Goal: Information Seeking & Learning: Learn about a topic

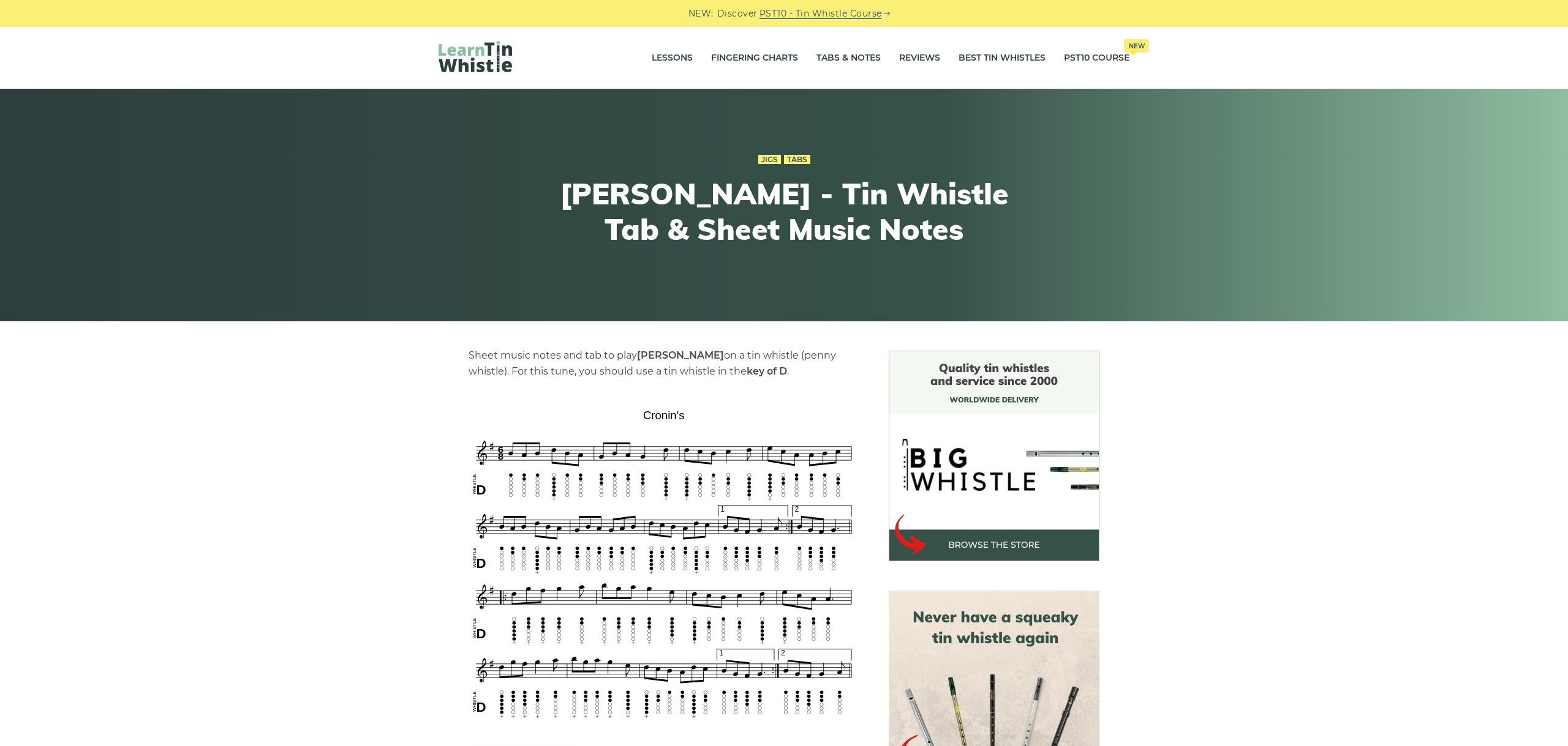
scroll to position [137, 0]
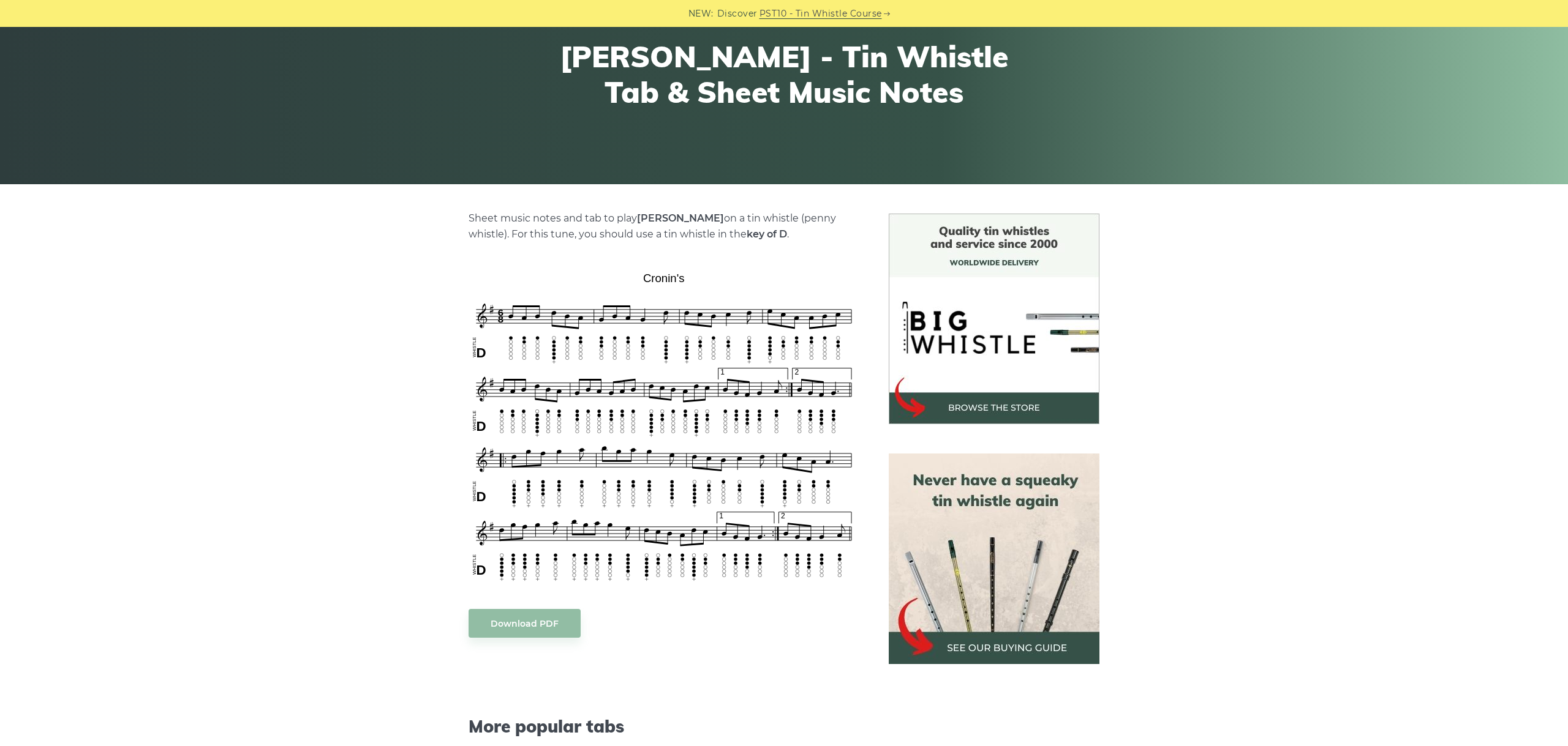
click at [1261, 419] on div "Sheet music notes and tab to play Cronin’s on a tin whistle (penny whistle). Fo…" at bounding box center [784, 628] width 1568 height 830
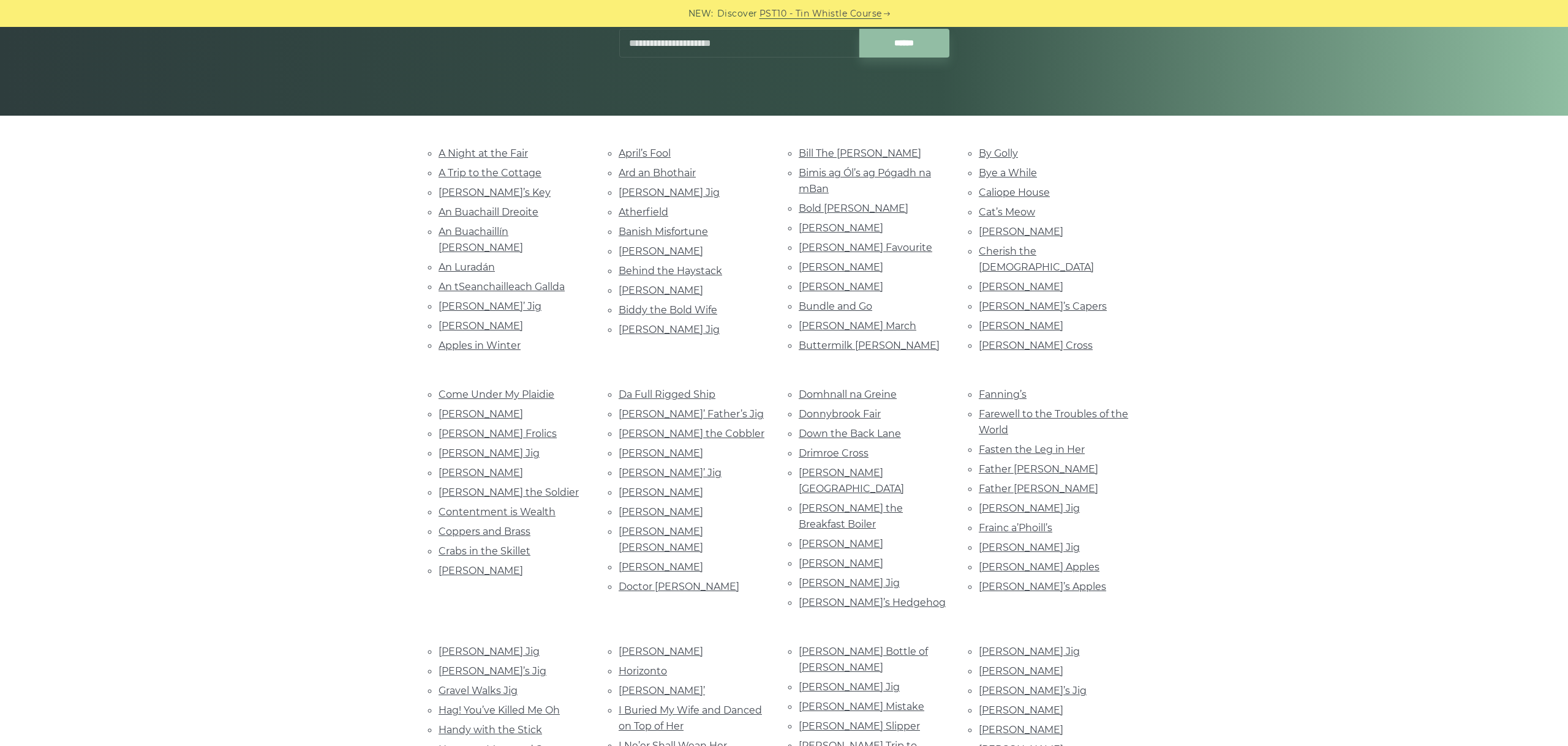
scroll to position [206, 0]
click at [647, 390] on link "Da Full Rigged Ship" at bounding box center [667, 394] width 96 height 12
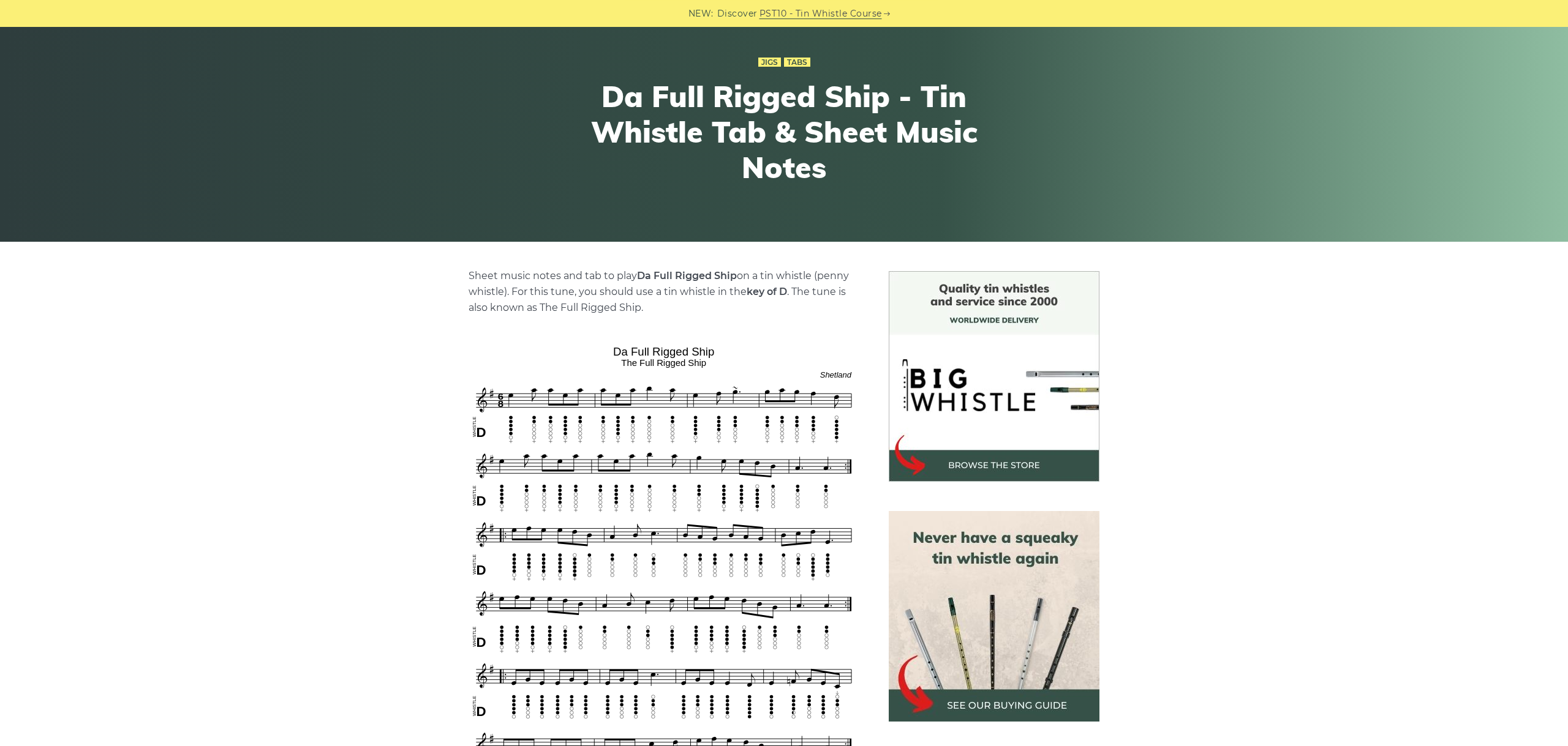
scroll to position [206, 0]
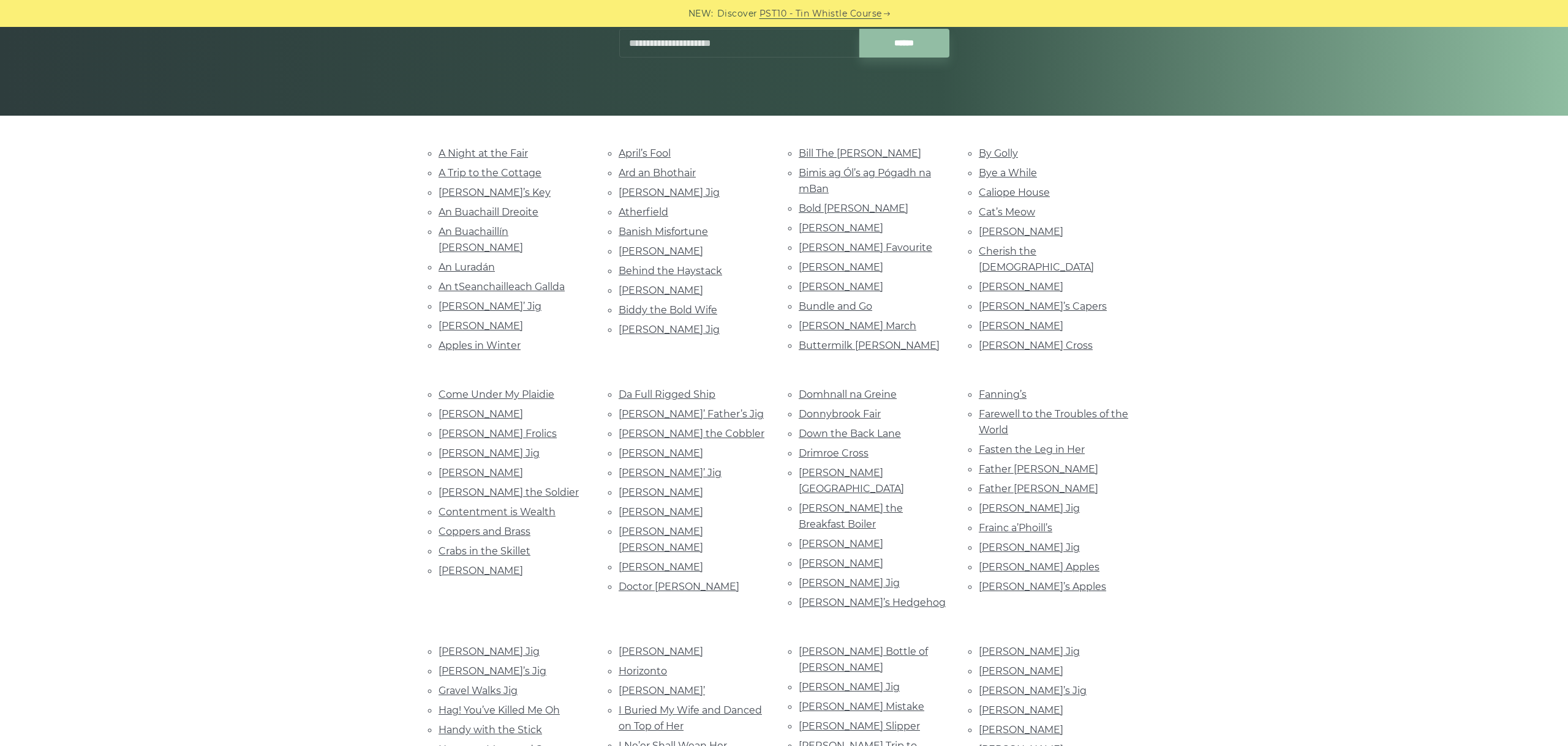
scroll to position [206, 0]
click at [699, 413] on link "[PERSON_NAME]’ Father’s Jig" at bounding box center [691, 414] width 145 height 12
click at [662, 428] on link "[PERSON_NAME] the Cobbler" at bounding box center [692, 434] width 146 height 12
click at [674, 447] on link "Darby Gallagher’s" at bounding box center [661, 453] width 85 height 12
click at [679, 467] on link "Dave Collins’ Jig" at bounding box center [670, 473] width 103 height 12
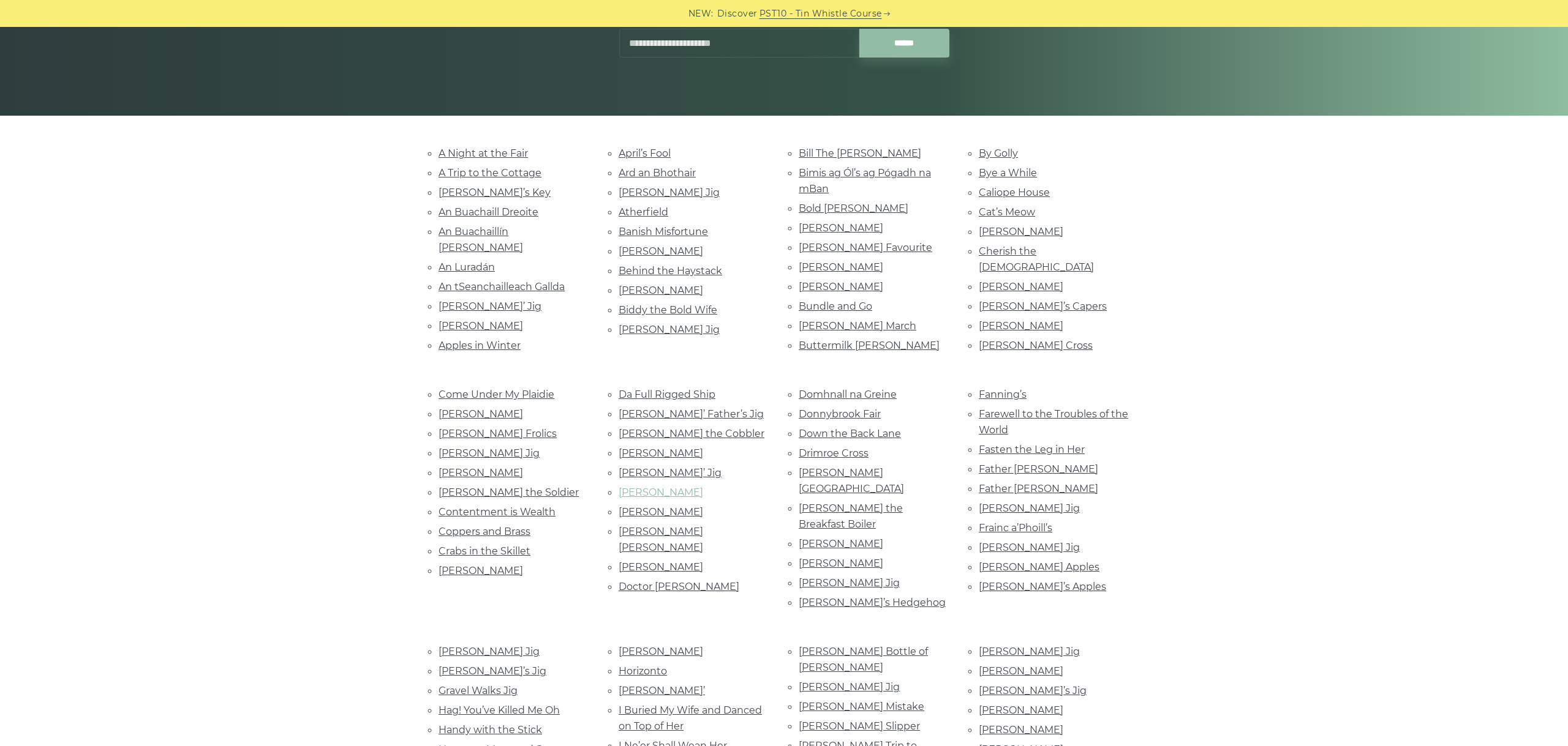
click at [649, 487] on link "Dermot Byrne’s" at bounding box center [661, 493] width 85 height 12
click at [654, 506] on link "Dermot Grogan’s" at bounding box center [661, 512] width 85 height 12
click at [665, 532] on link "Dessie O’Connor’s Páidín Ó Raifeartaigh" at bounding box center [661, 539] width 85 height 28
click at [652, 561] on link "Devlin’s" at bounding box center [661, 567] width 85 height 12
click at [628, 581] on link "Doctor O’Neill" at bounding box center [678, 587] width 121 height 12
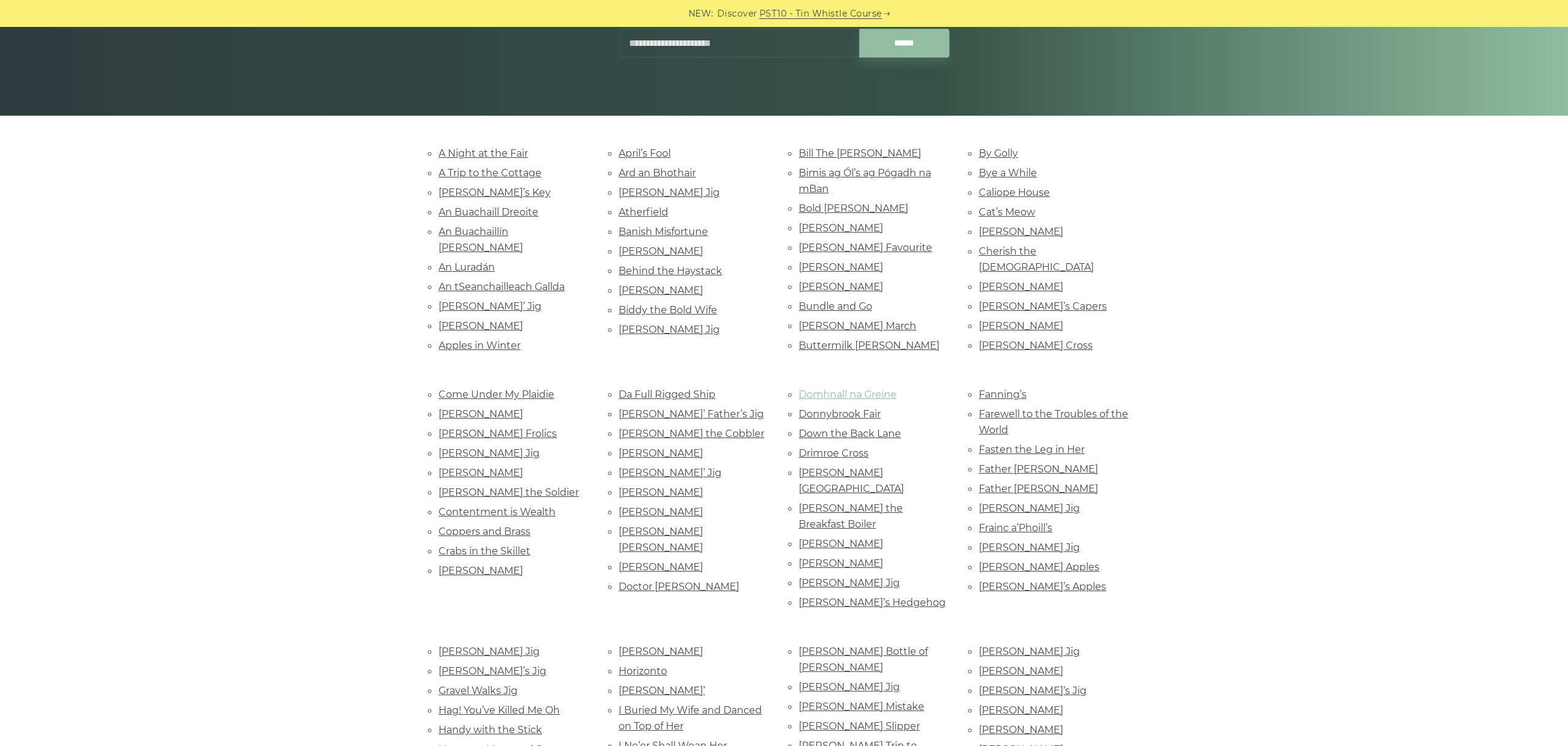
click at [852, 390] on link "Domhnall na Greine" at bounding box center [847, 394] width 98 height 12
click at [842, 408] on link "Donnybrook Fair" at bounding box center [839, 414] width 82 height 12
click at [854, 428] on link "Down the Back Lane" at bounding box center [849, 434] width 102 height 12
click at [826, 447] on link "Drimroe Cross" at bounding box center [833, 453] width 70 height 12
click at [865, 467] on link "Drummond Castle" at bounding box center [851, 481] width 105 height 28
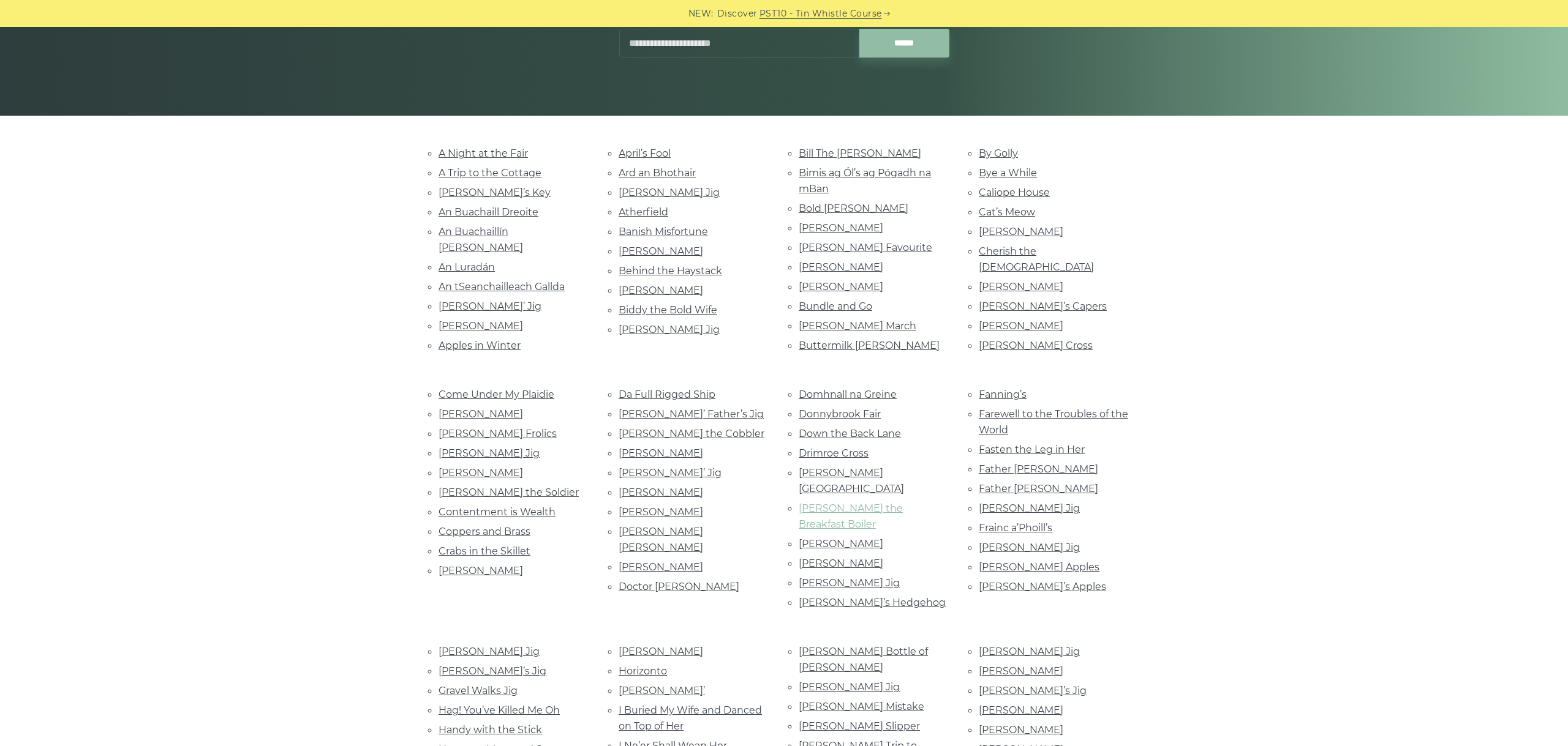
click at [886, 502] on link "Earl the Breakfast Boiler" at bounding box center [850, 516] width 104 height 28
click at [825, 538] on link "Eddie Kelly’s" at bounding box center [841, 544] width 85 height 12
click at [858, 558] on link "Elizabeth Keane’s" at bounding box center [841, 564] width 85 height 12
click at [863, 577] on link "[PERSON_NAME] Jig" at bounding box center [849, 583] width 101 height 12
click at [865, 597] on link "Emmett’s Hedgehog" at bounding box center [871, 603] width 147 height 12
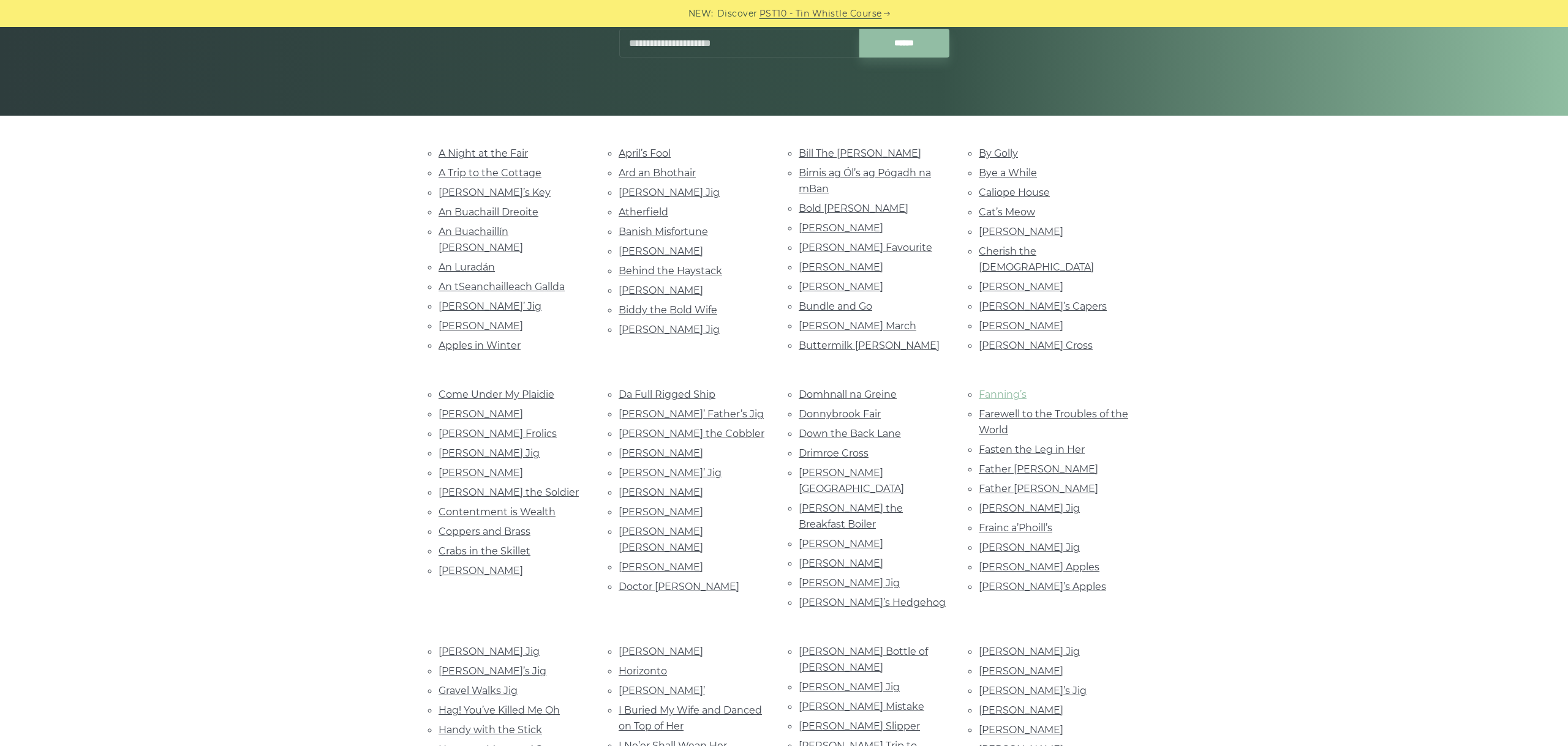
click at [993, 393] on link "Fanning’s" at bounding box center [1002, 394] width 47 height 12
click at [1012, 408] on link "Farewell to the Troubles of the World" at bounding box center [1053, 422] width 150 height 28
click at [1072, 446] on link "Fasten the Leg in Her" at bounding box center [1031, 450] width 106 height 12
click at [1012, 444] on link "Fasten the Leg in Her" at bounding box center [1031, 450] width 106 height 12
click at [979, 444] on link "Fasten the Leg in Her" at bounding box center [1031, 450] width 106 height 12
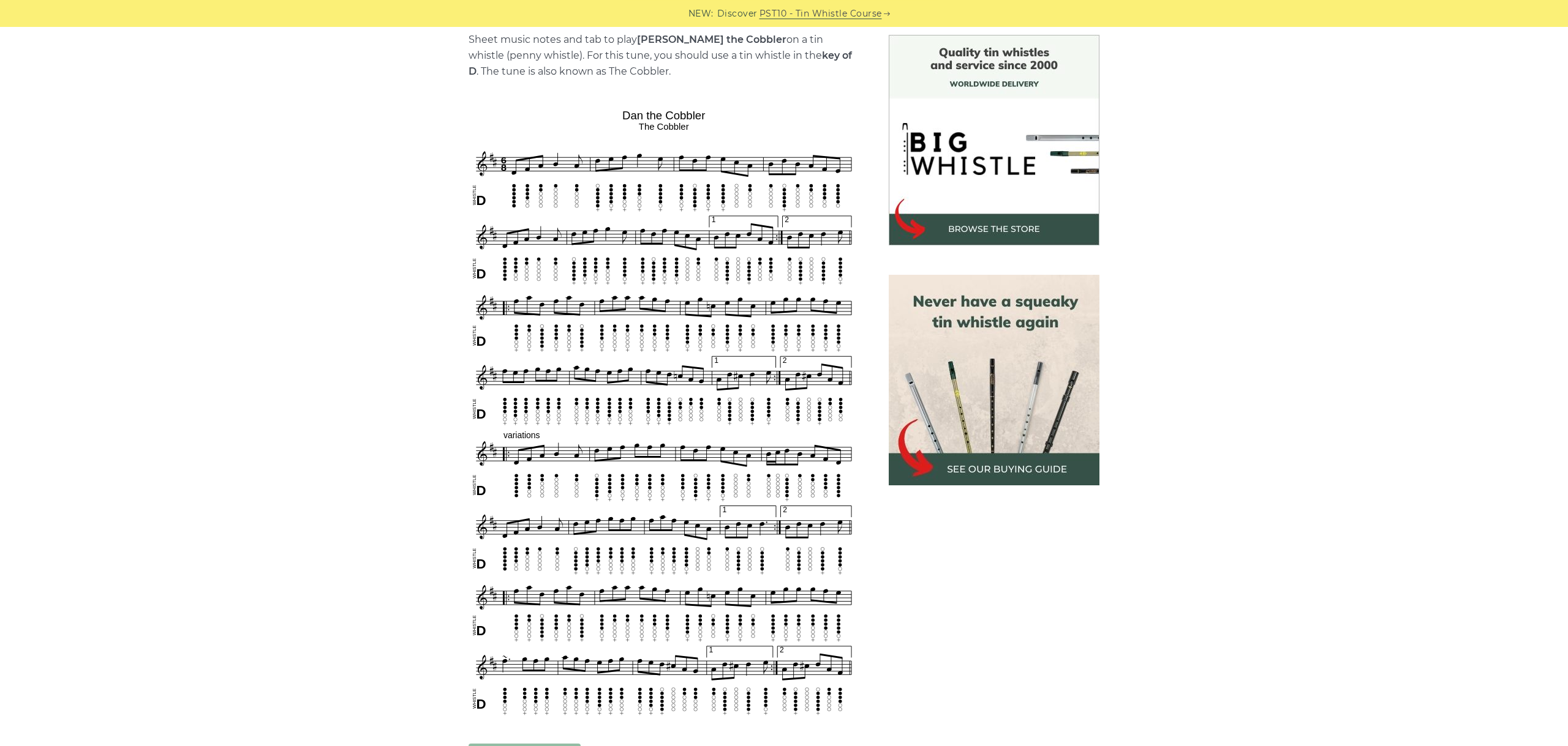
scroll to position [343, 0]
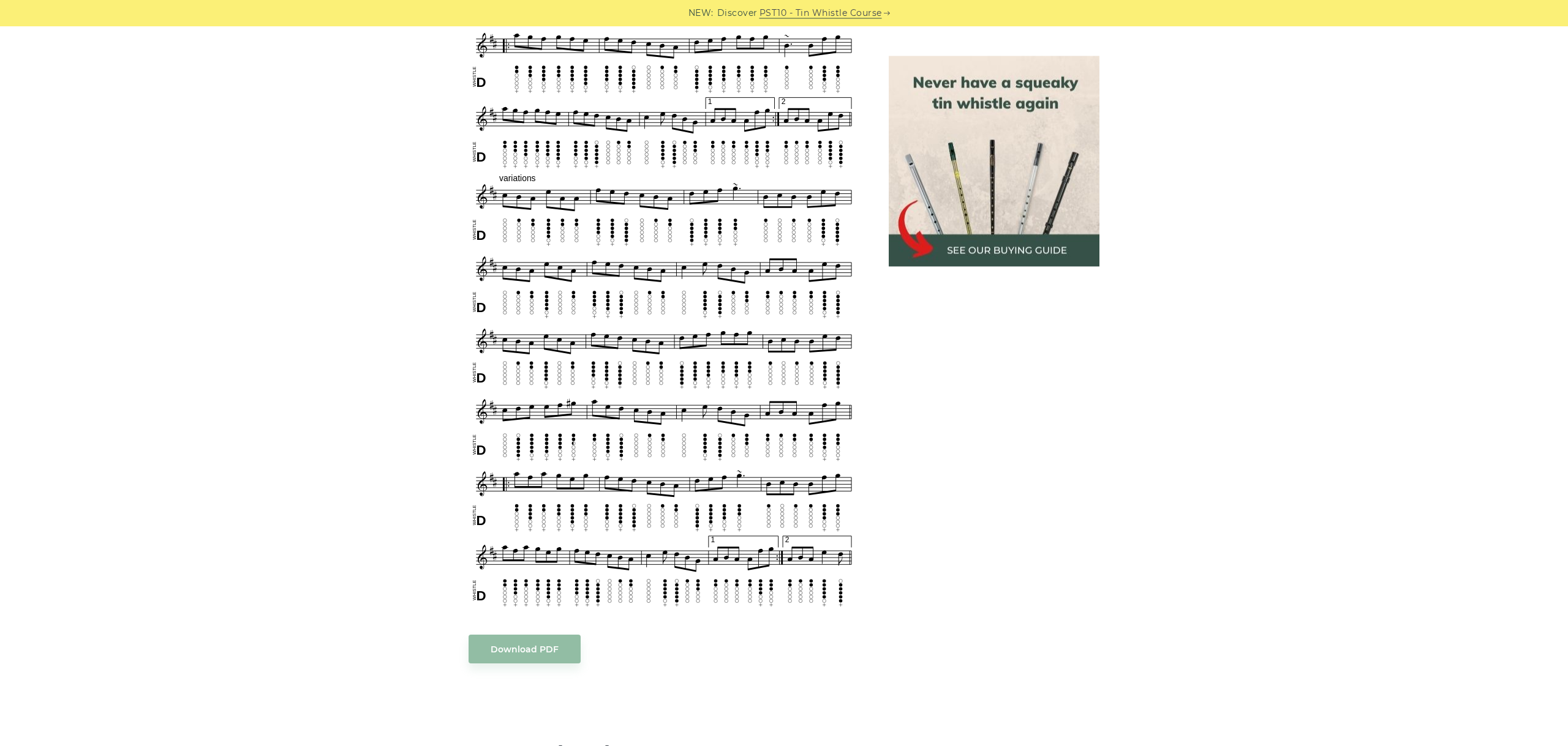
scroll to position [591, 0]
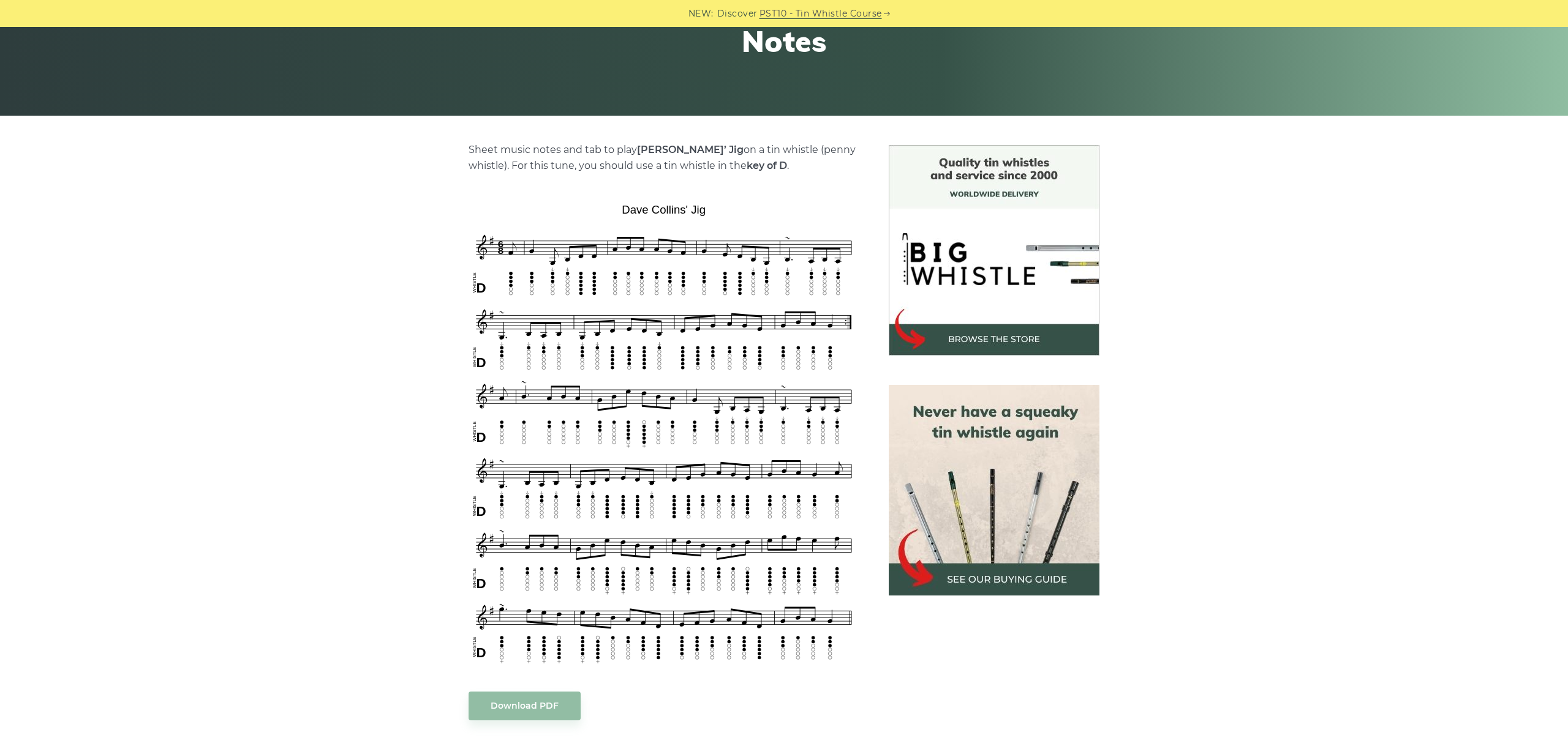
scroll to position [274, 0]
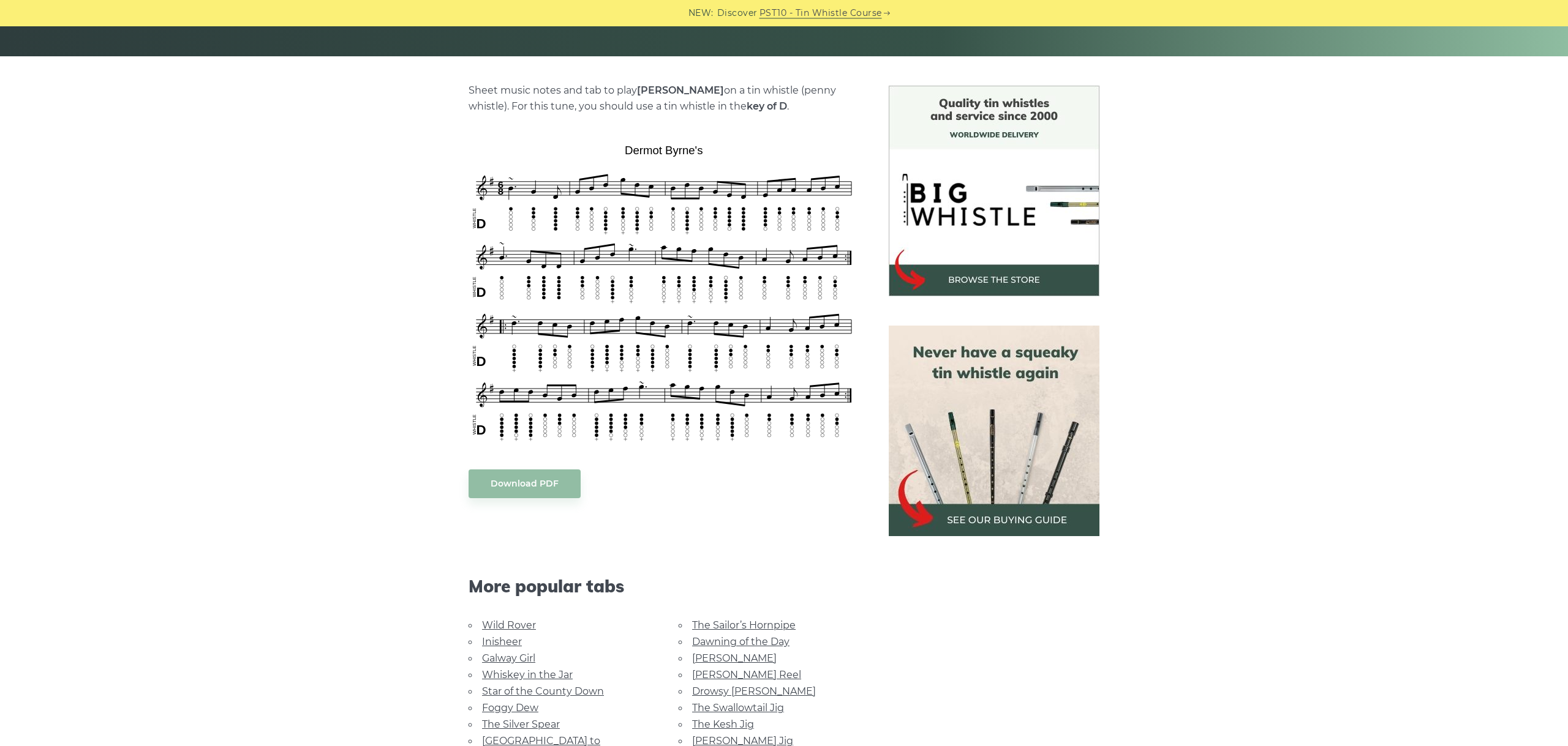
scroll to position [274, 0]
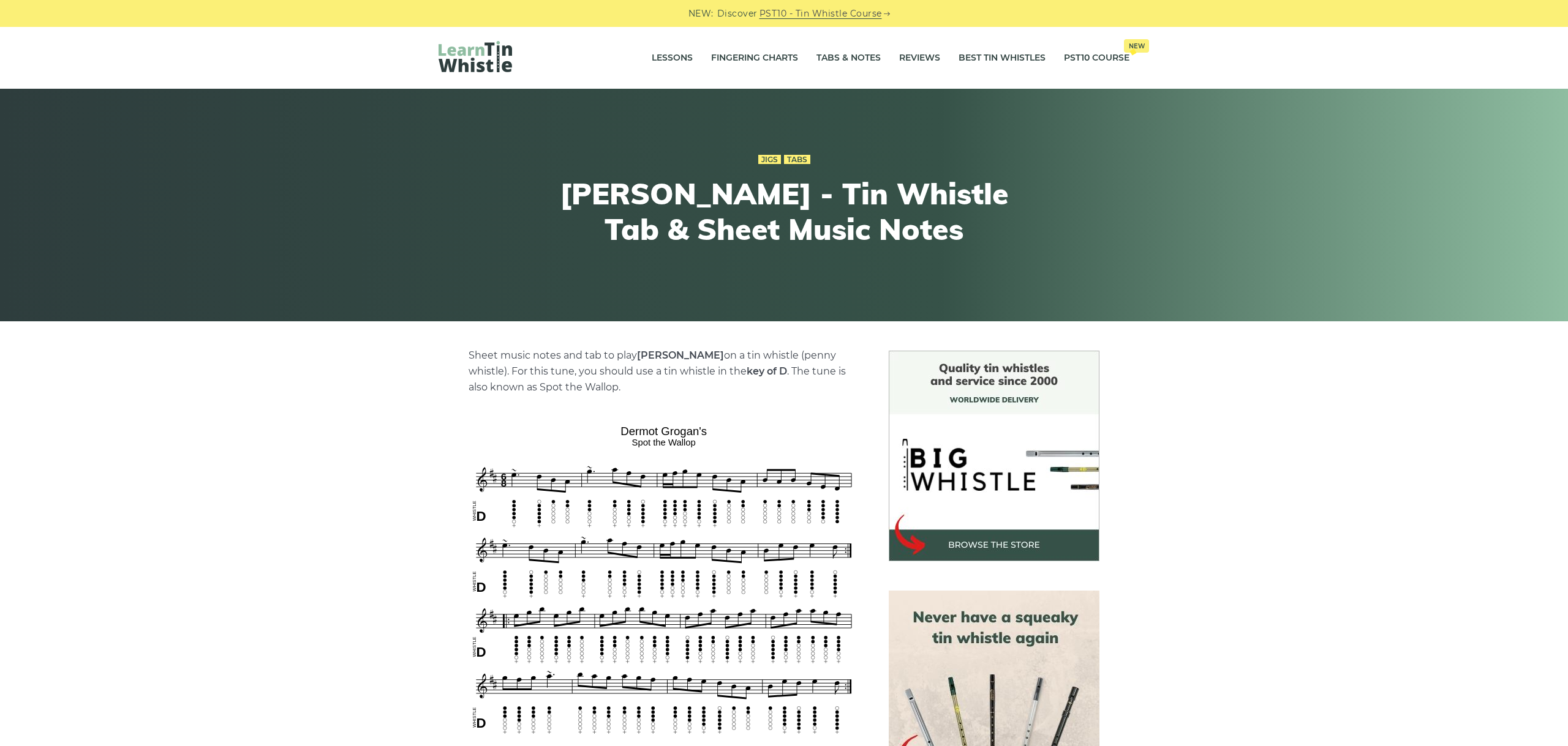
scroll to position [274, 0]
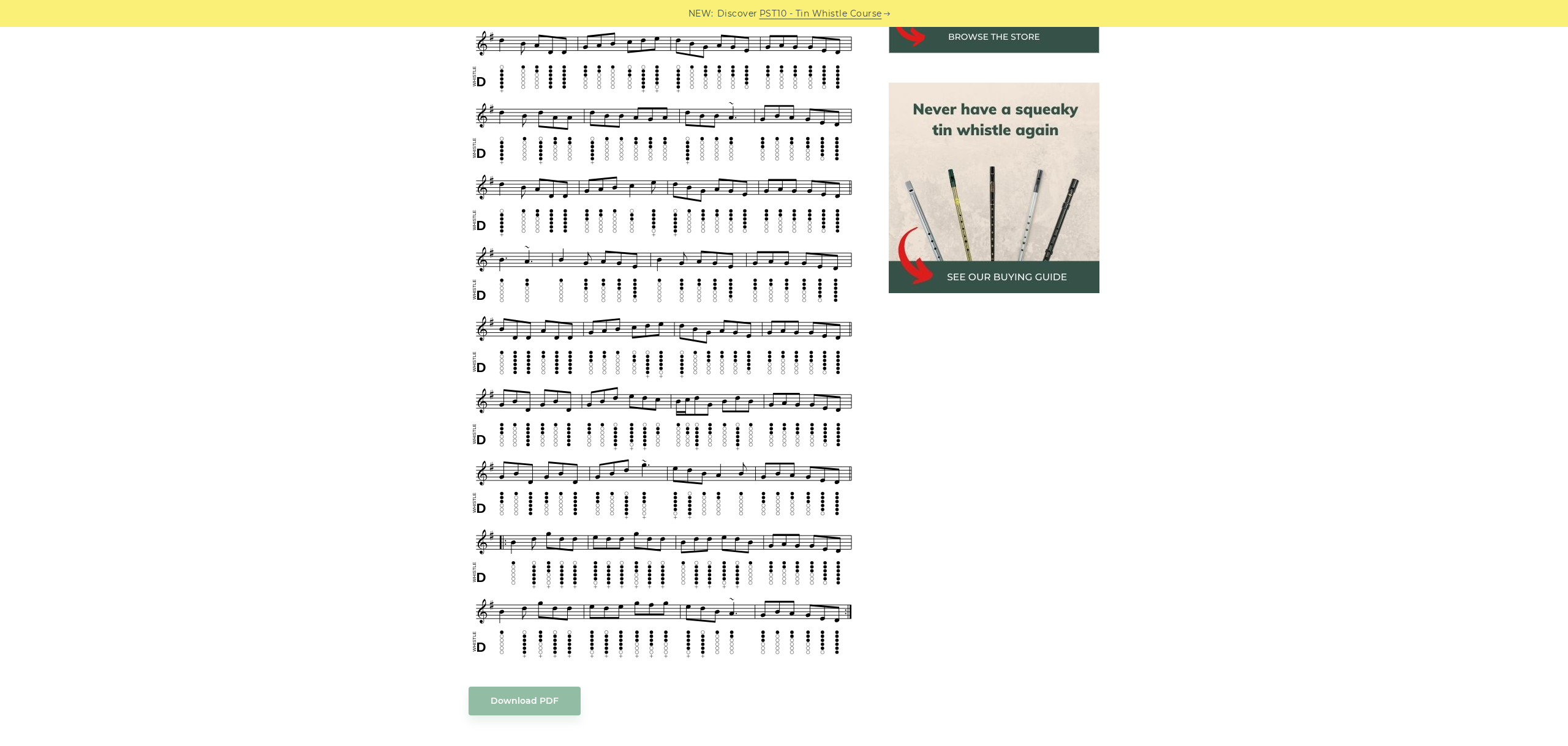
scroll to position [512, 0]
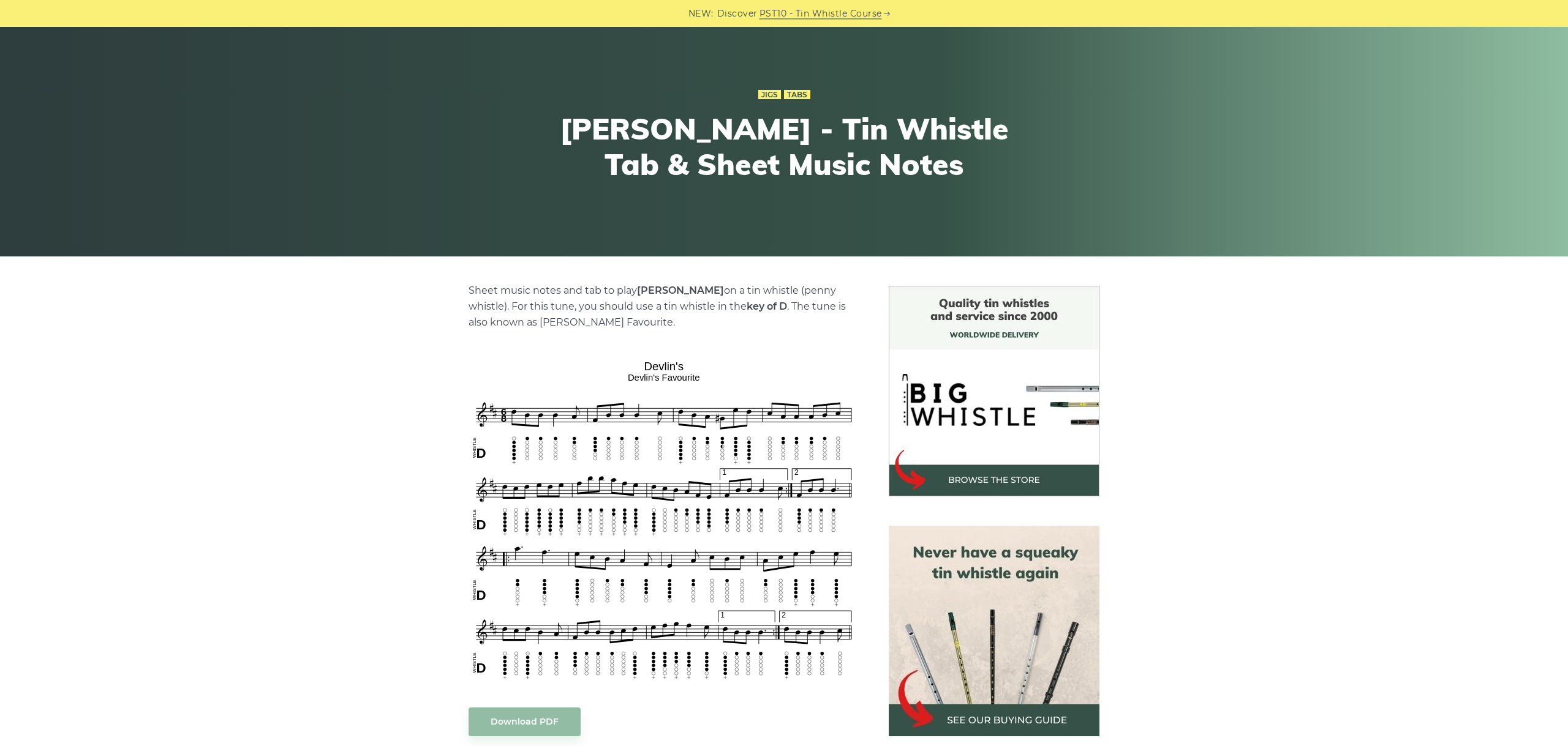
scroll to position [206, 0]
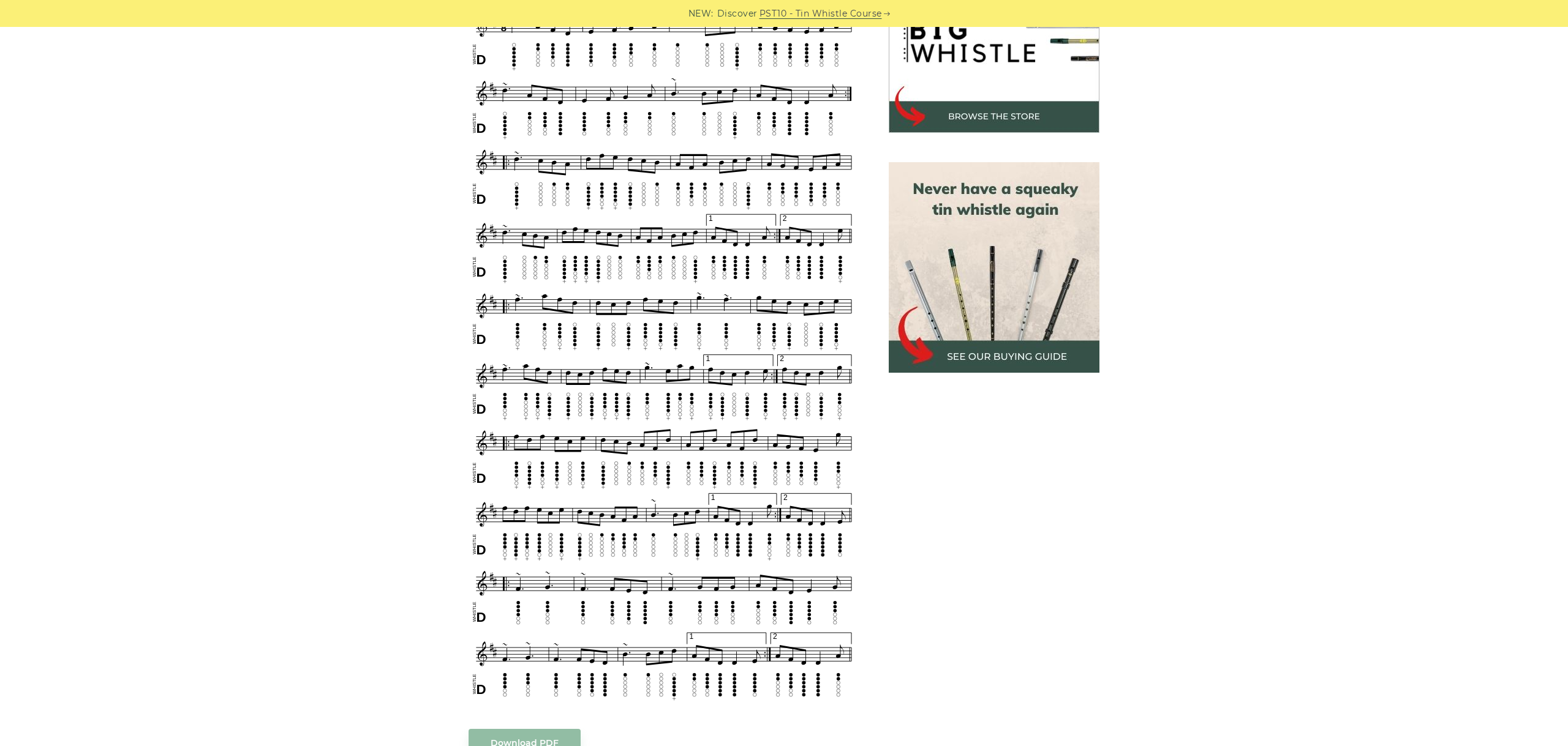
scroll to position [450, 0]
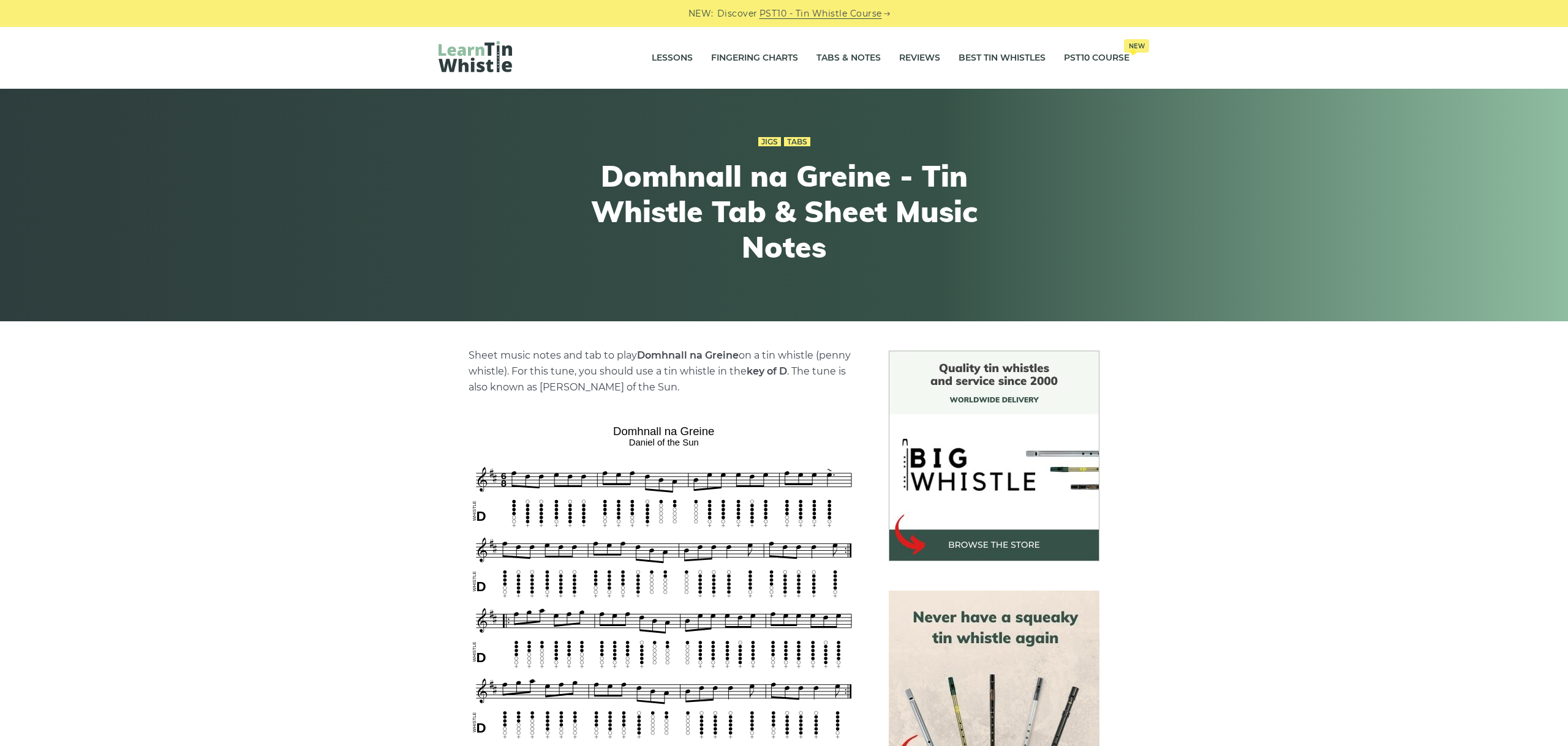
scroll to position [274, 0]
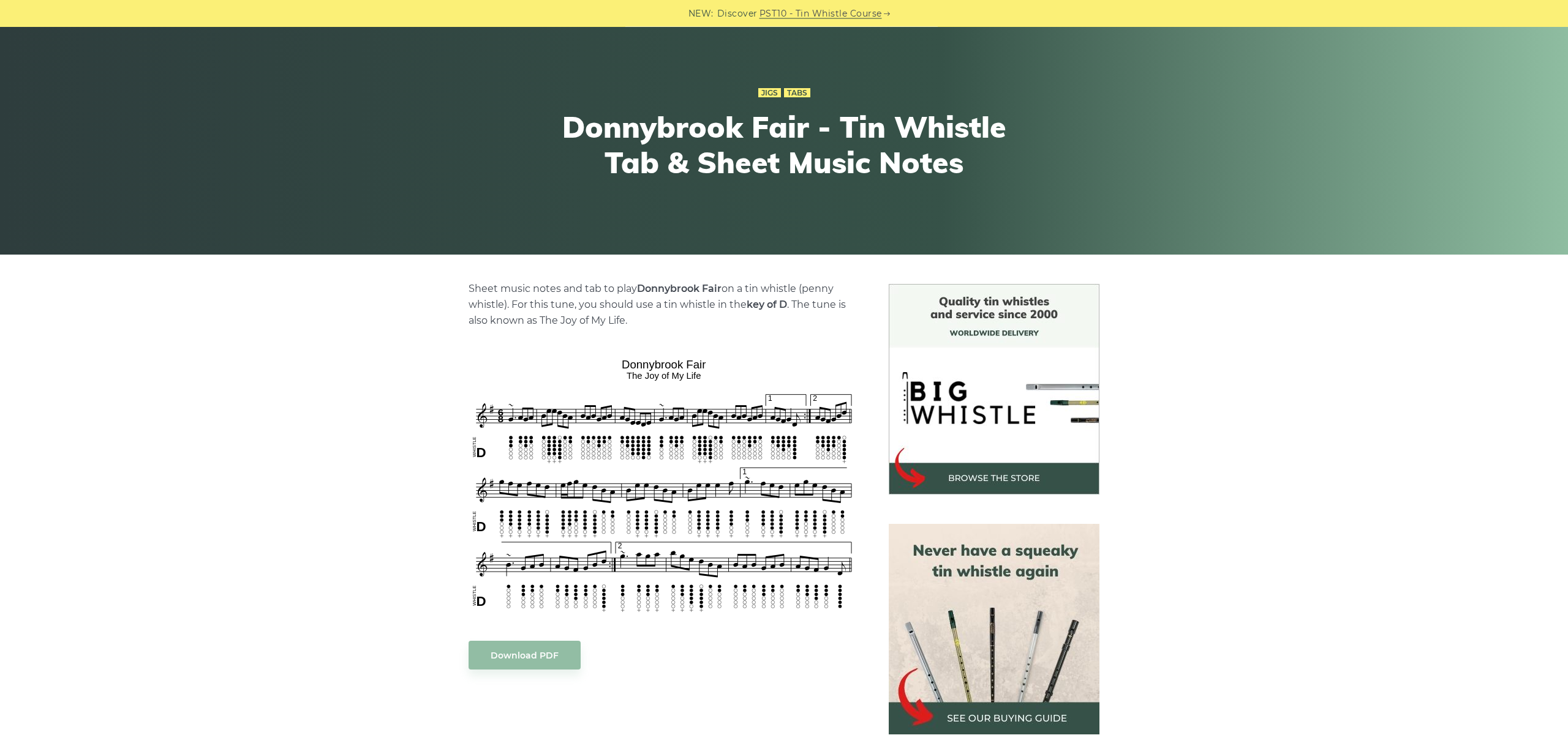
scroll to position [69, 0]
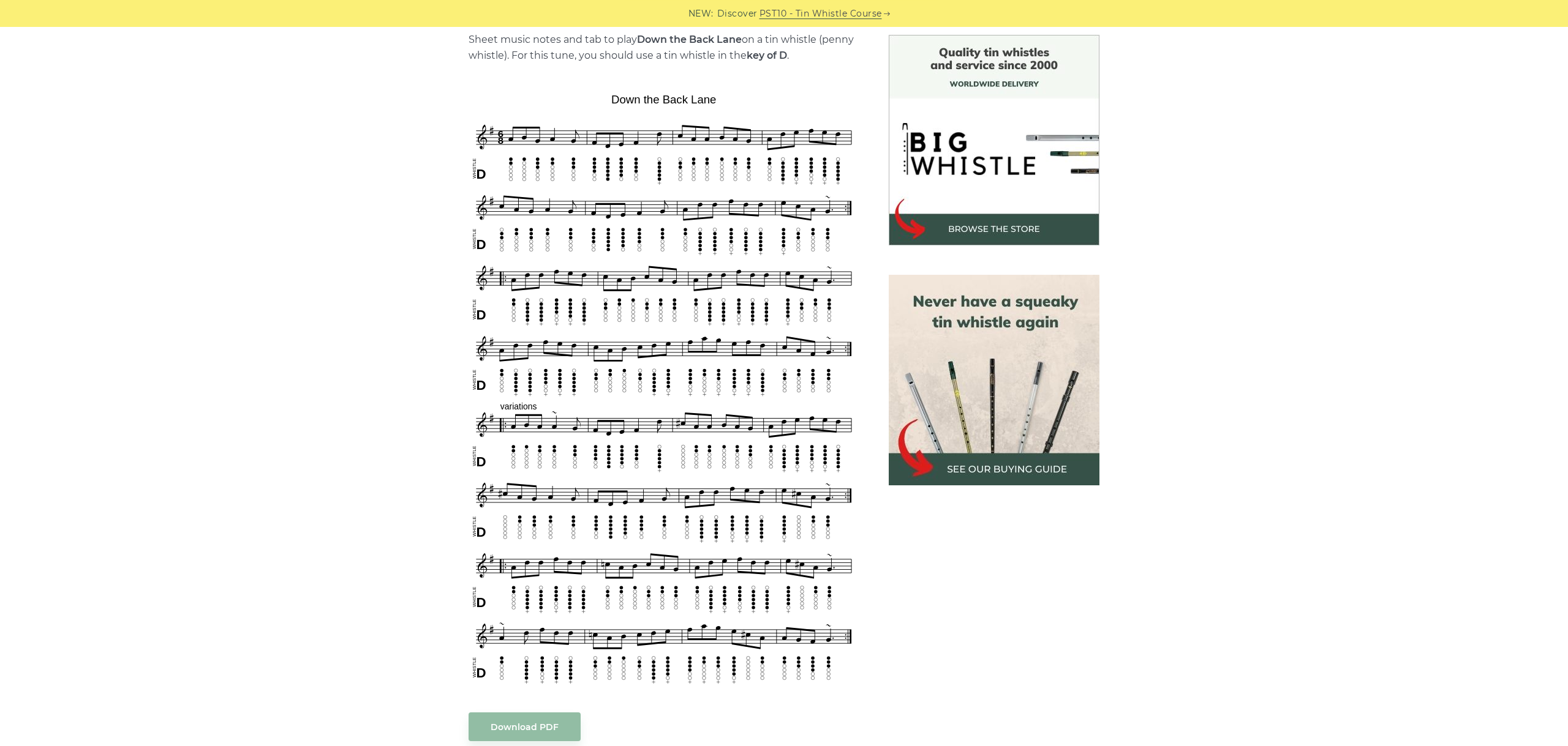
scroll to position [343, 0]
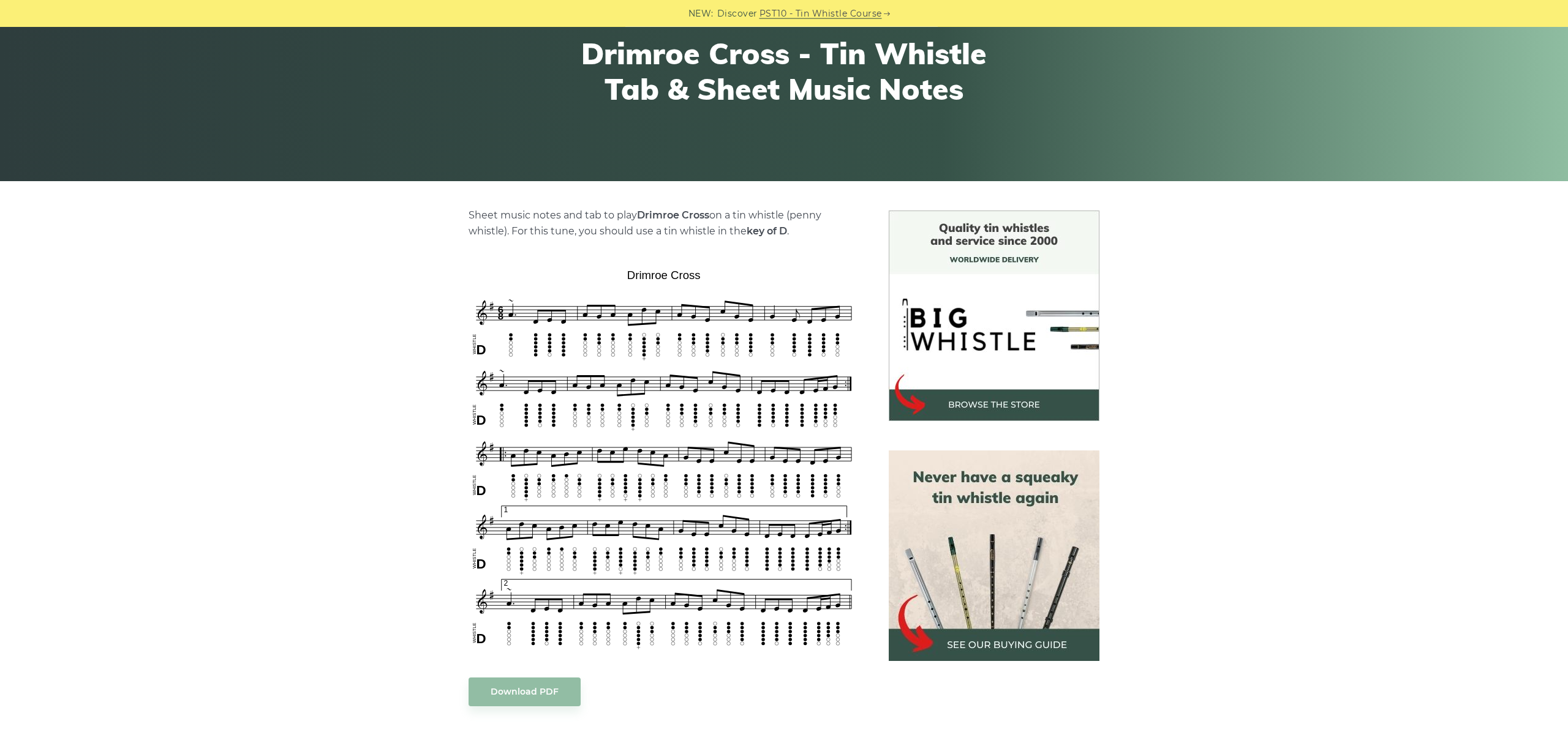
scroll to position [206, 0]
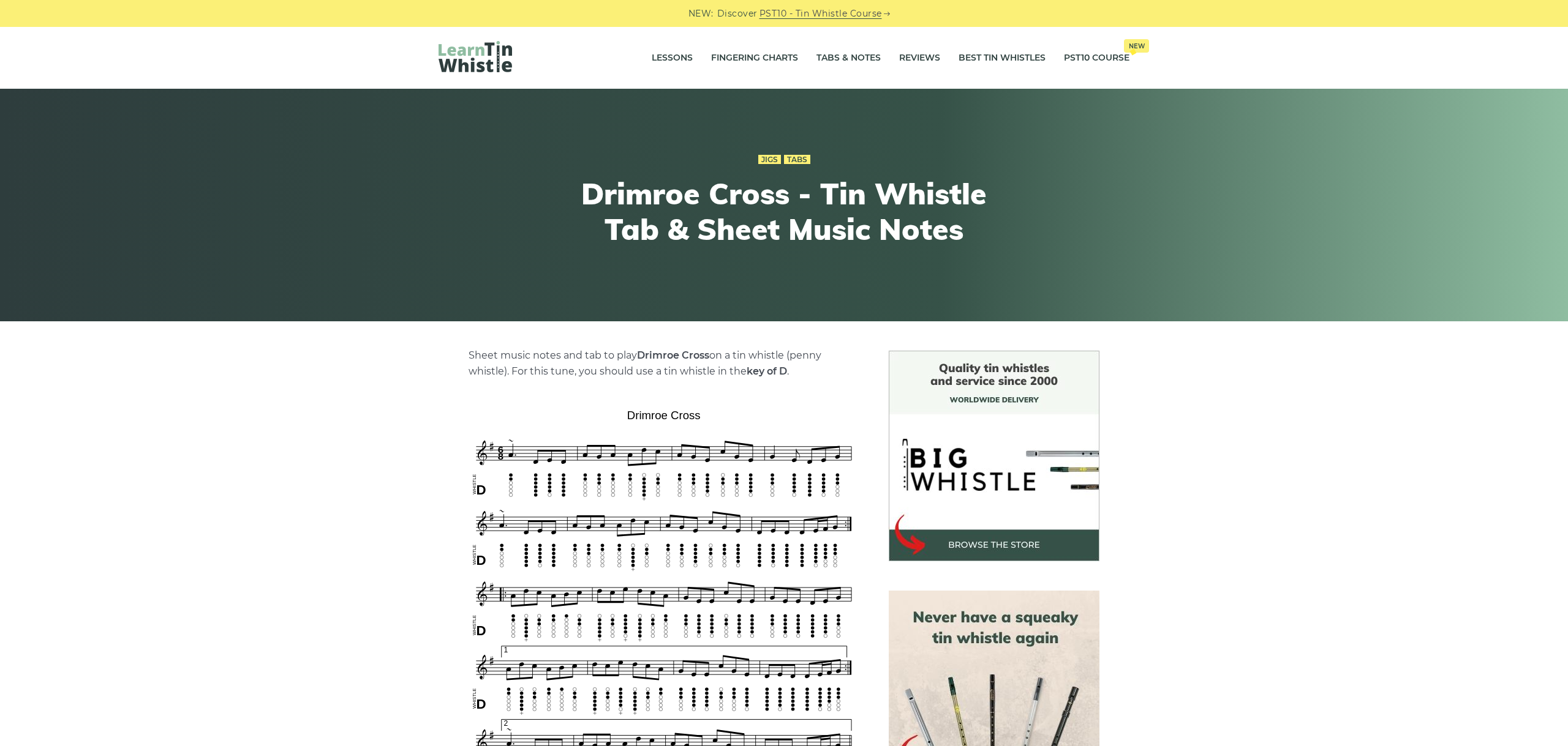
scroll to position [206, 0]
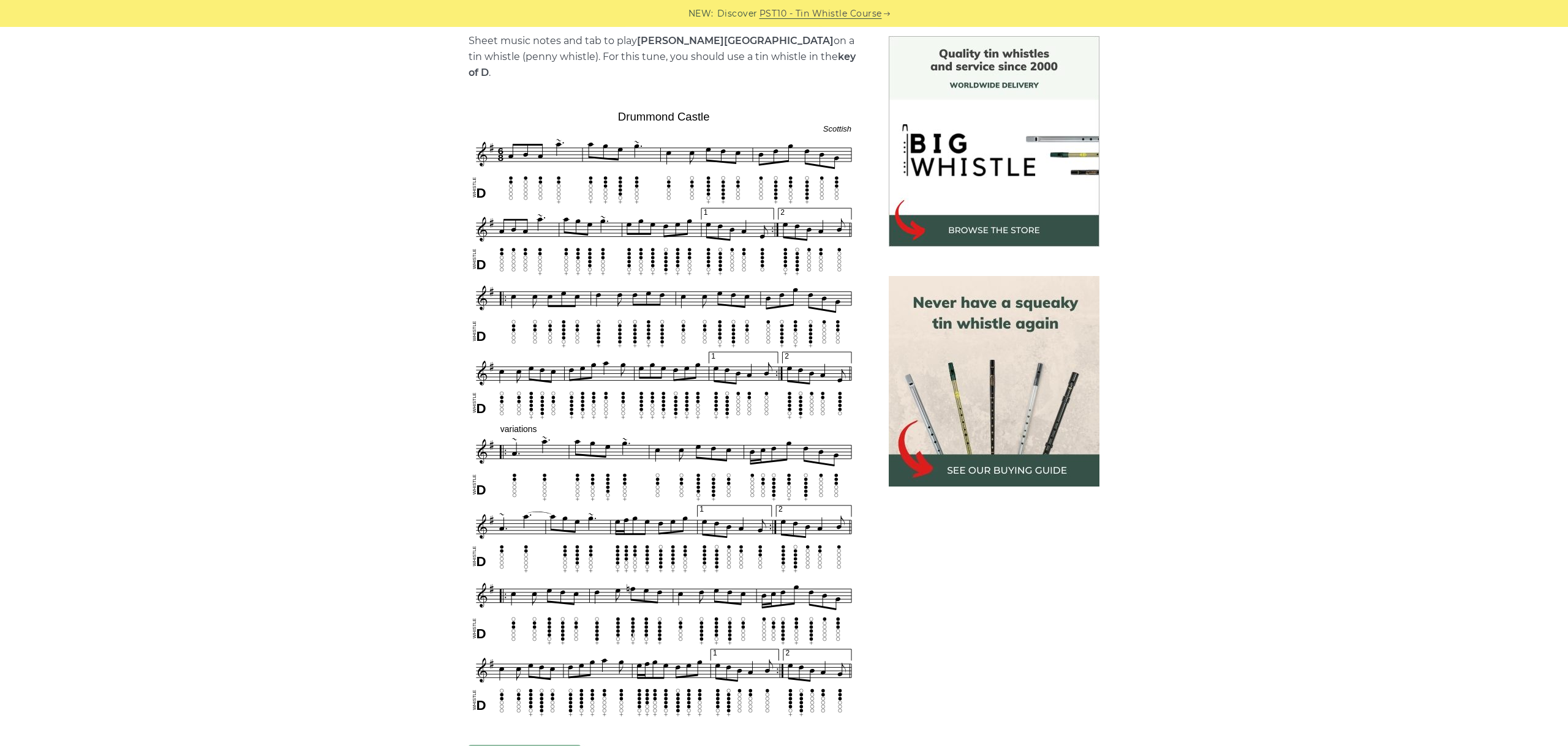
scroll to position [343, 0]
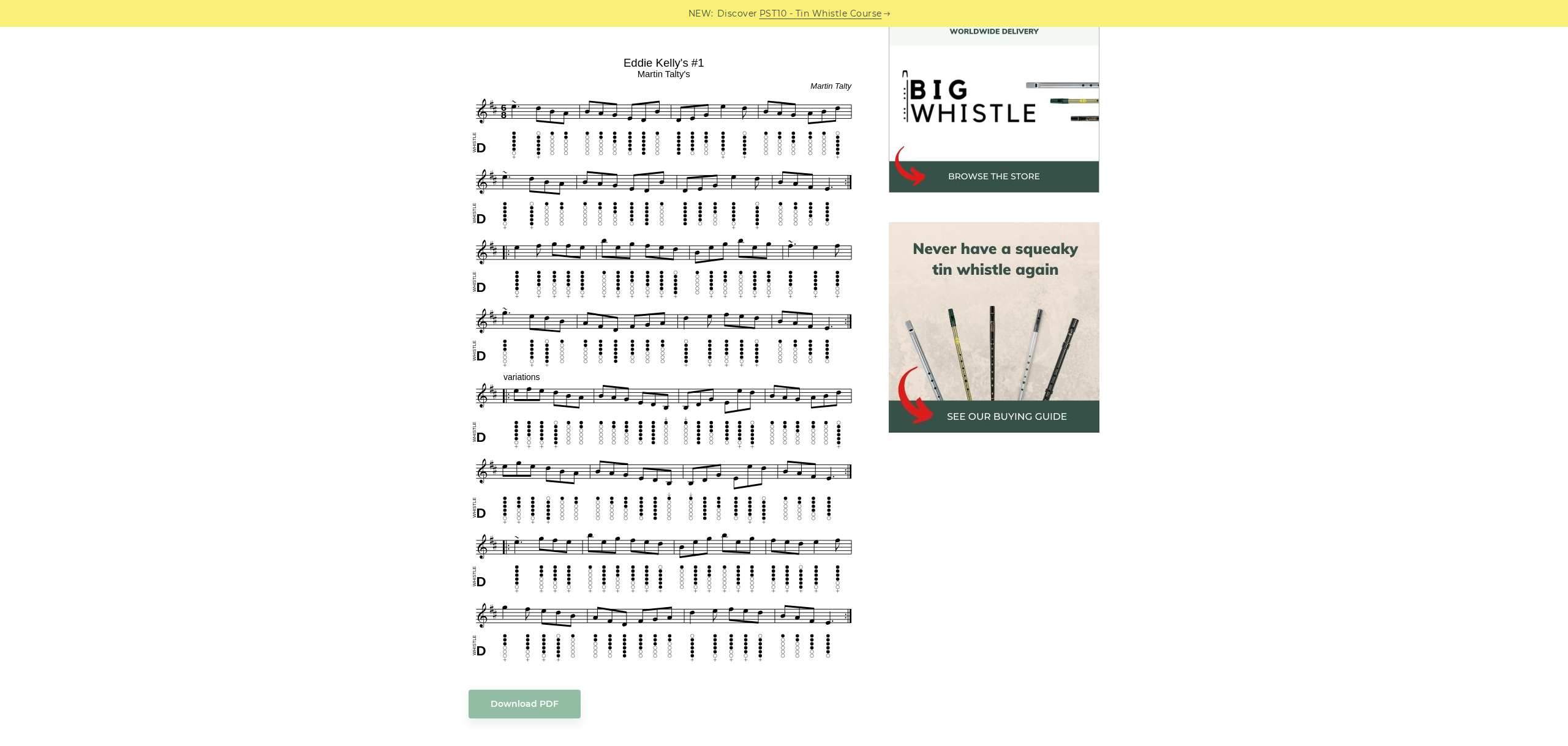
scroll to position [343, 0]
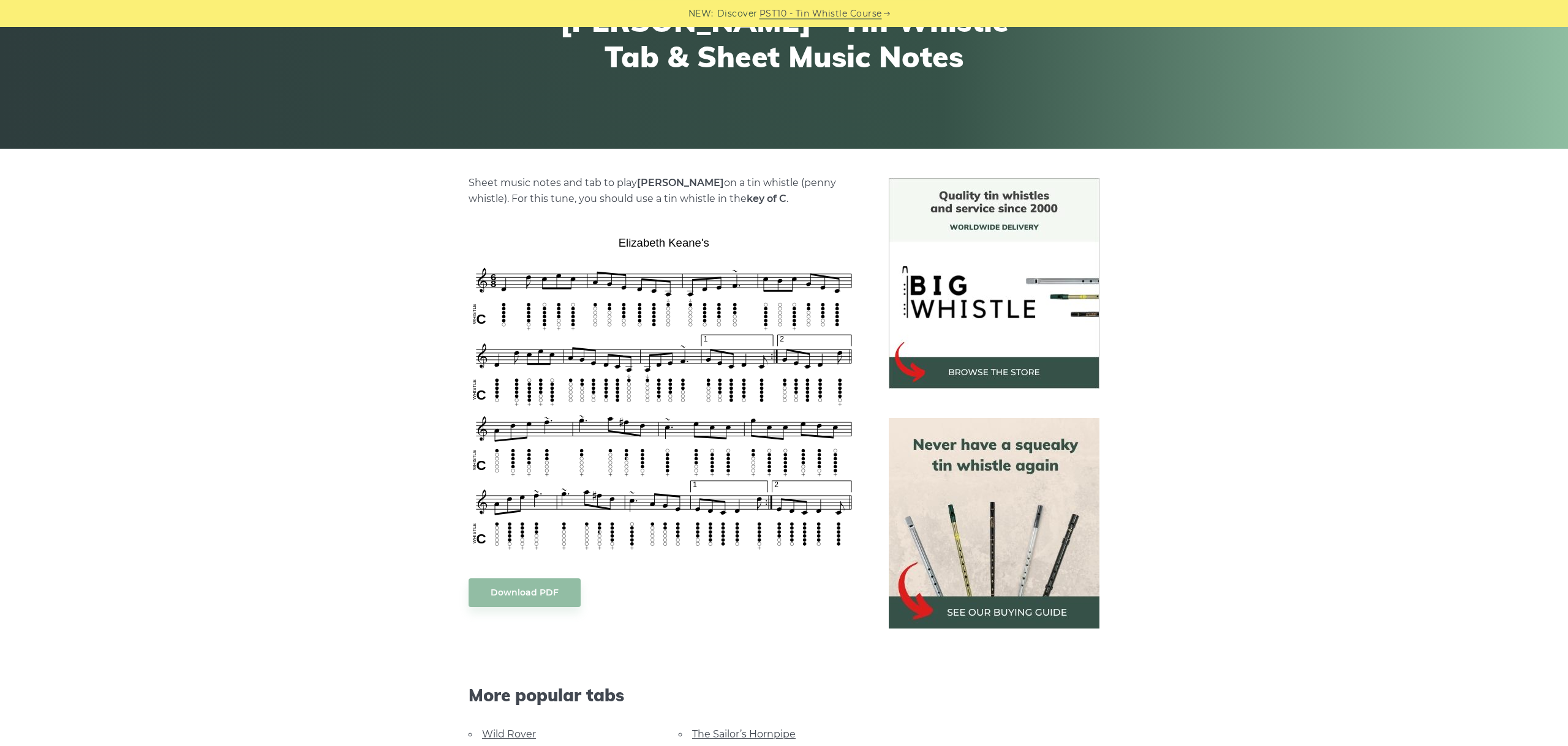
scroll to position [274, 0]
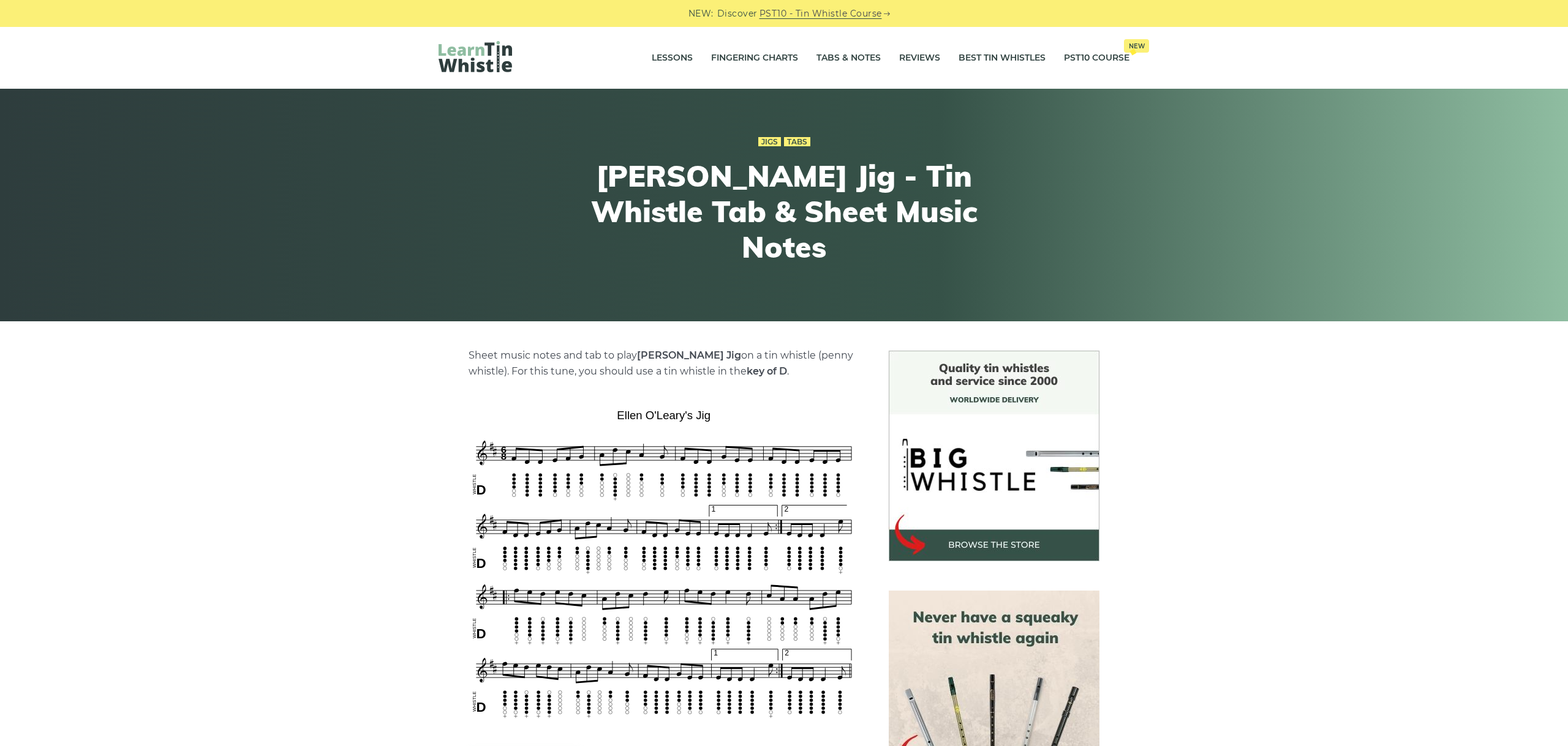
scroll to position [137, 0]
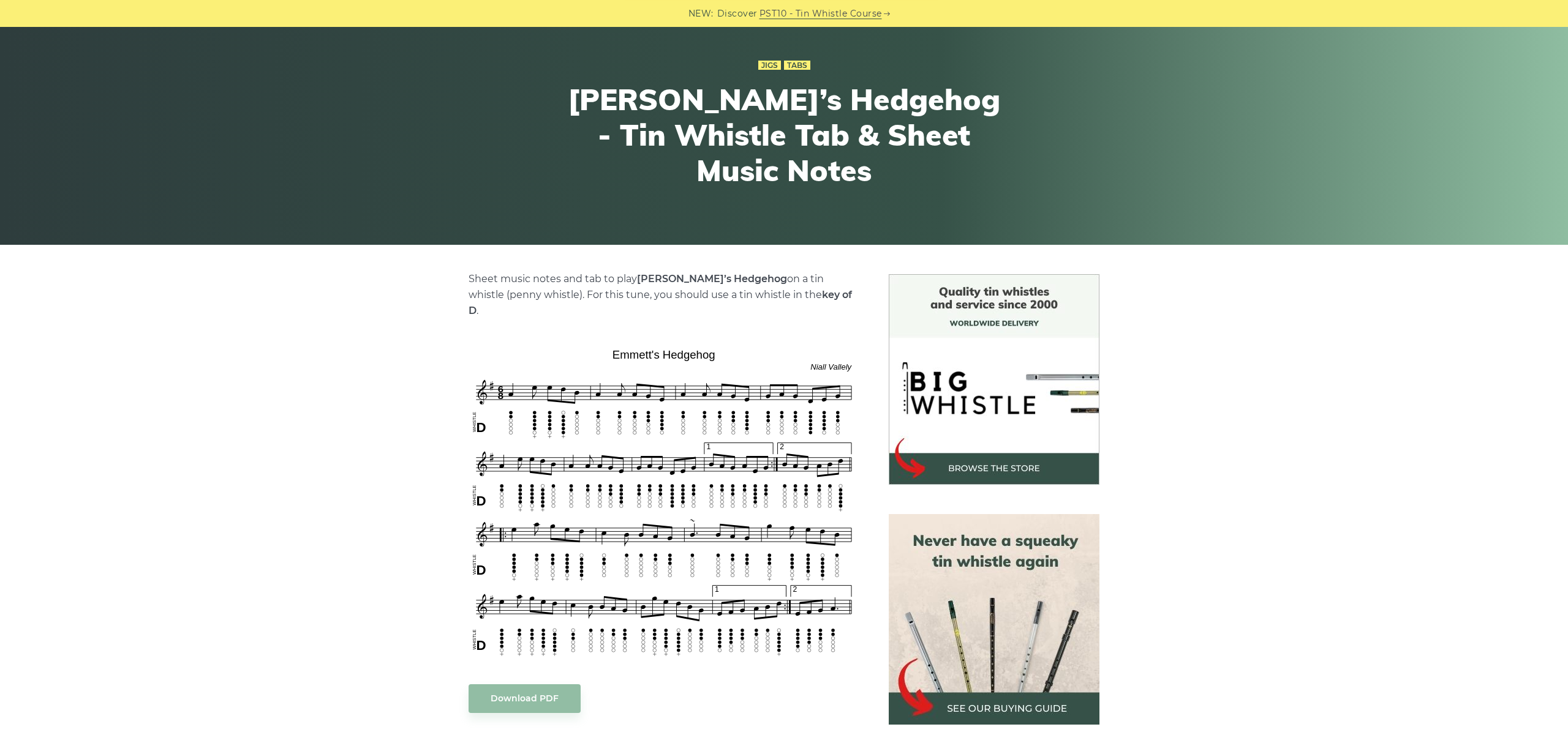
scroll to position [137, 0]
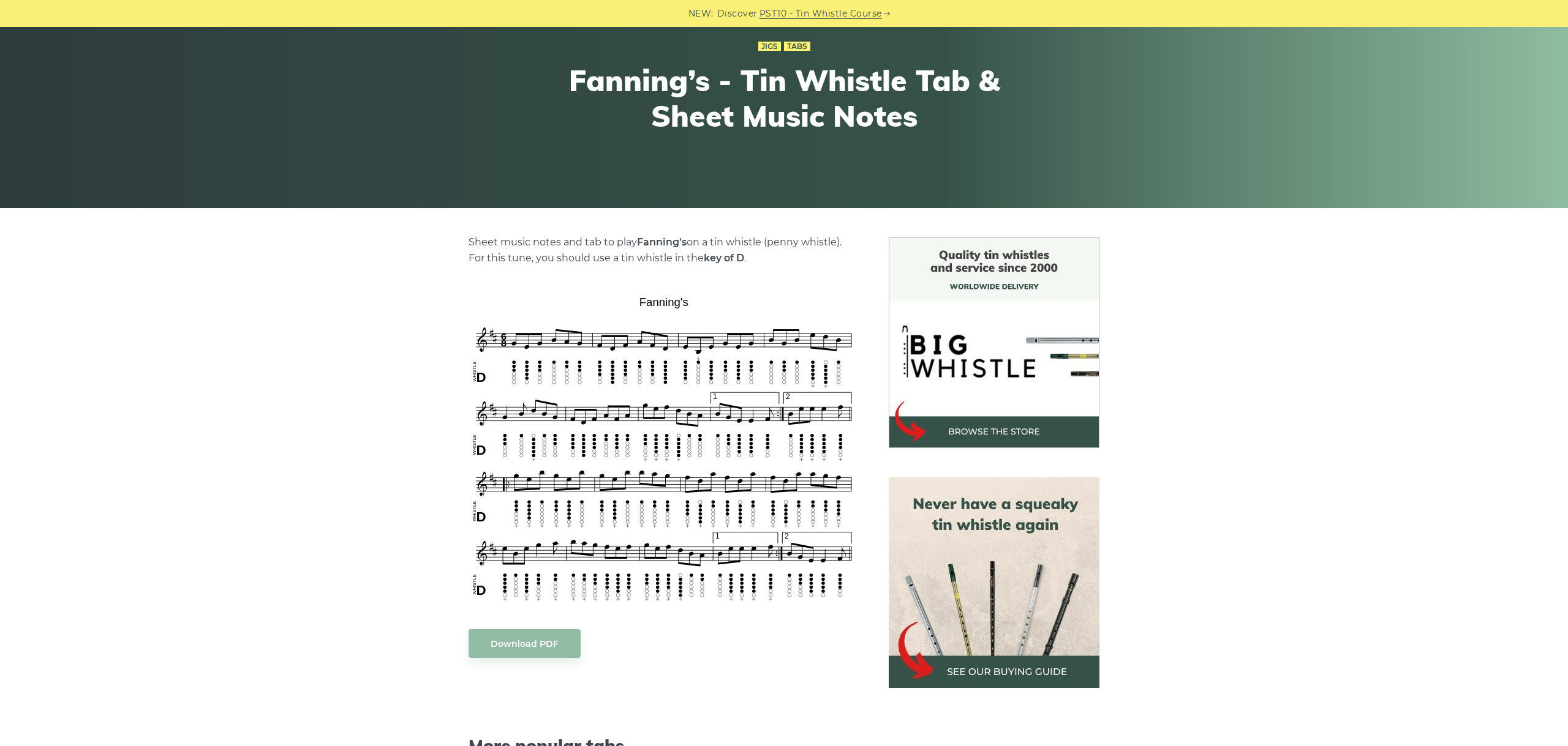
scroll to position [137, 0]
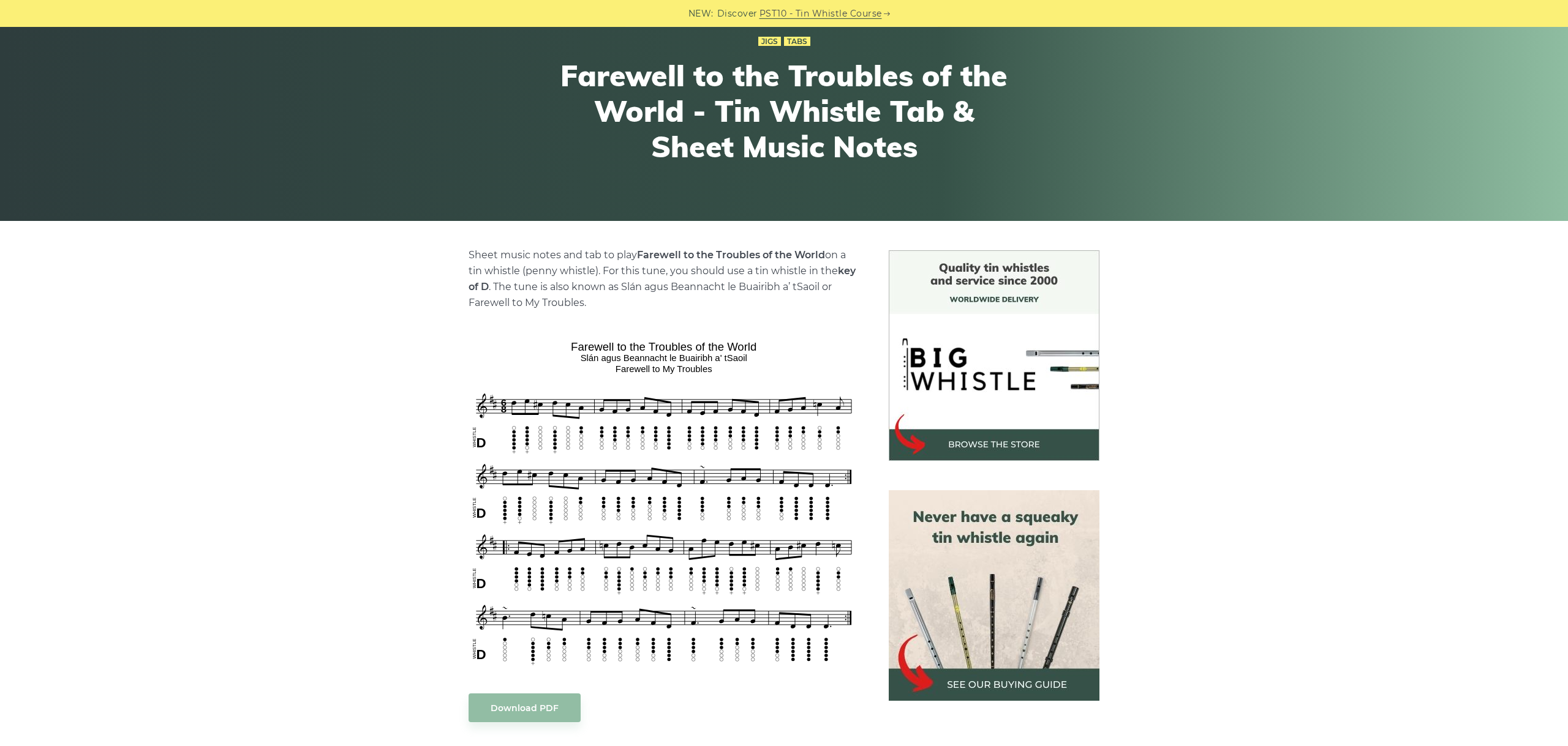
scroll to position [206, 0]
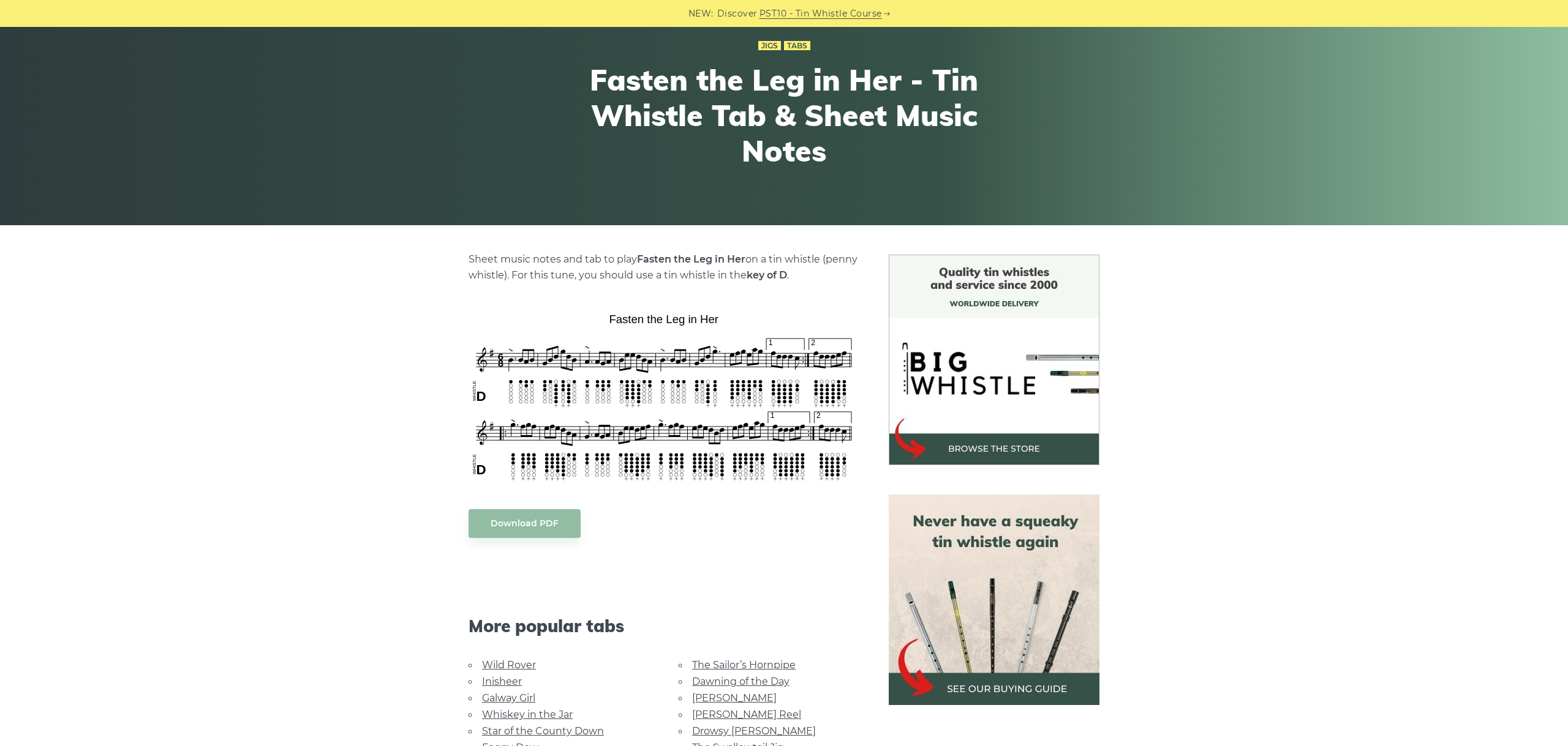
scroll to position [137, 0]
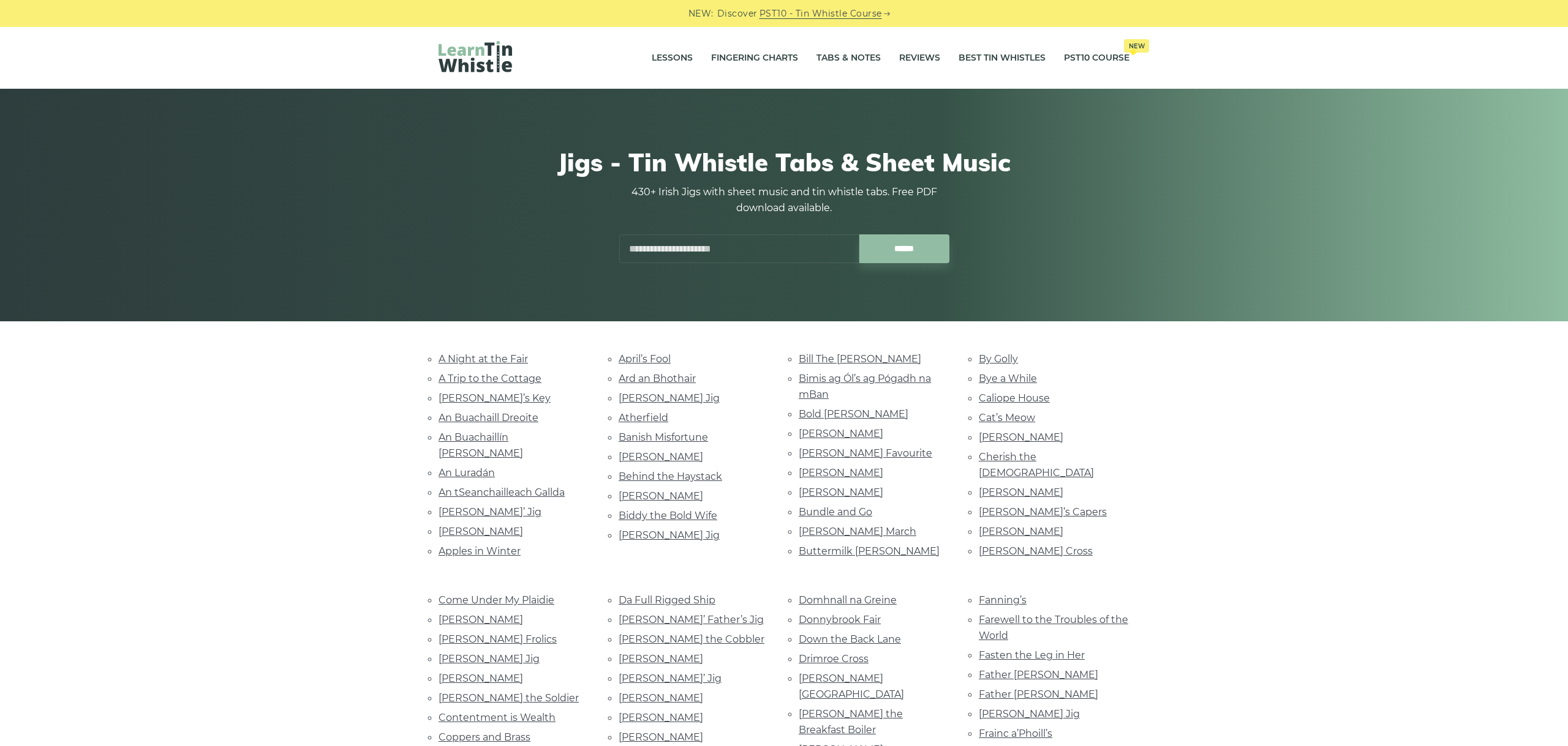
scroll to position [206, 0]
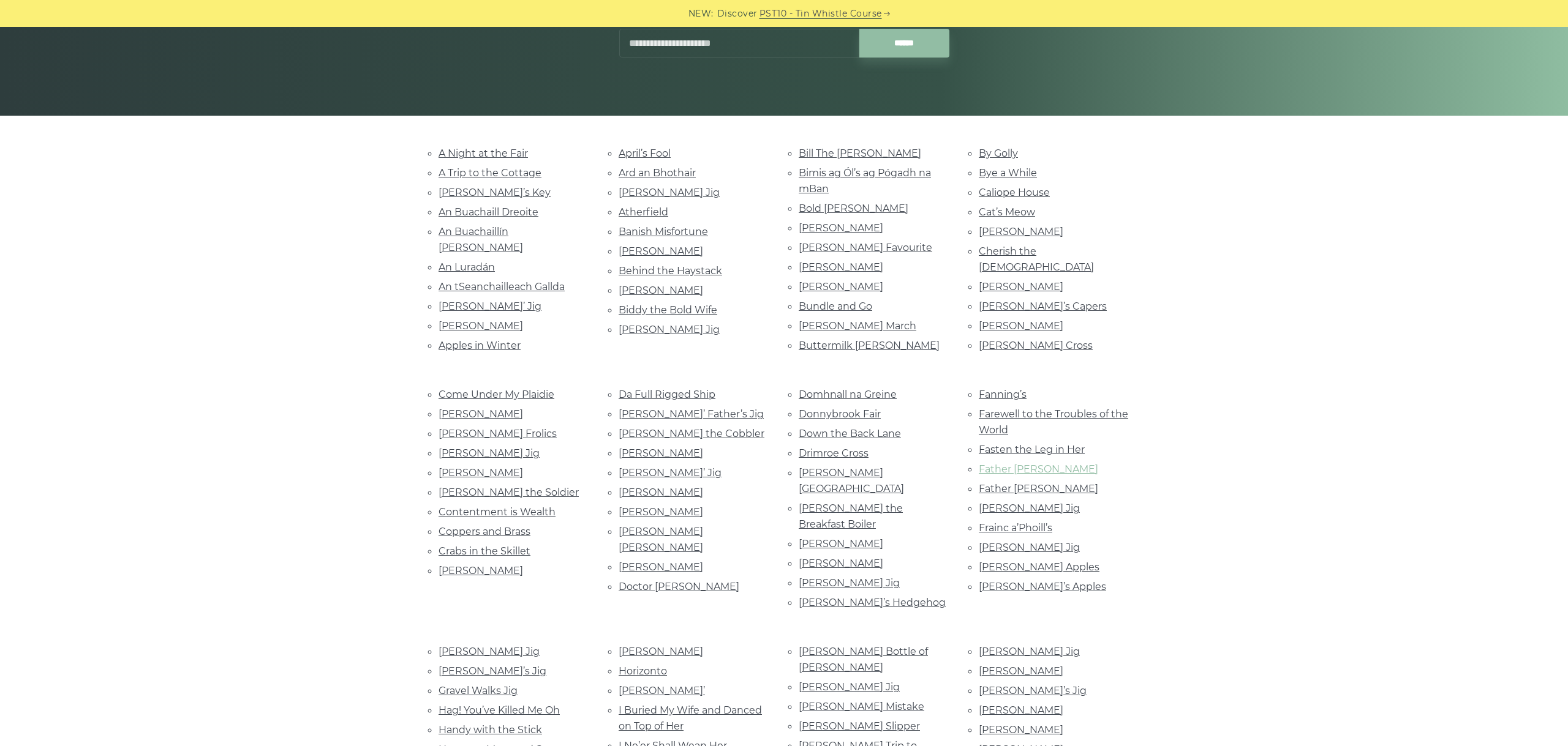
click at [1017, 464] on link "Father Kelly’s" at bounding box center [1039, 469] width 120 height 12
click at [1017, 483] on link "Father O’Flynn" at bounding box center [1039, 489] width 120 height 12
click at [1003, 502] on link "[PERSON_NAME] Jig" at bounding box center [1029, 508] width 101 height 12
click at [1021, 502] on link "Fraher’s Jig" at bounding box center [1029, 508] width 101 height 12
click at [1019, 520] on li "Frainc a’Phoill’s" at bounding box center [1054, 528] width 150 height 17
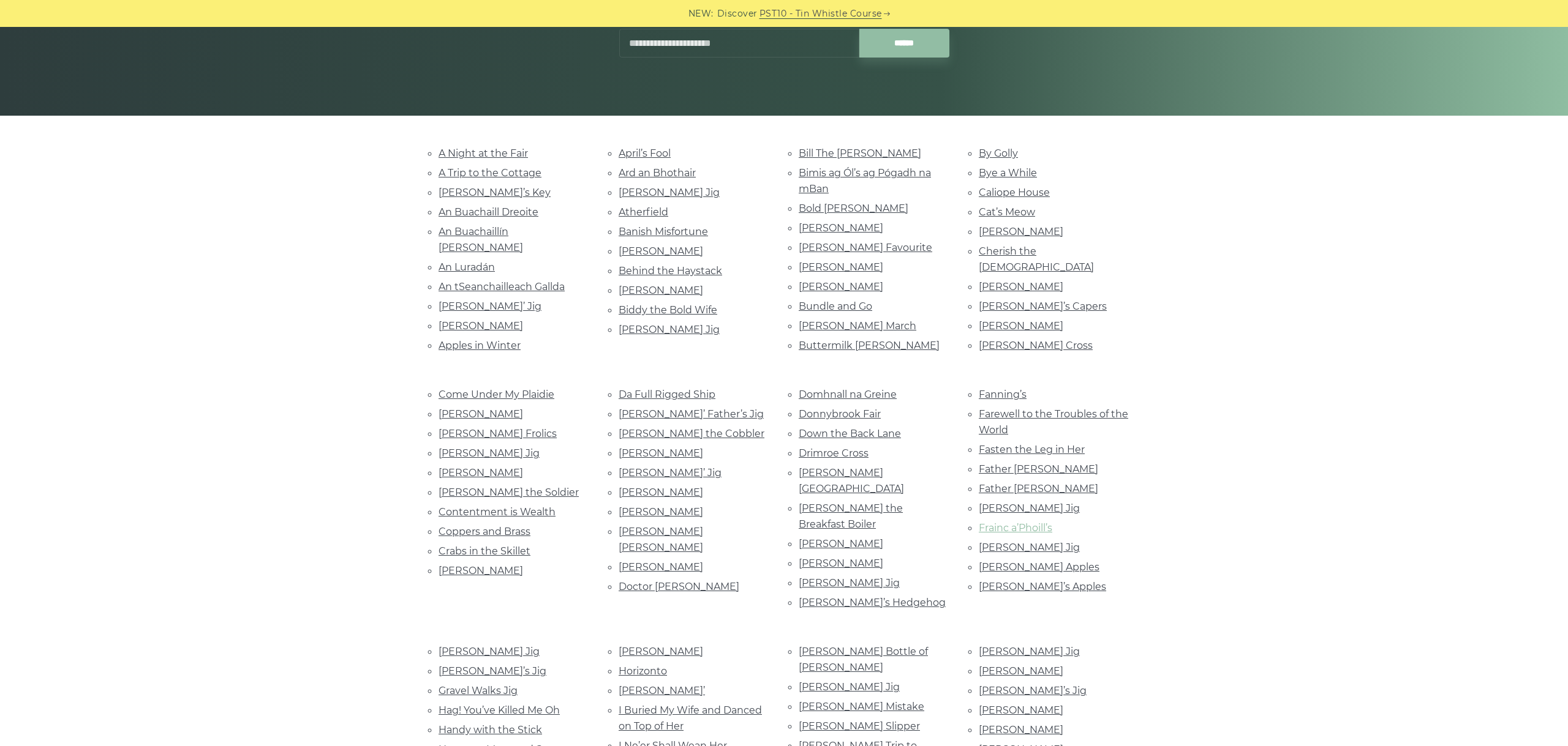
click at [1021, 522] on link "Frainc a’Phoill’s" at bounding box center [1015, 528] width 74 height 12
click at [1025, 542] on link "[PERSON_NAME] Jig" at bounding box center [1029, 547] width 101 height 12
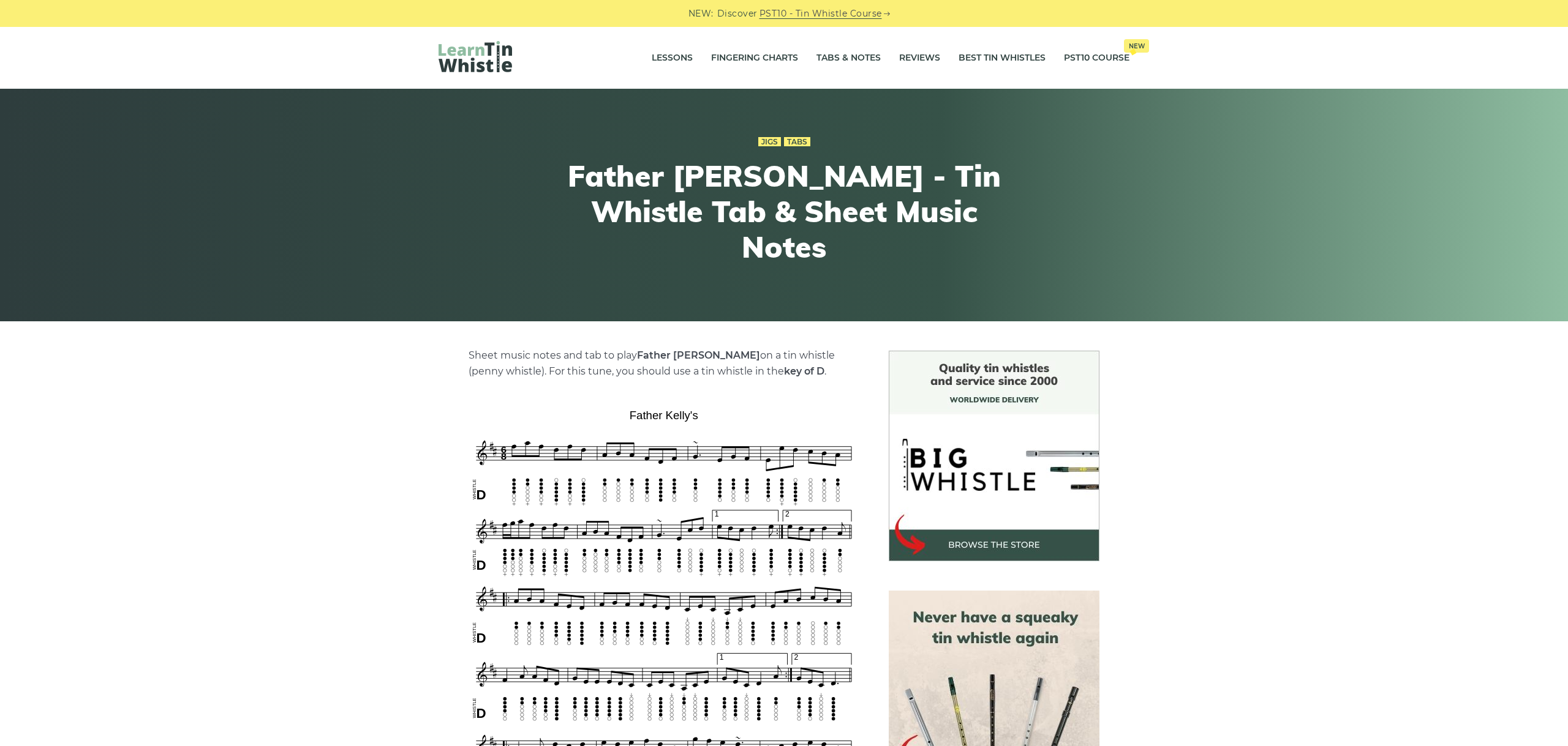
scroll to position [206, 0]
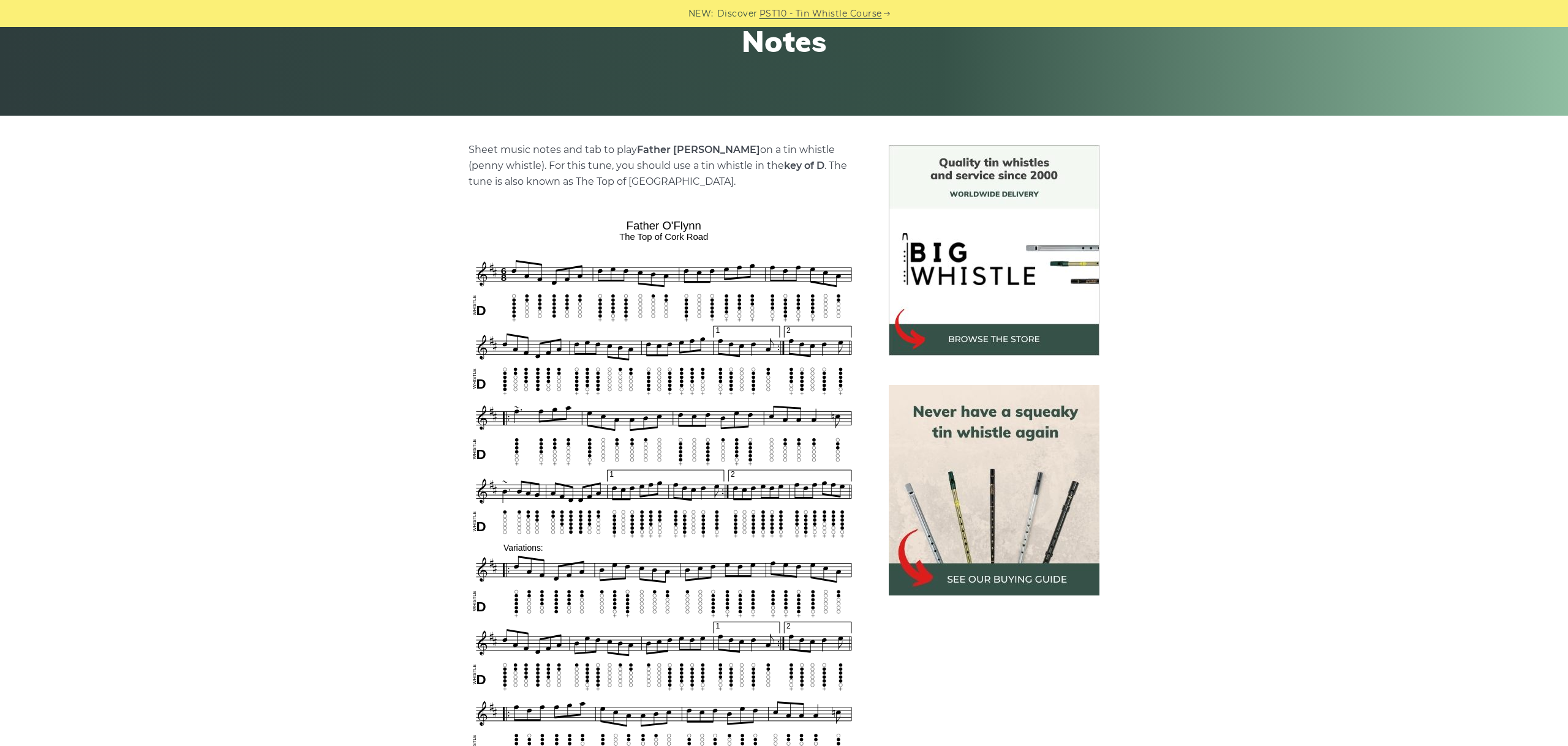
scroll to position [343, 0]
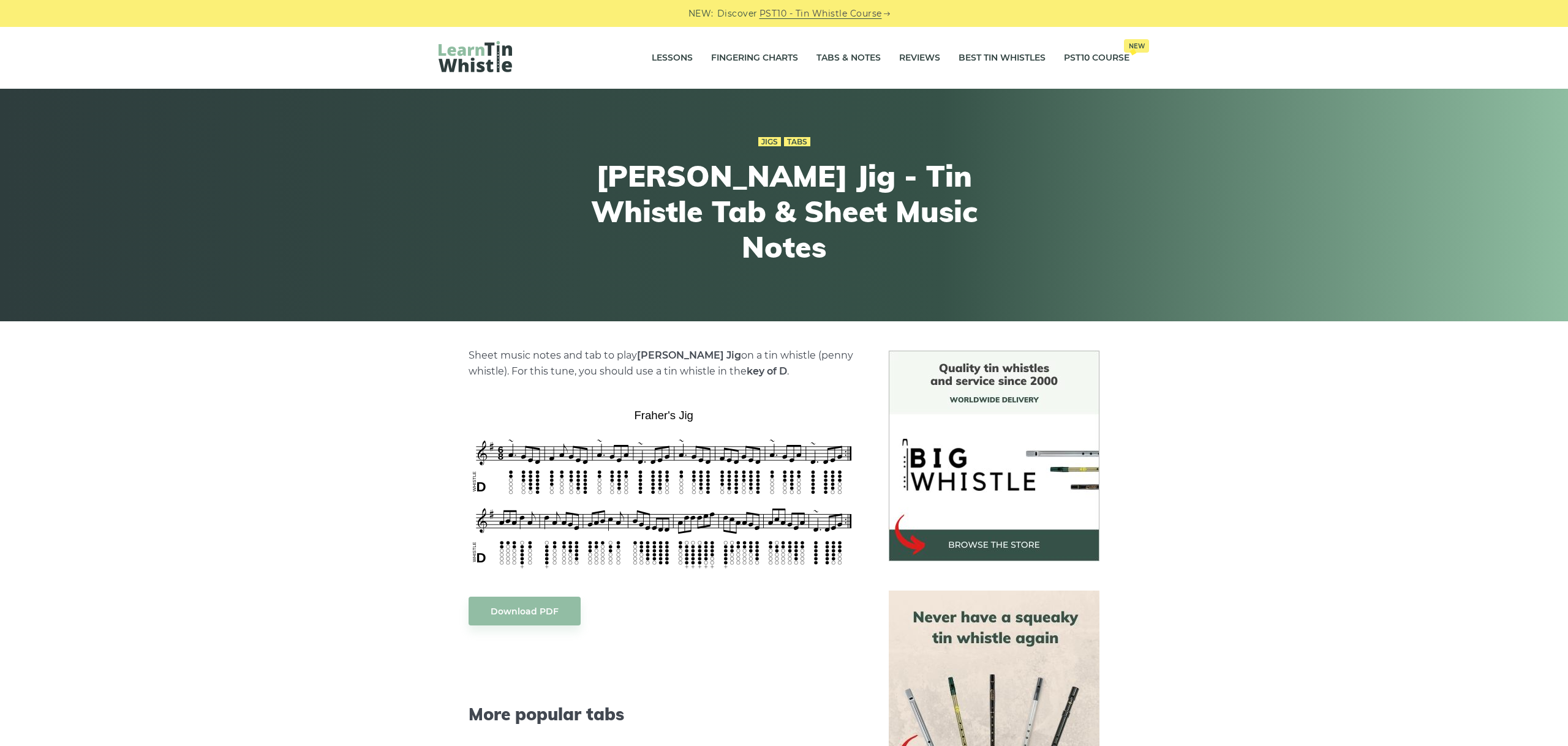
click at [1337, 564] on div "Sheet music notes and tab to play Fraher’s Jig on a tin whistle (penny whistle)…" at bounding box center [784, 691] width 1568 height 680
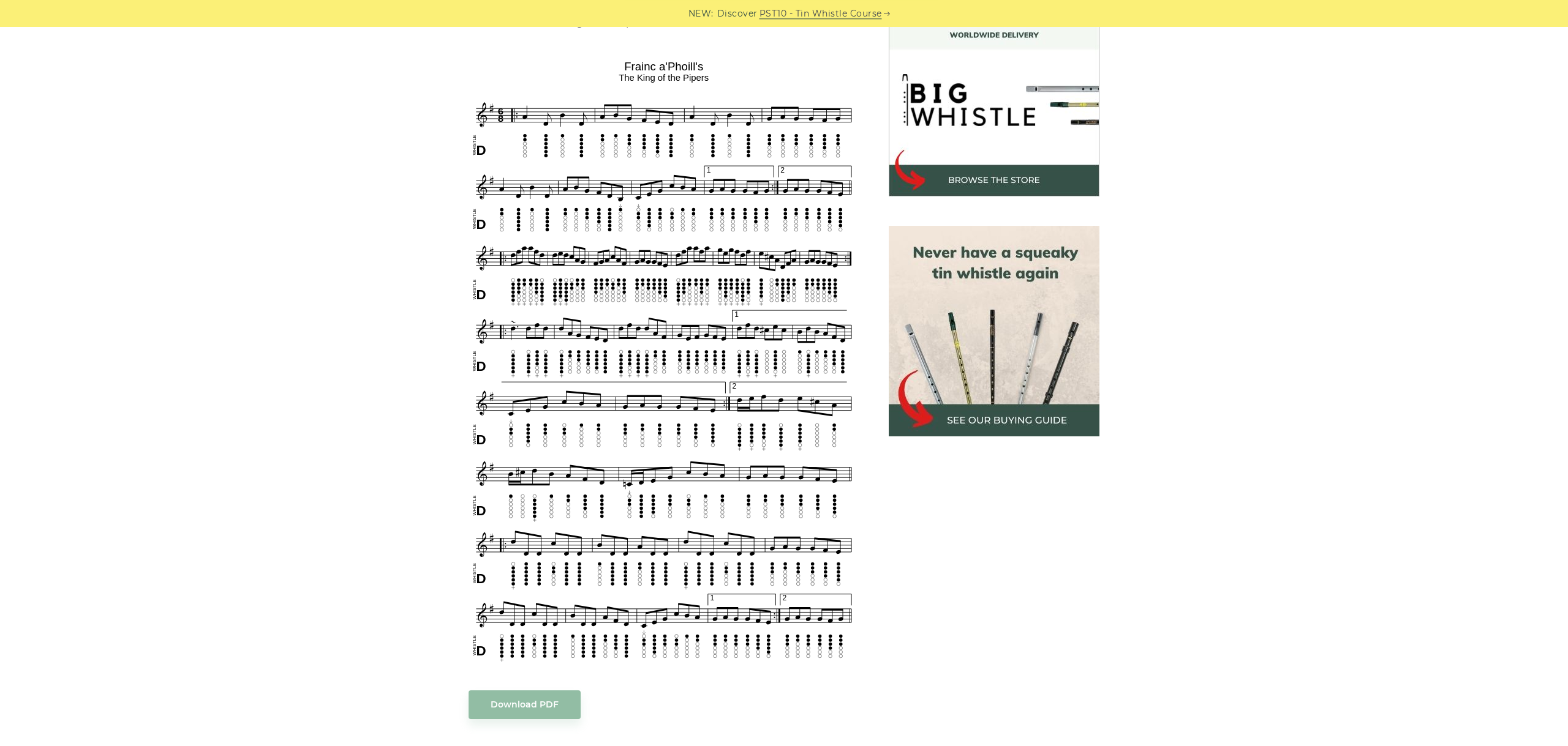
scroll to position [343, 0]
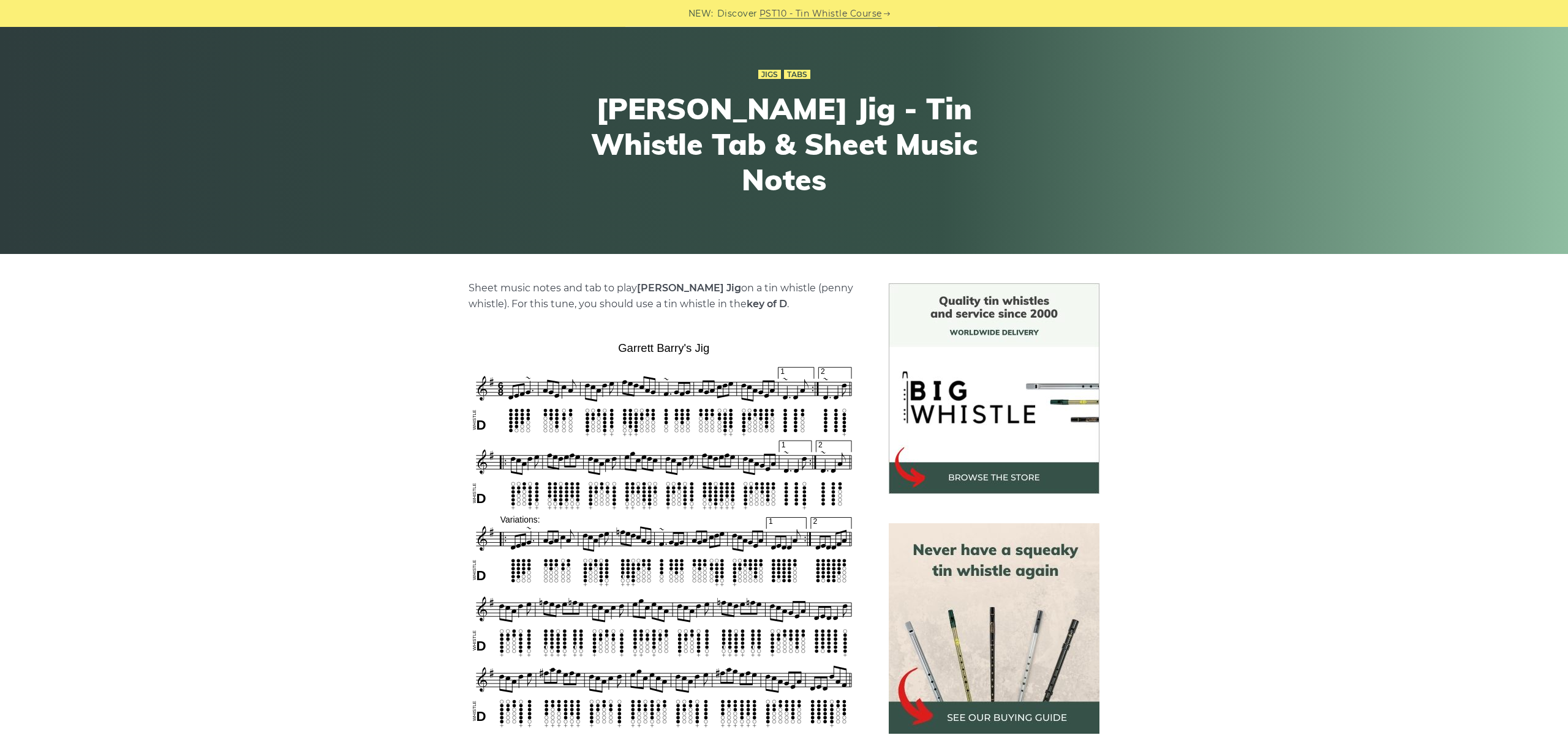
scroll to position [206, 0]
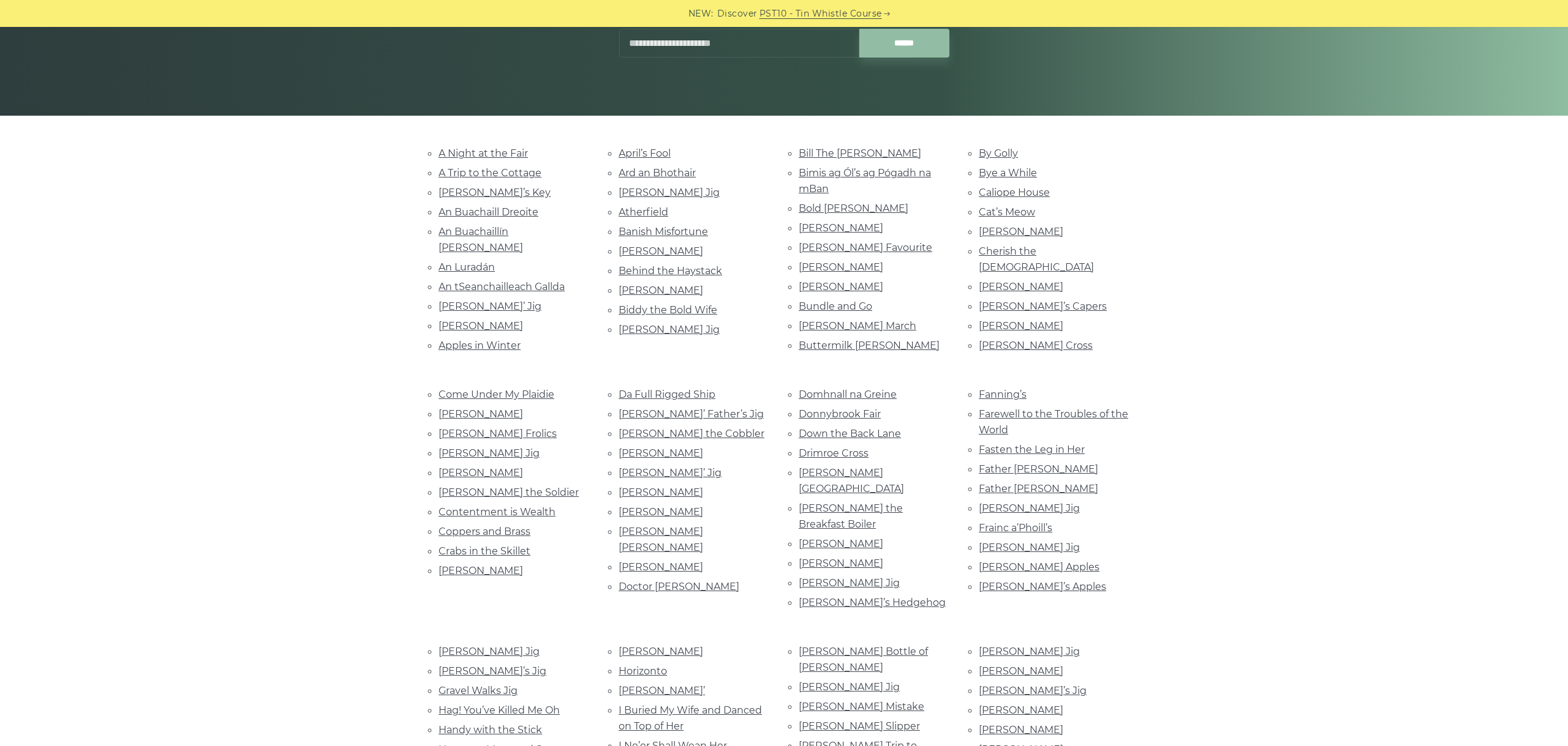
scroll to position [206, 0]
click at [1036, 561] on link "Gillan’s Apples" at bounding box center [1039, 567] width 121 height 12
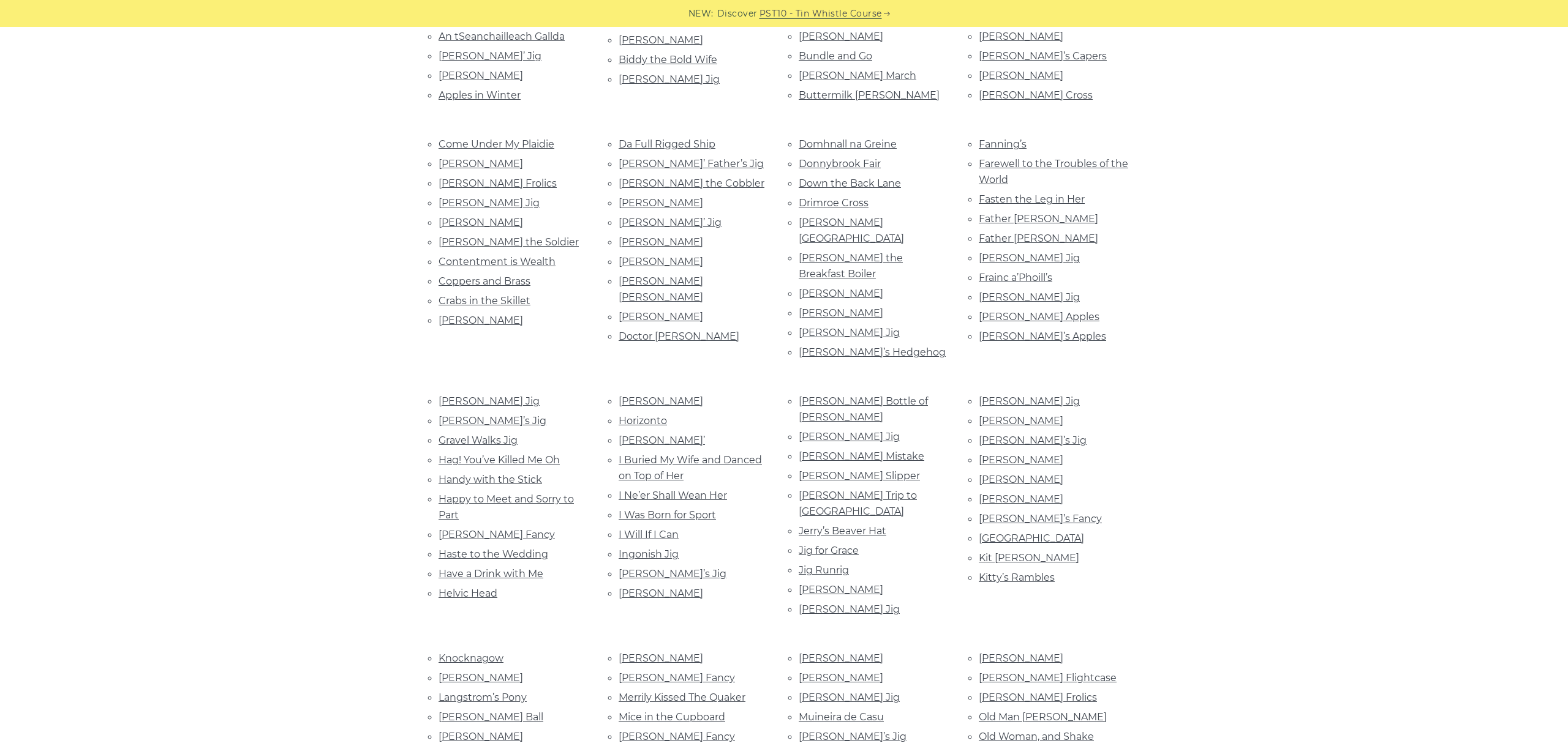
scroll to position [480, 0]
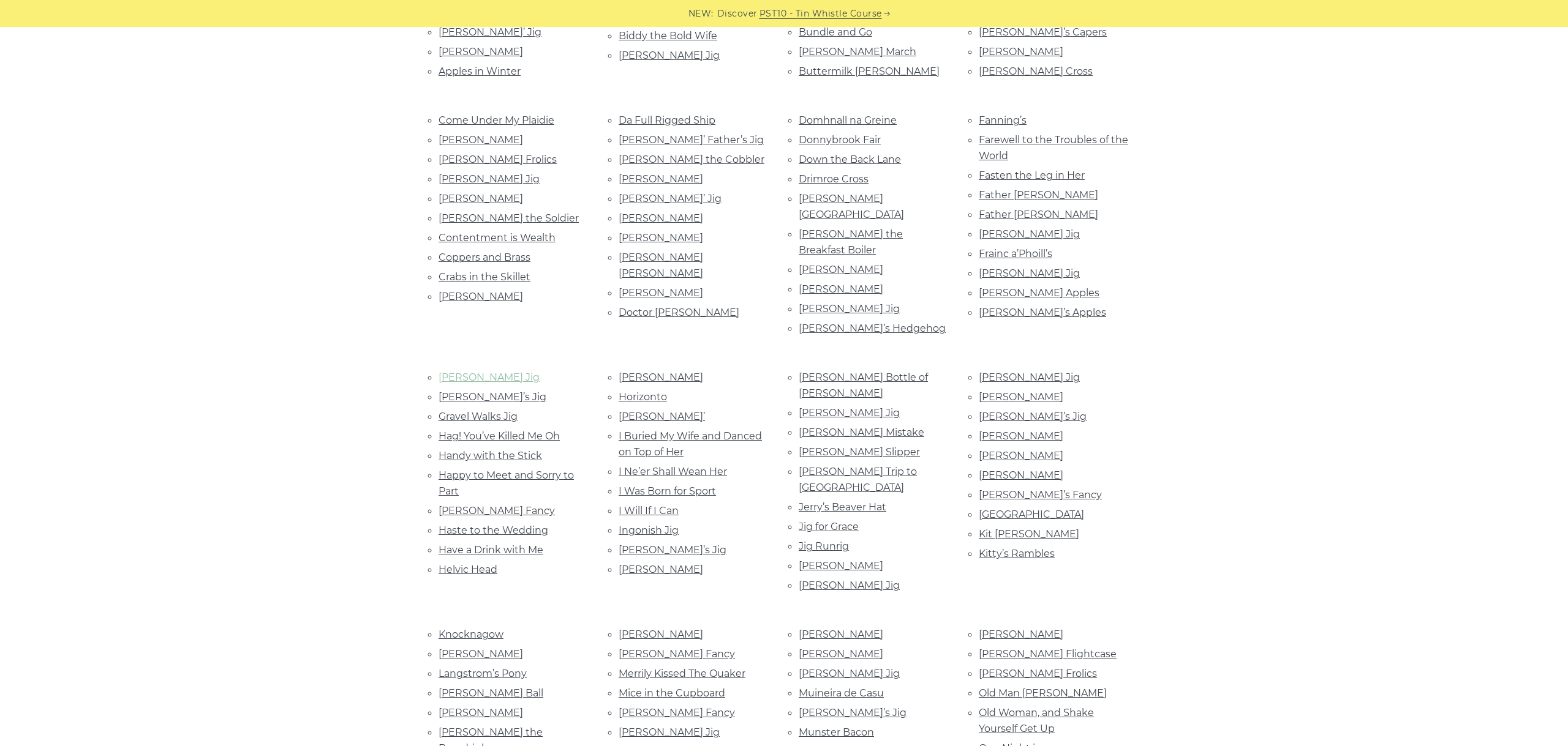
click at [458, 372] on link "Graham Townsend’s Jig" at bounding box center [489, 377] width 101 height 12
click at [453, 391] on link "Grainne’s Jig" at bounding box center [492, 397] width 108 height 12
click at [486, 411] on link "Gravel Walks Jig" at bounding box center [478, 417] width 79 height 12
click at [536, 430] on link "Hag! You’ve Killed Me Oh" at bounding box center [499, 436] width 121 height 12
click at [526, 450] on link "Handy with the Stick" at bounding box center [490, 455] width 104 height 12
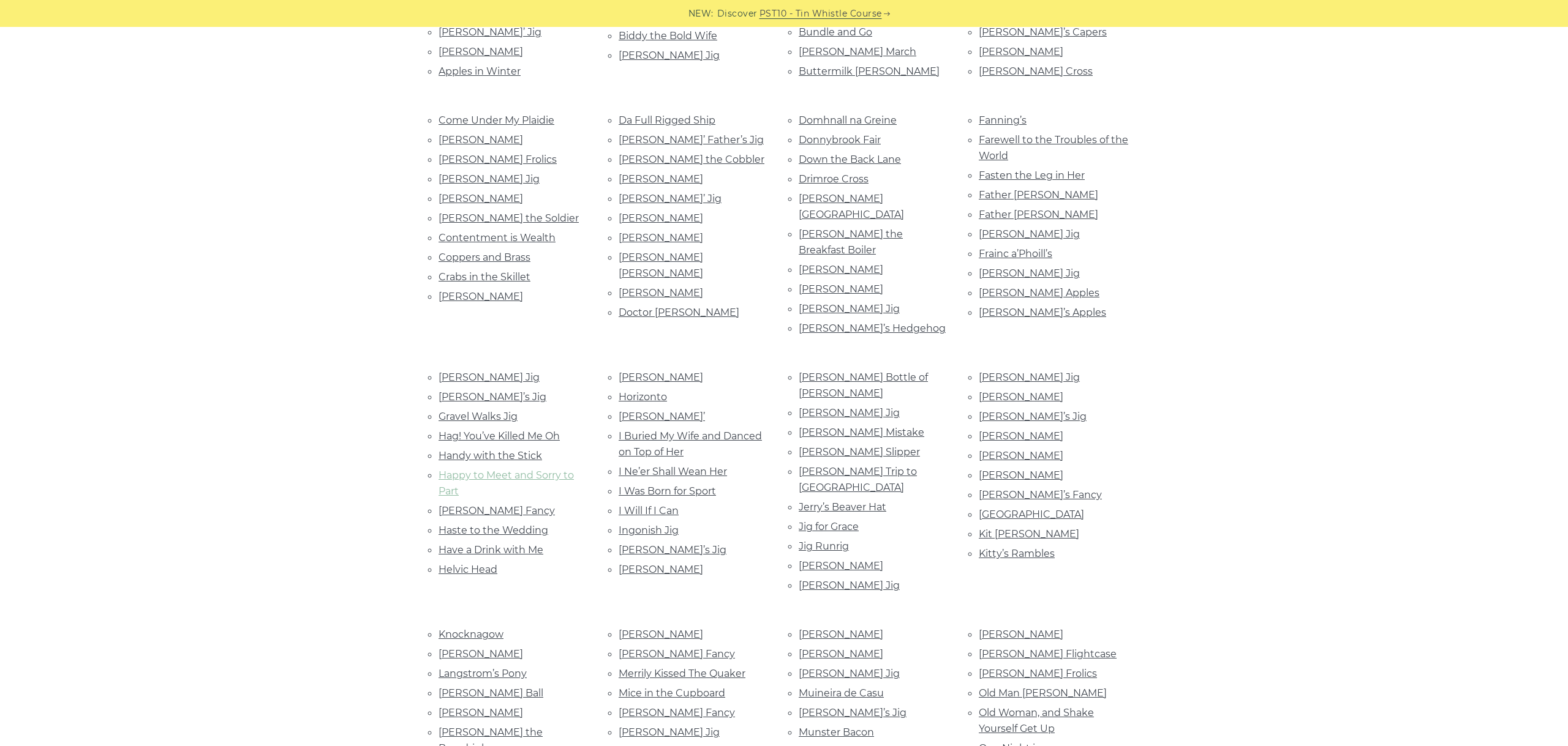
click at [514, 469] on link "Happy to Meet and Sorry to Part" at bounding box center [505, 483] width 135 height 28
click at [508, 505] on link "Hardiman’s Fancy" at bounding box center [496, 511] width 116 height 12
click at [492, 525] on link "Haste to the Wedding" at bounding box center [493, 531] width 110 height 12
click at [465, 544] on link "Have a Drink with Me" at bounding box center [490, 550] width 104 height 12
click at [470, 564] on link "Helvic Head" at bounding box center [467, 569] width 58 height 12
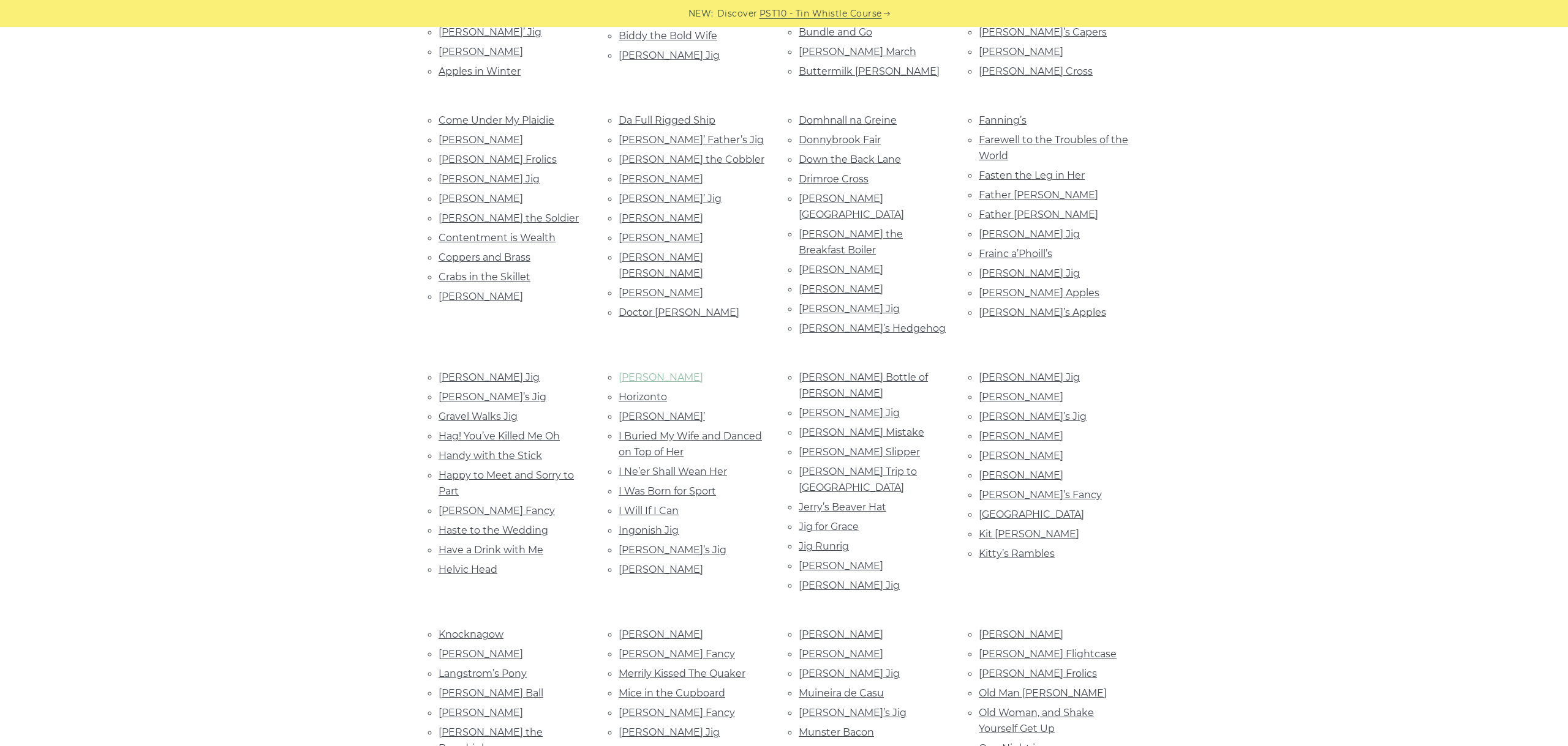
click at [635, 372] on link "Hennigan’s" at bounding box center [661, 377] width 85 height 12
click at [639, 388] on li "Horizonto" at bounding box center [694, 396] width 150 height 17
click at [639, 391] on link "Horizonto" at bounding box center [643, 397] width 48 height 12
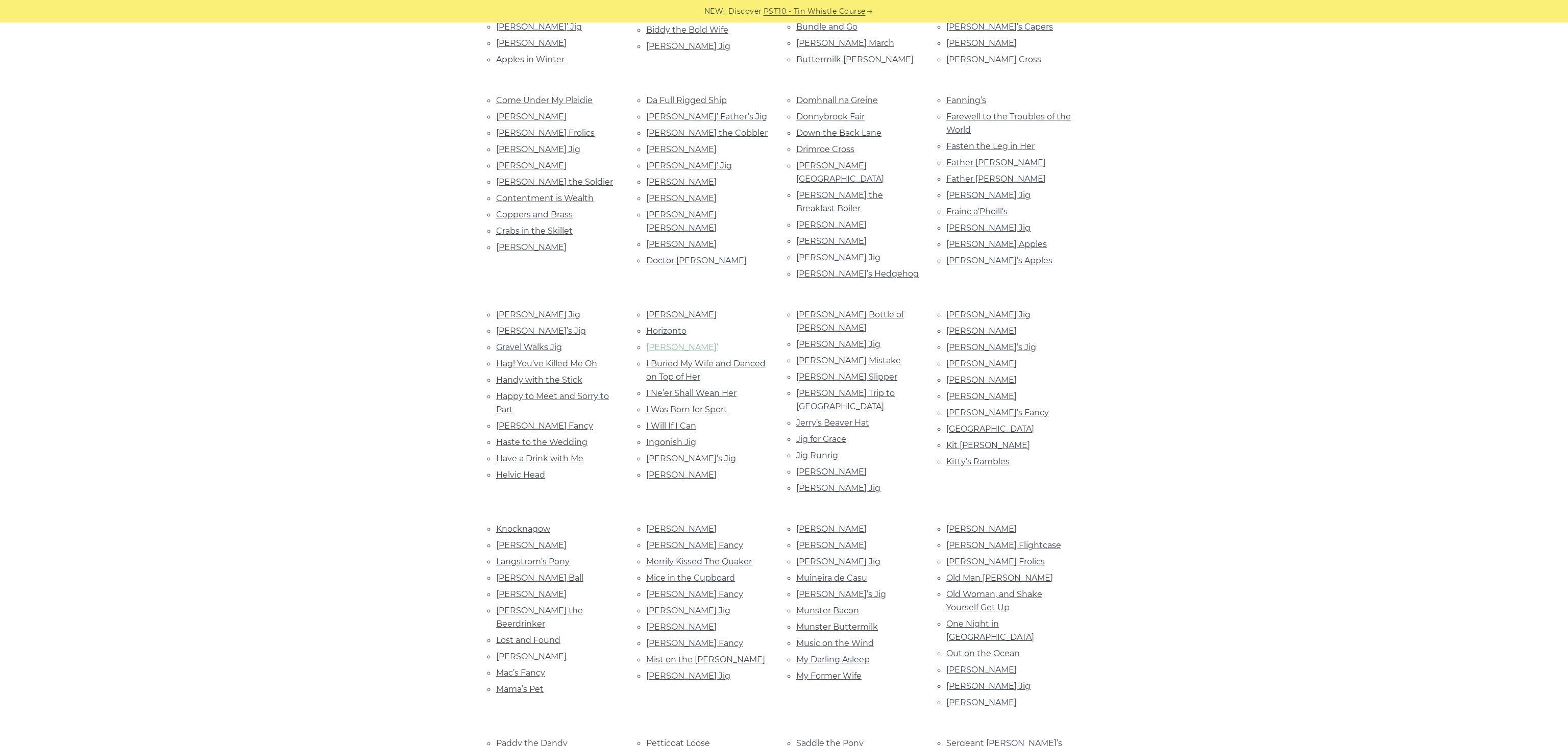
click at [693, 343] on link "Hughie Travers’" at bounding box center [682, 347] width 72 height 10
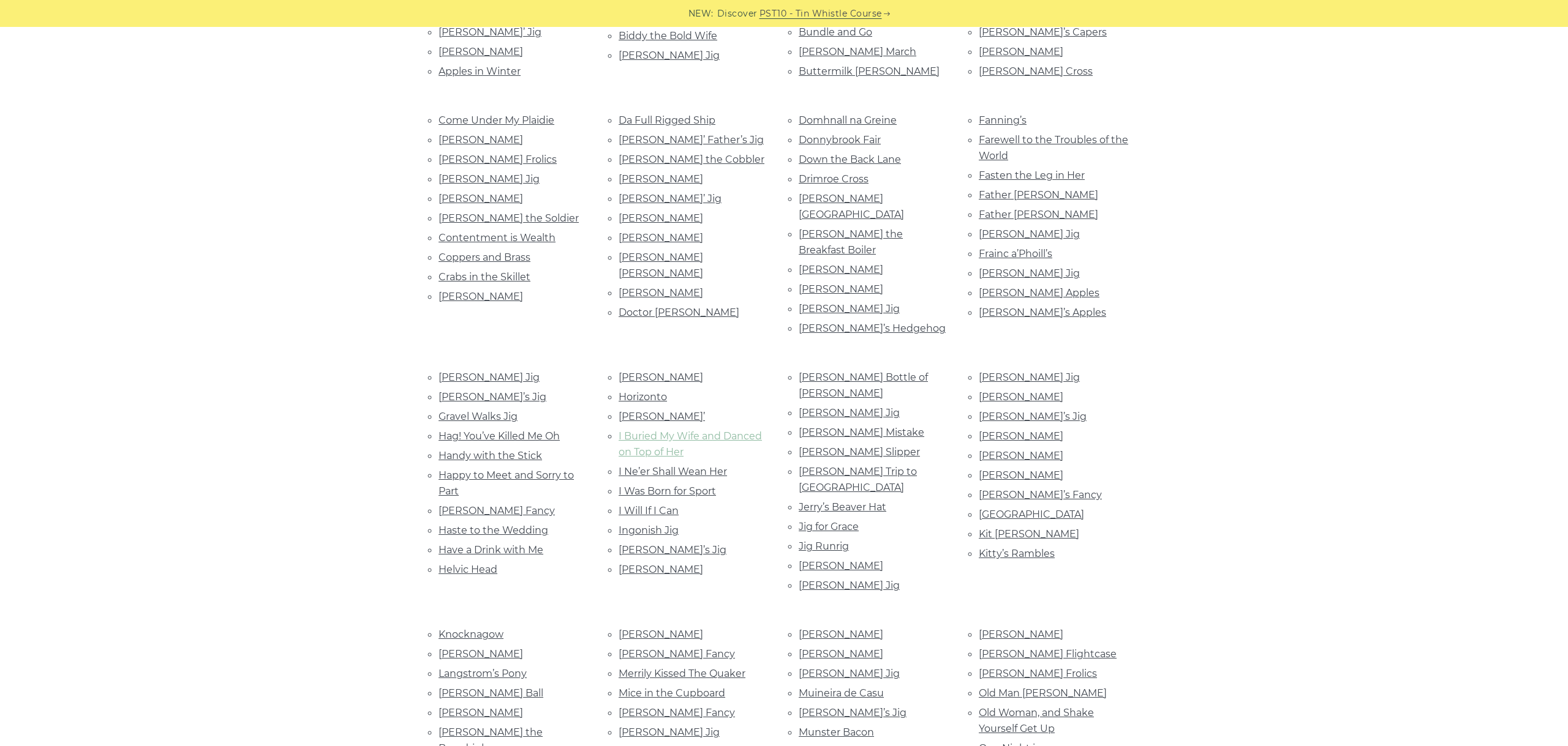
click at [697, 430] on link "I Buried My Wife and Danced on Top of Her" at bounding box center [690, 444] width 143 height 28
click at [677, 466] on link "I Ne’er Shall Wean Her" at bounding box center [673, 472] width 108 height 12
click at [678, 485] on link "I Was Born for Sport" at bounding box center [667, 491] width 97 height 12
click at [649, 505] on link "I Will If I Can" at bounding box center [649, 511] width 60 height 12
click at [647, 525] on link "Ingonish Jig" at bounding box center [649, 531] width 60 height 12
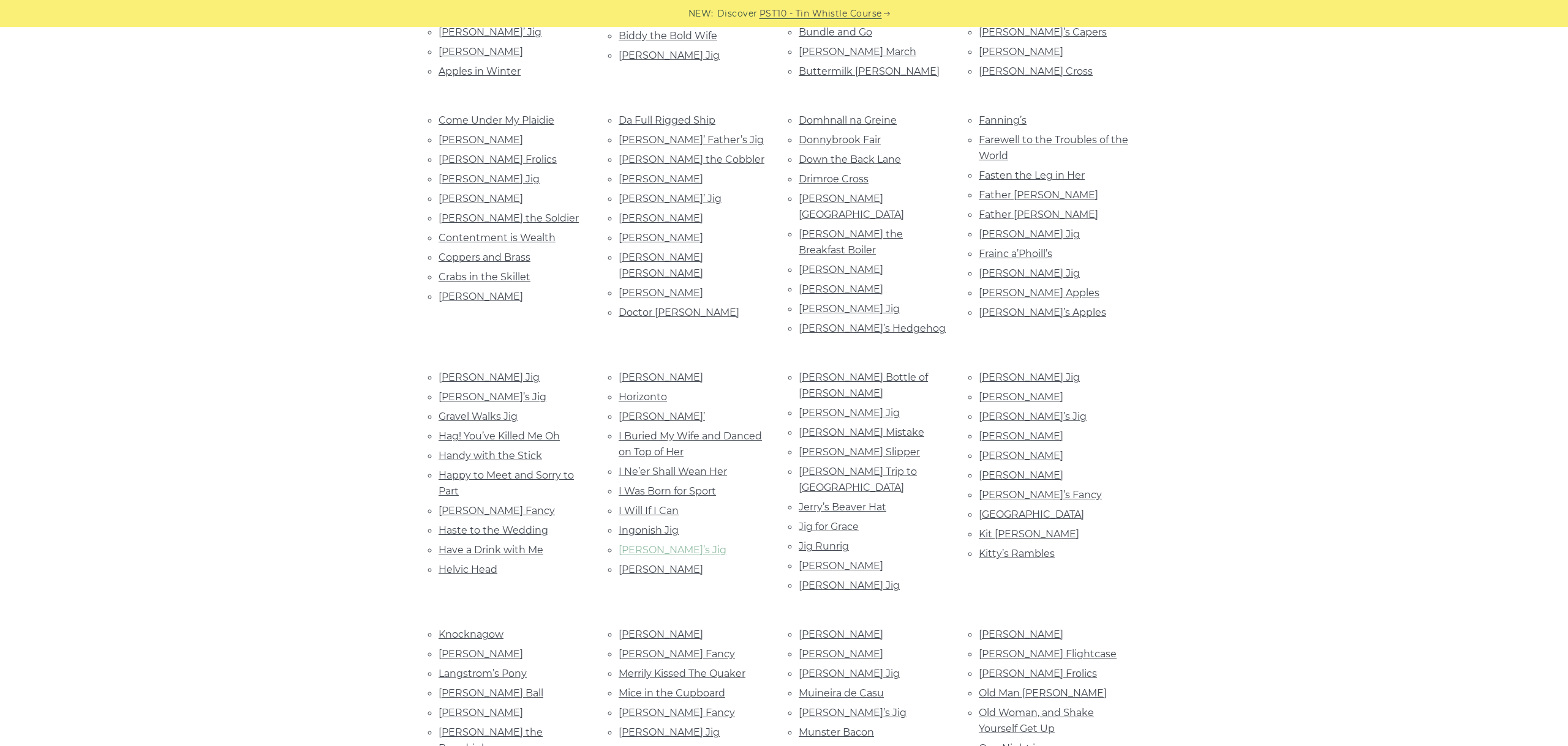
click at [672, 544] on link "Jackie Small’s Jig" at bounding box center [673, 550] width 108 height 12
click at [641, 564] on link "Jackson’s" at bounding box center [661, 569] width 85 height 12
click at [862, 372] on link "Jackson’s Bottle of Brandy" at bounding box center [863, 385] width 129 height 28
click at [840, 407] on link "Jackson’s Jig" at bounding box center [849, 413] width 101 height 12
click at [864, 426] on link "Jackson’s Mistake" at bounding box center [861, 432] width 126 height 12
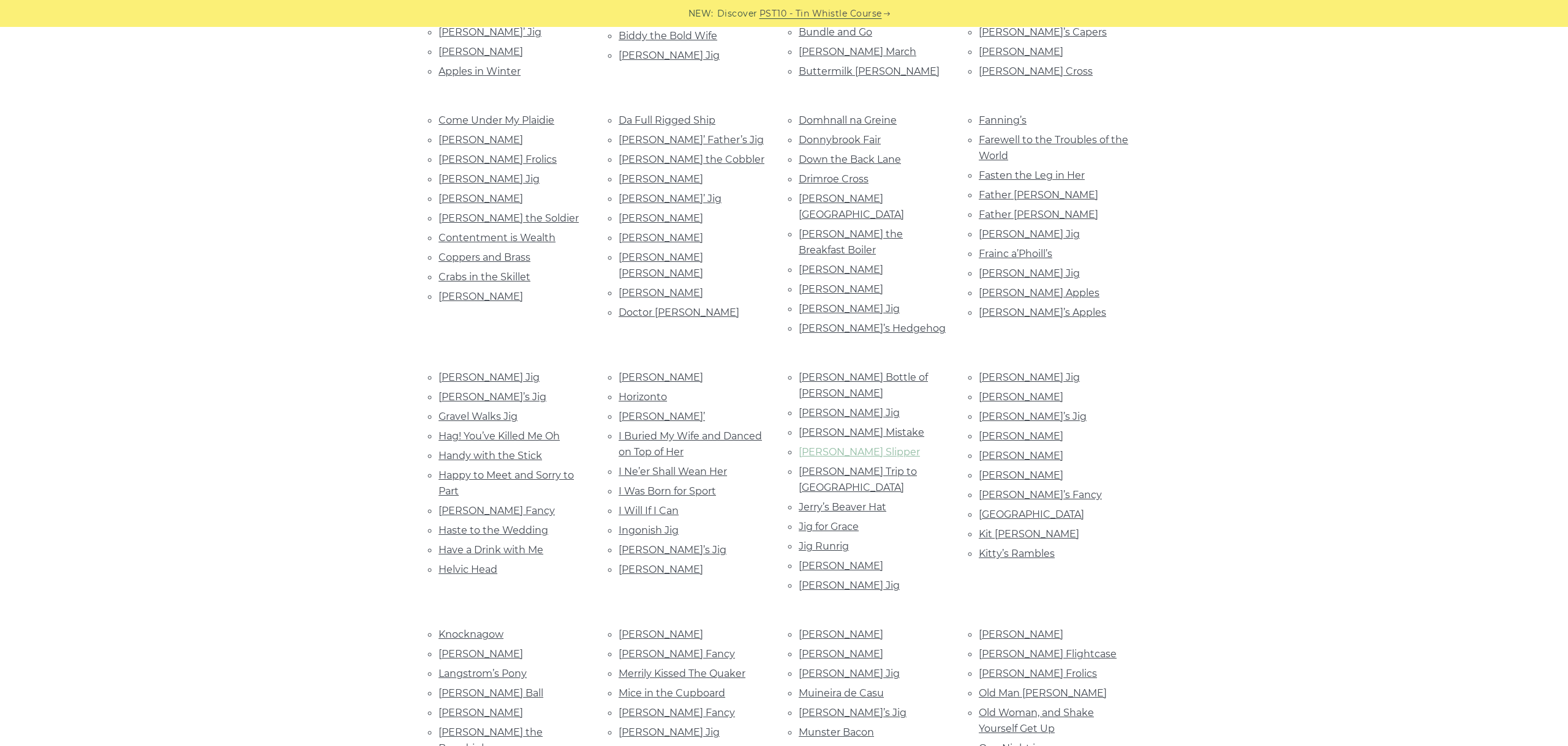
click at [855, 446] on link "Jackson’s Slipper" at bounding box center [859, 452] width 121 height 12
click at [886, 466] on link "Jackson’s Trip to Dover" at bounding box center [857, 480] width 118 height 28
click at [845, 501] on link "Jerry’s Beaver Hat" at bounding box center [842, 507] width 88 height 12
click at [844, 521] on link "Jig for Grace" at bounding box center [828, 527] width 60 height 12
click at [828, 540] on link "Jig Runrig" at bounding box center [823, 546] width 50 height 12
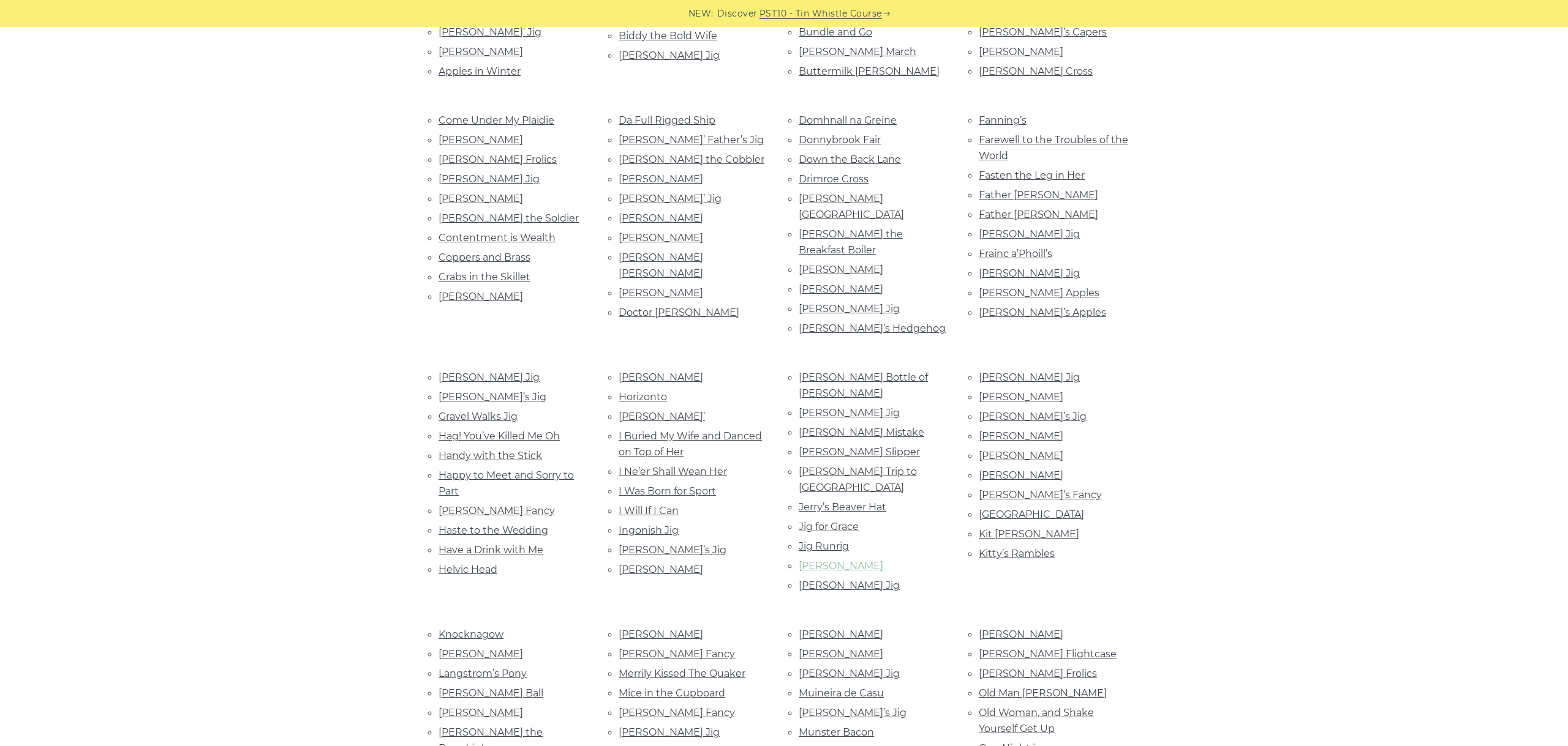
click at [815, 560] on link "Jim Neary’s" at bounding box center [841, 566] width 85 height 12
click at [815, 580] on link "Jimmy Ward’s Jig" at bounding box center [849, 585] width 101 height 12
click at [1007, 372] on link "Joe Cooley’s Jig" at bounding box center [1029, 377] width 101 height 12
click at [1003, 391] on link "John Henry’s" at bounding box center [1021, 397] width 85 height 12
drag, startPoint x: 0, startPoint y: 794, endPoint x: 17, endPoint y: 794, distance: 17.0
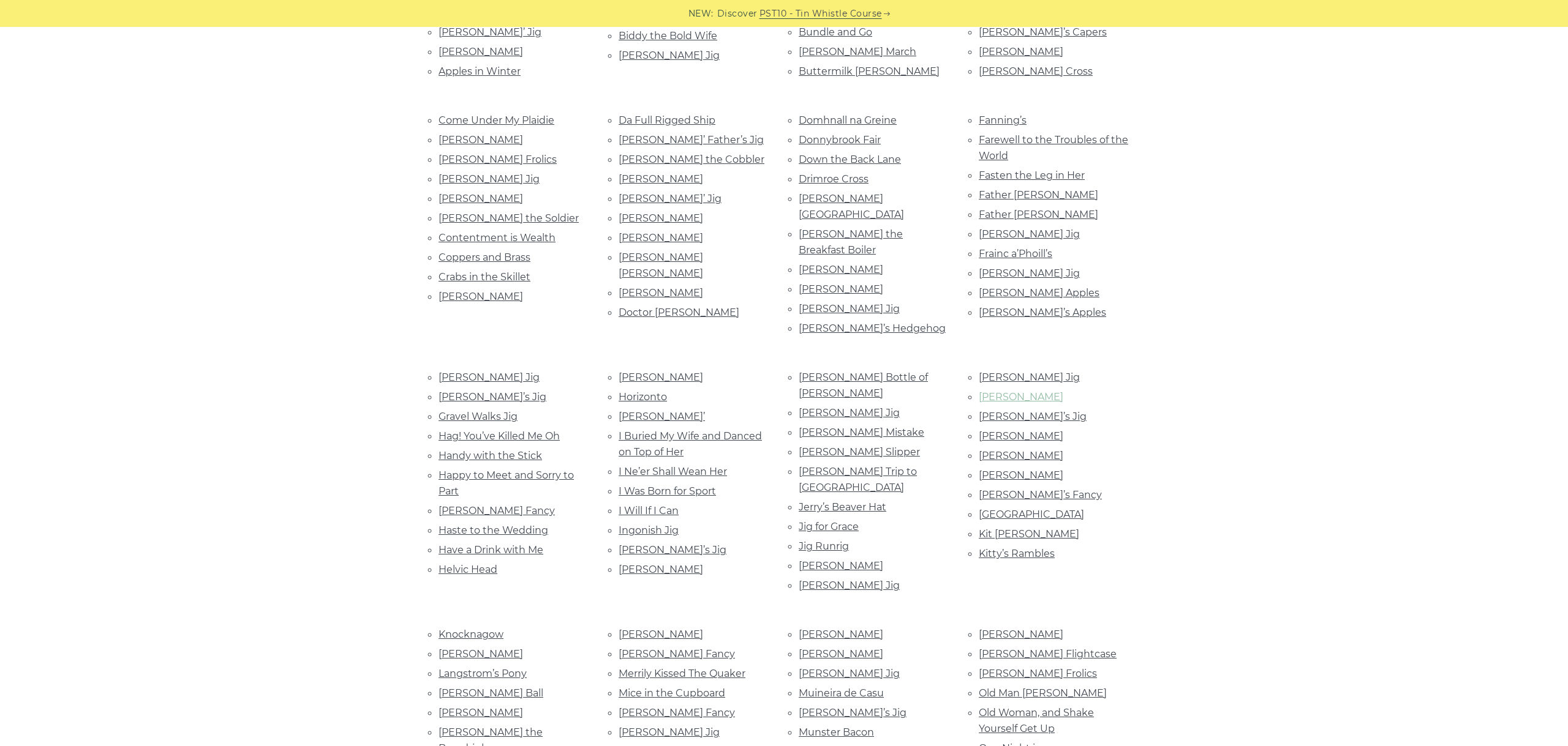
scroll to position [503, 0]
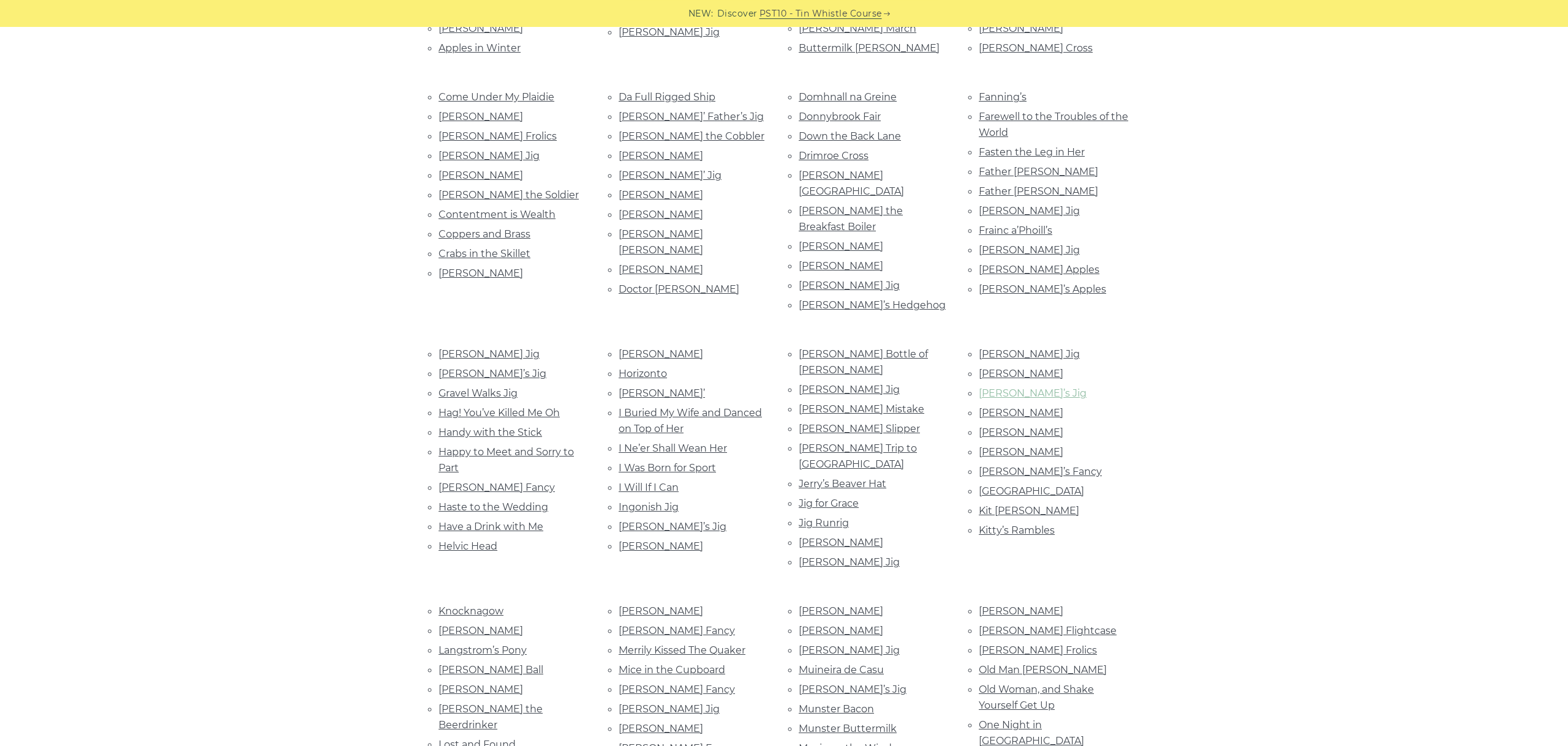
click at [1017, 388] on link "John Joe’s Jig" at bounding box center [1033, 393] width 108 height 12
click at [1036, 407] on link "John McKenna’s" at bounding box center [1021, 413] width 85 height 12
click at [1007, 426] on link "Johnny Boyle’s" at bounding box center [1021, 432] width 85 height 12
click at [1049, 446] on link "Johnny Doherty’s" at bounding box center [1021, 452] width 85 height 12
click at [1009, 466] on link "Katie’s Fancy" at bounding box center [1040, 472] width 123 height 12
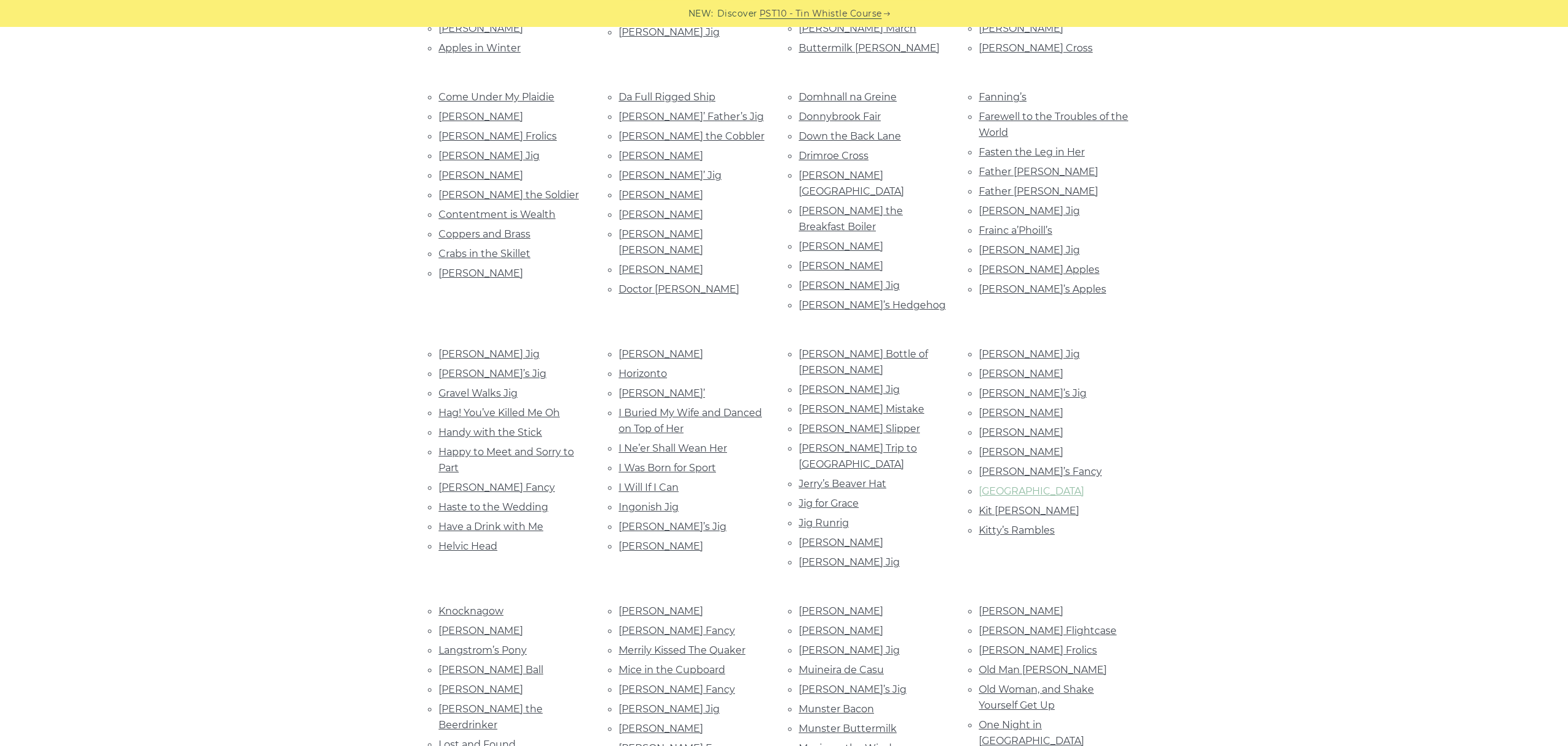
click at [1033, 485] on link "Killeigh Abbey" at bounding box center [1031, 491] width 105 height 12
click at [1018, 505] on link "Kit O’Mahony" at bounding box center [1029, 511] width 101 height 12
click at [1030, 525] on link "Kitty’s Rambles" at bounding box center [1017, 531] width 76 height 12
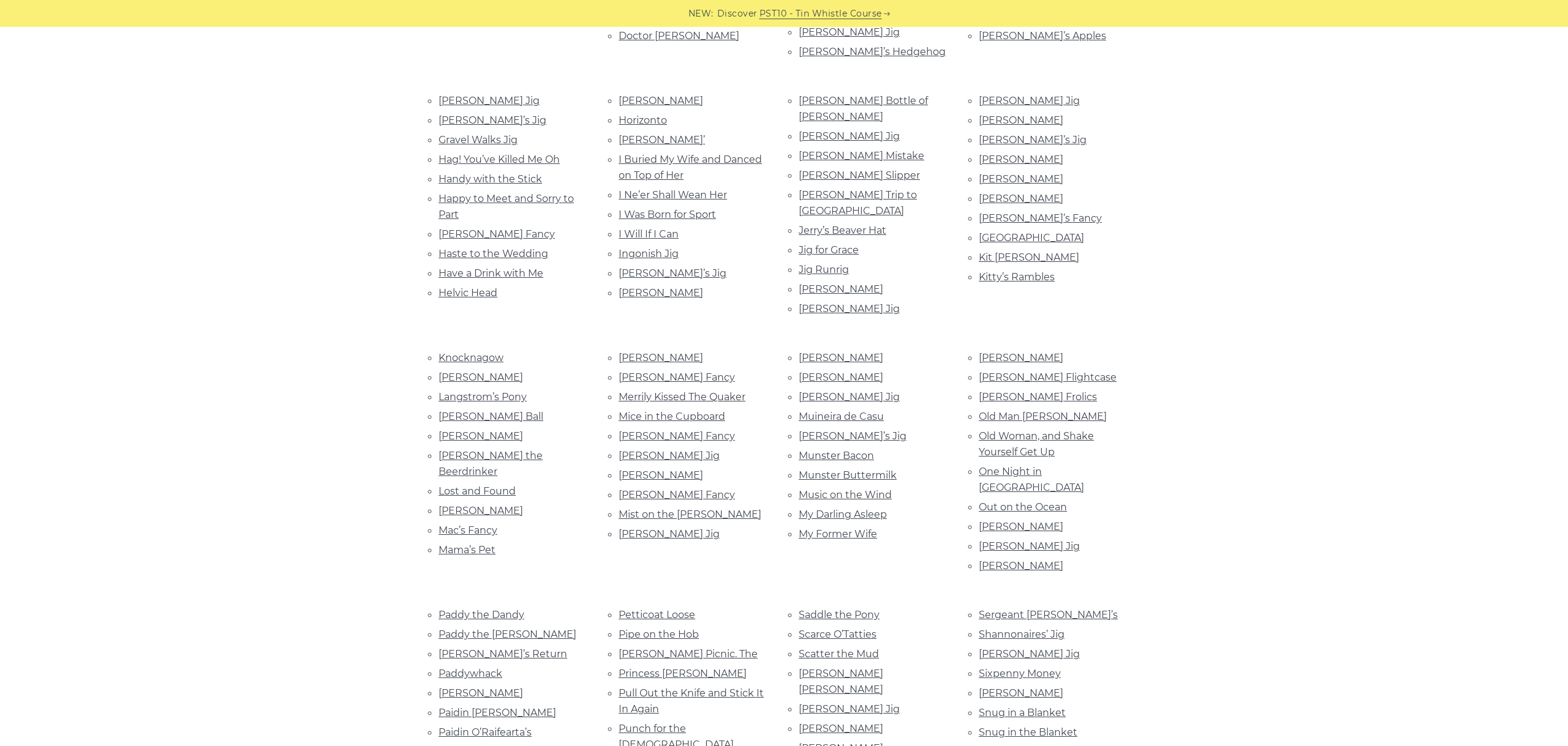
scroll to position [777, 0]
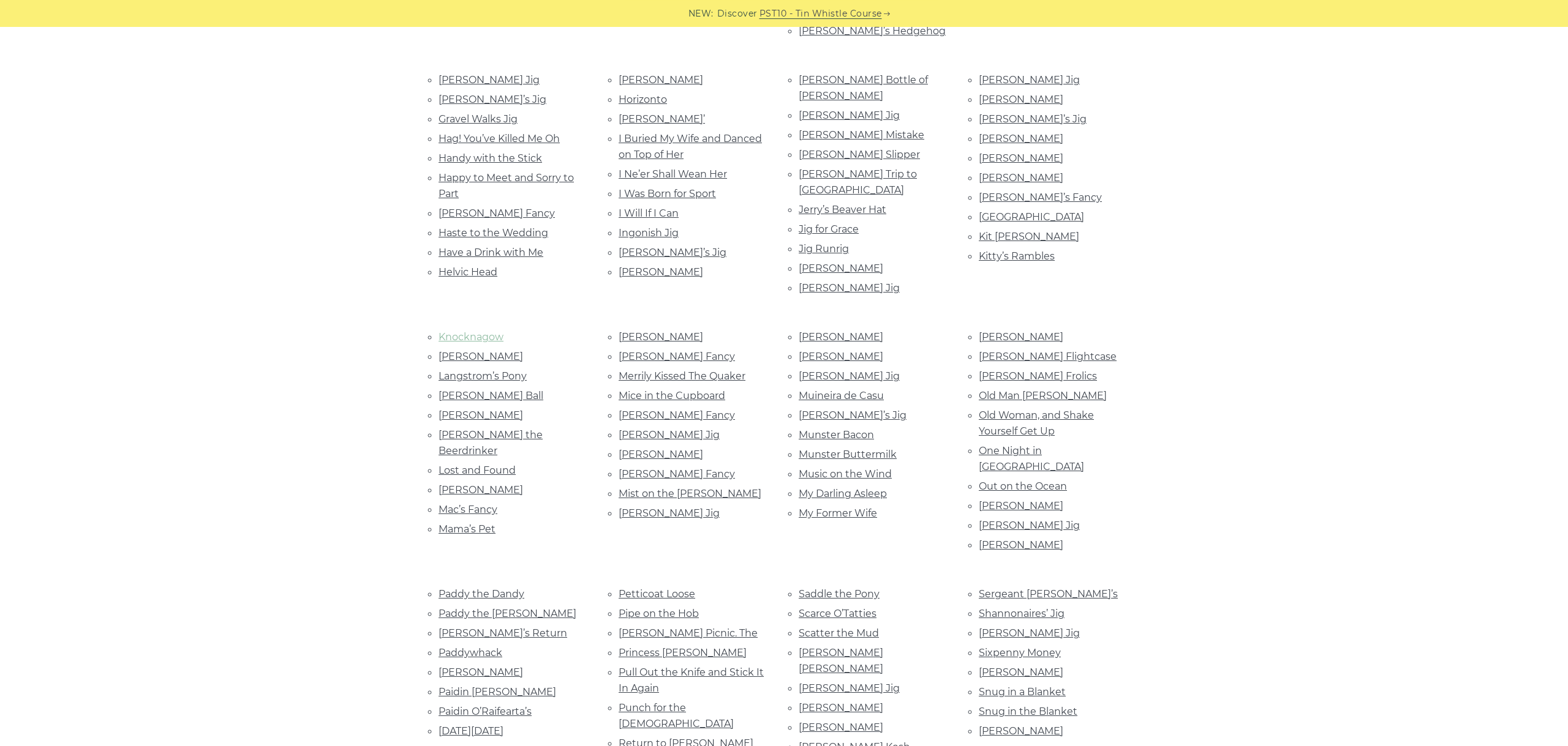
click at [468, 331] on link "Knocknagow" at bounding box center [470, 337] width 65 height 12
drag, startPoint x: 443, startPoint y: 309, endPoint x: 435, endPoint y: 311, distance: 8.2
click at [438, 348] on li "Lacey’s" at bounding box center [513, 356] width 150 height 17
click at [458, 350] on link "Lacey’s" at bounding box center [481, 356] width 85 height 12
click at [485, 370] on link "Langstrom’s Pony" at bounding box center [482, 376] width 88 height 12
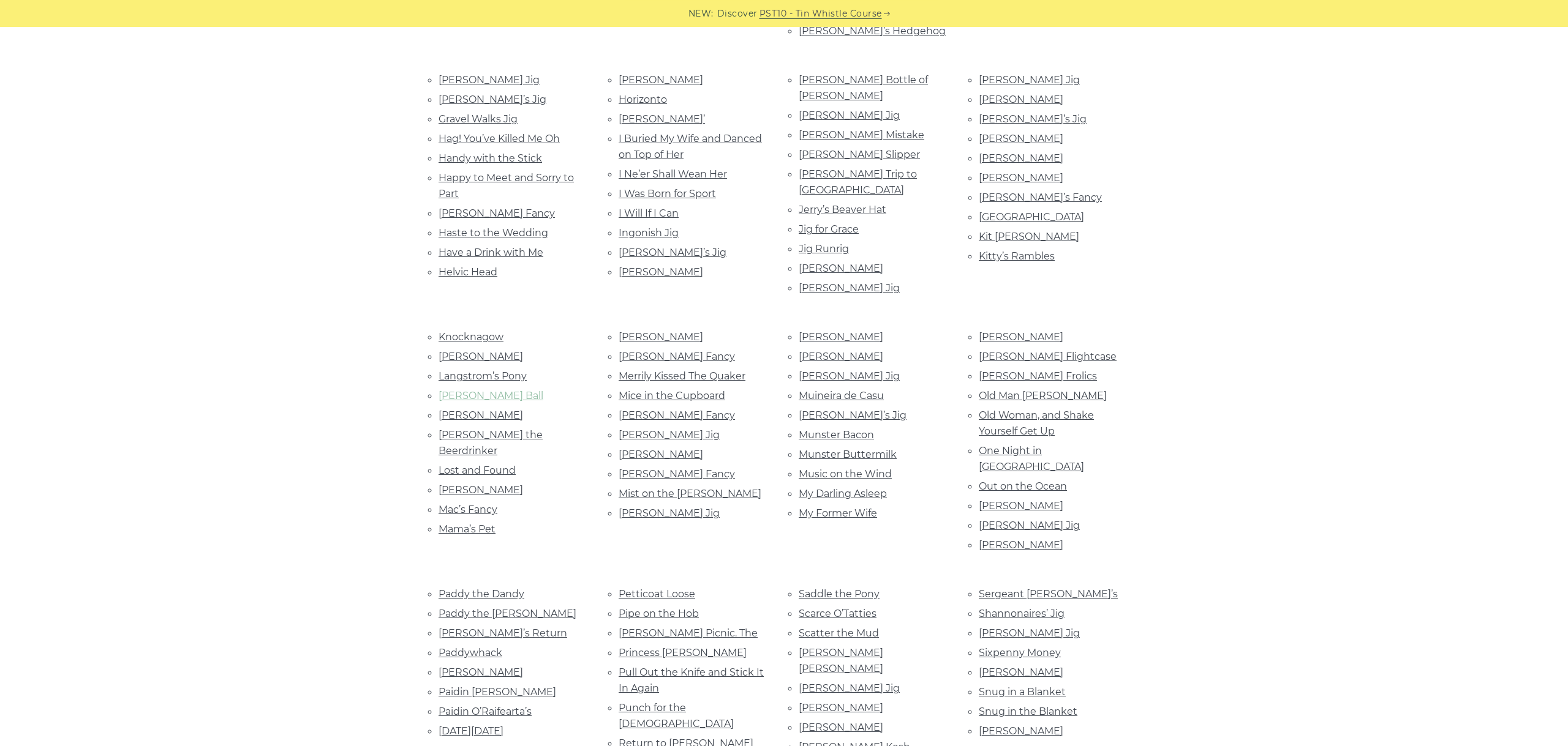
click at [478, 390] on link "Lannigan’s Ball" at bounding box center [490, 396] width 104 height 12
click at [477, 409] on link "Larry O’Gaff" at bounding box center [481, 415] width 85 height 12
click at [491, 429] on link "Larry the Beerdrinker" at bounding box center [490, 443] width 104 height 28
click at [486, 464] on link "Lost and Found" at bounding box center [477, 470] width 77 height 12
click at [459, 484] on link "Lough Gill" at bounding box center [481, 490] width 85 height 12
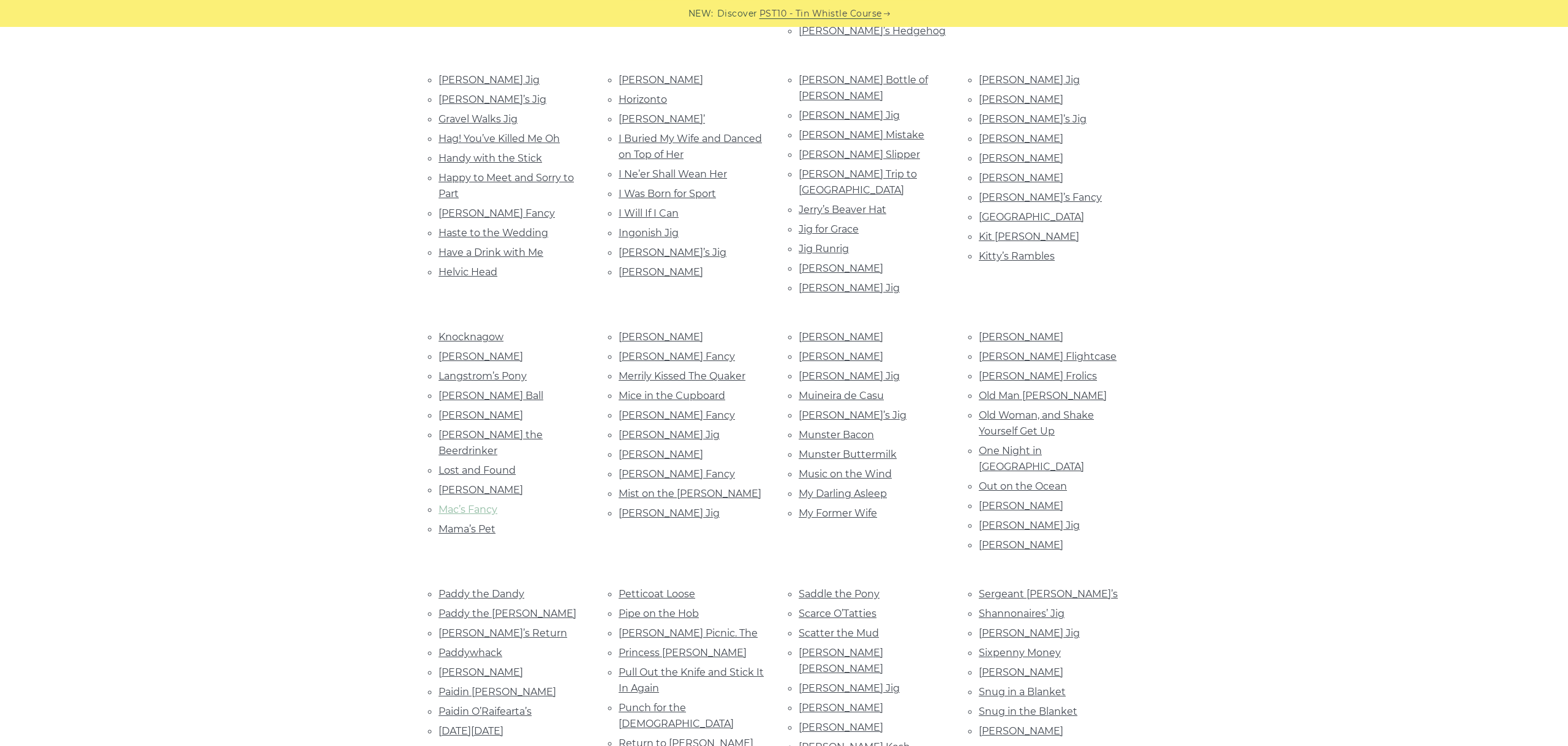
click at [478, 504] on link "Mac’s Fancy" at bounding box center [467, 509] width 58 height 12
click at [470, 523] on link "Mama’s Pet" at bounding box center [467, 529] width 57 height 12
click at [638, 331] on link "McGurk’s" at bounding box center [661, 337] width 85 height 12
click at [681, 350] on link "McIntyre’s Fancy" at bounding box center [676, 356] width 116 height 12
click at [698, 370] on link "Merrily Kissed The Quaker" at bounding box center [682, 376] width 127 height 12
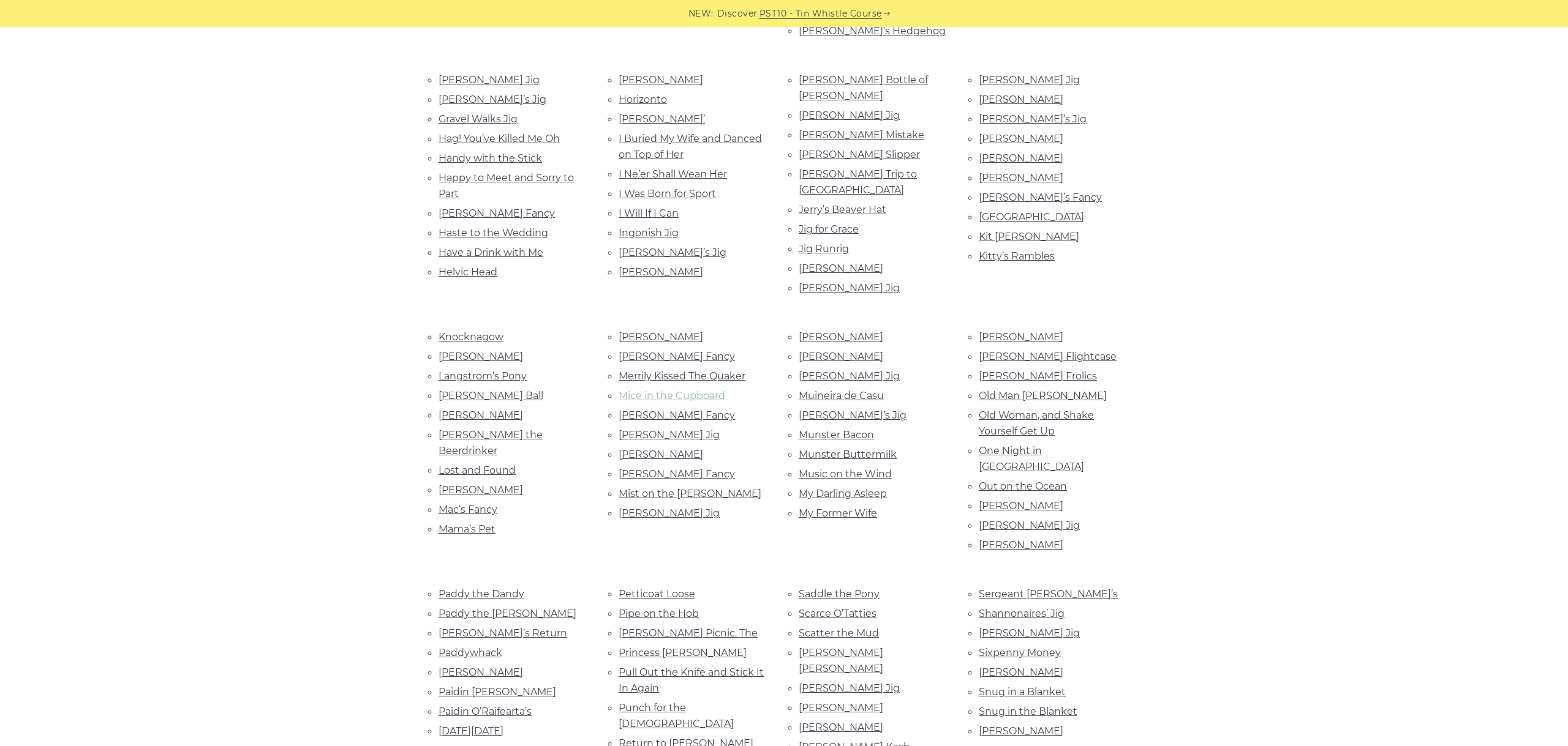
click at [691, 390] on link "Mice in the Cupboard" at bounding box center [672, 396] width 107 height 12
click at [677, 409] on link "Mike Cooney’s Fancy" at bounding box center [676, 415] width 116 height 12
click at [678, 429] on link "Mike Flanagan’s Jig" at bounding box center [669, 435] width 101 height 12
click at [690, 449] on link "Mike McGoldrick’s" at bounding box center [661, 455] width 85 height 12
click at [662, 468] on link "Miss Walsh’s Fancy" at bounding box center [676, 474] width 116 height 12
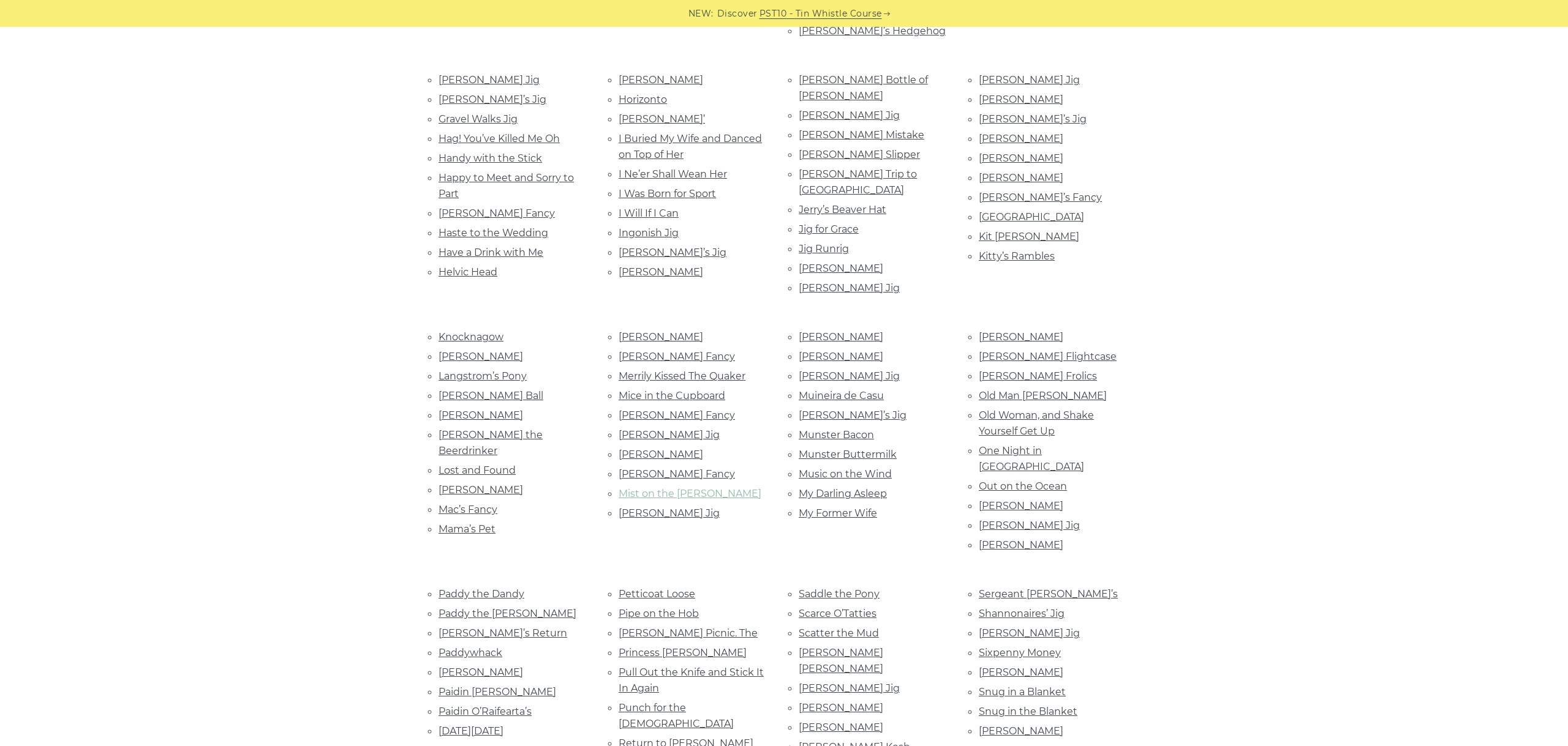
click at [646, 488] on link "Mist on the Meadows" at bounding box center [689, 493] width 142 height 12
click at [669, 507] on link "[PERSON_NAME] Jig" at bounding box center [669, 513] width 101 height 12
click at [831, 331] on link "Mrs. Galvin’s" at bounding box center [841, 337] width 85 height 12
click at [823, 350] on link "Mrs. McGhee" at bounding box center [841, 356] width 85 height 12
click at [828, 370] on link "Mrs. O’Sullivan’s Jig" at bounding box center [849, 376] width 101 height 12
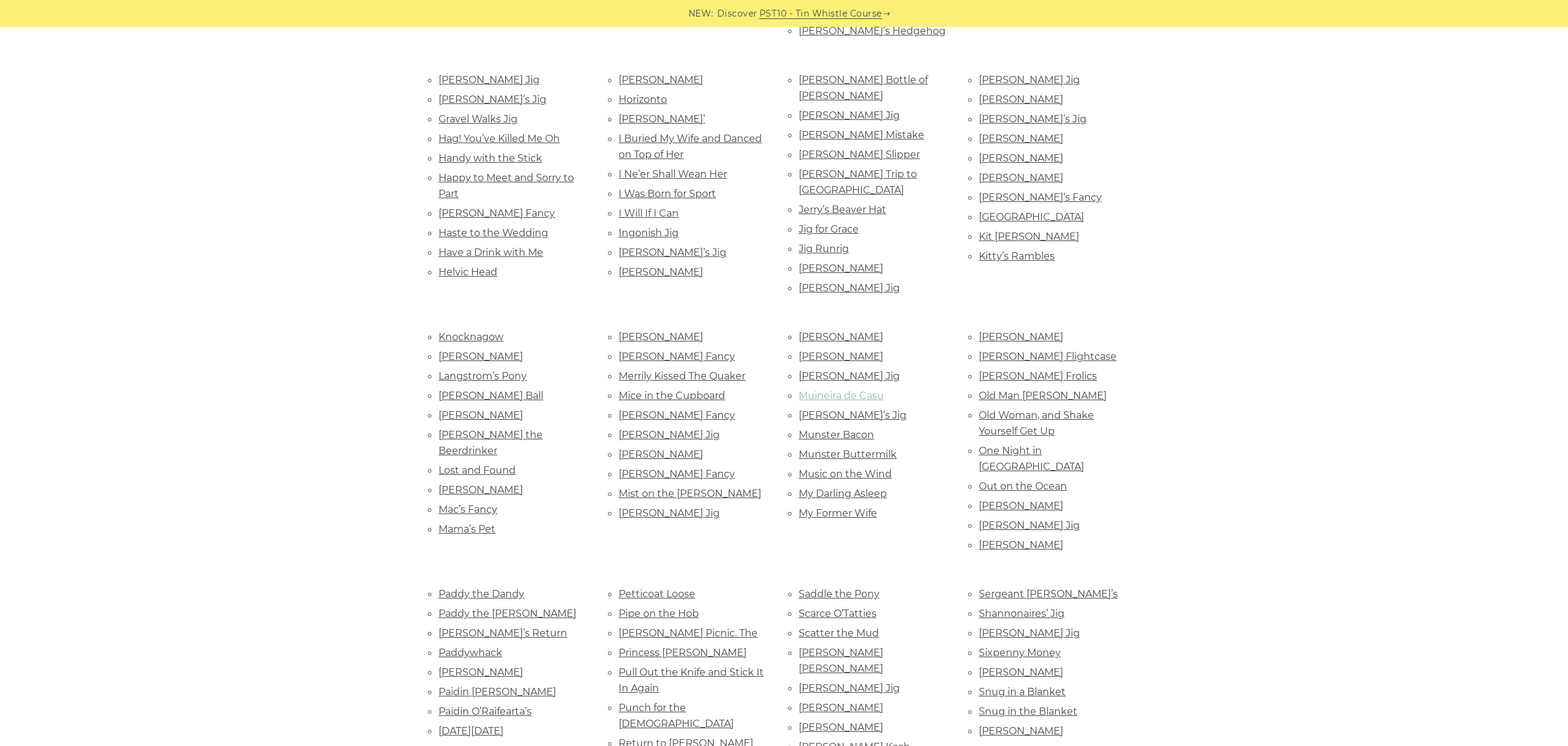
click at [833, 390] on link "Muineira de Casu" at bounding box center [841, 396] width 85 height 12
click at [830, 374] on ul "Mrs. Galvin’s Mrs. McGhee Mrs. O’Sullivan’s Jig Muineira de Casu Muireann’s Jig…" at bounding box center [873, 425] width 150 height 193
click at [833, 407] on li "Muireann’s Jig" at bounding box center [873, 415] width 150 height 17
click at [836, 372] on ul "Mrs. Galvin’s Mrs. McGhee Mrs. O’Sullivan’s Jig Muineira de Casu Muireann’s Jig…" at bounding box center [873, 425] width 150 height 193
click at [838, 409] on link "Muireann’s Jig" at bounding box center [852, 415] width 108 height 12
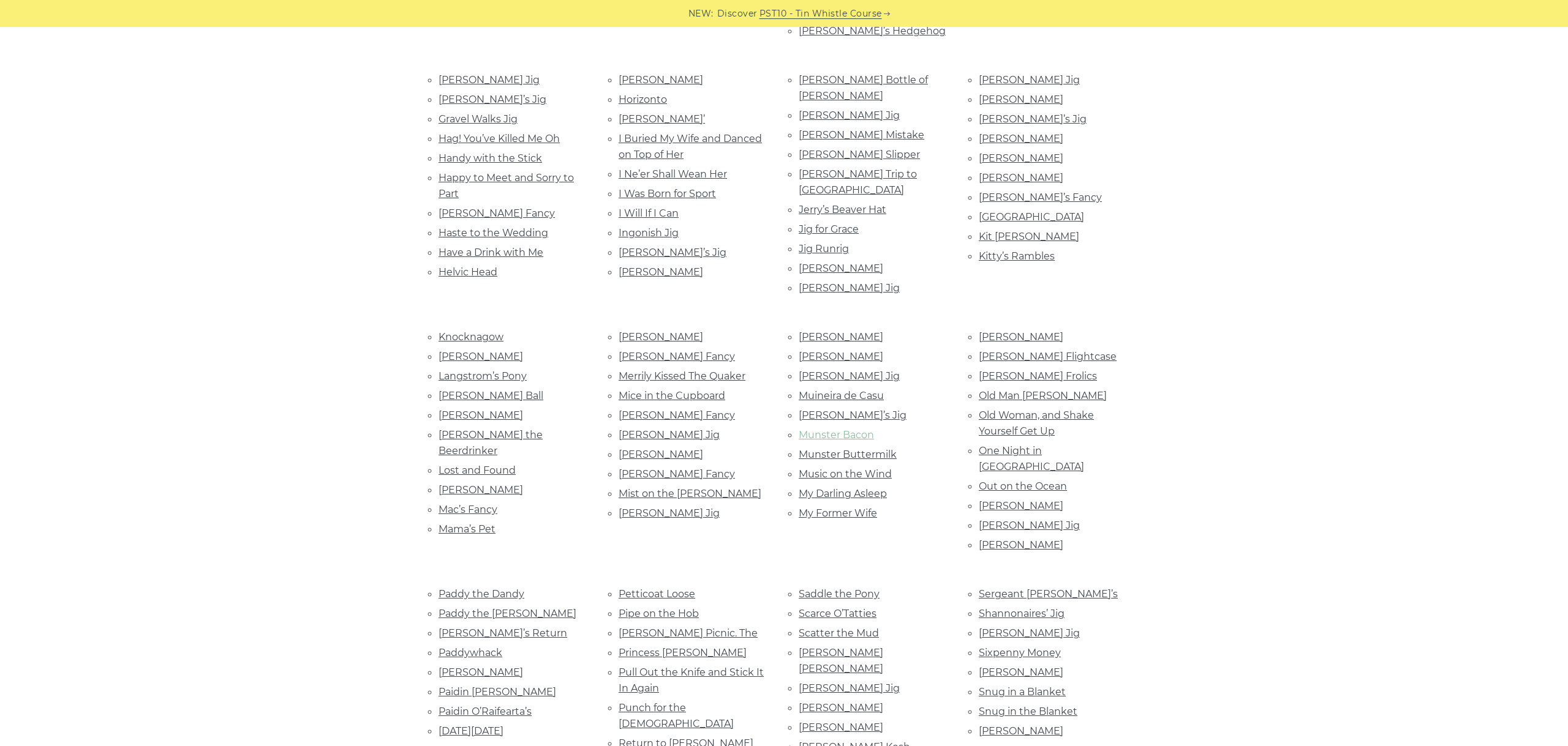
click at [819, 429] on link "Munster Bacon" at bounding box center [835, 435] width 75 height 12
click at [848, 449] on link "Munster Buttermilk" at bounding box center [847, 455] width 98 height 12
click at [862, 468] on link "Music on the Wind" at bounding box center [844, 474] width 93 height 12
click at [879, 488] on link "My Darling Asleep" at bounding box center [842, 493] width 88 height 12
click at [858, 507] on link "My Former Wife" at bounding box center [837, 513] width 78 height 12
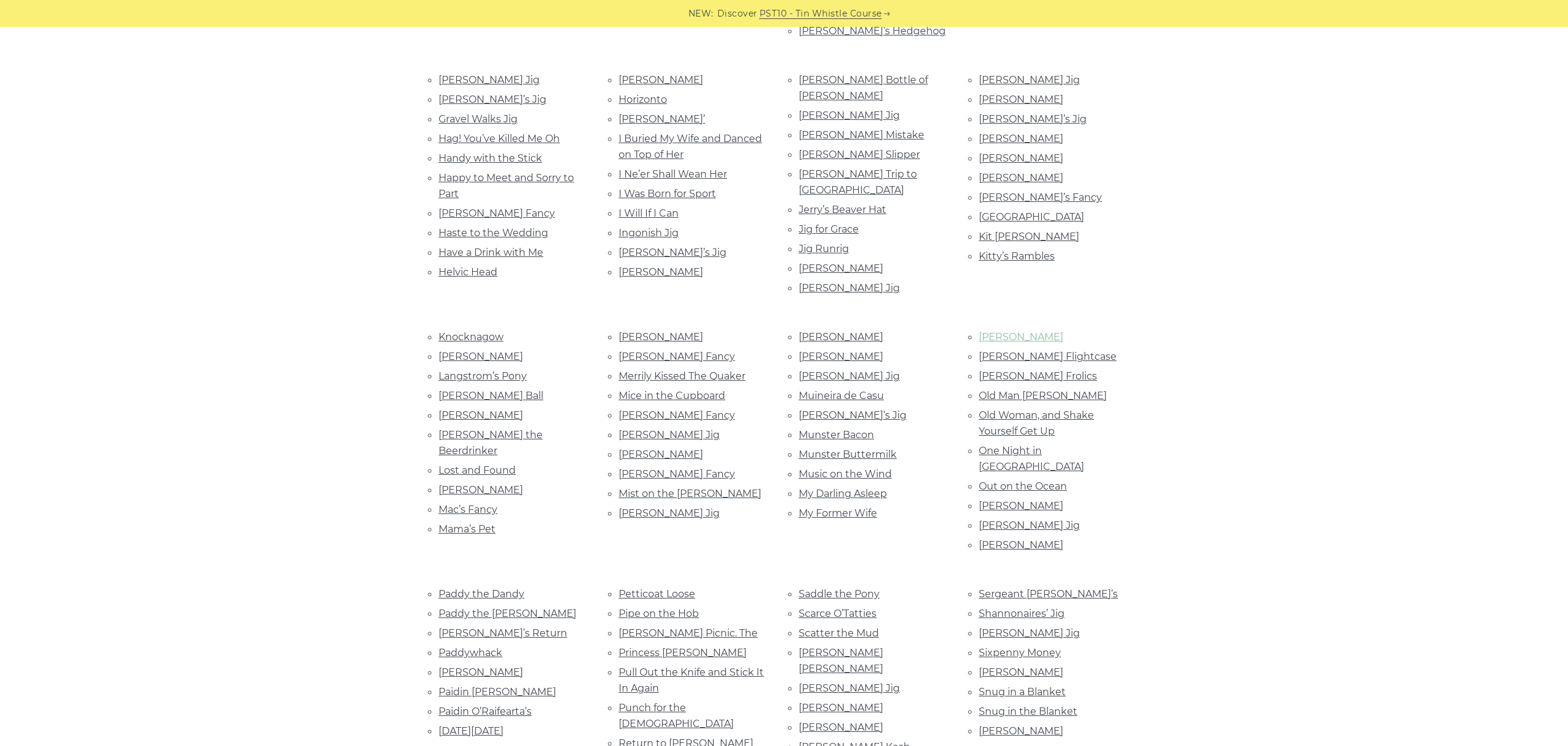
click at [1014, 331] on link "Nora Criona" at bounding box center [1021, 337] width 85 height 12
click at [1041, 350] on link "O’Broin’s Flightcase" at bounding box center [1047, 356] width 138 height 12
click at [1032, 370] on link "O’Gallagher’s Frolics" at bounding box center [1038, 376] width 118 height 12
click at [1018, 390] on link "Old Man Dillon" at bounding box center [1042, 396] width 128 height 12
click at [1010, 409] on link "Old Woman, and Shake Yourself Get Up" at bounding box center [1036, 423] width 115 height 28
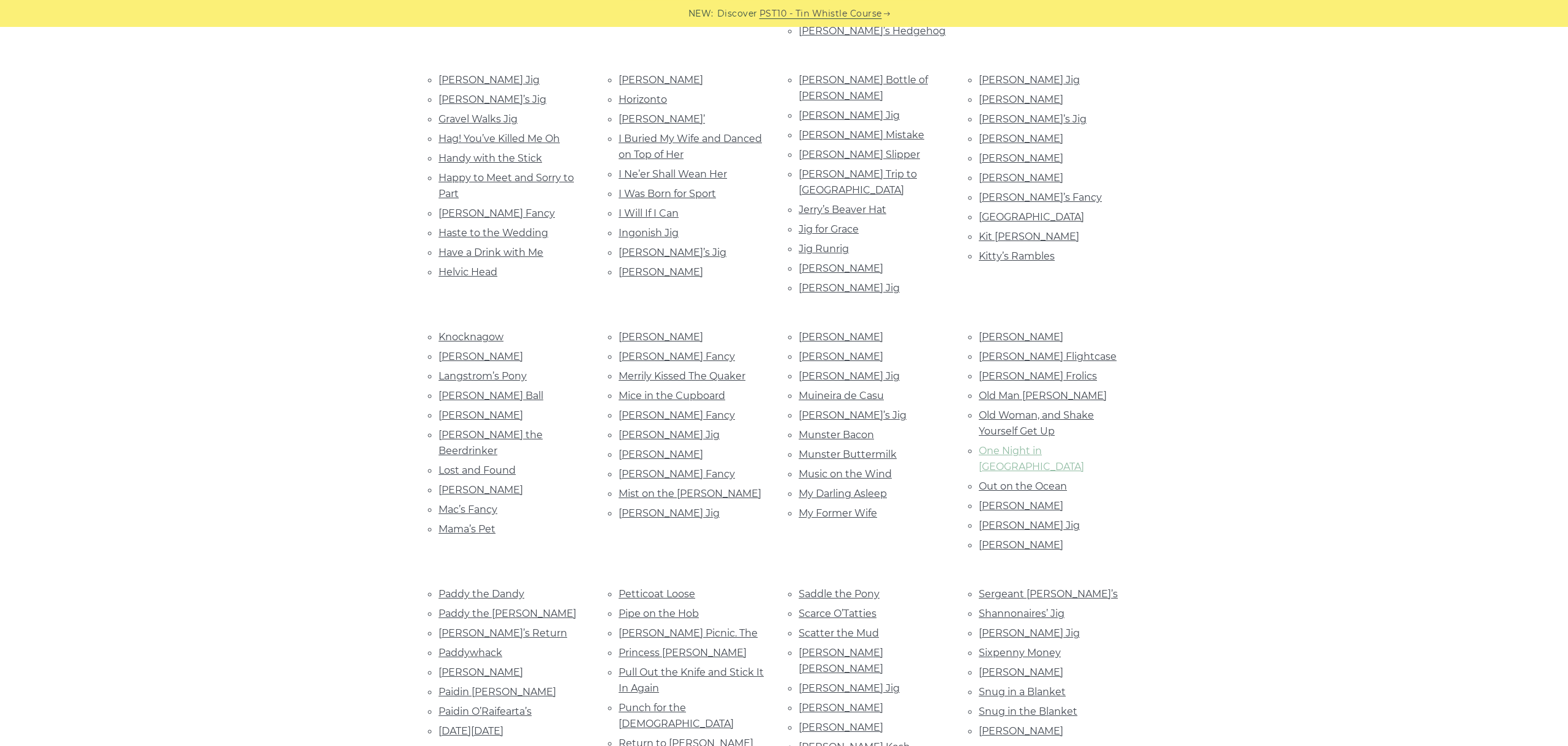
click at [1030, 445] on link "One Night in Sligo" at bounding box center [1031, 459] width 105 height 28
click at [1018, 480] on link "Out on the Ocean" at bounding box center [1022, 486] width 88 height 12
click at [1014, 500] on link "Paddy Clancy’s" at bounding box center [1021, 506] width 85 height 12
click at [1002, 520] on link "Paddy Fahy’s Jig" at bounding box center [1029, 526] width 101 height 12
click at [1041, 539] on link "Paddy O’Rafferty" at bounding box center [1021, 545] width 85 height 12
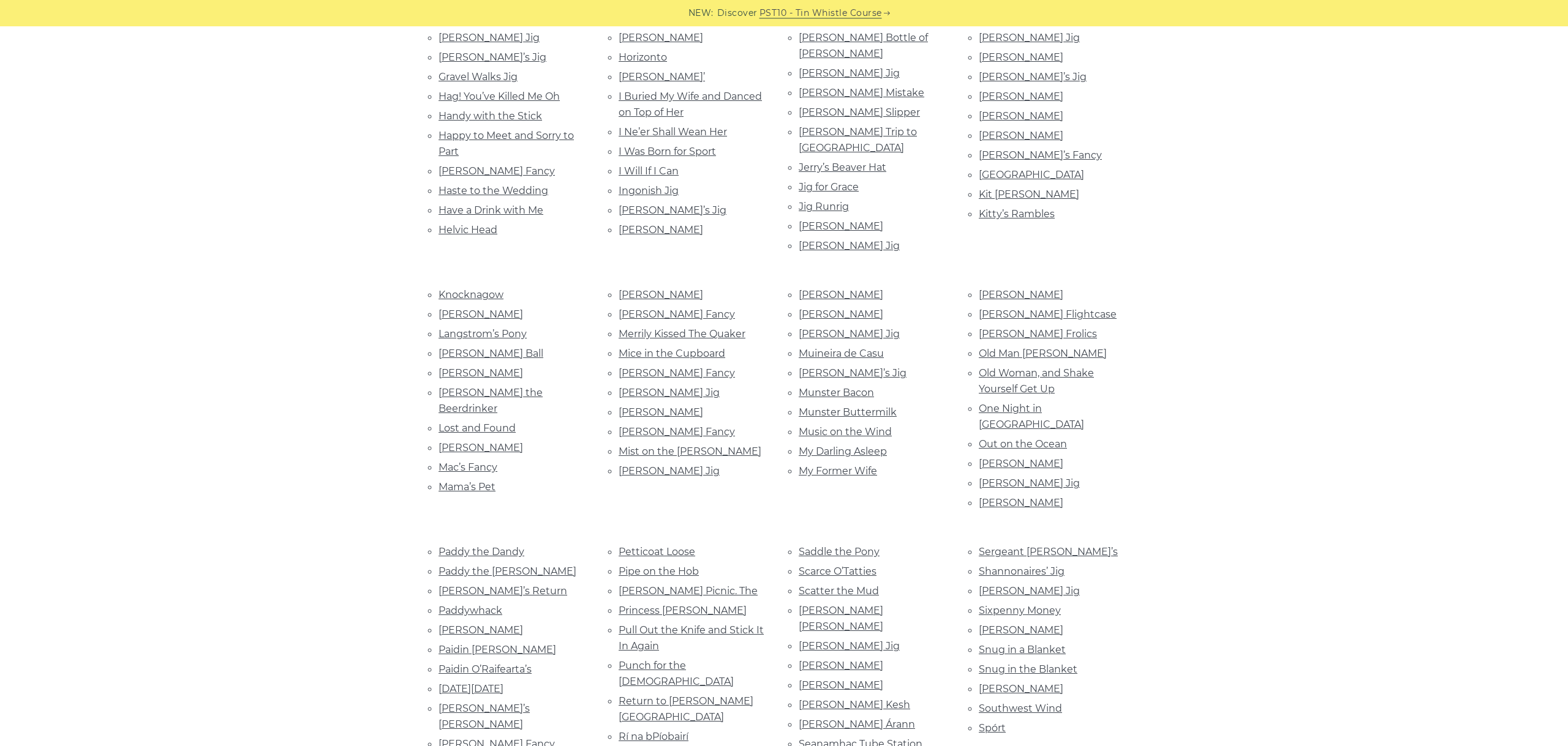
scroll to position [846, 0]
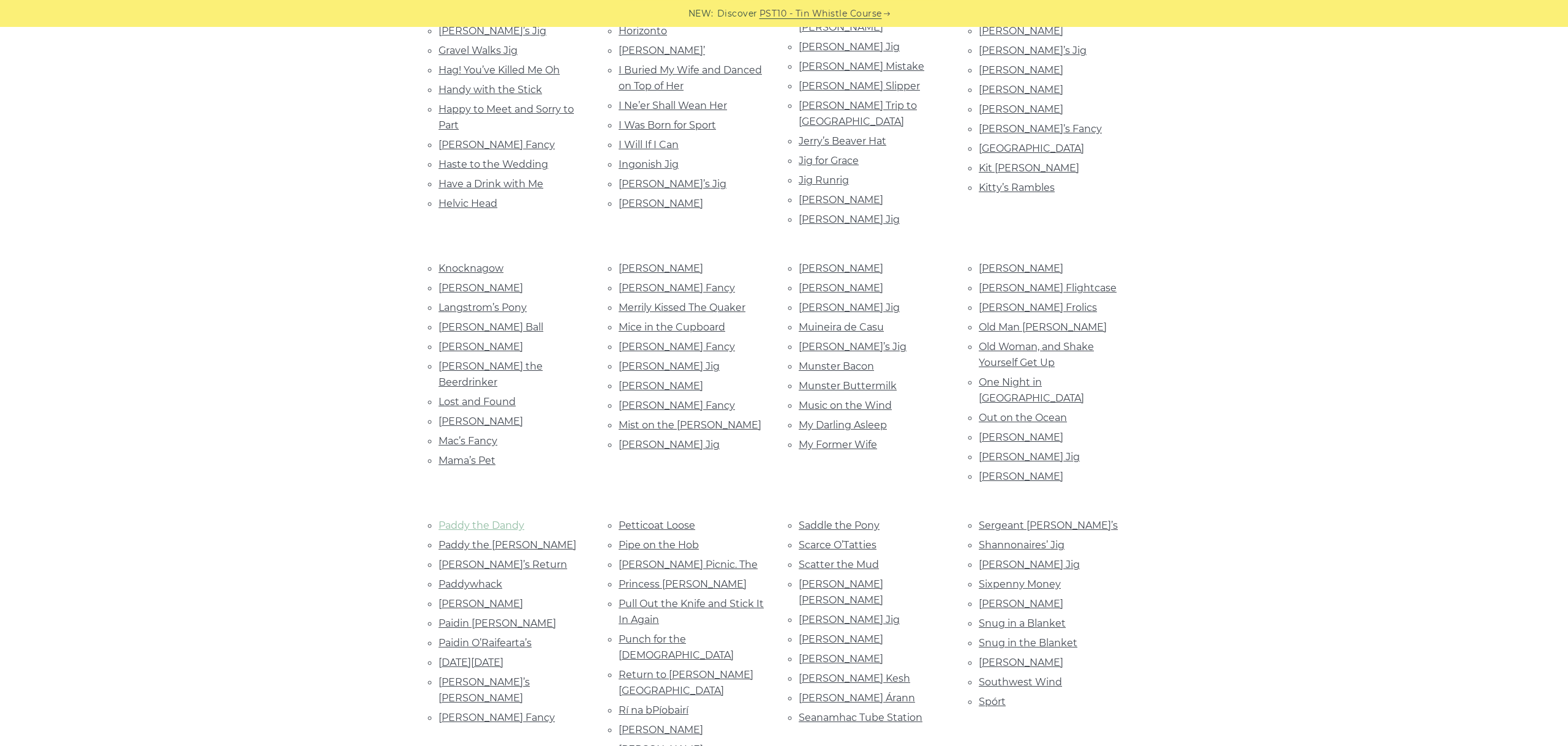
click at [480, 520] on link "Paddy the Dandy" at bounding box center [481, 526] width 85 height 12
click at [490, 539] on link "Paddy the Weaver" at bounding box center [507, 545] width 138 height 12
click at [483, 559] on link "Paddy’s Return" at bounding box center [502, 565] width 129 height 12
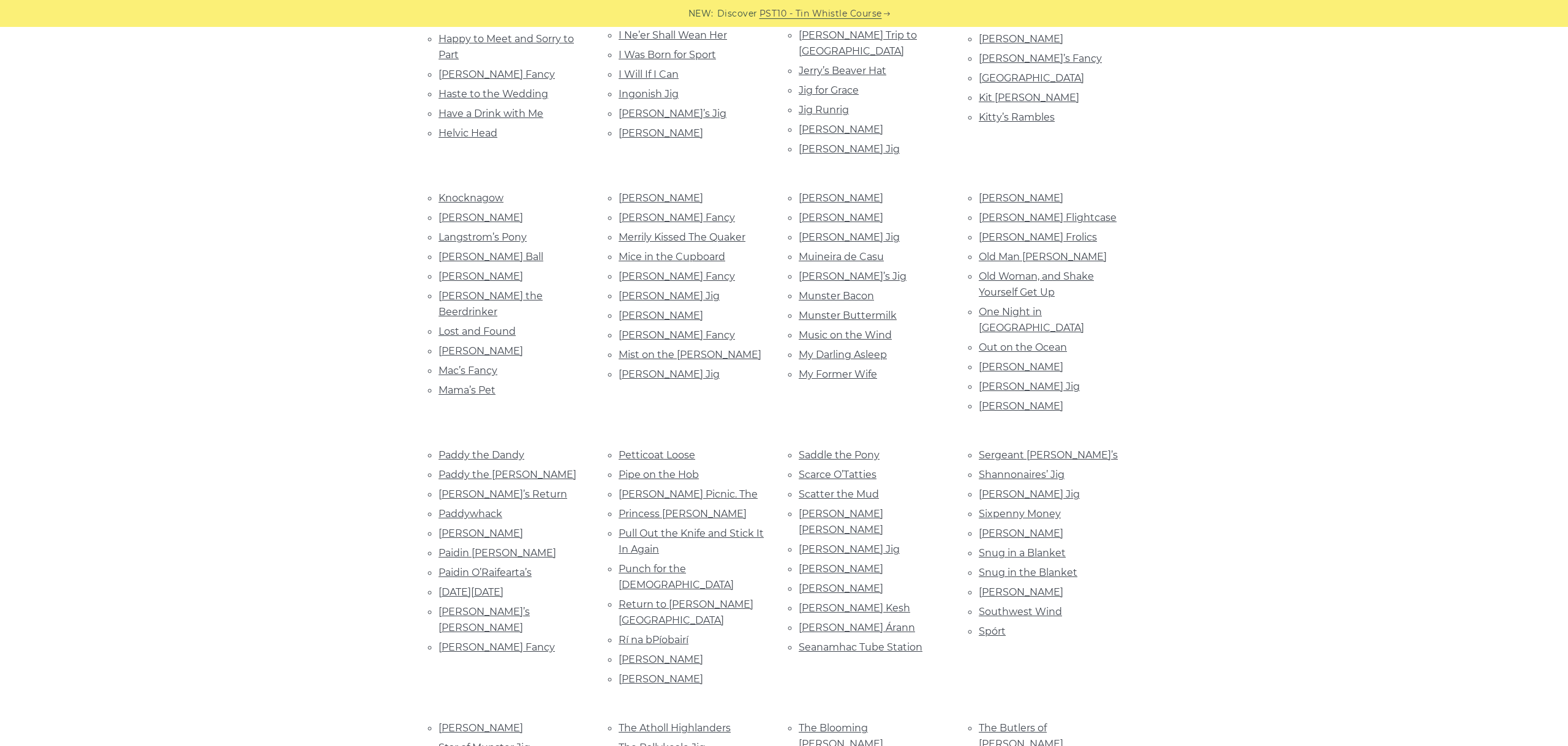
scroll to position [983, 0]
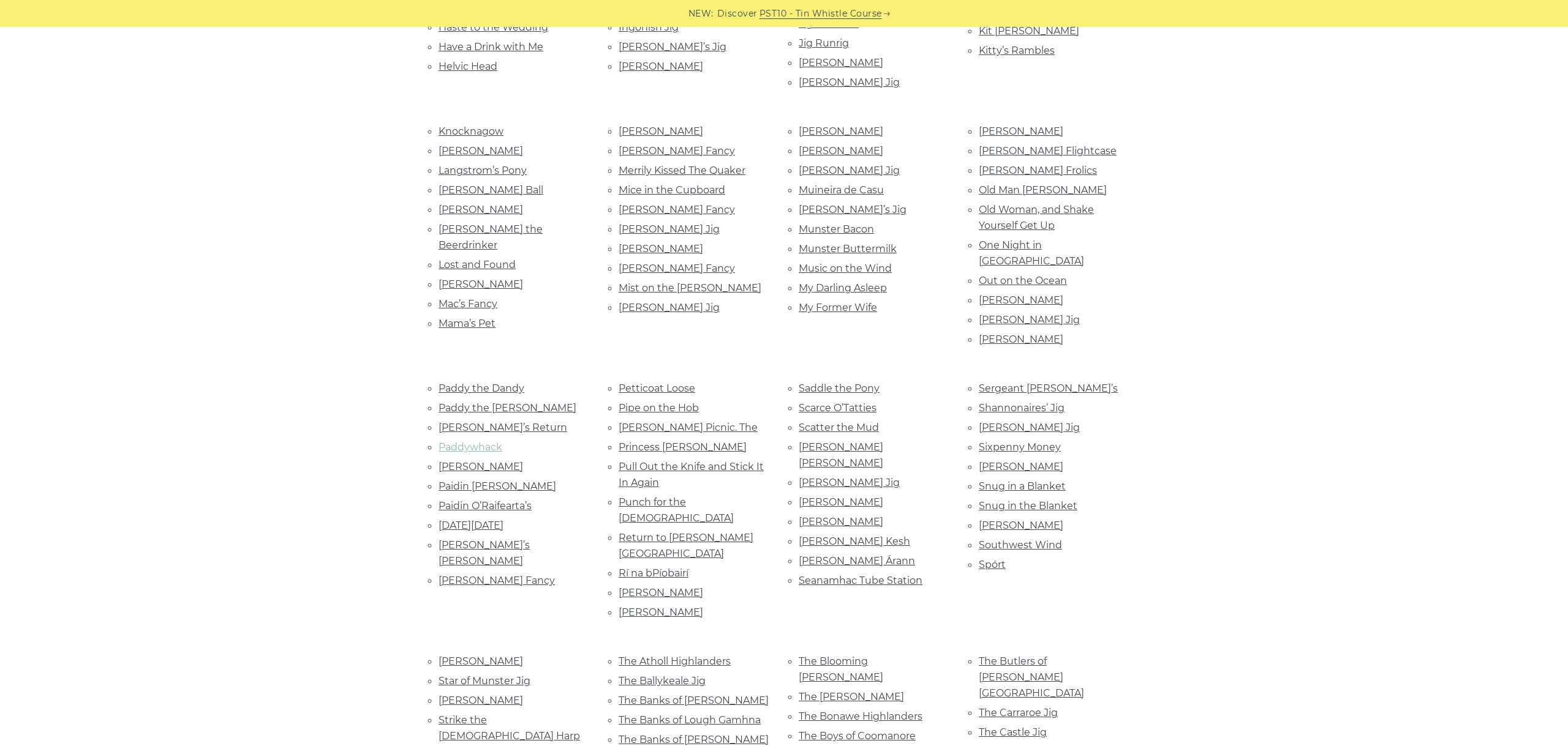
click at [451, 442] on link "Paddywhack" at bounding box center [470, 447] width 64 height 12
click at [464, 461] on link "Padraig O’Keefe’s" at bounding box center [481, 466] width 85 height 12
click at [497, 480] on link "Paidin O’Rafferty" at bounding box center [497, 486] width 118 height 12
click at [521, 500] on link "Paidin O’Raifearta’s" at bounding box center [484, 506] width 93 height 12
click at [464, 520] on link "Palm Sunday" at bounding box center [470, 526] width 65 height 12
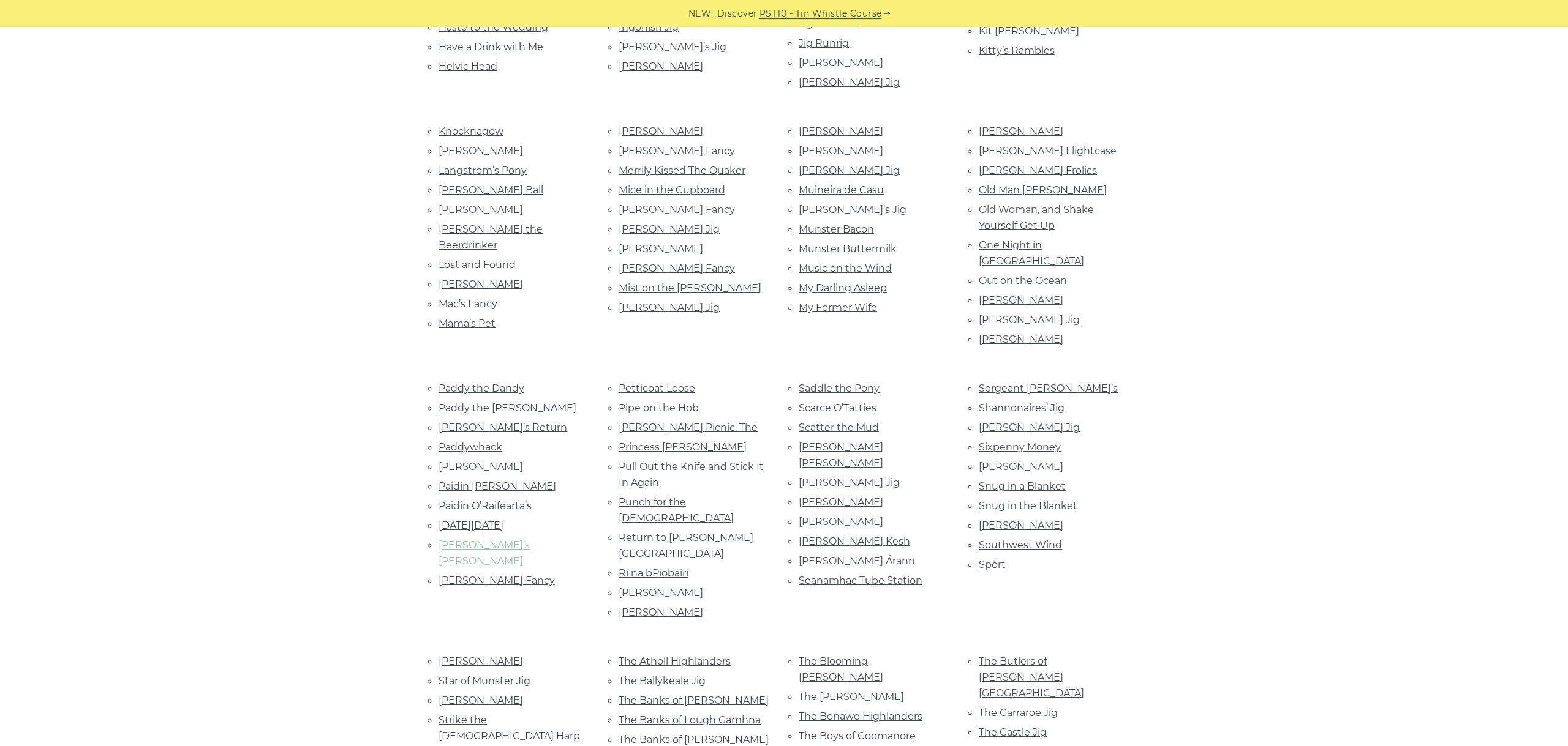
click at [483, 539] on link "Peggy’s Nettles" at bounding box center [483, 553] width 91 height 28
click at [495, 574] on link "Peter O’Byrne’s Fancy" at bounding box center [496, 580] width 116 height 12
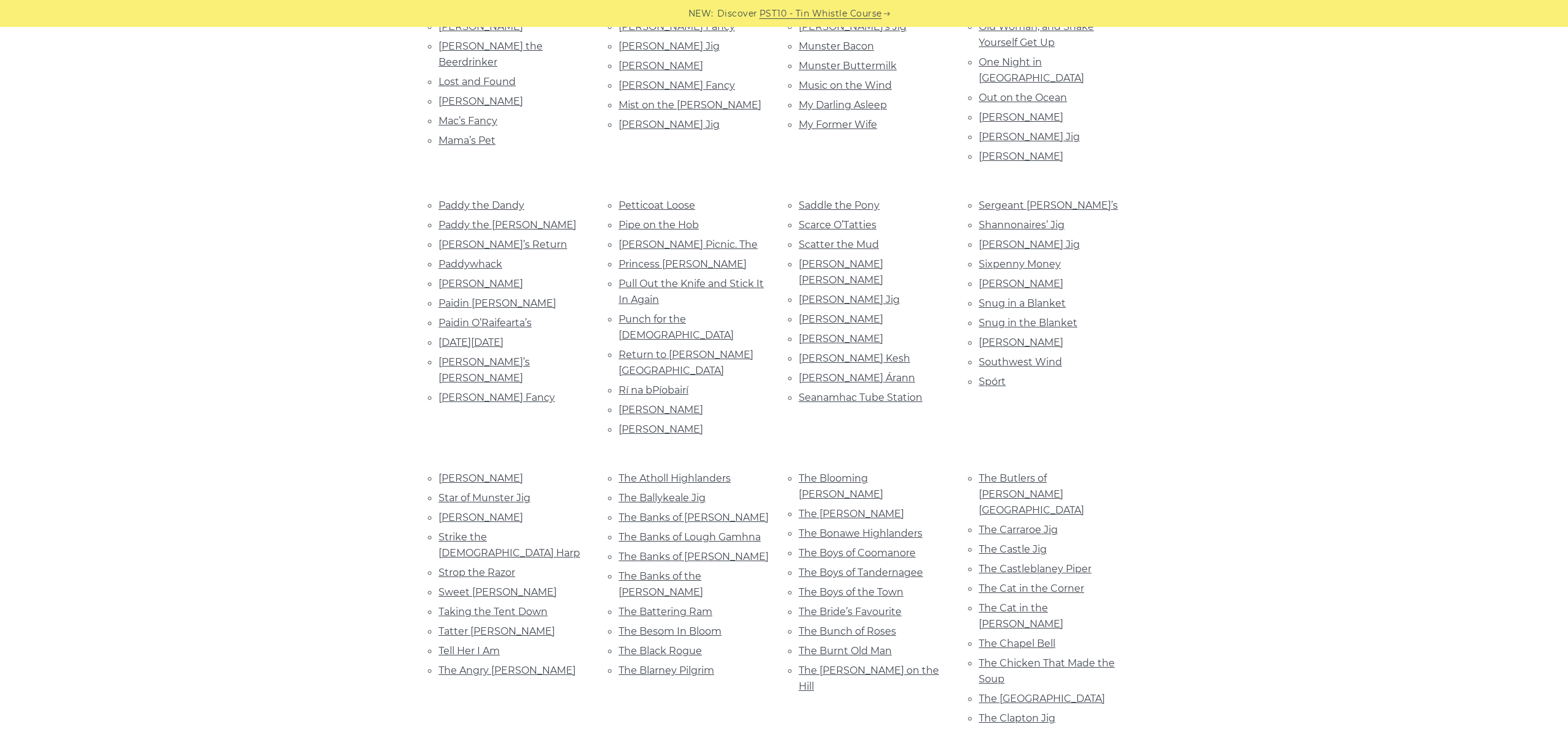
scroll to position [1052, 0]
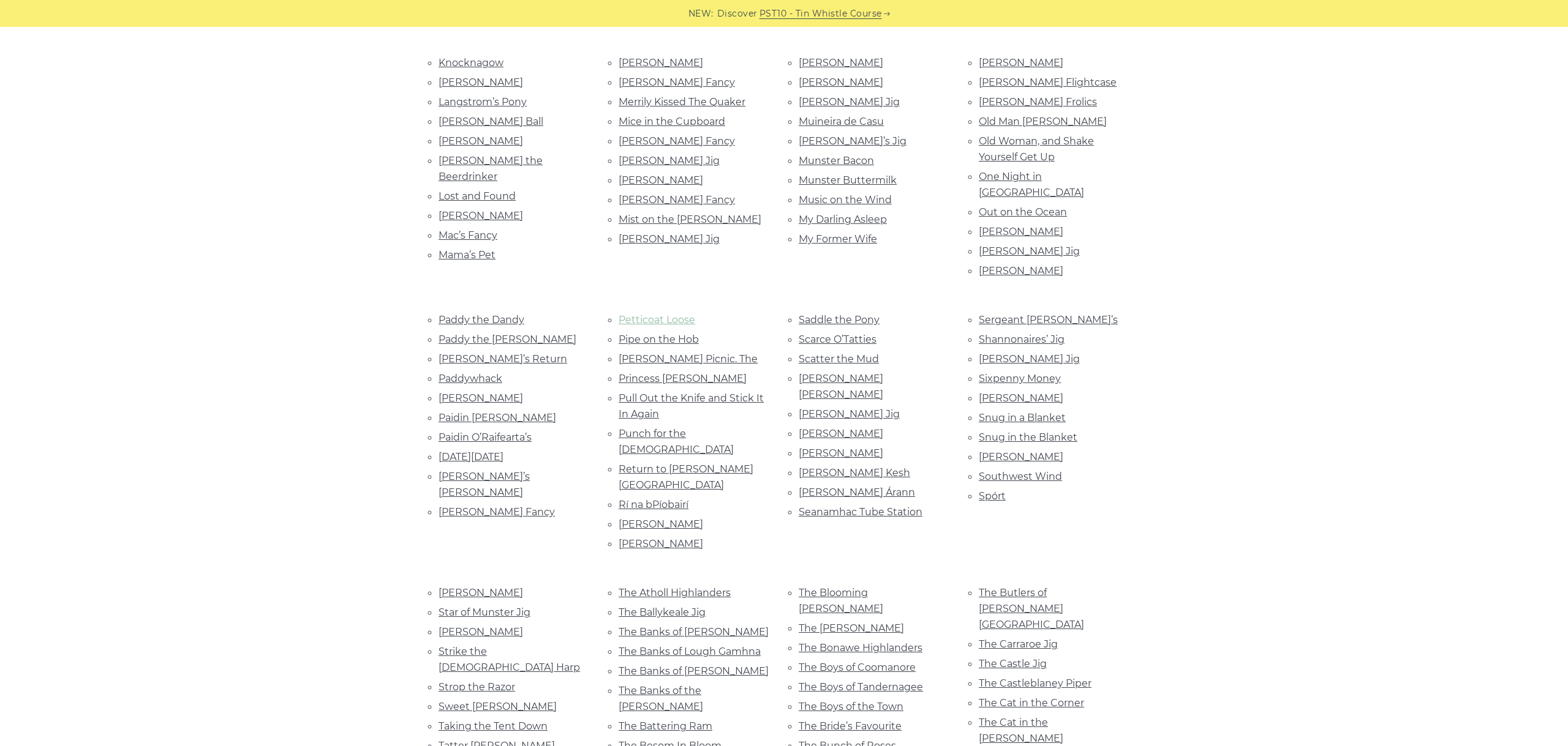
click at [654, 314] on link "Petticoat Loose" at bounding box center [657, 320] width 77 height 12
click at [661, 334] on link "Pipe on the Hob" at bounding box center [659, 339] width 80 height 12
click at [693, 353] on link "Piper’s Picnic. The" at bounding box center [688, 359] width 139 height 12
click at [662, 373] on link "Princess Nancy" at bounding box center [682, 379] width 128 height 12
click at [726, 393] on link "Pull Out the Knife and Stick It In Again" at bounding box center [691, 407] width 145 height 28
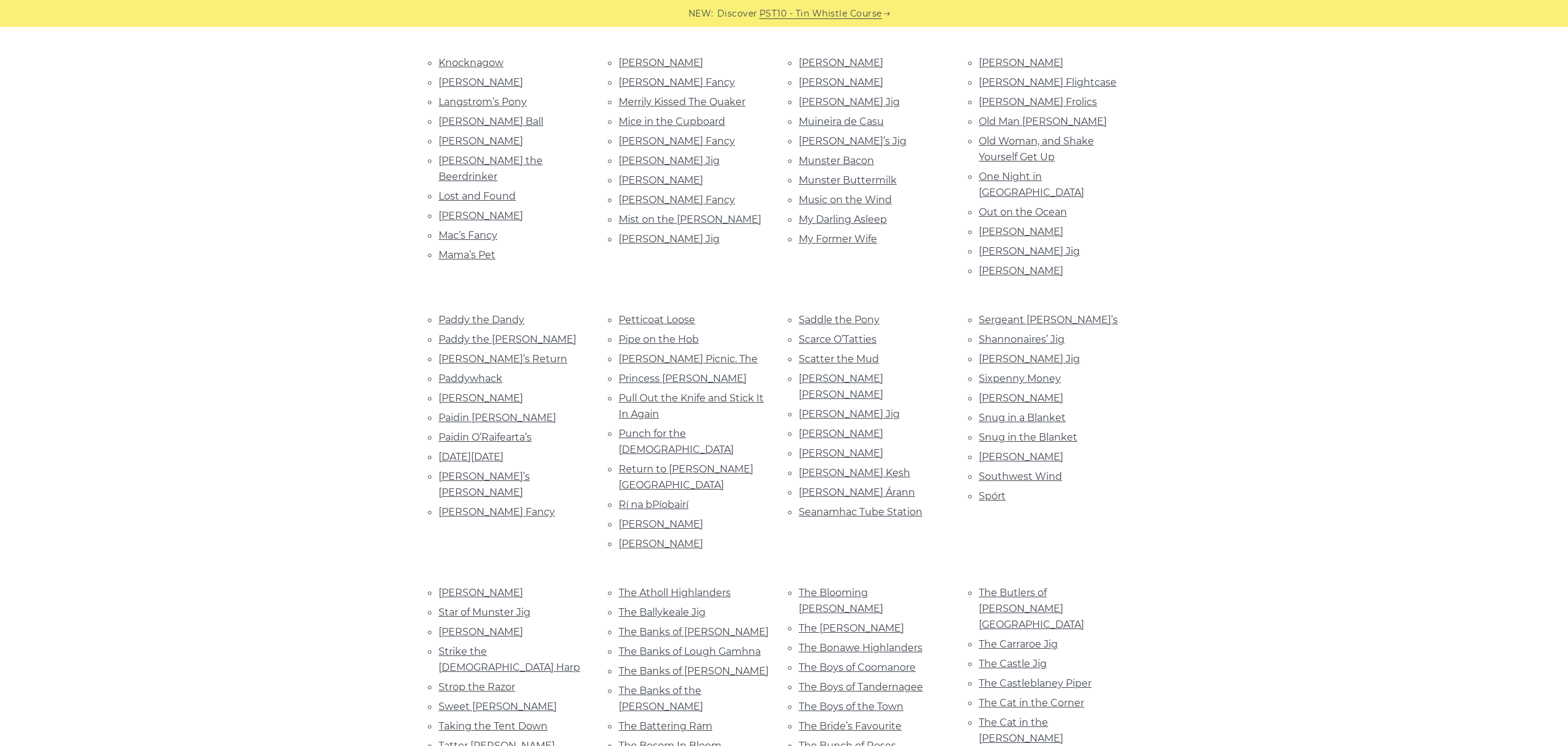
click at [685, 428] on link "Punch for the Ladies" at bounding box center [676, 442] width 115 height 28
click at [679, 461] on li "Return to Burton Road" at bounding box center [694, 477] width 150 height 32
click at [687, 461] on li "Return to Burton Road" at bounding box center [694, 477] width 150 height 32
click at [689, 464] on link "Return to Burton Road" at bounding box center [686, 477] width 134 height 28
click at [662, 499] on link "Rí na bPíobairí" at bounding box center [654, 504] width 70 height 12
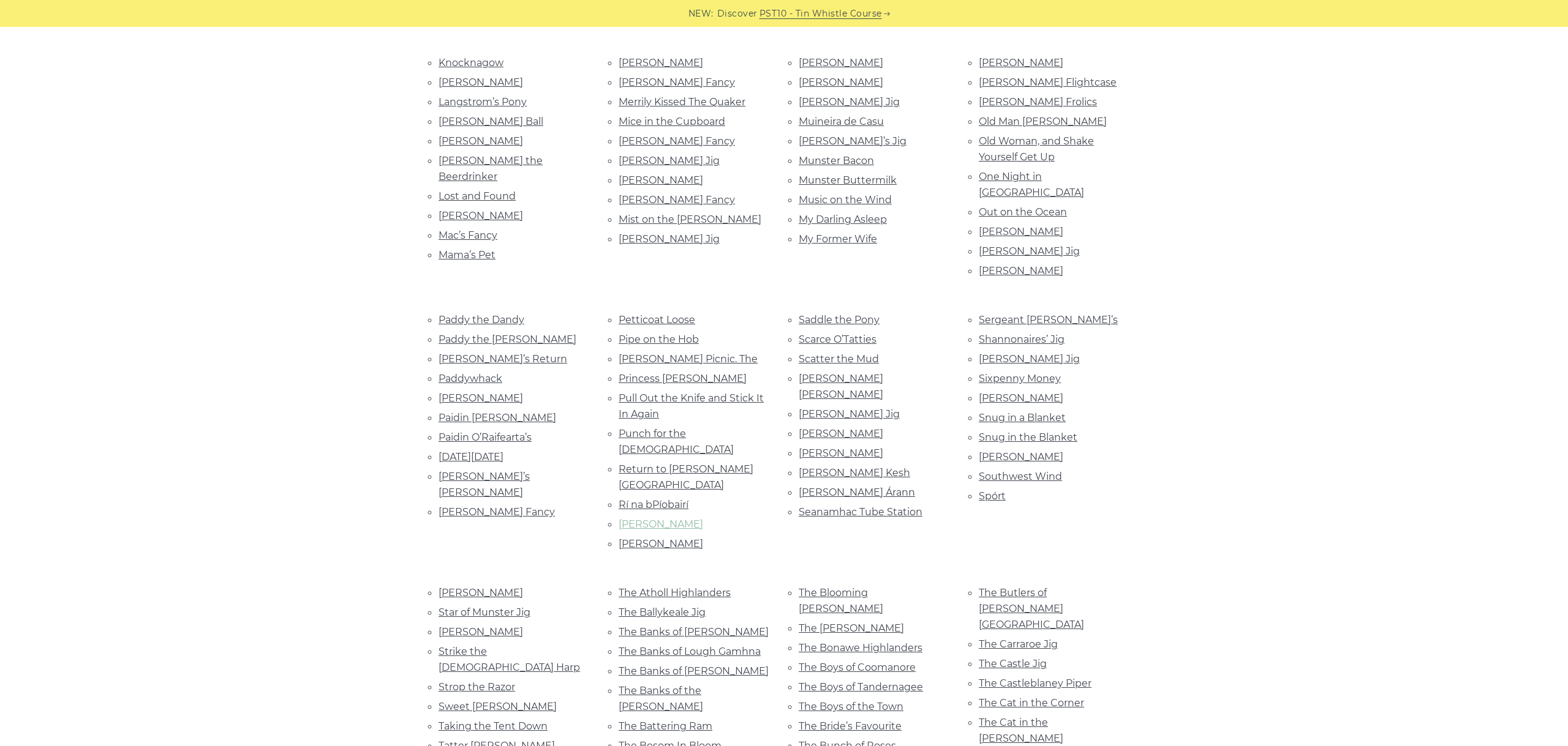
click at [677, 518] on link "Rory Gallagher" at bounding box center [661, 524] width 85 height 12
click at [679, 536] on li "Rosemary Lane" at bounding box center [694, 544] width 150 height 17
click at [672, 538] on link "Rosemary Lane" at bounding box center [661, 544] width 85 height 12
click at [843, 314] on link "Saddle the Pony" at bounding box center [838, 320] width 81 height 12
click at [844, 334] on link "Scarce O’Tatties" at bounding box center [837, 339] width 77 height 12
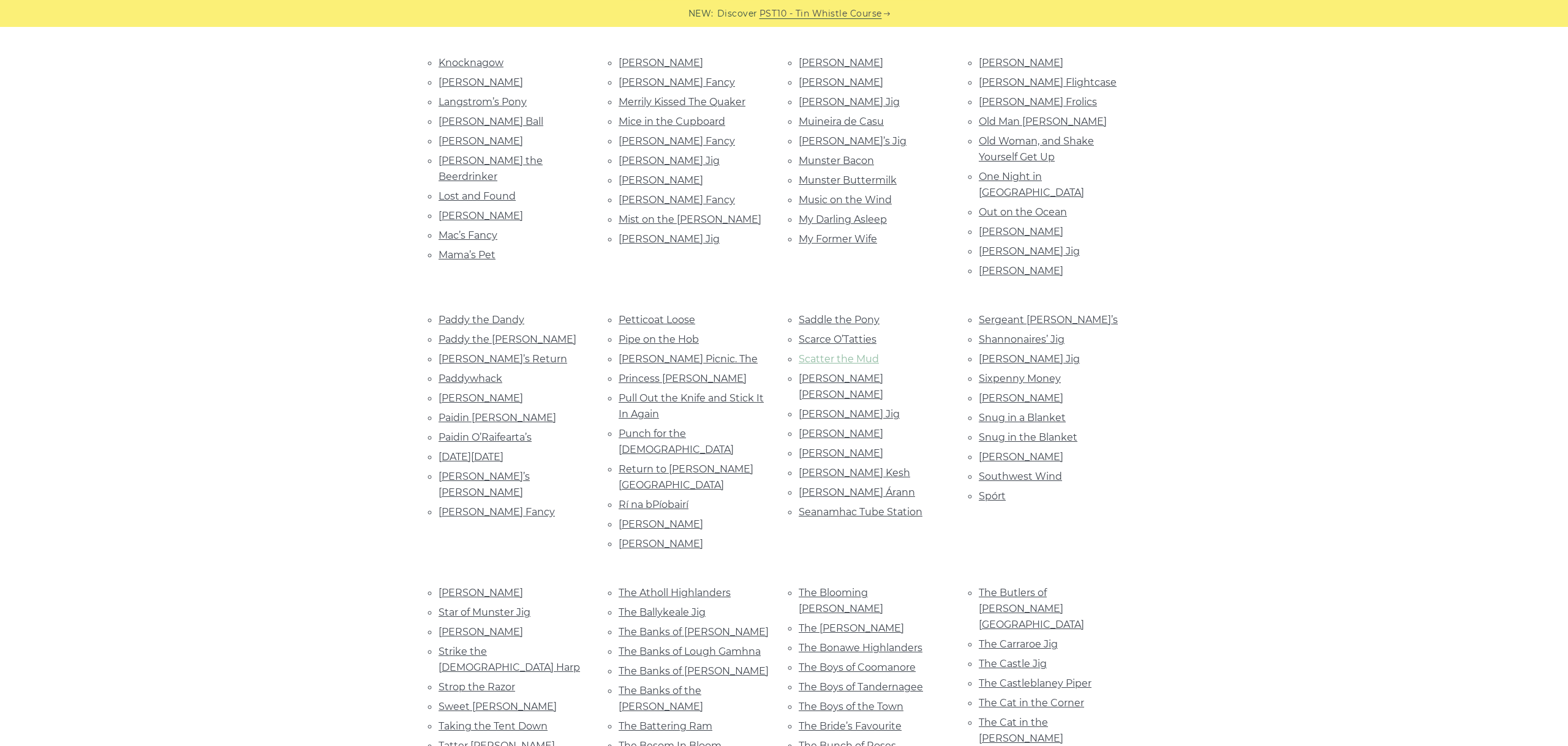
click at [874, 353] on link "Scatter the Mud" at bounding box center [838, 359] width 80 height 12
click at [829, 373] on link "Scully Casey’s" at bounding box center [841, 387] width 85 height 28
click at [857, 408] on link "Seamus Cooley’s Jig" at bounding box center [849, 414] width 101 height 12
click at [852, 428] on link "Seamus Ennis’s" at bounding box center [841, 434] width 85 height 12
click at [868, 369] on ul "Saddle the Pony Scarce O’Tatties Scatter the Mud Scully Casey’s Seamus Cooley’s…" at bounding box center [873, 416] width 150 height 209
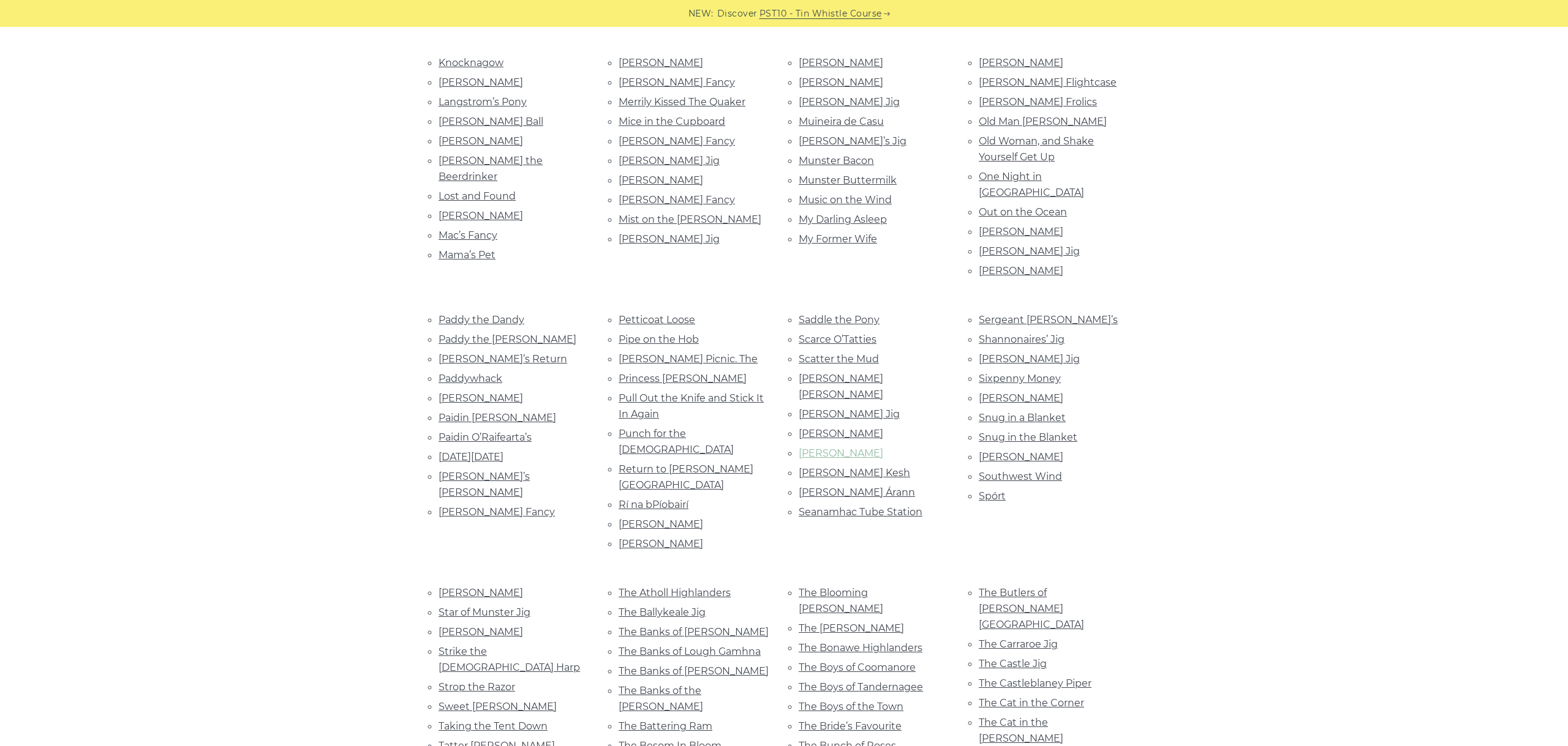
click at [869, 447] on link "Seamus O’Shanahan’s" at bounding box center [841, 453] width 85 height 12
click at [855, 467] on link "Sean Coghlan’s Kesh" at bounding box center [854, 473] width 112 height 12
click at [875, 487] on link "Sean Tiobrad Árann" at bounding box center [856, 493] width 116 height 12
click at [891, 506] on link "Seanamhac Tube Station" at bounding box center [860, 512] width 123 height 12
click at [1050, 314] on link "Sergeant Early’s" at bounding box center [1048, 320] width 139 height 12
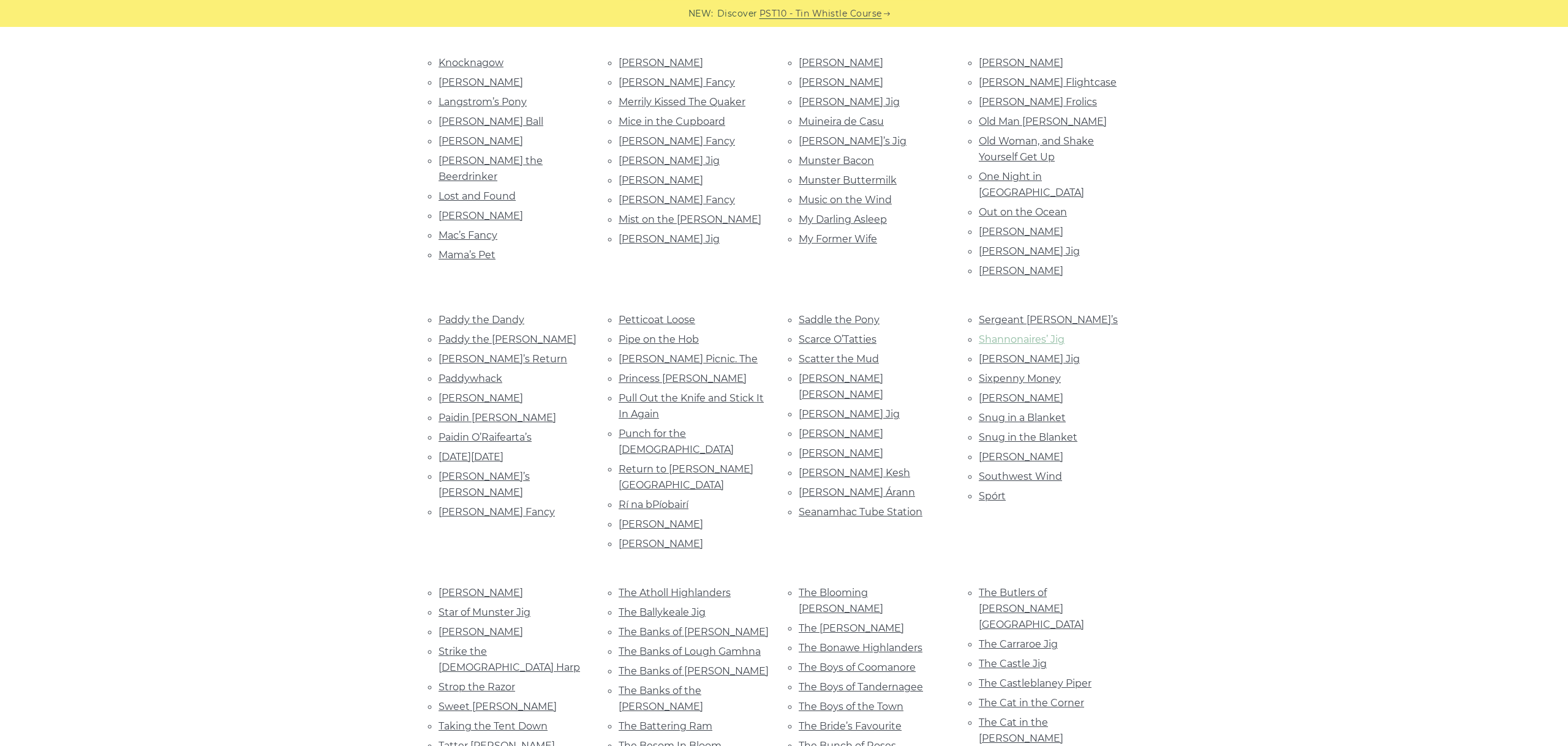
click at [1043, 334] on link "Shannonaires’ Jig" at bounding box center [1021, 339] width 85 height 12
click at [1039, 353] on link "Simon Thoumire’s Jig" at bounding box center [1029, 359] width 101 height 12
click at [1037, 373] on link "Sixpenny Money" at bounding box center [1020, 379] width 82 height 12
click at [1021, 393] on link "Slieve Russell" at bounding box center [1021, 399] width 85 height 12
click at [997, 412] on link "Snug in a Blanket" at bounding box center [1022, 418] width 87 height 12
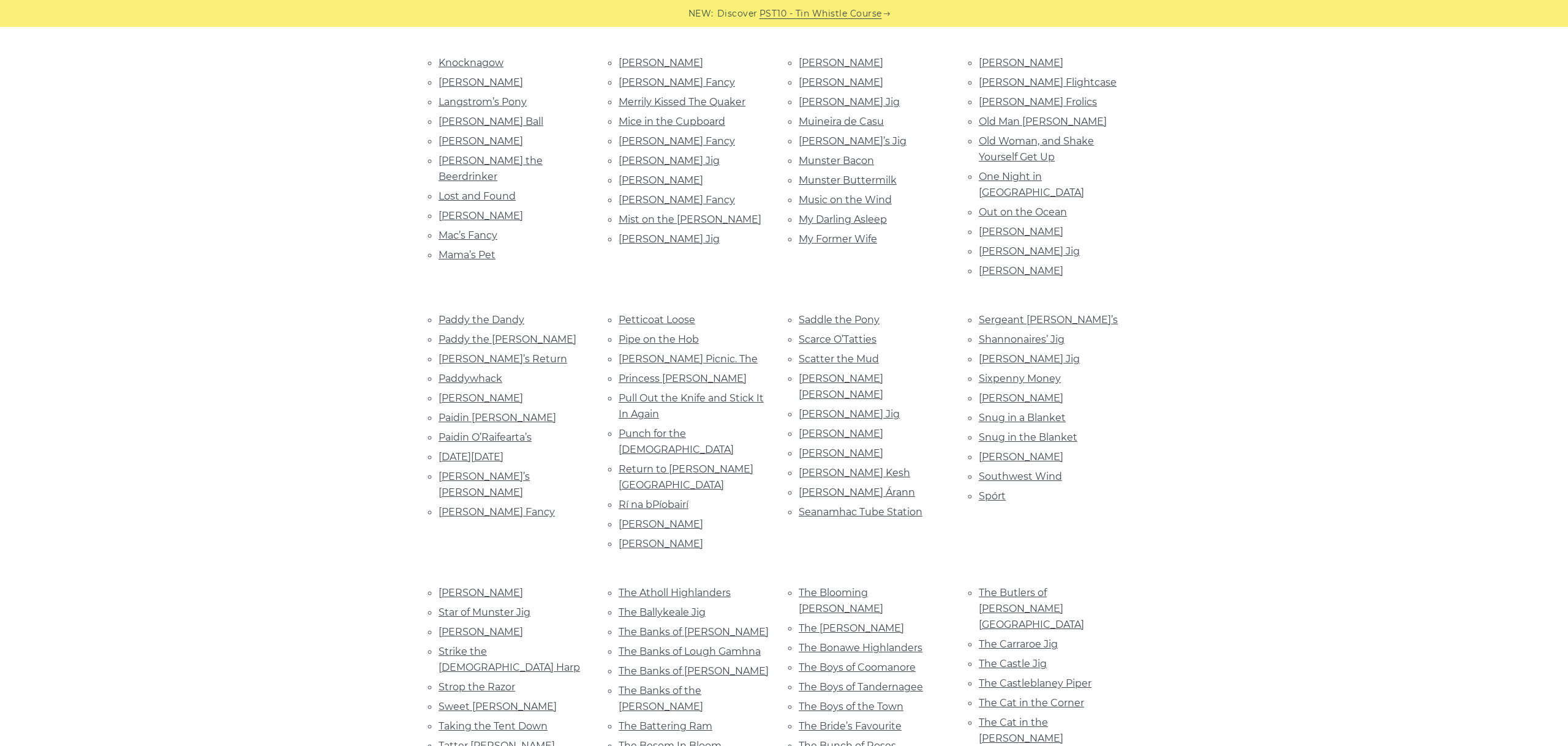
drag, startPoint x: 1086, startPoint y: 407, endPoint x: 1083, endPoint y: 415, distance: 8.5
drag, startPoint x: 1136, startPoint y: 369, endPoint x: 1106, endPoint y: 362, distance: 30.8
click at [1133, 366] on div "Sergeant Early’s Shannonaires’ Jig Simon Thoumire’s Jig Sixpenny Money Slieve R…" at bounding box center [1054, 434] width 180 height 244
click at [1049, 451] on link "Sonny Brogan’s" at bounding box center [1021, 457] width 85 height 12
click at [1027, 471] on link "Southwest Wind" at bounding box center [1020, 477] width 83 height 12
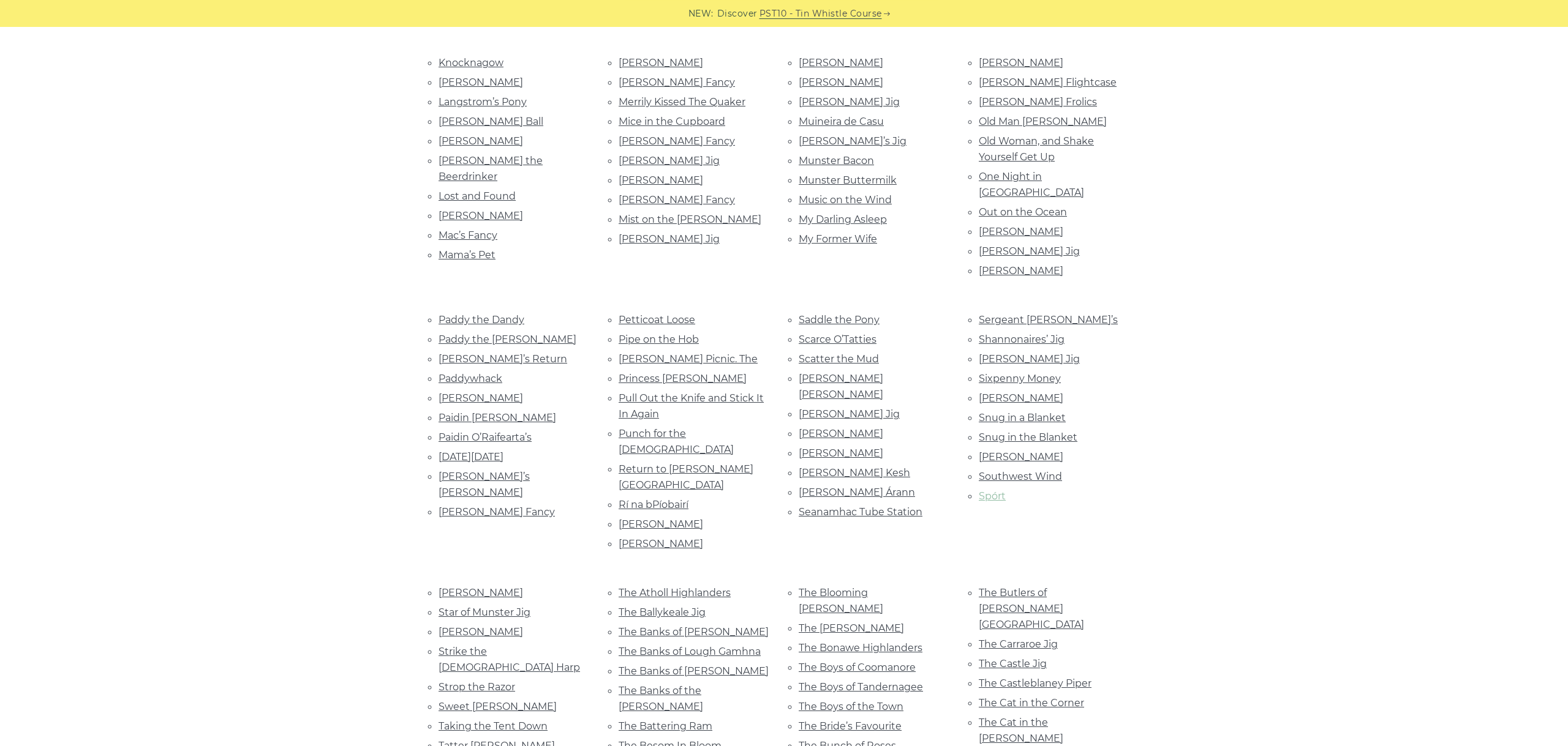
click at [993, 491] on link "Spórt" at bounding box center [992, 496] width 27 height 12
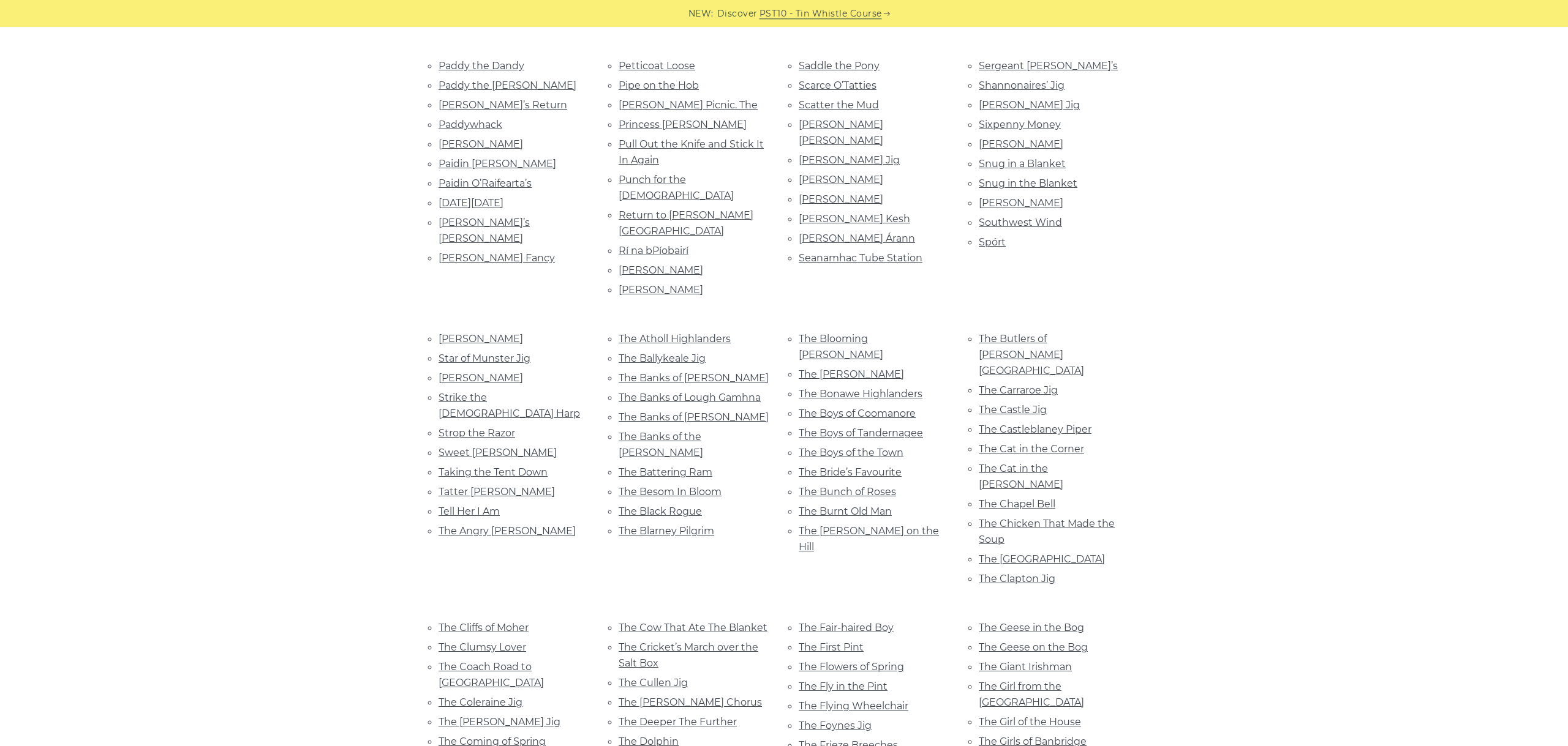
scroll to position [1326, 0]
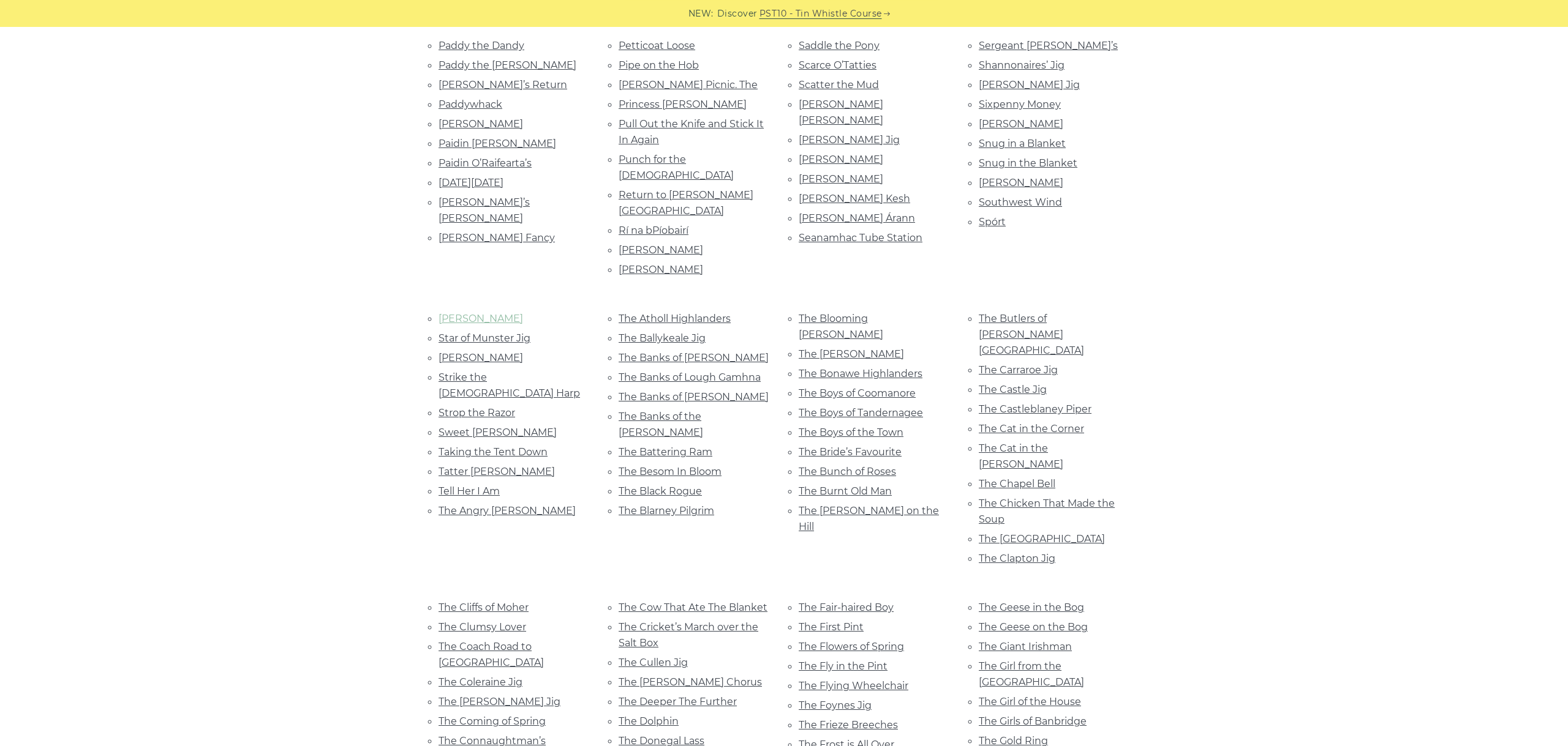
click at [497, 312] on link "Stan Chapman’s" at bounding box center [481, 318] width 85 height 12
click at [487, 332] on link "Star of Munster Jig" at bounding box center [484, 338] width 92 height 12
click at [473, 352] on link "Statia Donnelly" at bounding box center [481, 358] width 85 height 12
click at [473, 372] on link "Strike the Gay Harp" at bounding box center [509, 385] width 142 height 28
click at [487, 407] on link "Strop the Razor" at bounding box center [476, 413] width 77 height 12
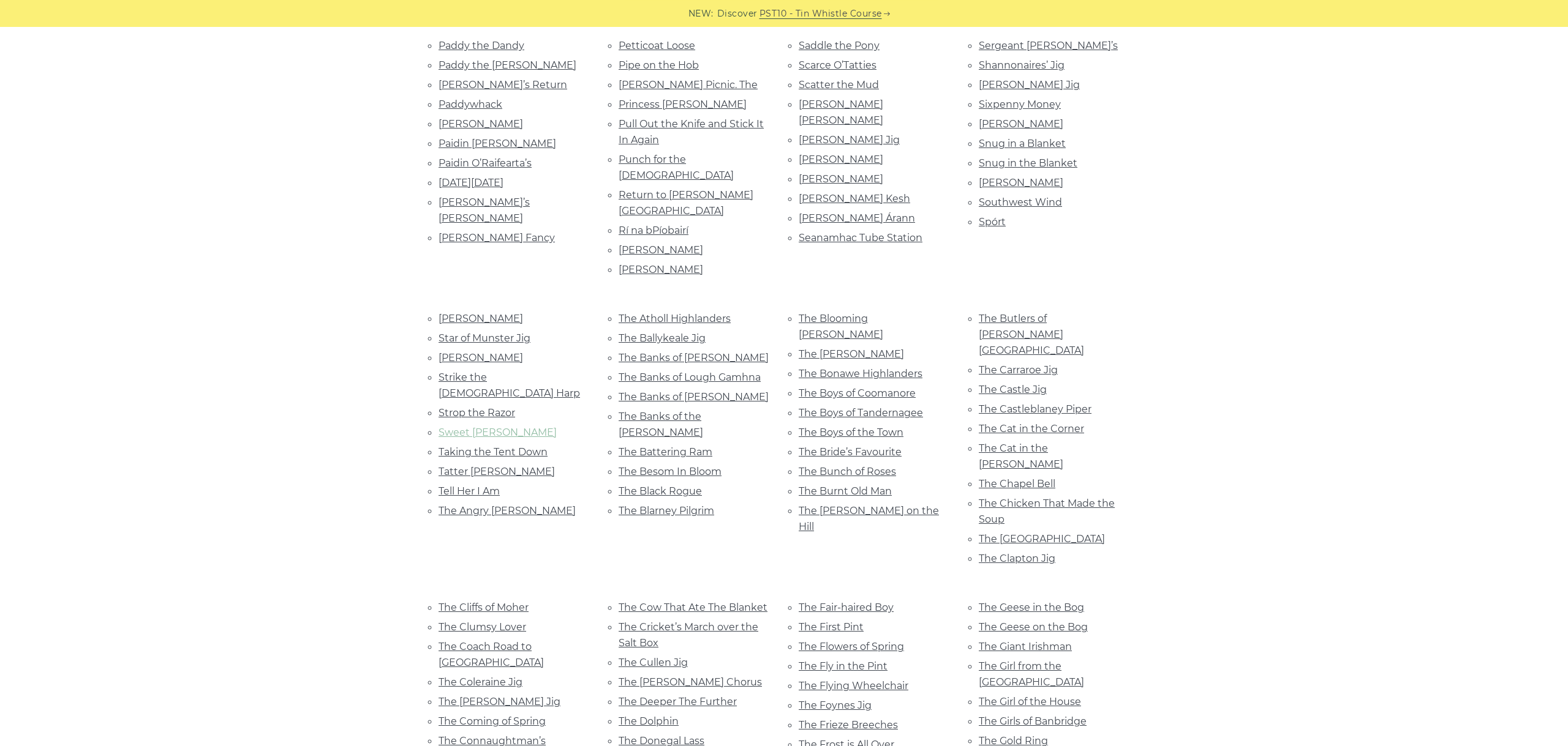
click at [507, 426] on link "Sweet Biddy Daly" at bounding box center [497, 432] width 118 height 12
drag, startPoint x: 524, startPoint y: 323, endPoint x: 518, endPoint y: 323, distance: 6.0
click at [524, 446] on link "Taking the Tent Down" at bounding box center [492, 452] width 109 height 12
click at [471, 466] on link "Tatter Jack Walsh" at bounding box center [496, 472] width 116 height 12
click at [468, 485] on link "Tell Her I Am" at bounding box center [469, 491] width 61 height 12
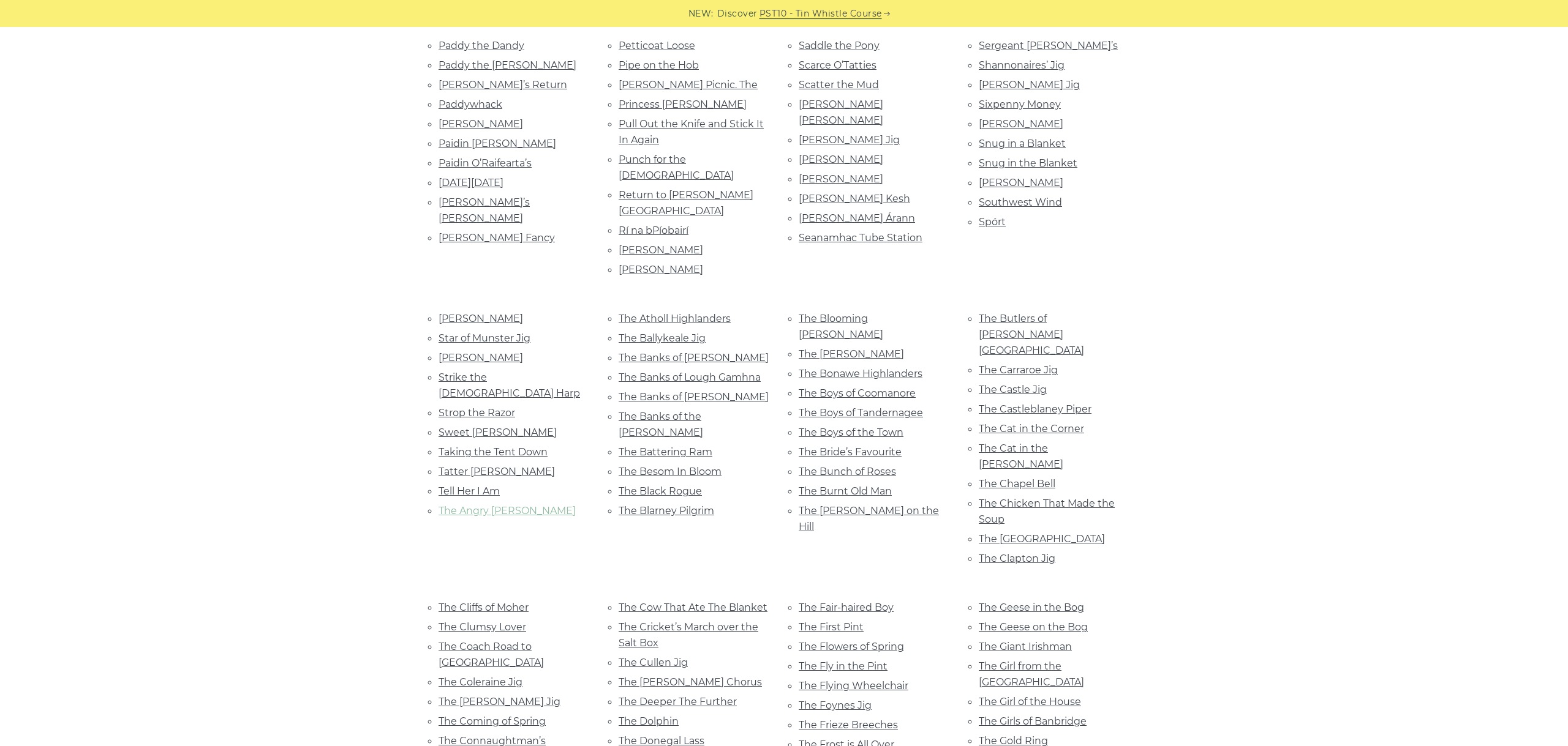
click at [500, 505] on link "The Angry Peeler" at bounding box center [507, 511] width 137 height 12
click at [711, 312] on link "The Atholl Highlanders" at bounding box center [674, 318] width 112 height 12
click at [656, 332] on link "The Ballykeale Jig" at bounding box center [662, 338] width 87 height 12
click at [690, 352] on link "The Banks of Allan" at bounding box center [693, 358] width 150 height 12
click at [696, 372] on link "The Banks of Lough Gamhna" at bounding box center [689, 377] width 142 height 12
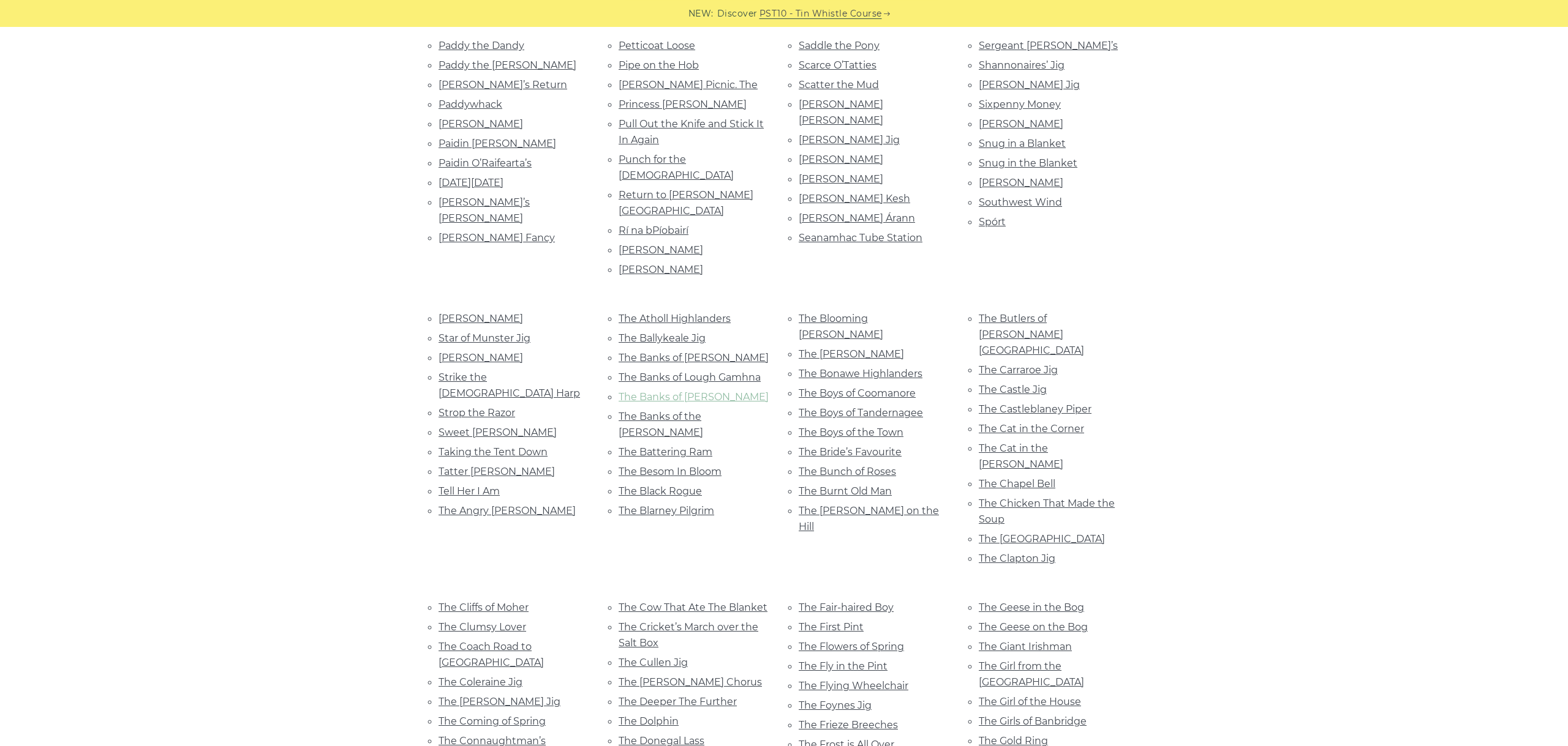
click at [705, 391] on link "The Banks of Lough Gowna" at bounding box center [693, 397] width 150 height 12
click at [657, 310] on ul "The Atholl Highlanders The Ballykeale Jig The Banks of Allan The Banks of Lough…" at bounding box center [694, 415] width 150 height 209
click at [656, 411] on link "The Banks of the Shannon" at bounding box center [661, 425] width 85 height 28
click at [658, 446] on link "The Battering Ram" at bounding box center [665, 452] width 93 height 12
click at [700, 466] on link "The Besom In Bloom" at bounding box center [670, 472] width 103 height 12
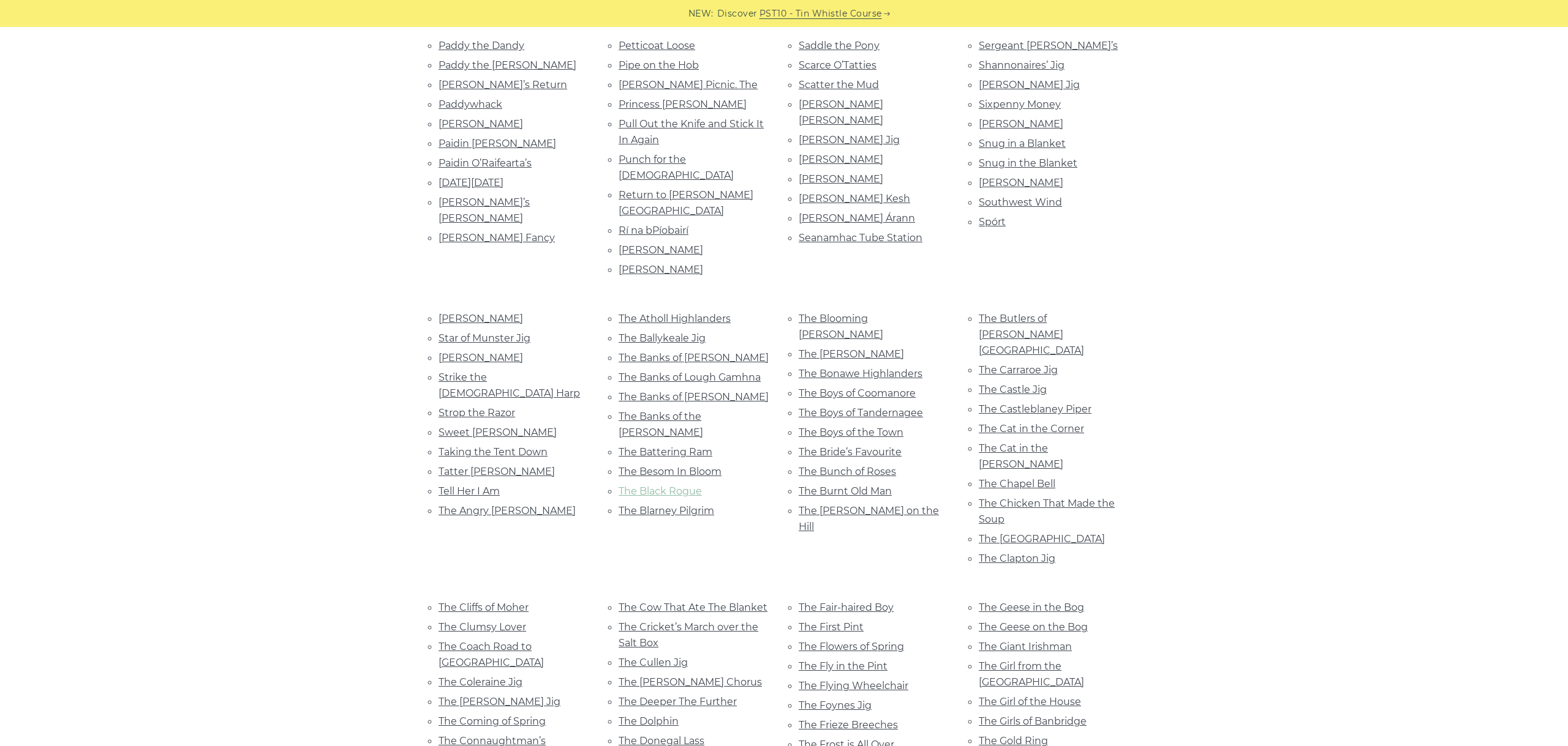
click at [678, 485] on link "The Black Rogue" at bounding box center [660, 491] width 83 height 12
click at [686, 505] on link "The Blarney Pilgrim" at bounding box center [666, 511] width 96 height 12
click at [874, 312] on link "The Blooming Meadows" at bounding box center [841, 326] width 85 height 28
click at [857, 348] on link "The Blue Angel" at bounding box center [851, 354] width 105 height 12
click at [854, 368] on link "The Bonawe Highlanders" at bounding box center [860, 374] width 123 height 12
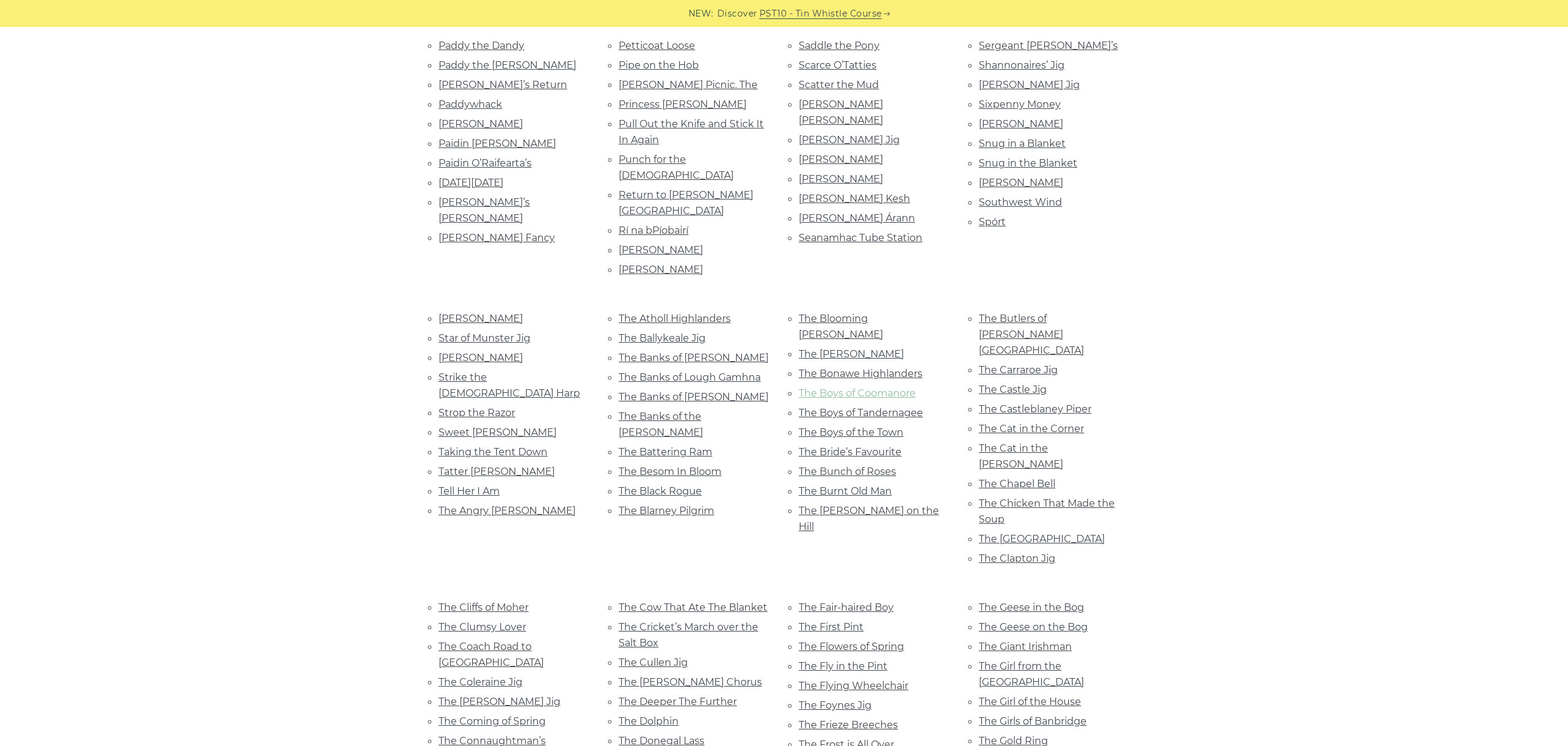
click at [867, 388] on link "The Boys of Coomanore" at bounding box center [857, 393] width 117 height 12
click at [858, 407] on link "The Boys of Tandernagee" at bounding box center [860, 413] width 124 height 12
click at [862, 426] on link "The Boys of the Town" at bounding box center [850, 432] width 104 height 12
drag, startPoint x: 858, startPoint y: 323, endPoint x: 850, endPoint y: 317, distance: 10.0
click at [855, 446] on link "The Bride’s Favourite" at bounding box center [849, 452] width 103 height 12
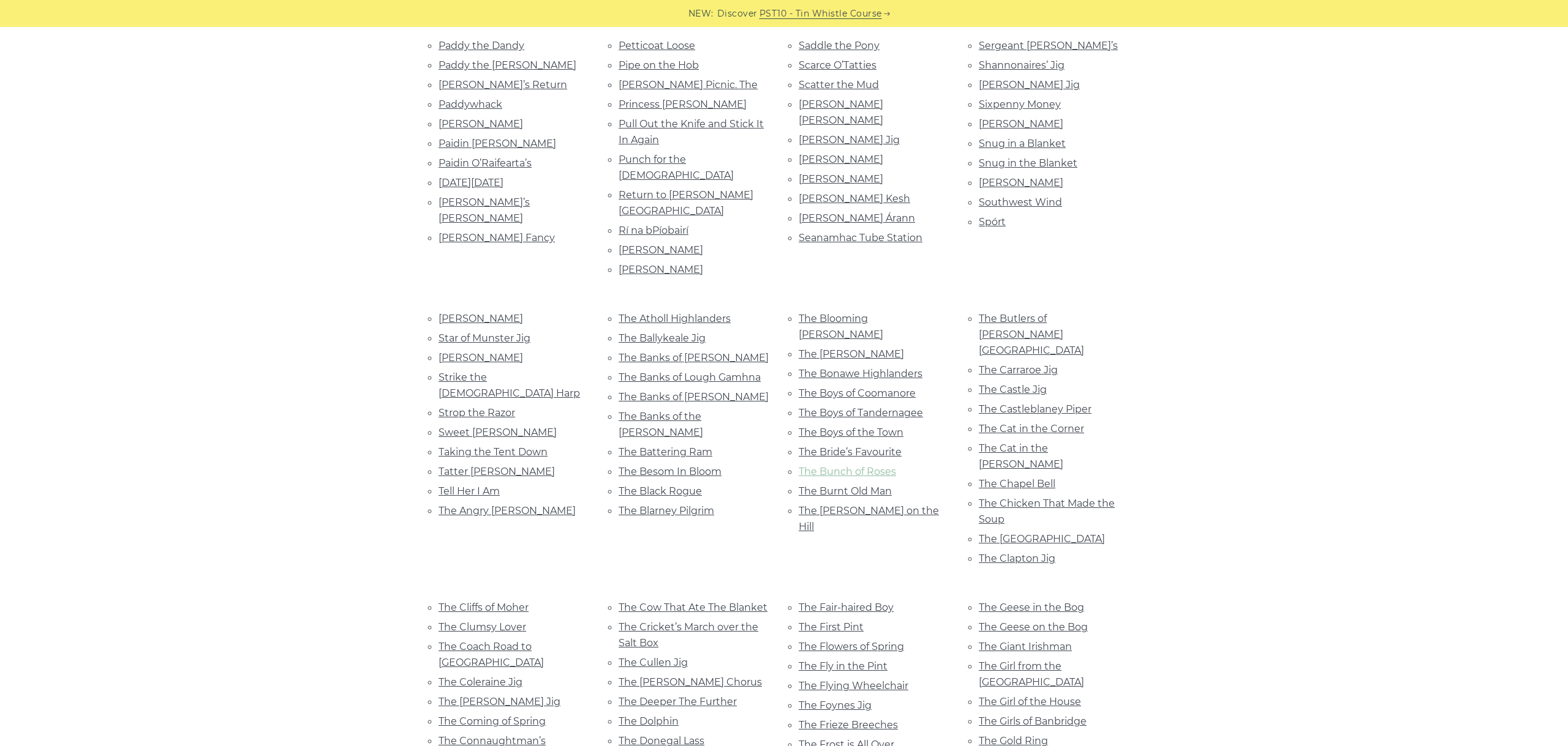
click at [849, 466] on link "The Bunch of Roses" at bounding box center [846, 472] width 97 height 12
click at [860, 485] on link "The Burnt Old Man" at bounding box center [844, 491] width 93 height 12
click at [869, 505] on link "The Bush on the Hill" at bounding box center [868, 519] width 140 height 28
click at [1059, 312] on link "The Butlers of Glen Avenue" at bounding box center [1031, 334] width 105 height 44
click at [1046, 364] on link "The Carraroe Jig" at bounding box center [1018, 370] width 79 height 12
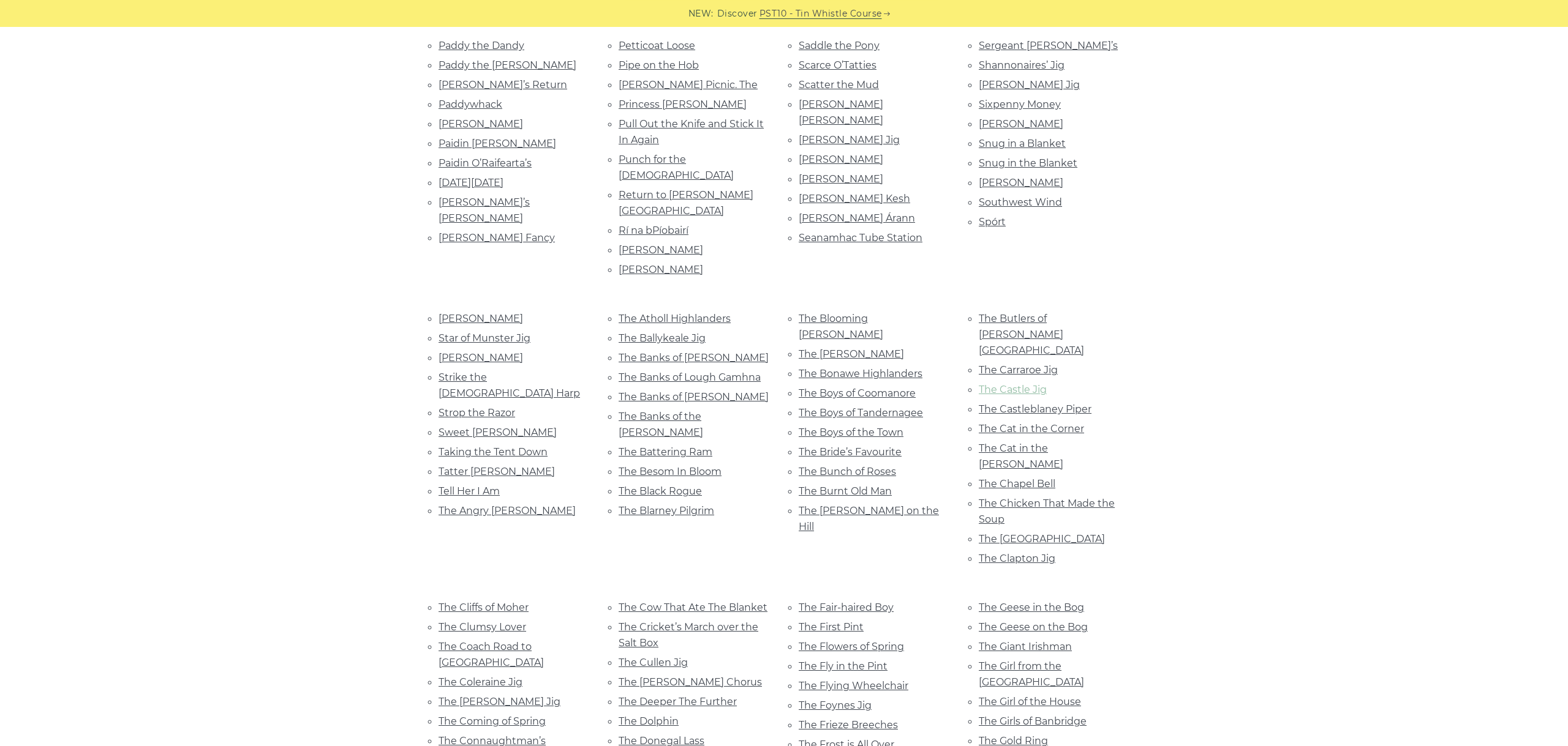
click at [1036, 384] on link "The Castle Jig" at bounding box center [1012, 390] width 68 height 12
click at [1081, 404] on link "The Castleblaney Piper" at bounding box center [1035, 409] width 112 height 12
click at [1058, 423] on link "The Cat in the Corner" at bounding box center [1031, 428] width 105 height 12
click at [1063, 442] on link "The Cat in the Hopper" at bounding box center [1021, 456] width 85 height 28
click at [1023, 478] on link "The Chapel Bell" at bounding box center [1017, 484] width 77 height 12
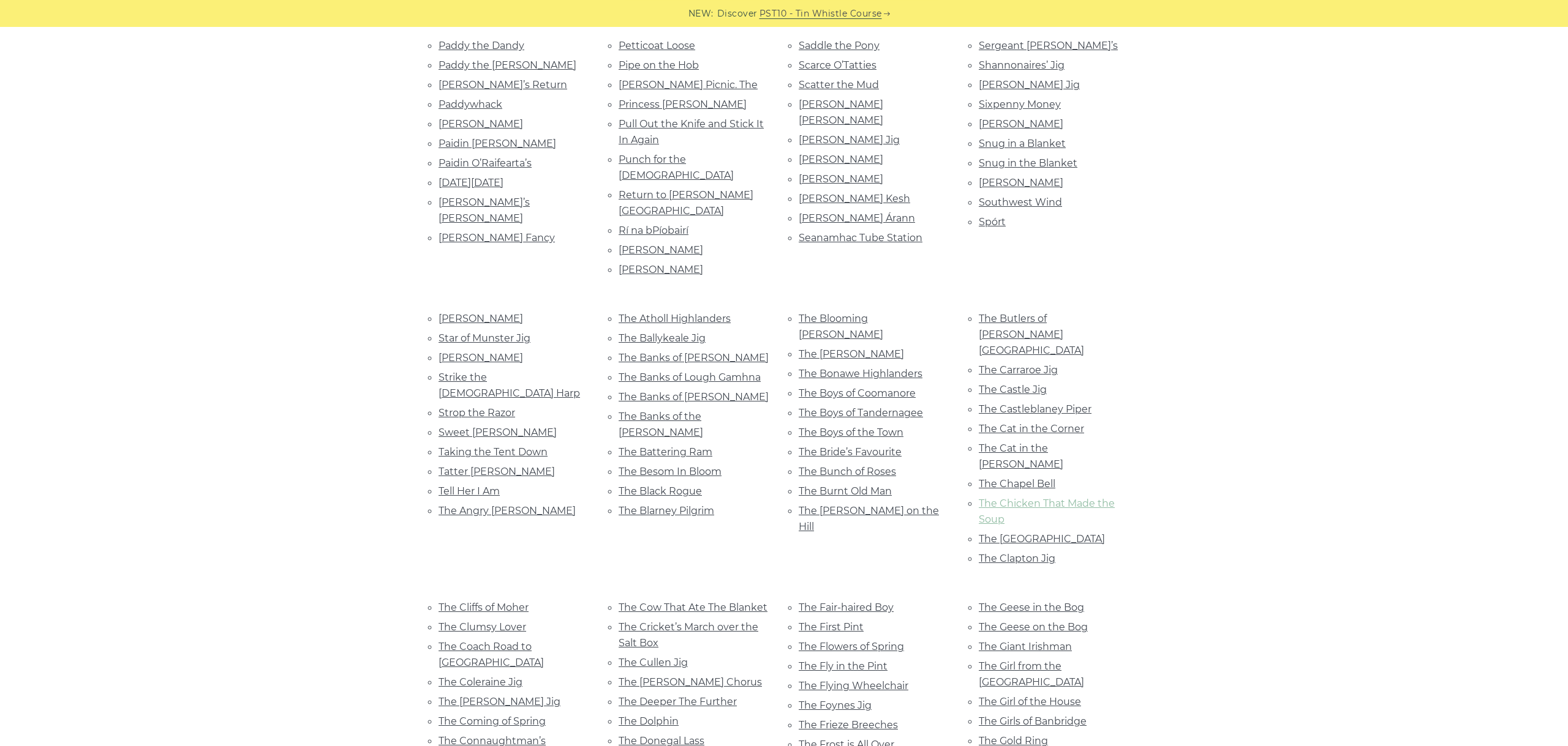
click at [1068, 498] on link "The Chicken That Made the Soup" at bounding box center [1047, 512] width 136 height 28
click at [1028, 533] on link "The Church Hill" at bounding box center [1041, 539] width 126 height 12
click at [1028, 553] on link "The Clapton Jig" at bounding box center [1017, 558] width 77 height 12
click at [461, 601] on link "The Cliffs of Moher" at bounding box center [483, 607] width 90 height 12
click at [498, 621] on link "The Clumsy Lover" at bounding box center [482, 627] width 88 height 12
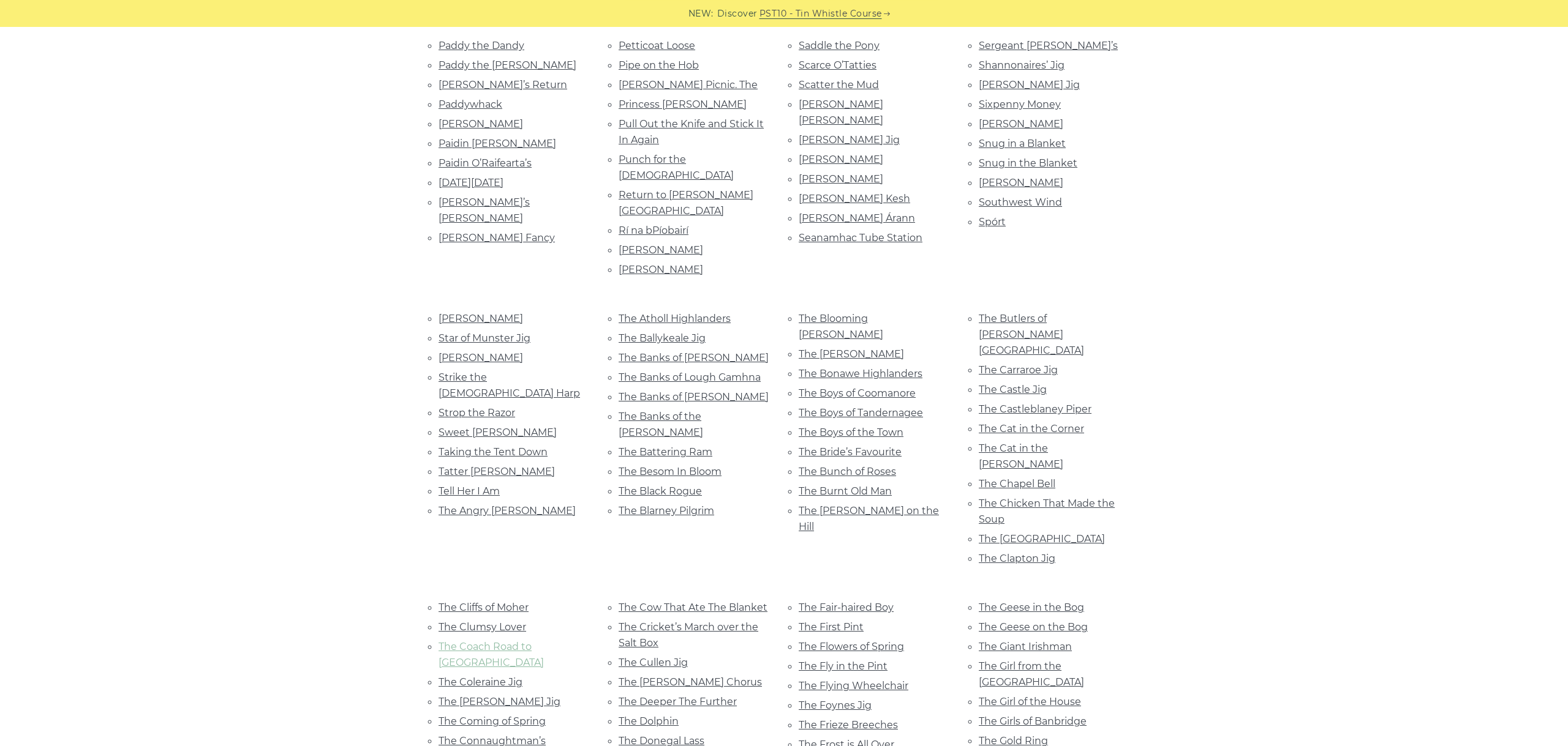
click at [520, 641] on link "The Coach Road to Sligo" at bounding box center [491, 655] width 105 height 28
click at [509, 677] on link "The Coleraine Jig" at bounding box center [480, 682] width 84 height 12
click at [495, 696] on link "The Collier’s Jig" at bounding box center [499, 701] width 122 height 12
click at [526, 715] on link "The Coming of Spring" at bounding box center [492, 721] width 107 height 12
click at [532, 733] on li "The Connaughtman’s Rambles" at bounding box center [513, 749] width 150 height 32
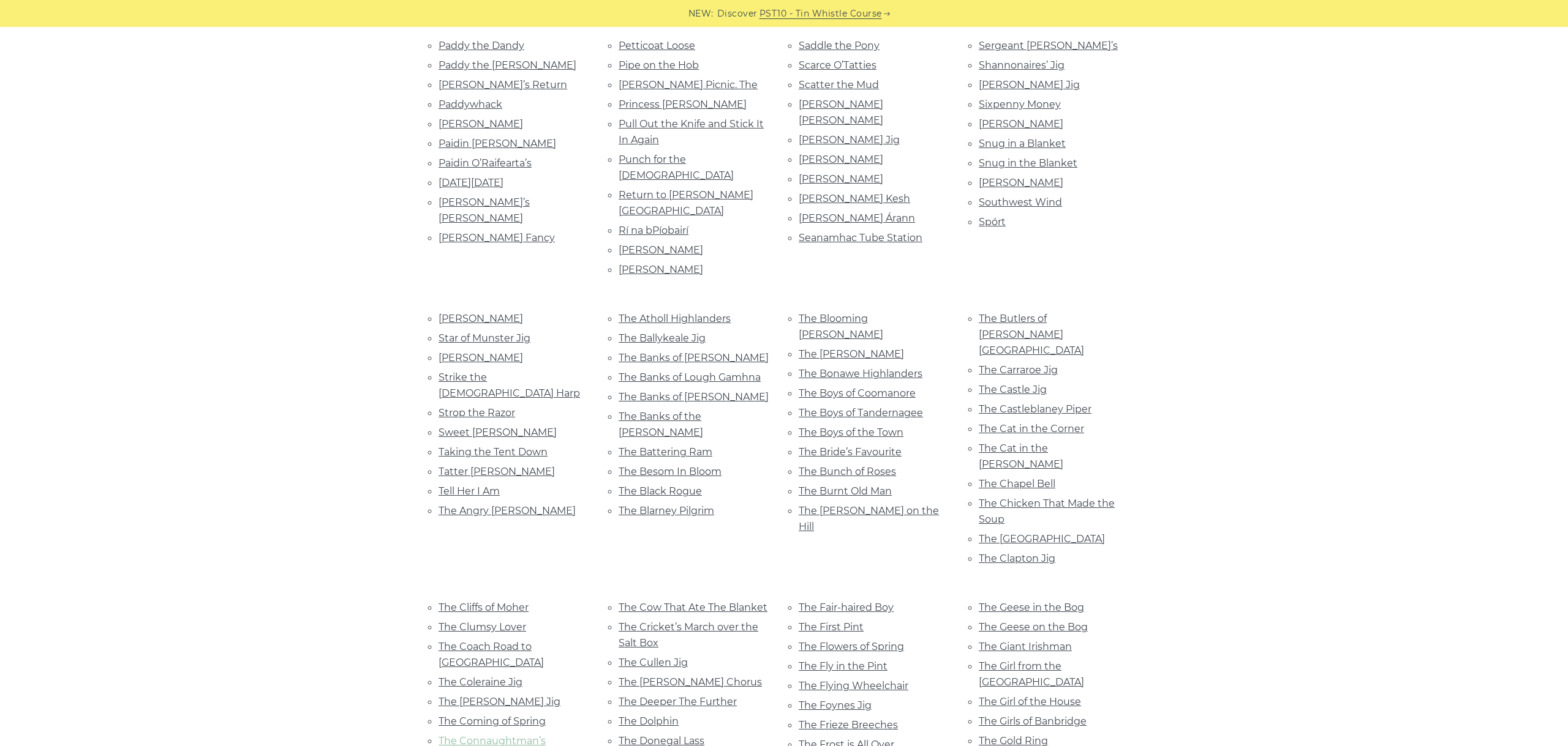
click at [529, 735] on link "The Connaughtman’s Rambles" at bounding box center [492, 749] width 107 height 28
click at [468, 599] on ul "The Cliffs of Moher The Clumsy Lover The Coach Road to Sligo The Coleraine Jig …" at bounding box center [513, 712] width 150 height 225
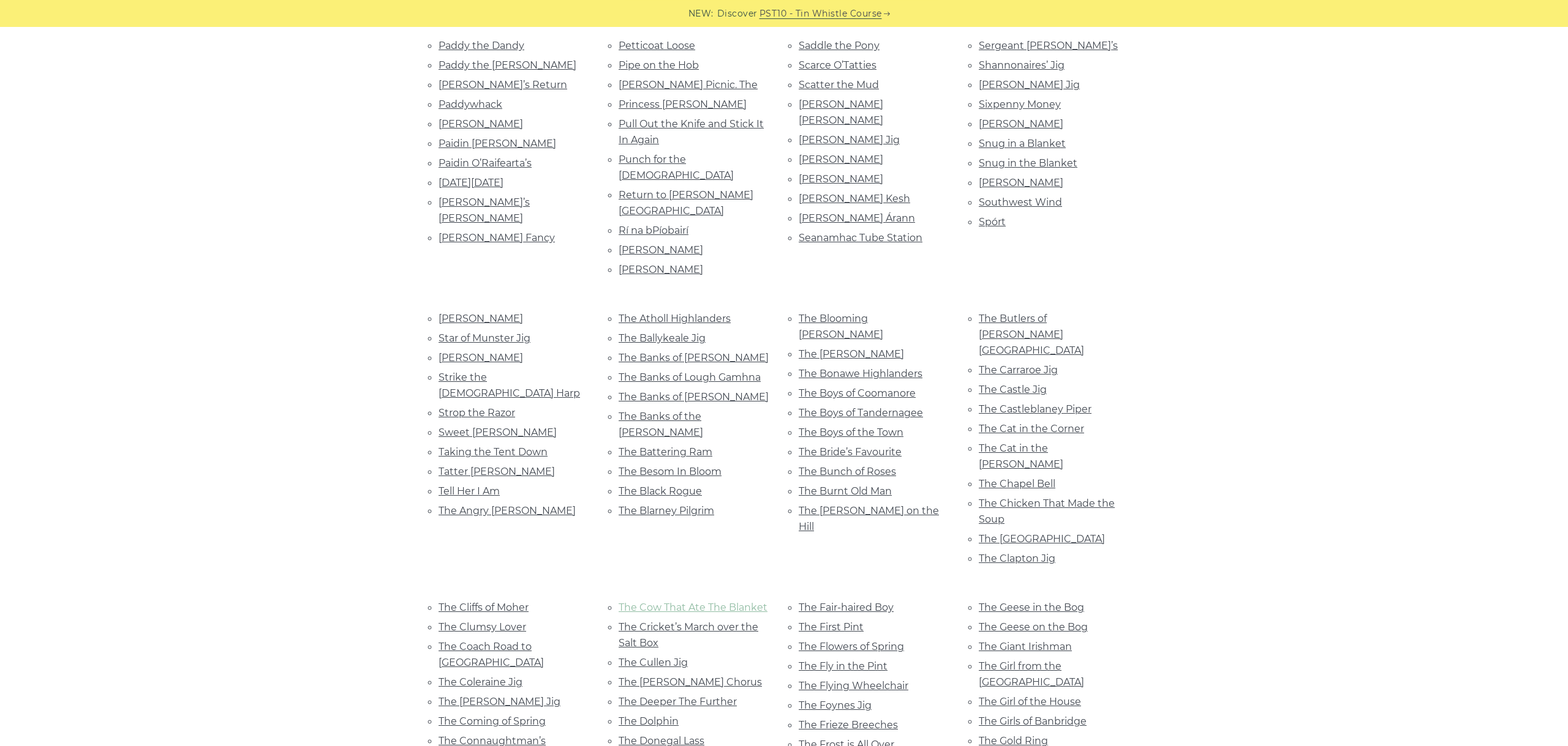
click at [746, 601] on link "The Cow That Ate The Blanket" at bounding box center [693, 607] width 149 height 12
click at [677, 621] on link "The Cricket’s March over the Salt Box" at bounding box center [688, 635] width 139 height 28
click at [672, 657] on link "The Cullen Jig" at bounding box center [653, 663] width 69 height 12
click at [661, 677] on link "The Dawn Chorus" at bounding box center [690, 682] width 143 height 12
click at [696, 696] on link "The Deeper The Further" at bounding box center [678, 701] width 118 height 12
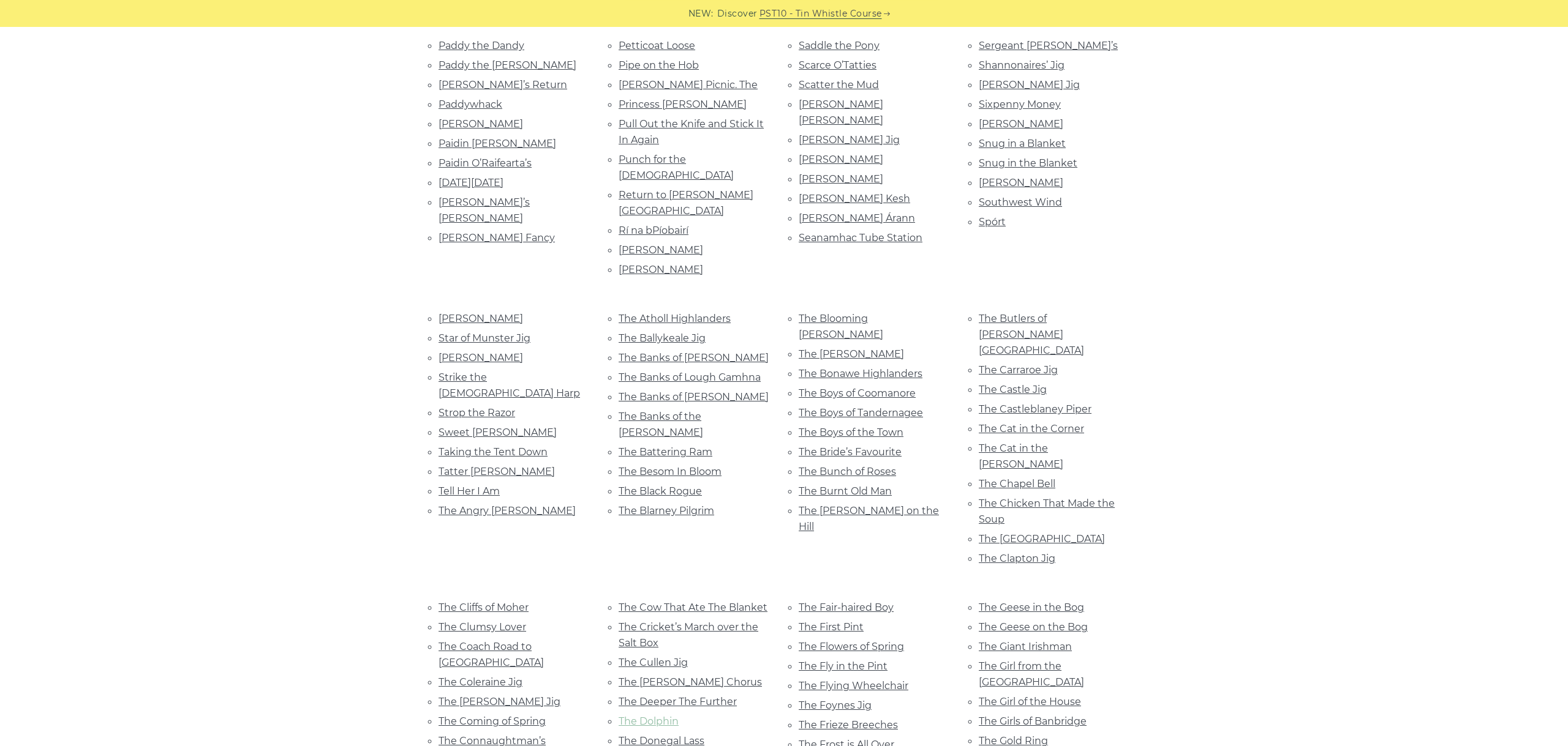
click at [649, 715] on link "The Dolphin" at bounding box center [649, 721] width 60 height 12
click at [690, 735] on link "The Donegal Lass" at bounding box center [661, 741] width 85 height 12
click at [692, 745] on link "The Drumraney Lass" at bounding box center [669, 761] width 101 height 12
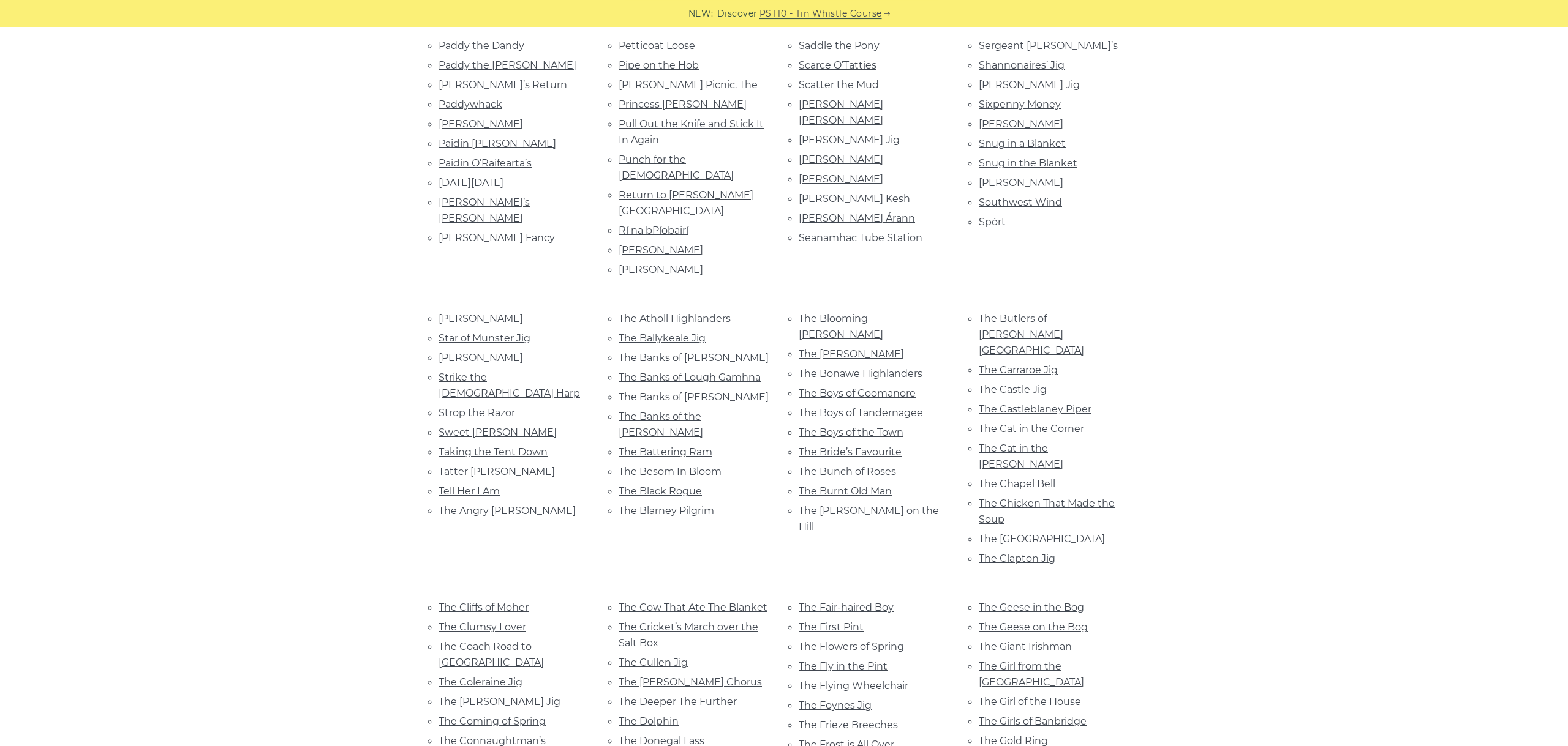
click at [893, 601] on link "The Fair-haired Boy" at bounding box center [846, 607] width 95 height 12
click at [851, 621] on link "The First Pint" at bounding box center [830, 627] width 65 height 12
click at [828, 641] on link "The Flowers of Spring" at bounding box center [851, 647] width 105 height 12
click at [855, 661] on link "The Fly in the Pint" at bounding box center [843, 666] width 89 height 12
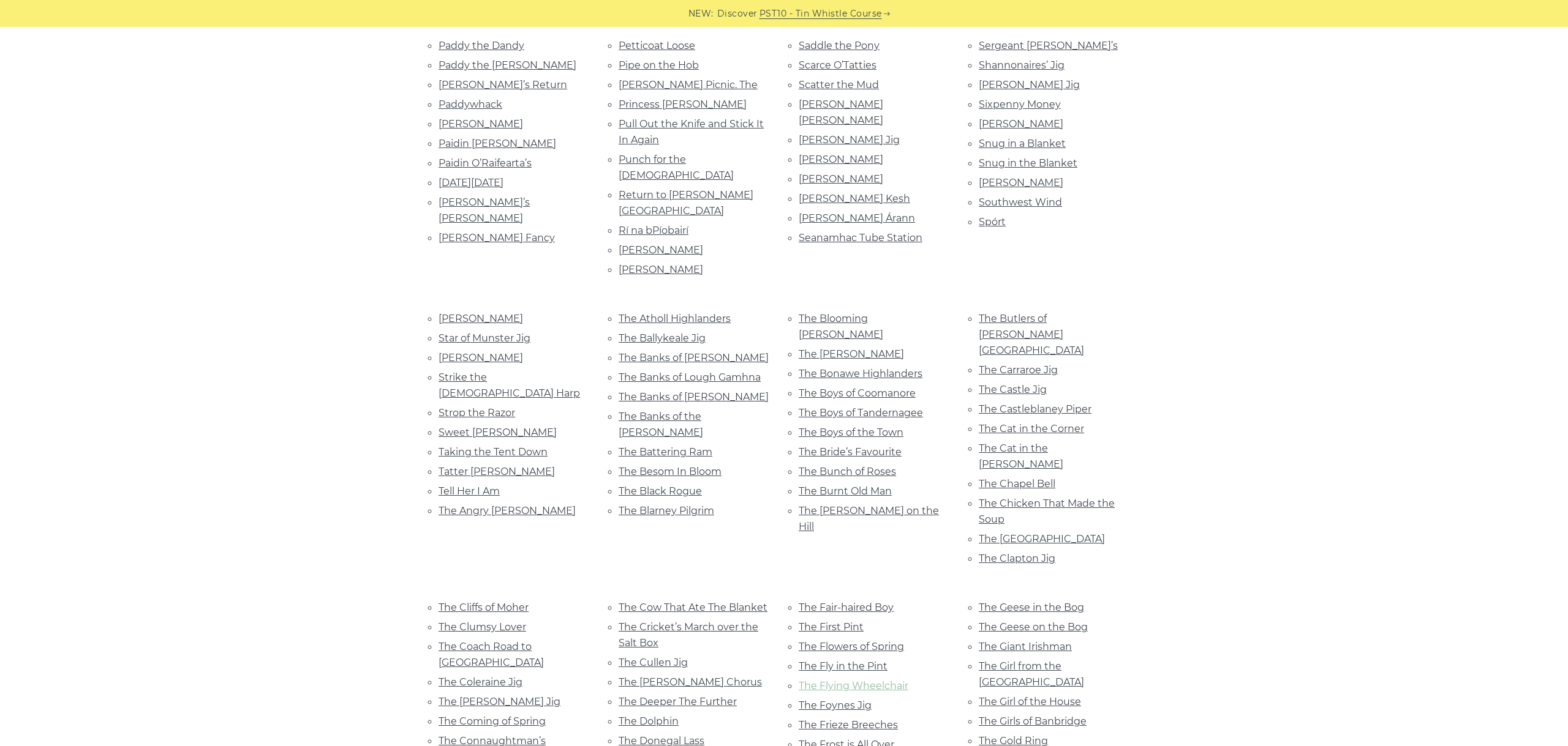
click at [877, 680] on link "The Flying Wheelchair" at bounding box center [853, 686] width 110 height 12
click at [845, 699] on link "The Foynes Jig" at bounding box center [835, 705] width 73 height 12
click at [884, 719] on link "The Frieze Breeches" at bounding box center [848, 725] width 99 height 12
click at [854, 599] on ul "The Fair-haired Boy The First Pint The Flowers of Spring The Fly in the Pint Th…" at bounding box center [873, 704] width 150 height 209
click at [870, 739] on link "The Frost is All Over" at bounding box center [846, 745] width 96 height 12
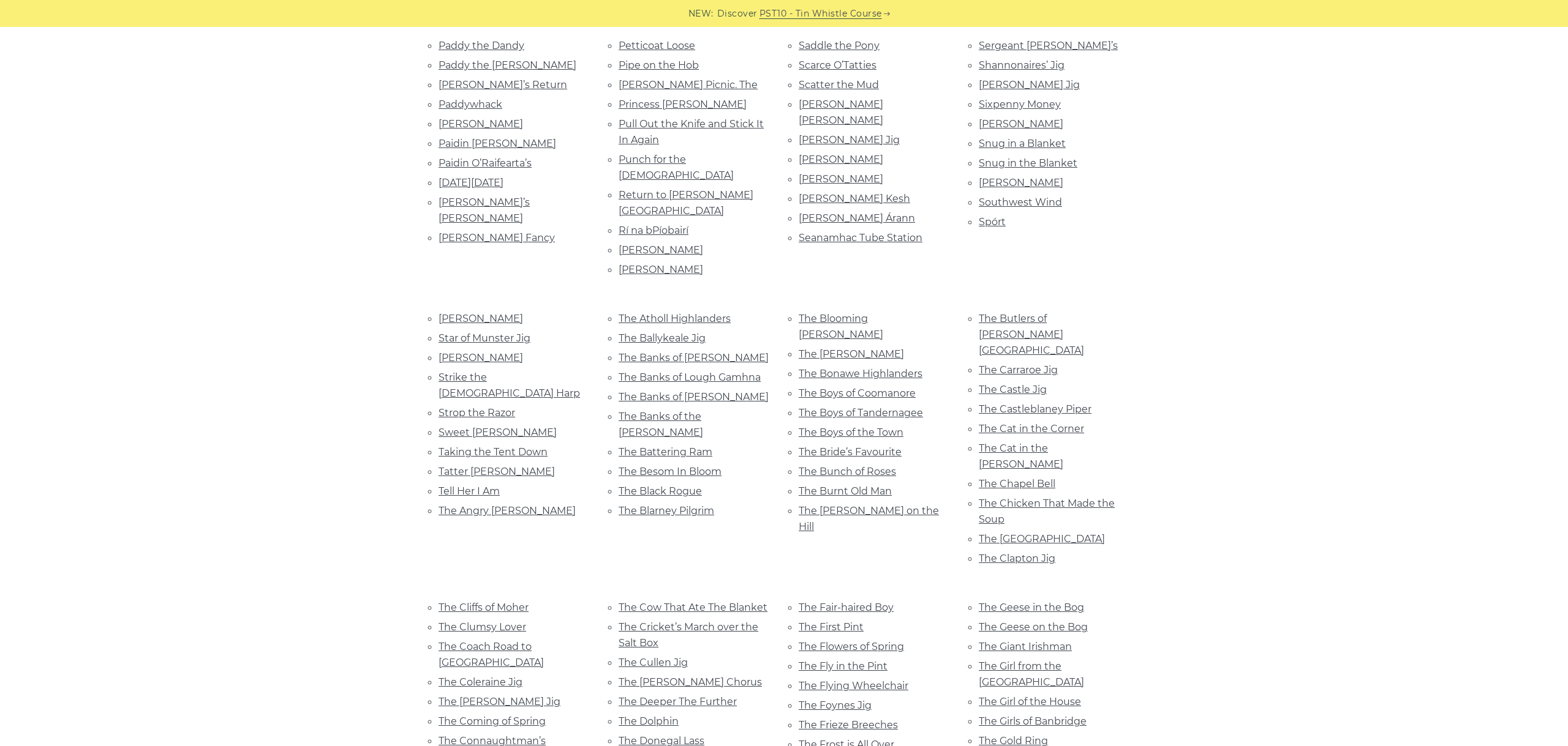
click at [1052, 601] on link "The Geese in the Bog" at bounding box center [1031, 607] width 105 height 12
click at [1147, 167] on div "A Night at the Fair A Trip to the Cottage Aaron’s Key An Buachaill Dreoite An B…" at bounding box center [784, 470] width 749 height 2891
click at [1026, 641] on link "The Giant Irishman" at bounding box center [1025, 647] width 93 height 12
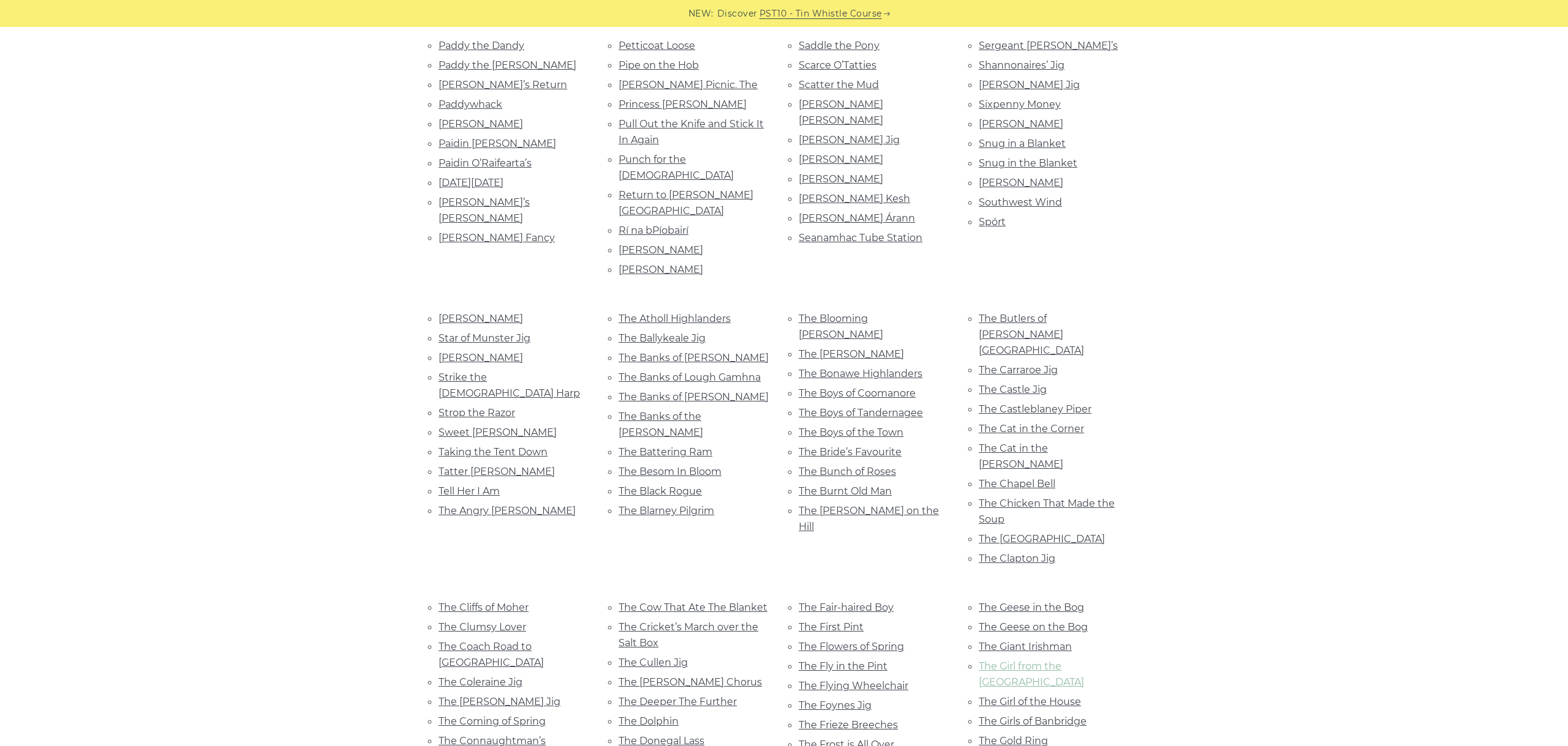
click at [1084, 661] on link "The Girl from the Big House" at bounding box center [1031, 674] width 105 height 28
click at [1041, 696] on link "The Girl of the House" at bounding box center [1030, 701] width 102 height 12
click at [1068, 715] on link "The Girls of Banbridge" at bounding box center [1033, 721] width 108 height 12
click at [1004, 735] on link "The Gold Ring" at bounding box center [1013, 741] width 69 height 12
click at [1080, 745] on link "The Hag at the Churn" at bounding box center [1032, 761] width 107 height 12
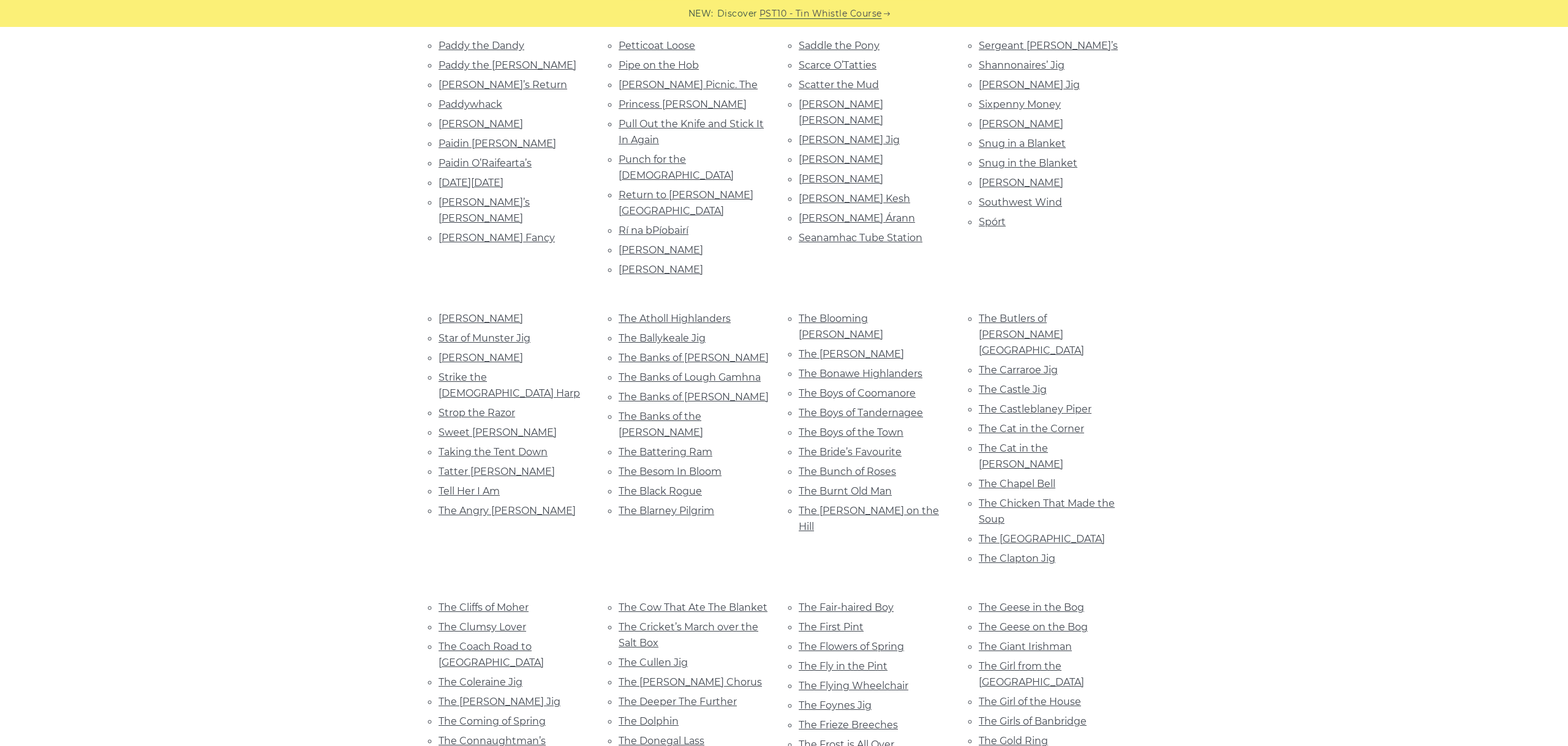
click at [367, 173] on div "A Night at the Fair A Trip to the Cottage Aaron’s Key An Buachaill Dreoite An B…" at bounding box center [784, 470] width 1568 height 2891
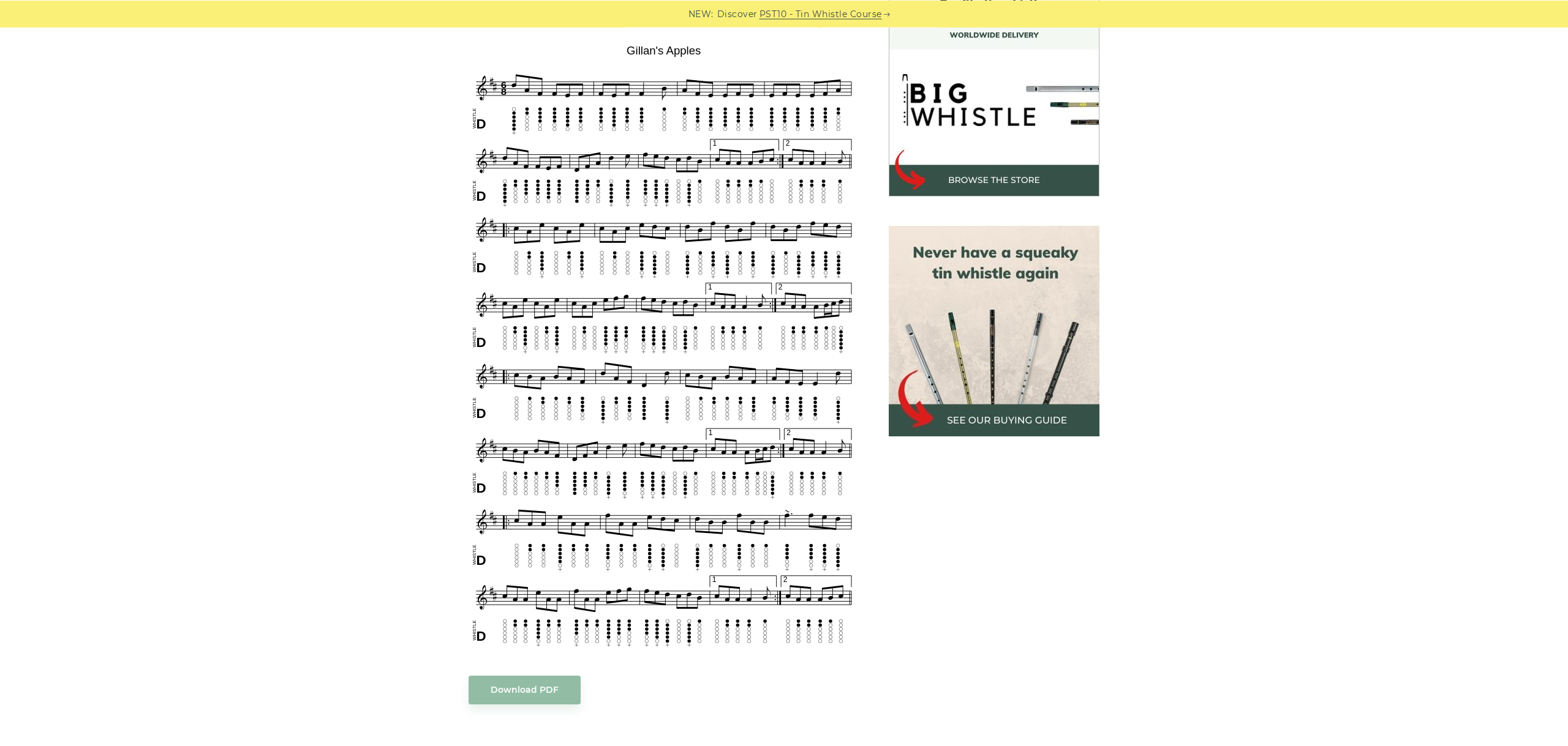
scroll to position [343, 0]
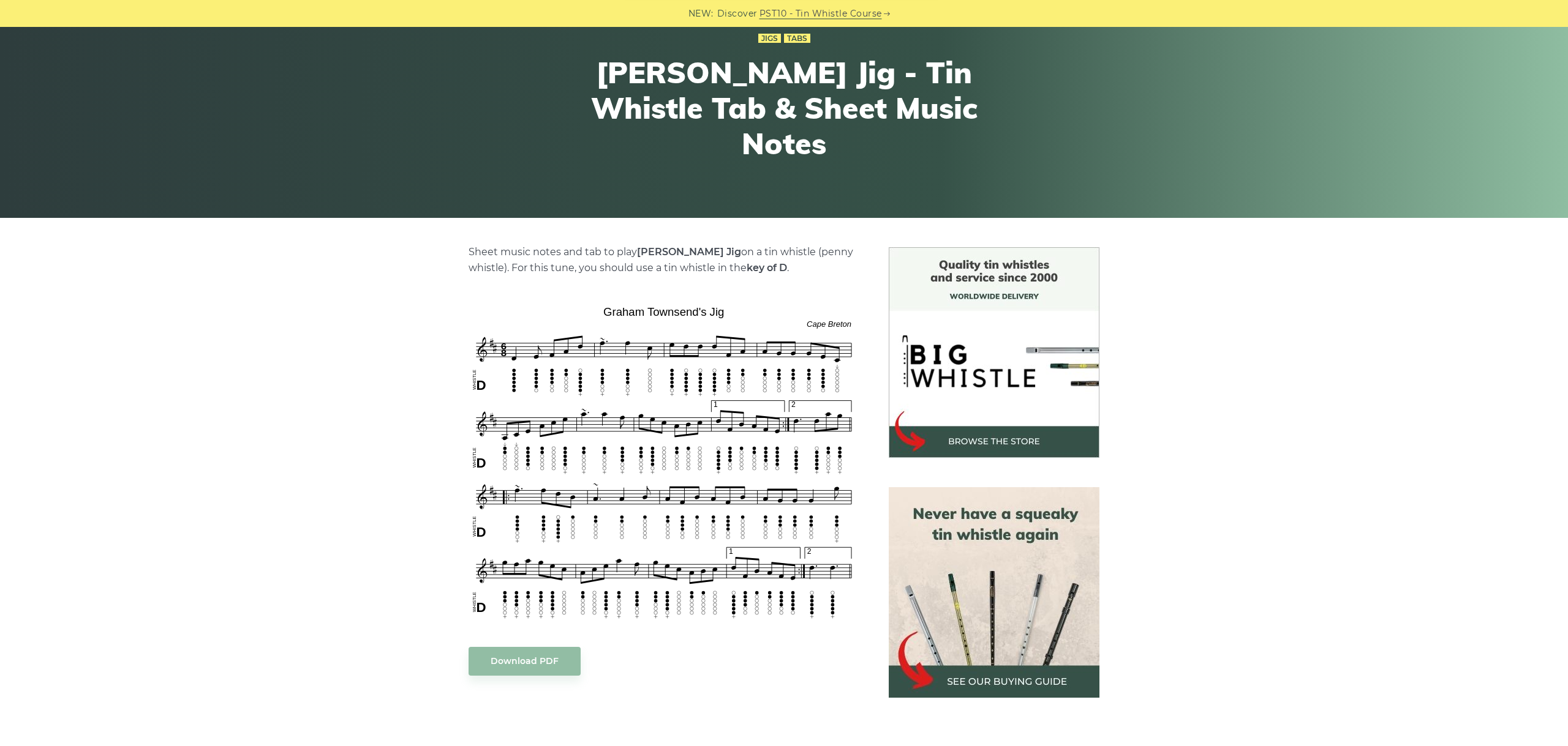
scroll to position [274, 0]
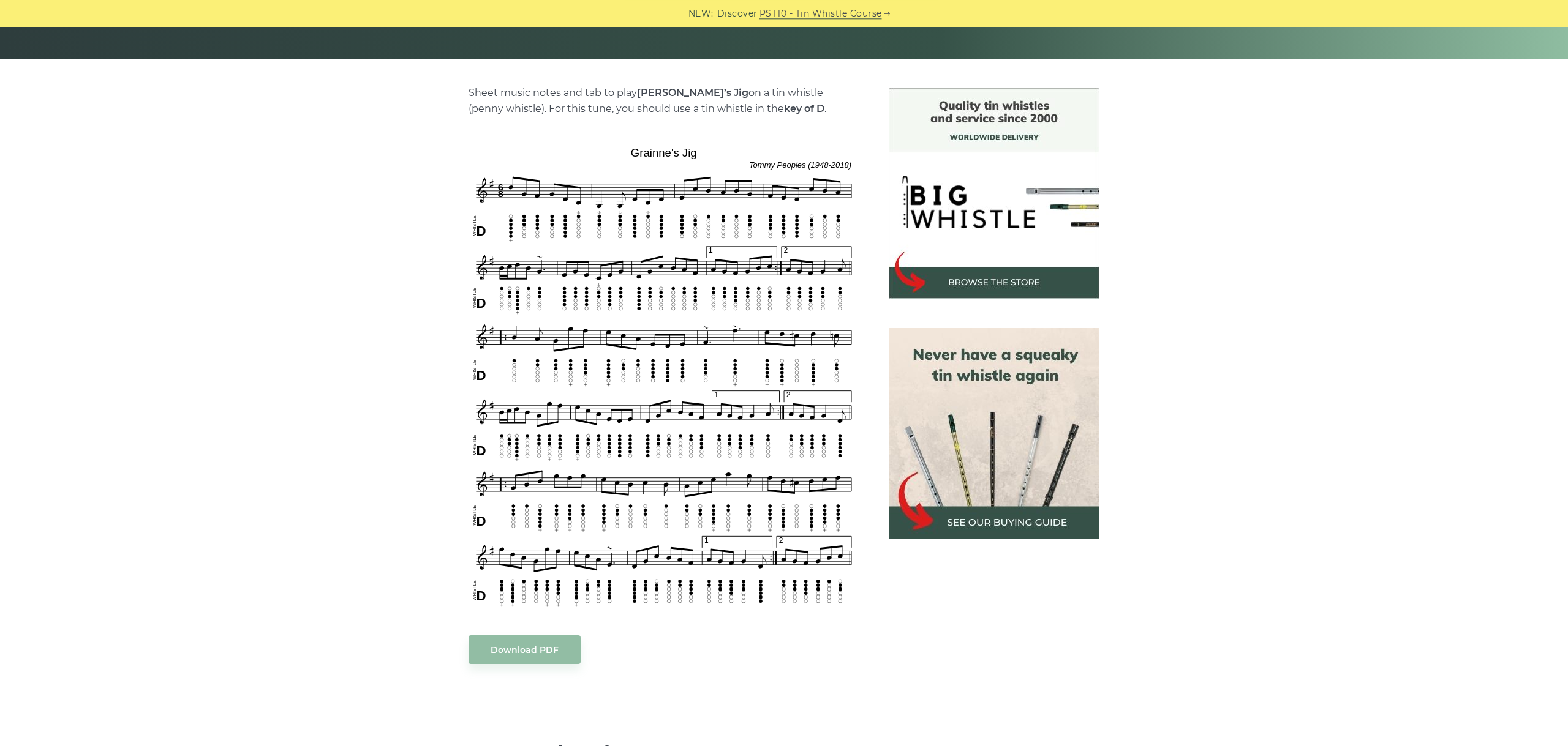
scroll to position [274, 0]
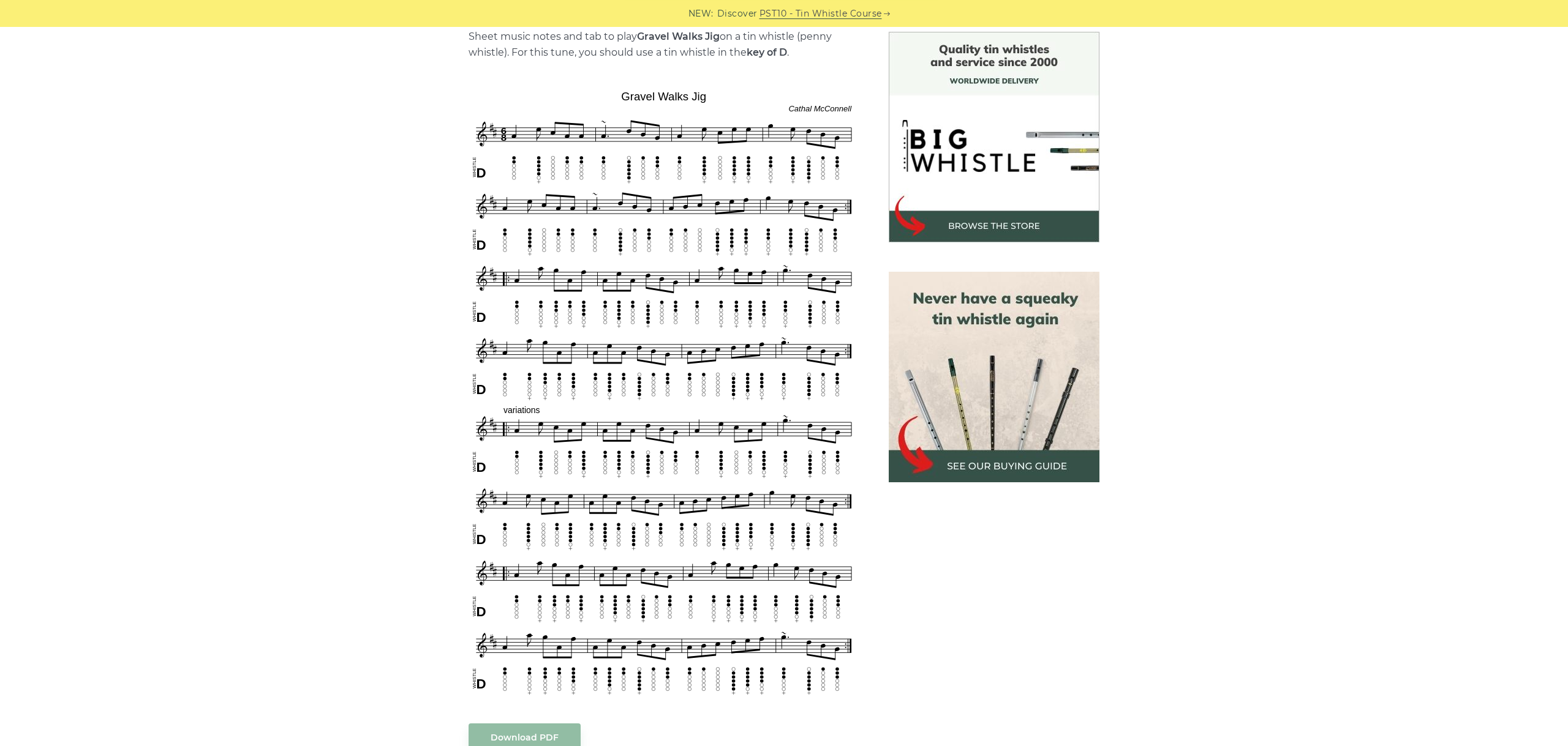
scroll to position [343, 0]
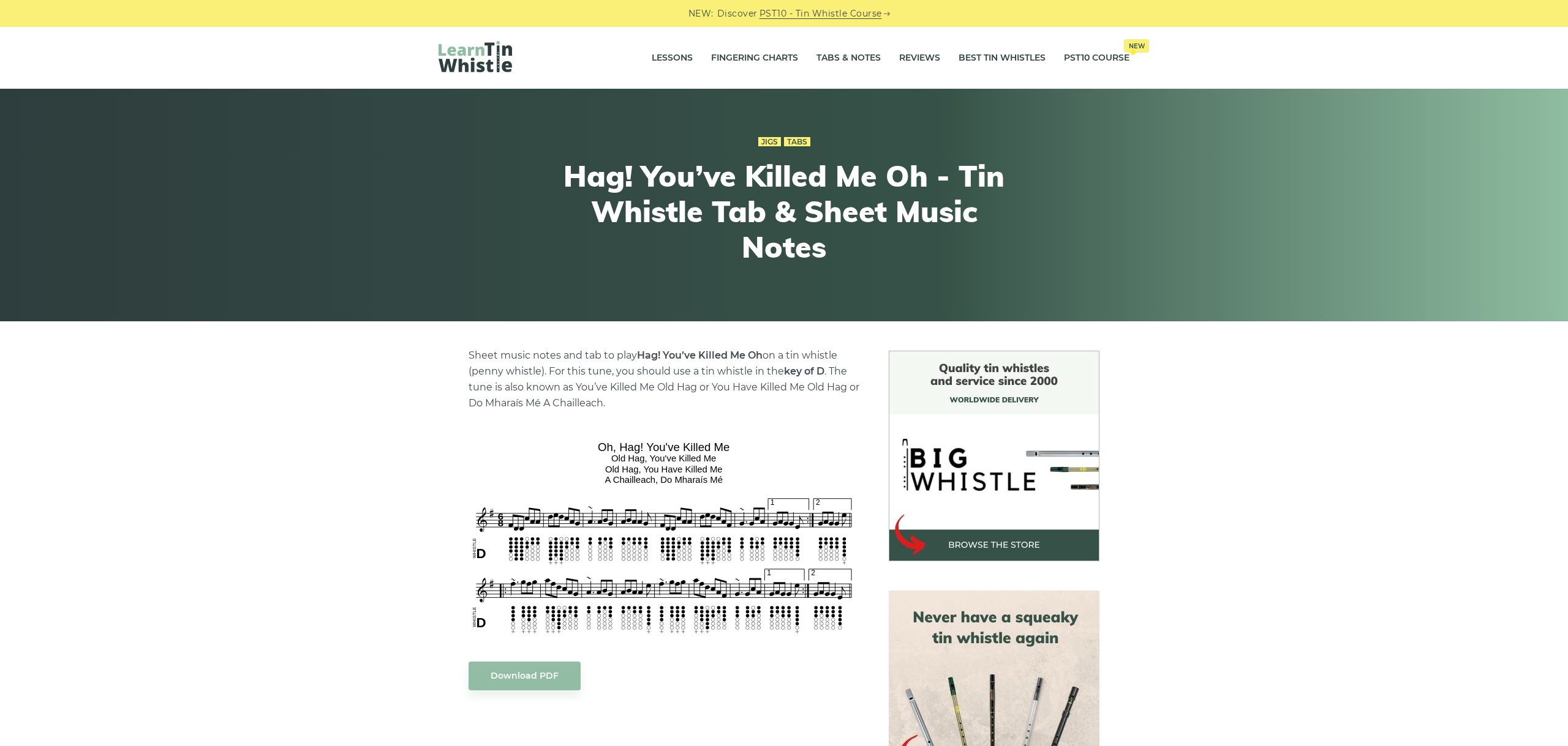
scroll to position [69, 0]
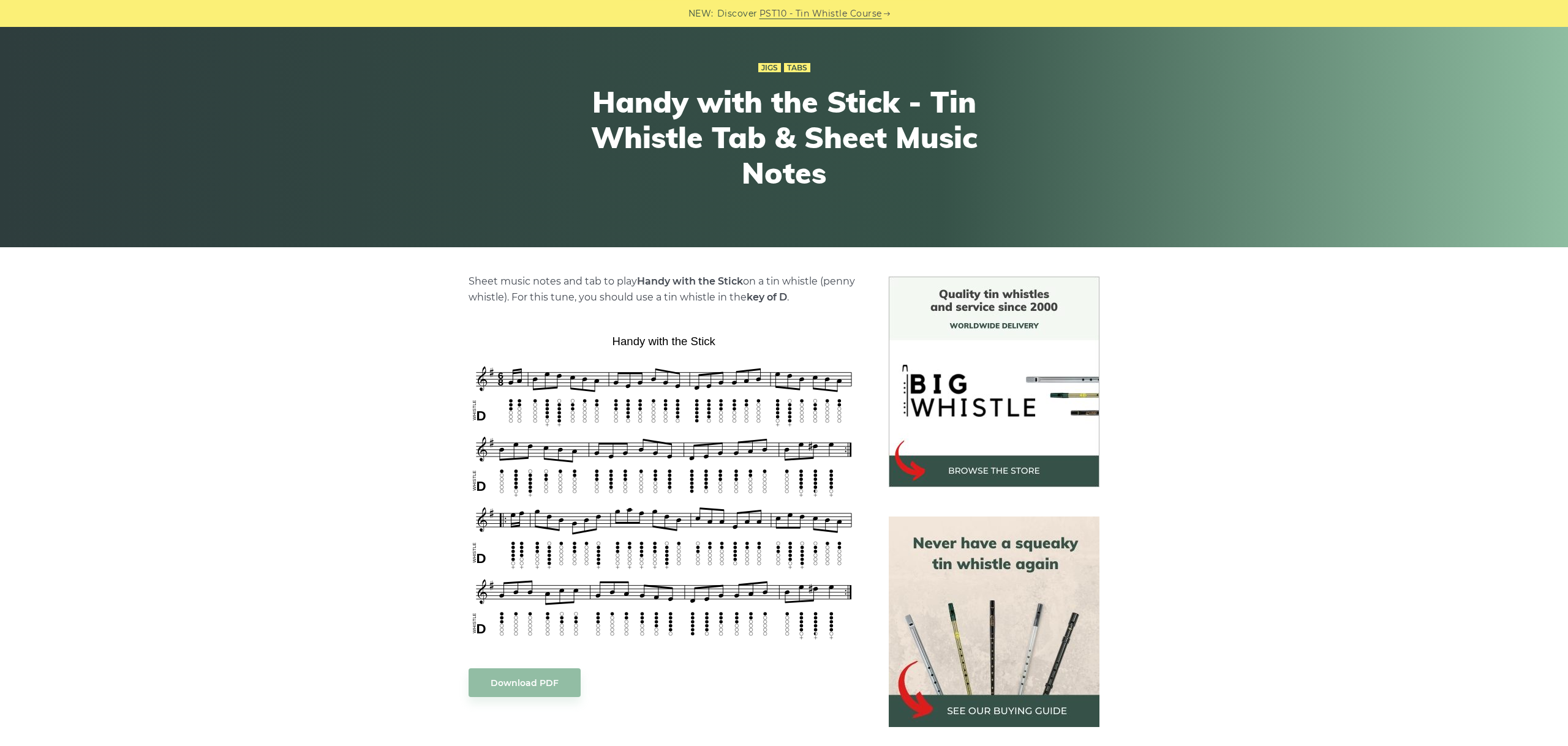
scroll to position [137, 0]
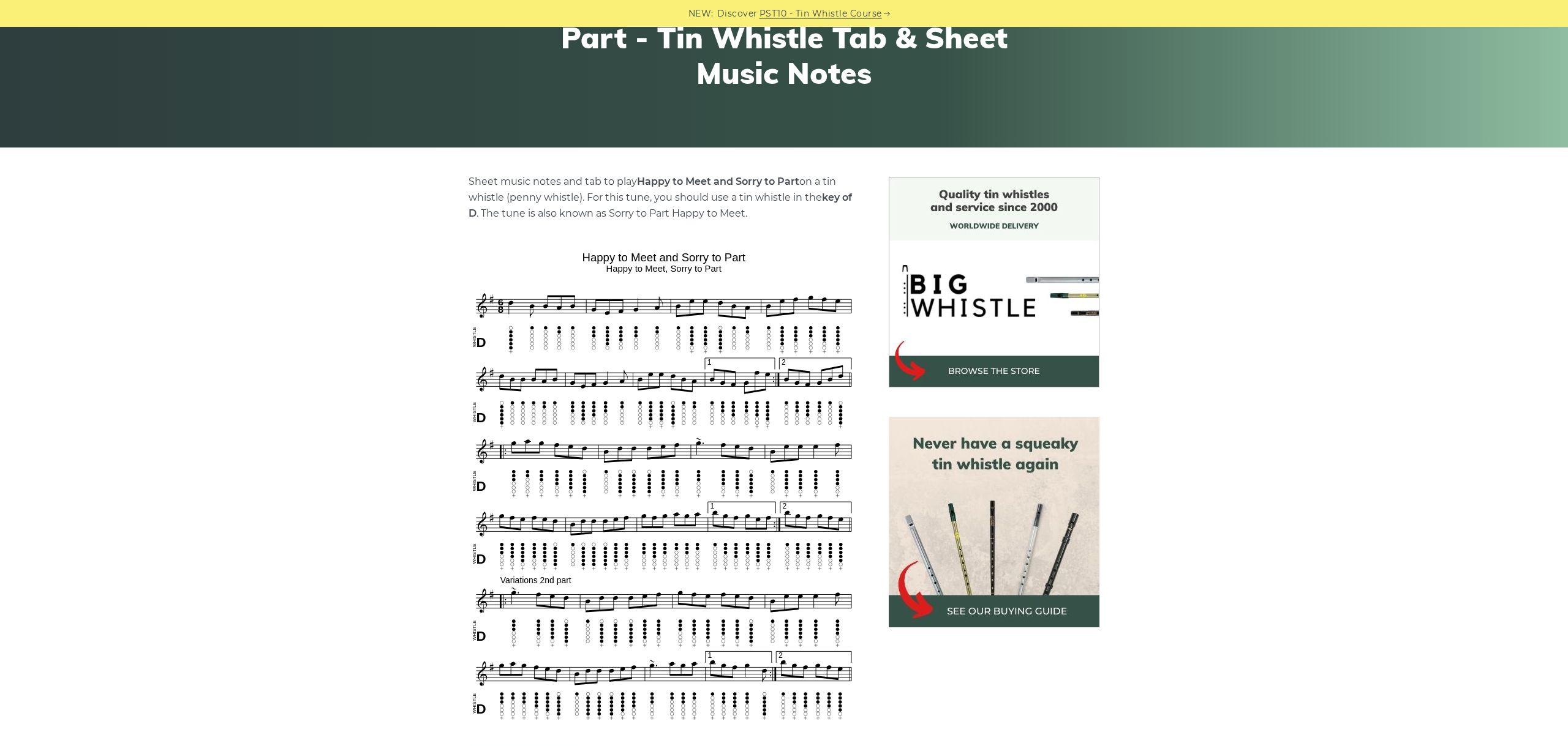
scroll to position [206, 0]
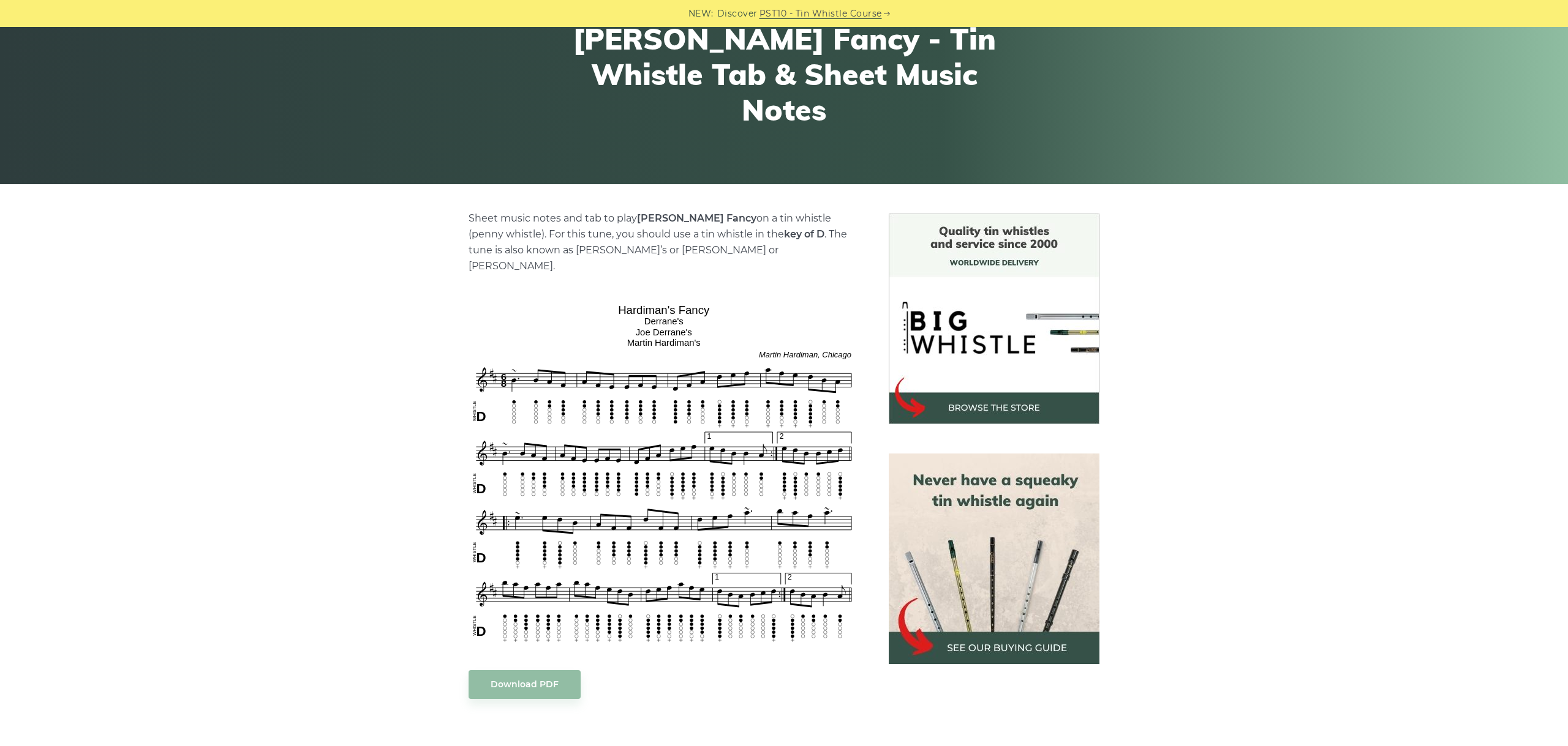
scroll to position [206, 0]
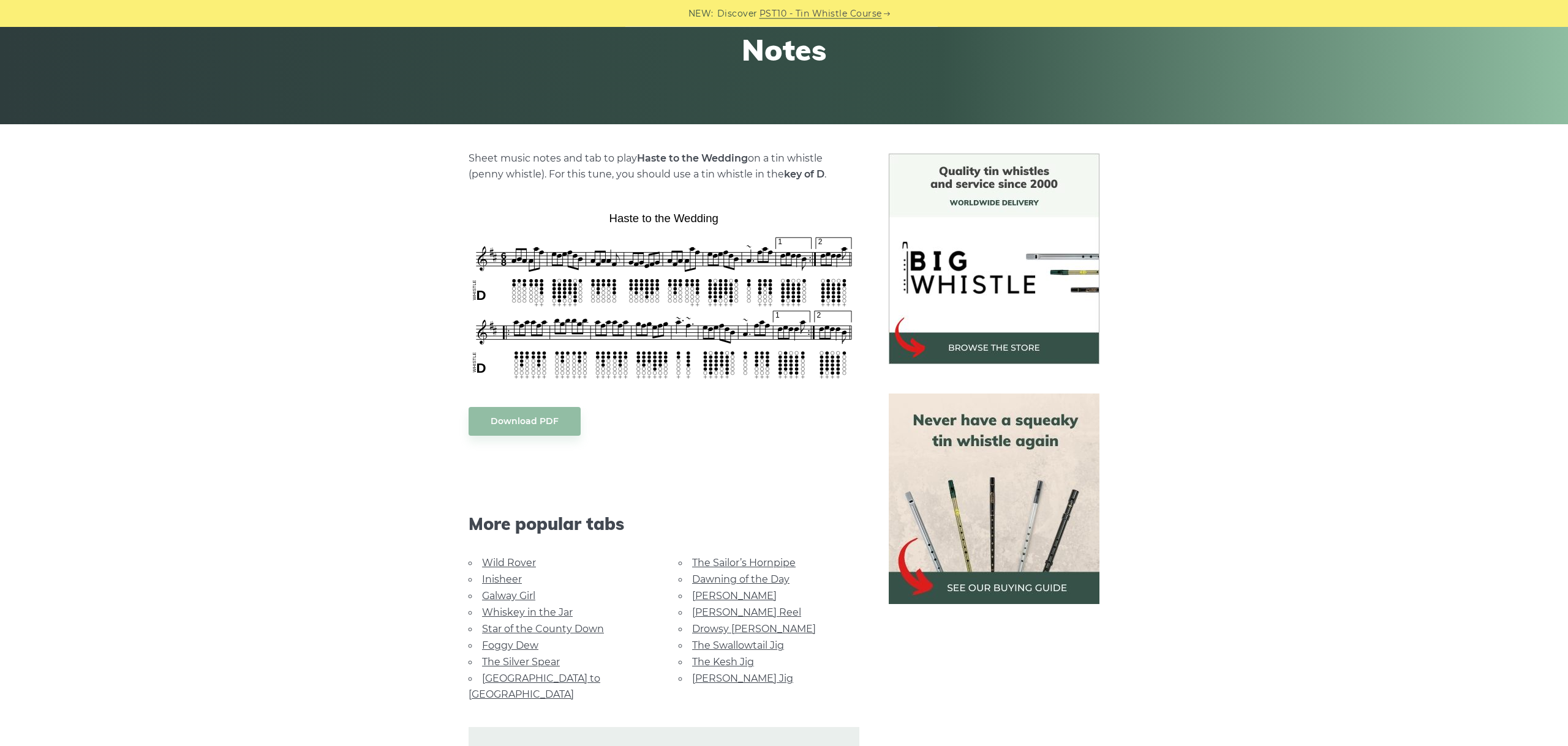
scroll to position [206, 0]
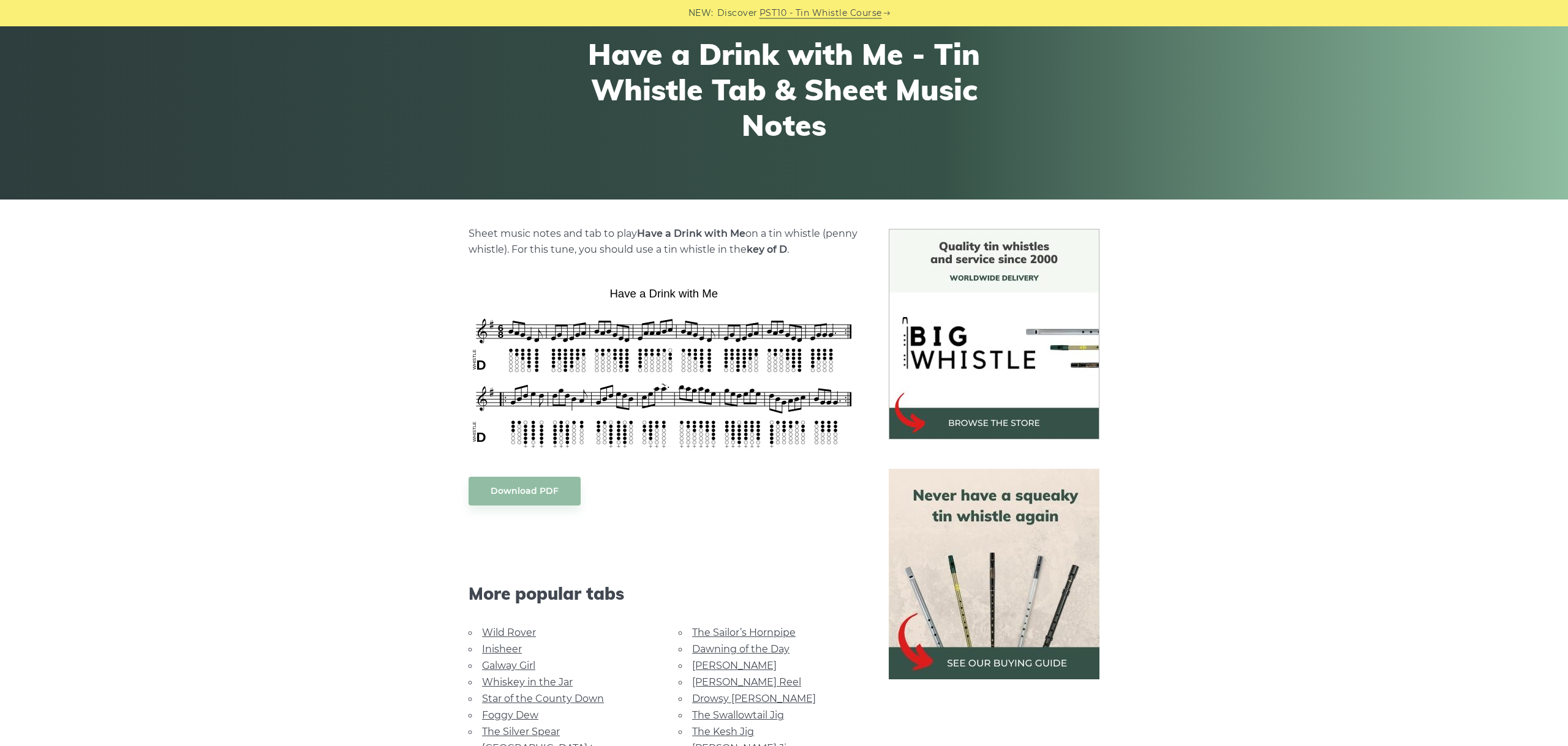
scroll to position [137, 0]
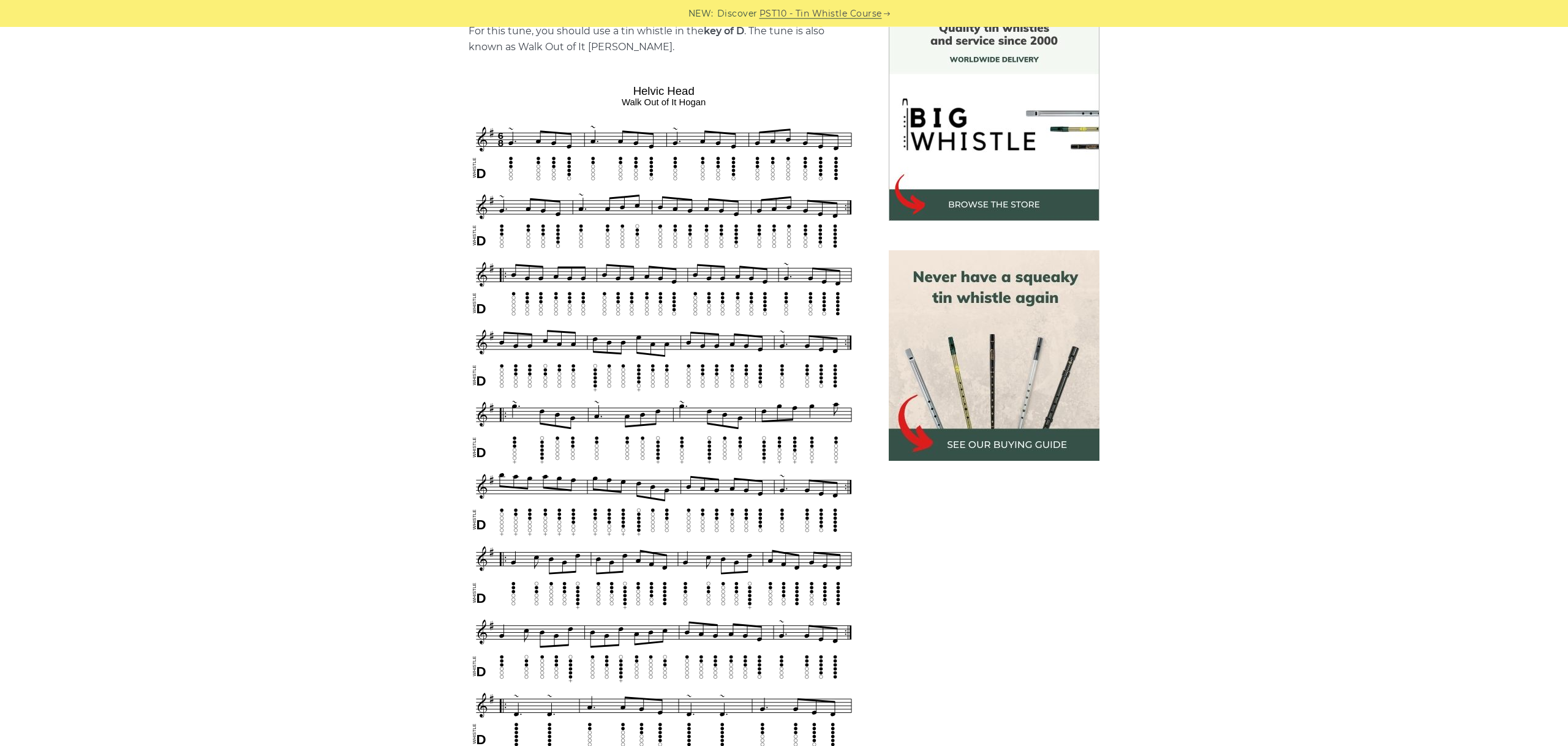
scroll to position [412, 0]
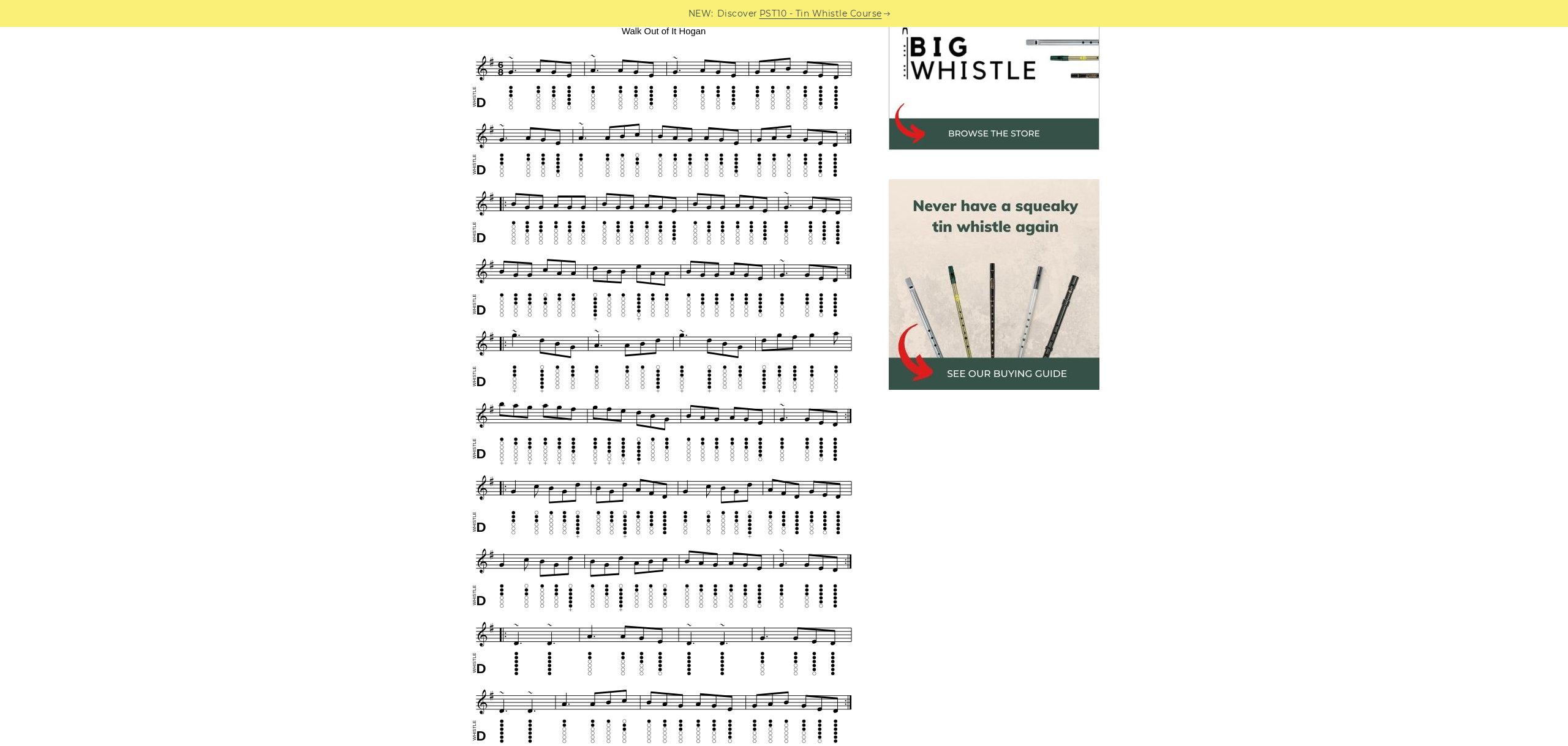
click at [473, 66] on body "NEW: Discover PST10 - Tin Whistle Course Lessons Fingering Charts Tabs & Notes …" at bounding box center [784, 755] width 1568 height 2334
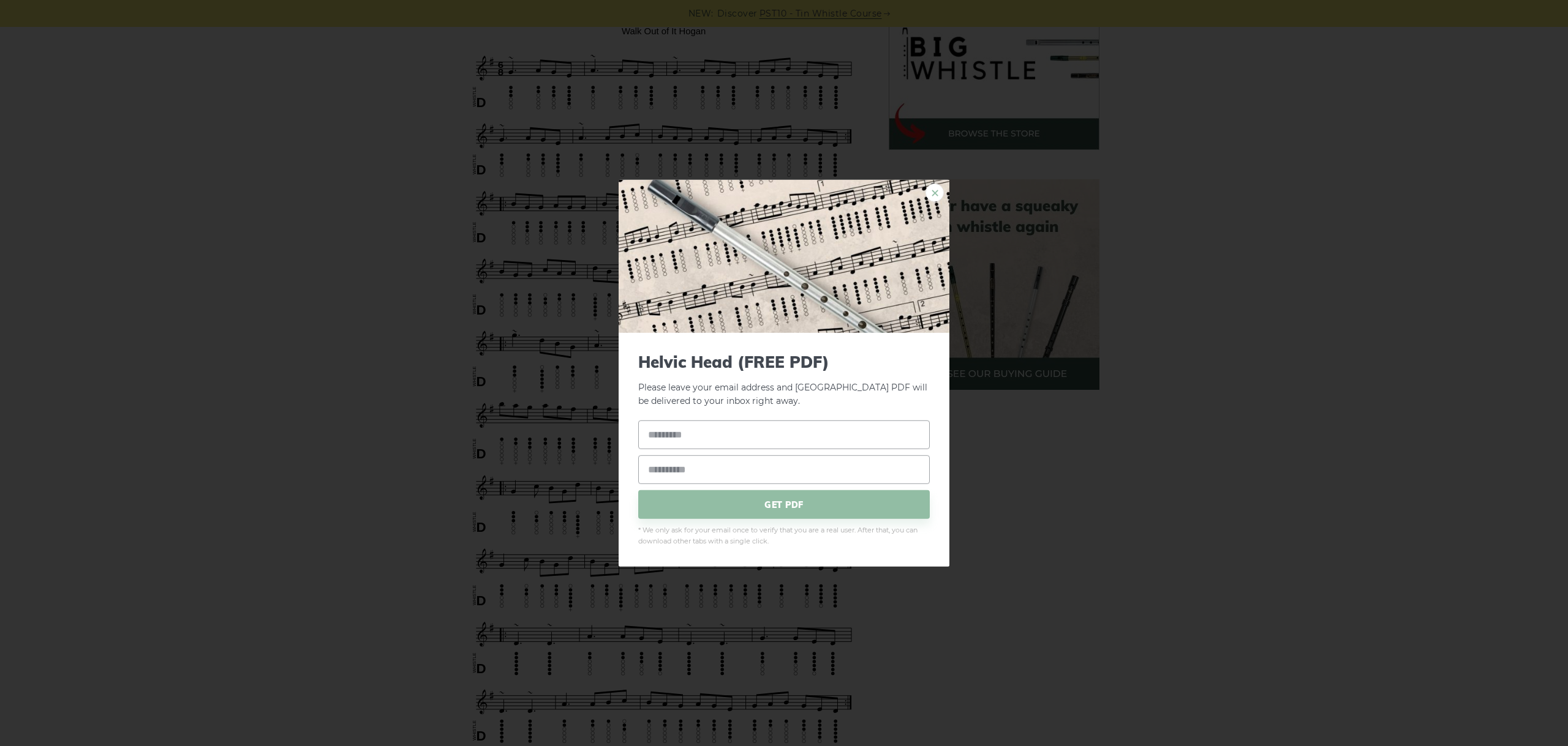
click at [930, 193] on link "×" at bounding box center [934, 192] width 18 height 18
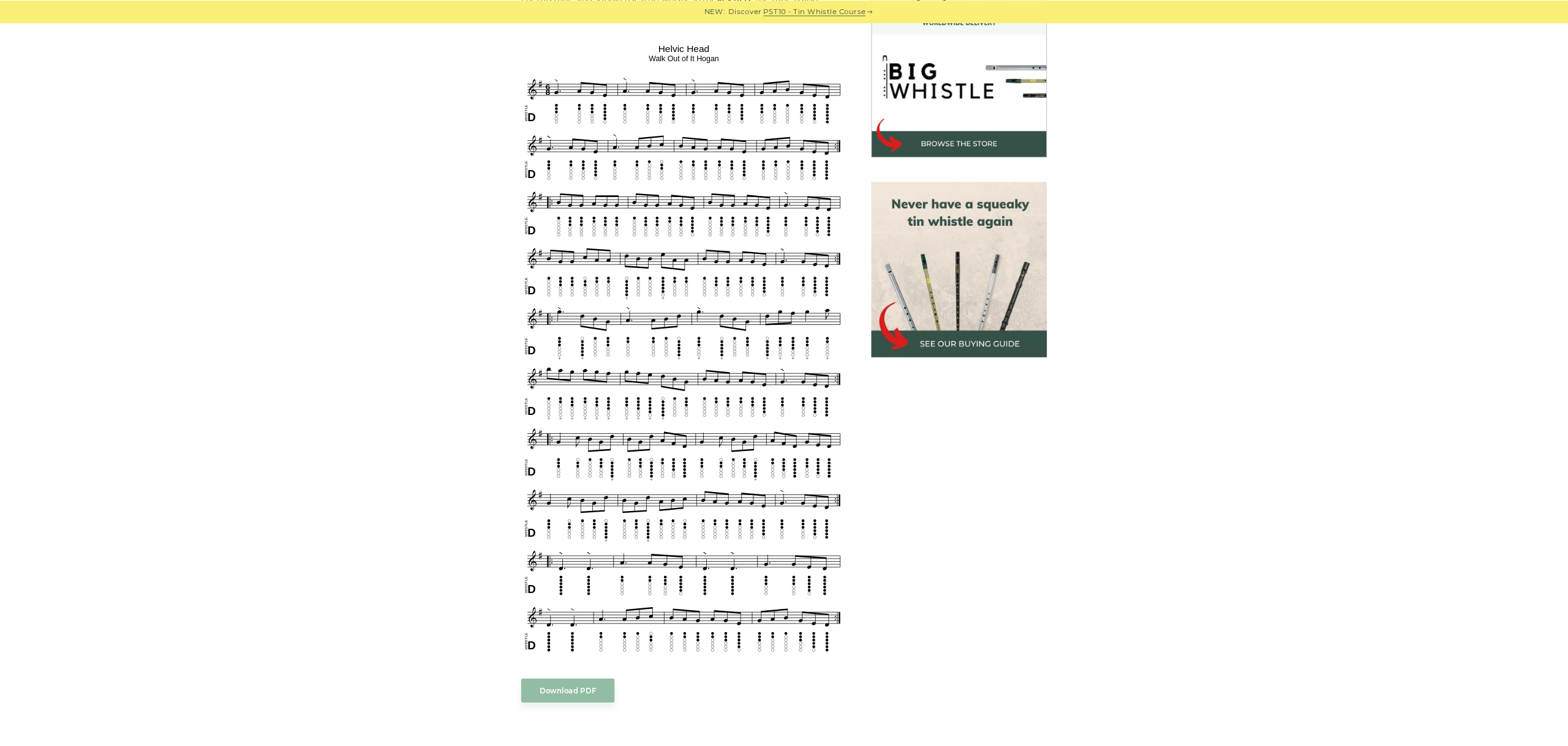
scroll to position [347, 0]
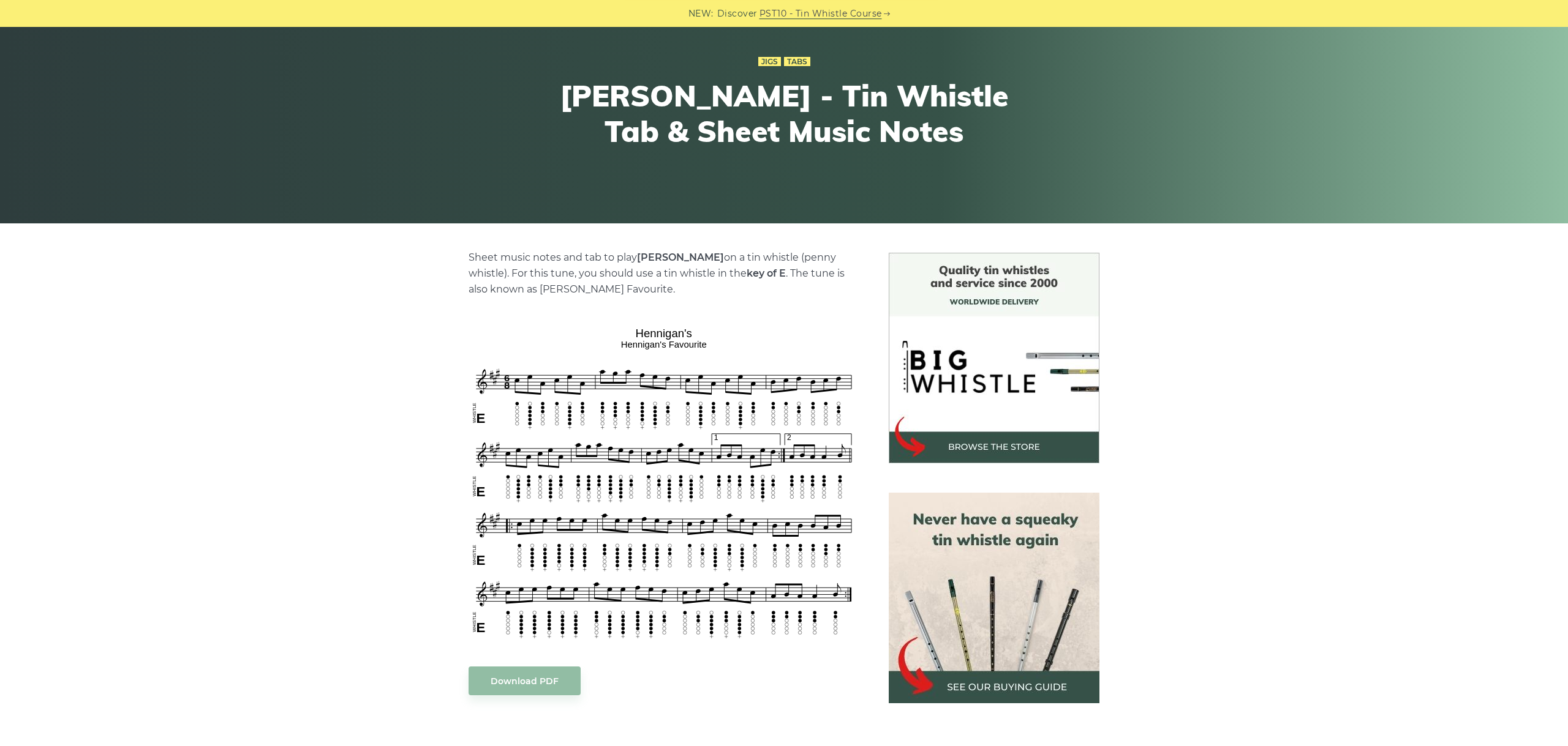
scroll to position [206, 0]
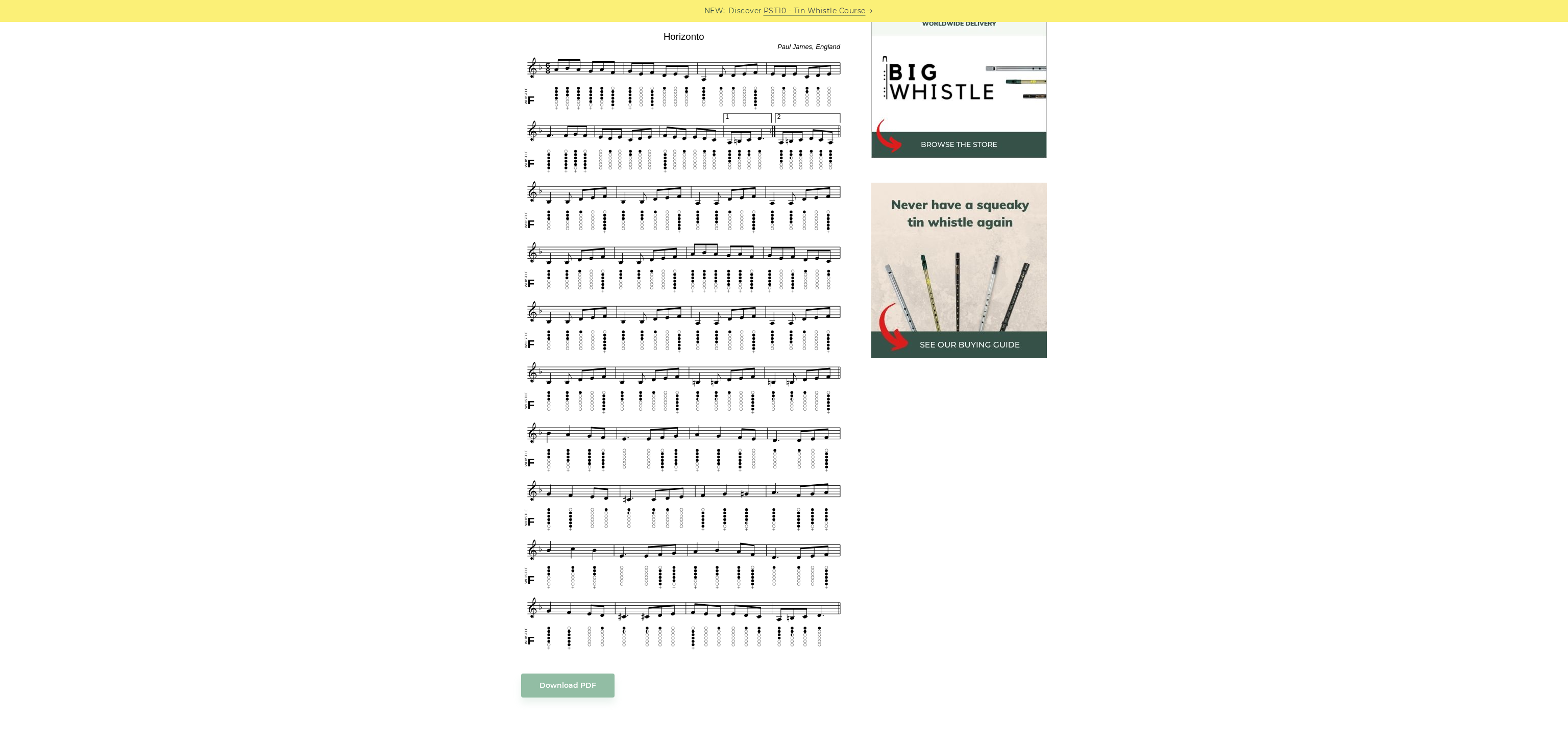
scroll to position [292, 0]
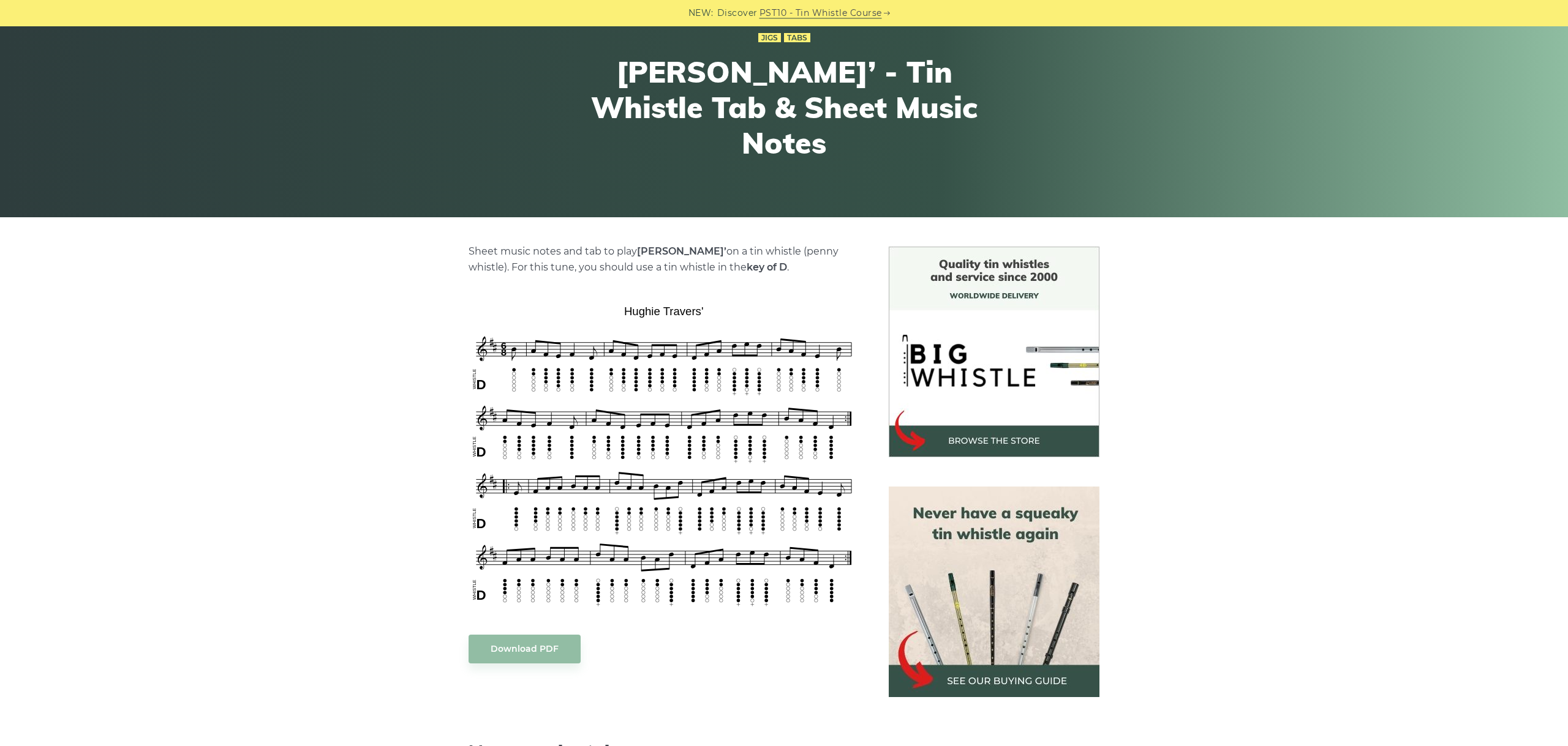
scroll to position [137, 0]
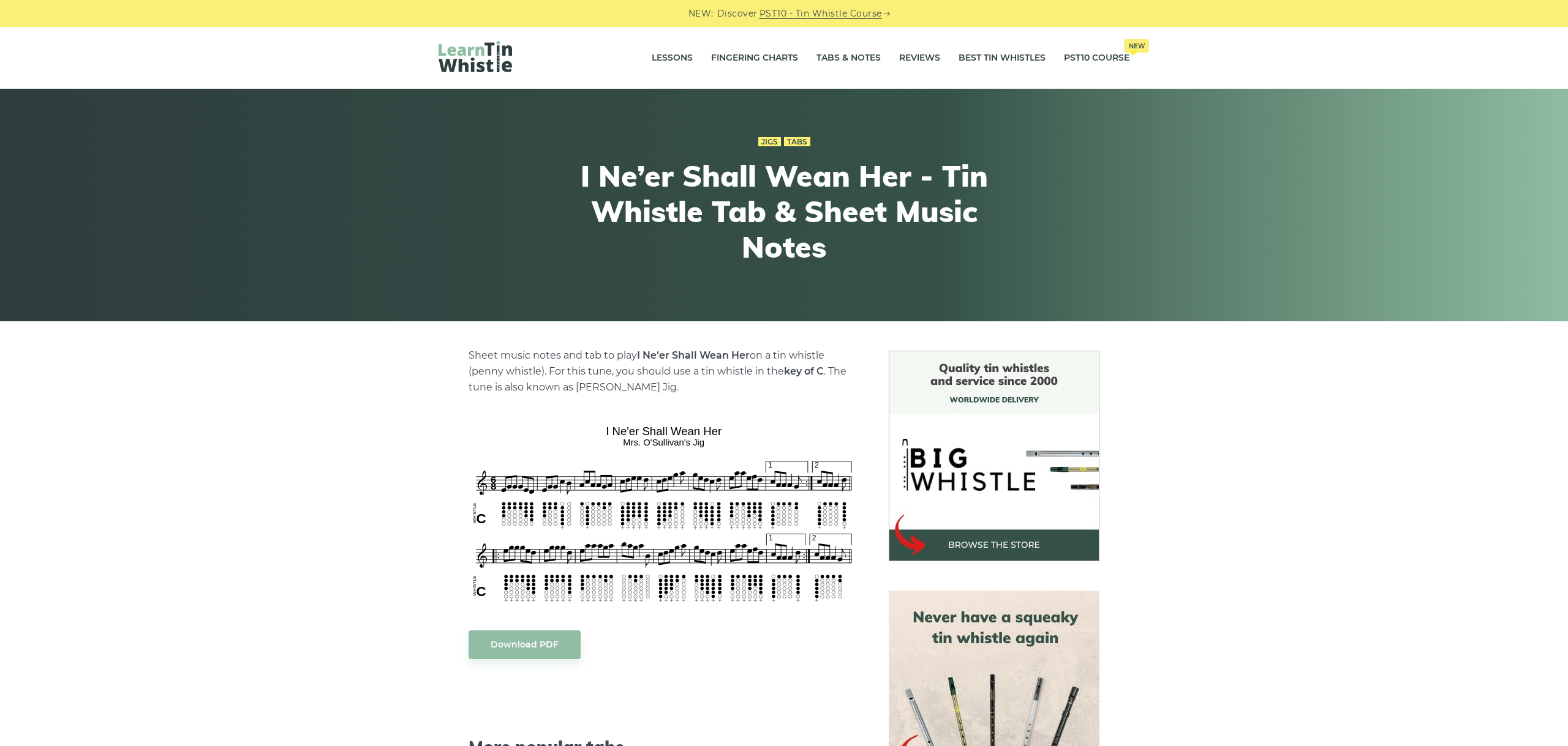
scroll to position [69, 0]
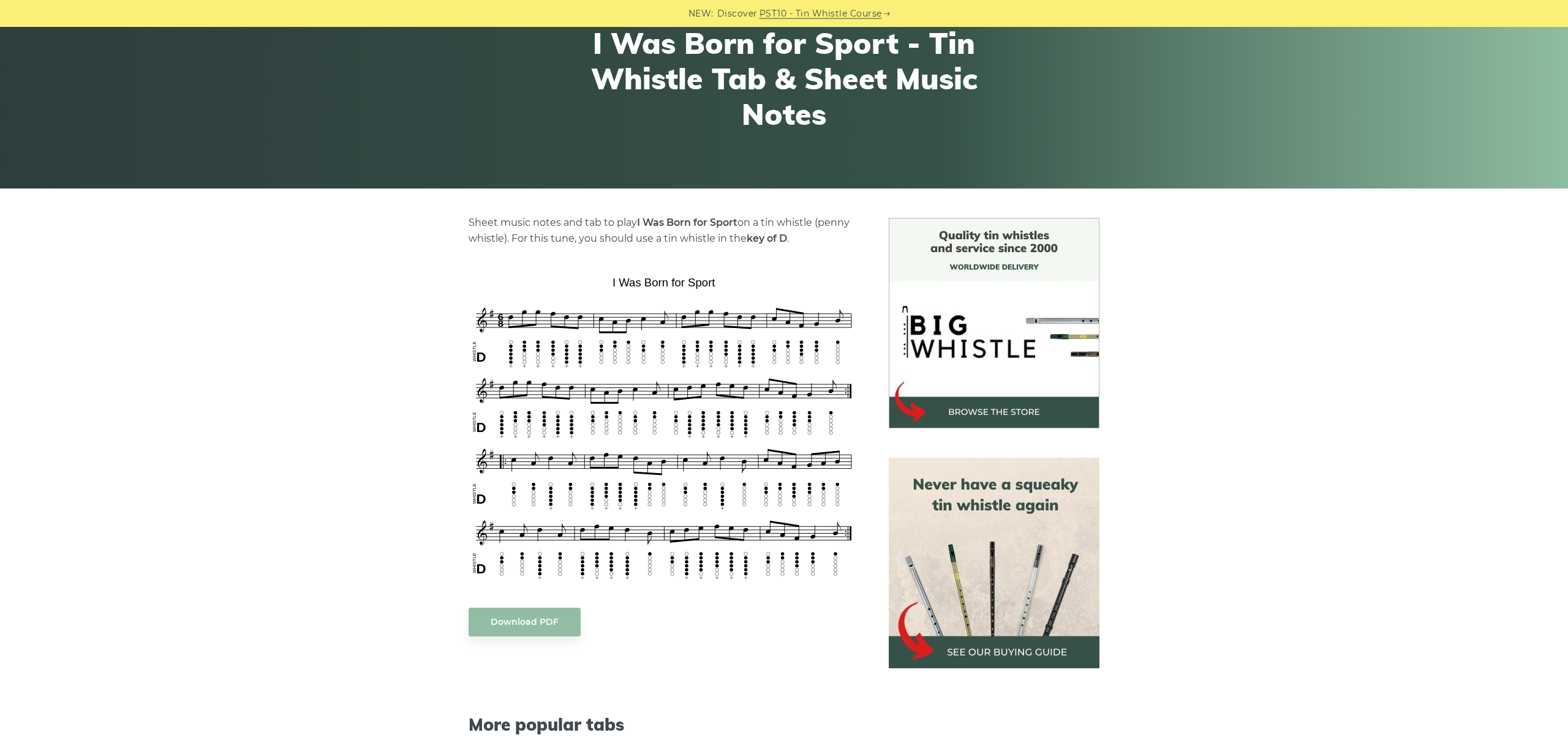
scroll to position [137, 0]
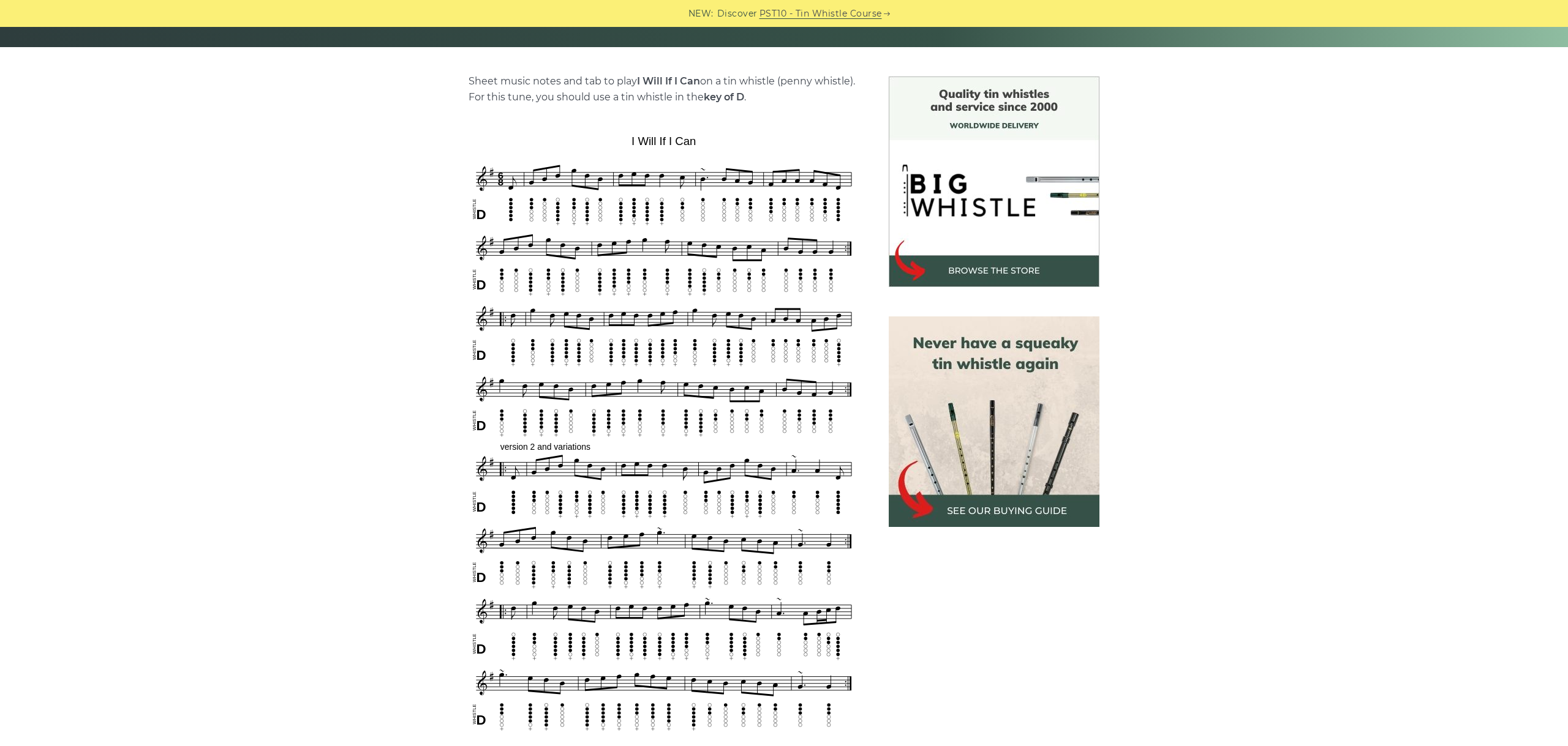
scroll to position [343, 0]
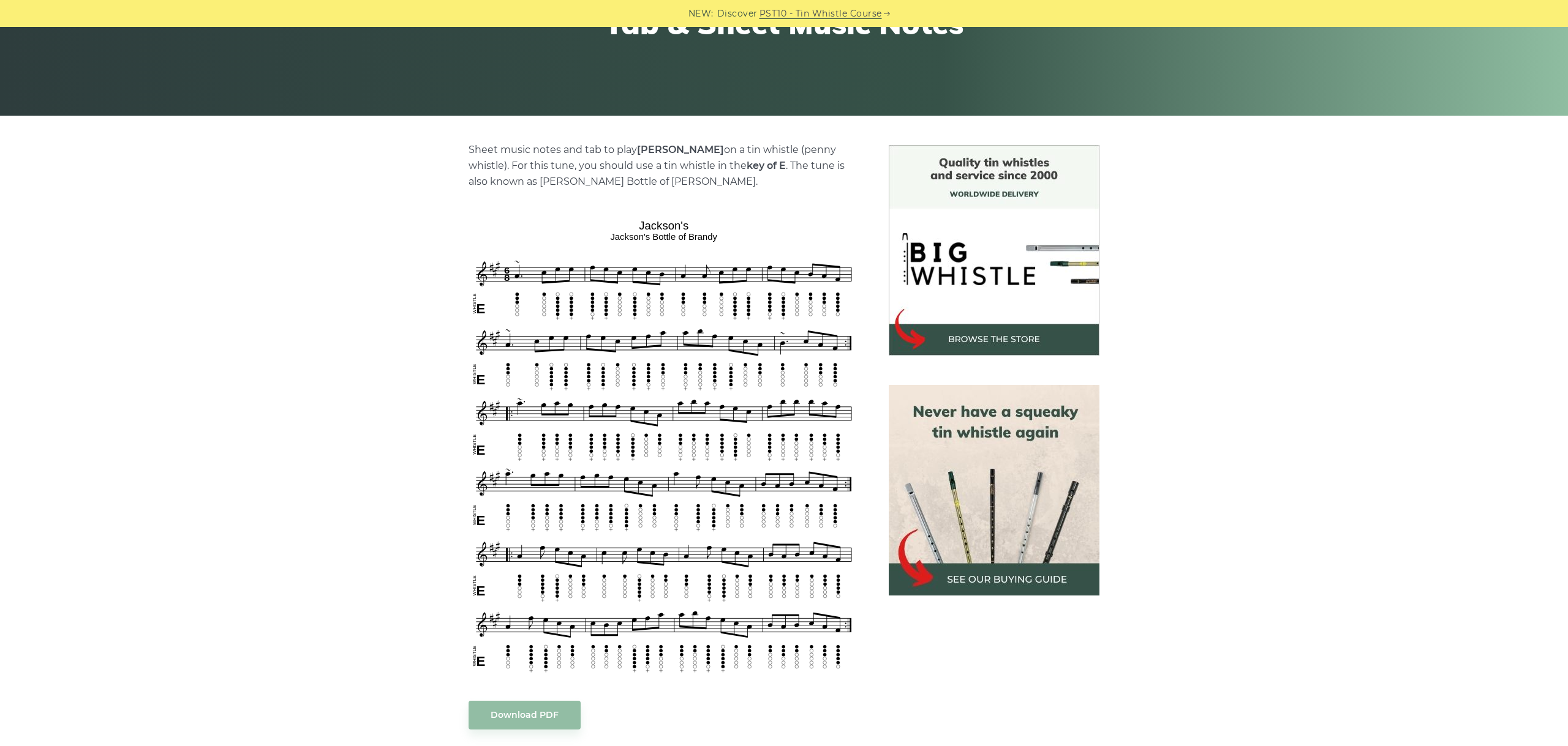
scroll to position [274, 0]
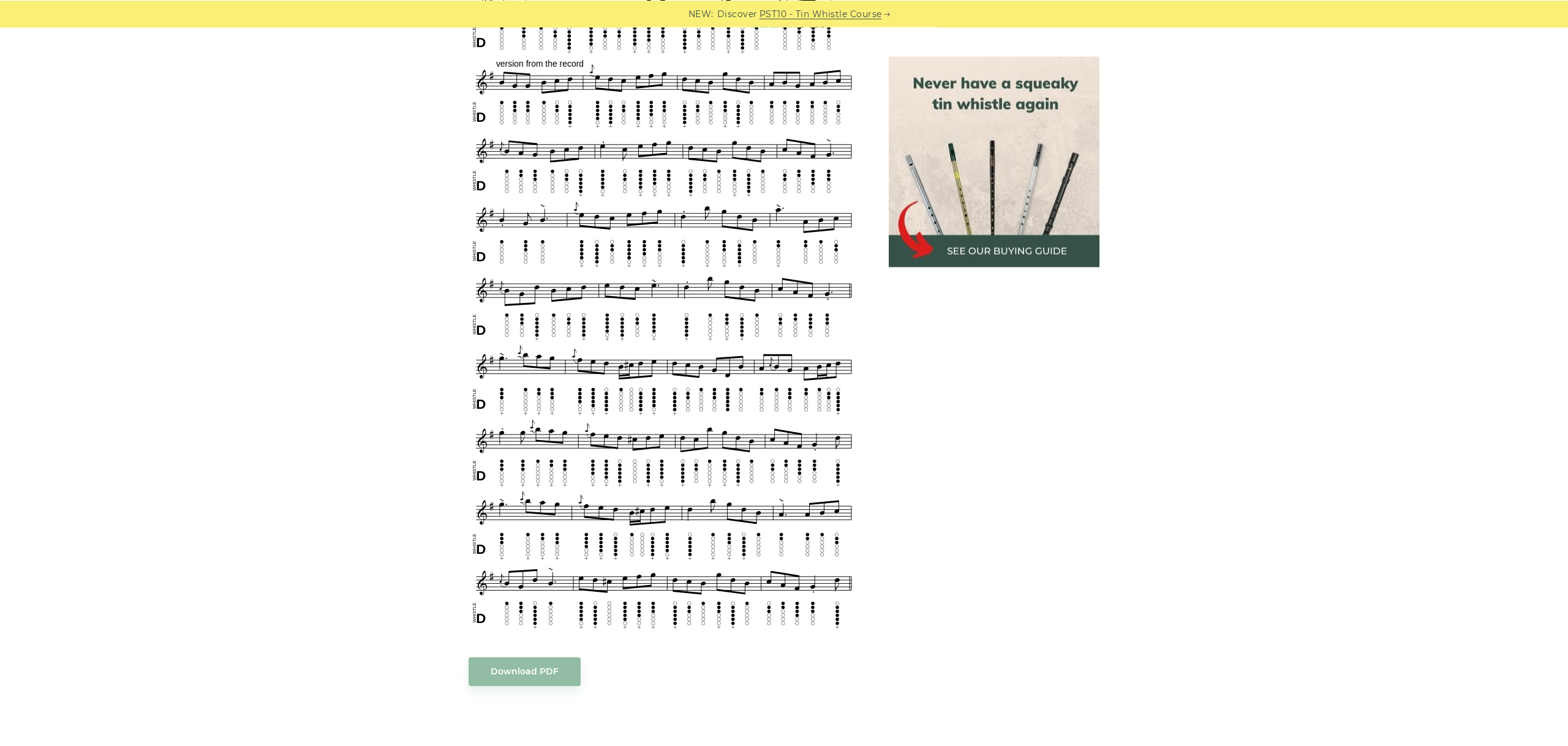
scroll to position [960, 0]
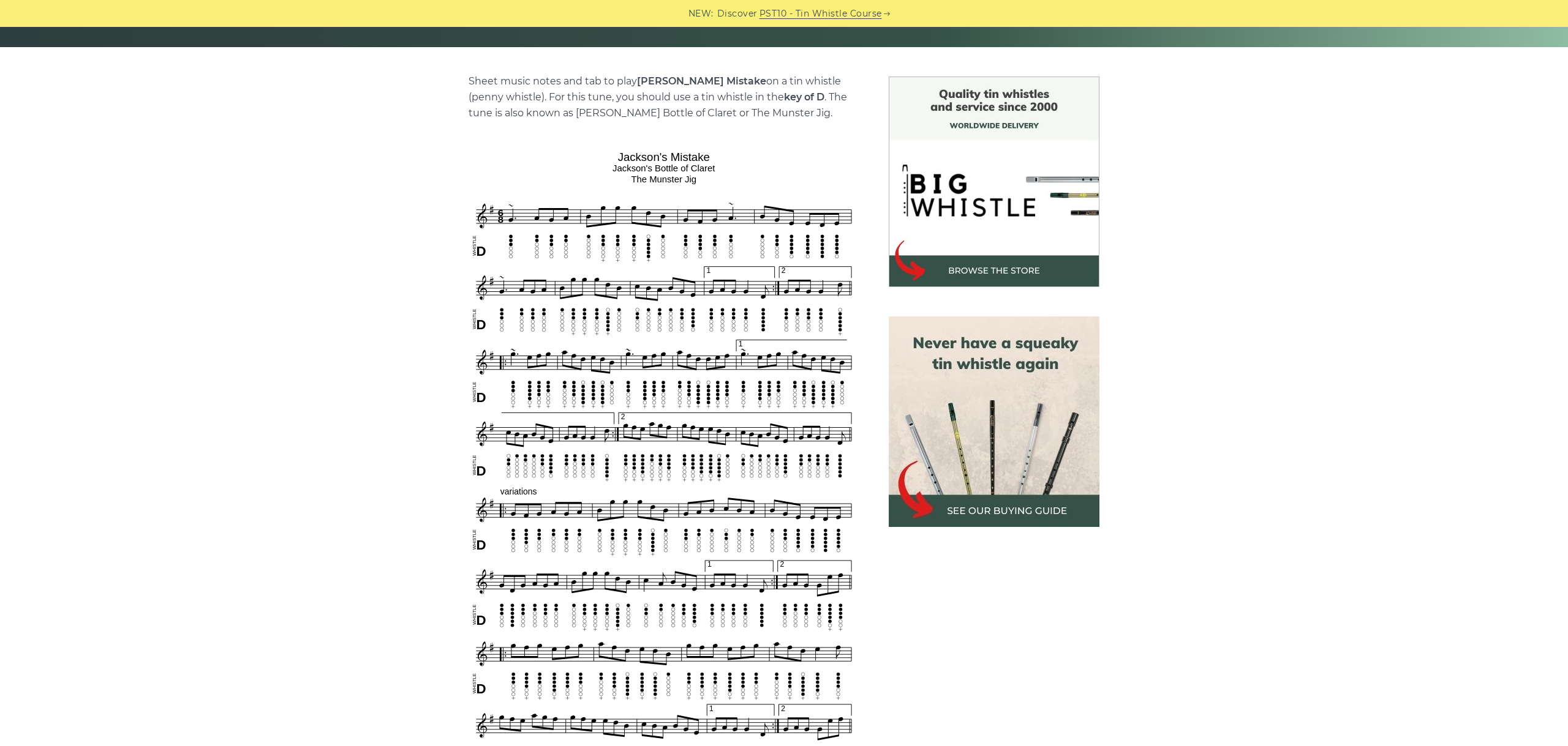
scroll to position [343, 0]
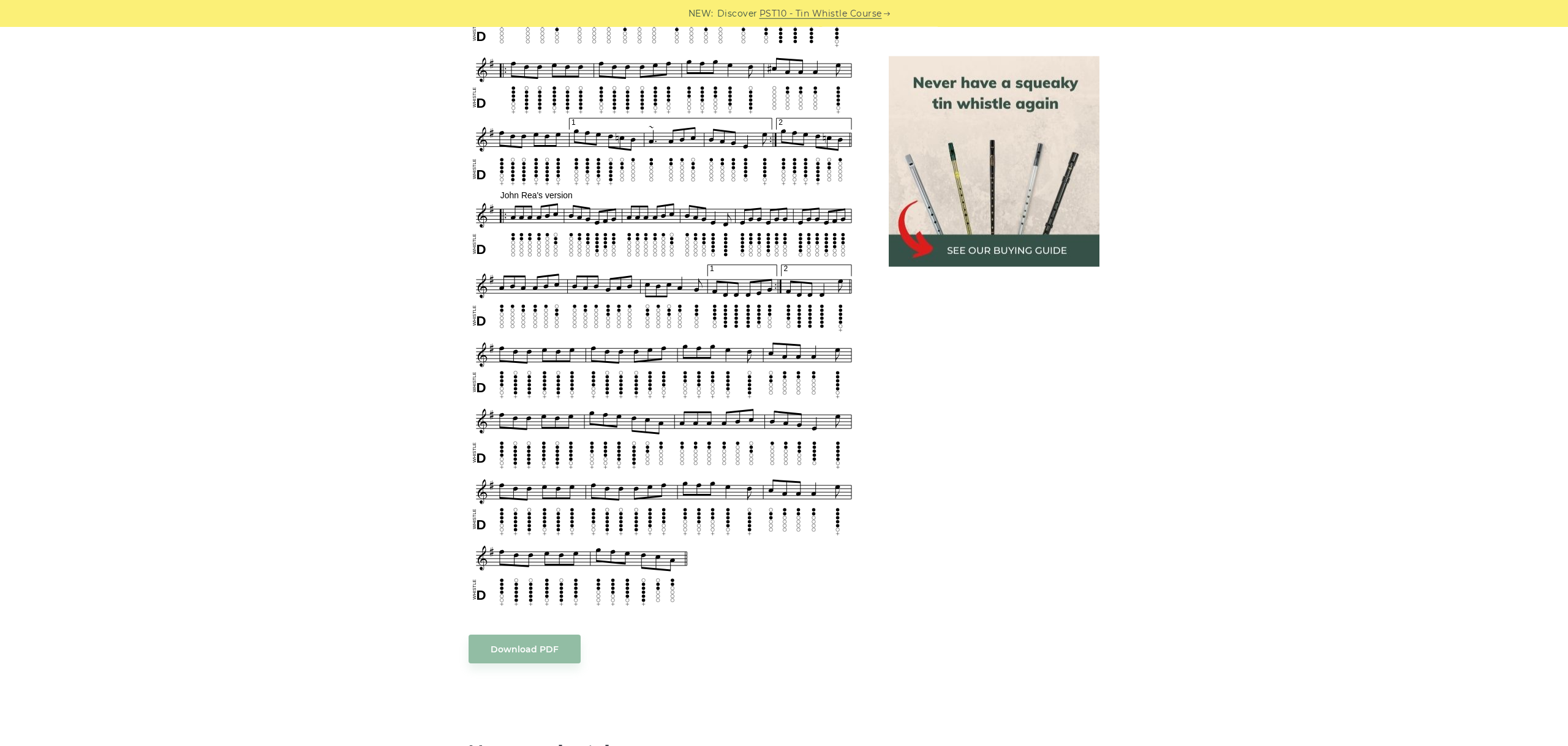
scroll to position [754, 0]
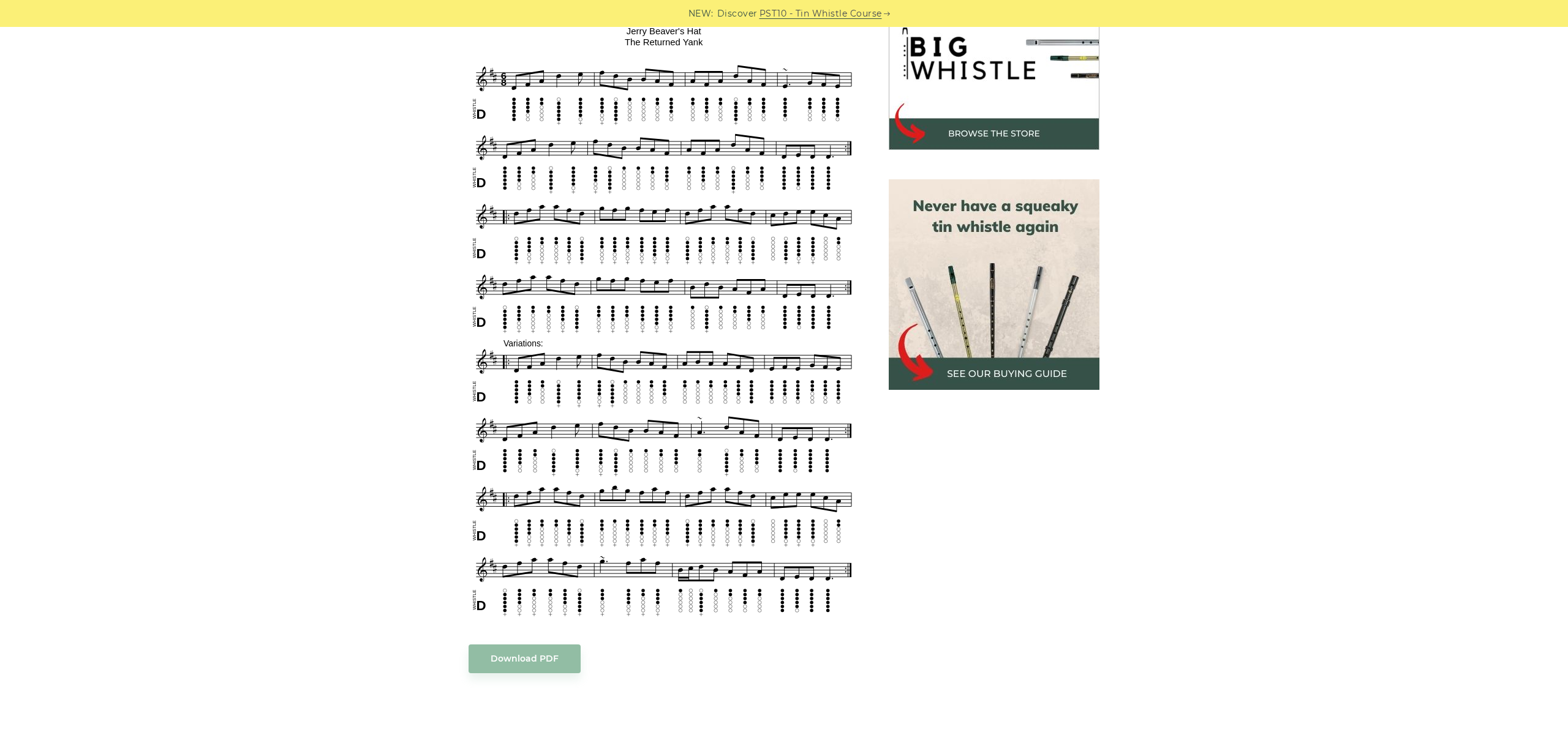
scroll to position [343, 0]
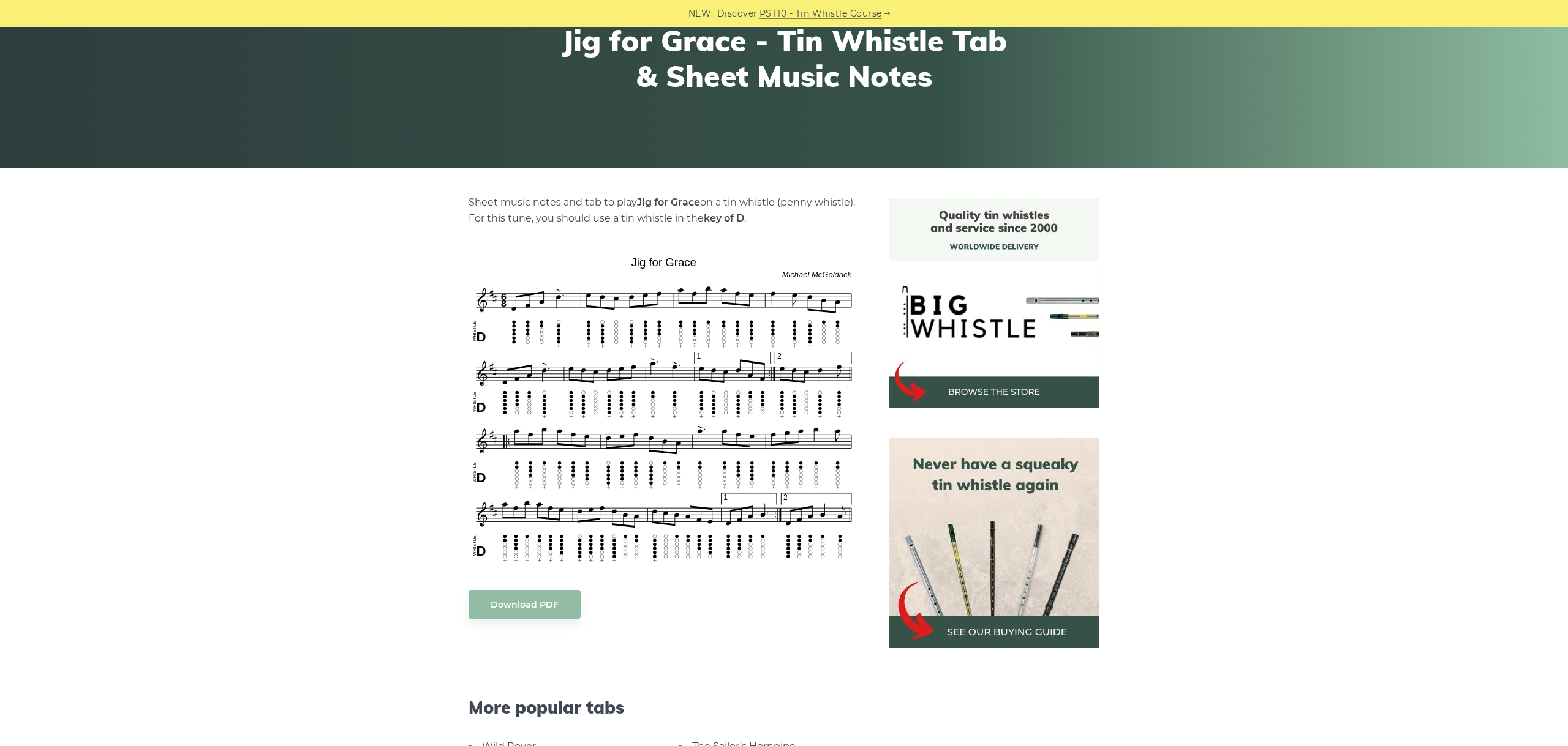
scroll to position [206, 0]
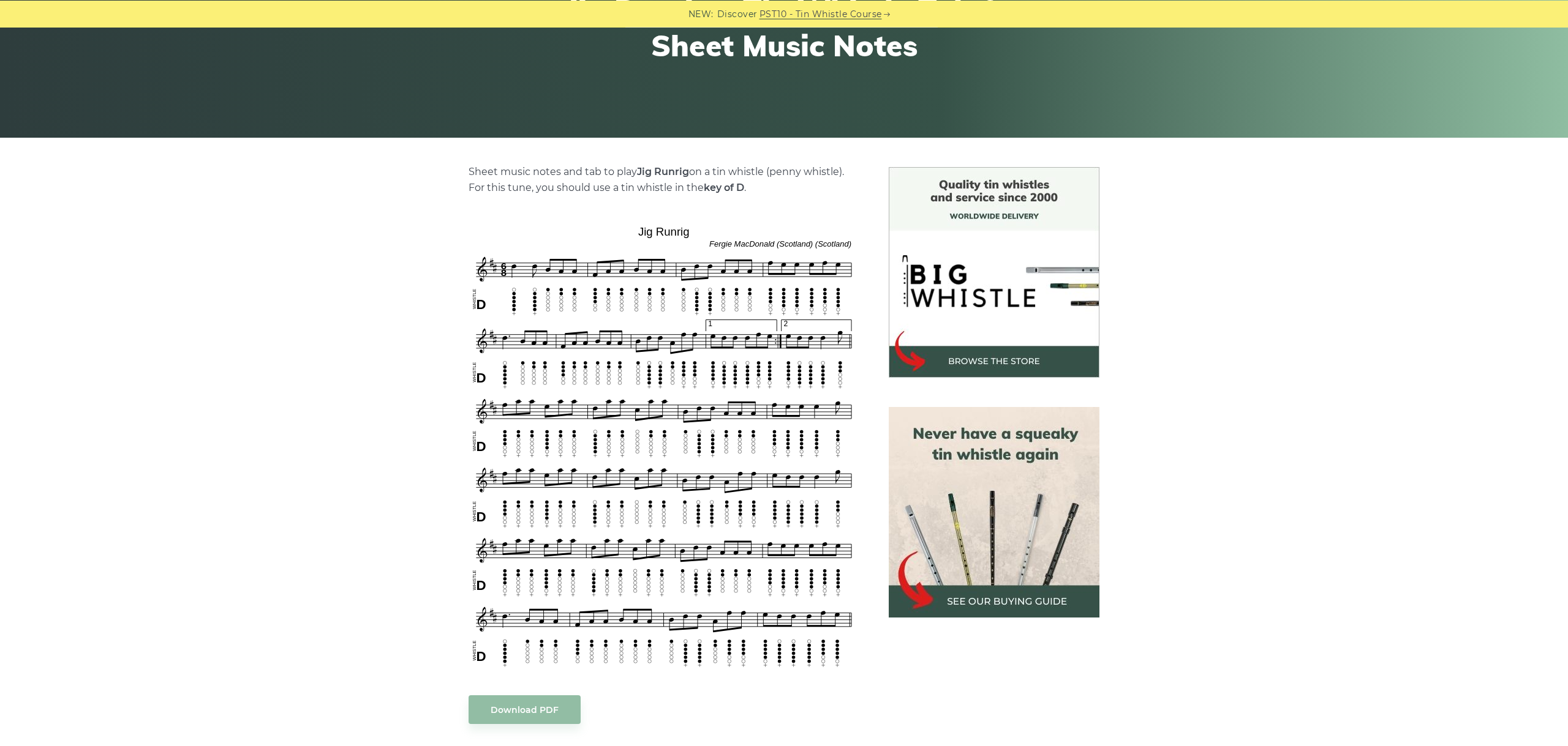
scroll to position [274, 0]
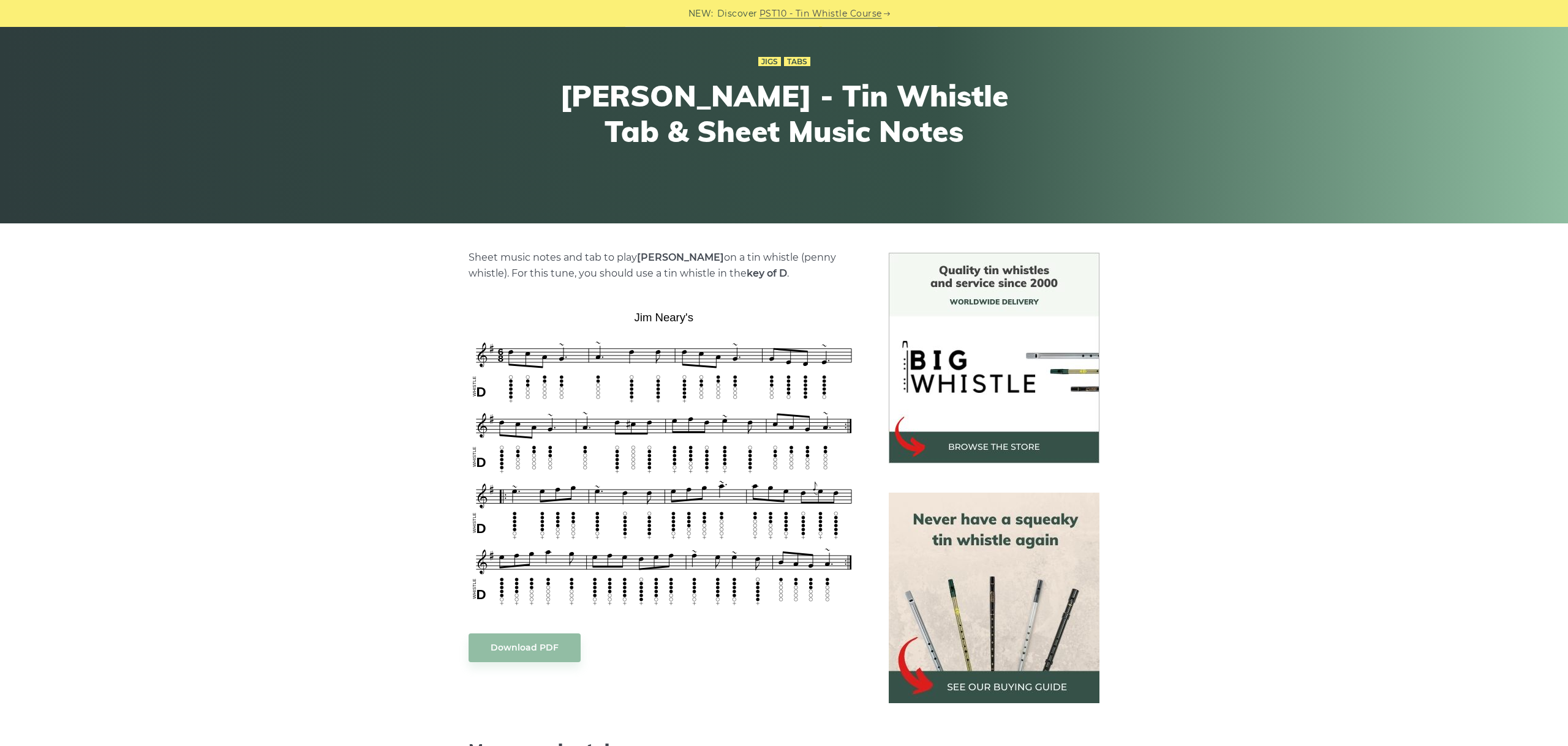
scroll to position [137, 0]
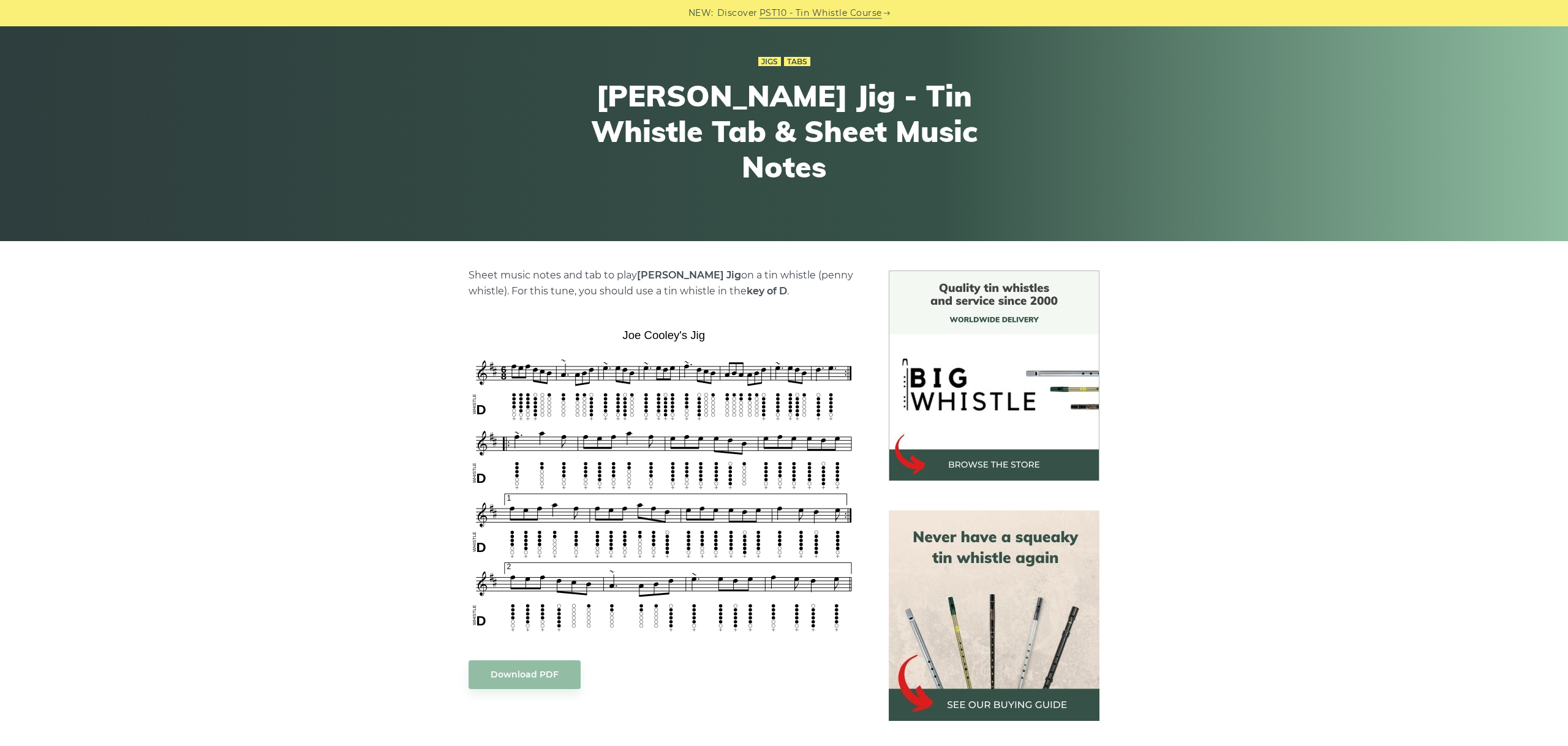
scroll to position [137, 0]
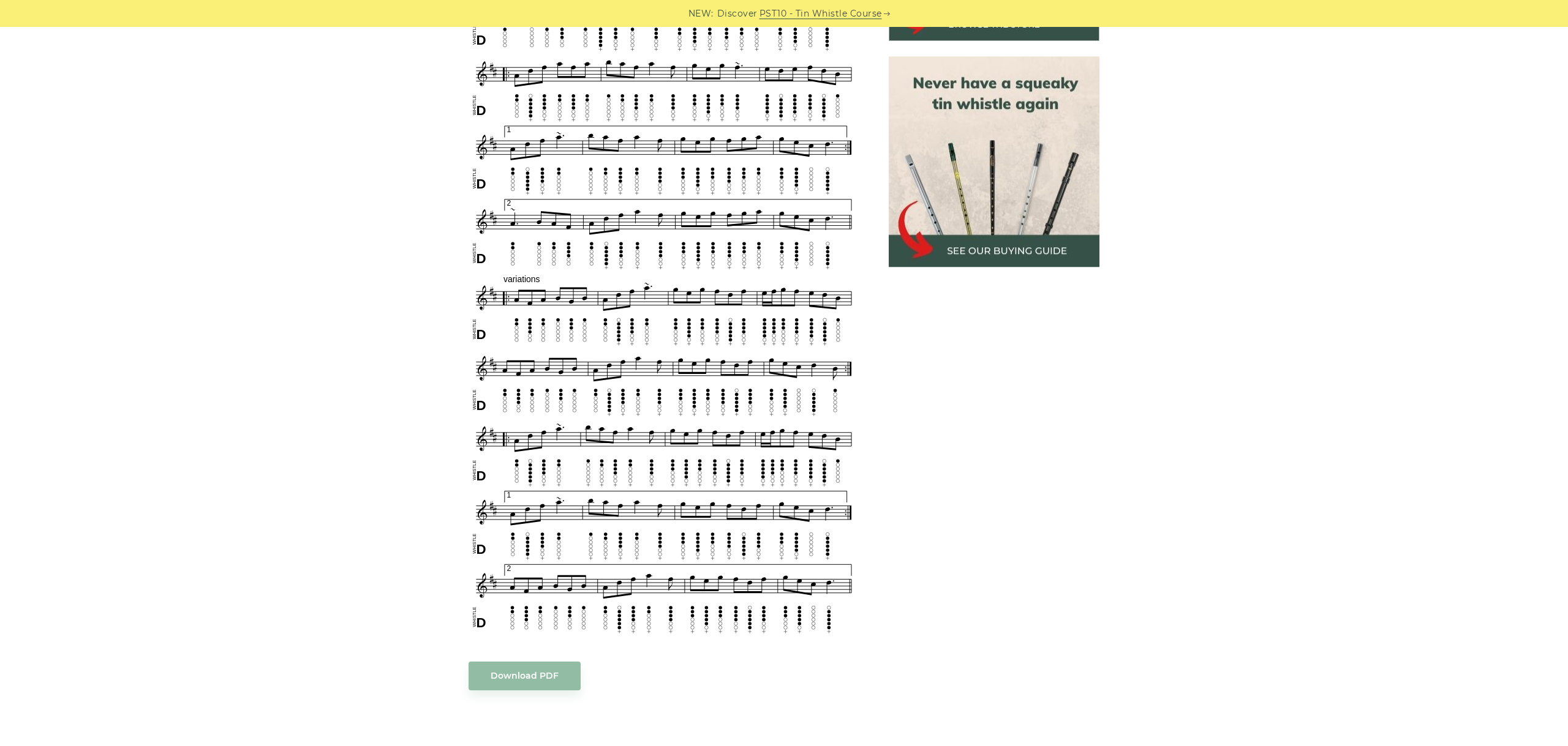
scroll to position [548, 0]
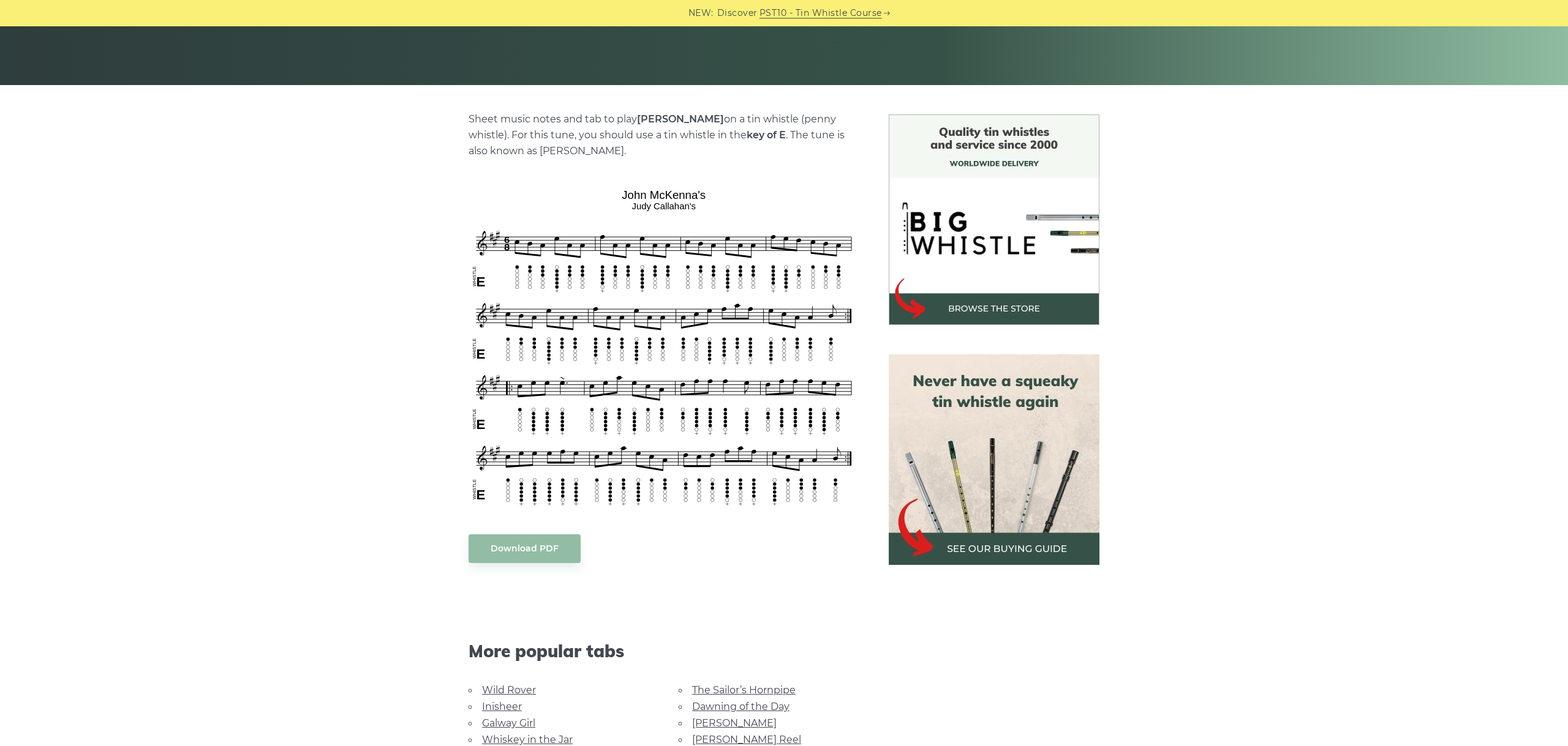
scroll to position [274, 0]
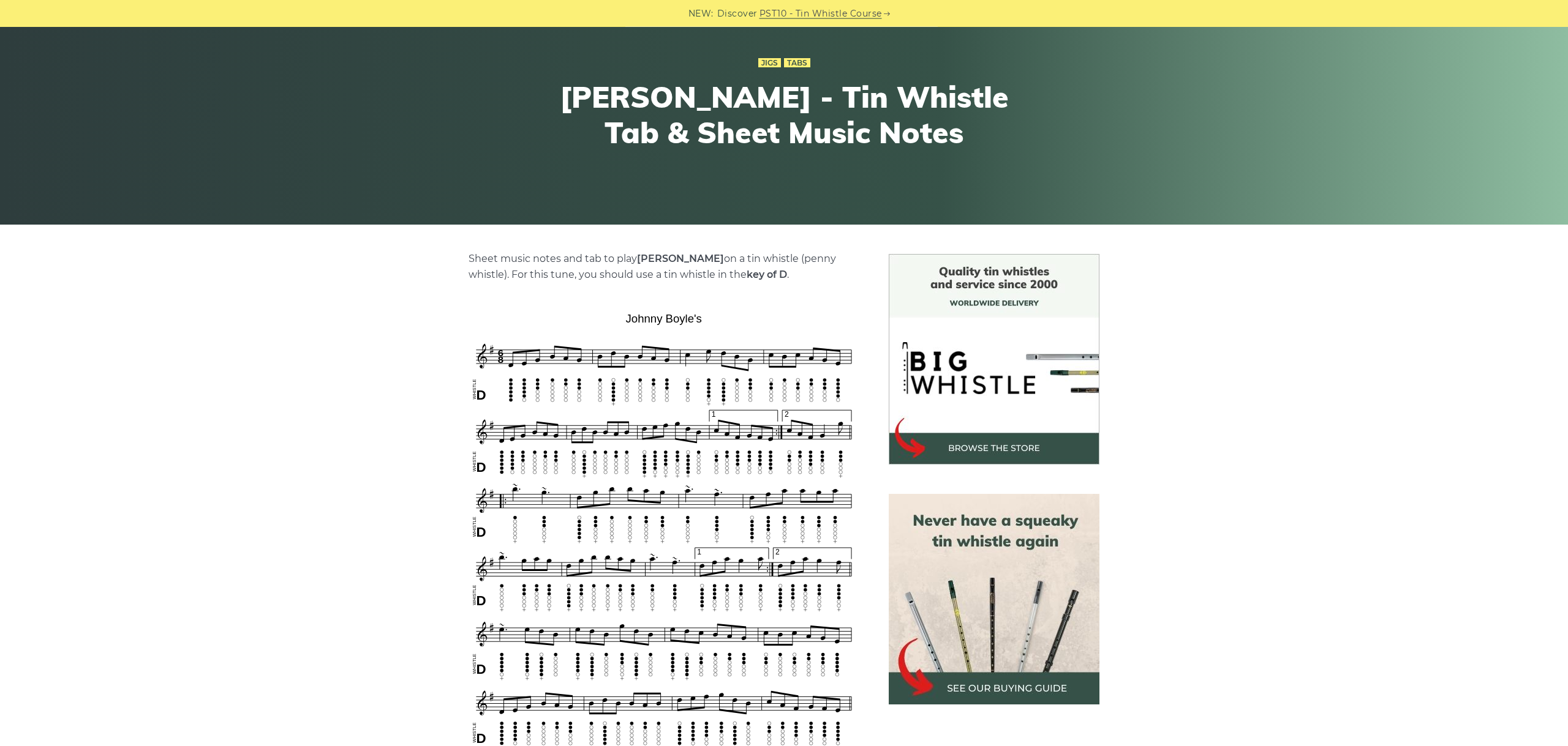
scroll to position [274, 0]
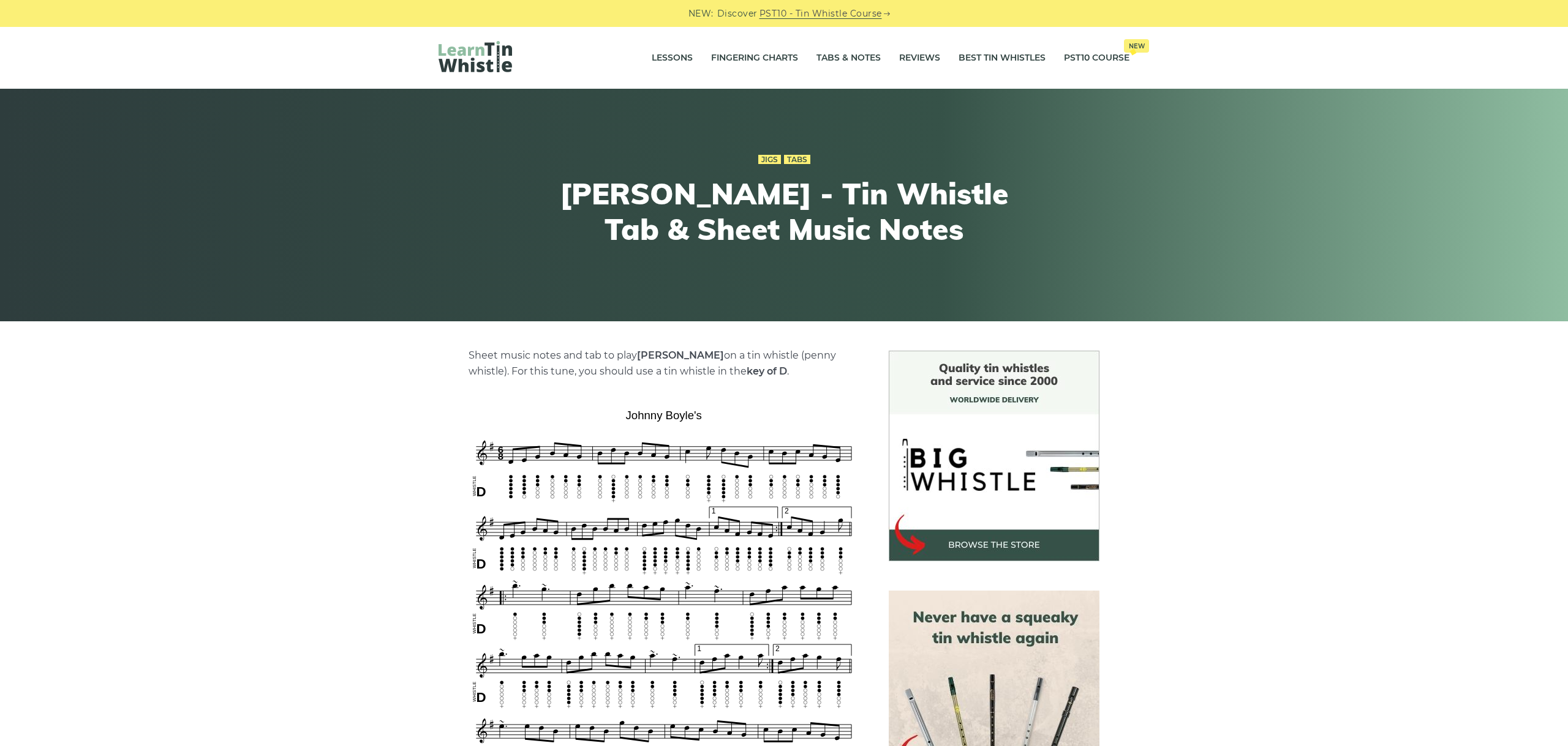
scroll to position [274, 0]
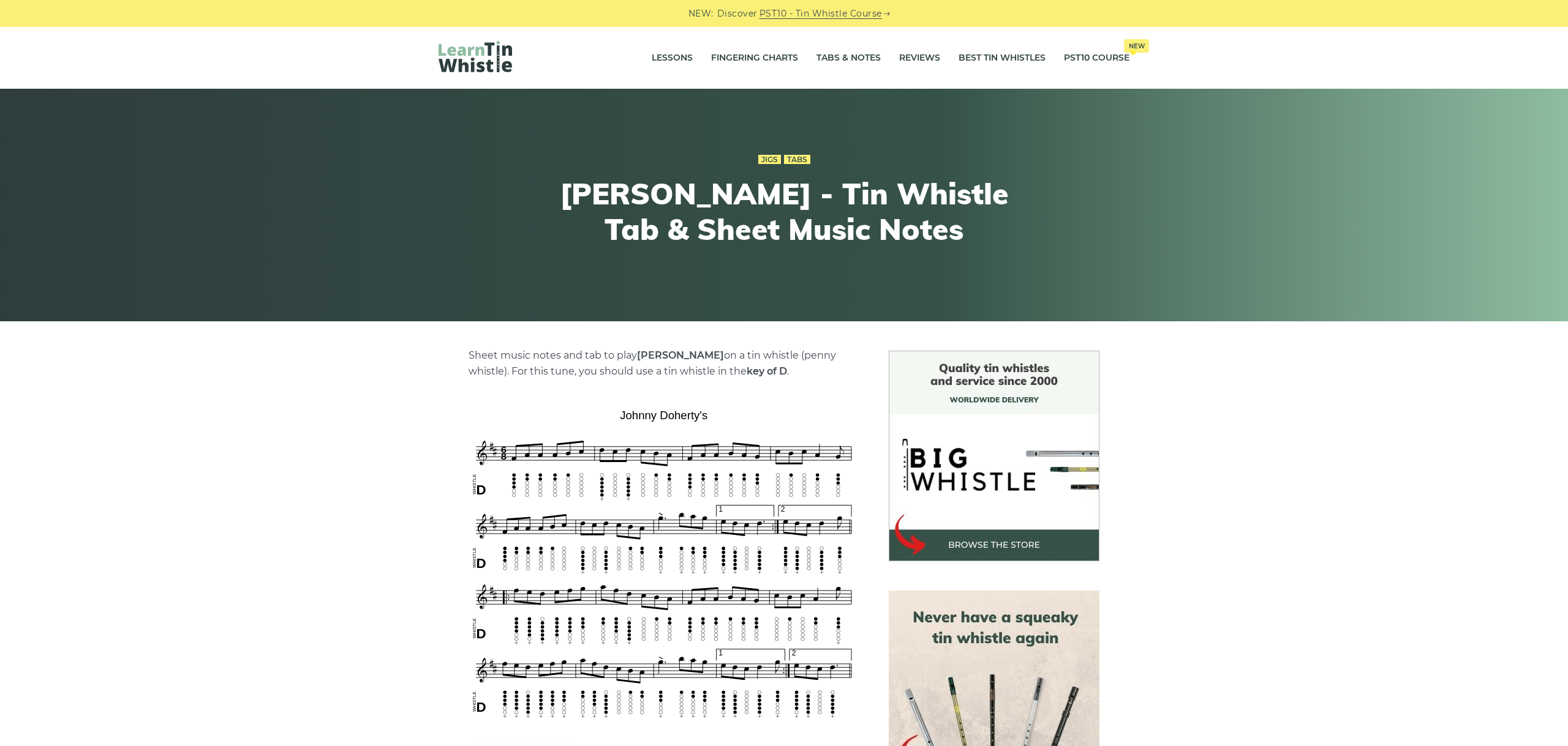
scroll to position [274, 0]
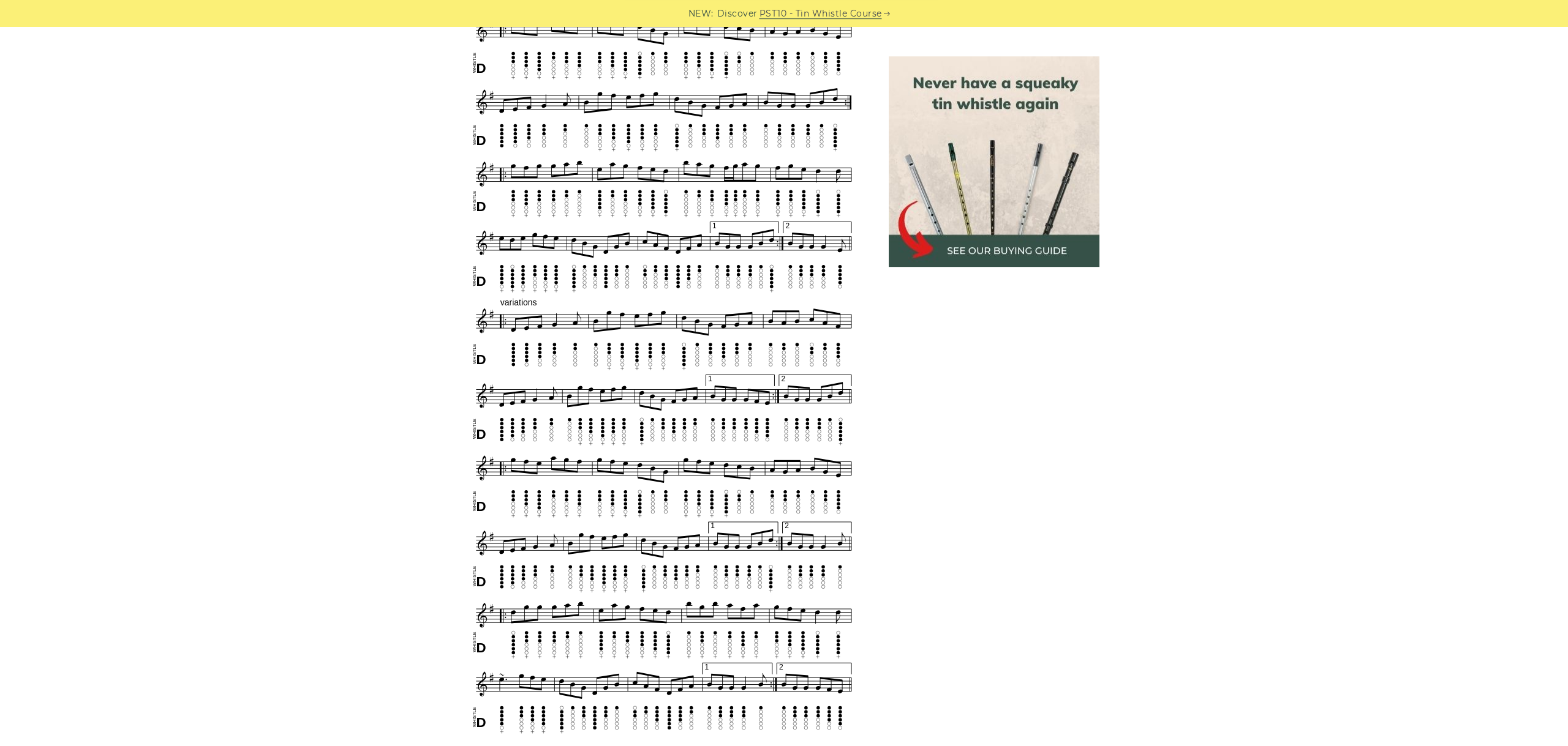
scroll to position [707, 0]
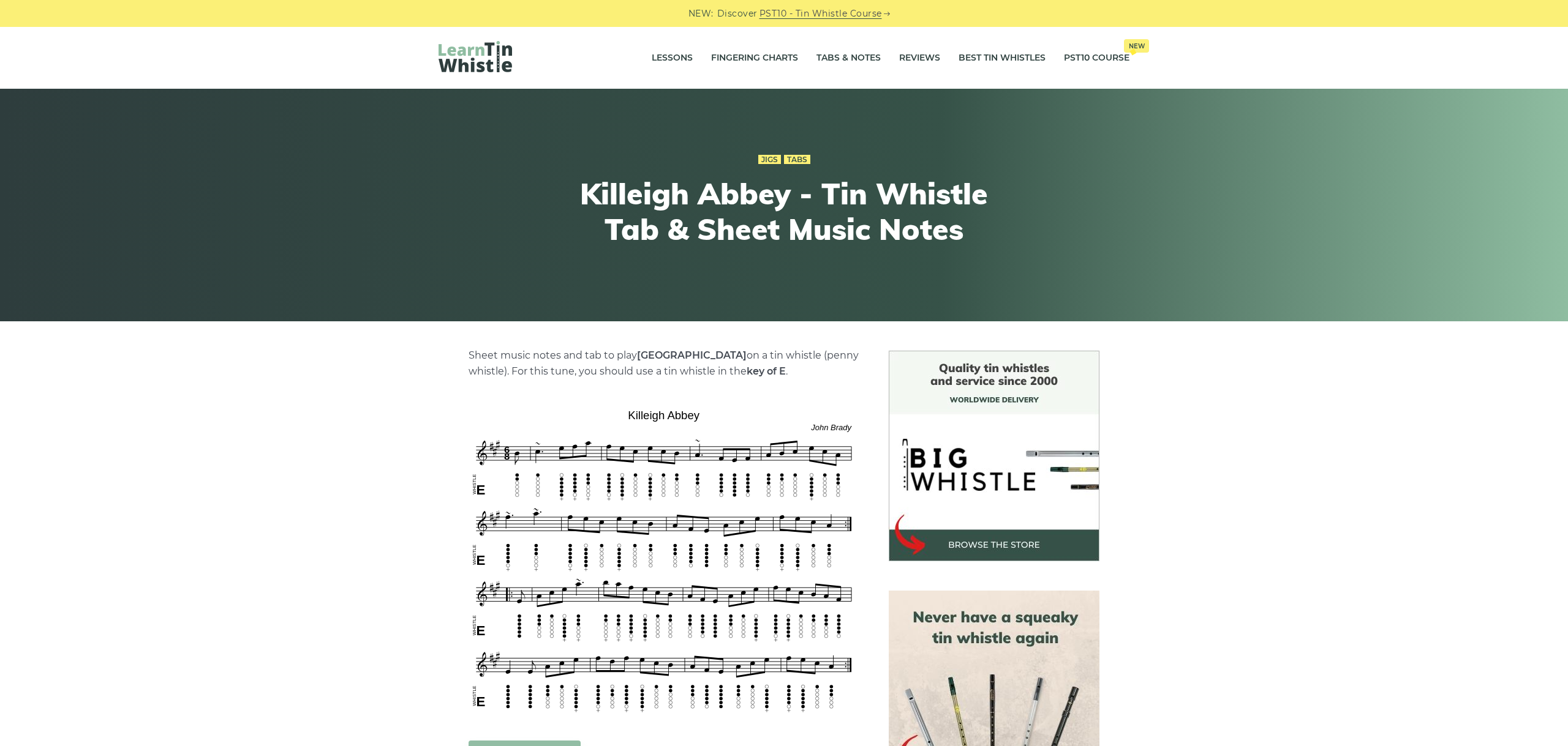
scroll to position [206, 0]
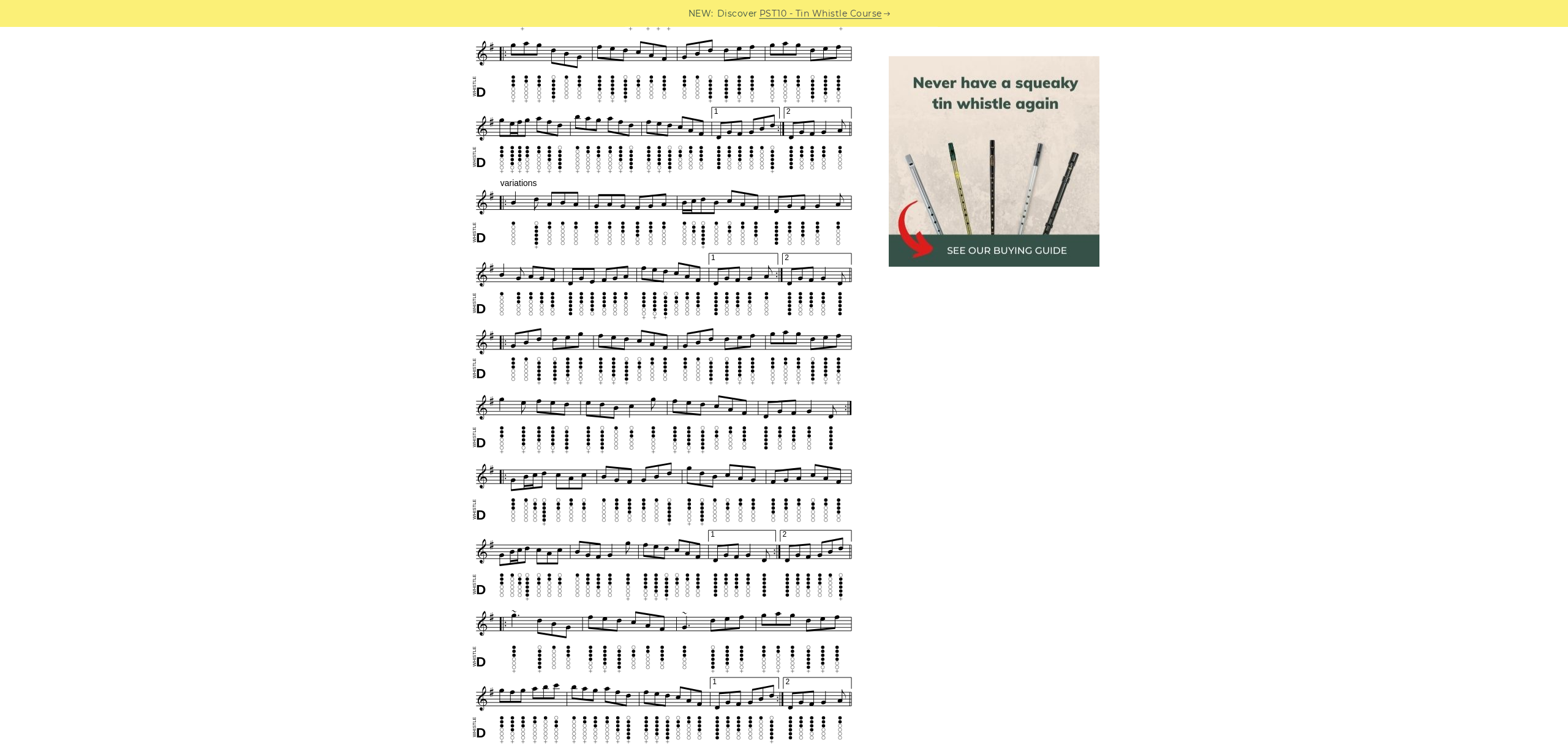
scroll to position [891, 0]
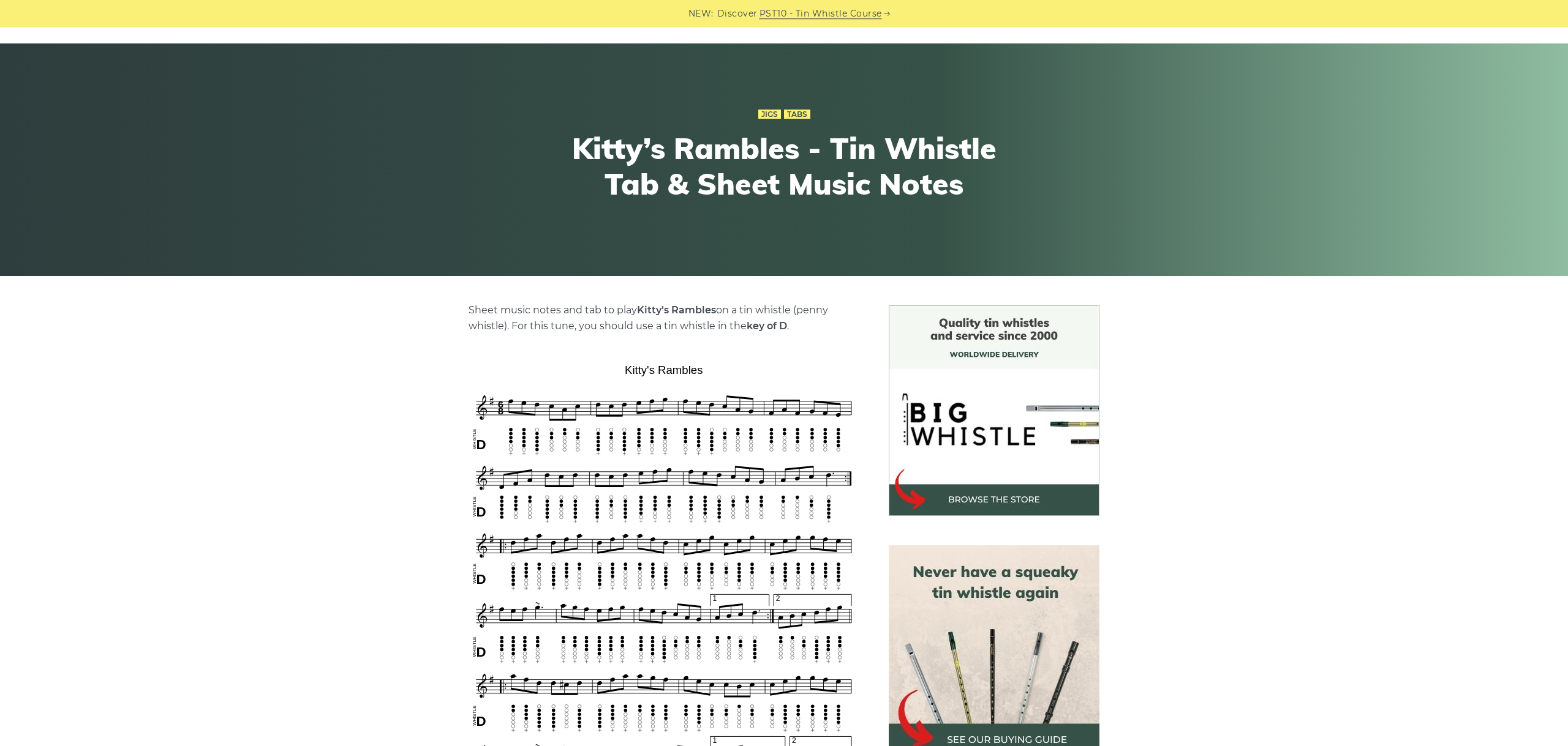
scroll to position [206, 0]
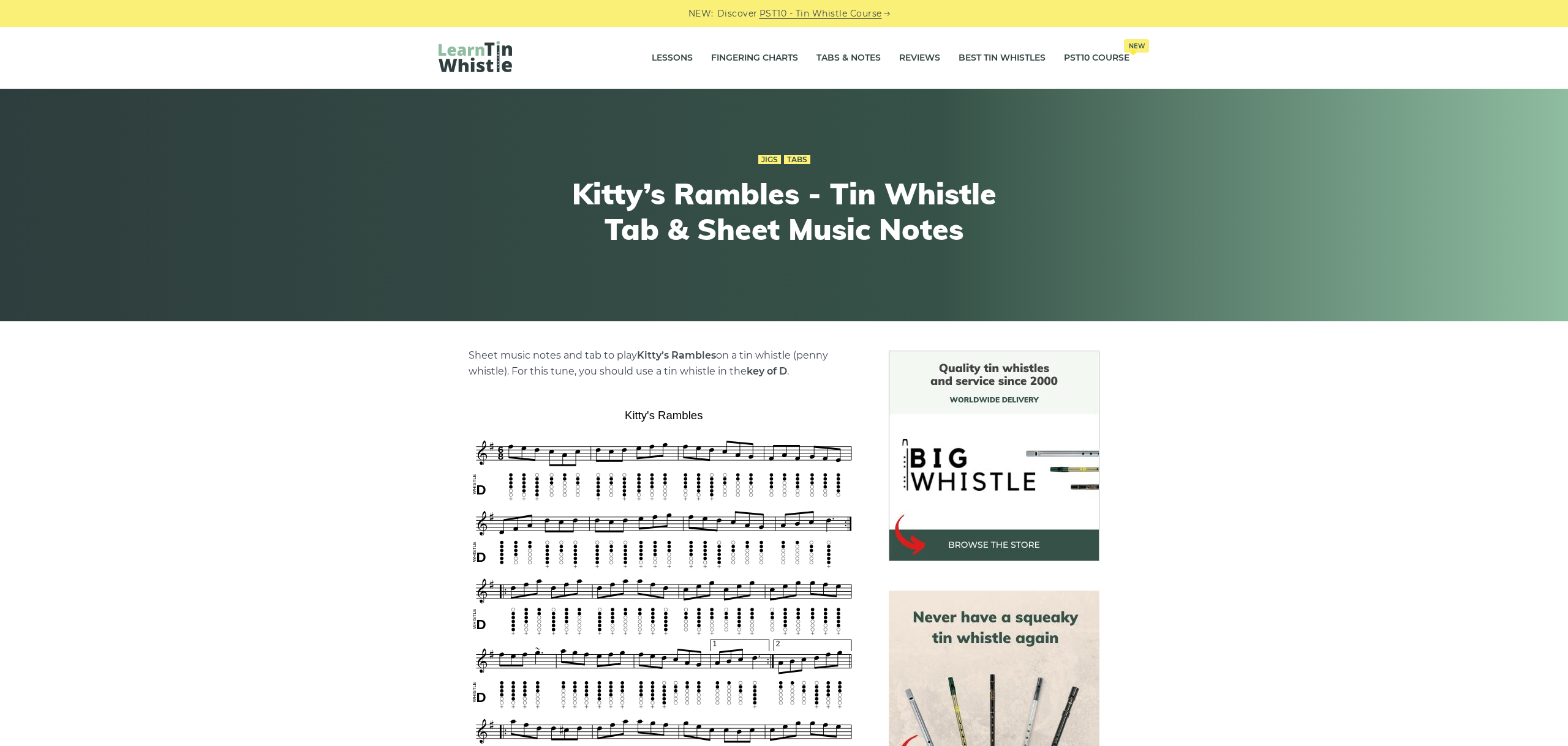
scroll to position [206, 0]
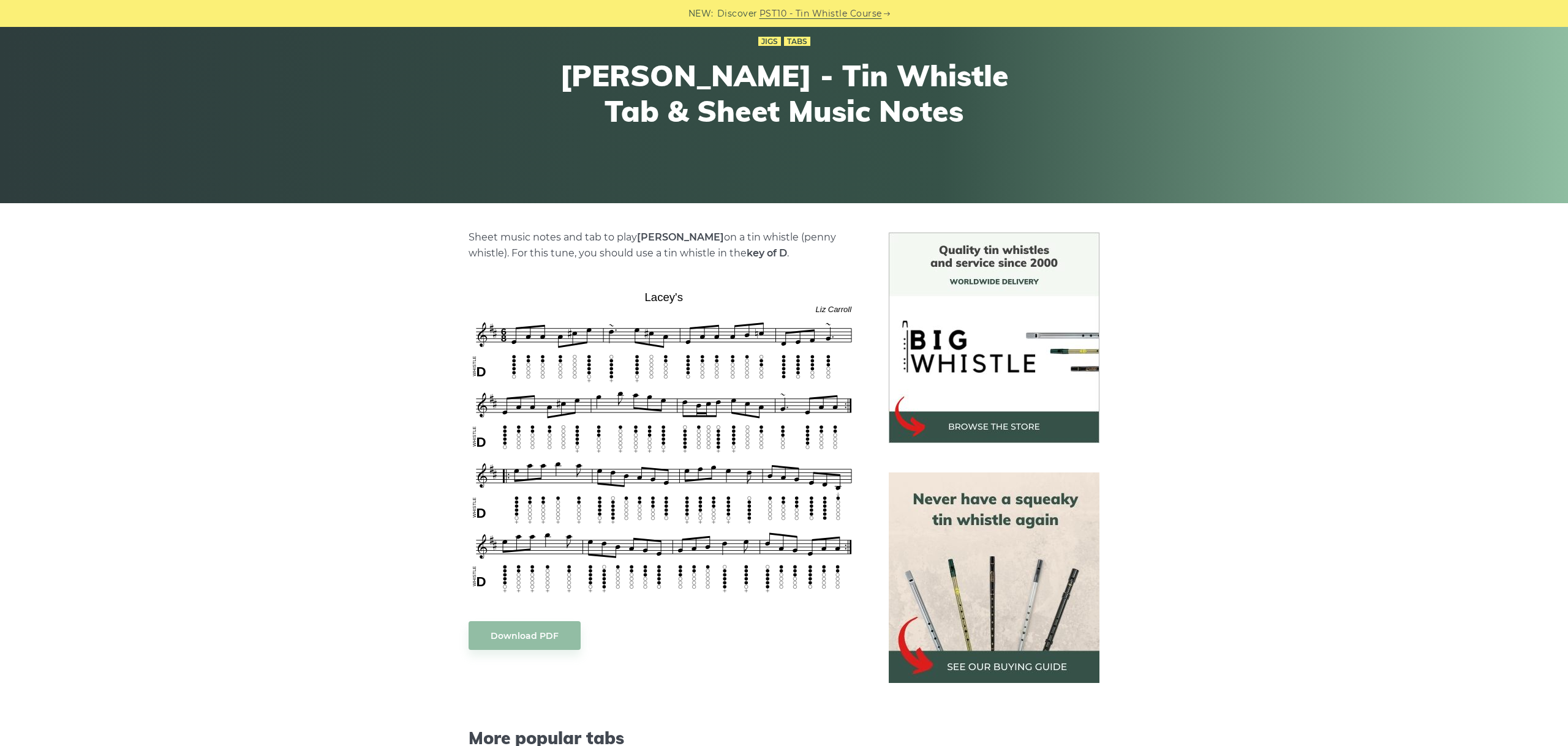
scroll to position [137, 0]
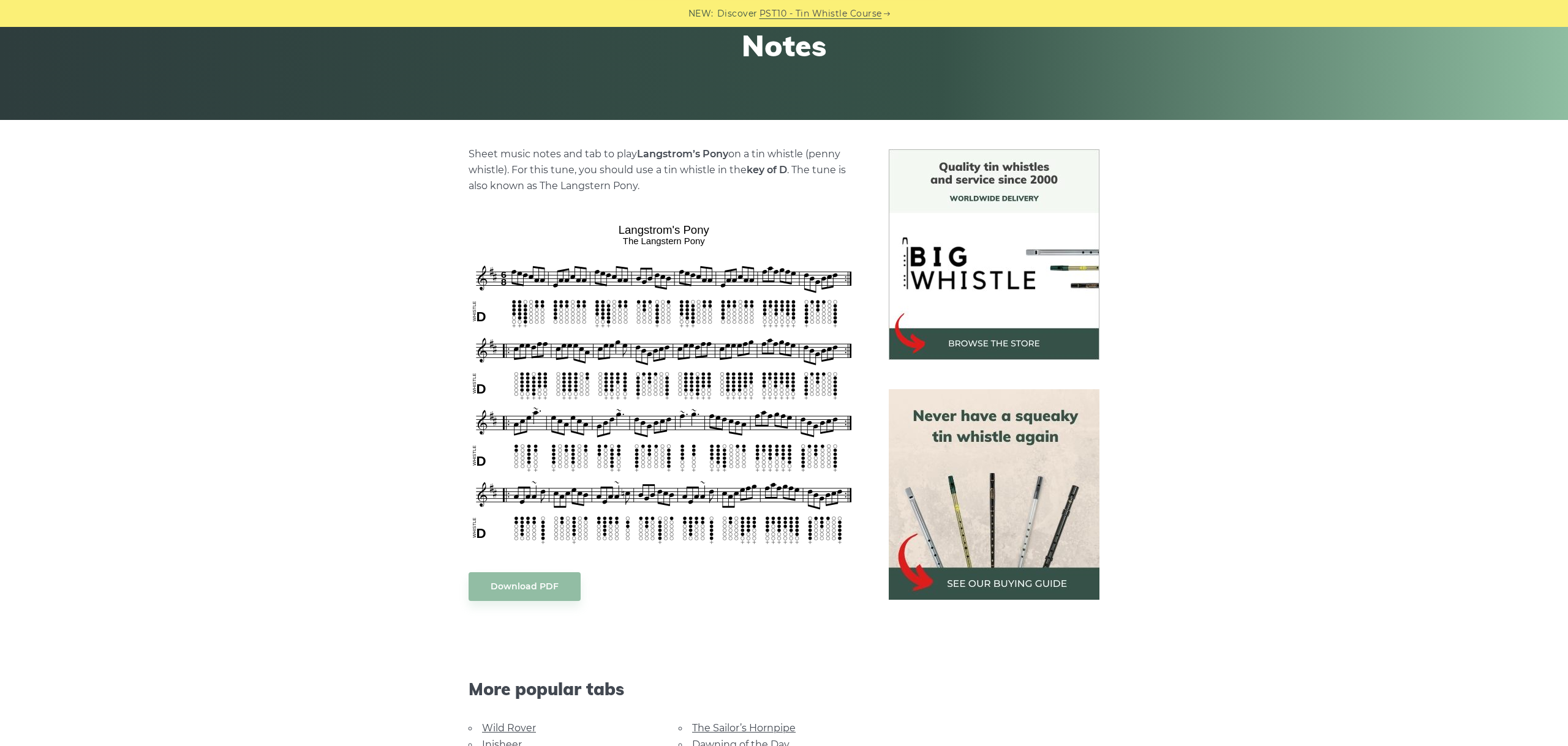
scroll to position [274, 0]
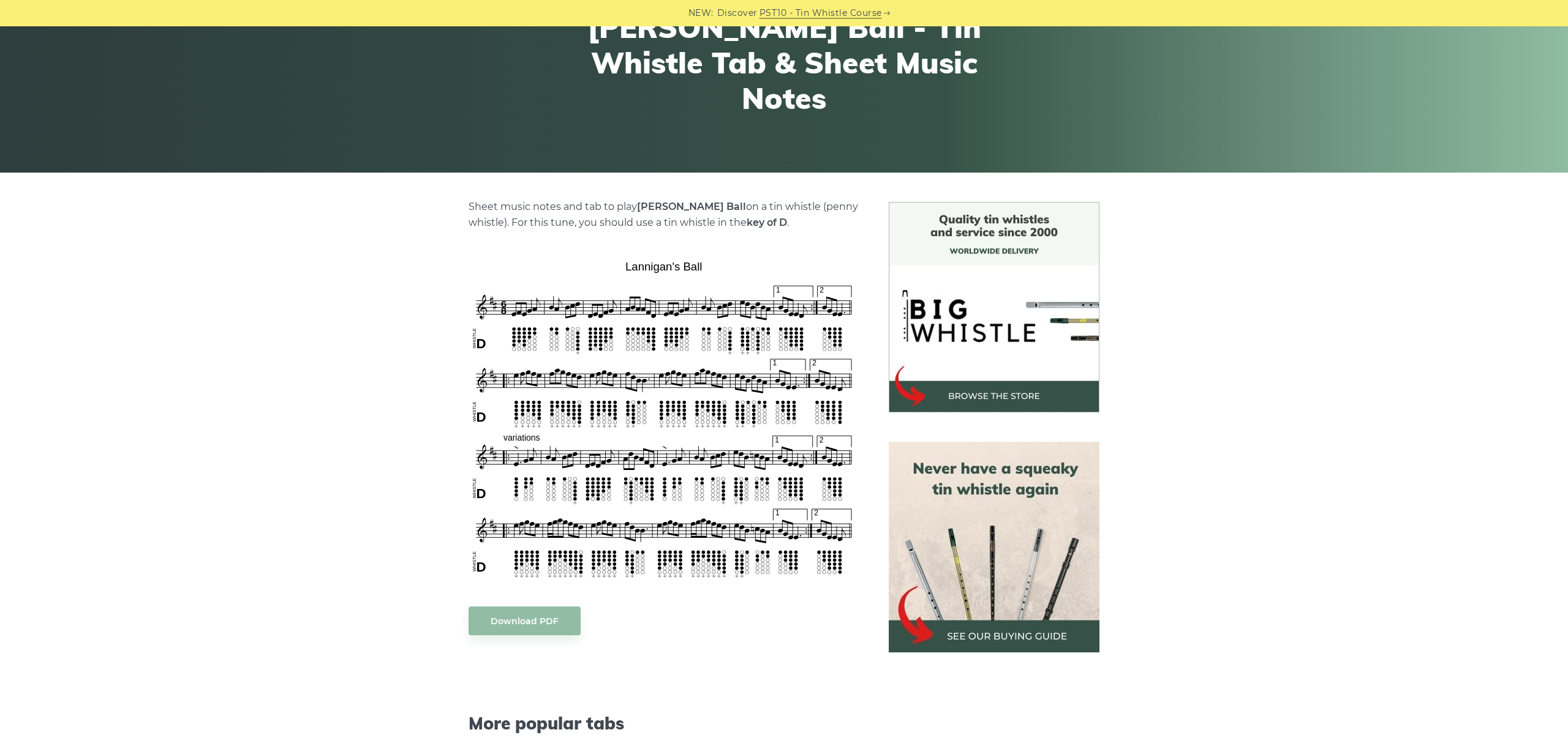
scroll to position [137, 0]
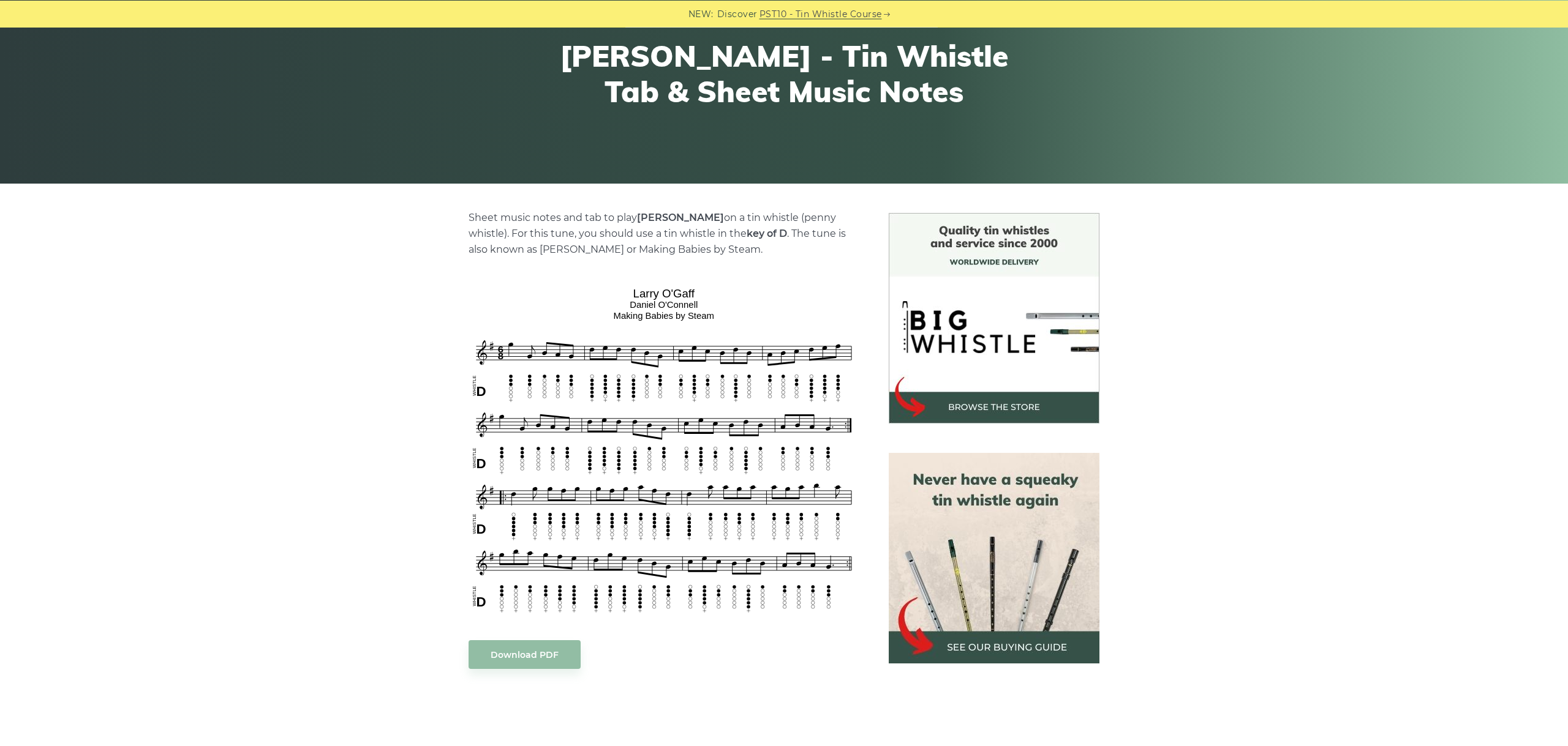
scroll to position [206, 0]
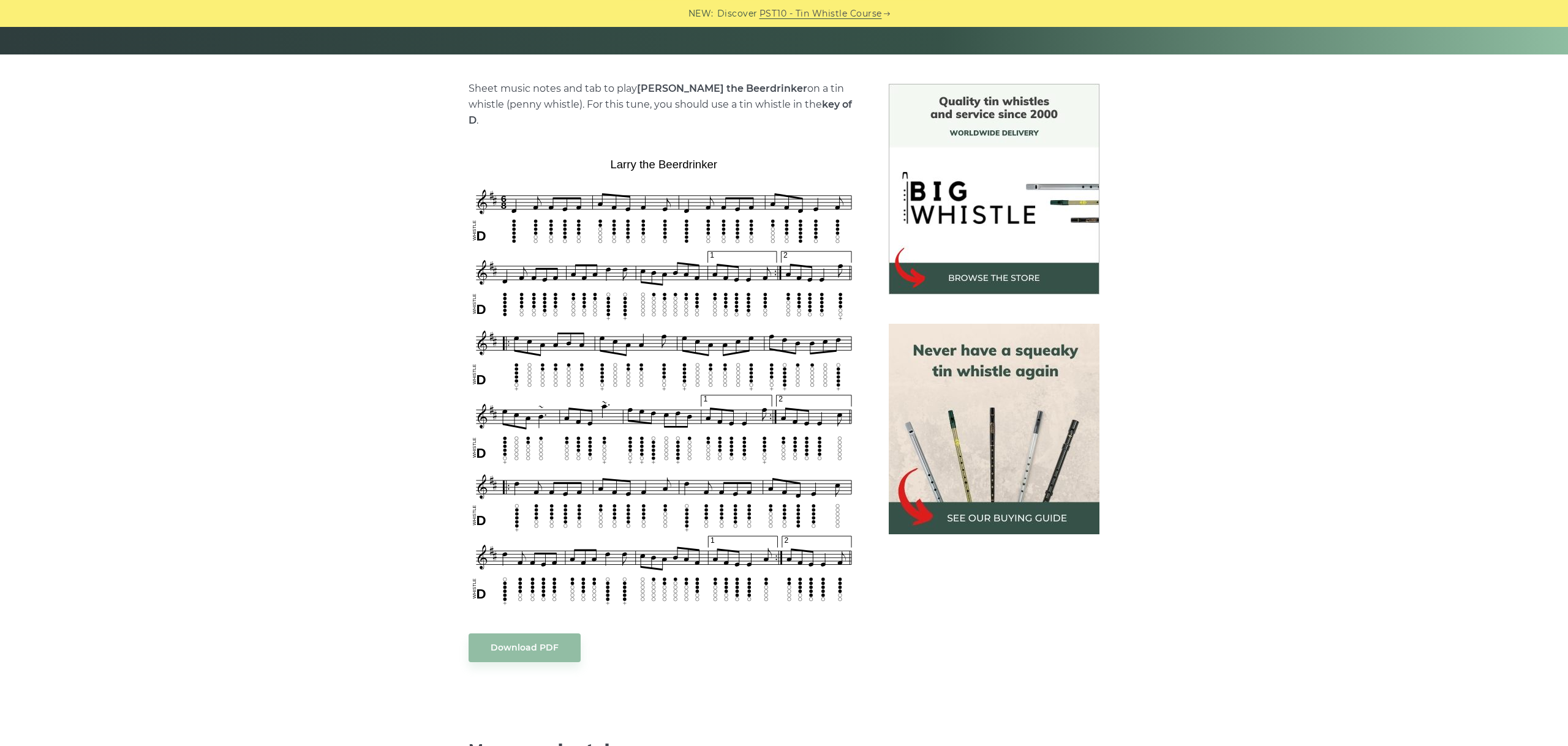
scroll to position [274, 0]
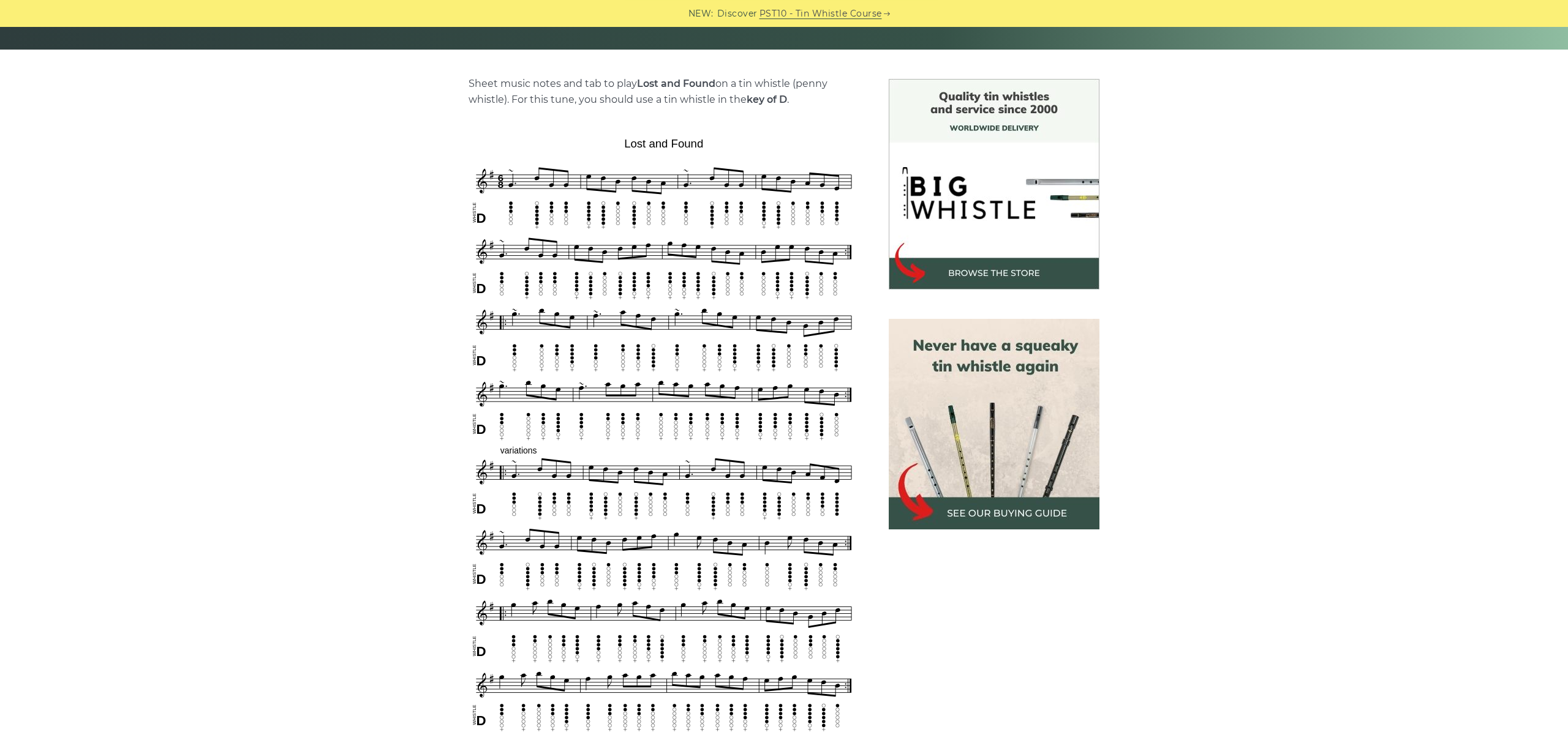
scroll to position [343, 0]
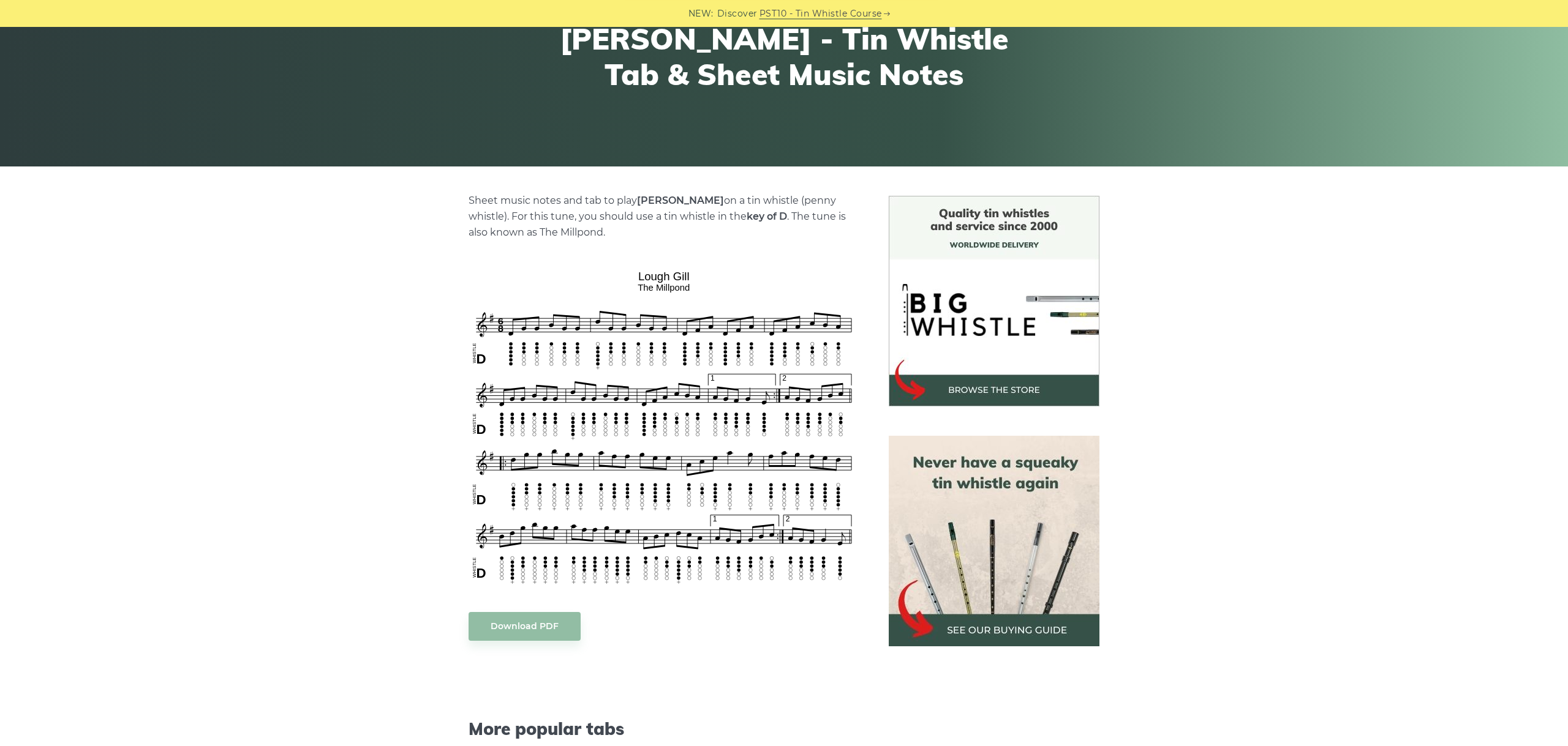
scroll to position [206, 0]
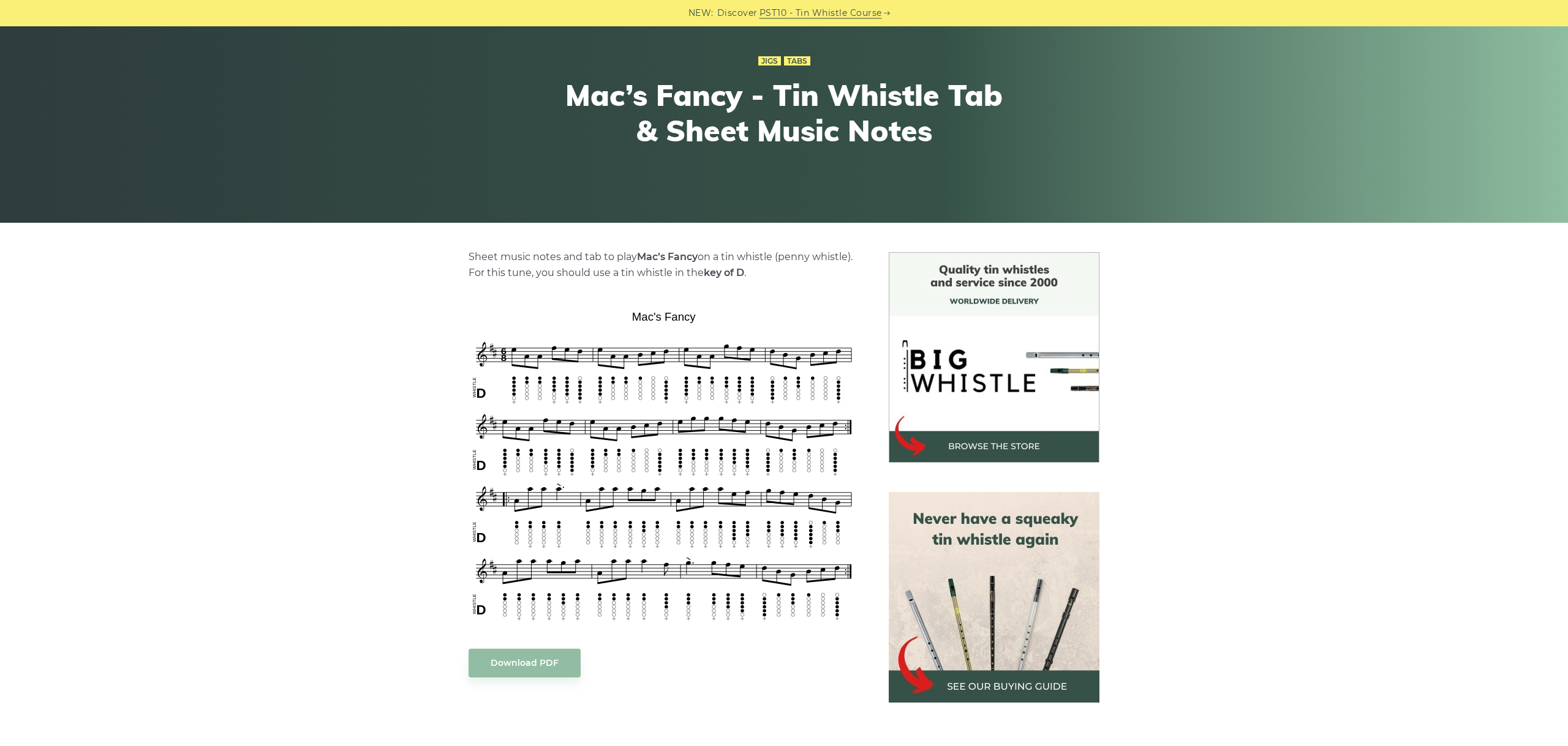
scroll to position [206, 0]
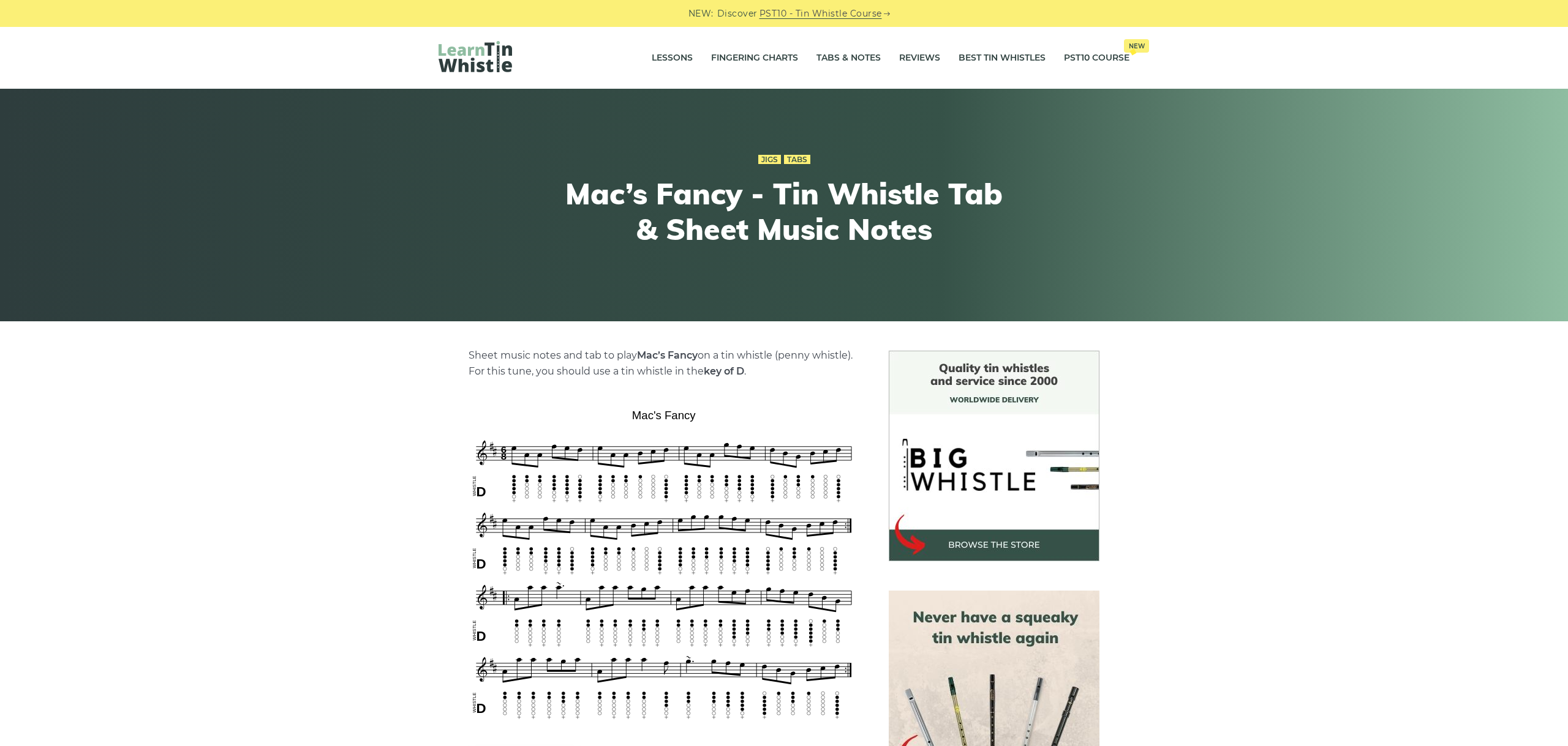
scroll to position [206, 0]
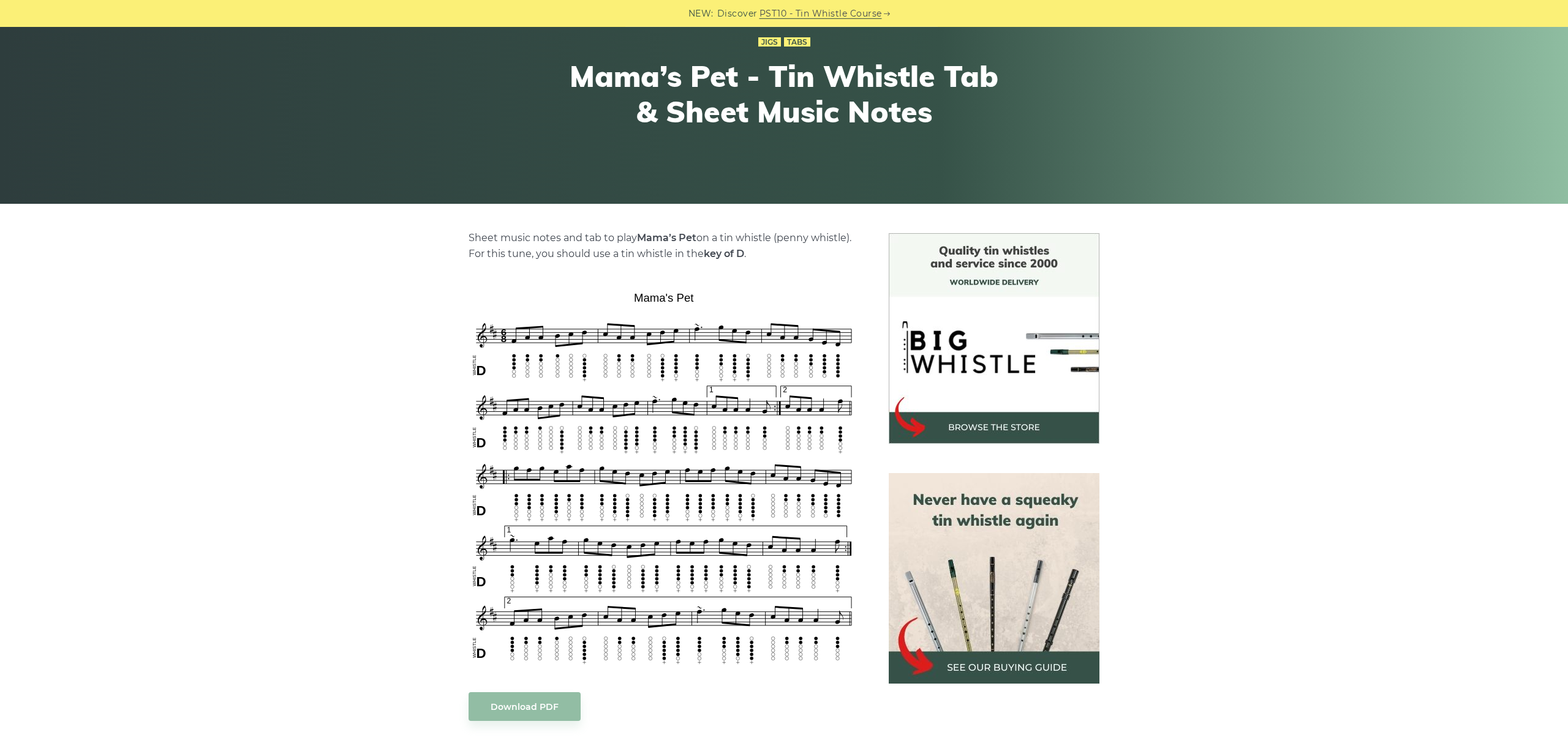
scroll to position [206, 0]
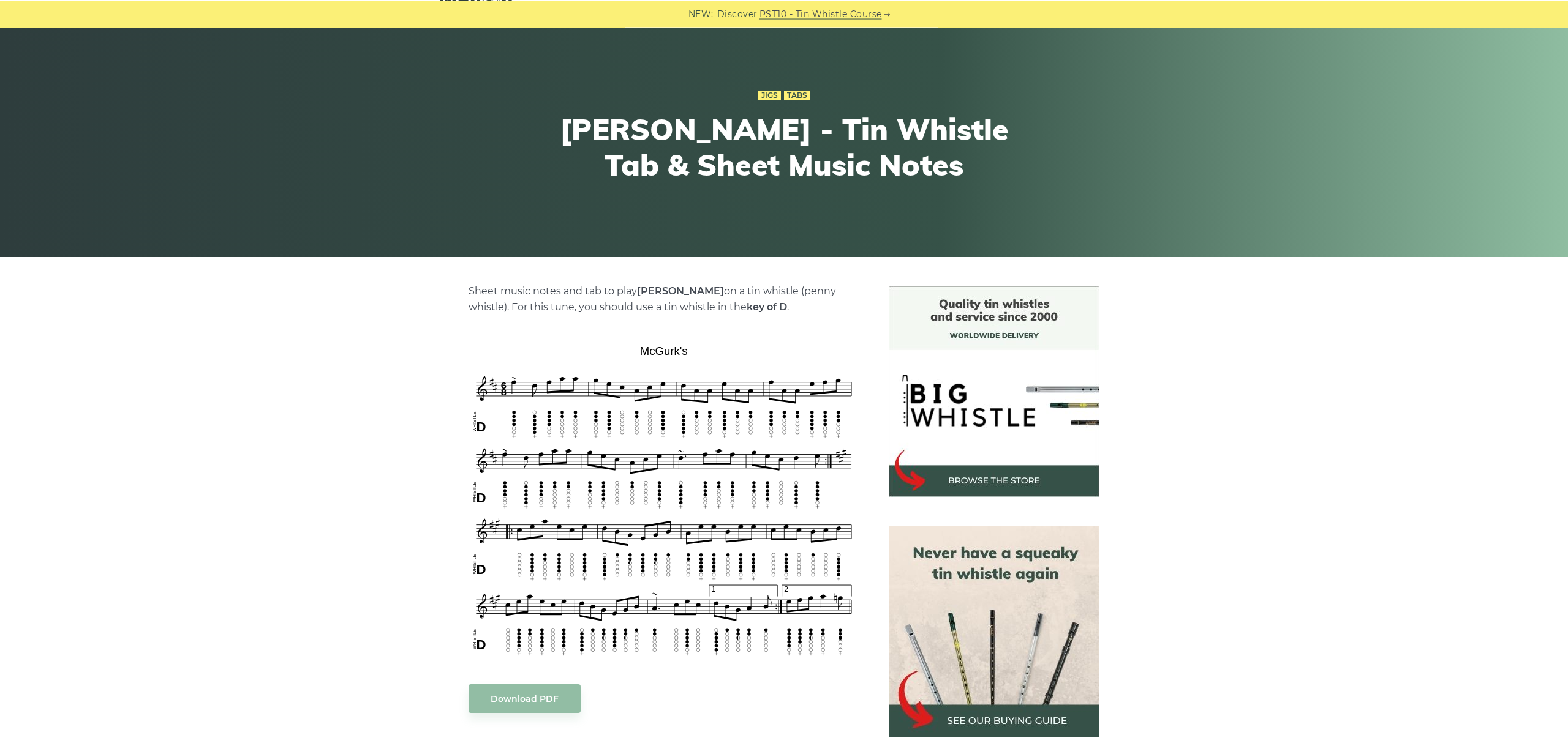
scroll to position [137, 0]
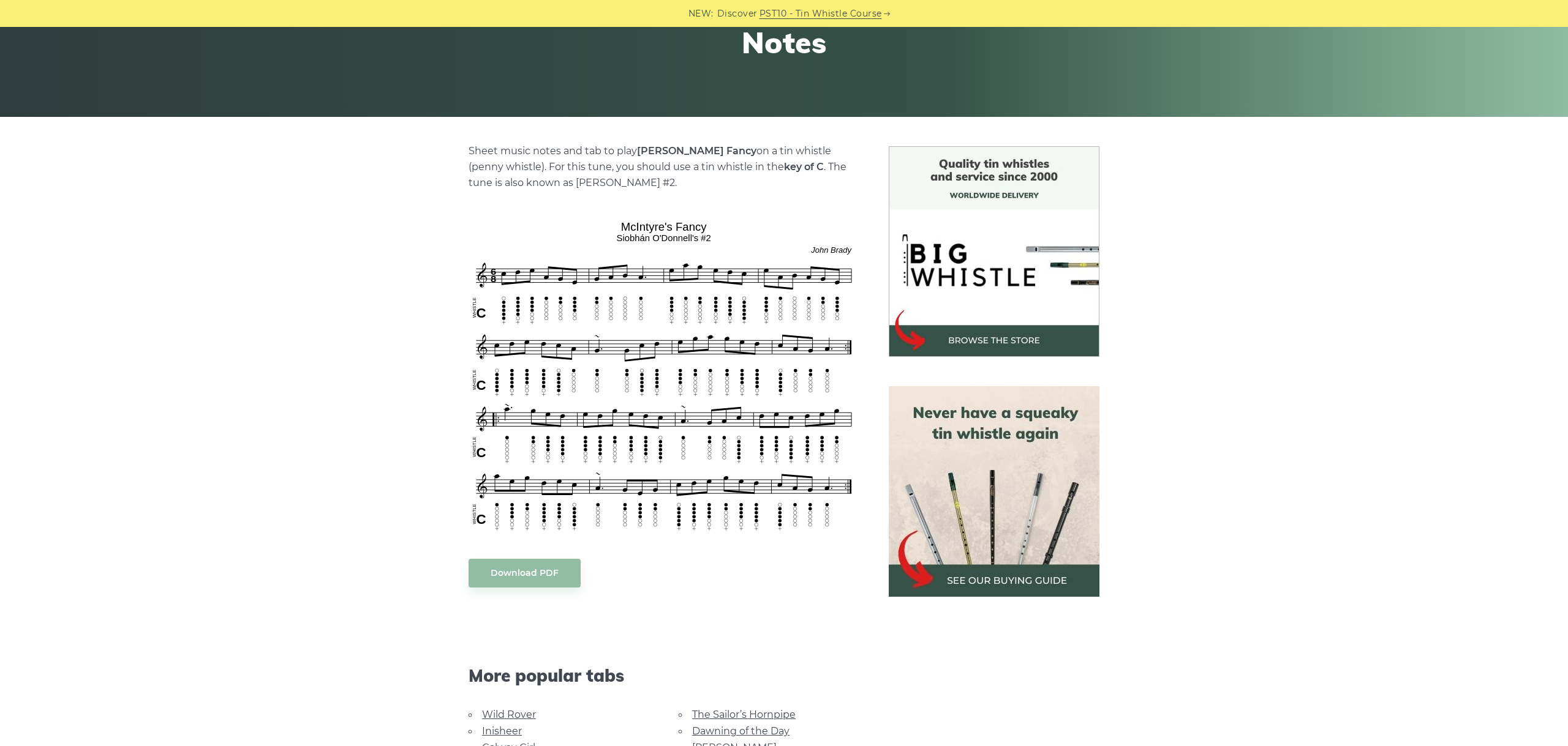
scroll to position [206, 0]
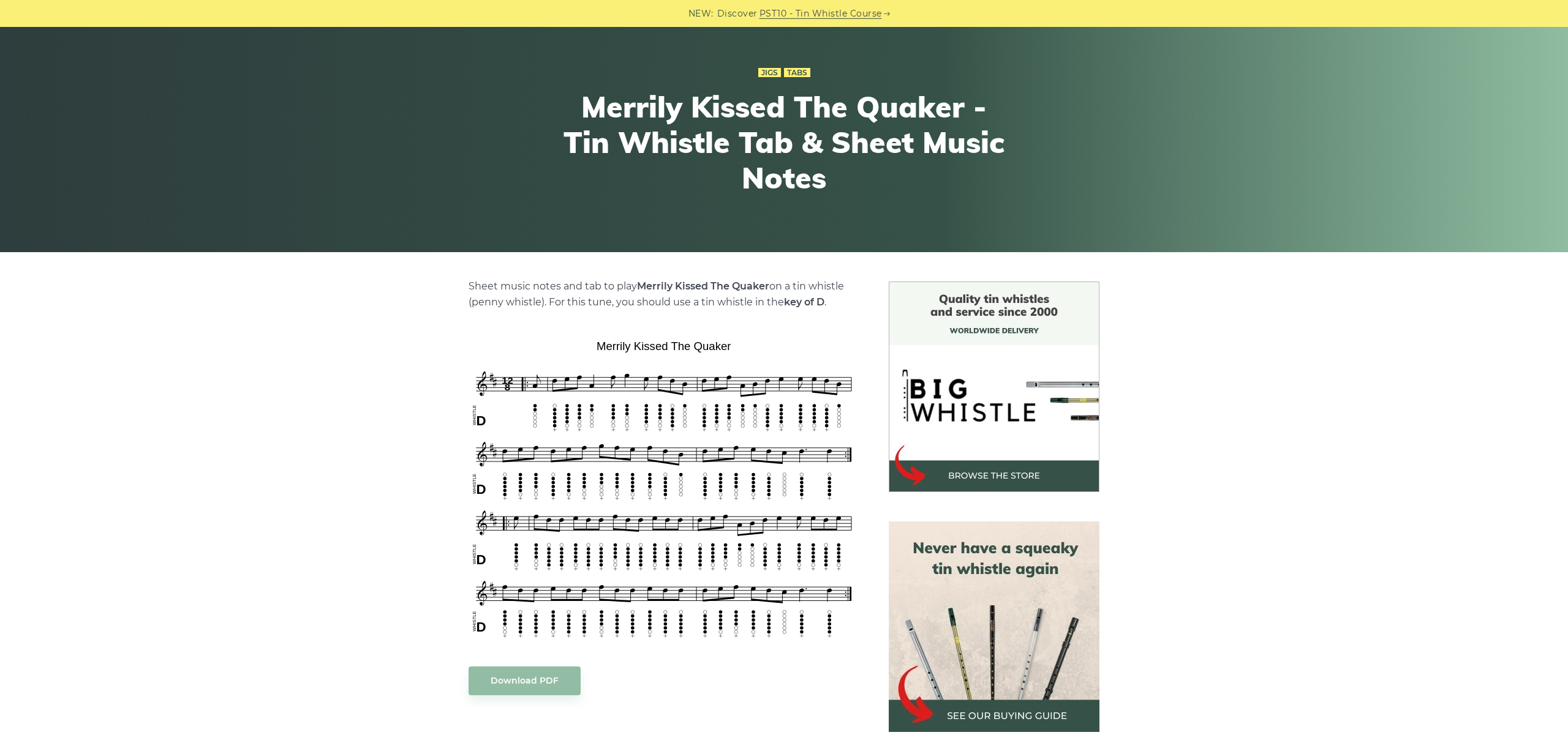
scroll to position [137, 0]
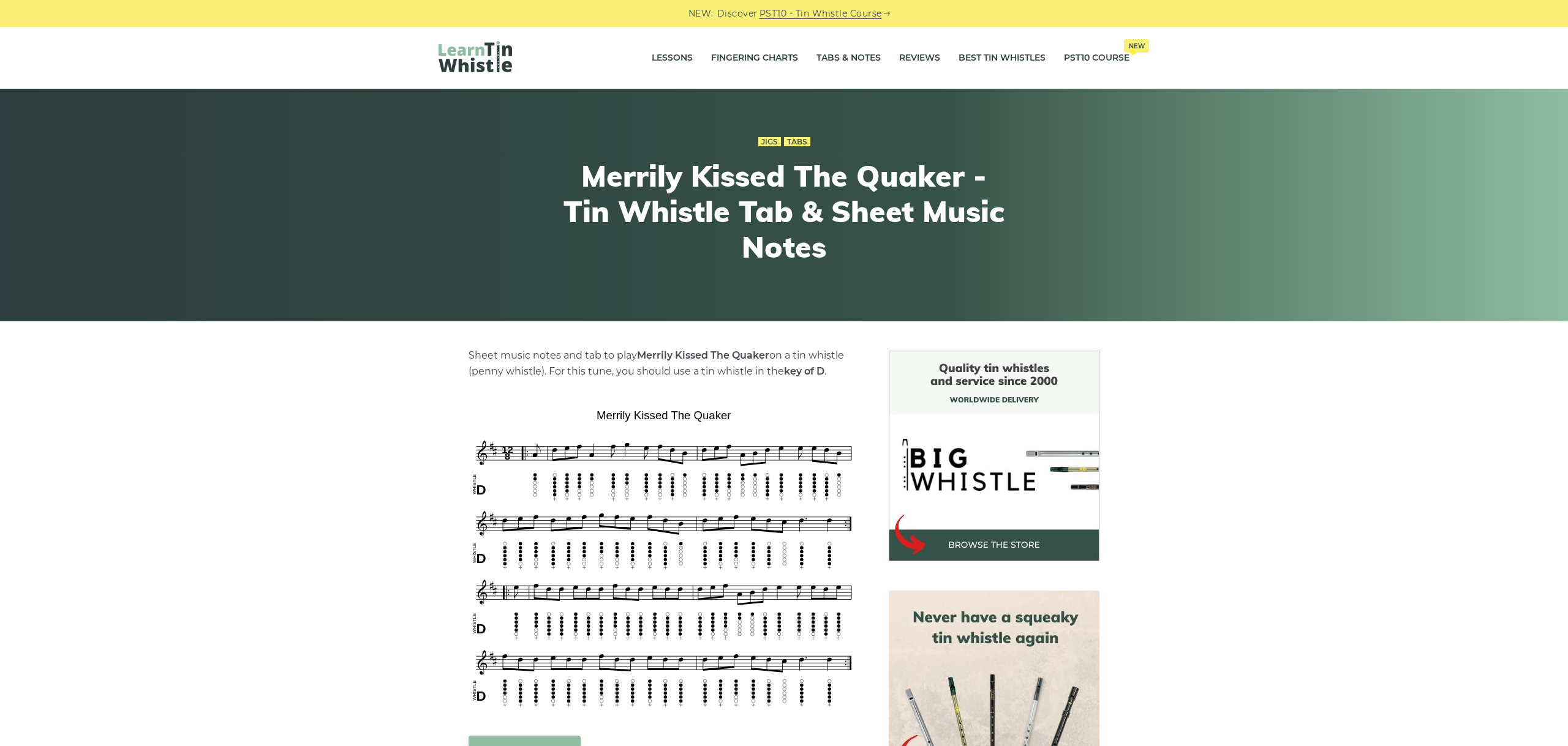
scroll to position [137, 0]
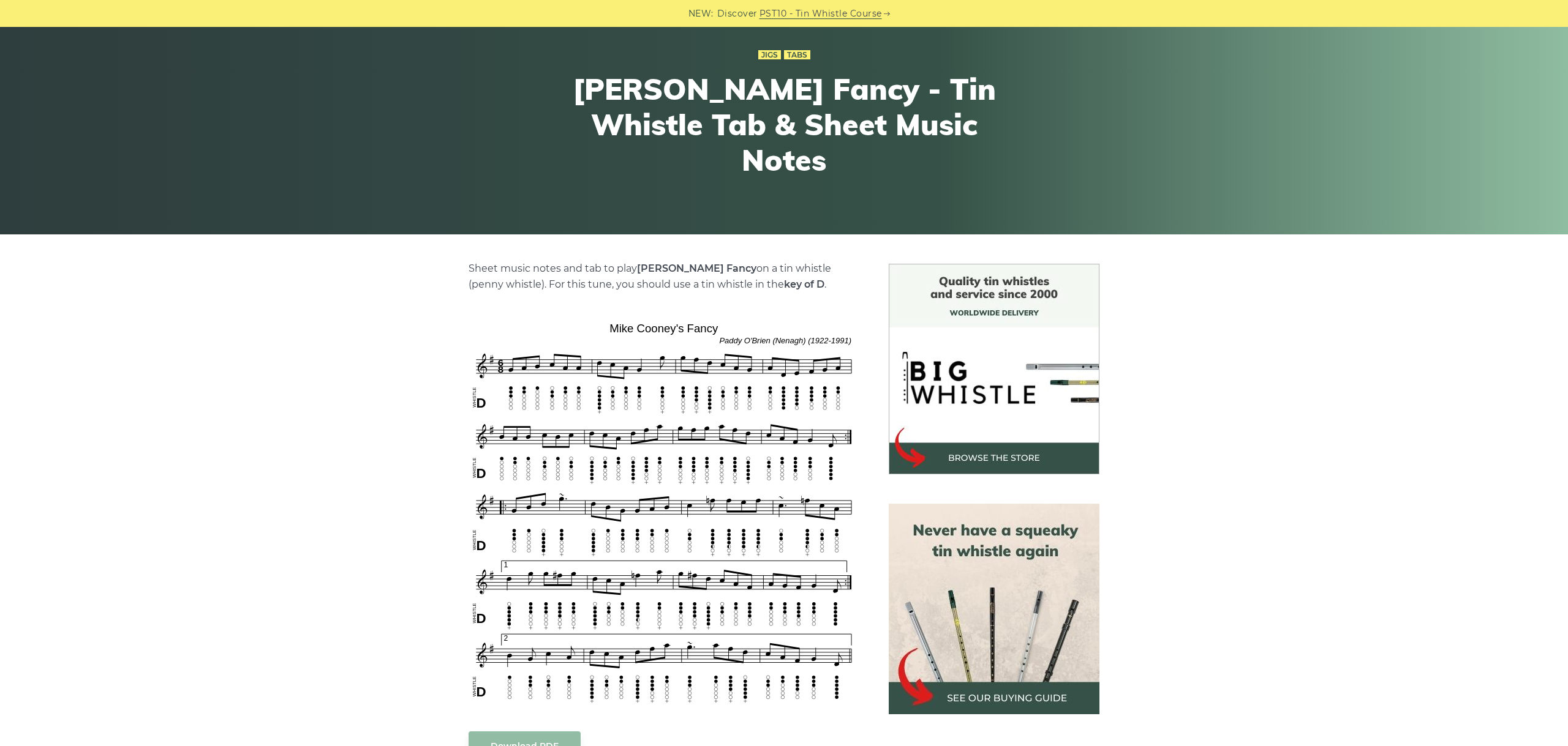
scroll to position [206, 0]
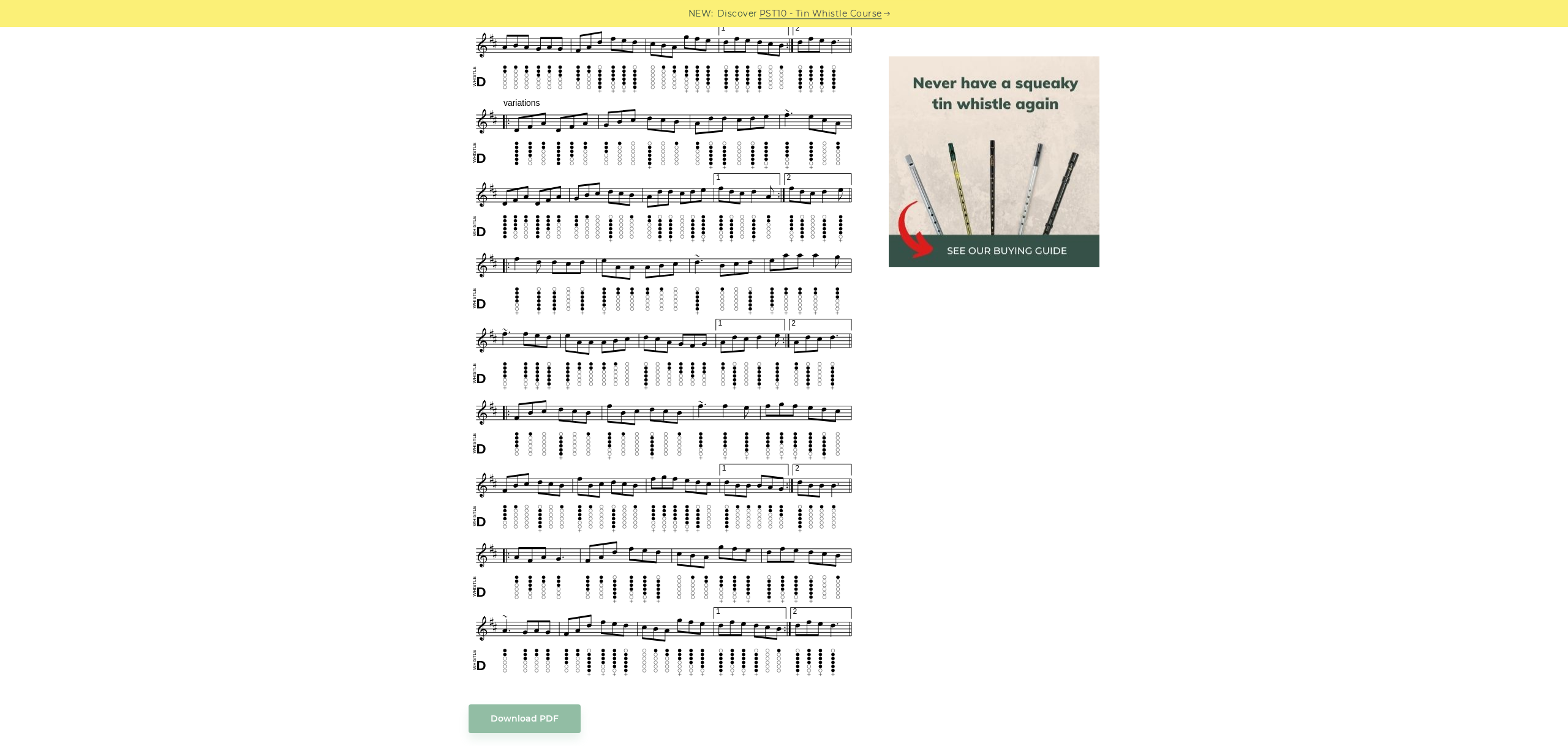
scroll to position [960, 0]
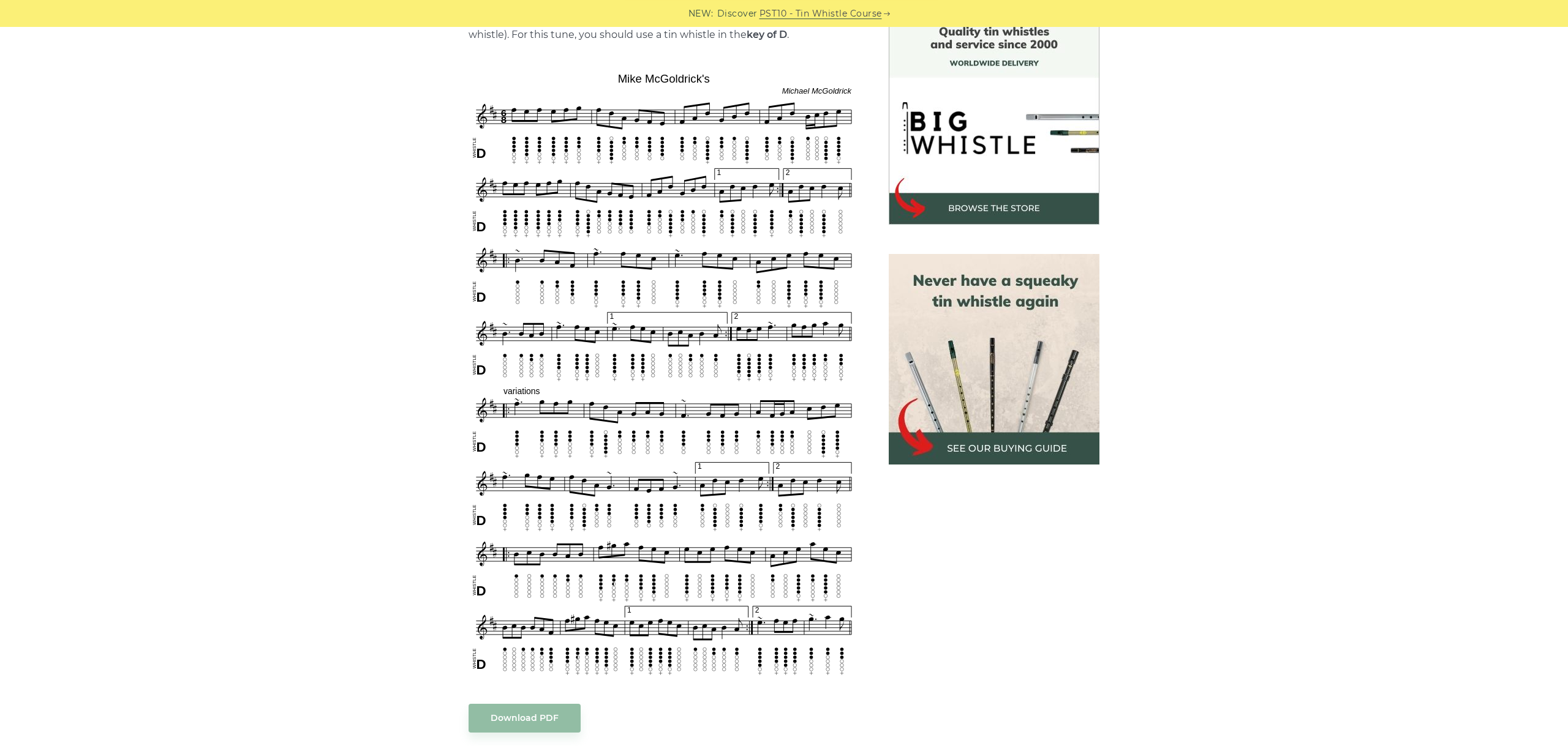
scroll to position [343, 0]
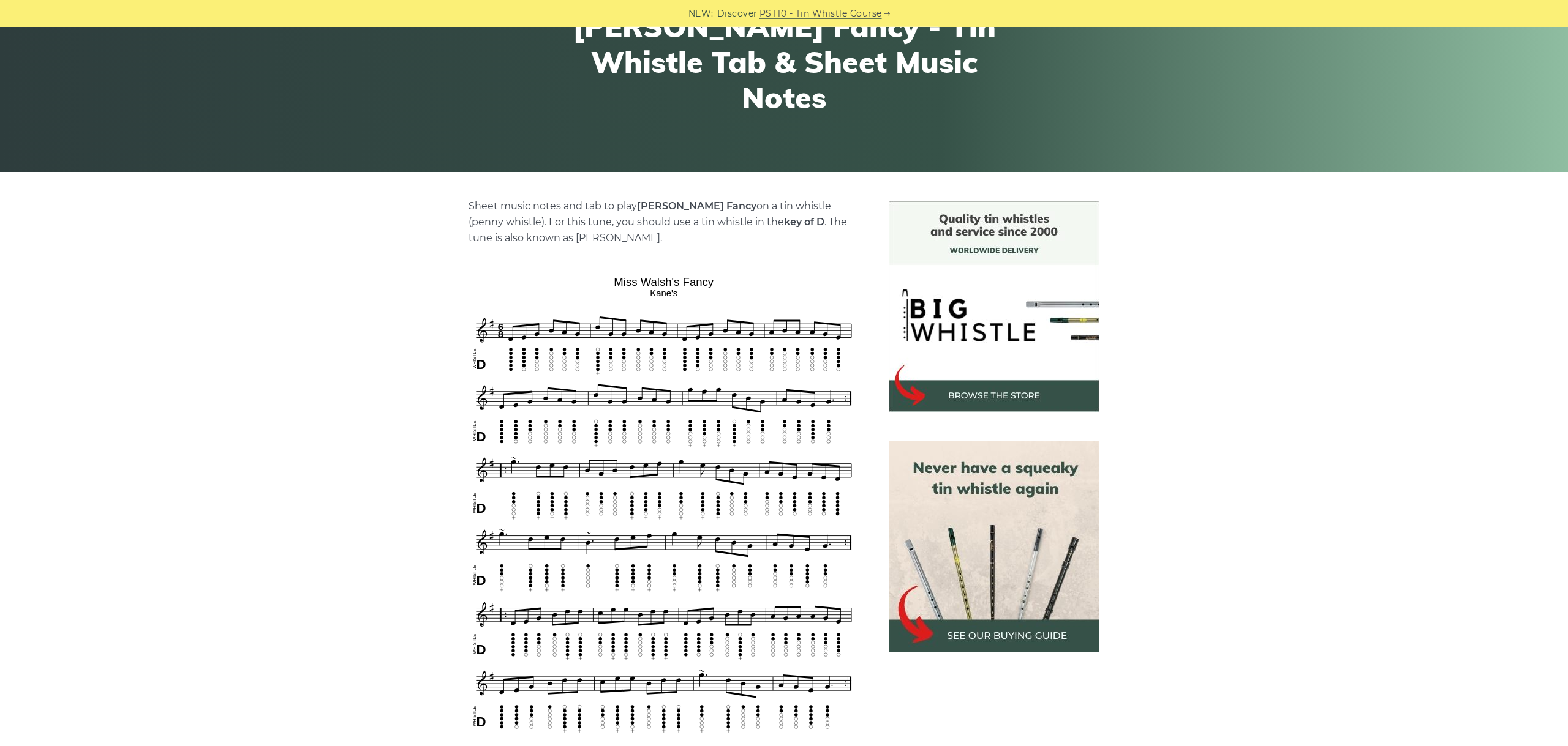
scroll to position [274, 0]
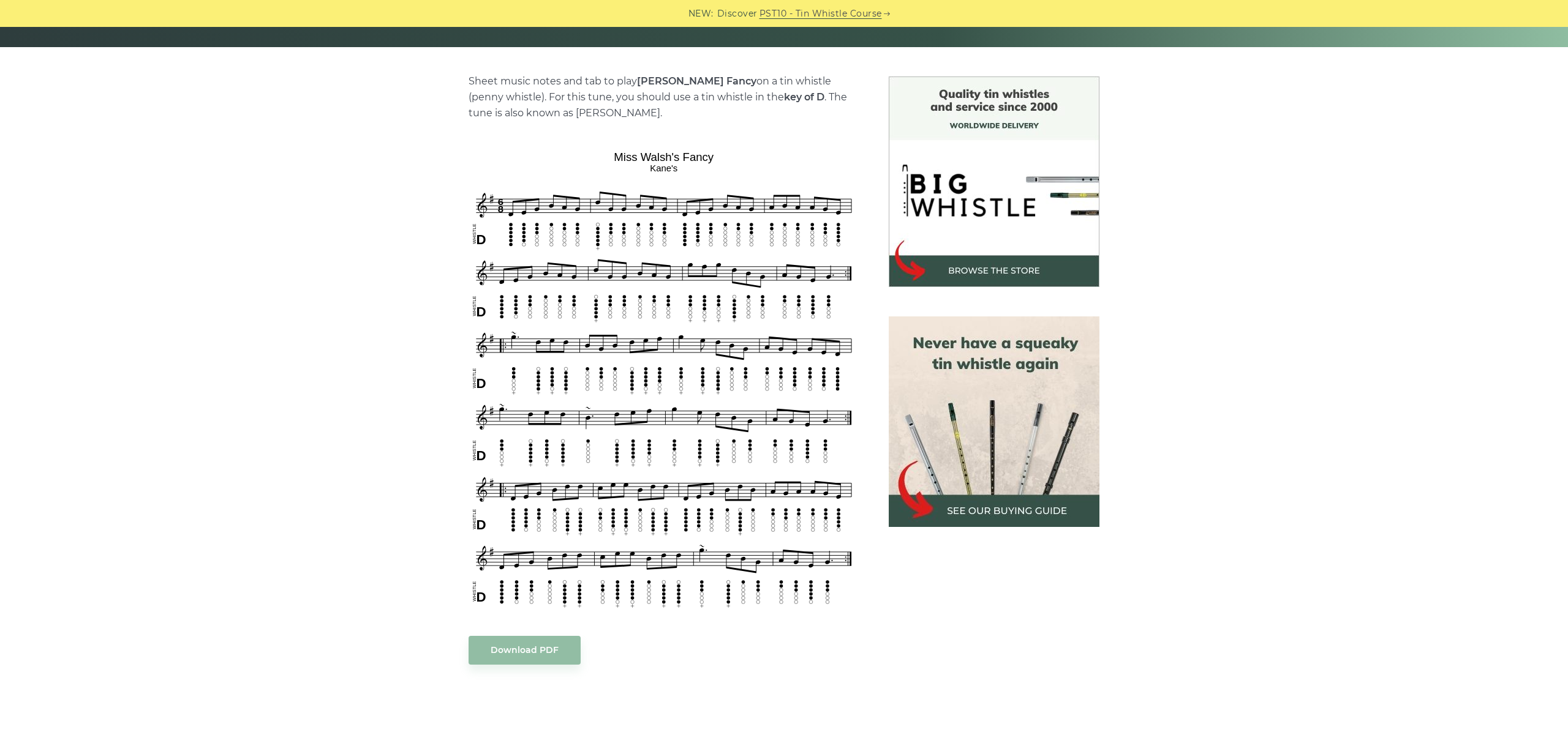
drag, startPoint x: 465, startPoint y: 139, endPoint x: 478, endPoint y: 194, distance: 56.5
click at [487, 221] on div "Sheet music notes and tab to play Miss Walsh’s Fancy on a tin whistle (penny wh…" at bounding box center [663, 573] width 420 height 993
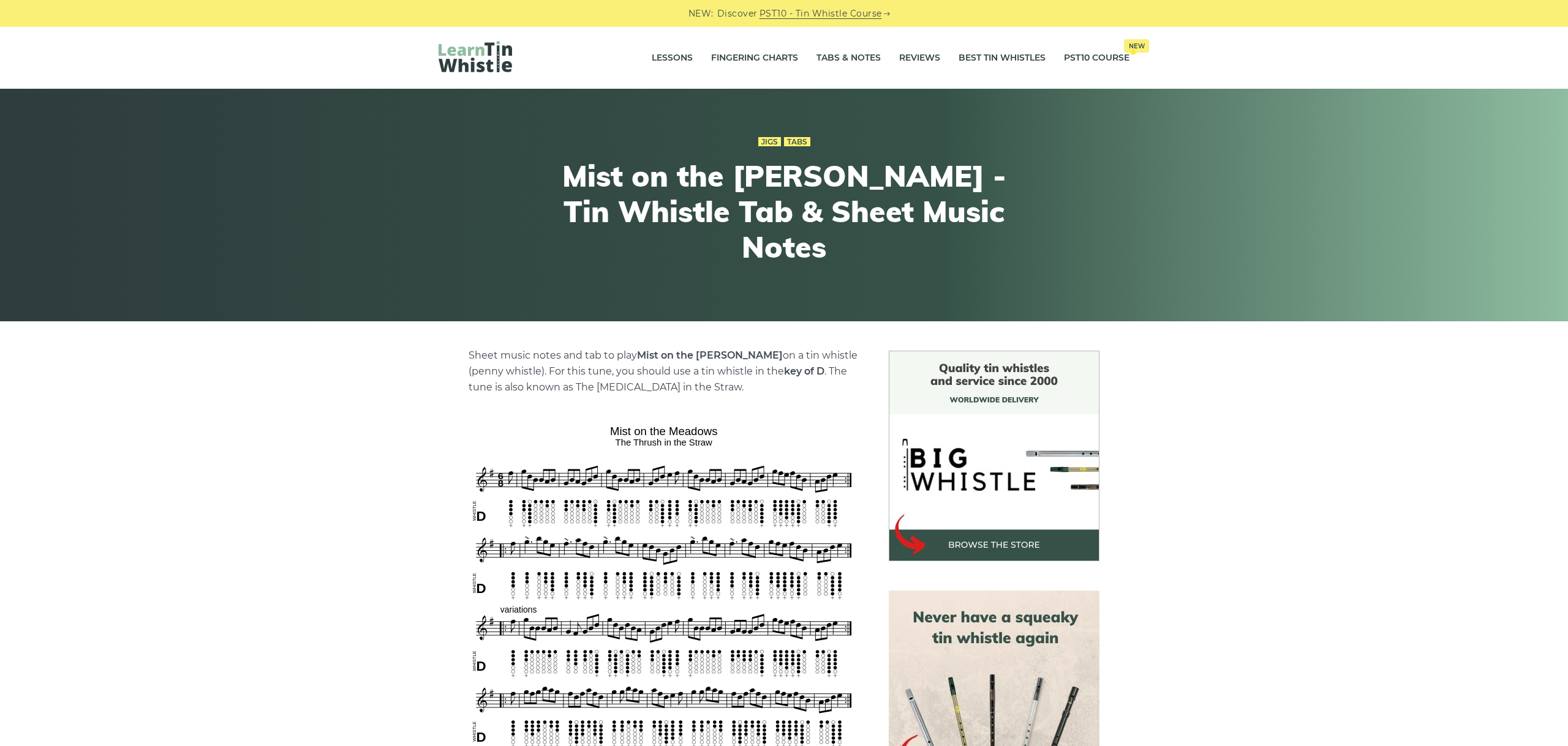
scroll to position [274, 0]
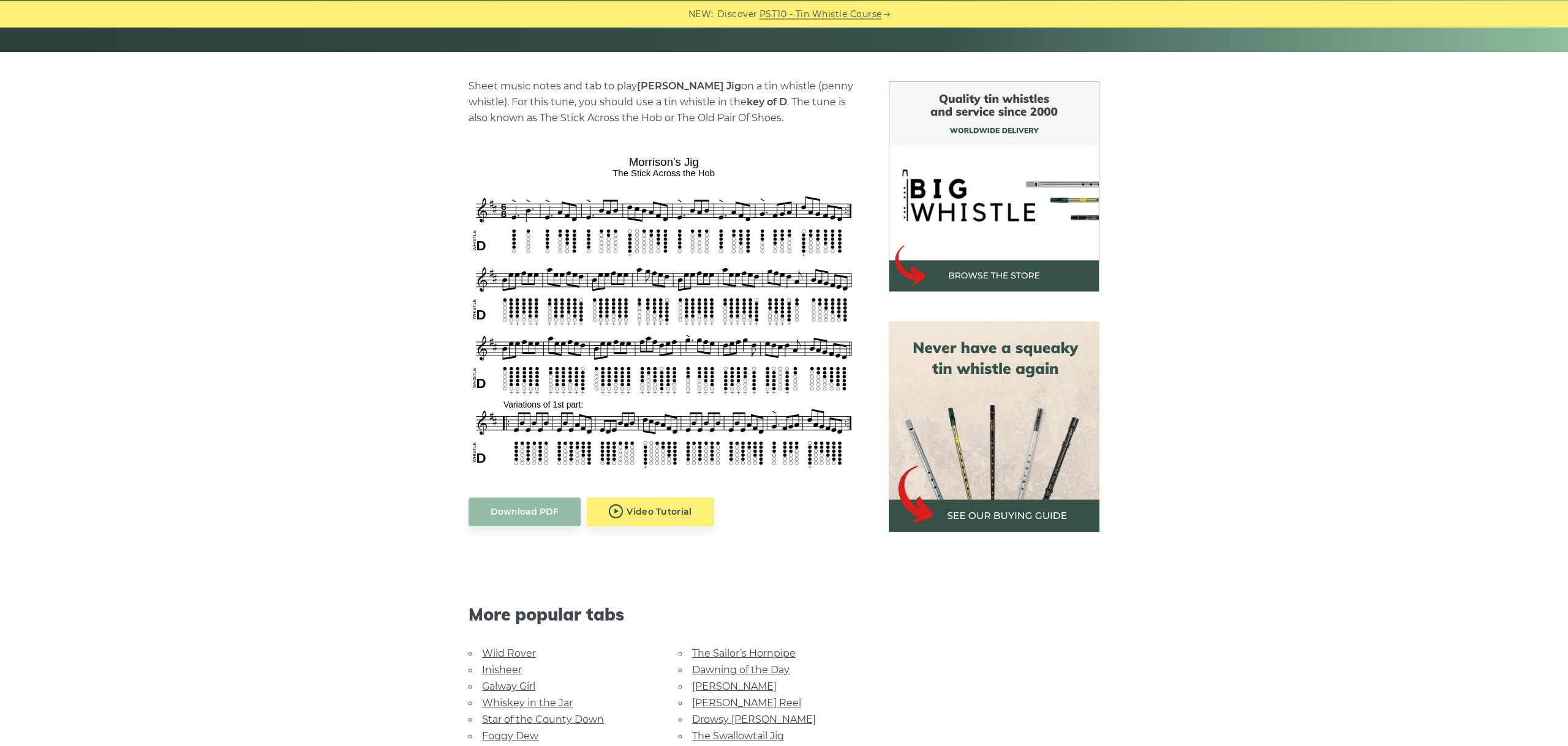
scroll to position [274, 0]
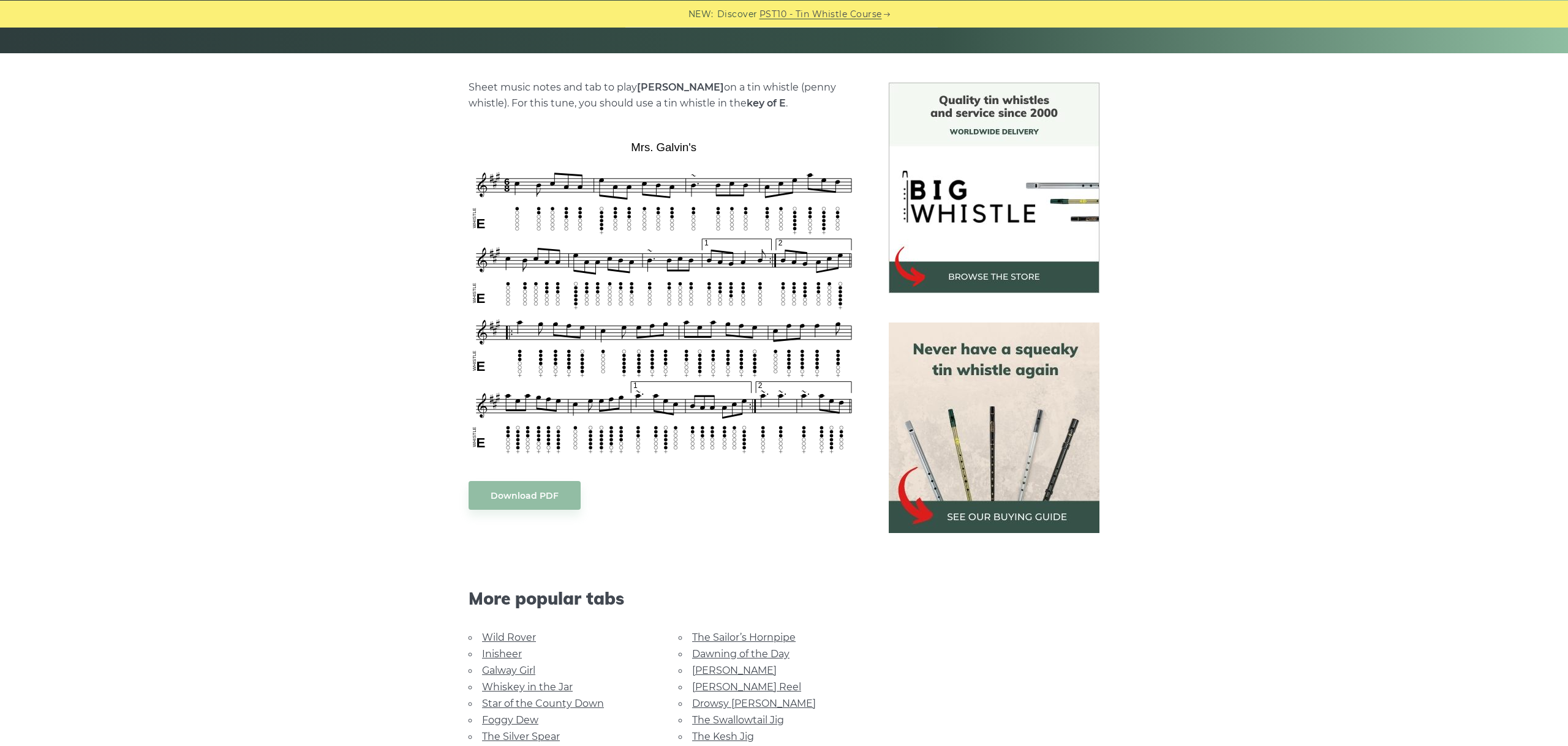
scroll to position [274, 0]
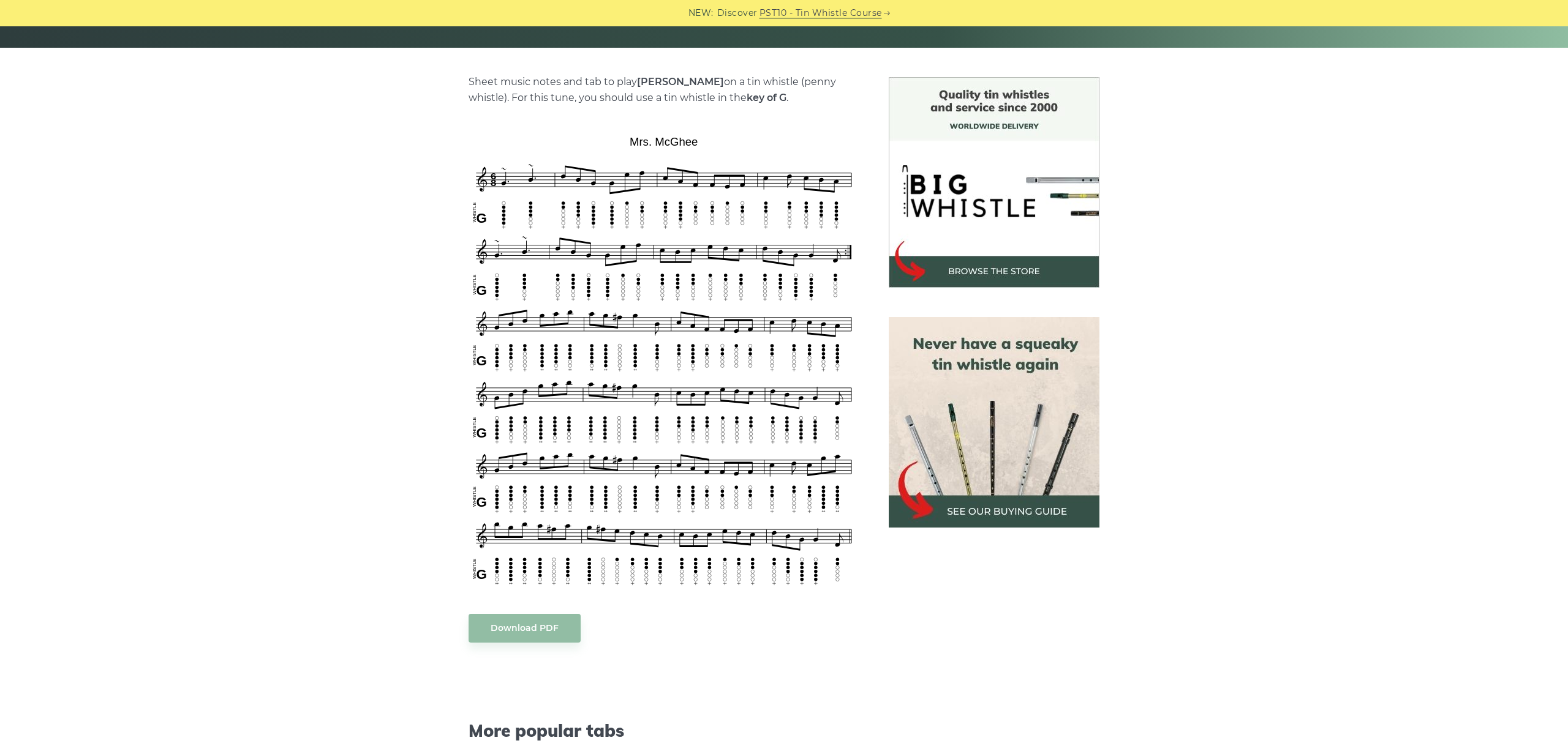
scroll to position [274, 0]
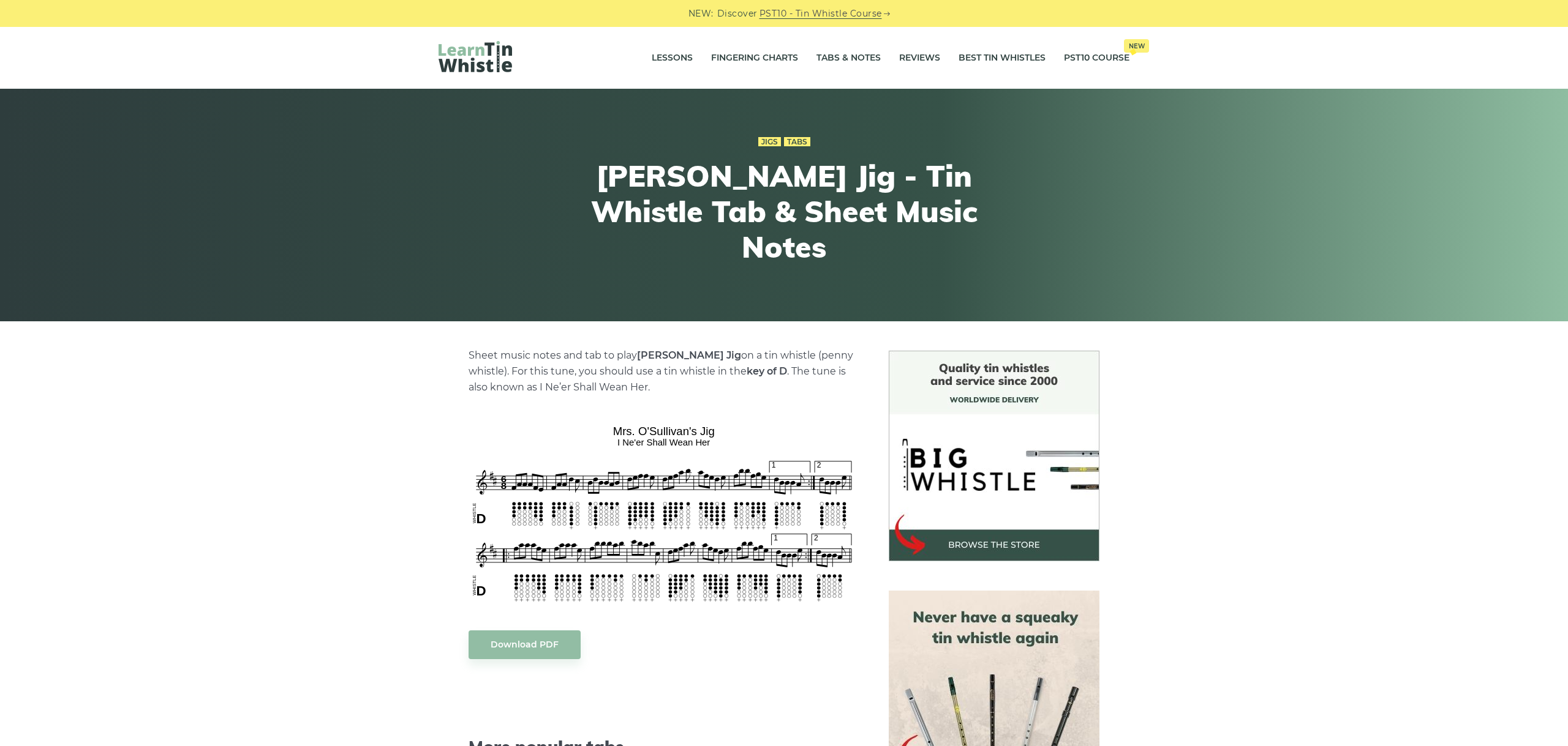
scroll to position [206, 0]
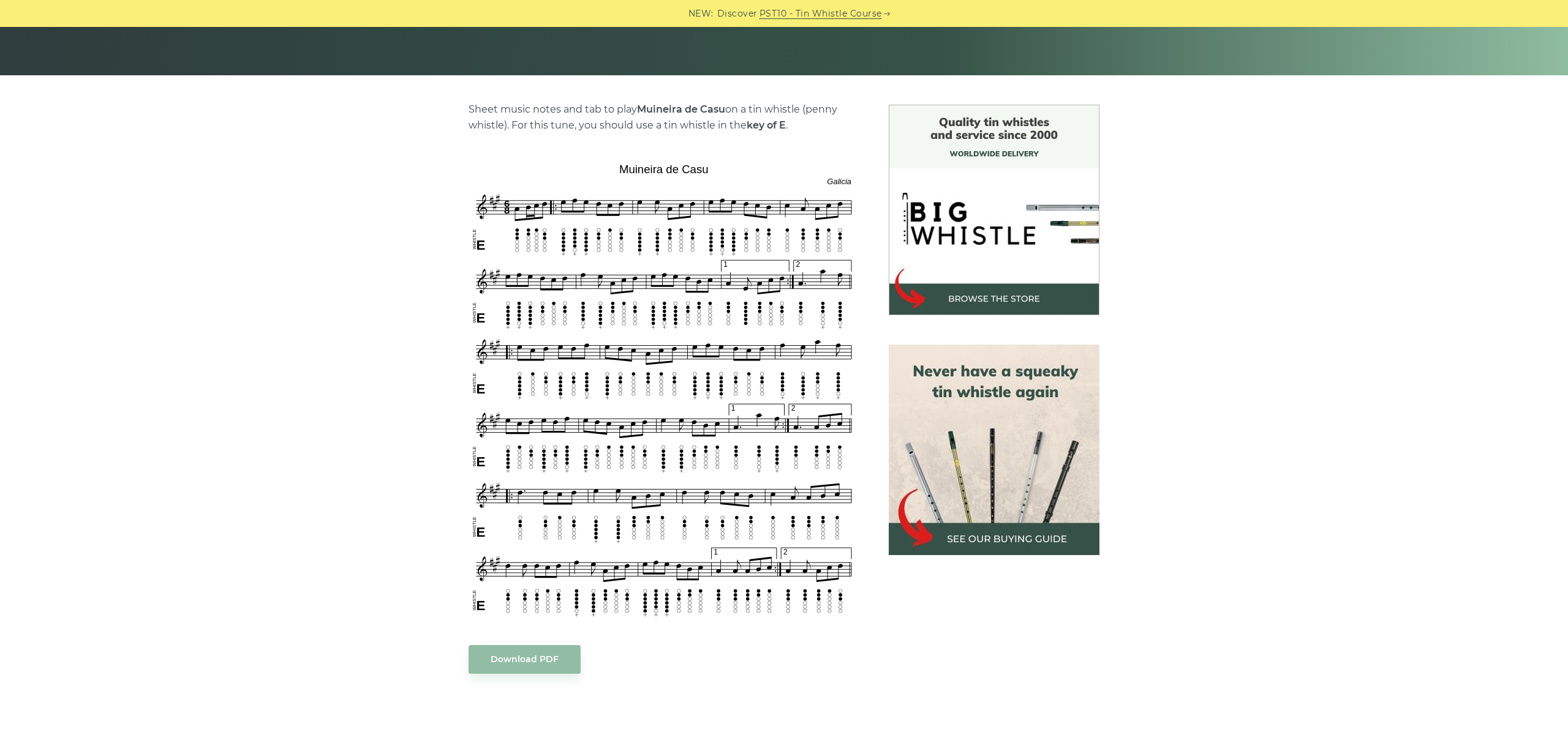
scroll to position [274, 0]
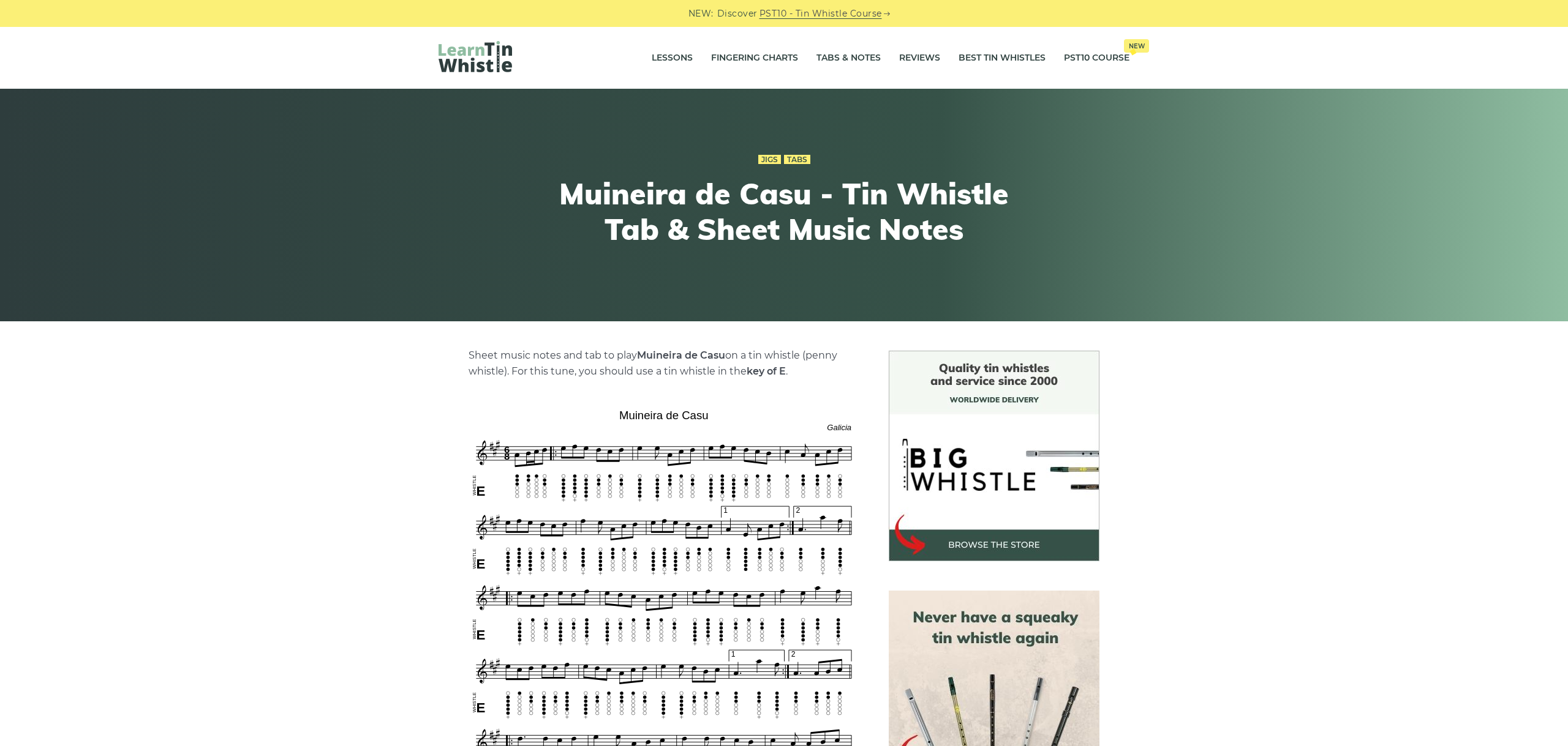
scroll to position [274, 0]
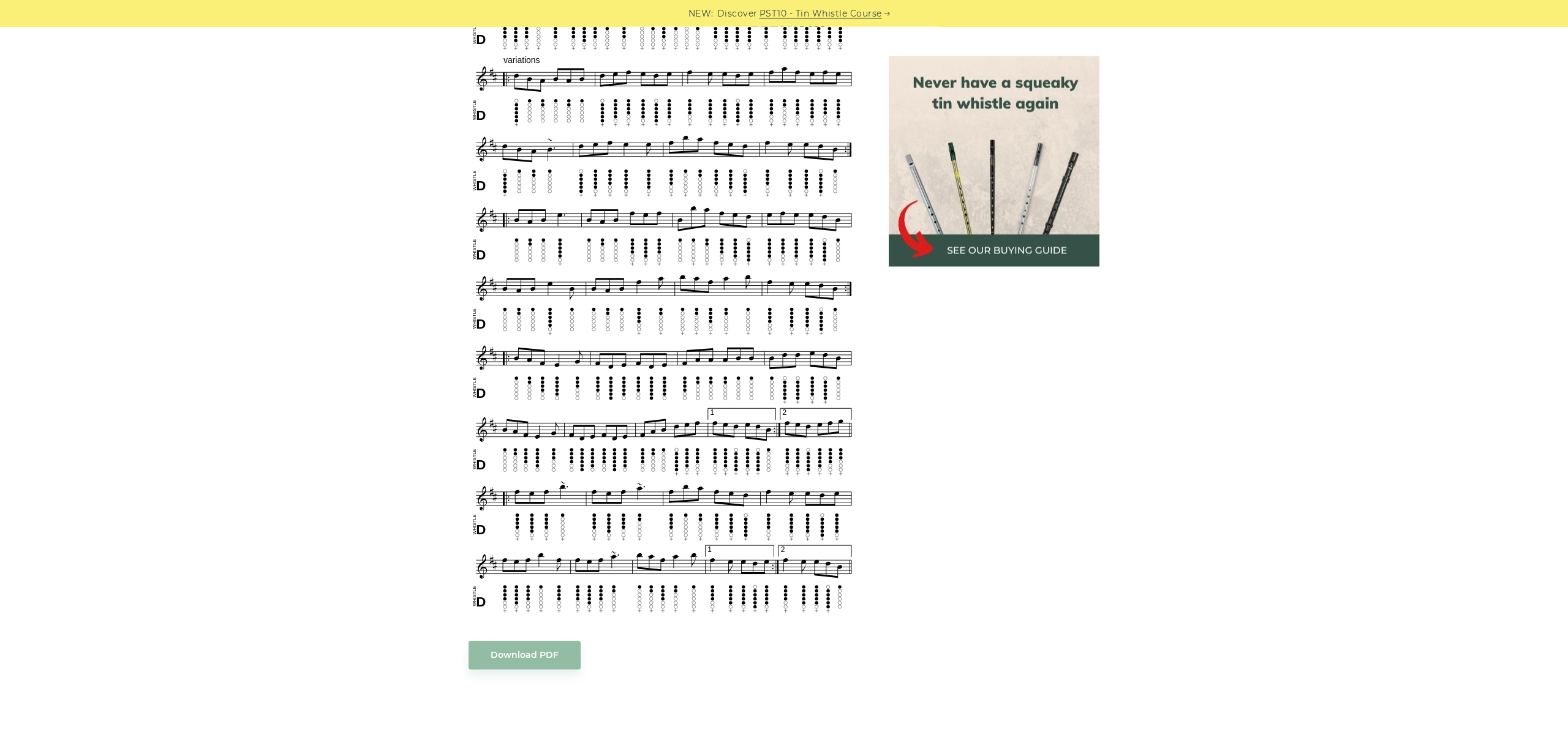
scroll to position [960, 0]
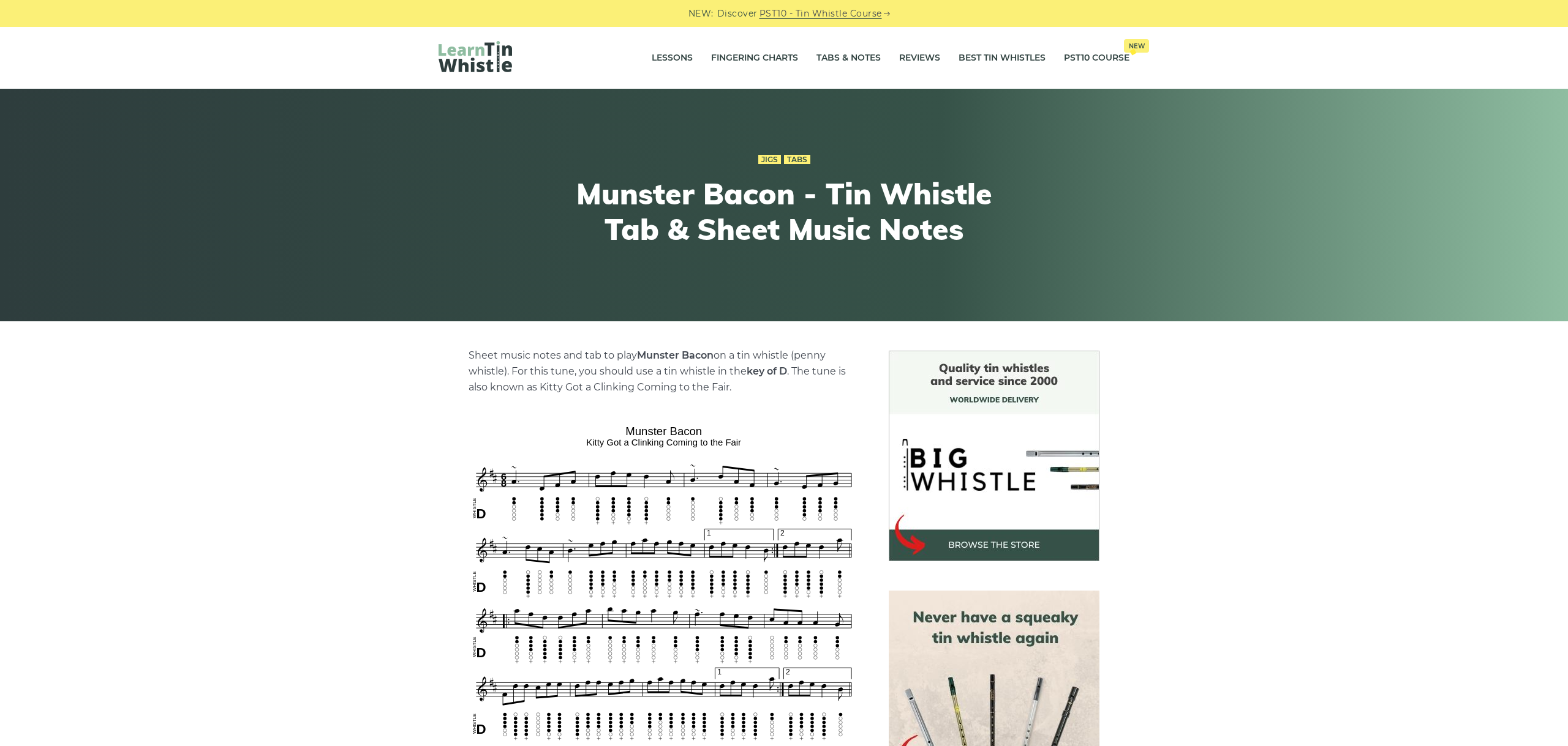
scroll to position [274, 0]
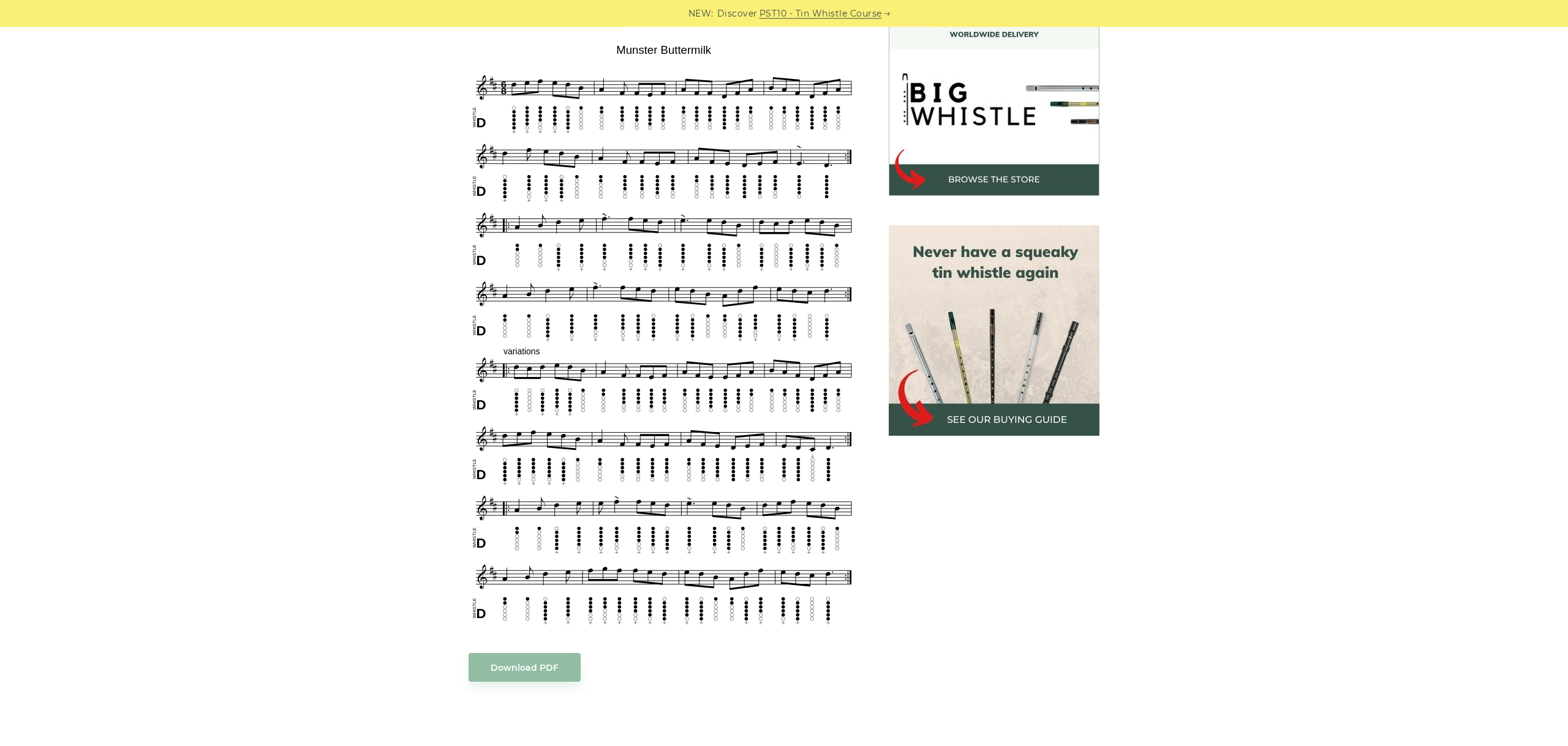
scroll to position [343, 0]
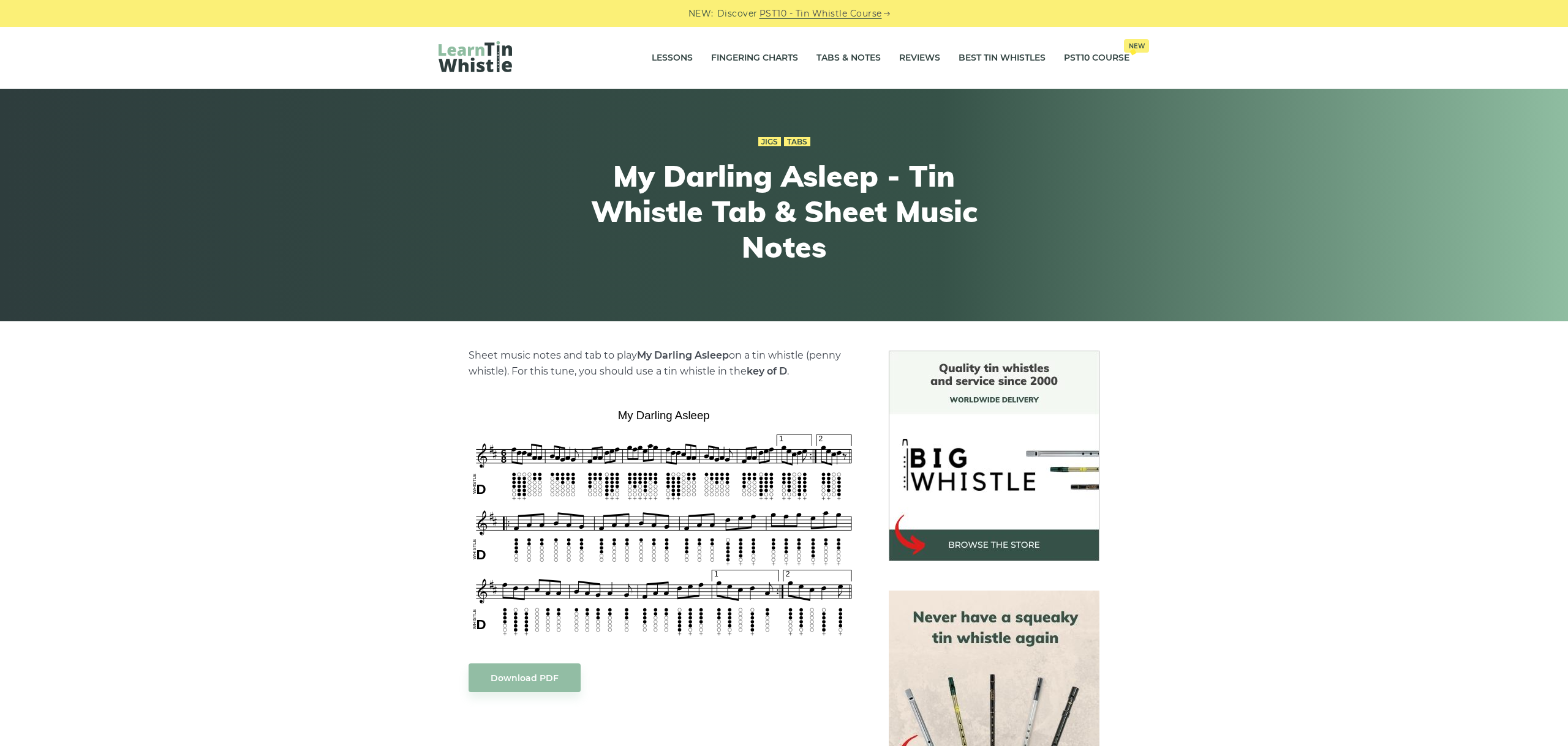
scroll to position [137, 0]
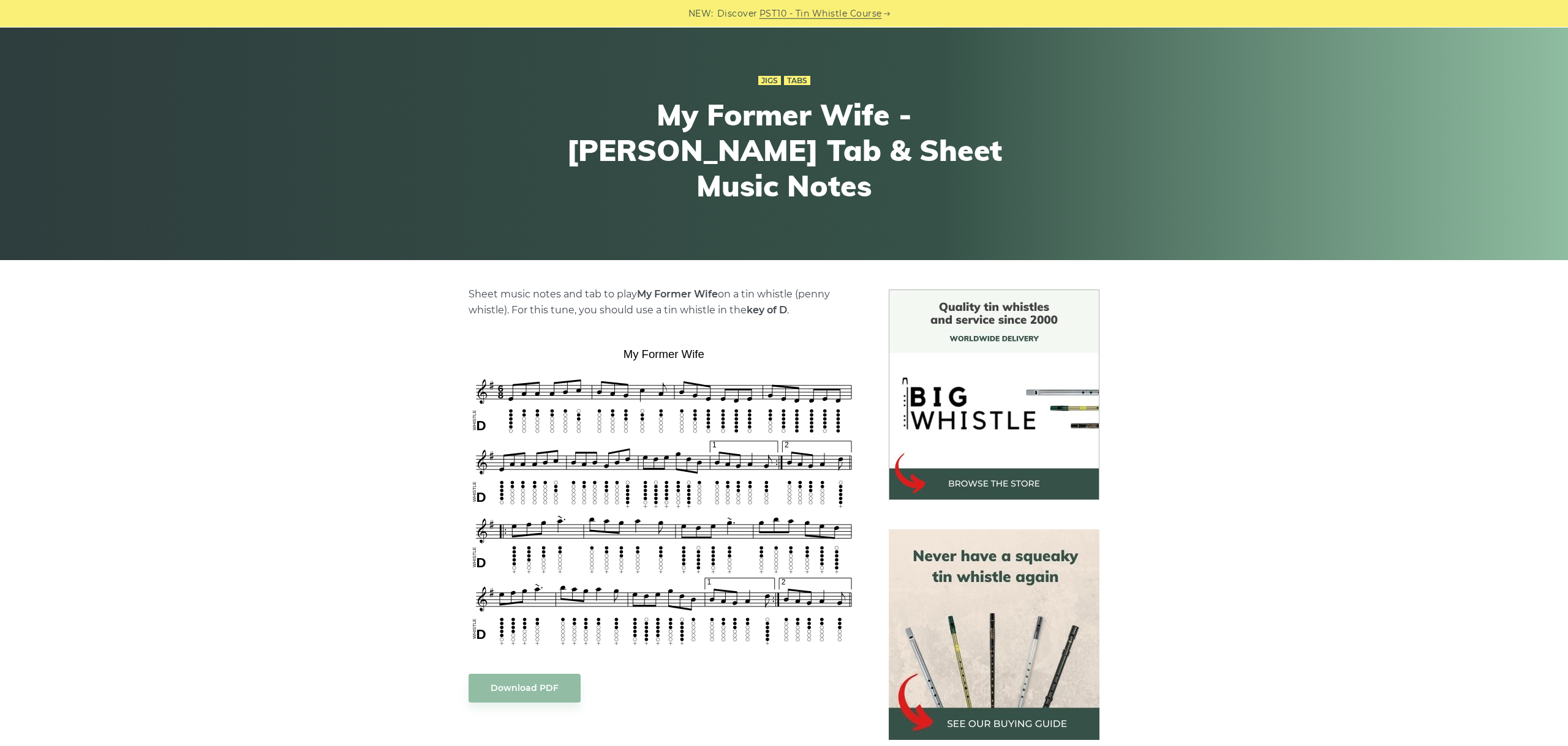
scroll to position [137, 0]
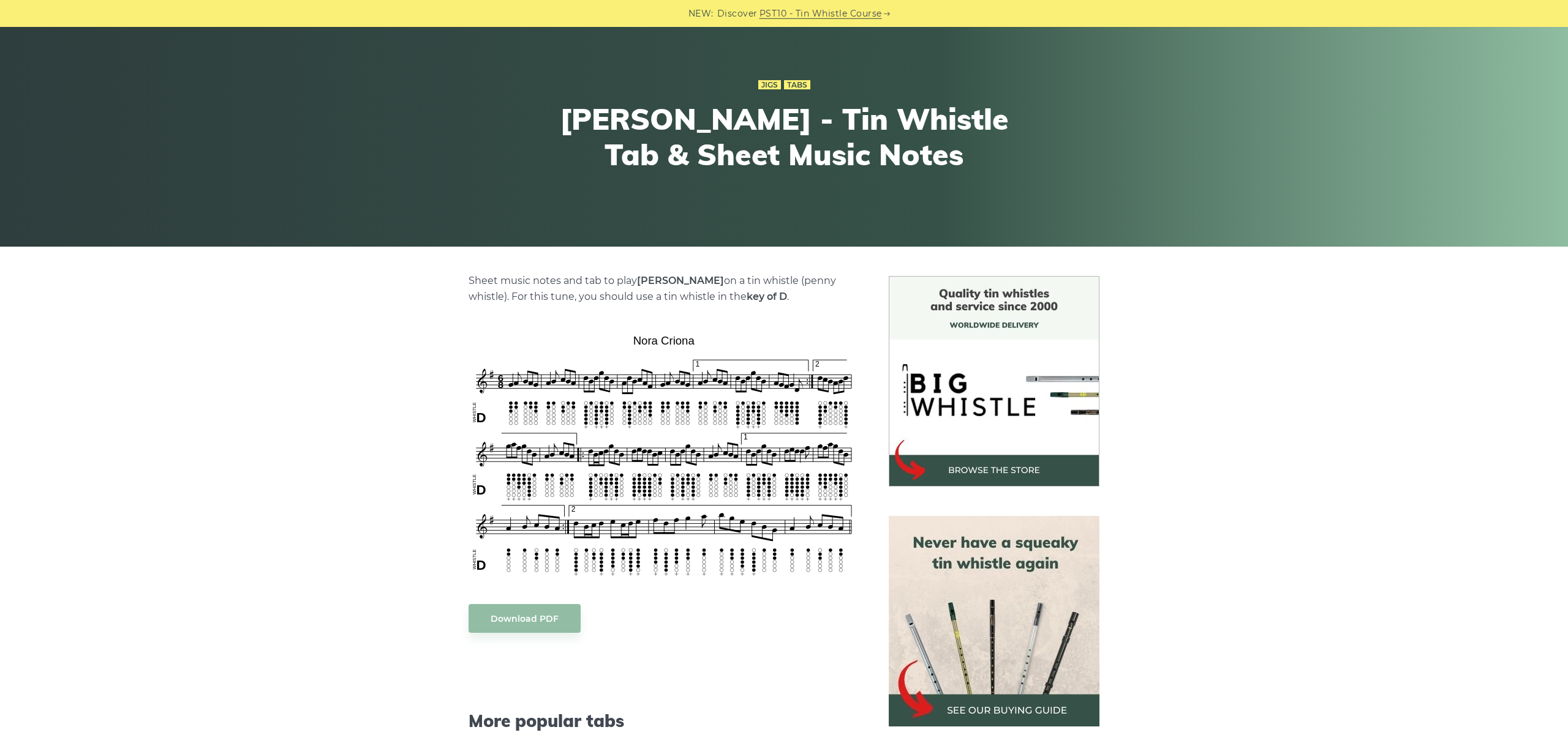
scroll to position [137, 0]
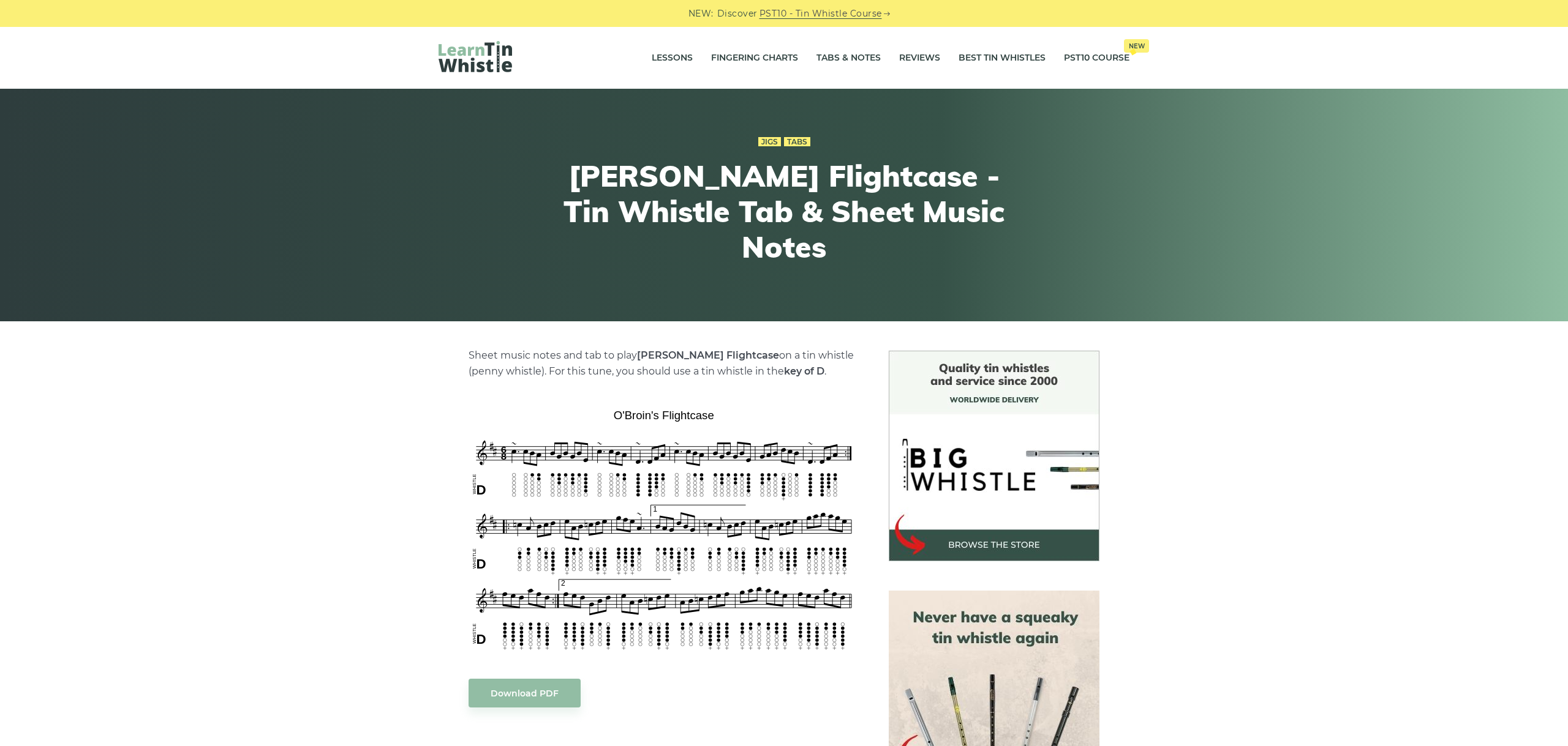
scroll to position [137, 0]
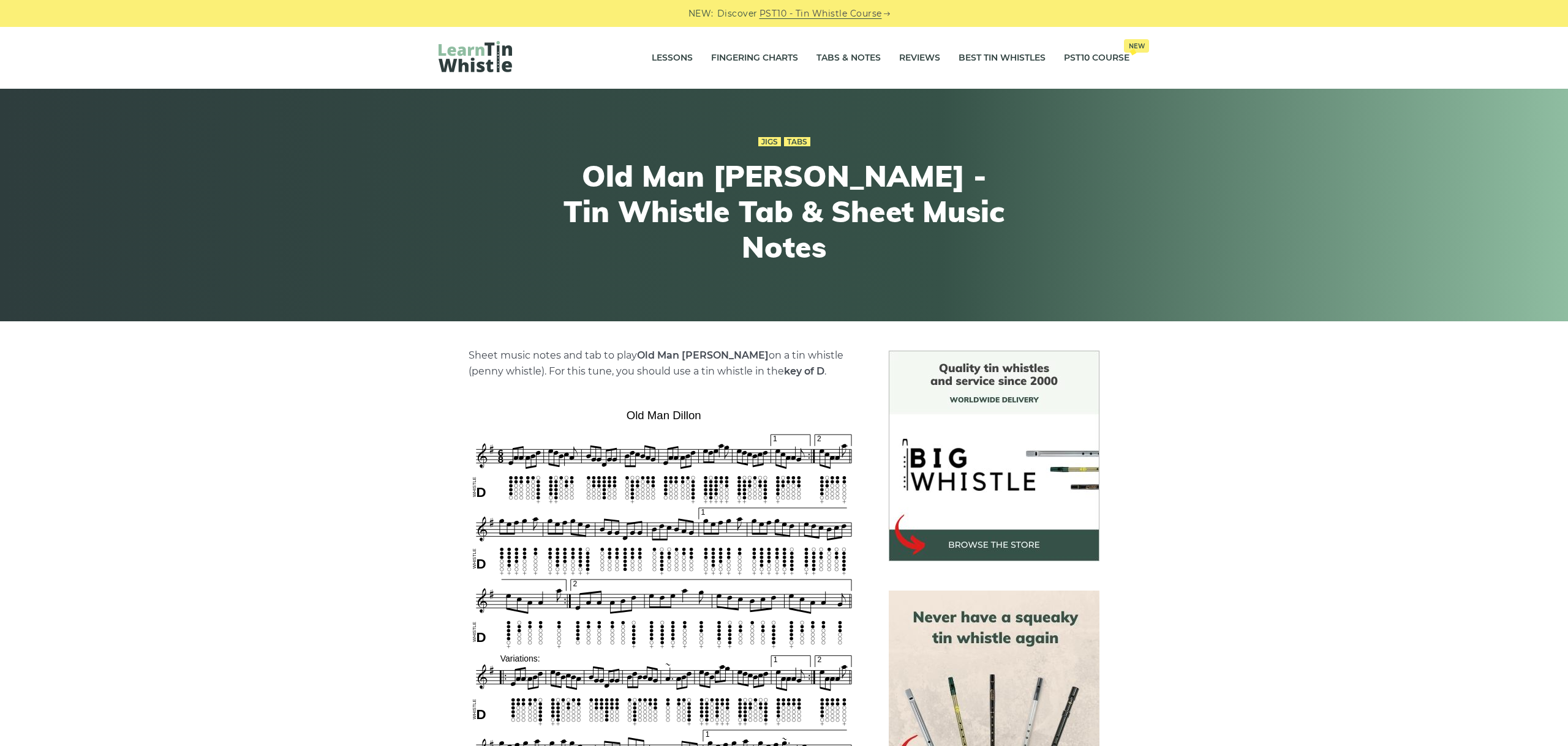
scroll to position [343, 0]
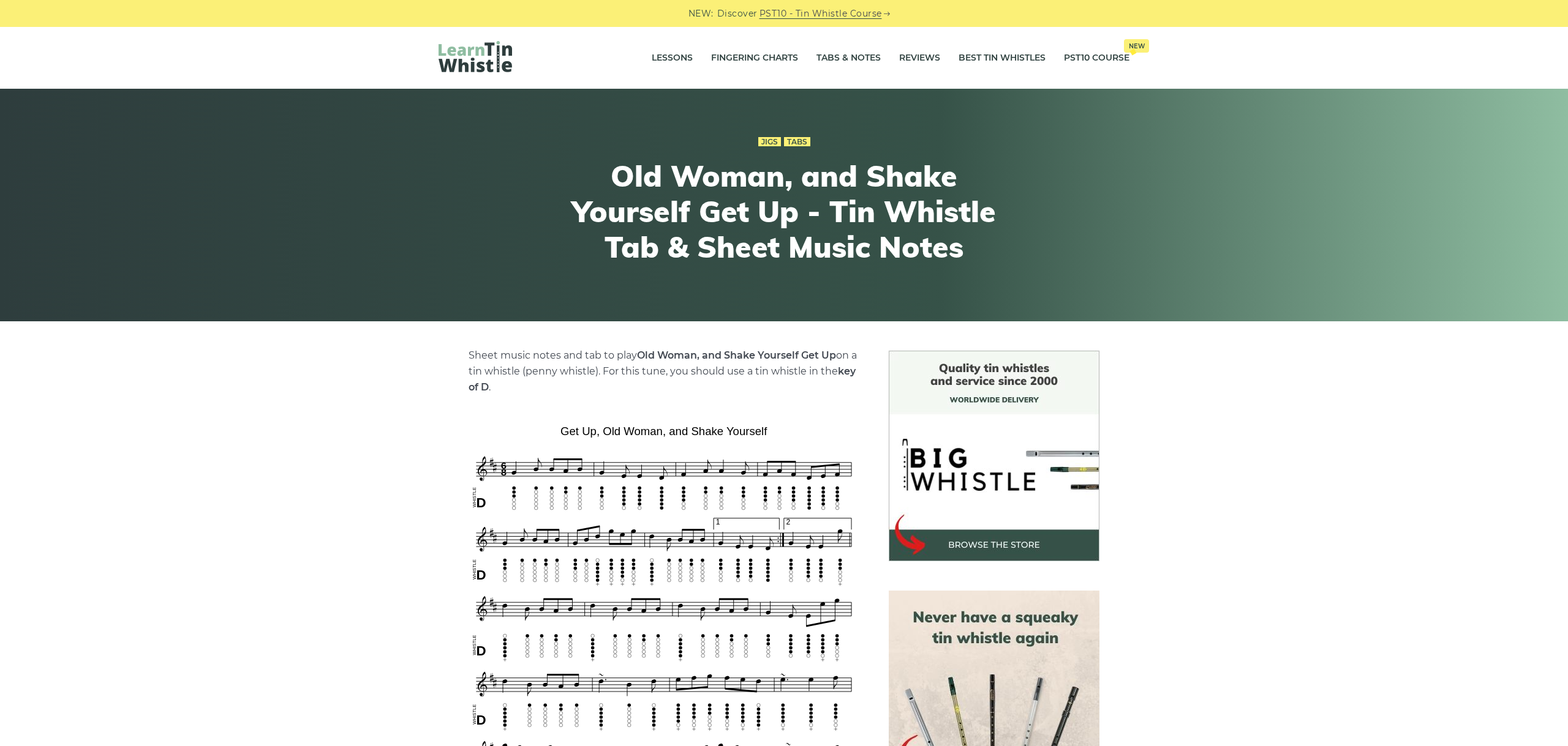
scroll to position [206, 0]
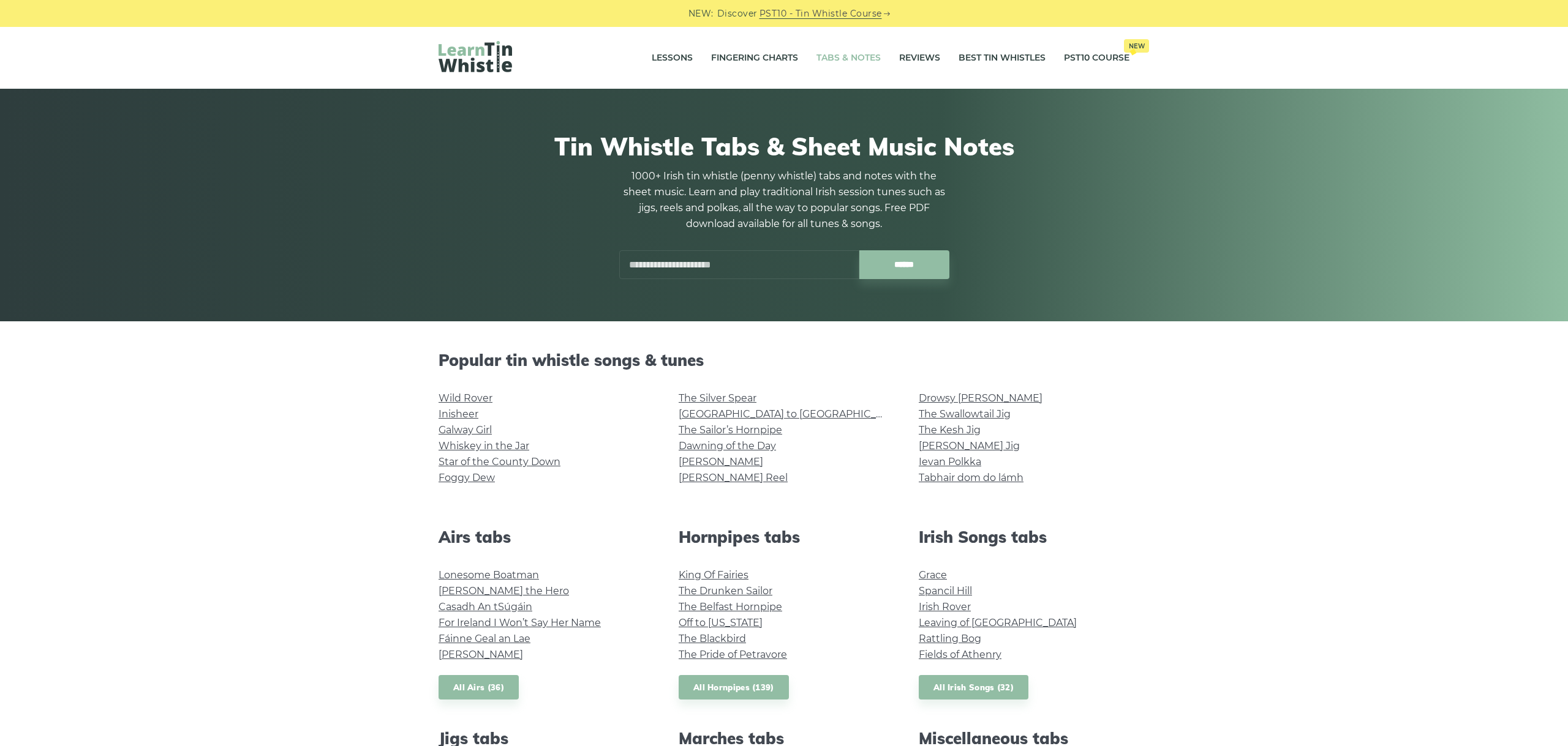
scroll to position [518, 0]
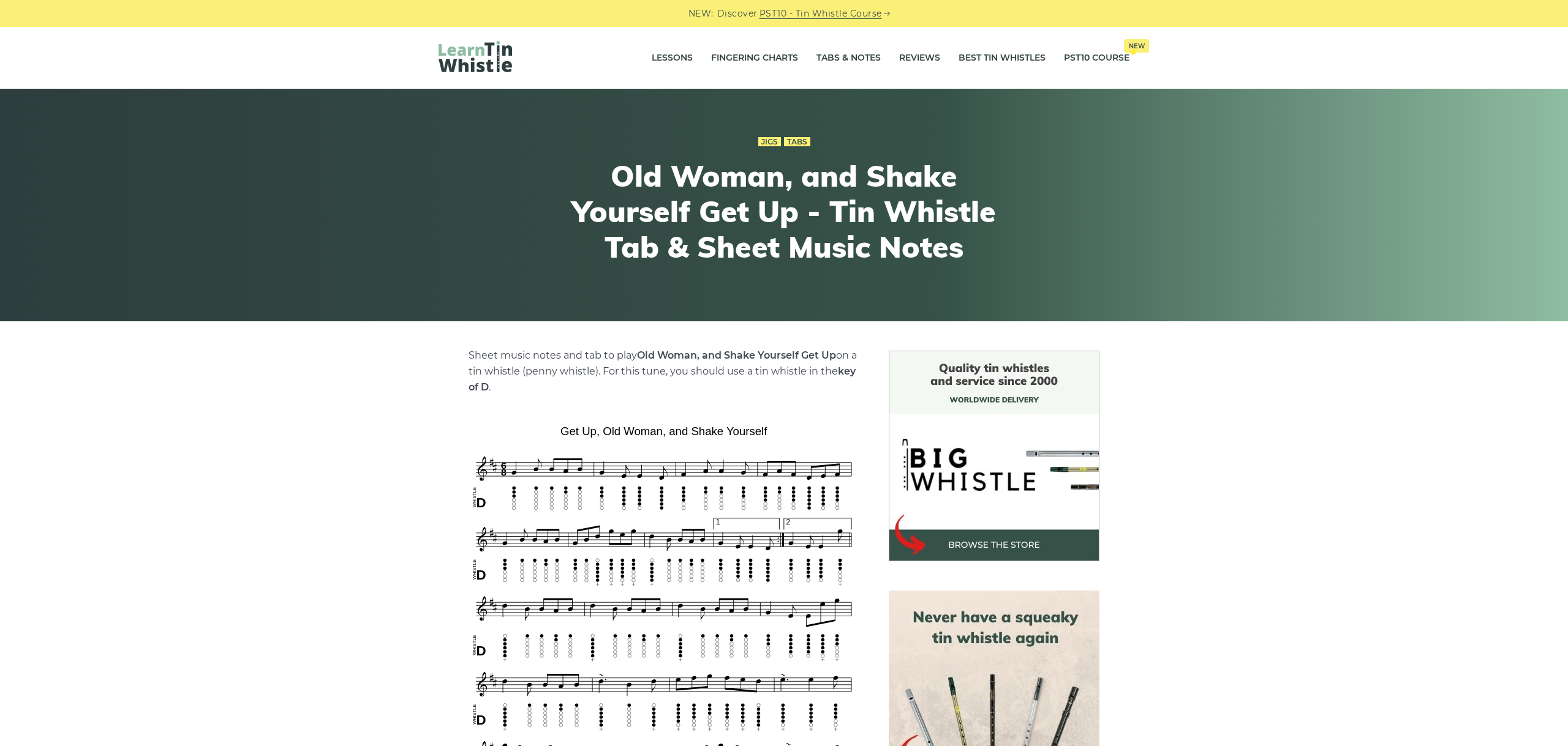
scroll to position [206, 0]
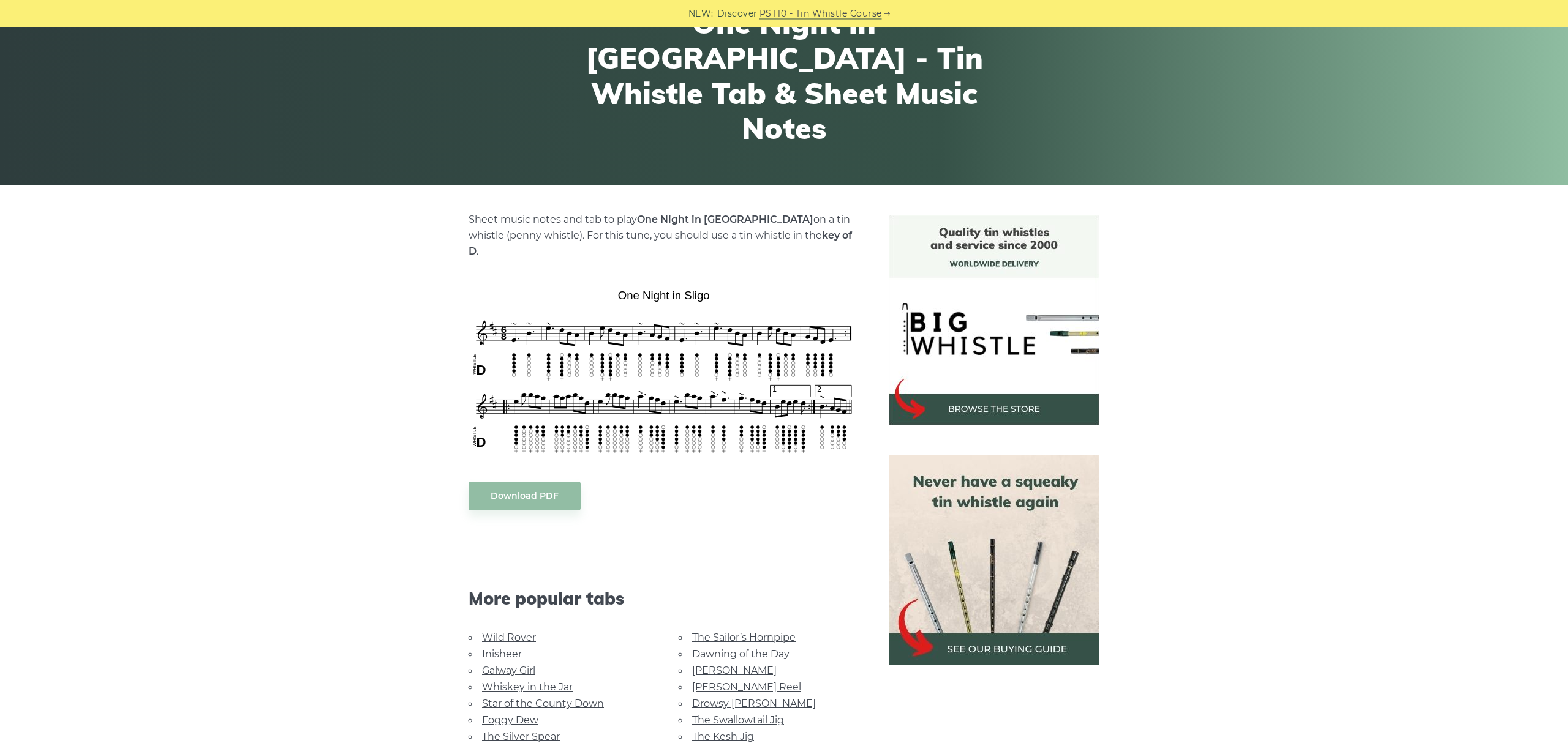
scroll to position [137, 0]
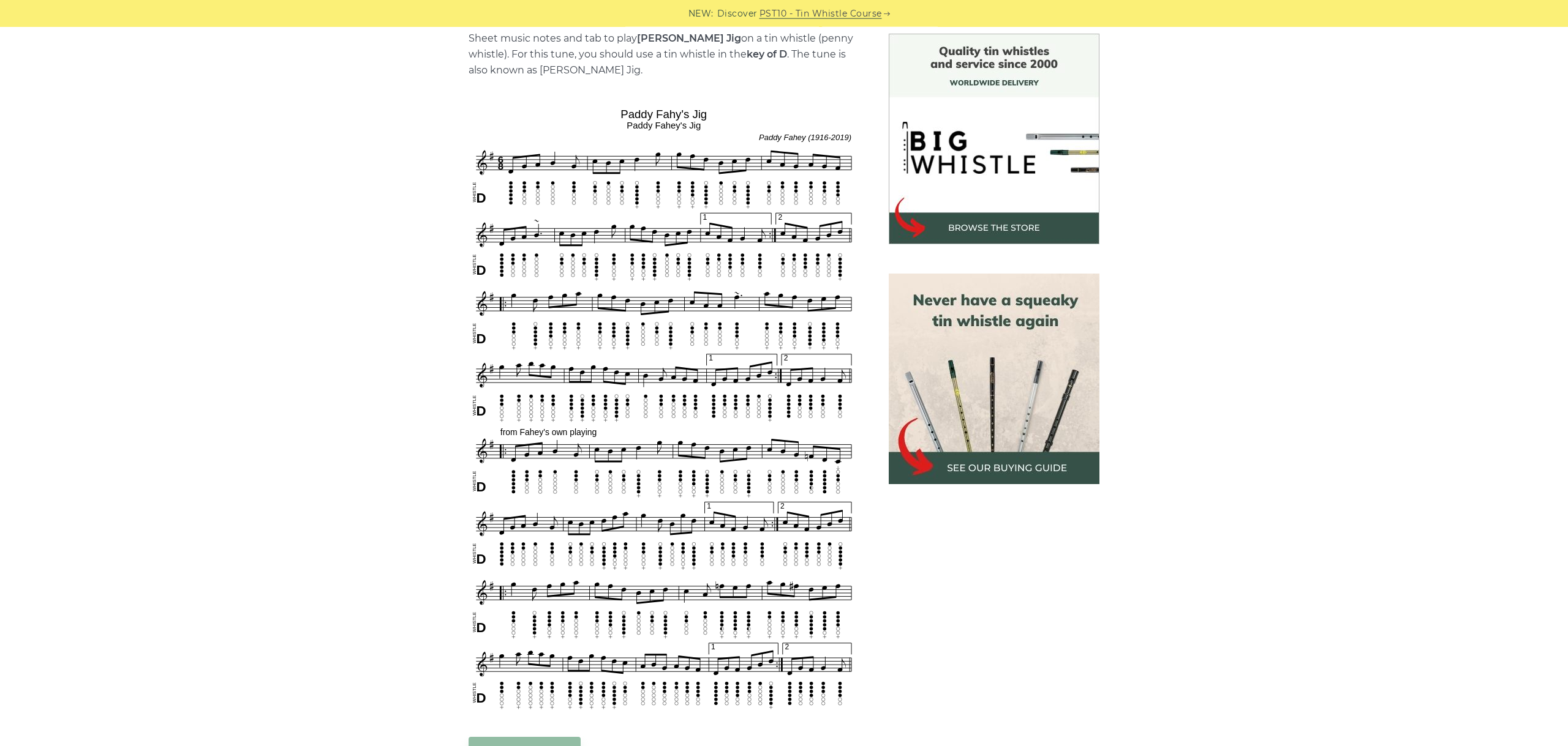
scroll to position [343, 0]
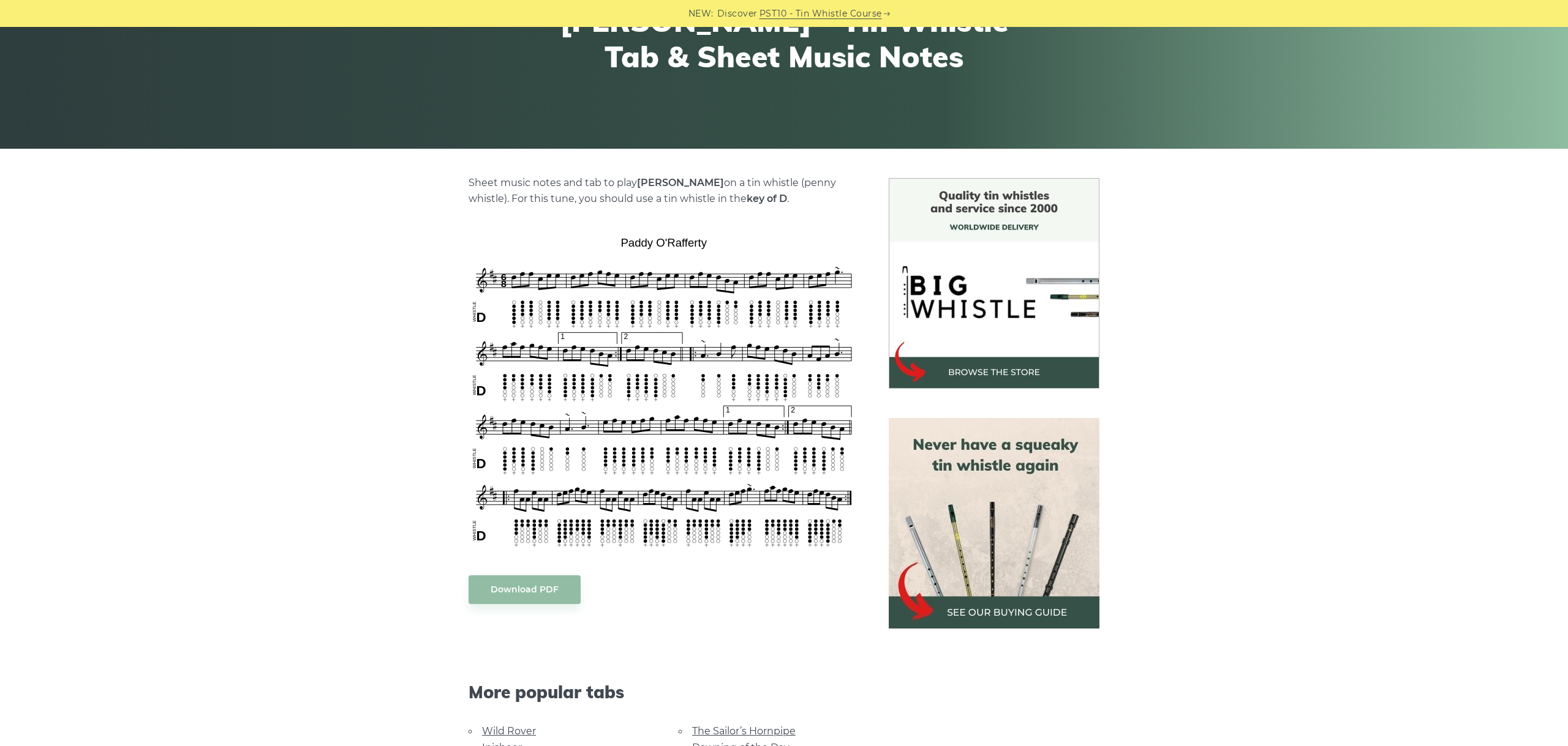
scroll to position [206, 0]
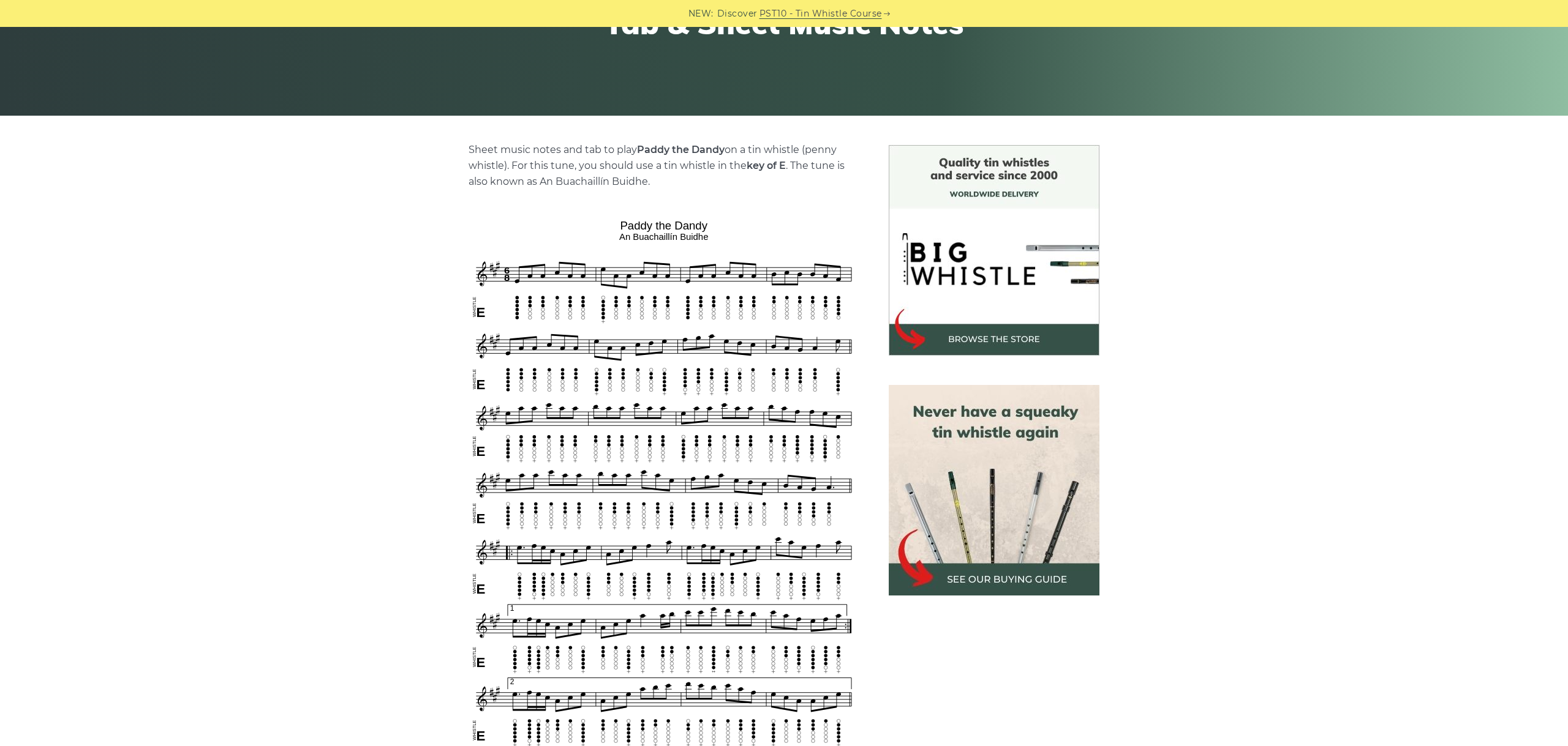
scroll to position [343, 0]
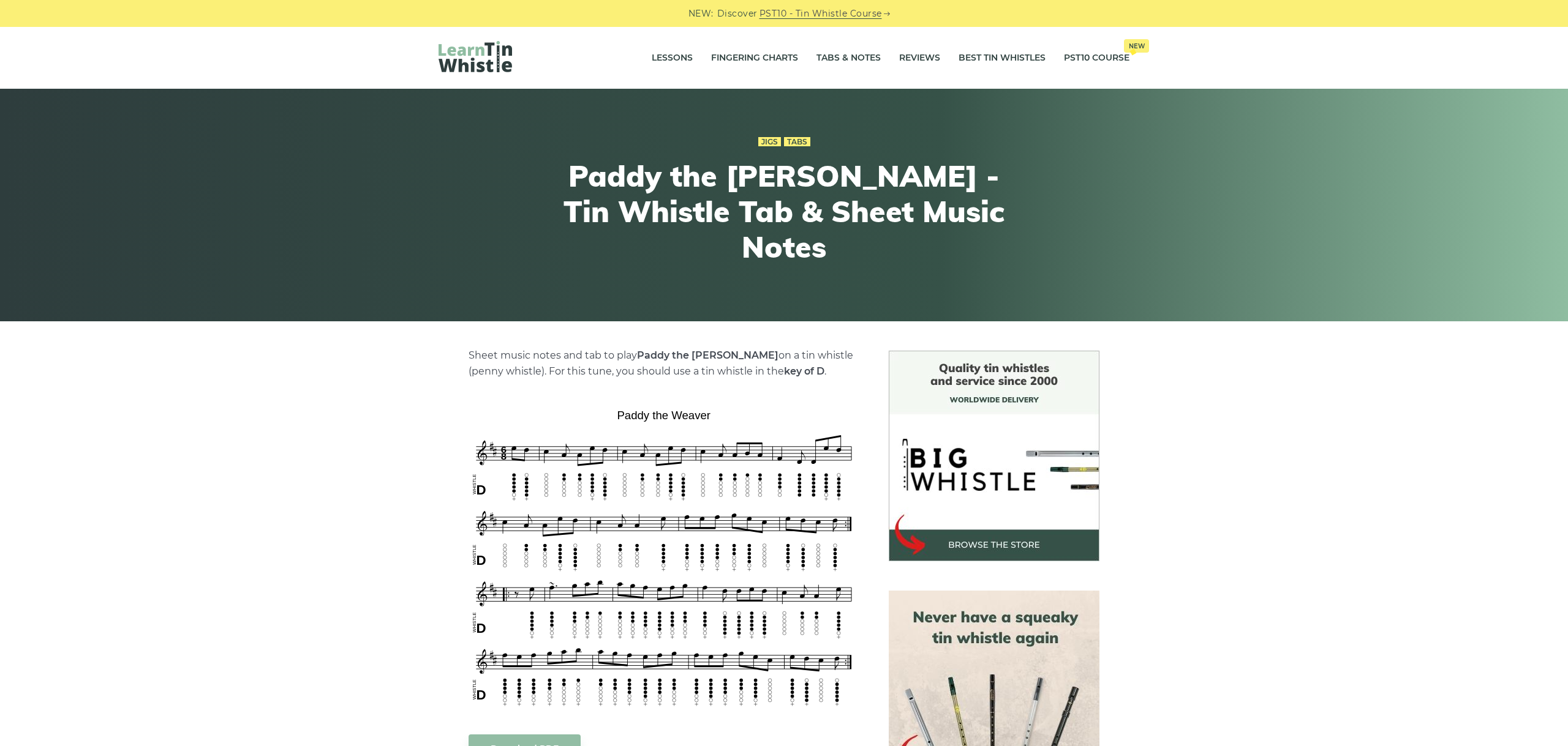
scroll to position [206, 0]
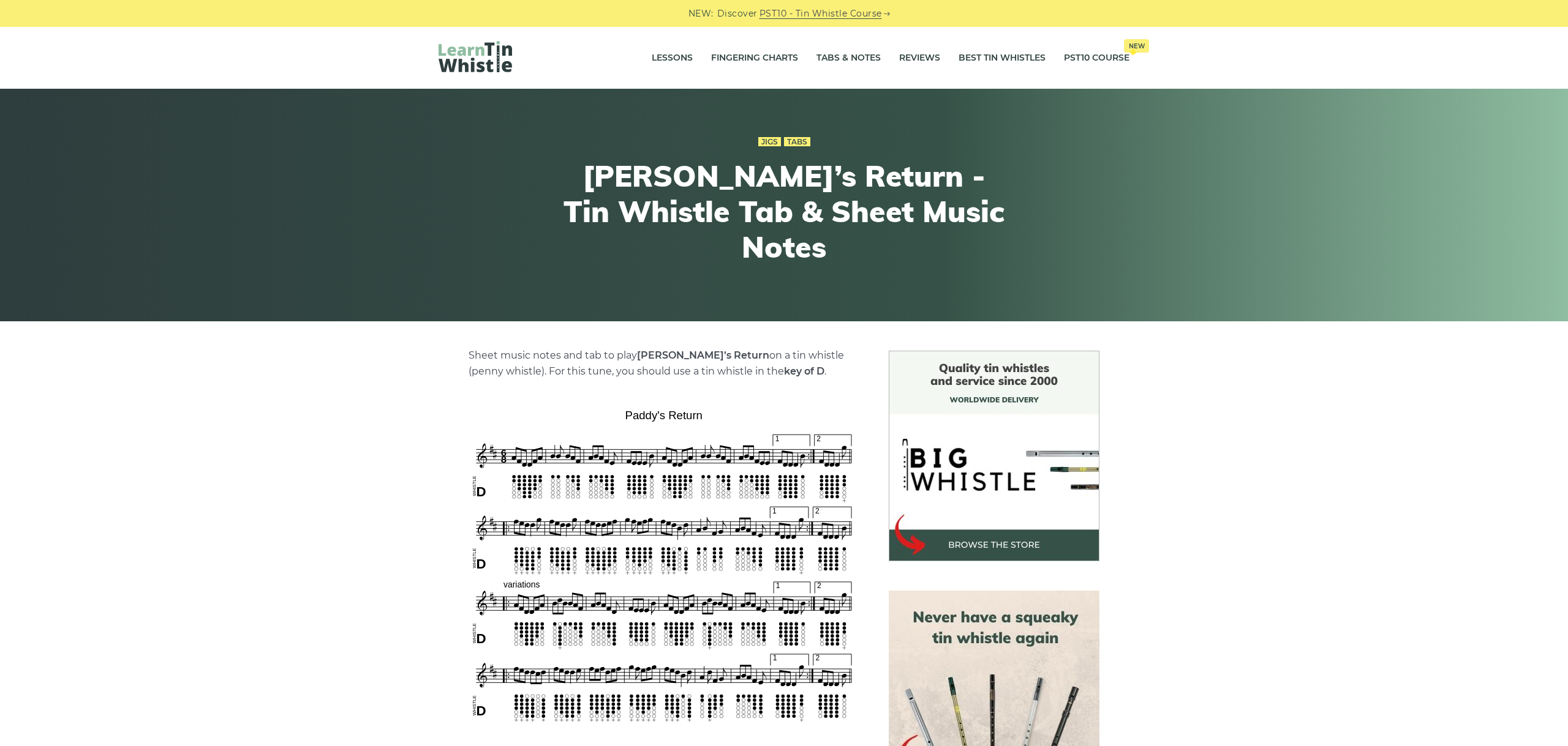
scroll to position [206, 0]
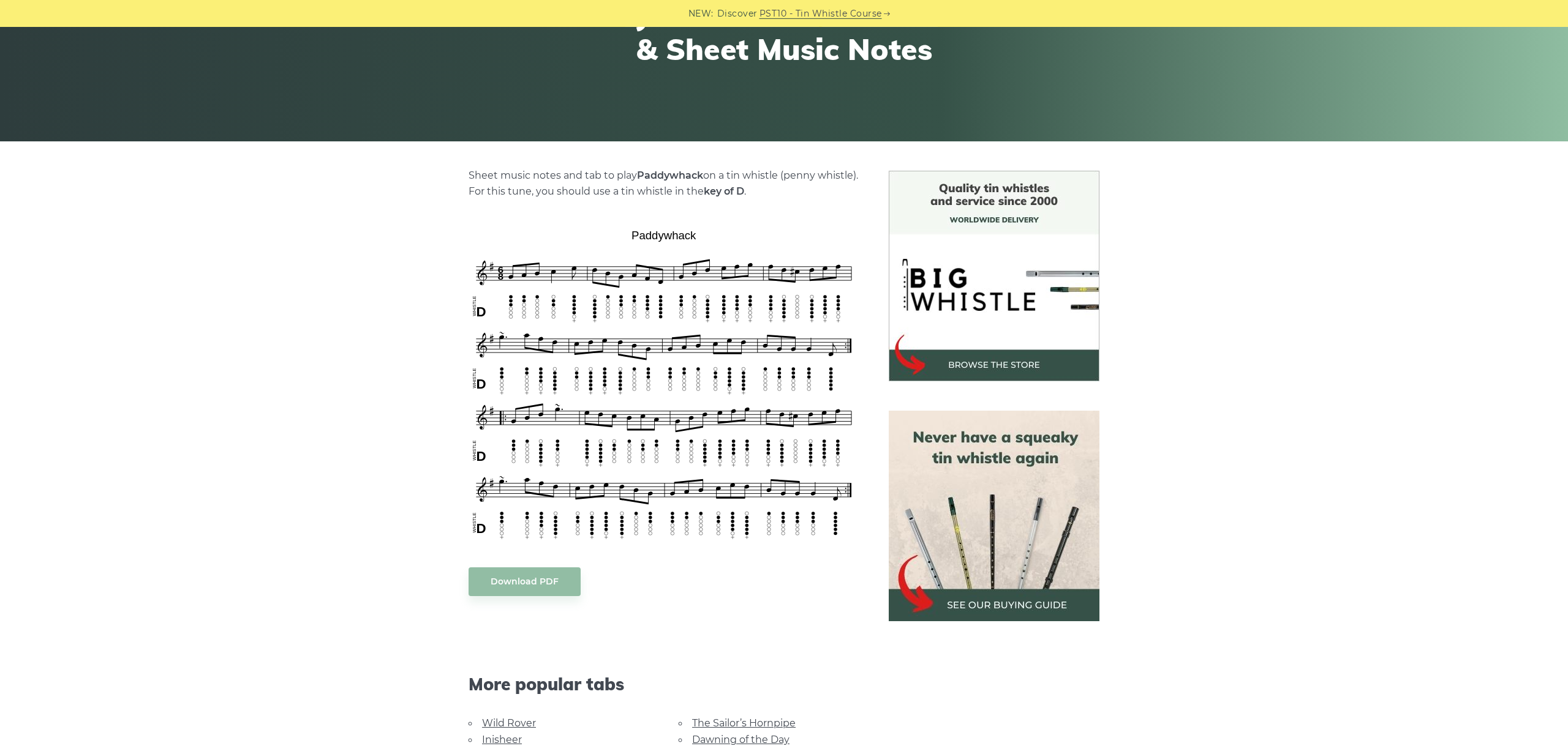
scroll to position [206, 0]
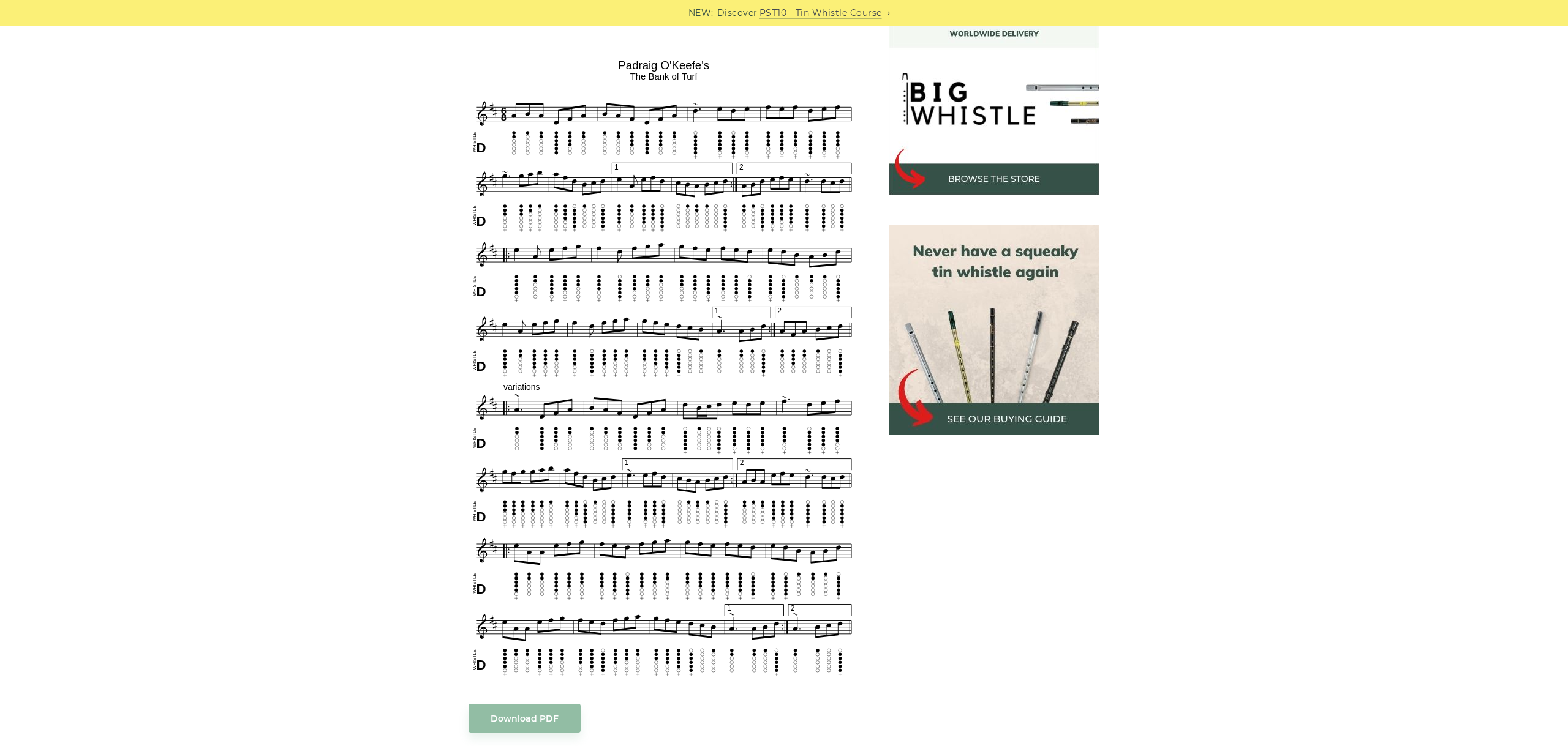
scroll to position [343, 0]
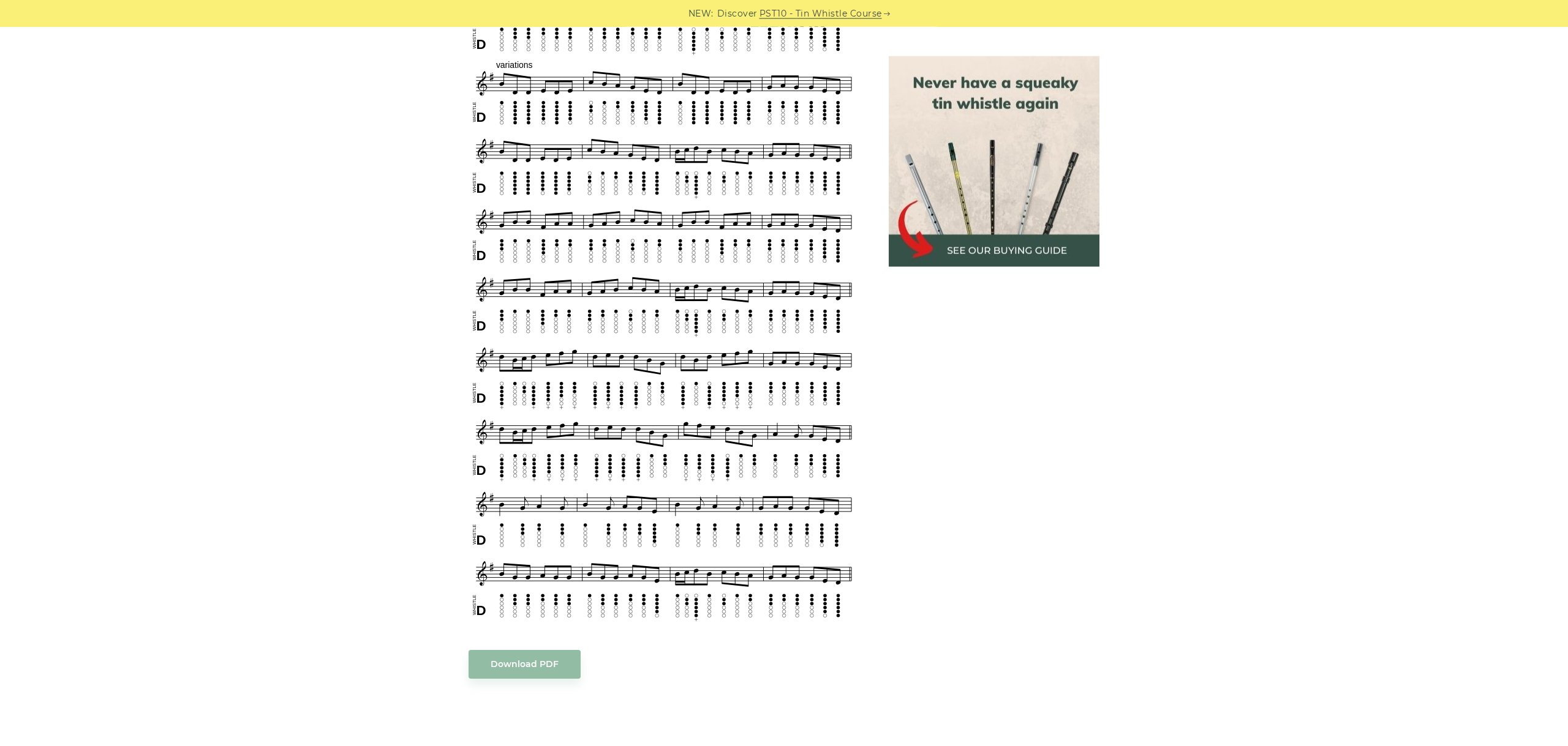
scroll to position [960, 0]
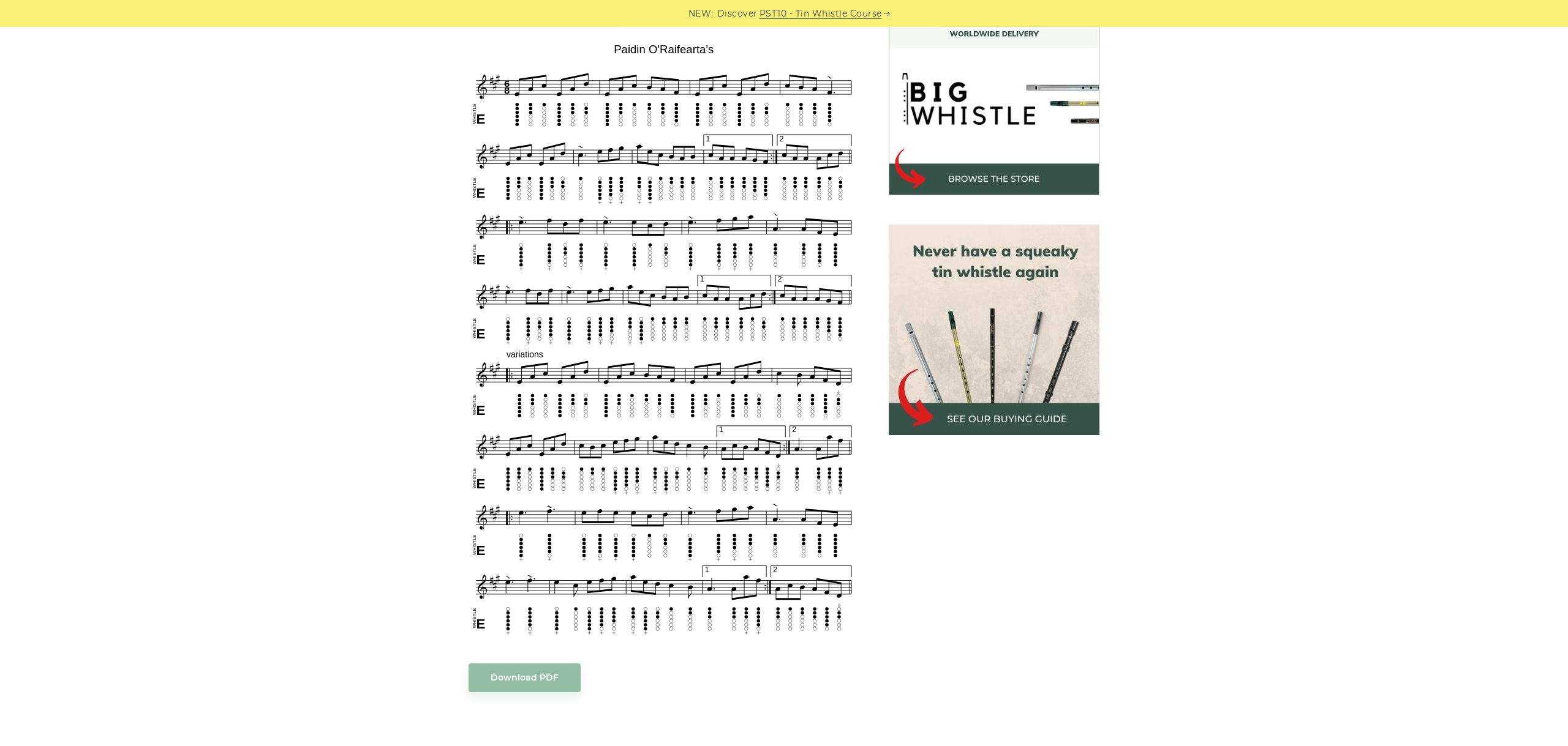
scroll to position [343, 0]
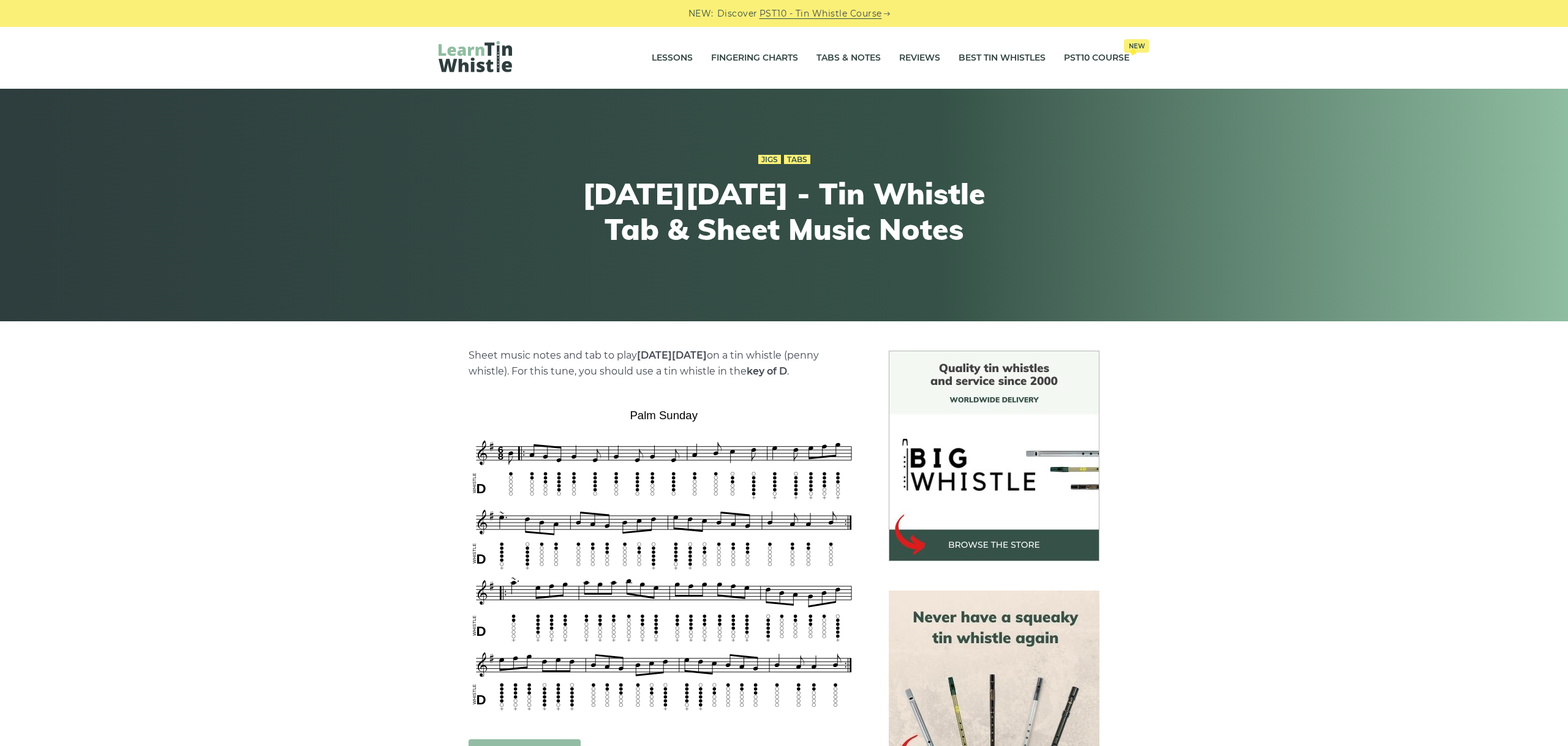
scroll to position [137, 0]
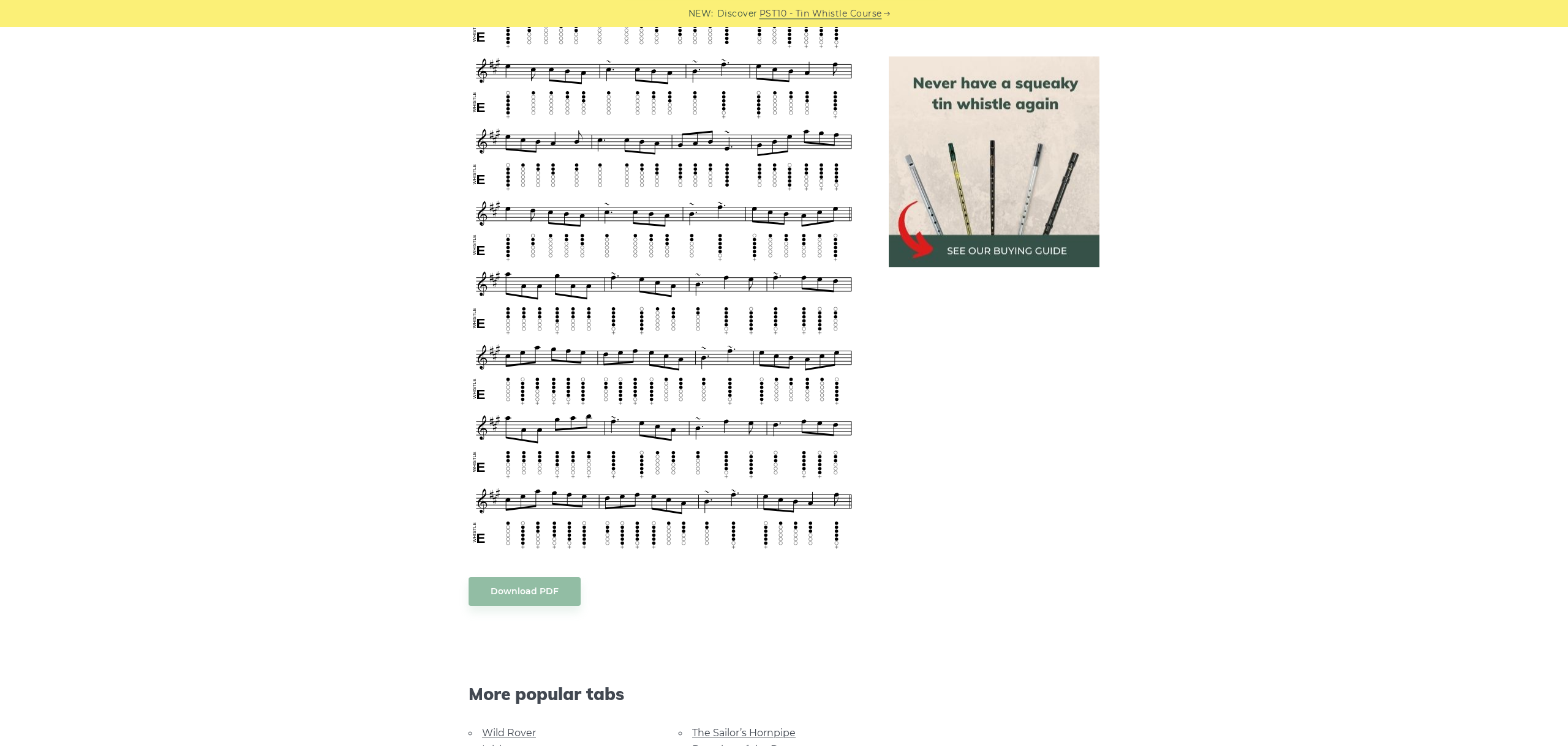
scroll to position [754, 0]
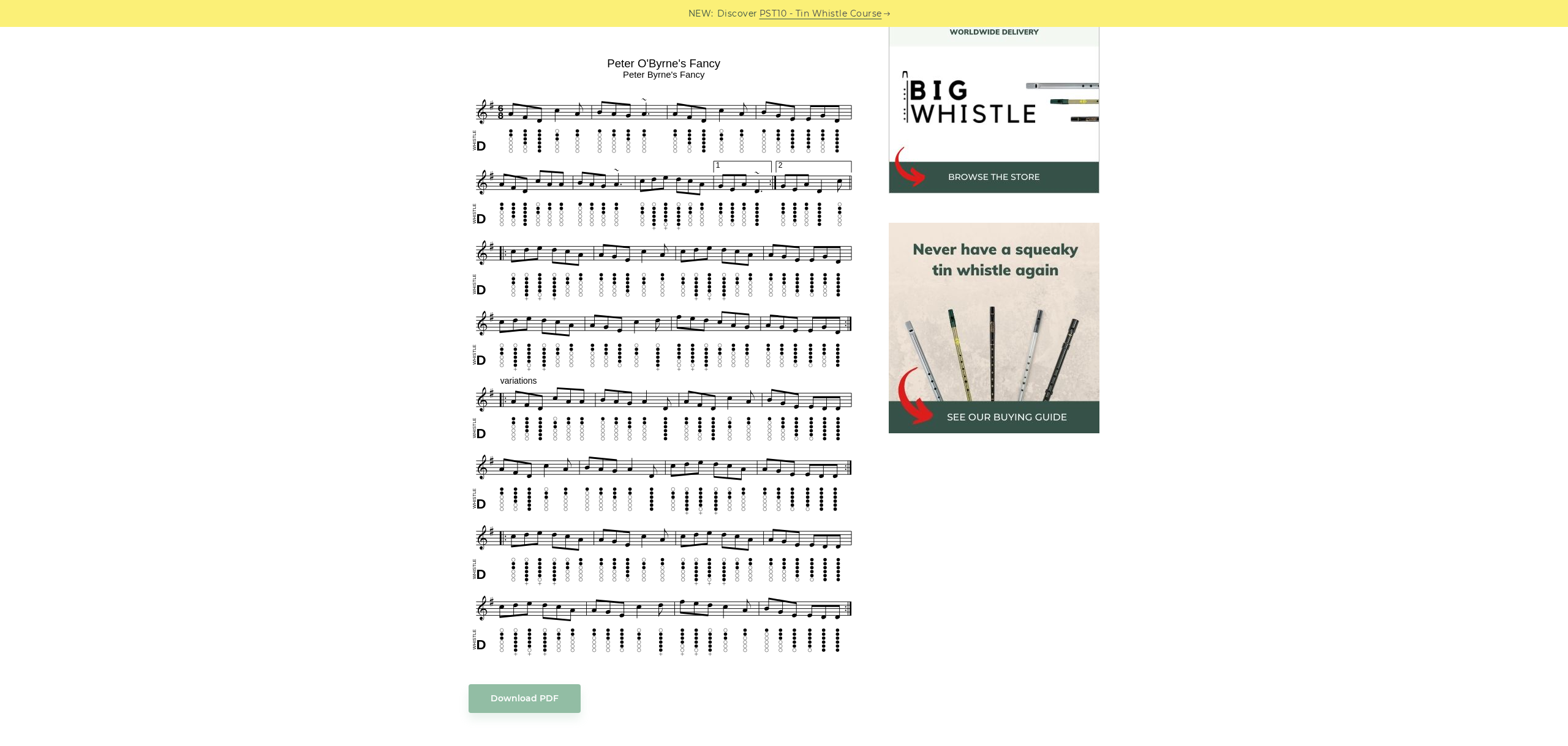
scroll to position [343, 0]
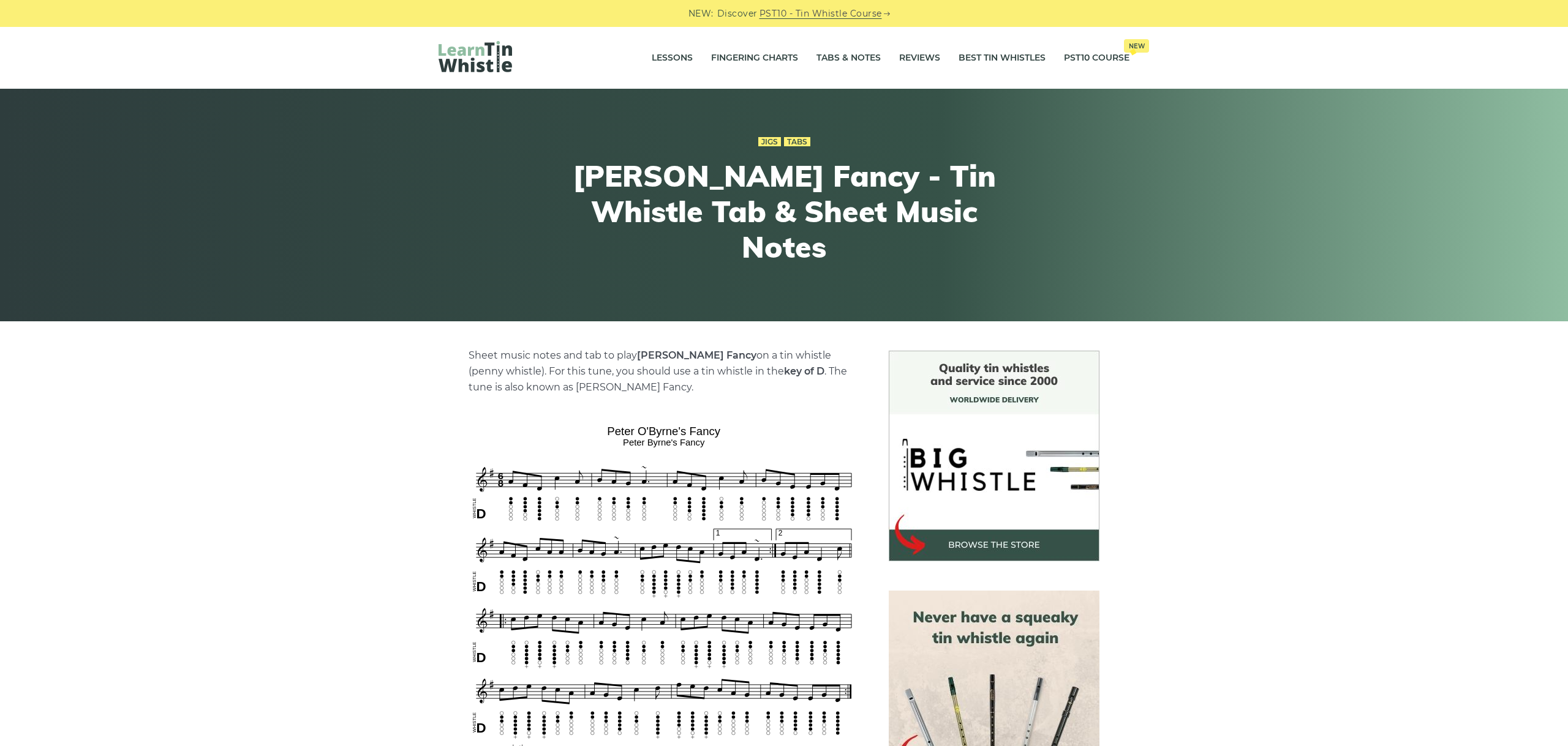
scroll to position [343, 0]
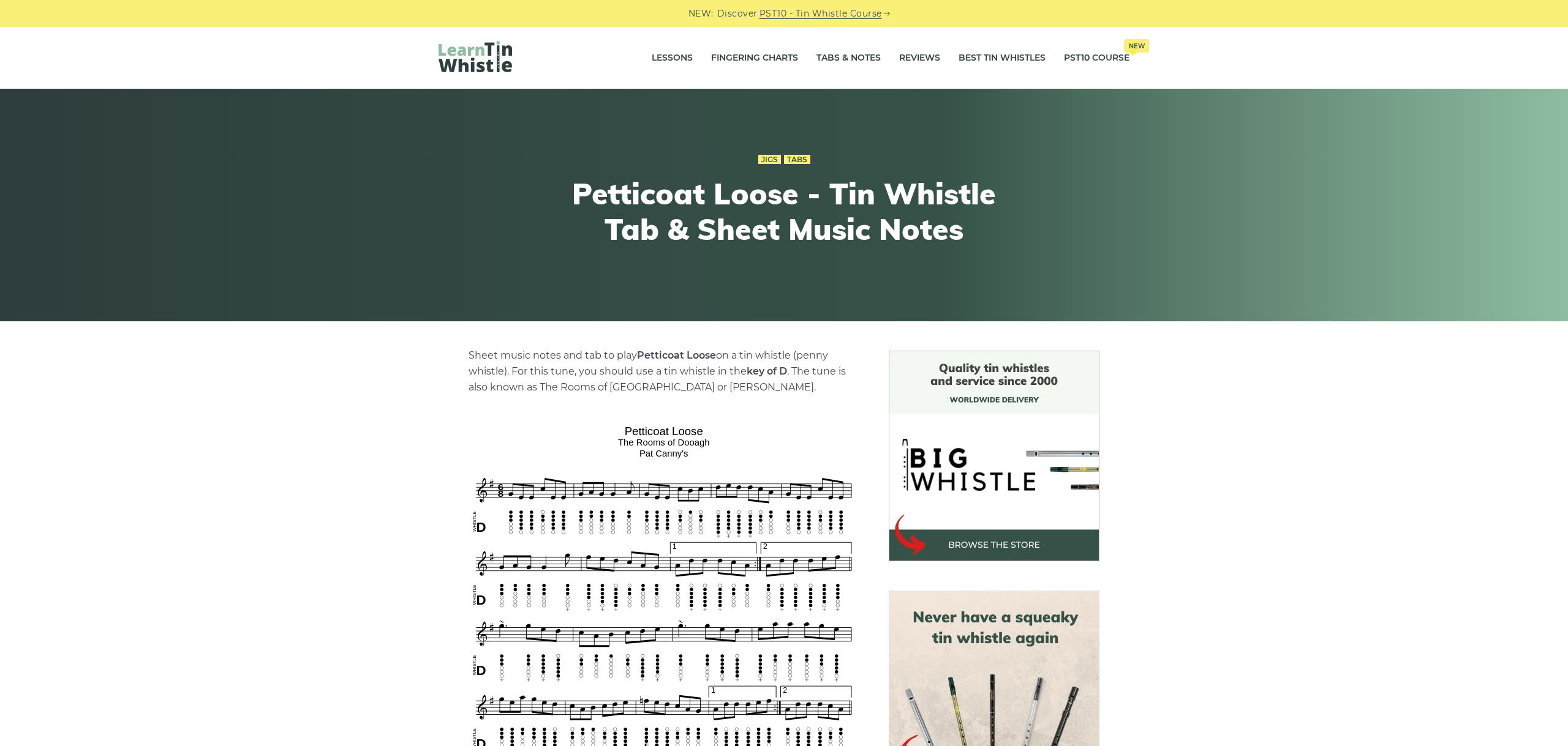
scroll to position [206, 0]
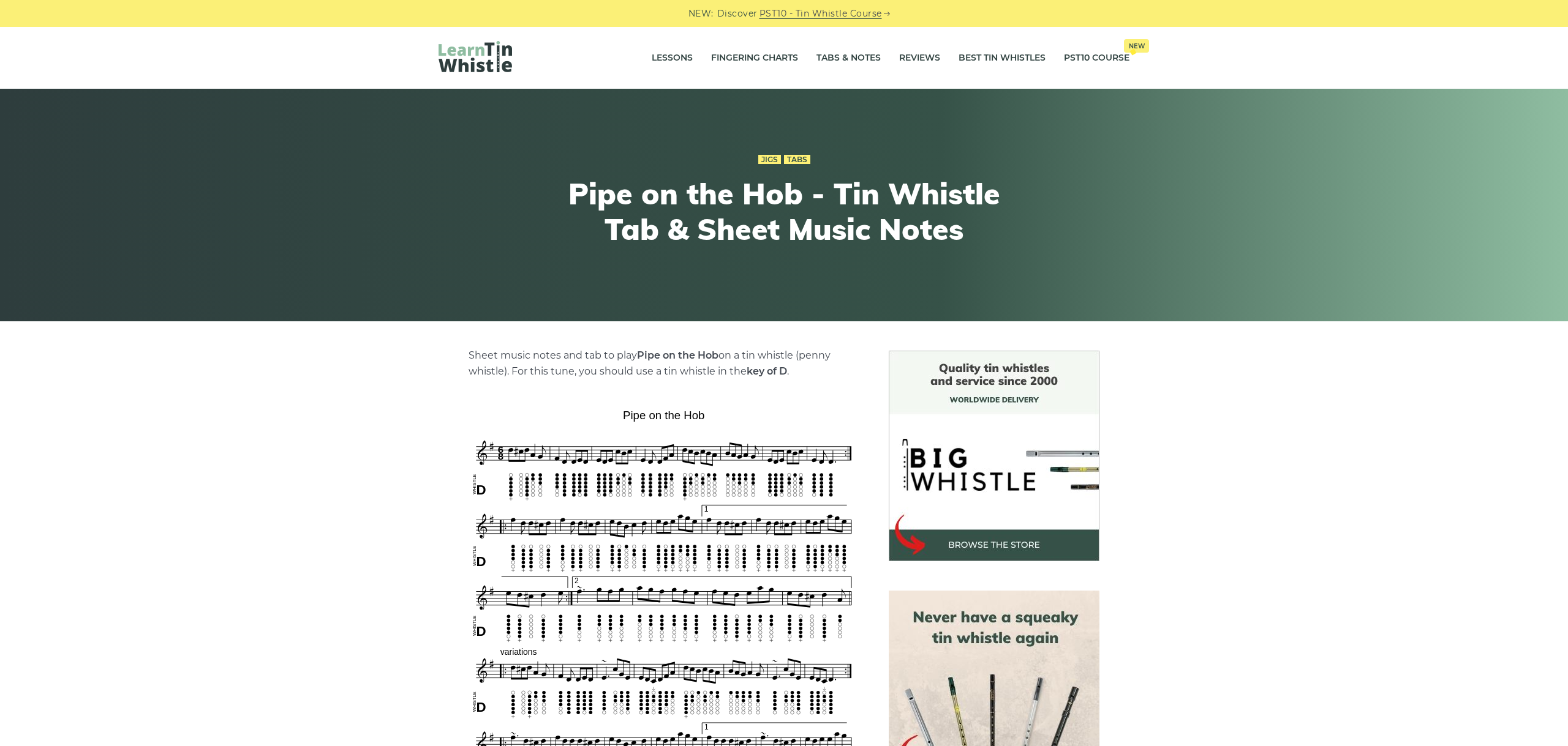
scroll to position [274, 0]
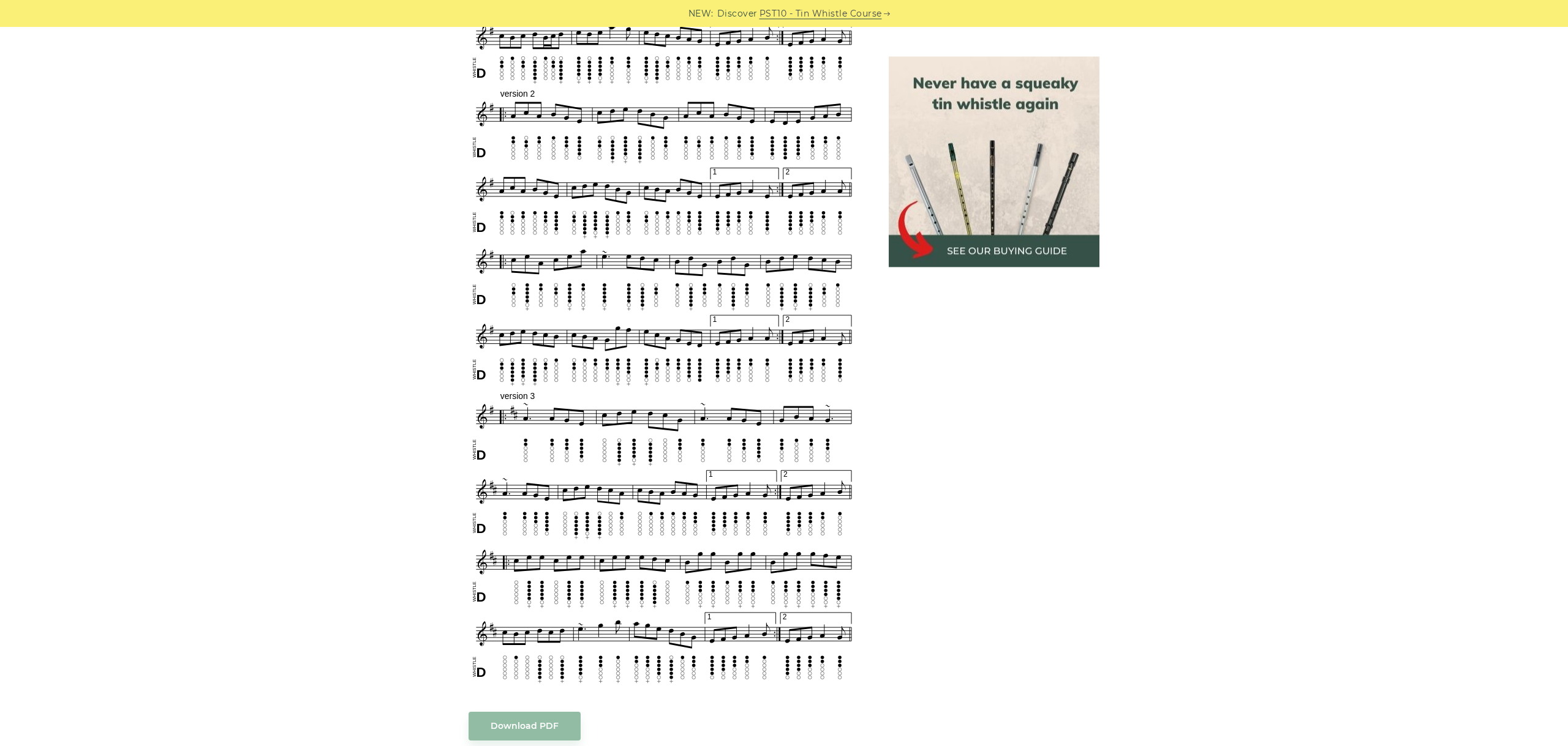
scroll to position [960, 0]
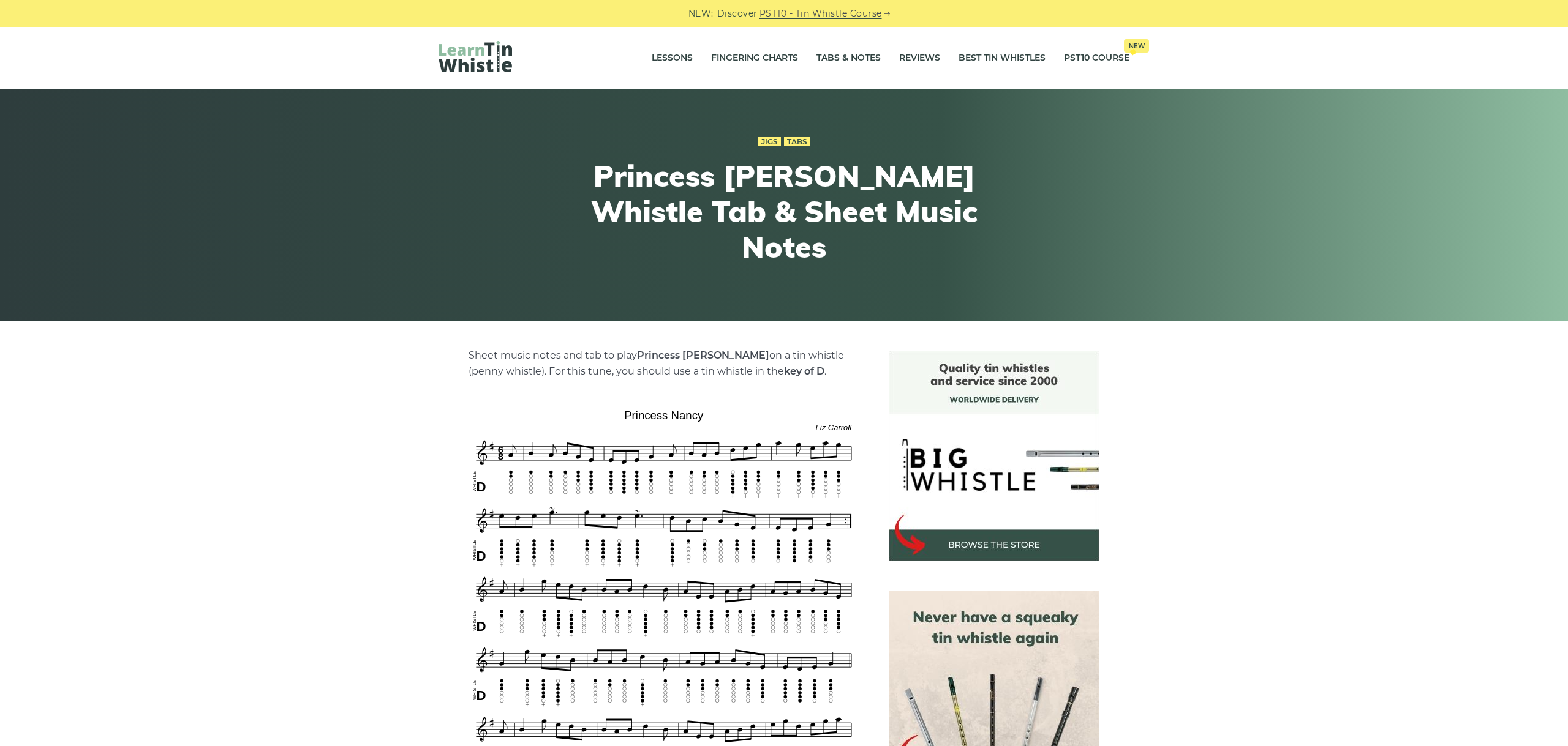
click at [1284, 291] on div "Jigs Tabs Princess Nancy - Tin Whistle Tab & Sheet Music Notes" at bounding box center [784, 205] width 1568 height 233
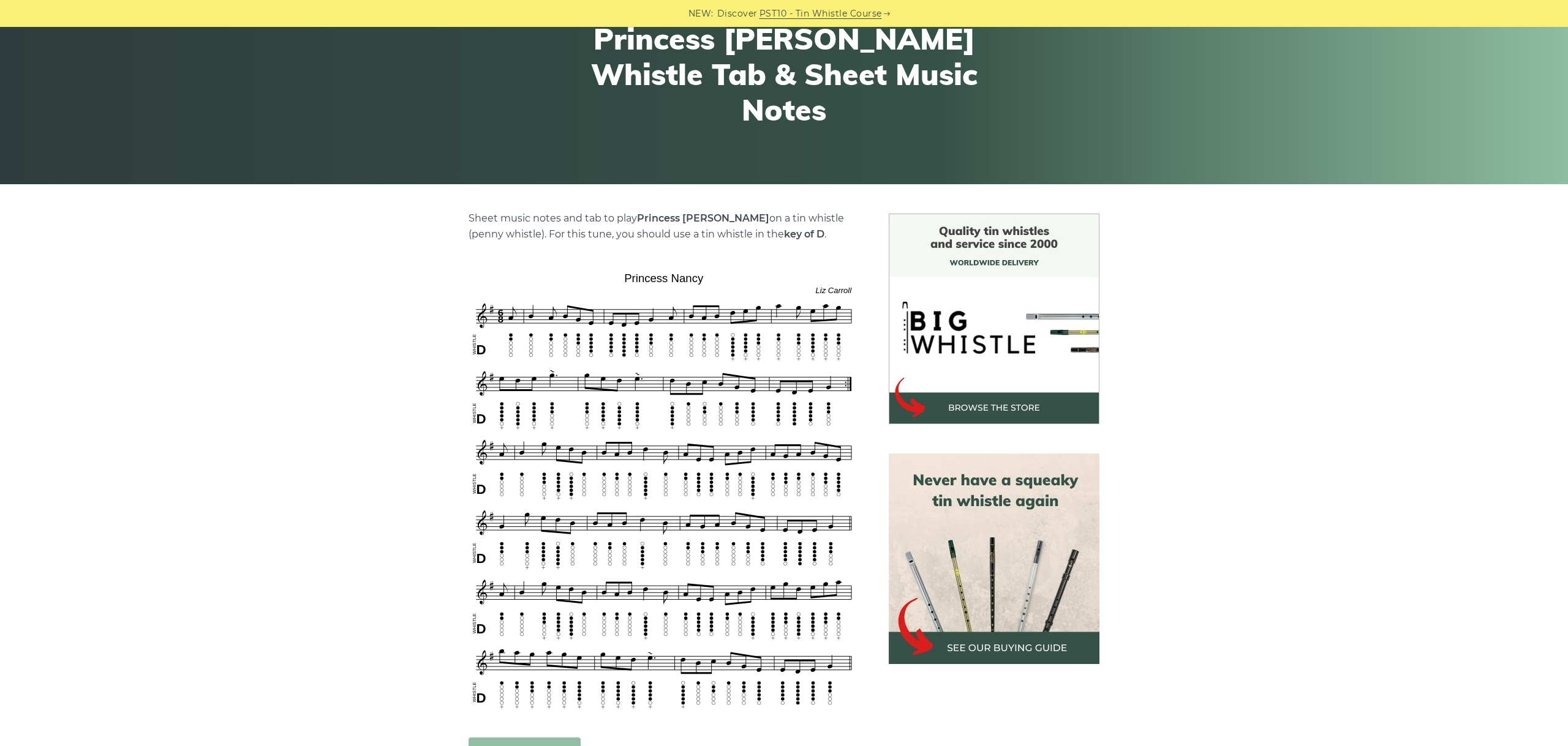
scroll to position [343, 0]
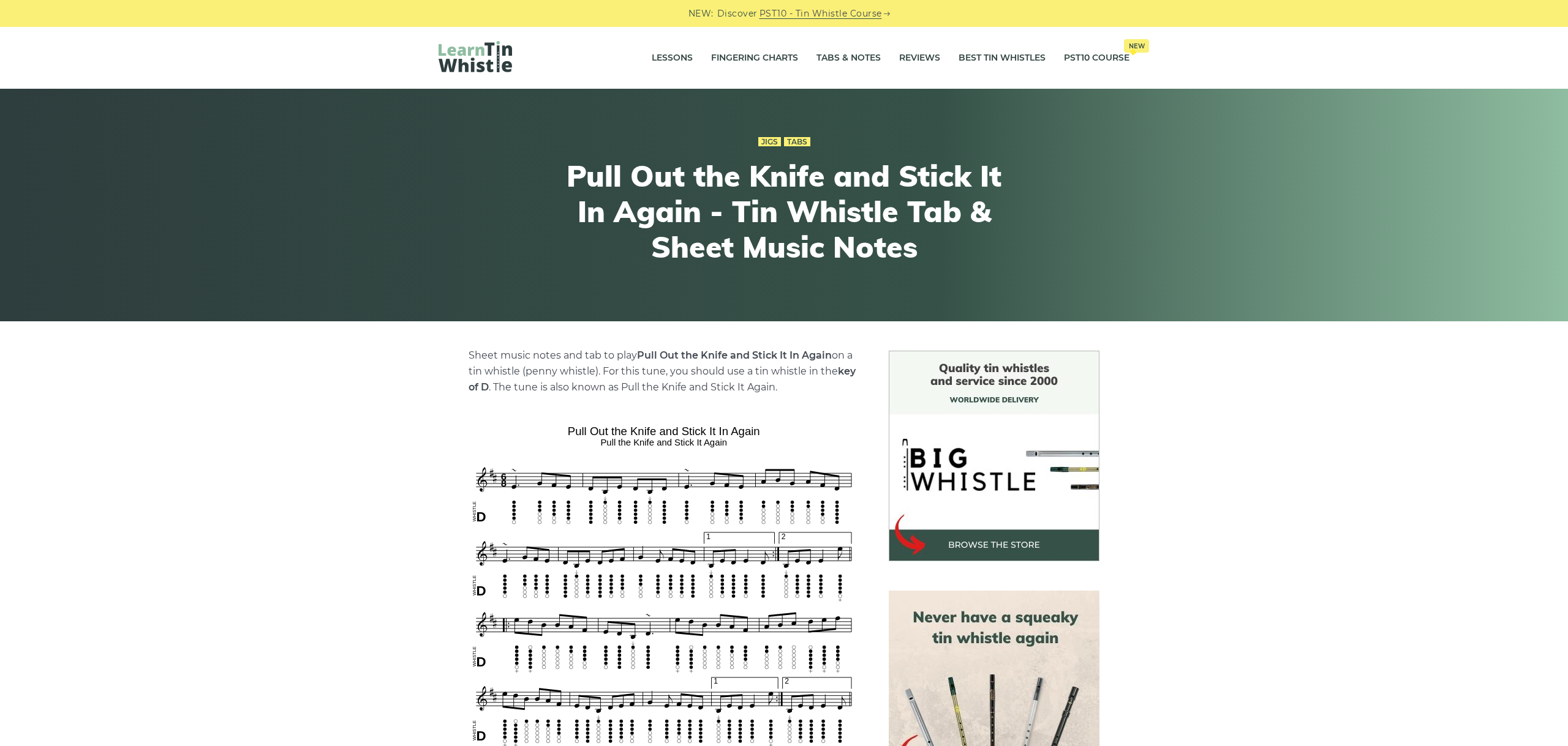
scroll to position [274, 0]
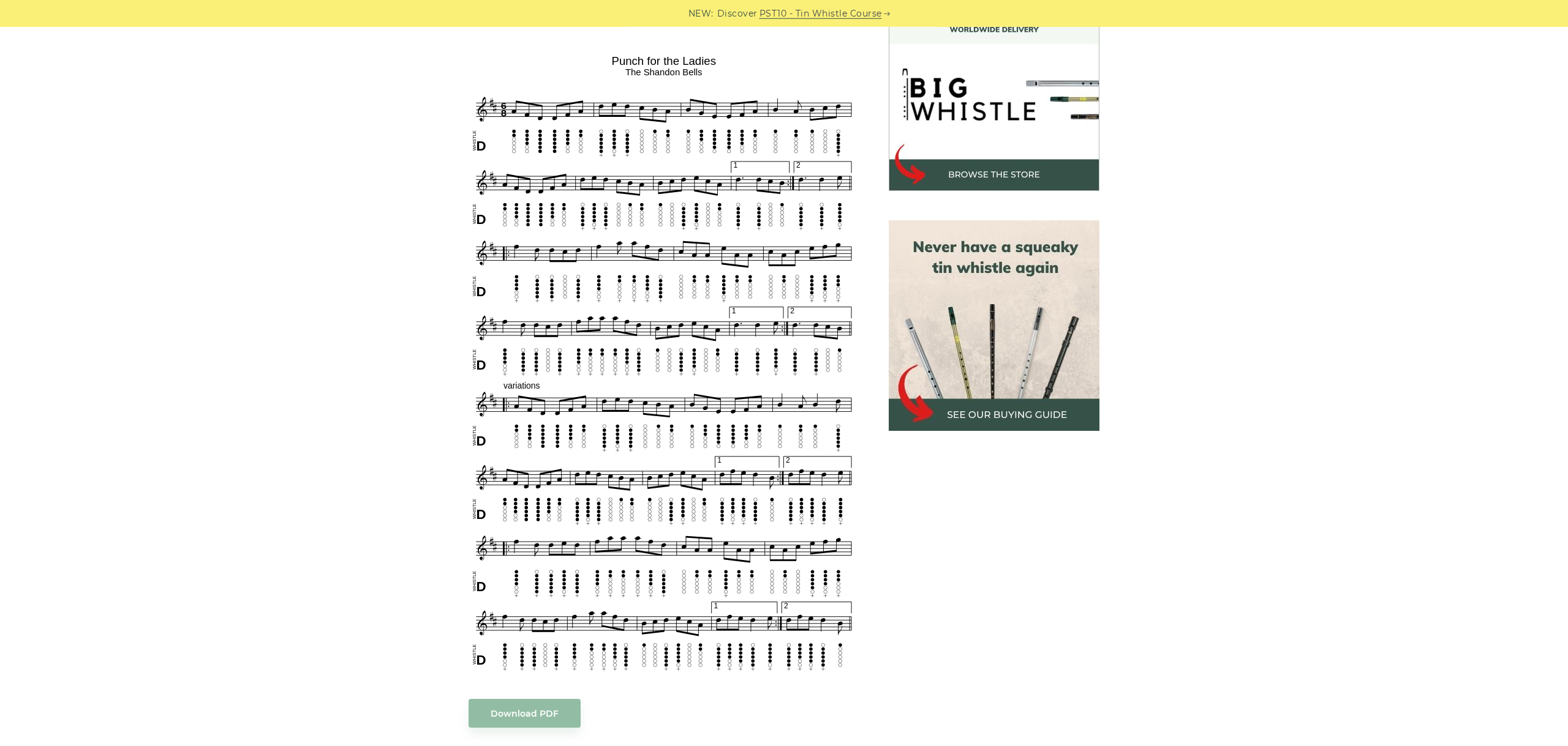
scroll to position [343, 0]
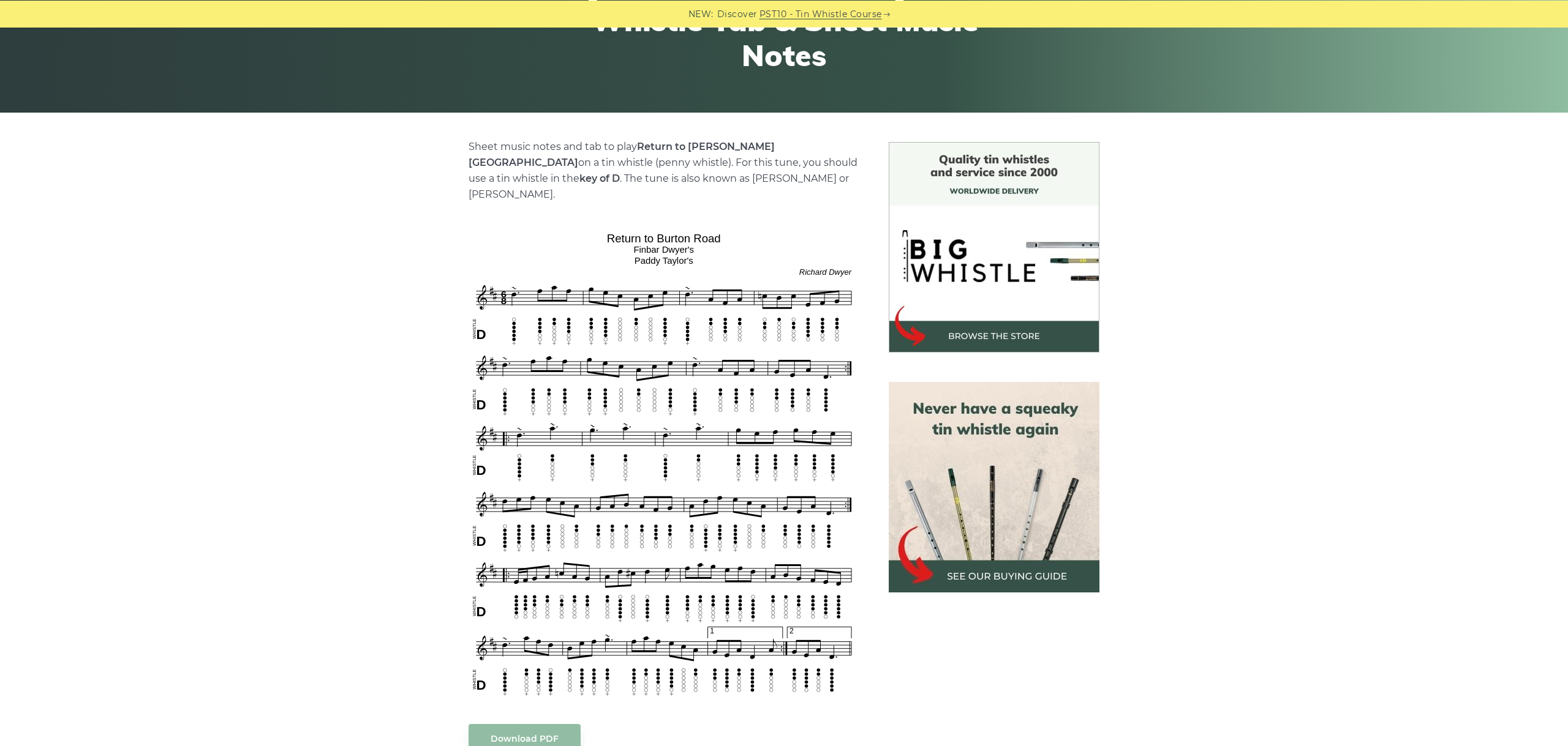
scroll to position [274, 0]
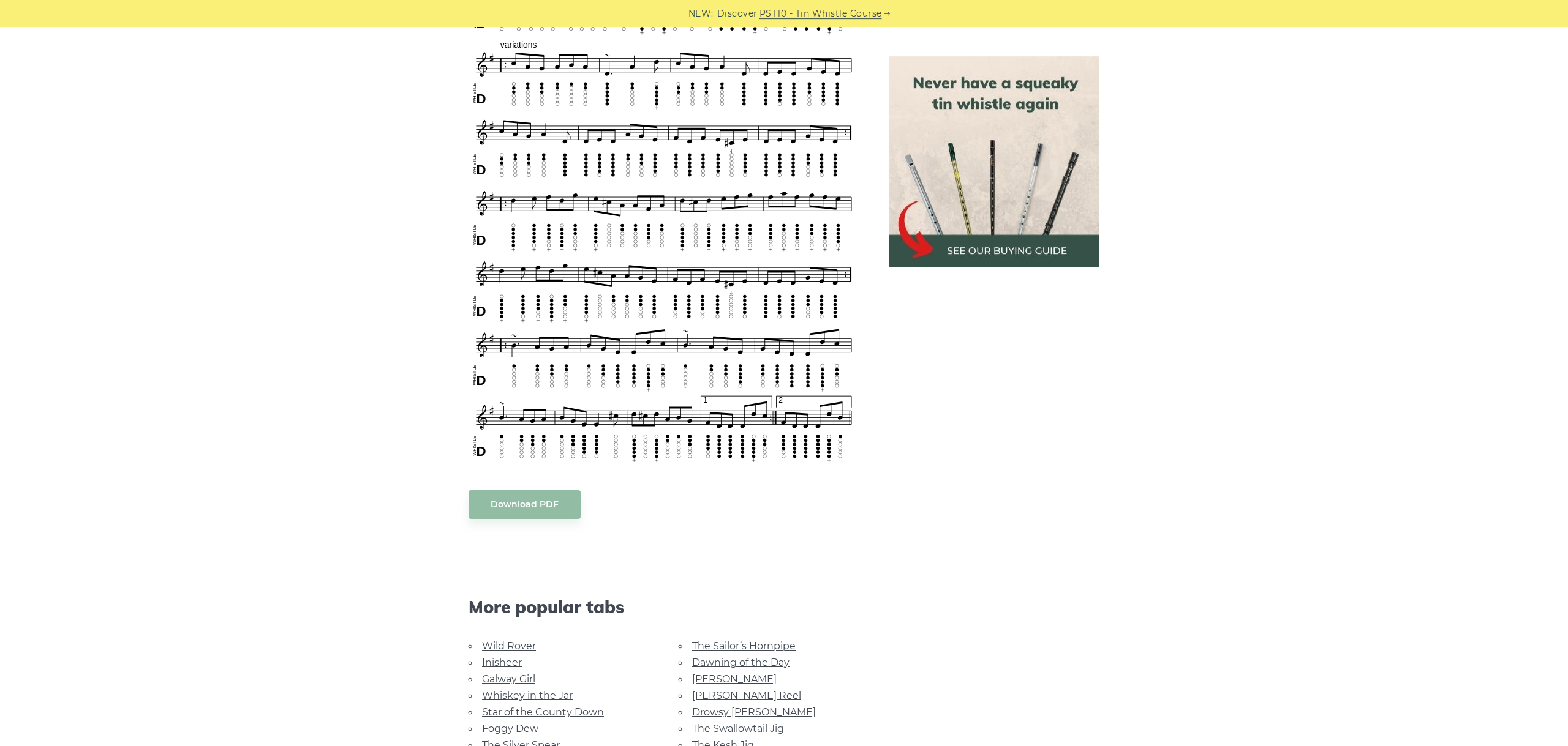
scroll to position [872, 0]
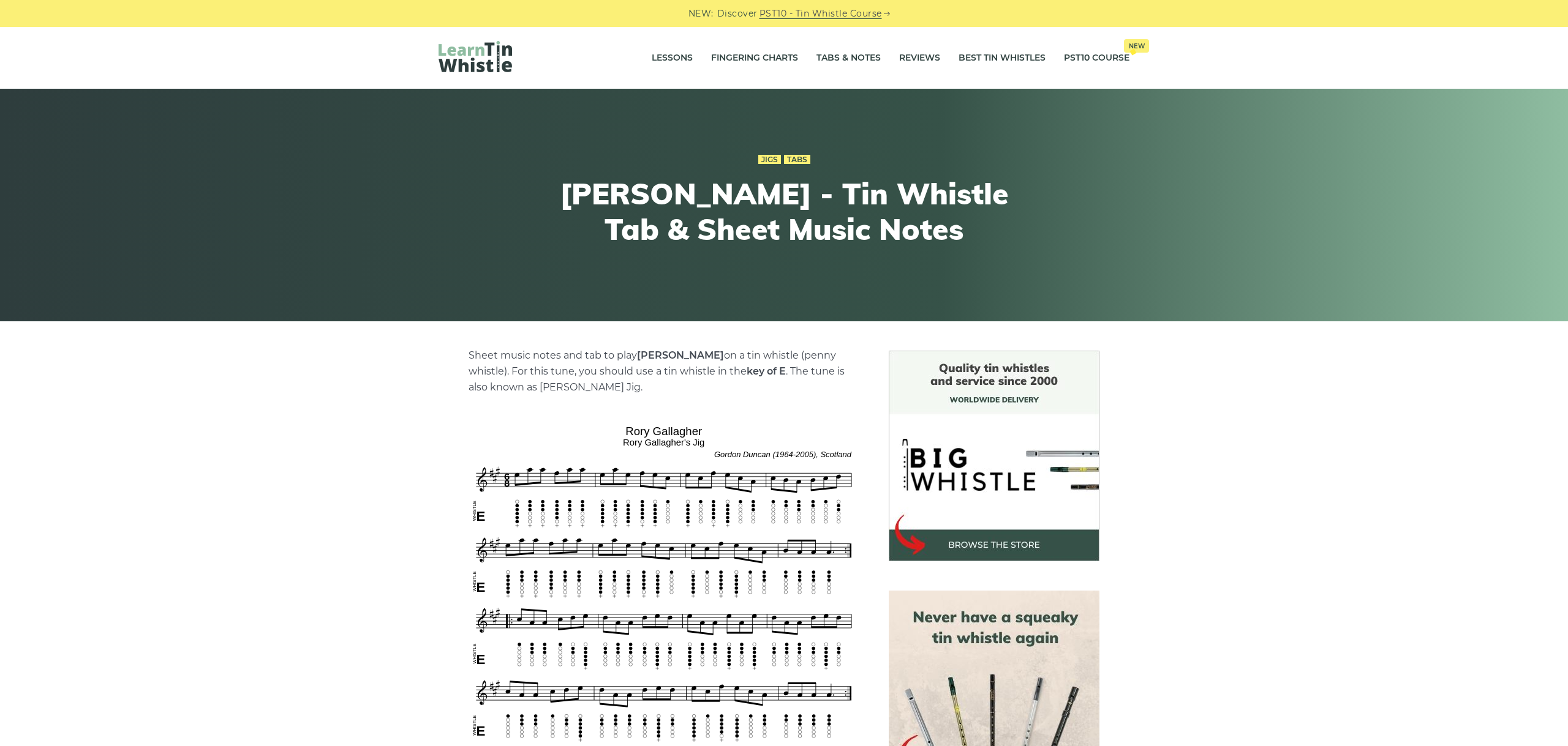
scroll to position [343, 0]
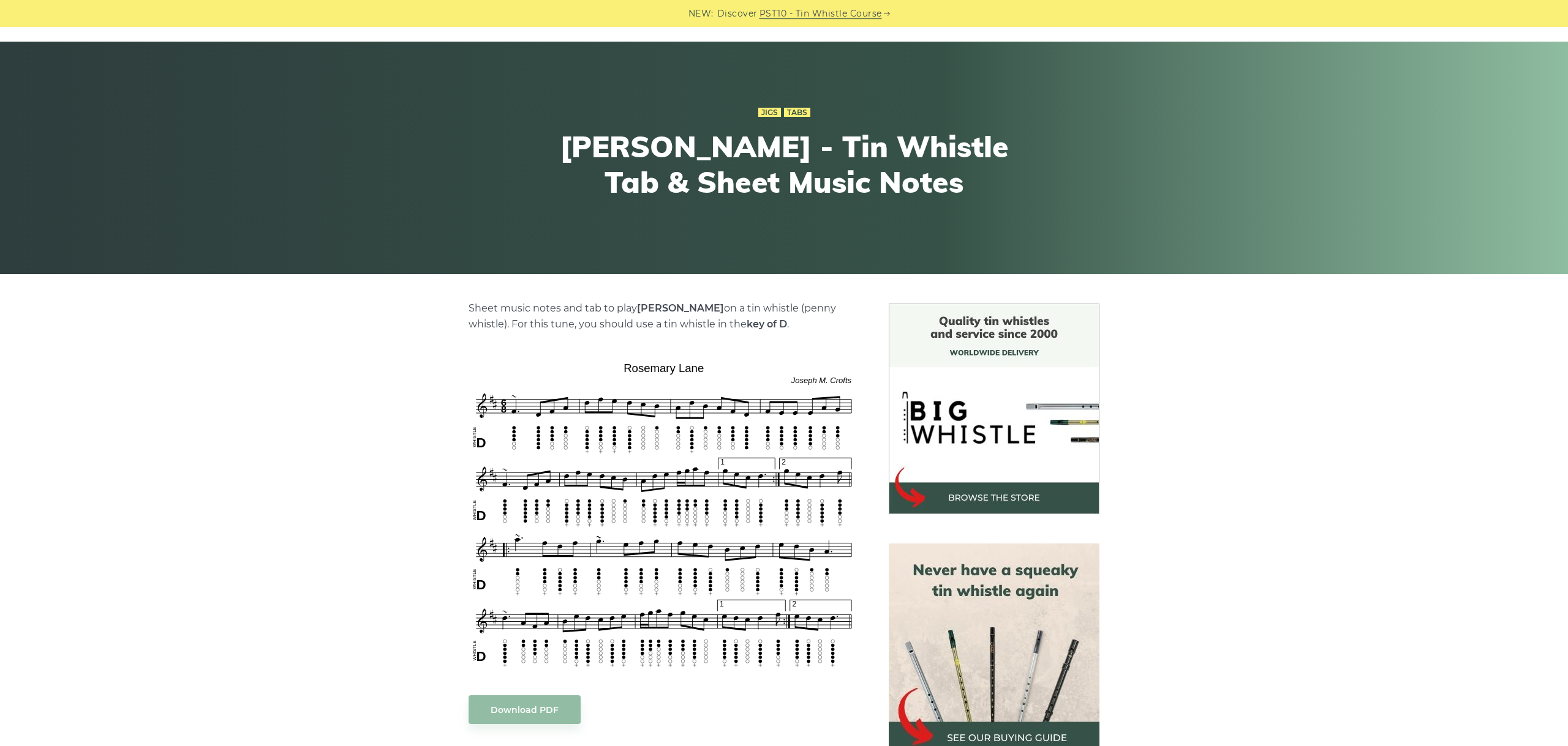
scroll to position [137, 0]
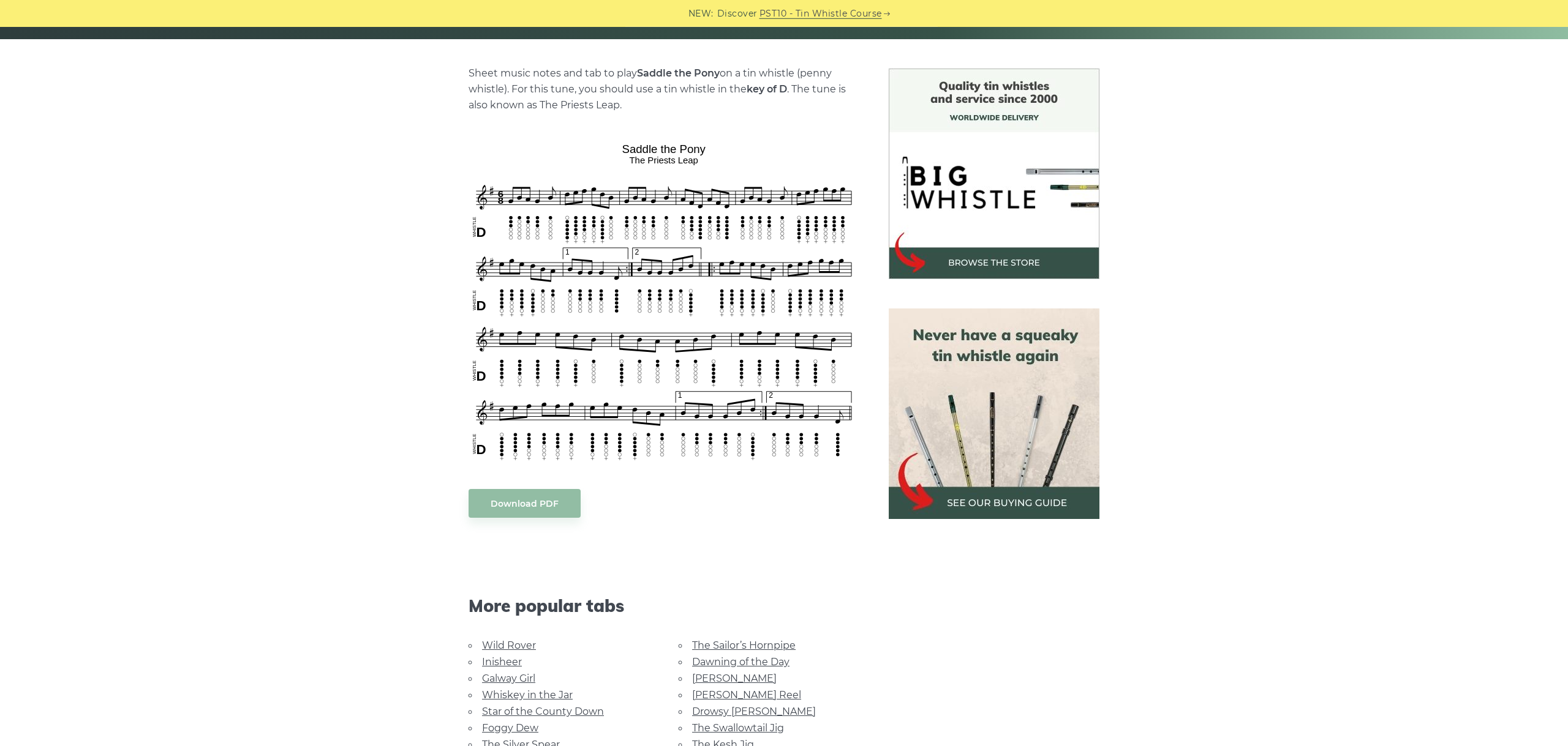
scroll to position [274, 0]
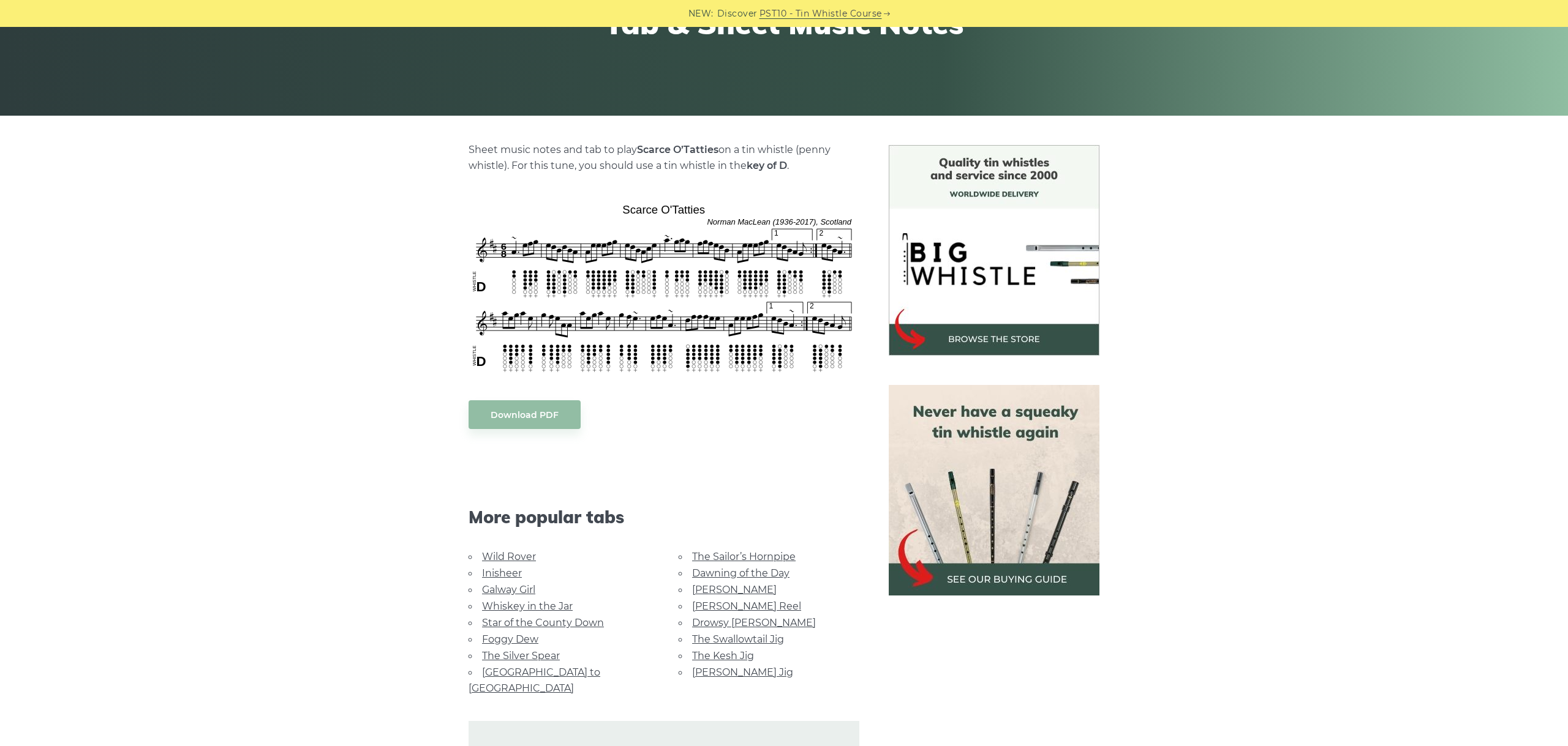
scroll to position [206, 0]
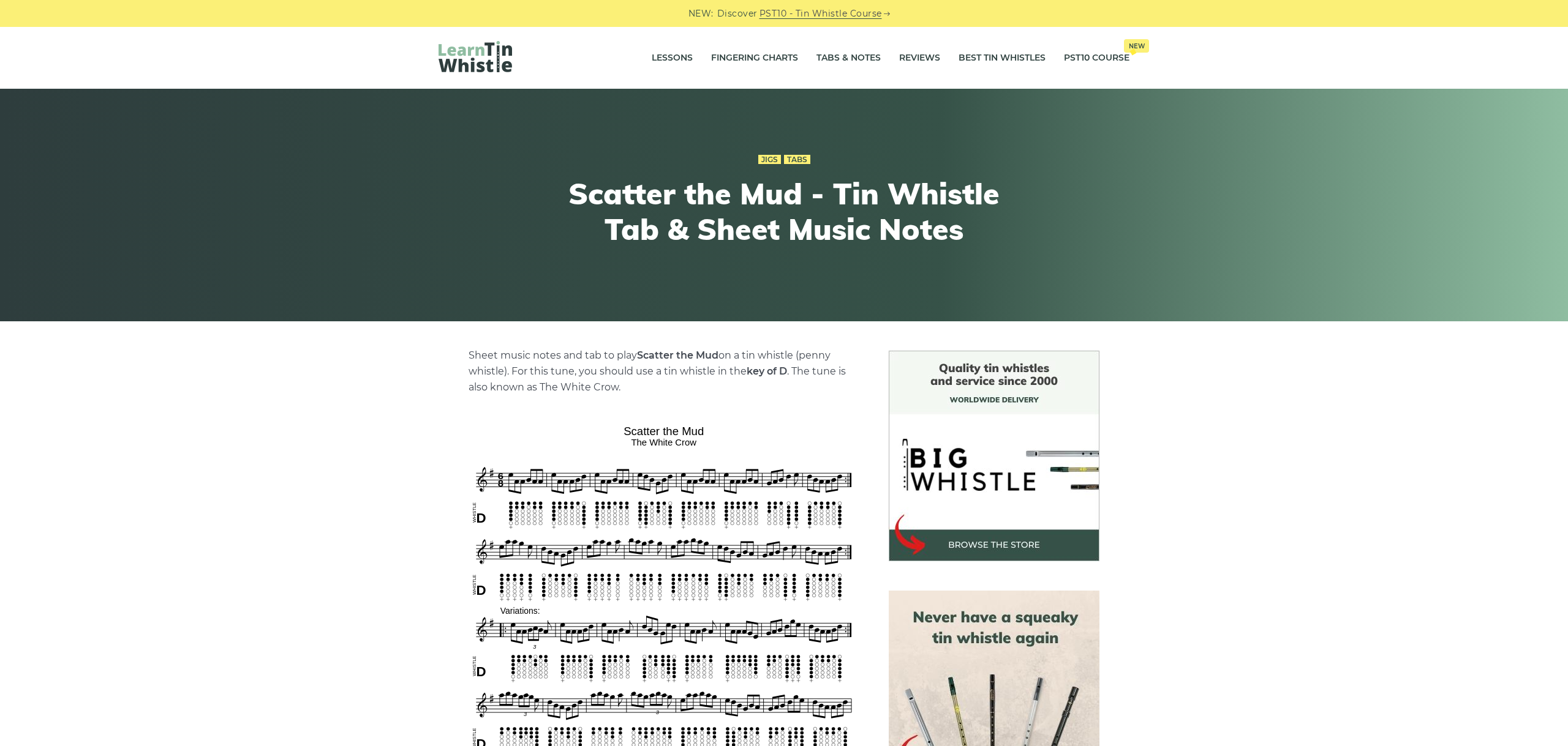
scroll to position [206, 0]
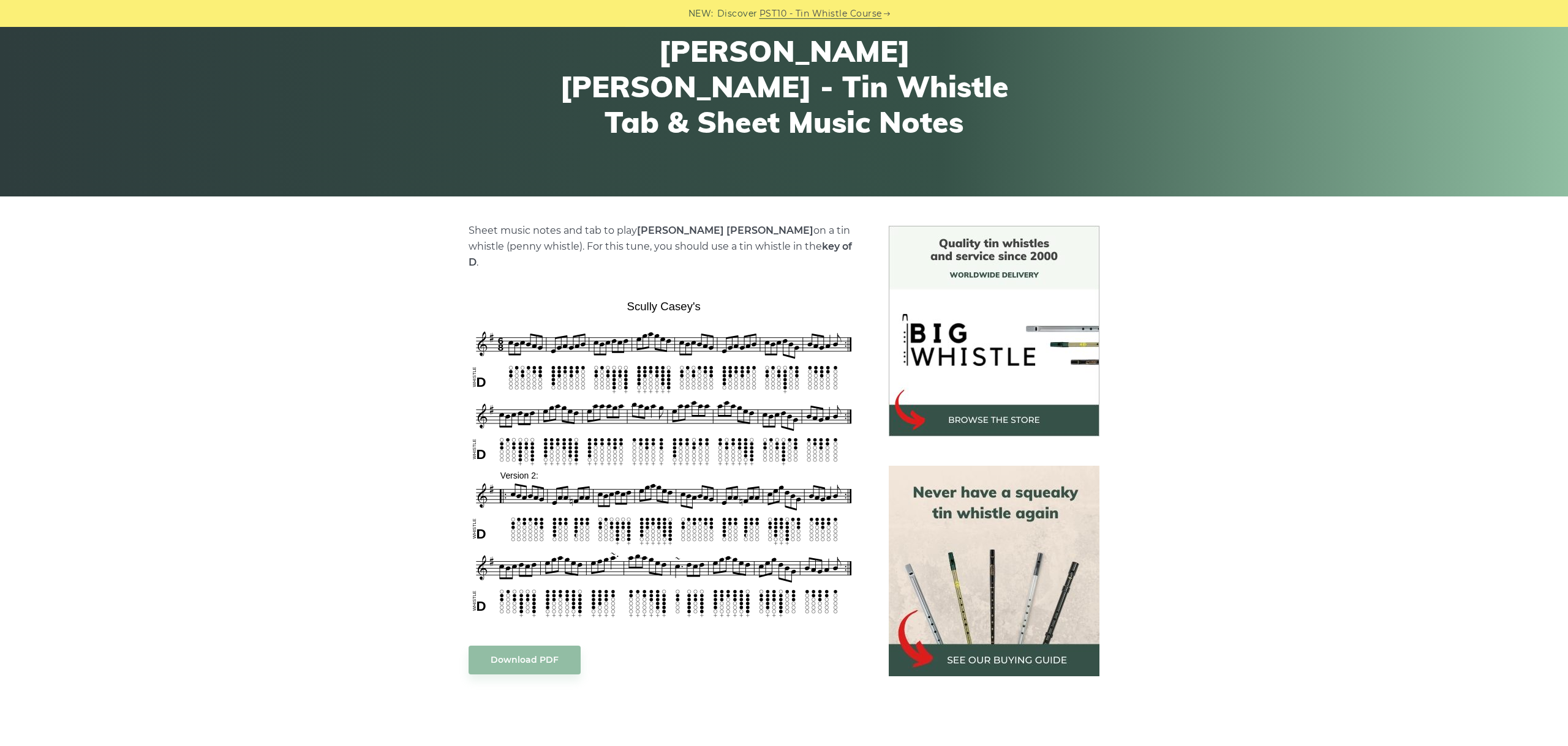
scroll to position [137, 0]
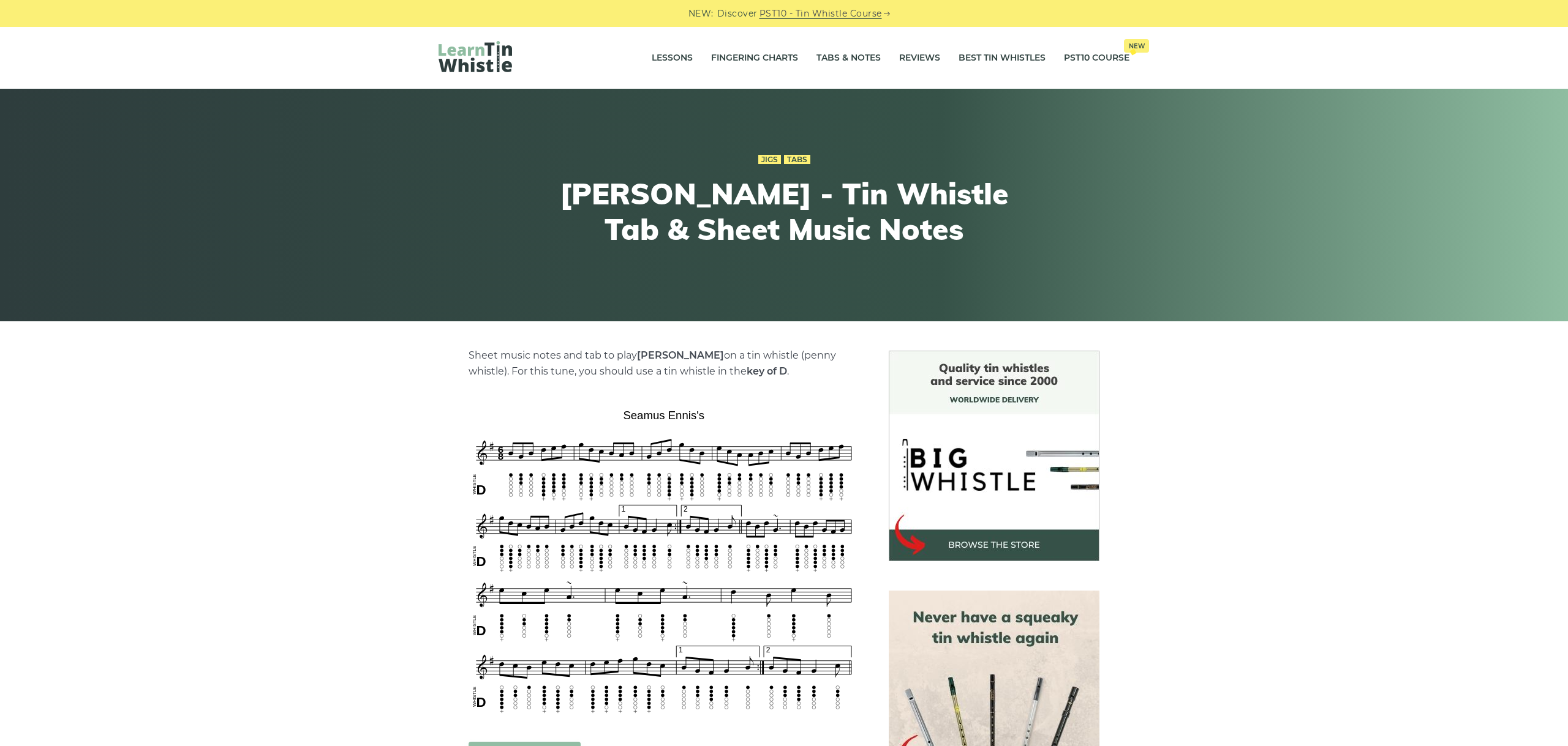
scroll to position [206, 0]
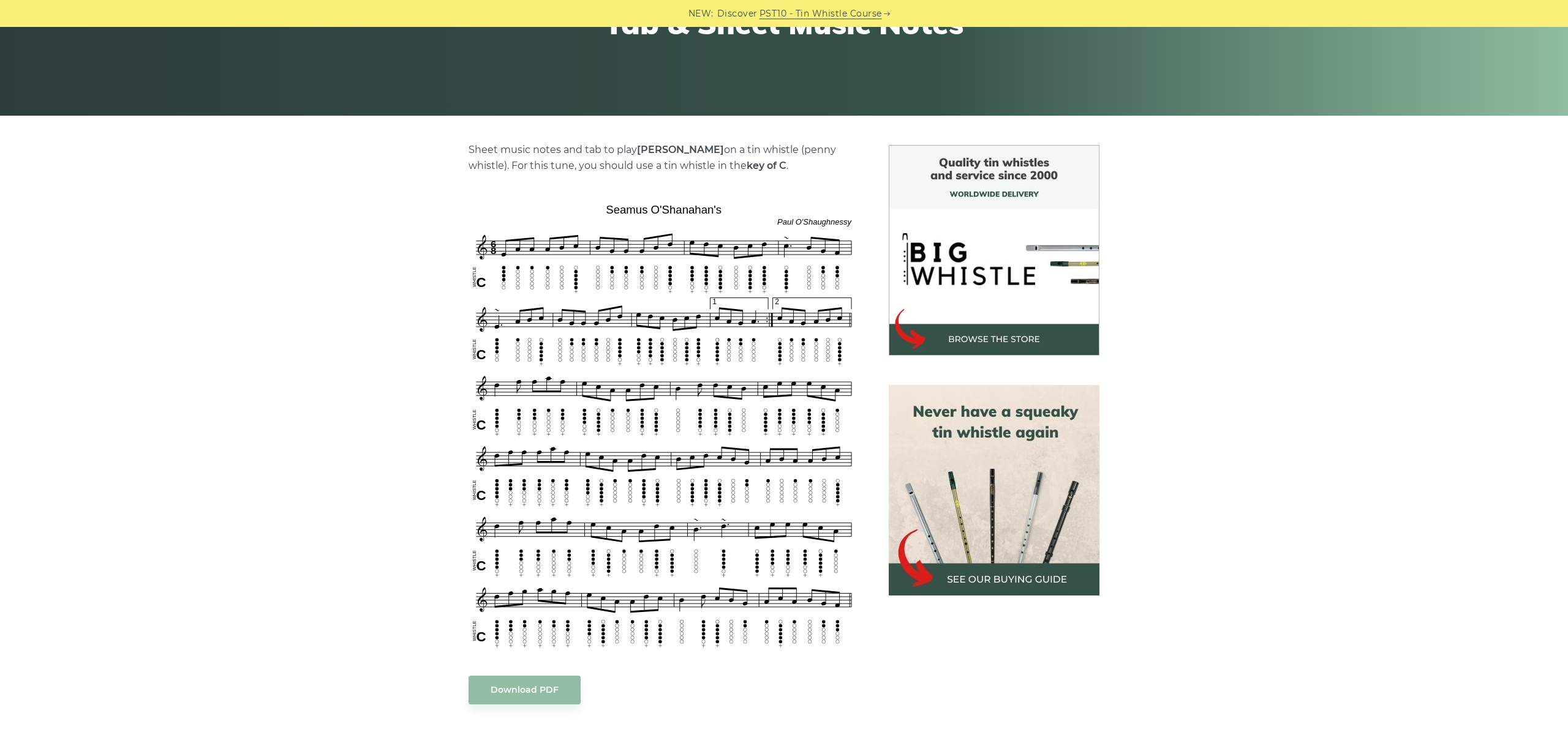
scroll to position [274, 0]
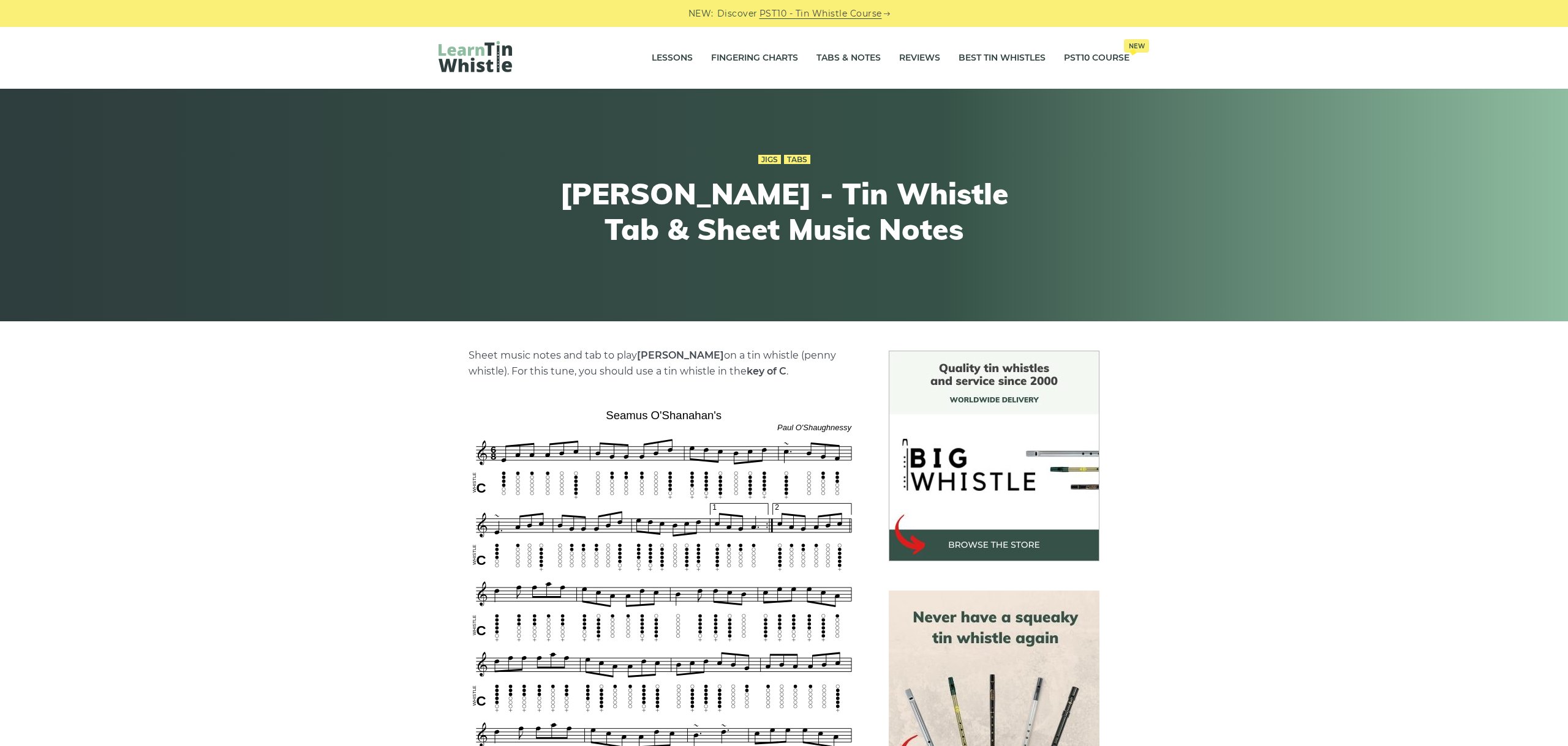
scroll to position [274, 0]
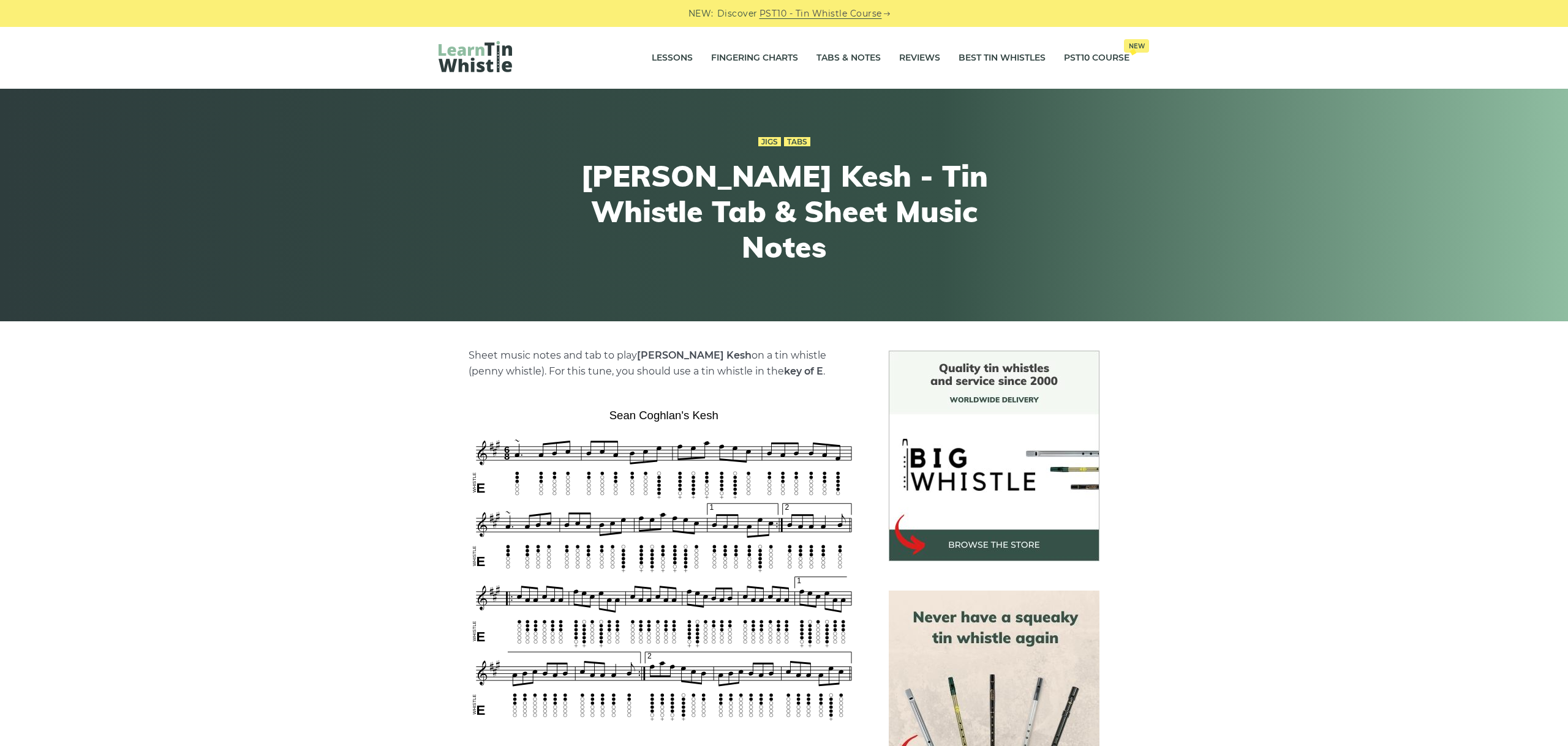
scroll to position [69, 0]
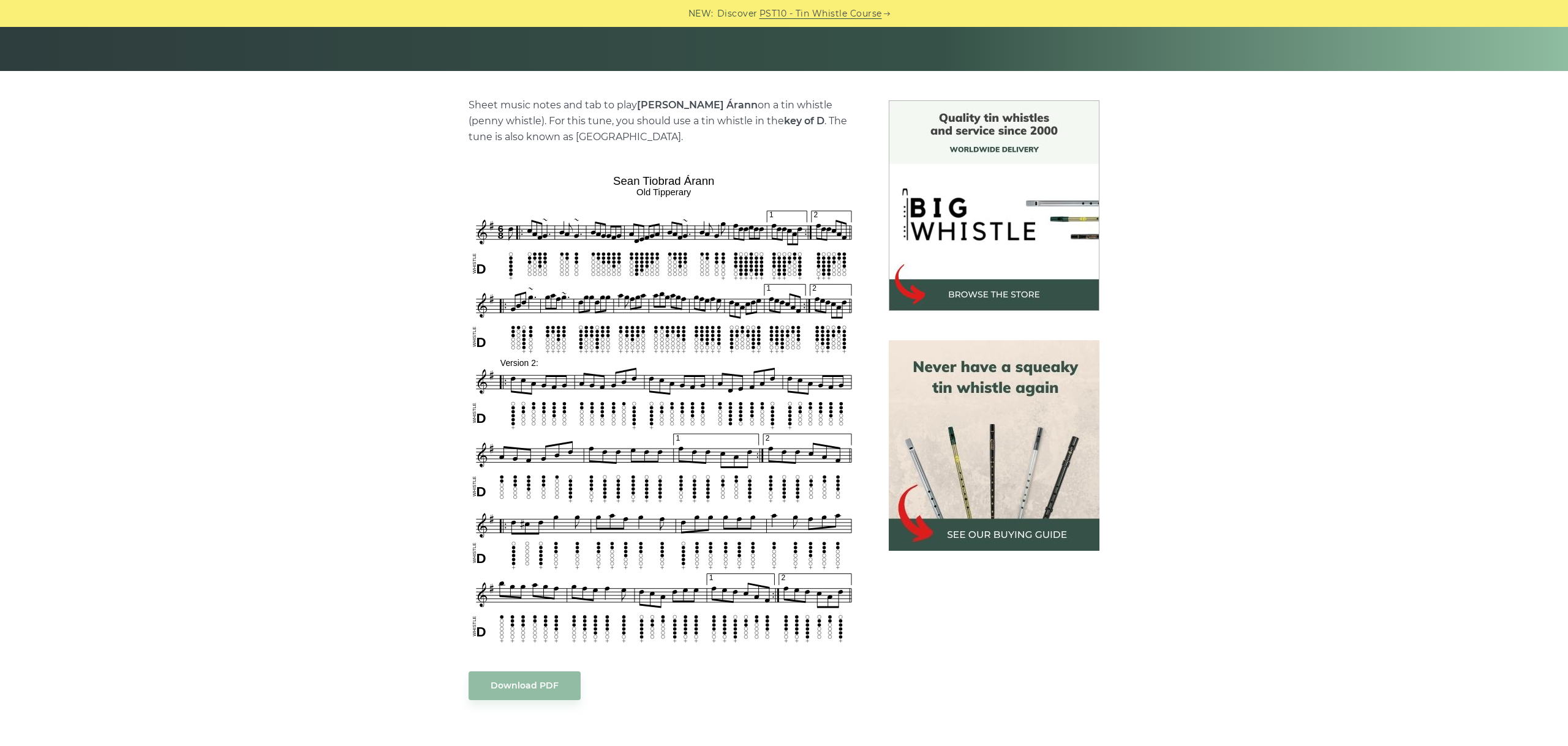
scroll to position [274, 0]
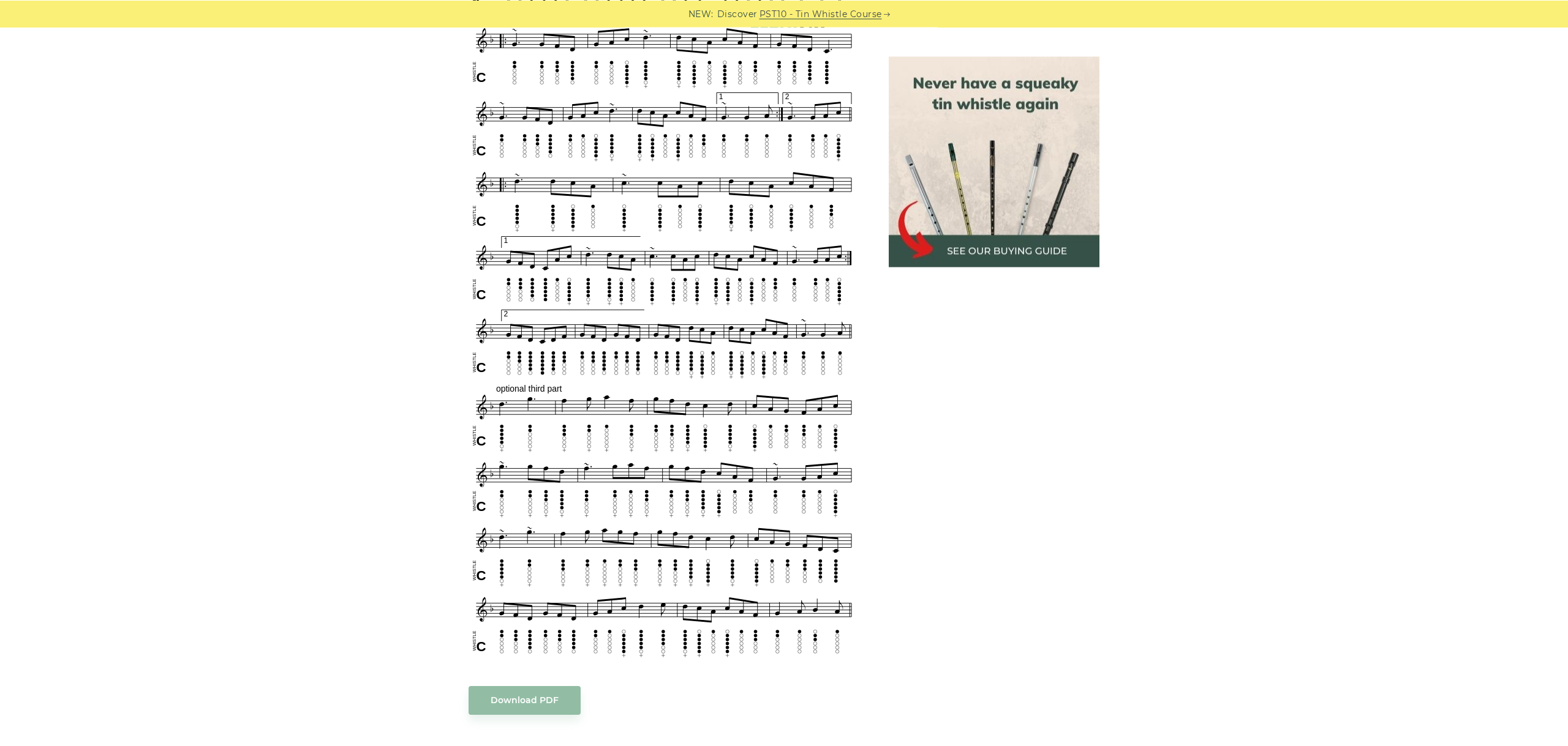
scroll to position [823, 0]
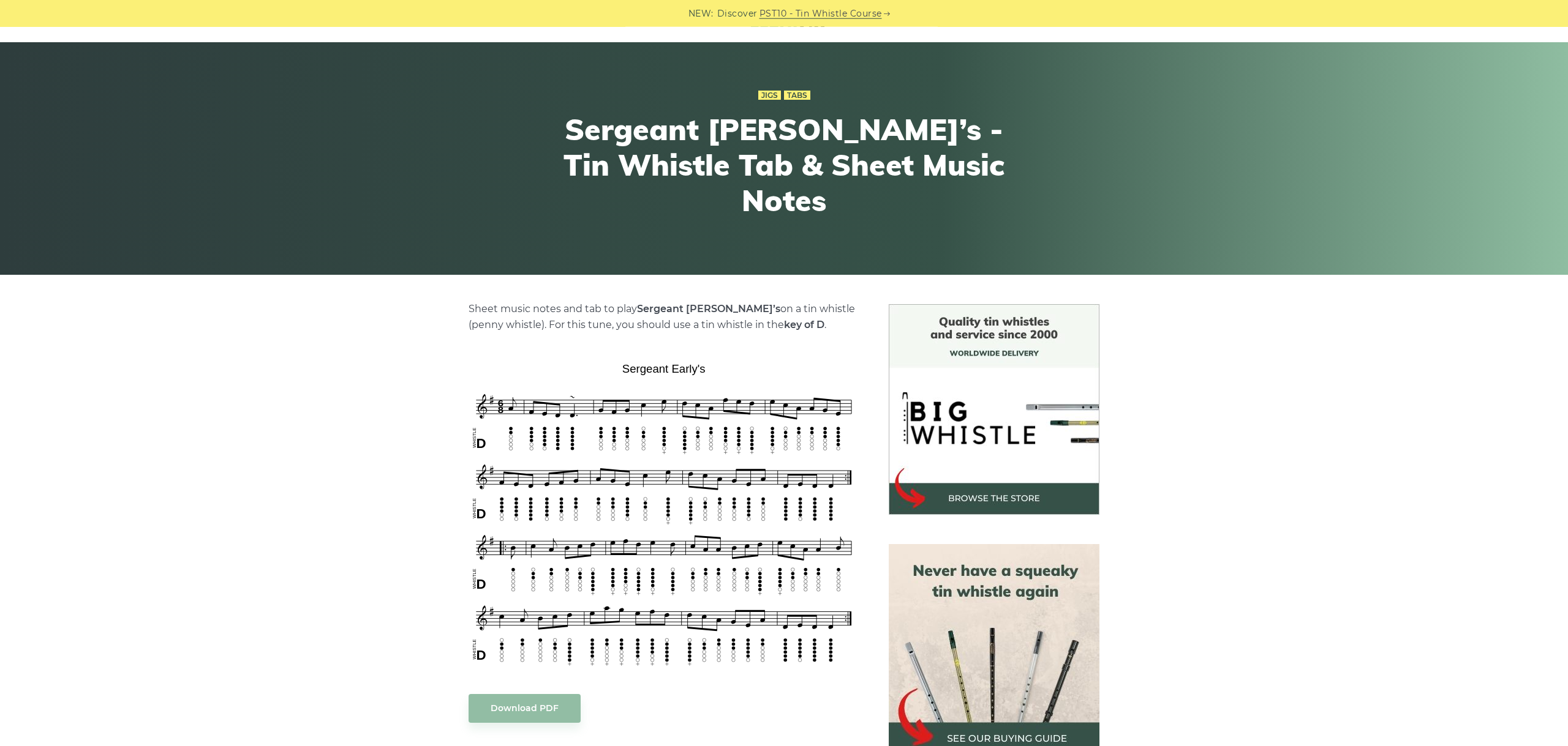
scroll to position [137, 0]
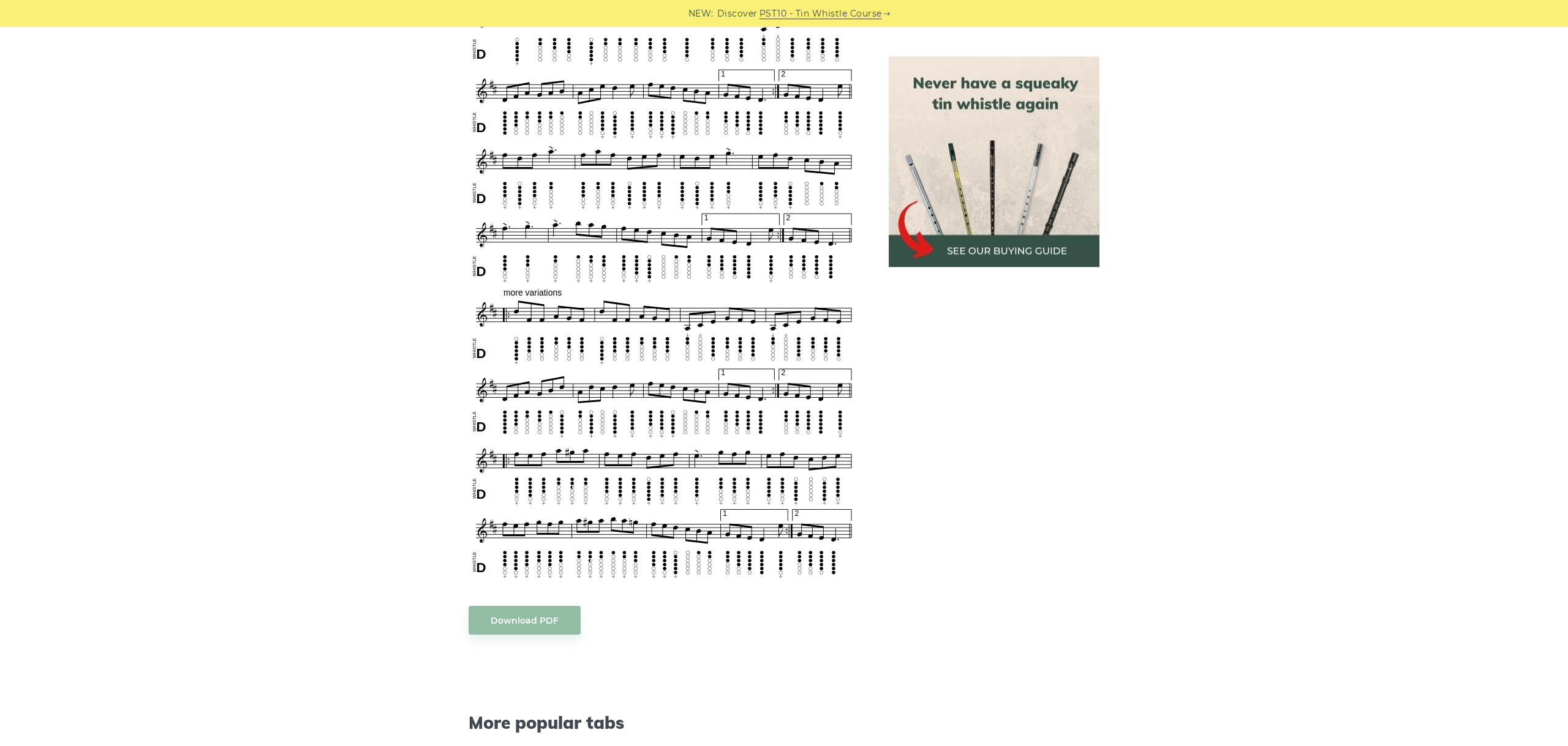
scroll to position [798, 0]
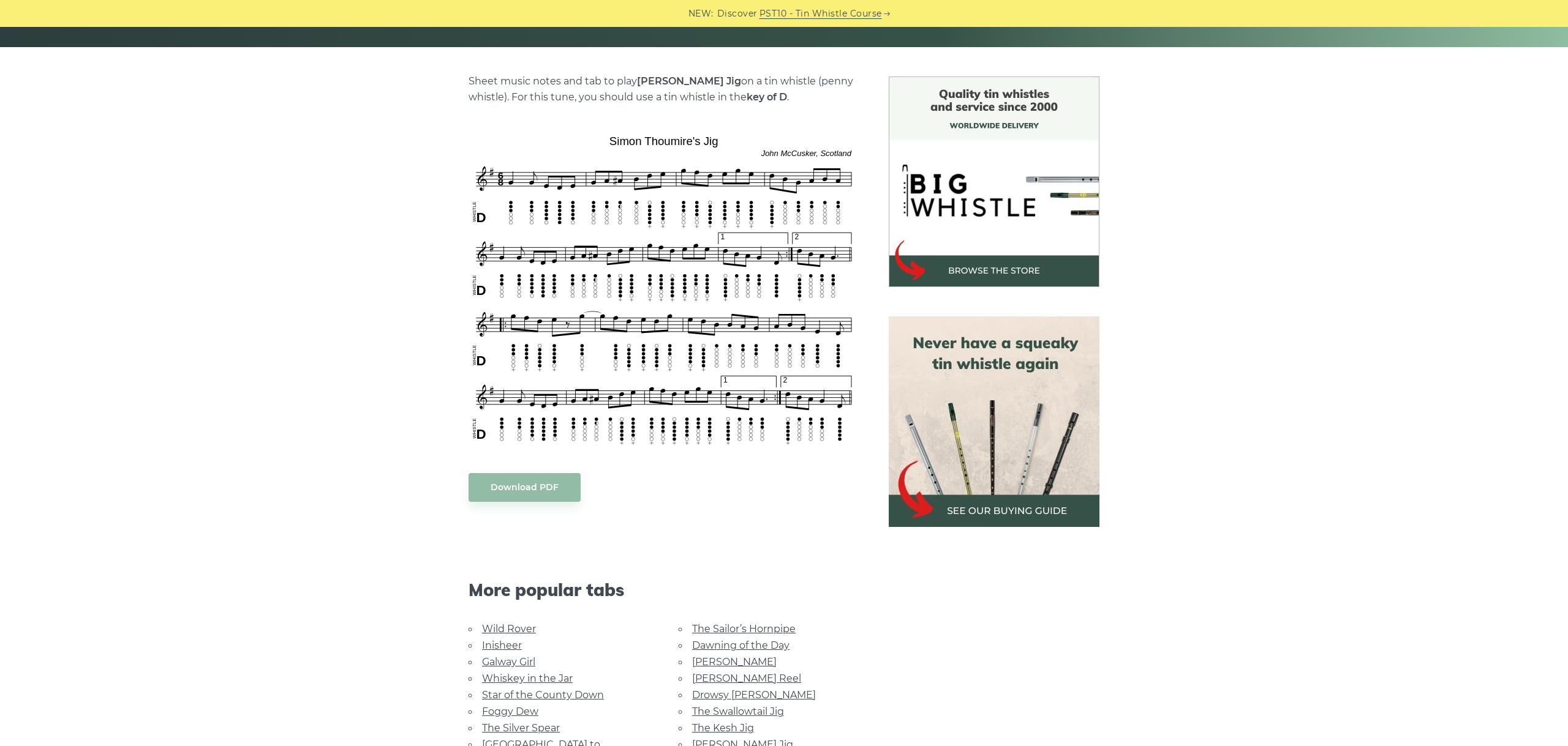
scroll to position [274, 0]
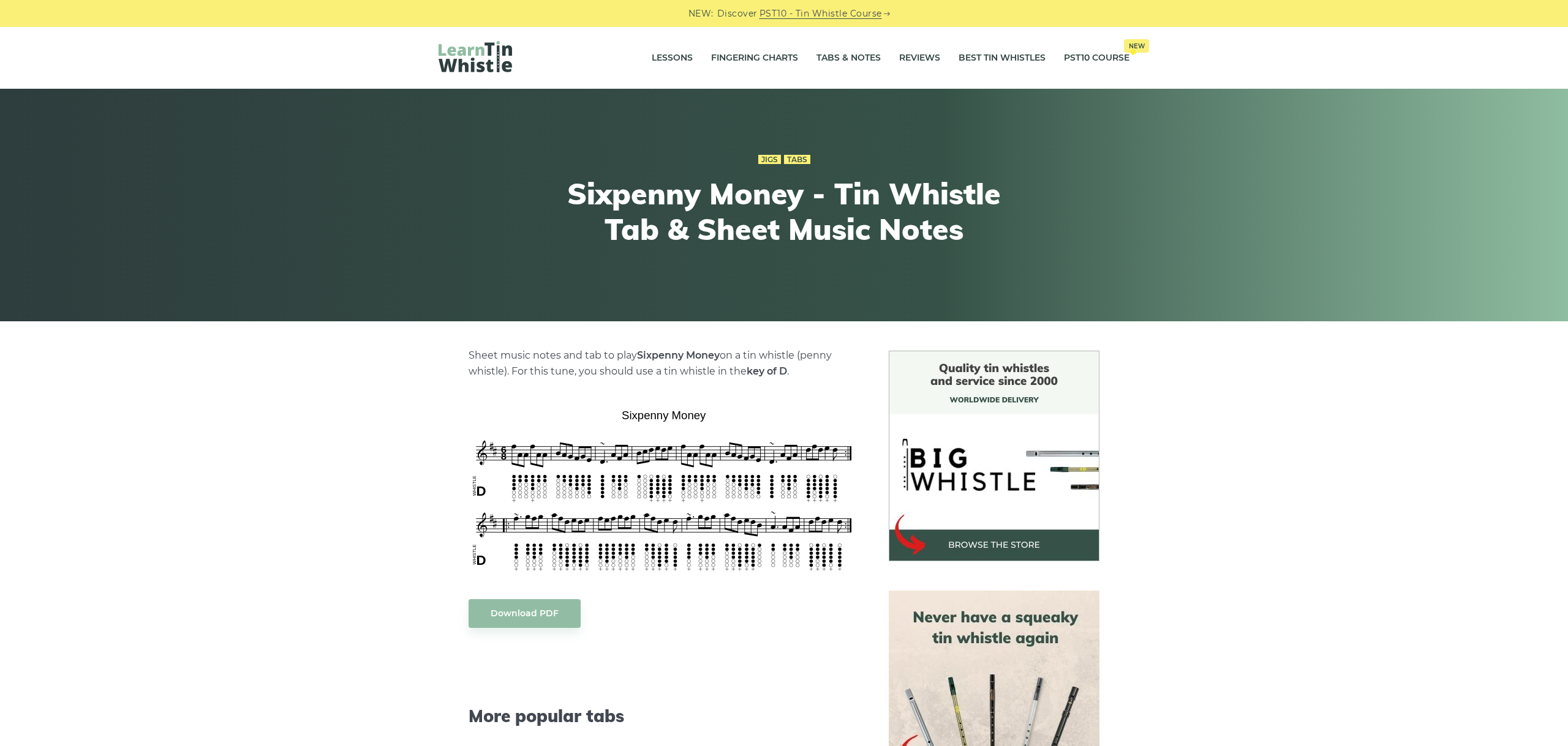
scroll to position [206, 0]
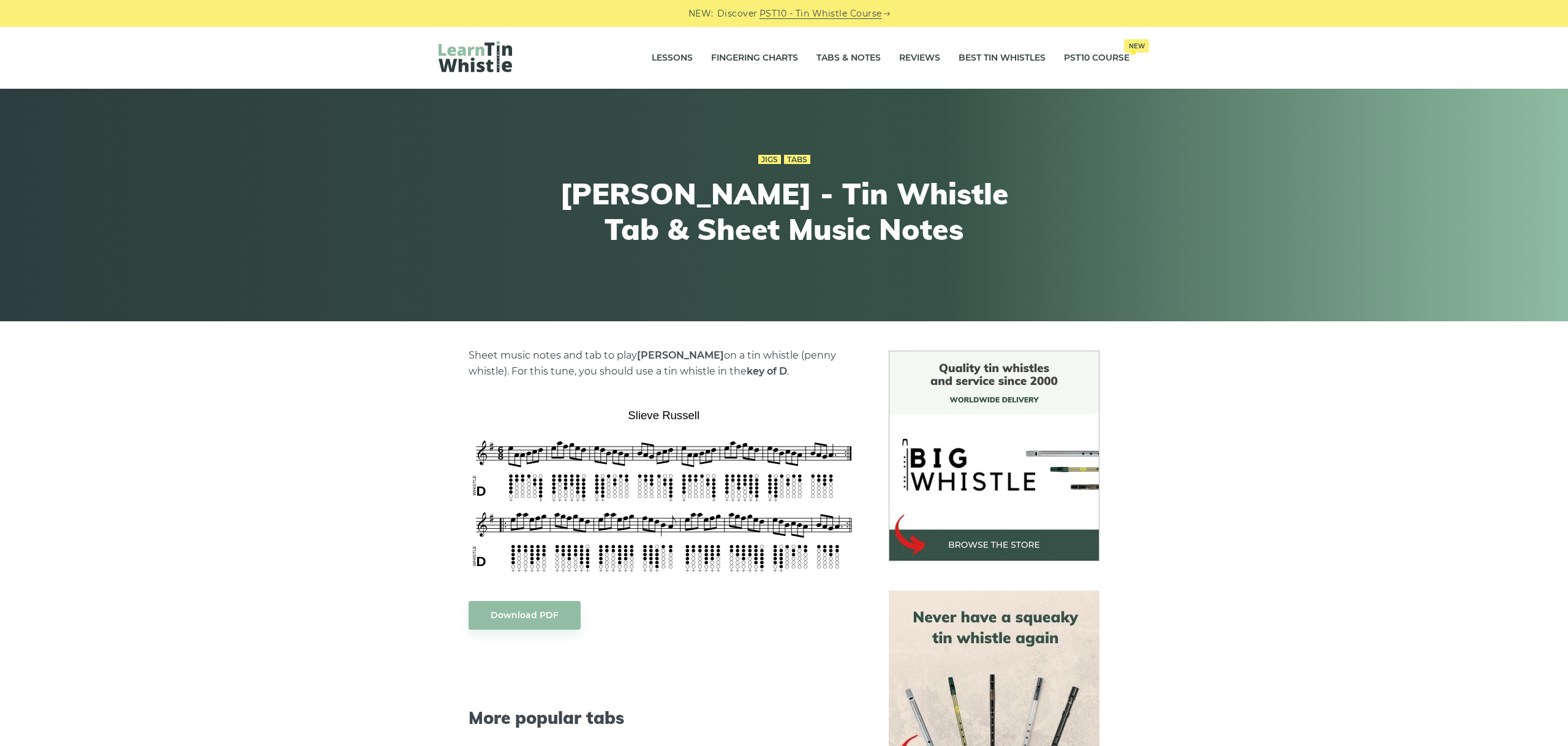
scroll to position [137, 0]
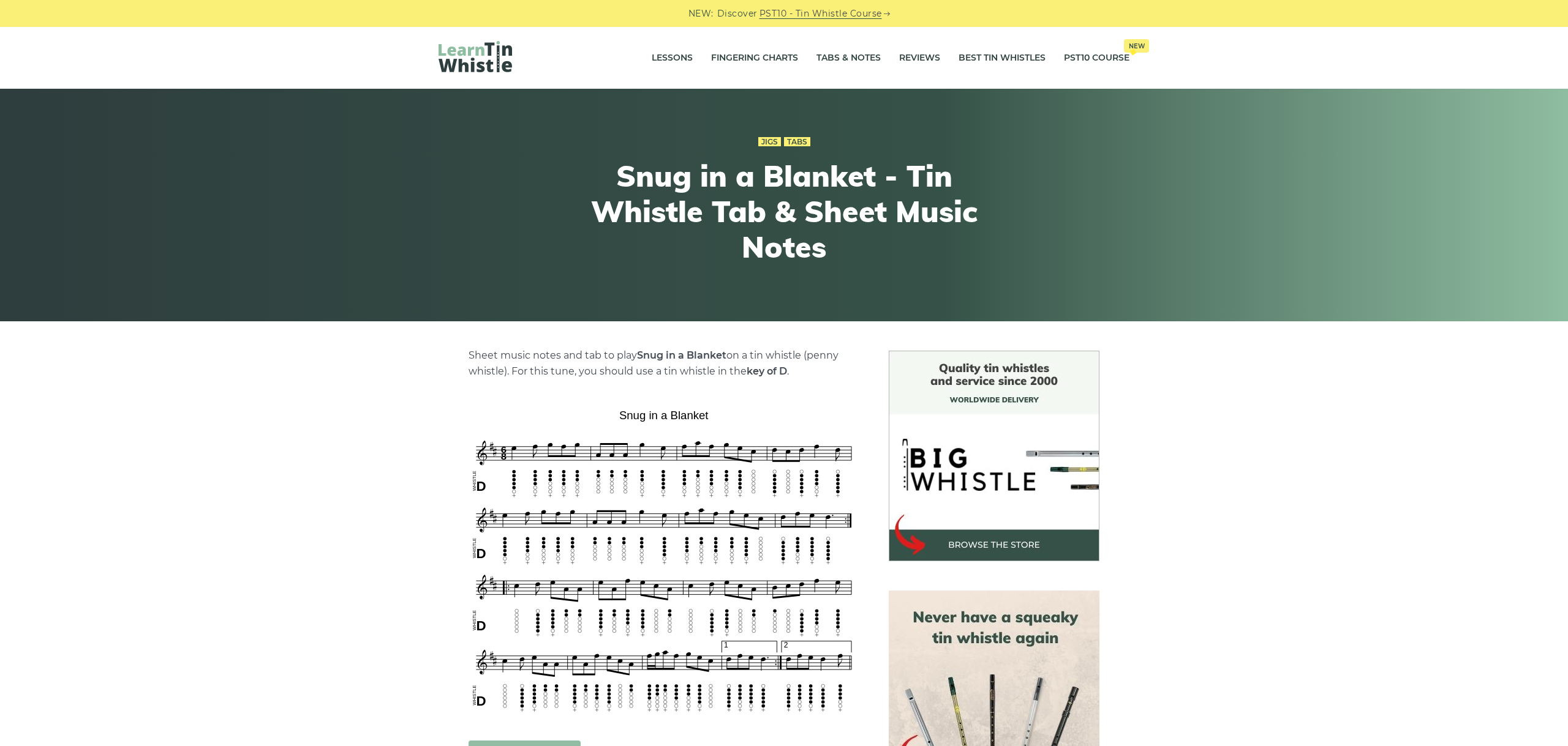
scroll to position [206, 0]
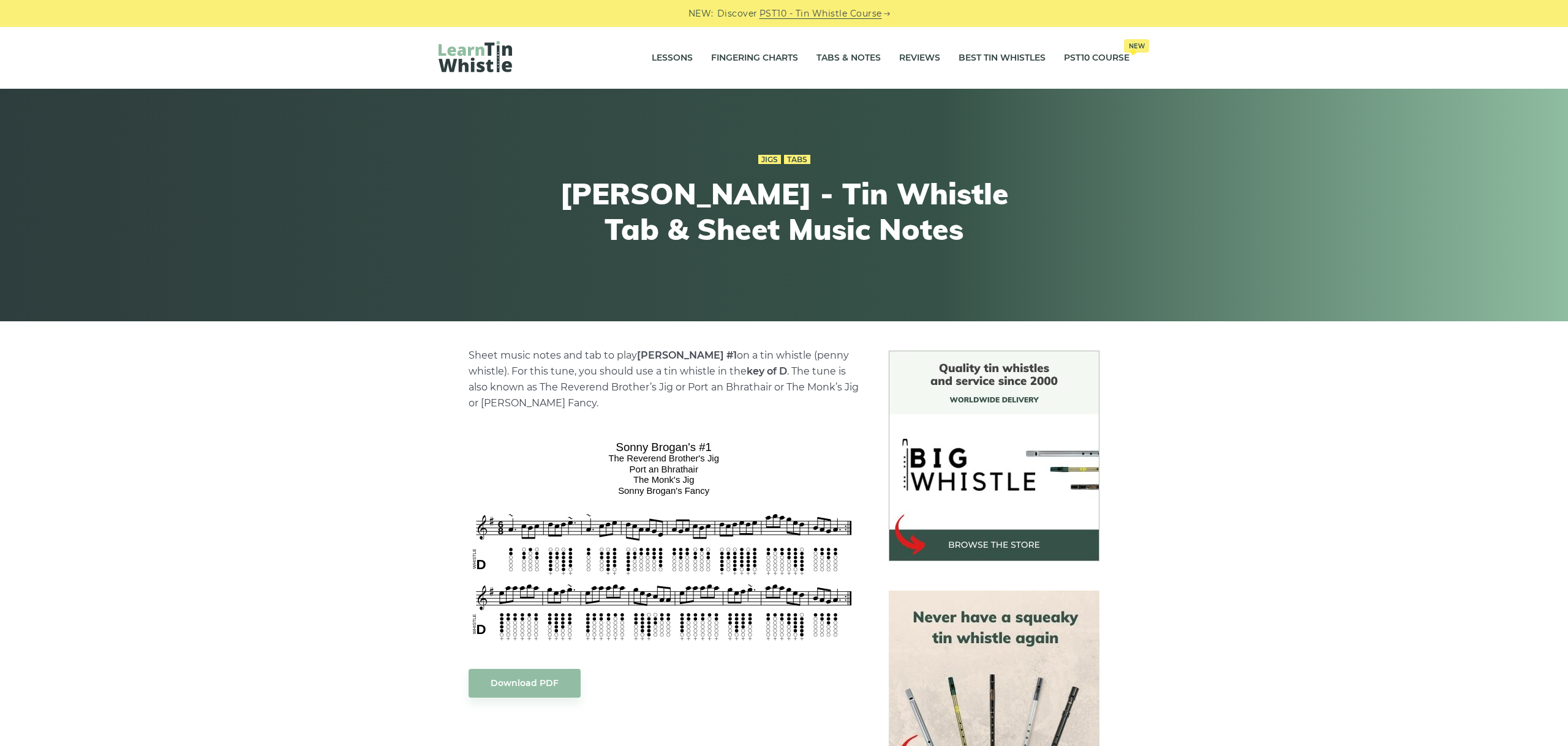
scroll to position [69, 0]
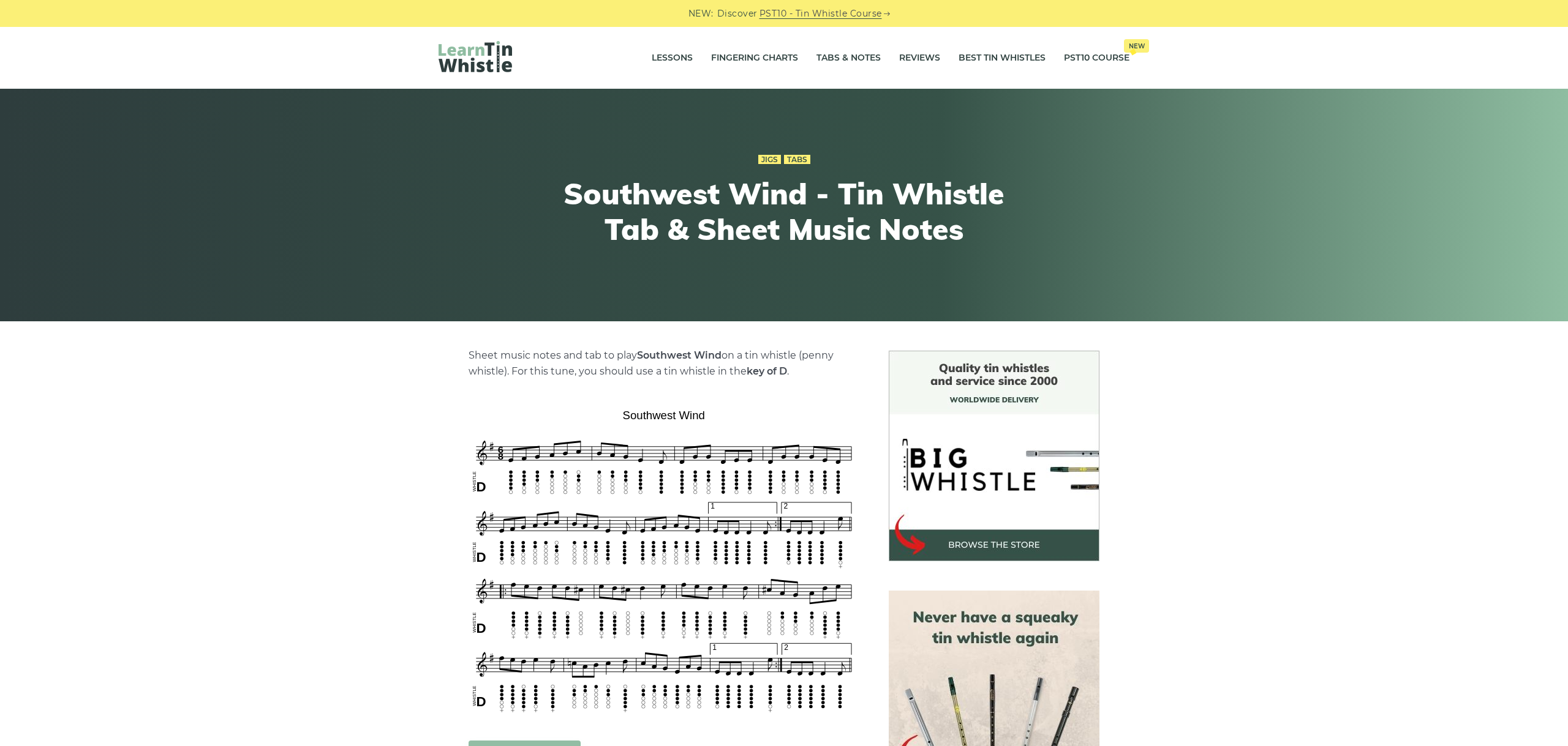
scroll to position [274, 0]
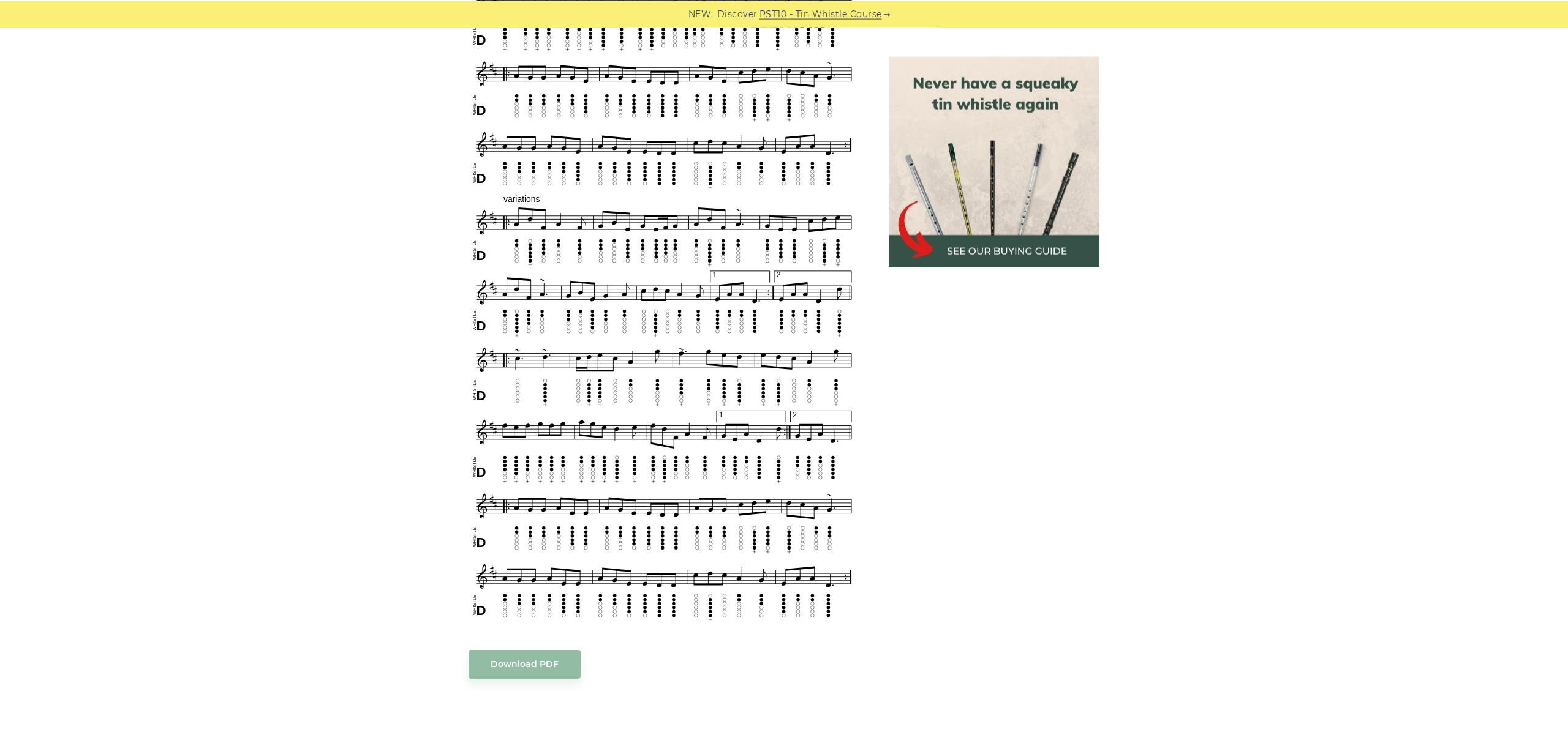
scroll to position [685, 0]
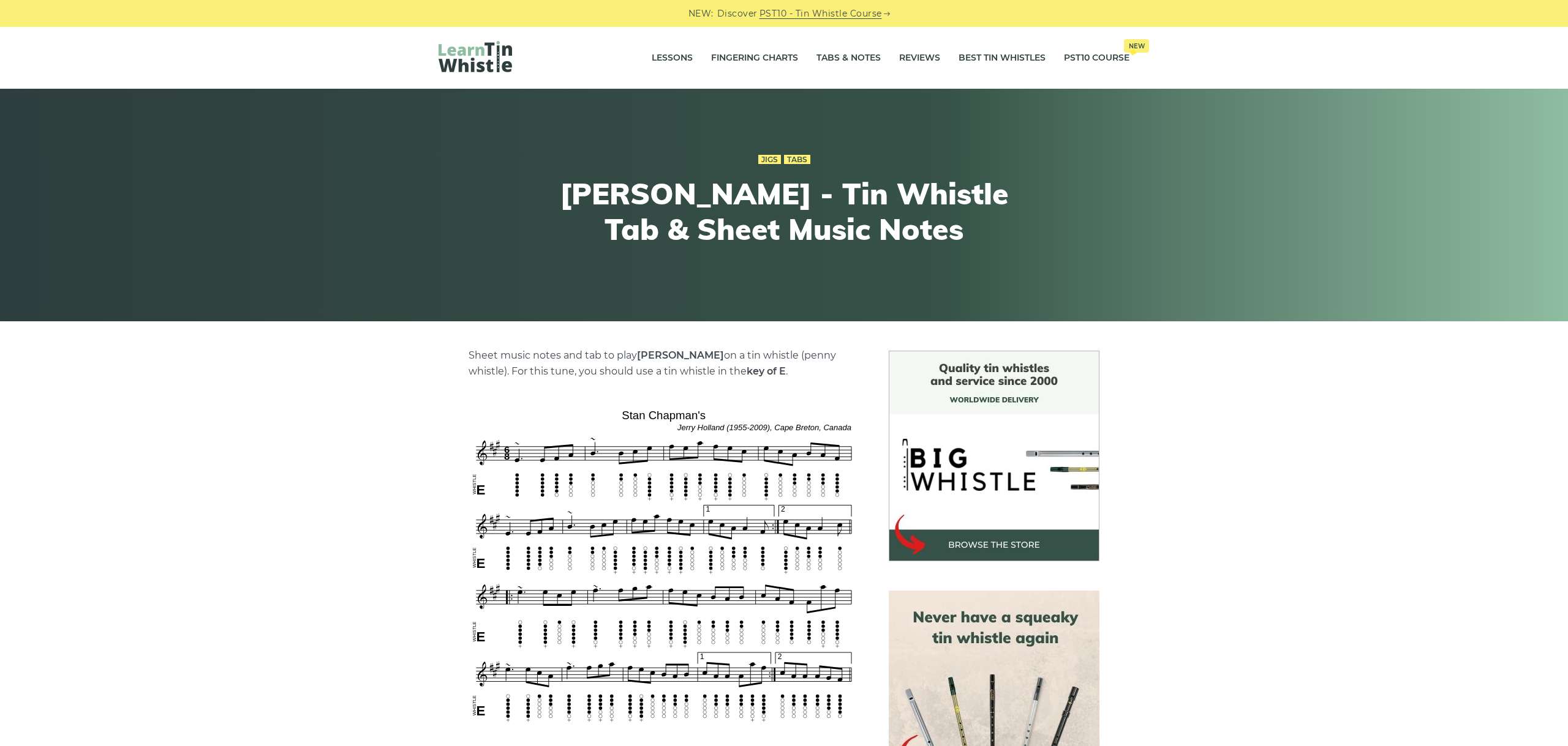
scroll to position [206, 0]
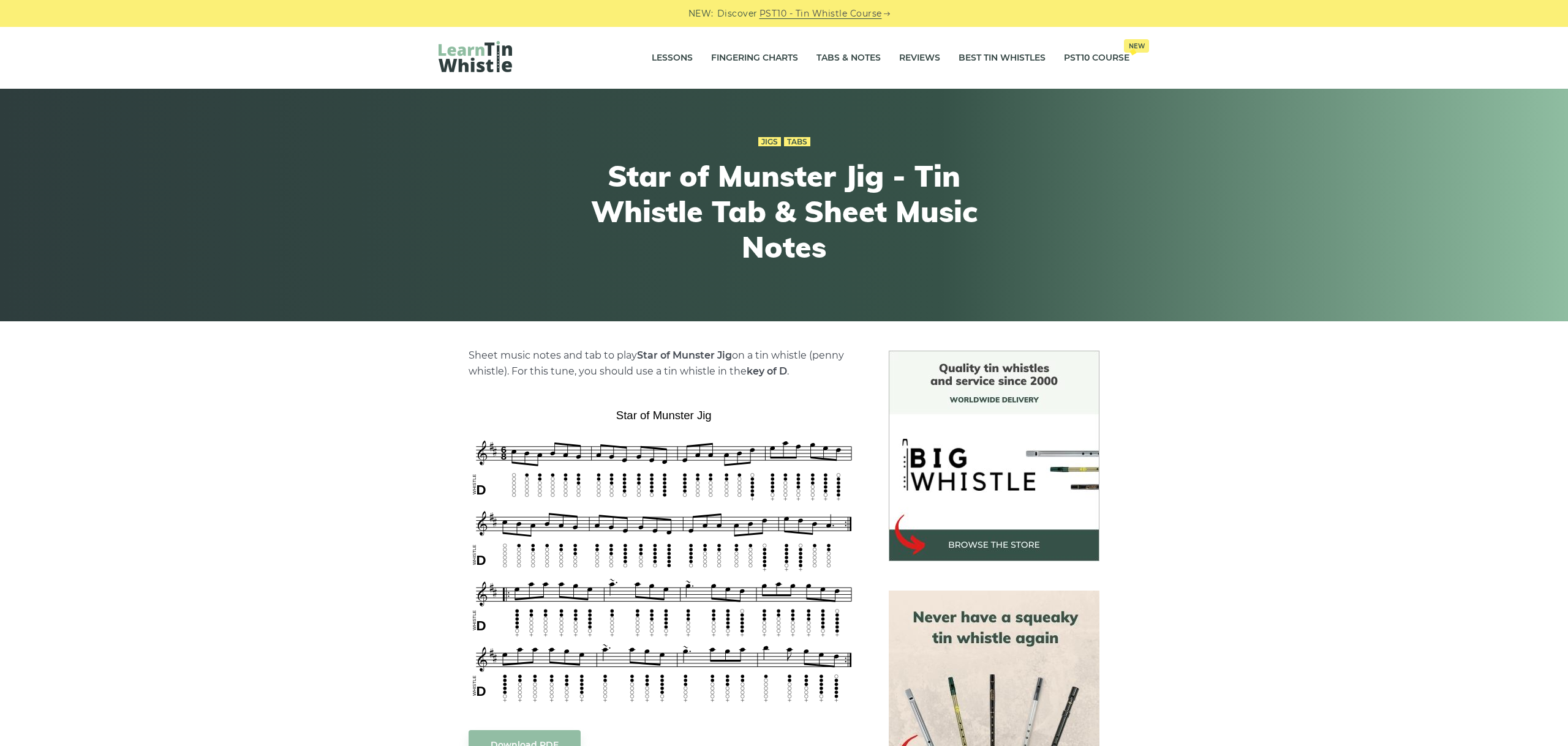
scroll to position [206, 0]
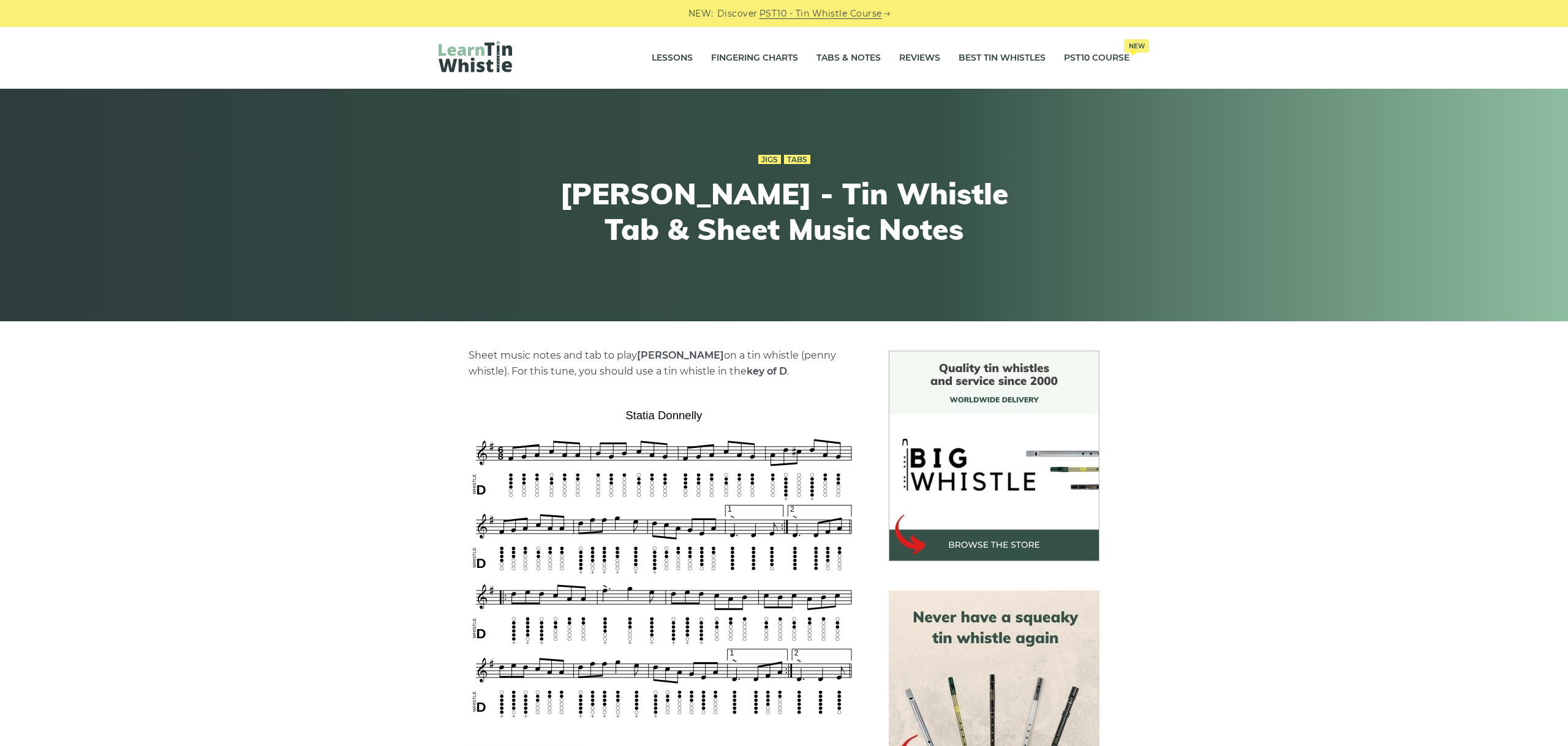
scroll to position [343, 0]
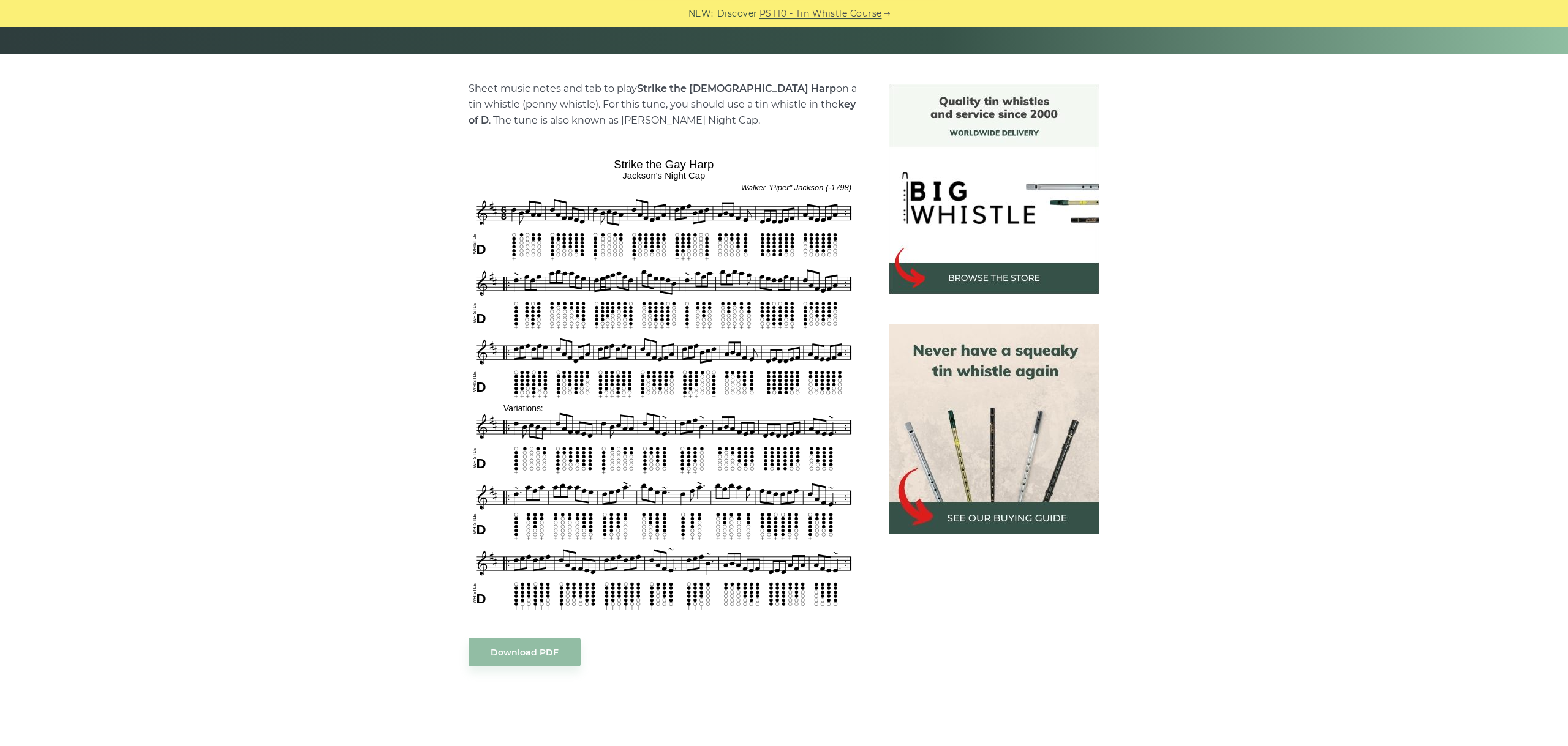
scroll to position [274, 0]
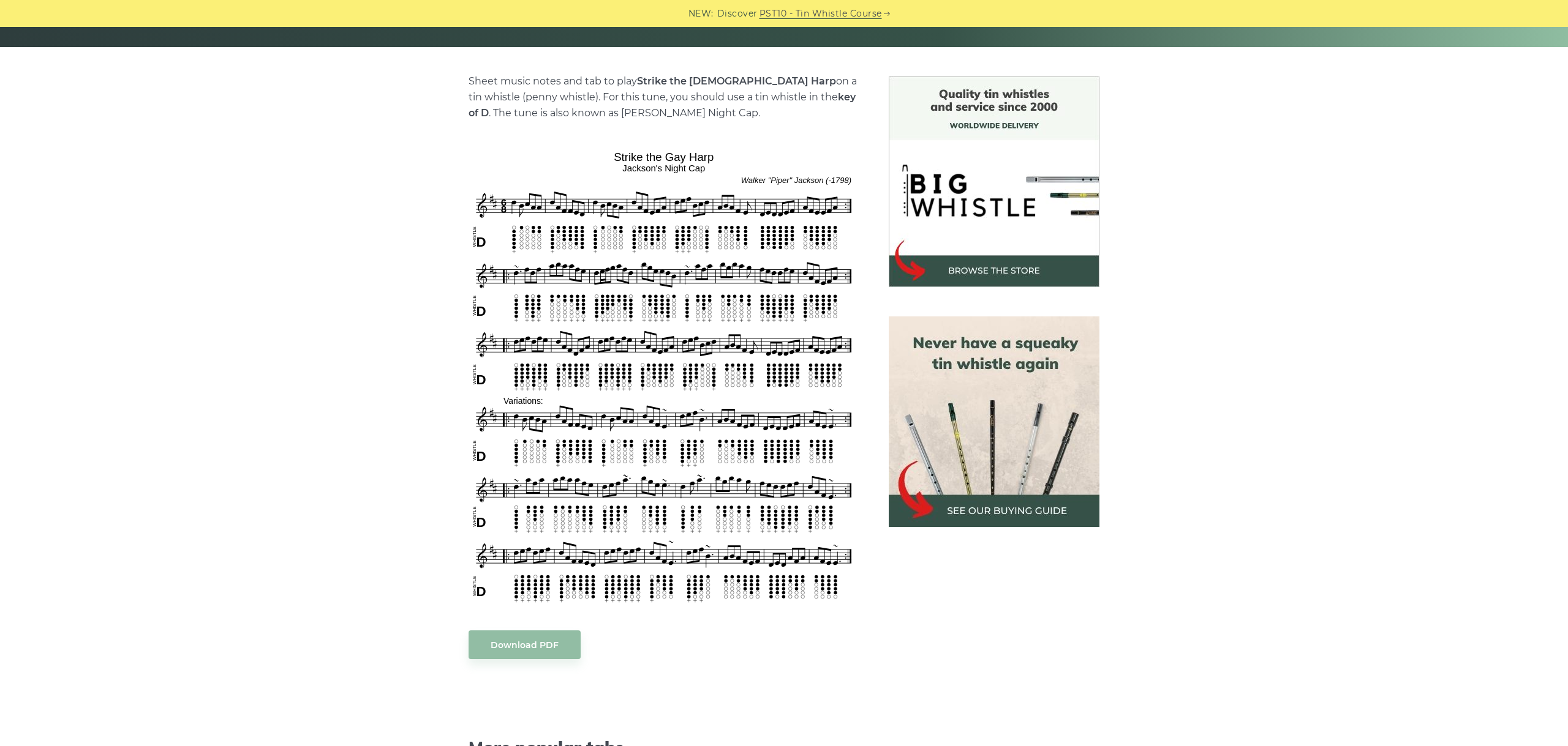
click at [1377, 345] on div "Sheet music notes and tab to play Strike the Gay Harp on a tin whistle (penny w…" at bounding box center [784, 571] width 1568 height 988
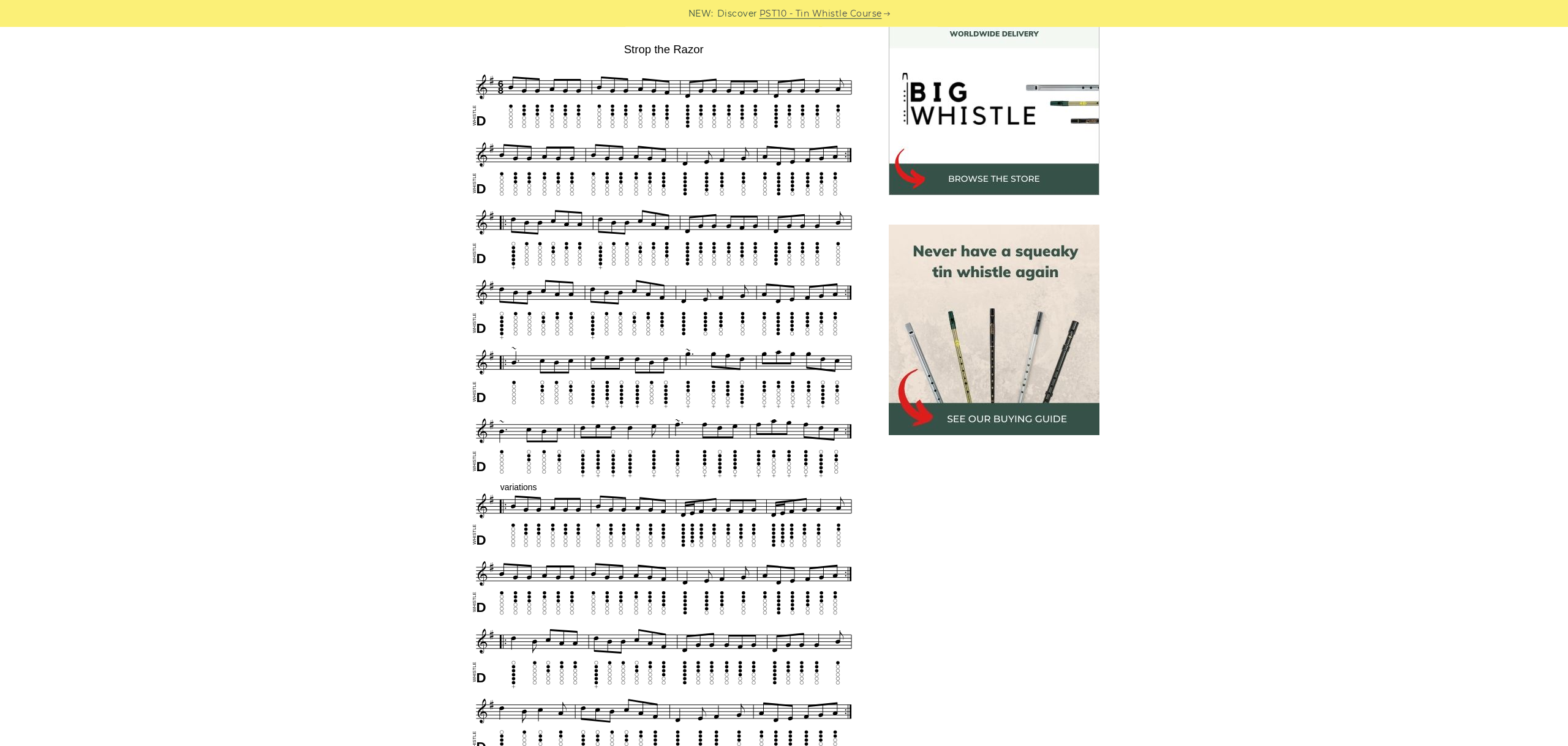
scroll to position [343, 0]
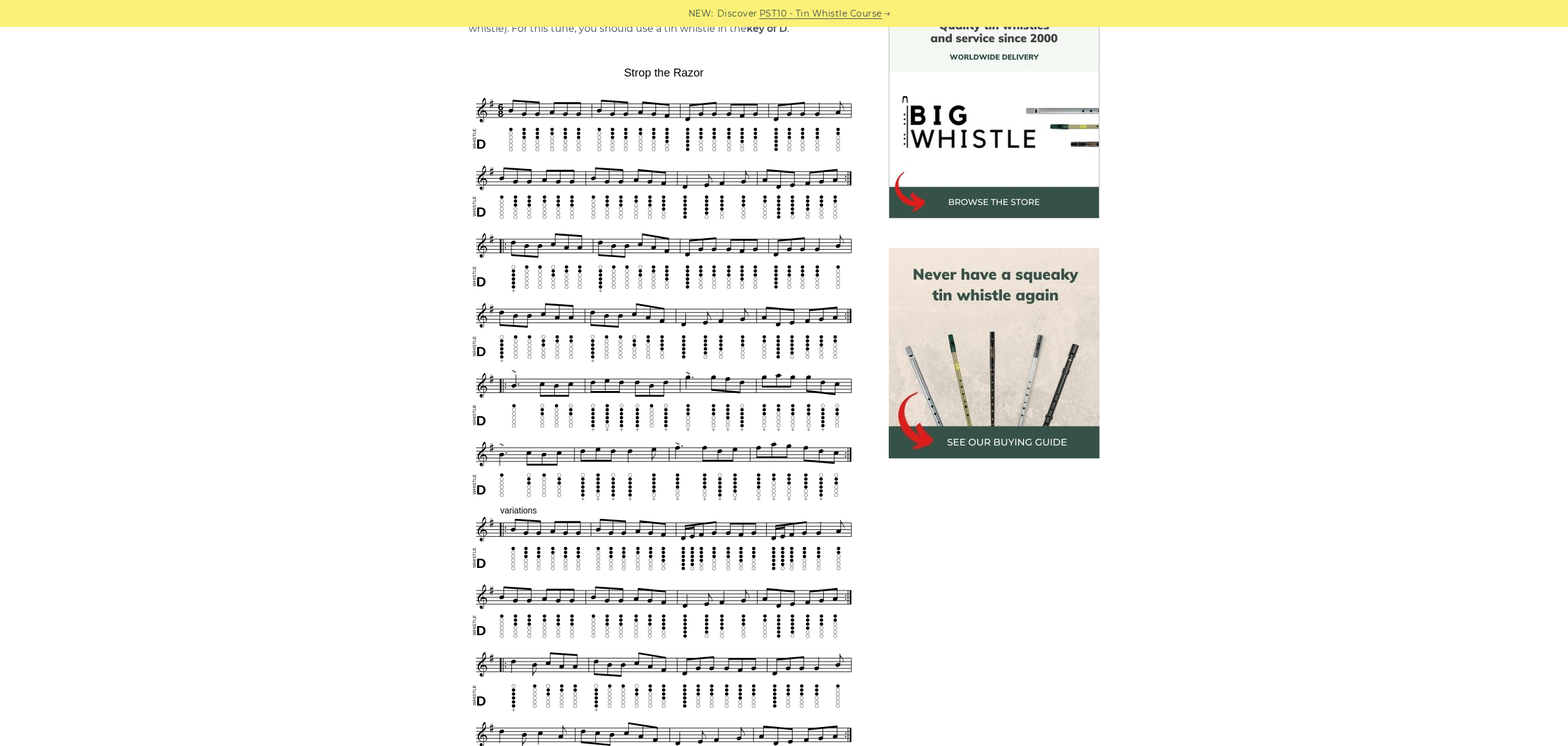
click at [1328, 133] on div "Sheet music notes and tab to play Strop the Razor on a tin whistle (penny whist…" at bounding box center [784, 695] width 1568 height 1374
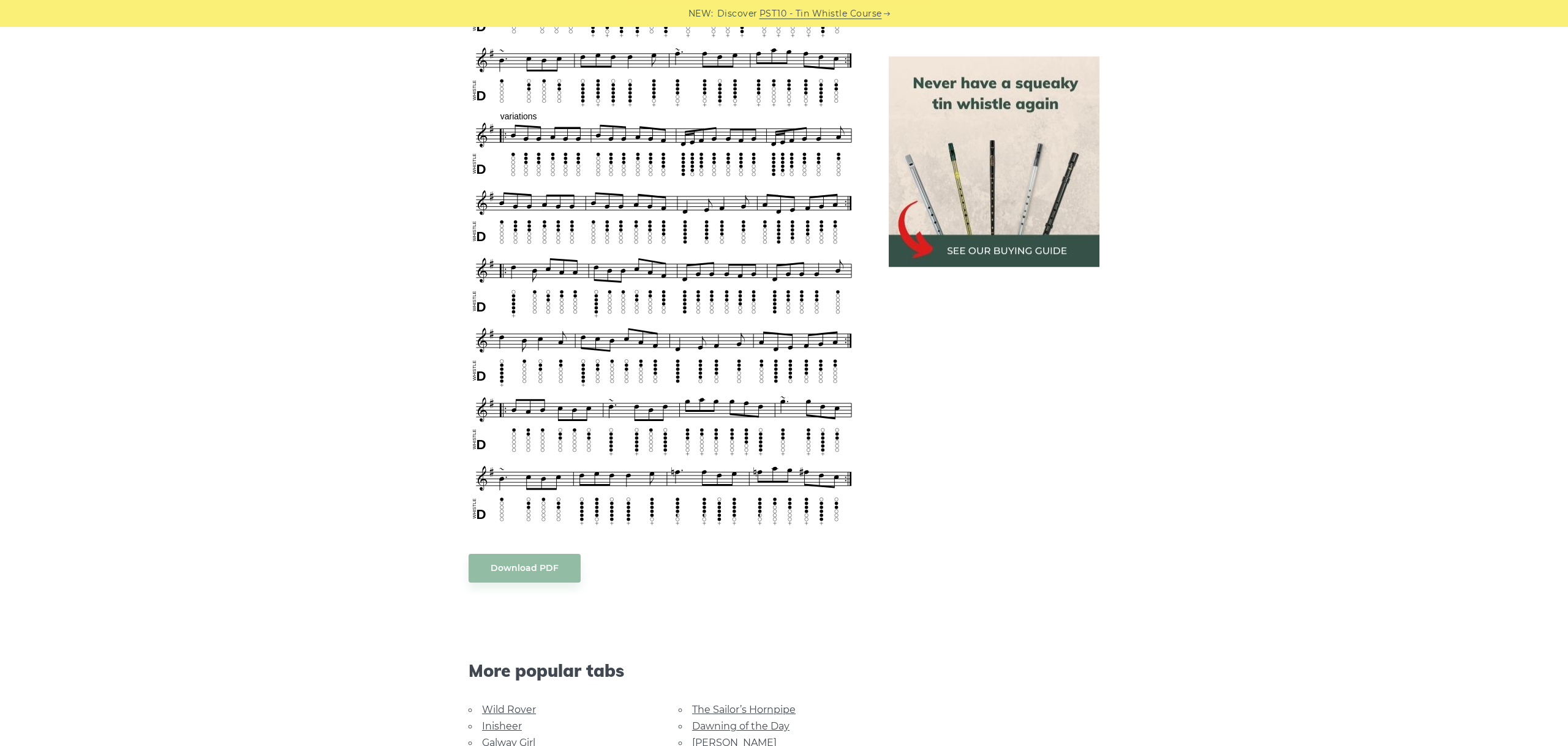
scroll to position [754, 0]
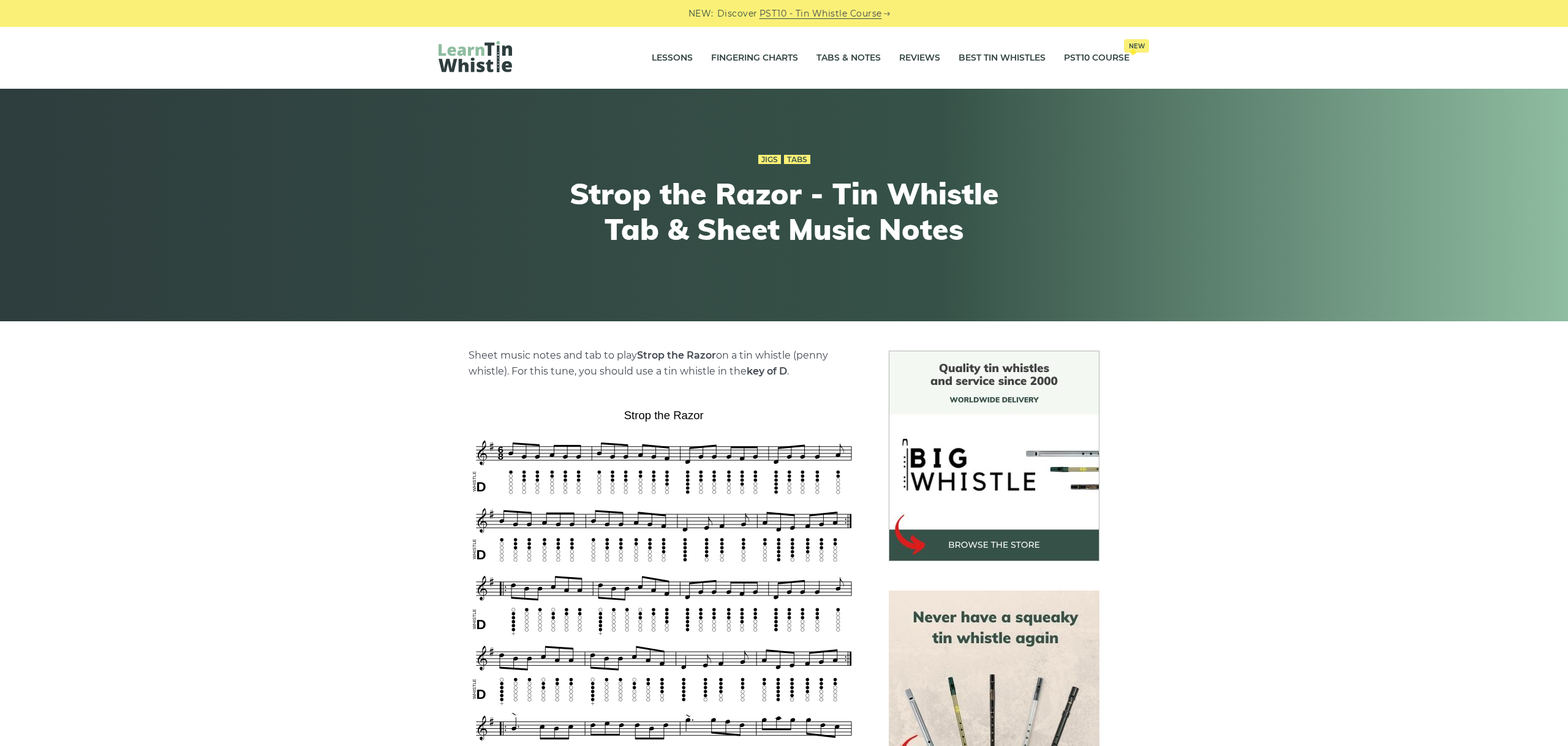
scroll to position [754, 0]
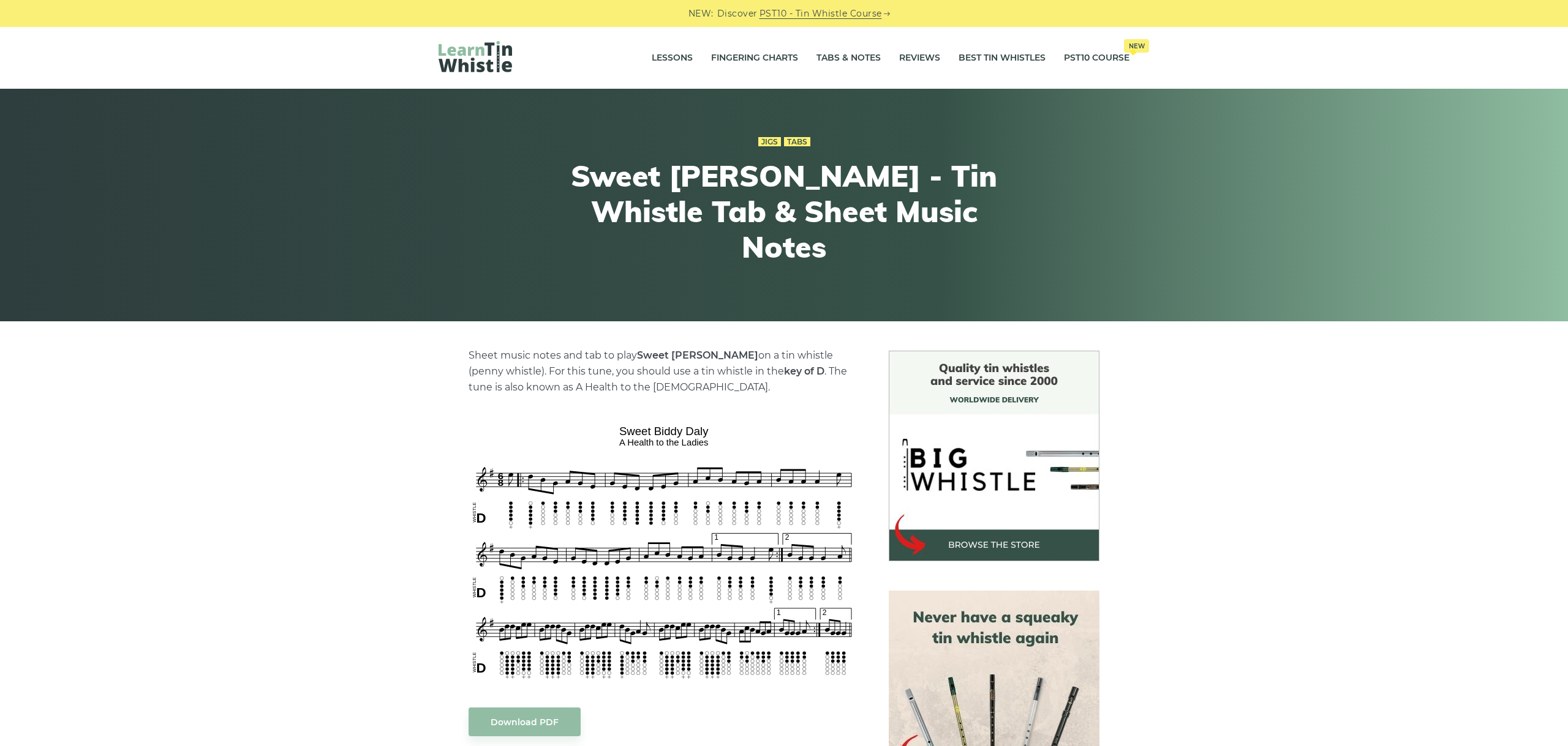
scroll to position [137, 0]
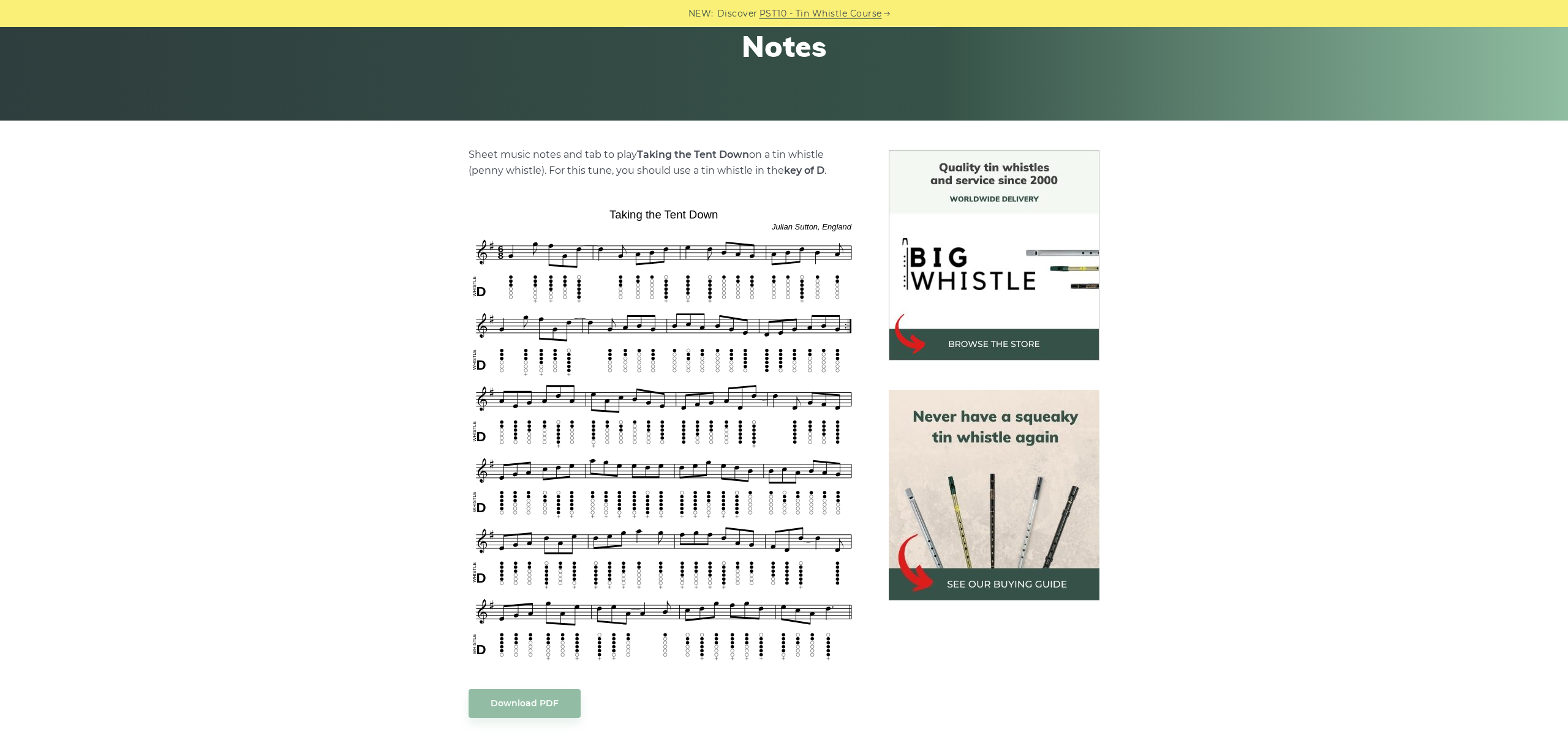
scroll to position [206, 0]
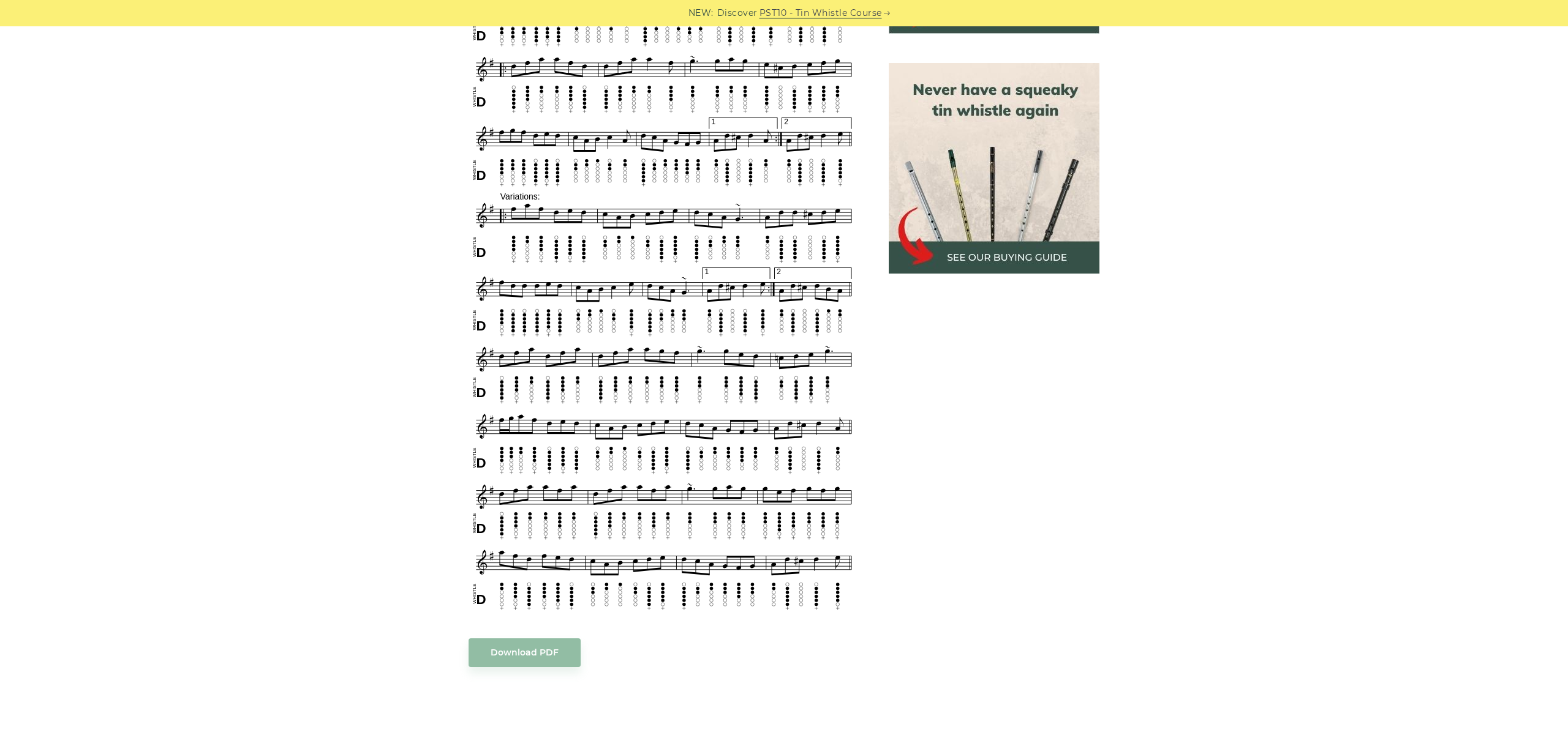
scroll to position [548, 0]
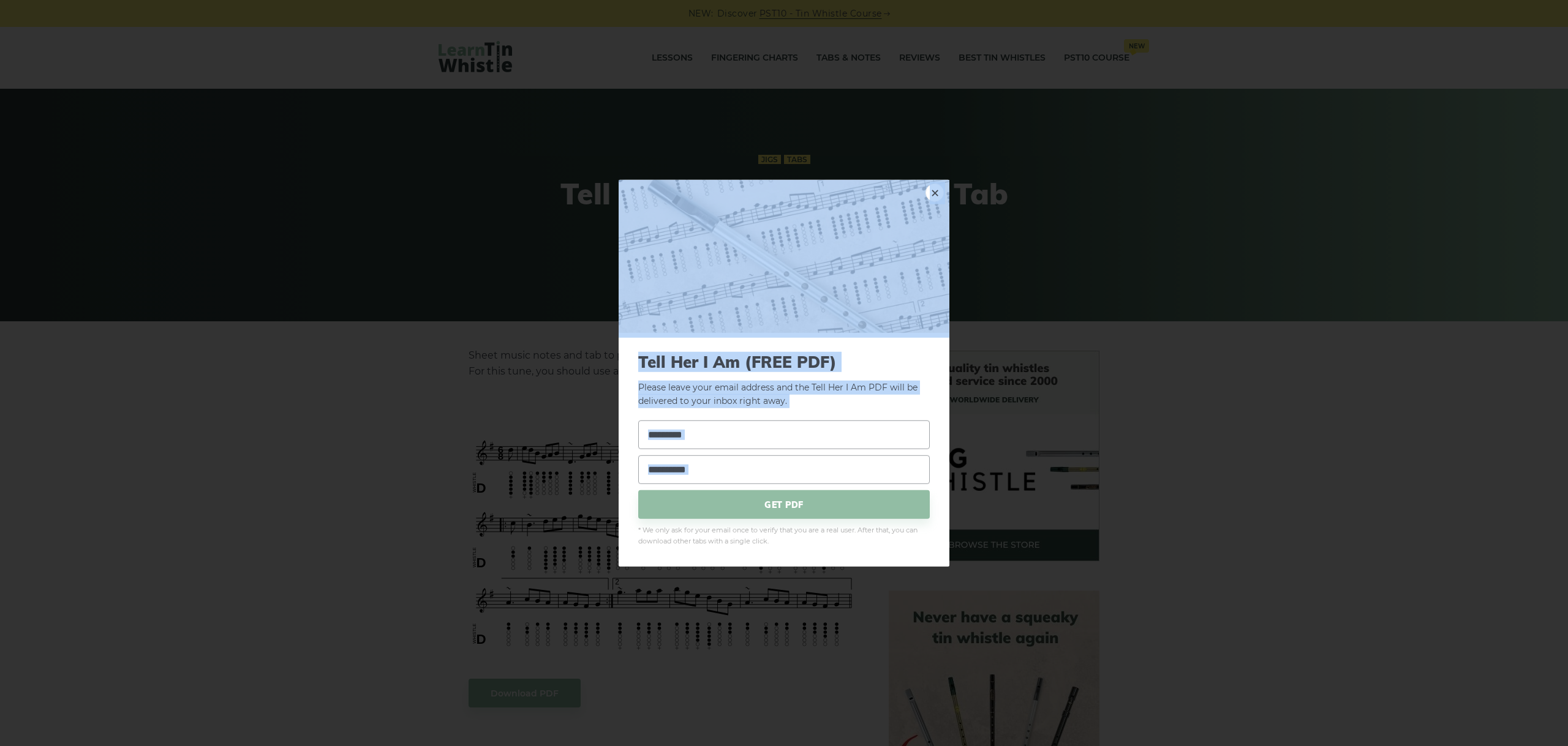
drag, startPoint x: 803, startPoint y: 612, endPoint x: 705, endPoint y: 470, distance: 172.5
click at [705, 470] on div "× Tell Her I Am (FREE PDF) Please leave your email address and the Tell Her I A…" at bounding box center [784, 373] width 1568 height 746
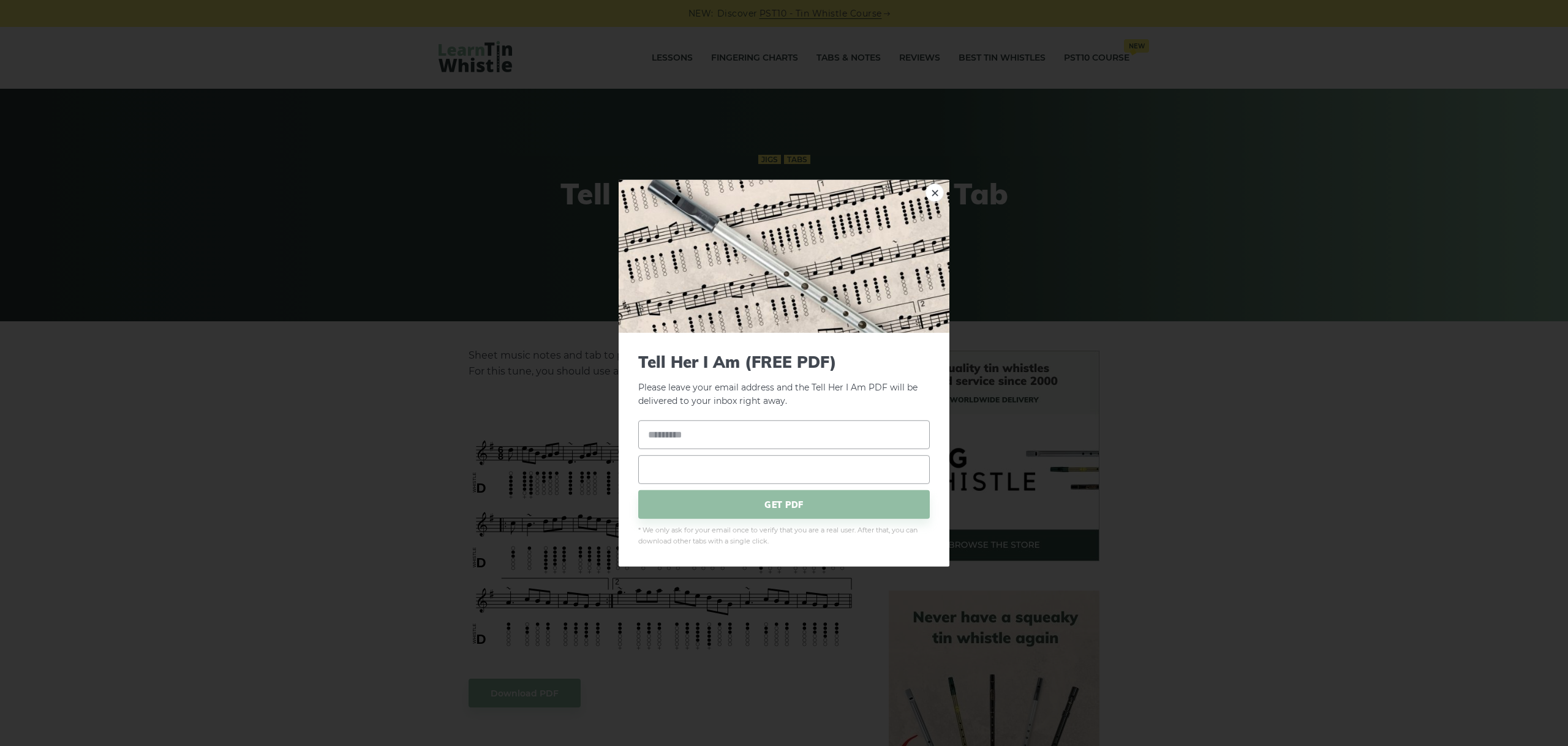
drag, startPoint x: 705, startPoint y: 470, endPoint x: 684, endPoint y: 323, distance: 148.5
click at [689, 455] on input "email" at bounding box center [784, 469] width 291 height 28
click at [931, 193] on link "×" at bounding box center [934, 192] width 18 height 18
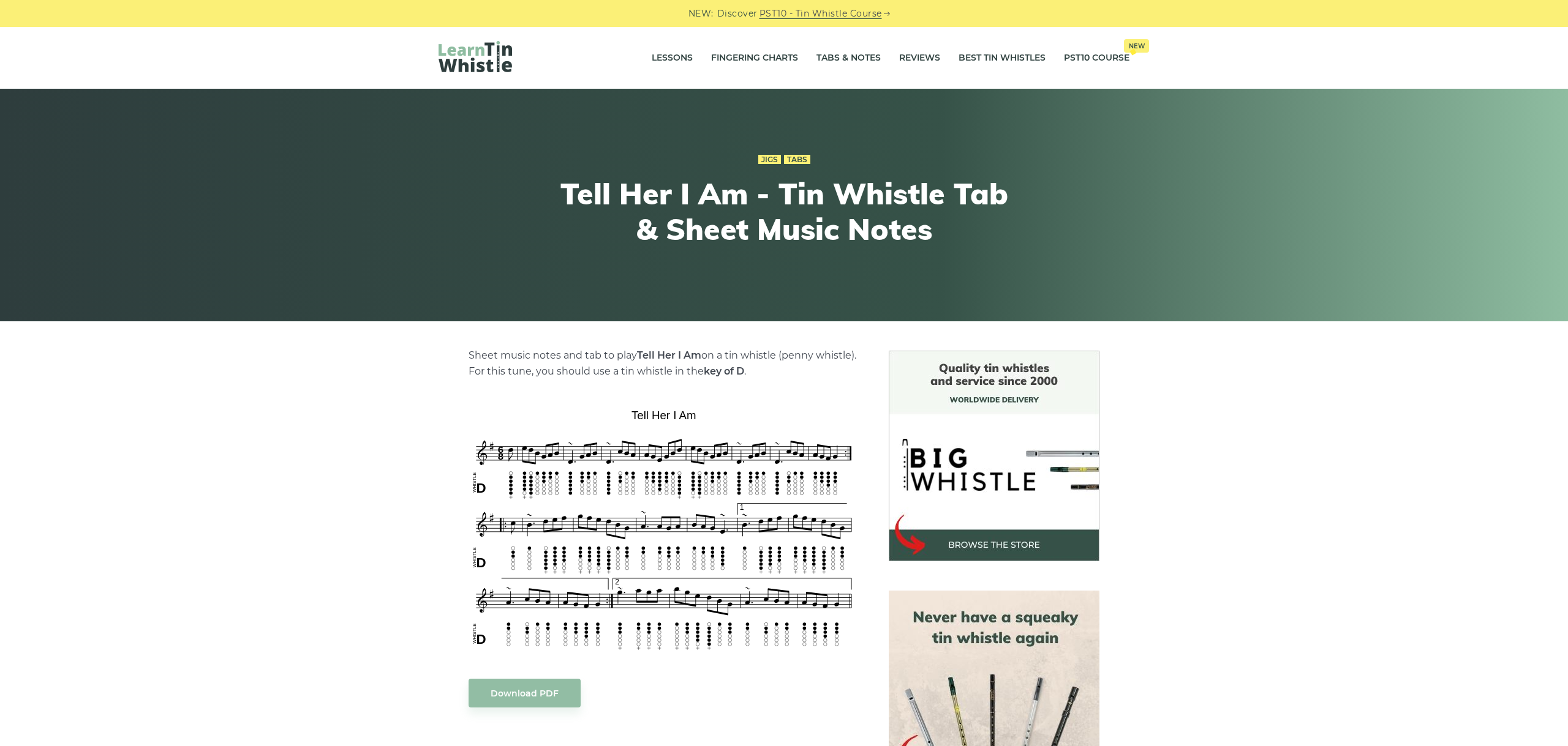
drag, startPoint x: 348, startPoint y: 399, endPoint x: 340, endPoint y: 396, distance: 8.5
click at [348, 399] on div "Sheet music notes and tab to play Tell Her I Am on a tin whistle (penny whistle…" at bounding box center [784, 731] width 1568 height 763
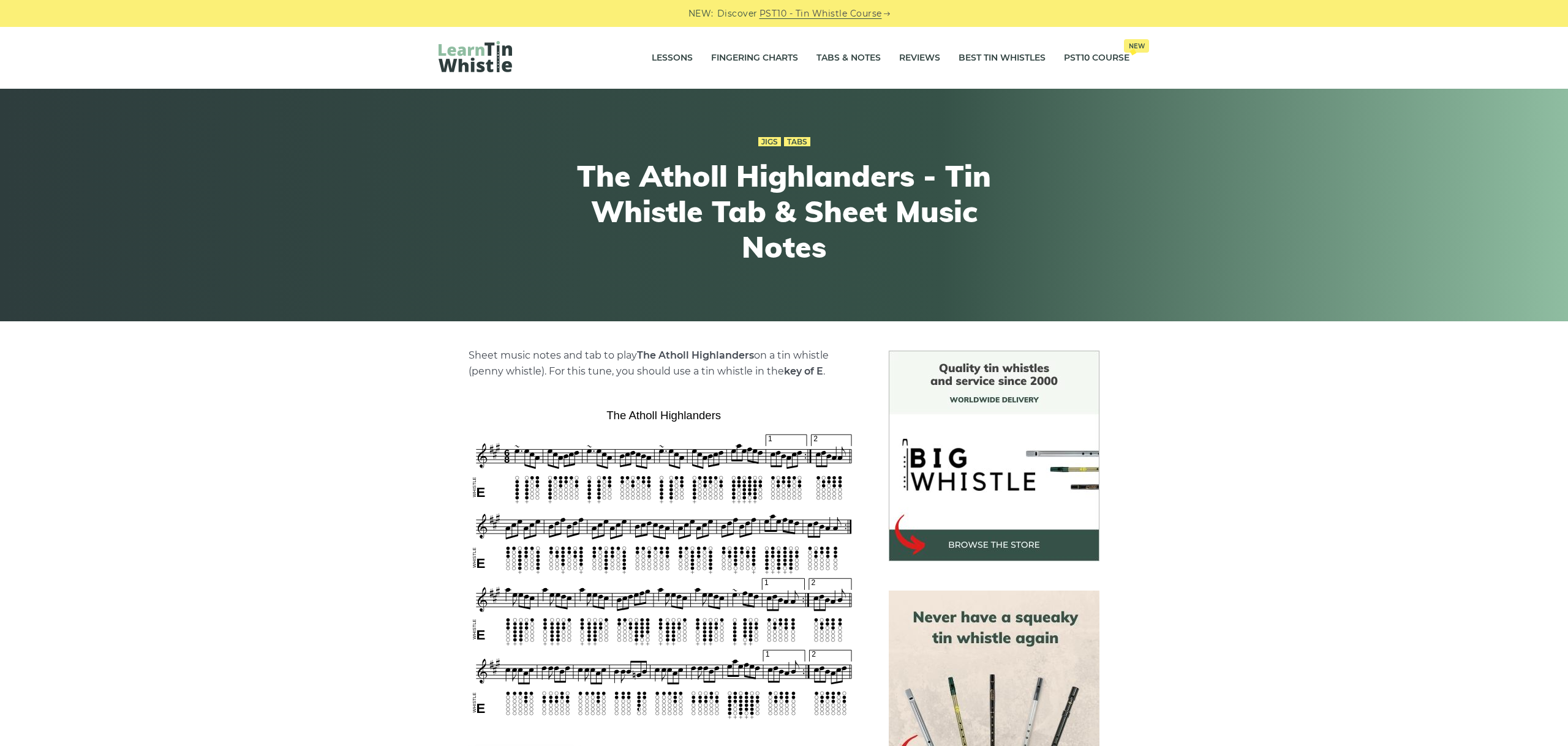
scroll to position [137, 0]
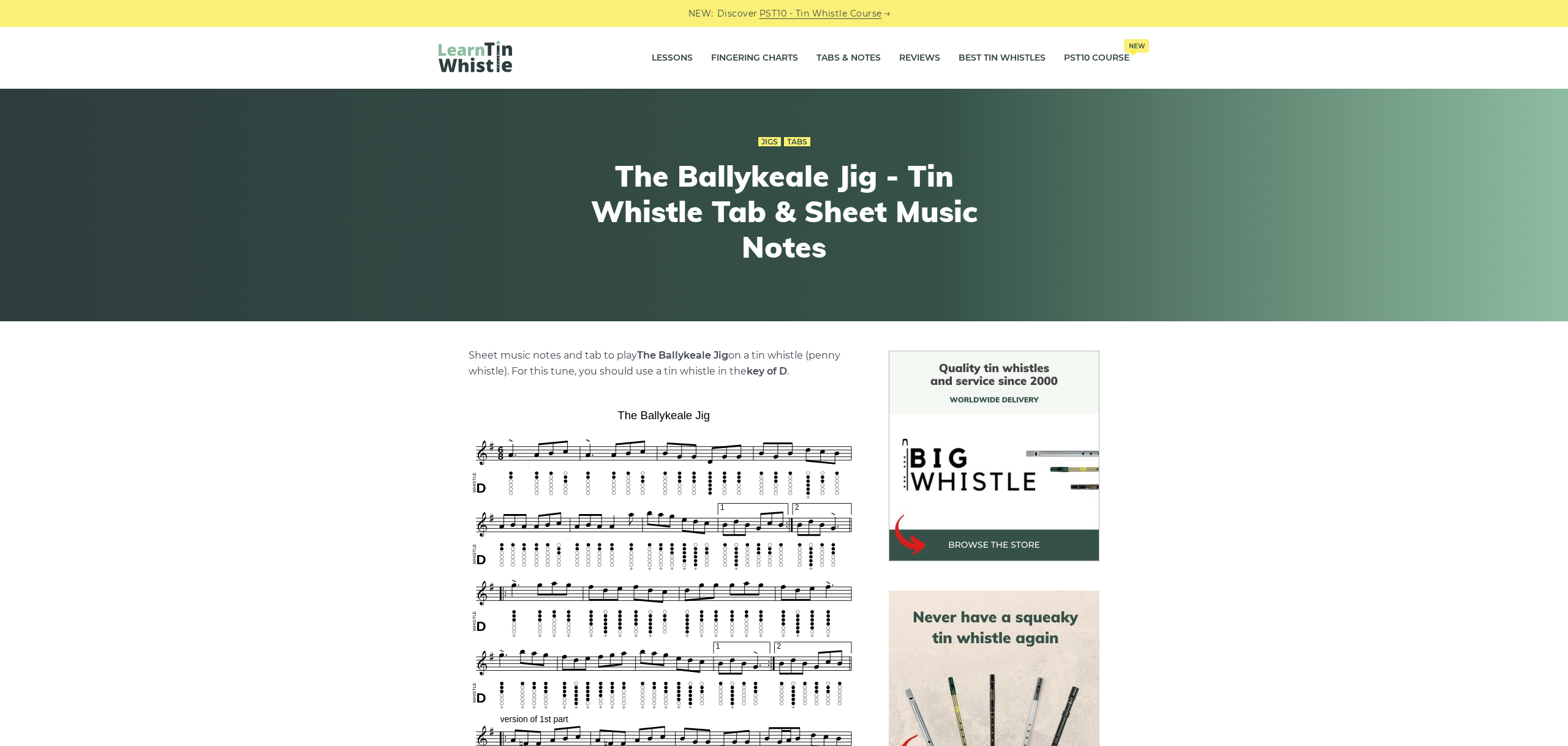
scroll to position [206, 0]
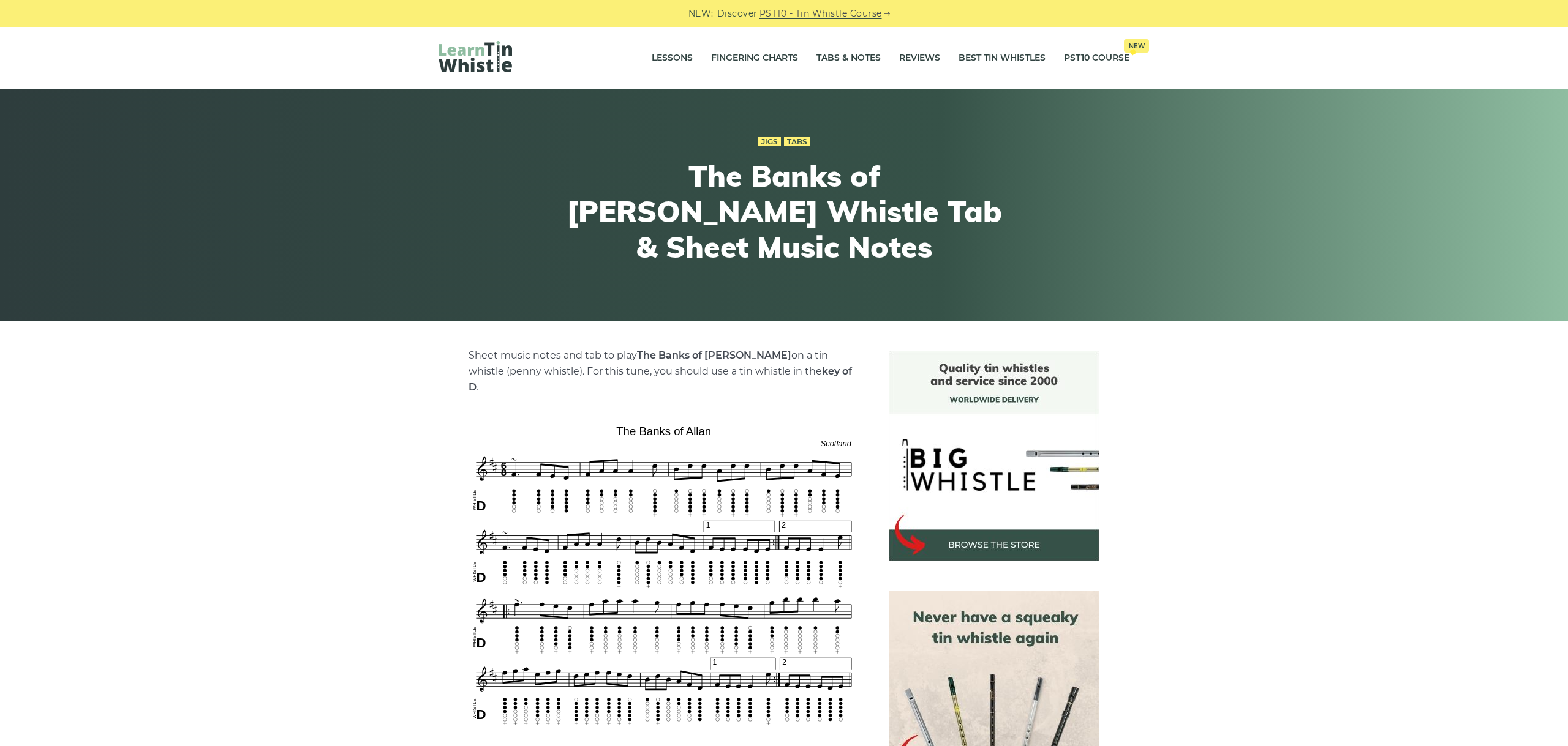
scroll to position [137, 0]
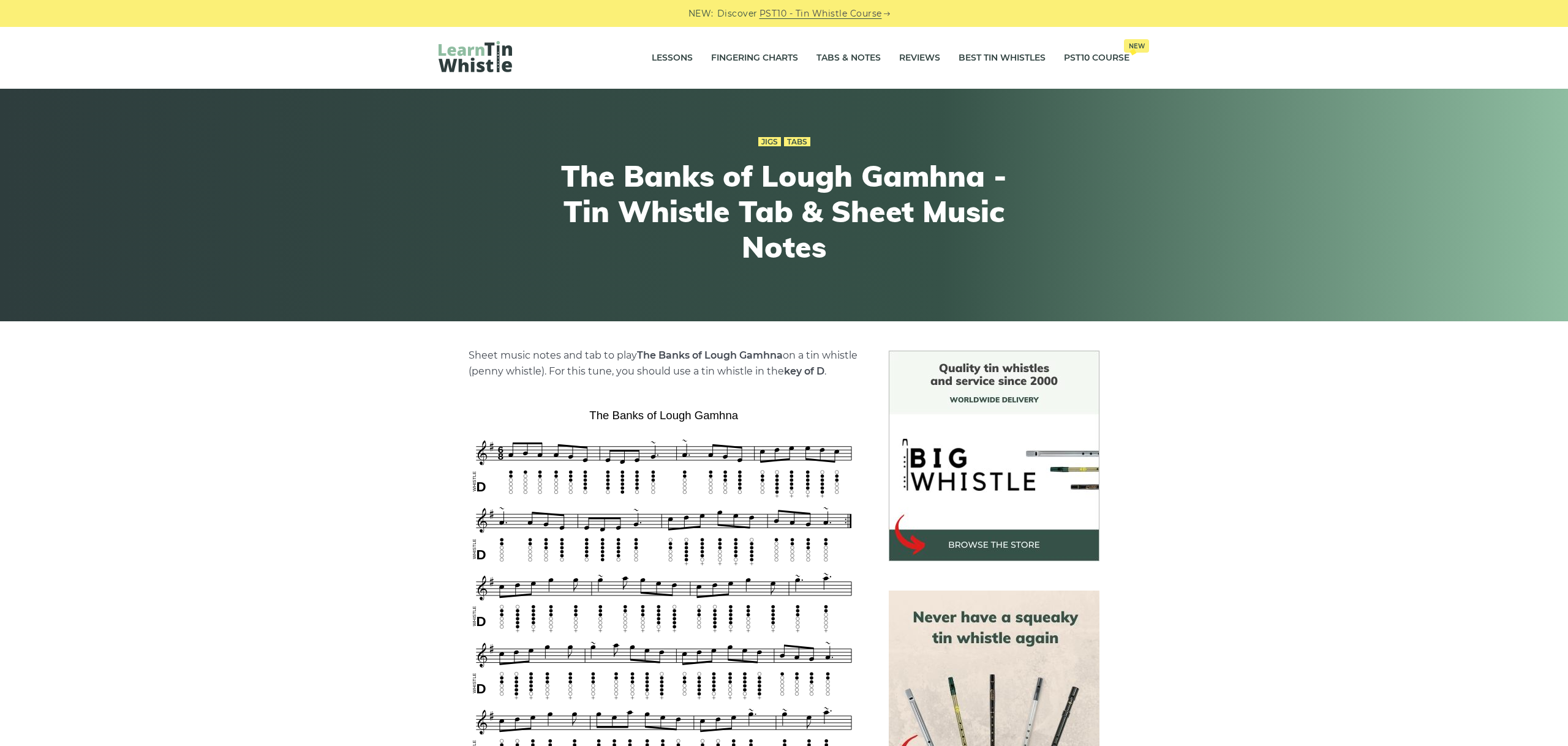
scroll to position [206, 0]
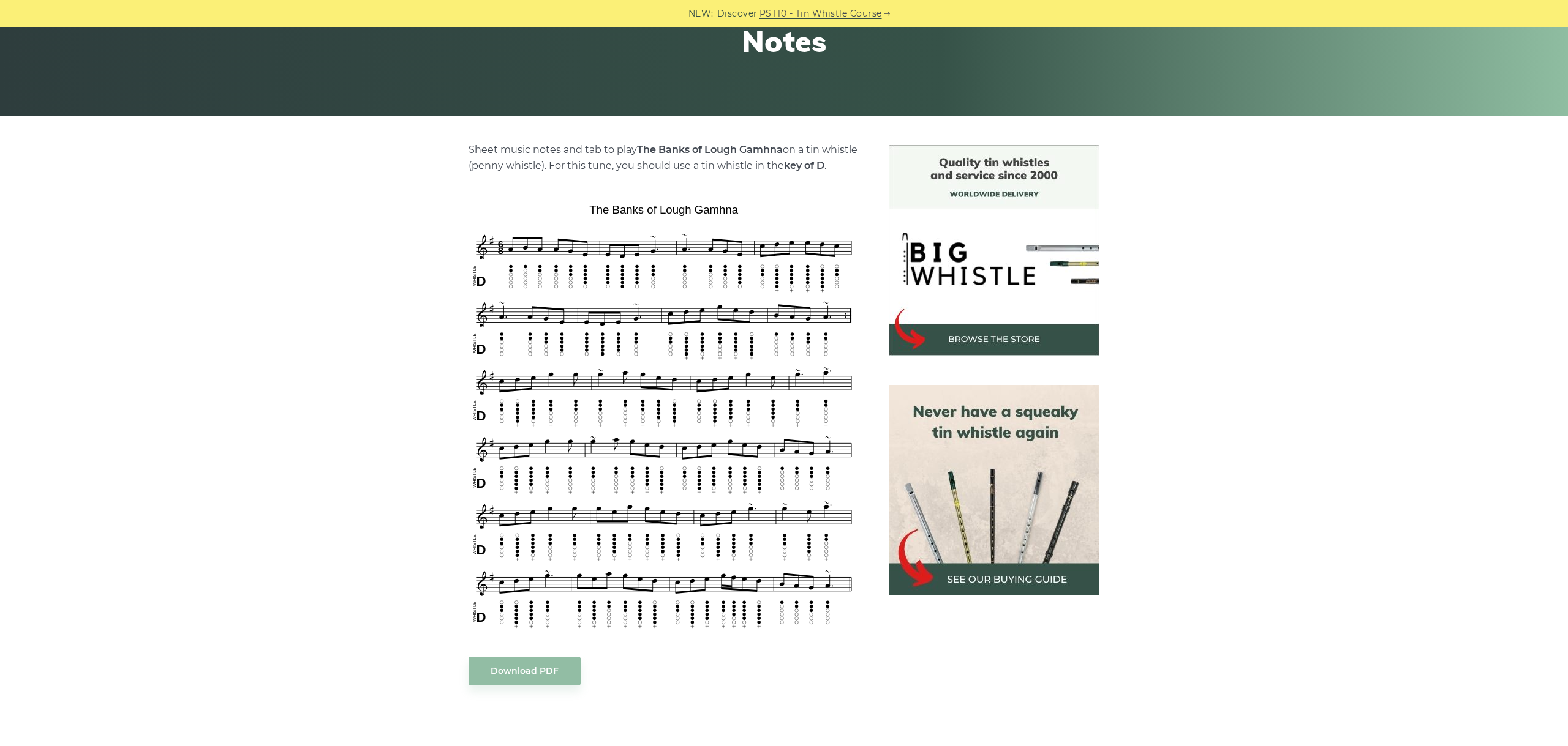
click at [1272, 455] on div "Sheet music notes and tab to play The Banks of Lough Gamhna on a tin whistle (p…" at bounding box center [784, 618] width 1568 height 946
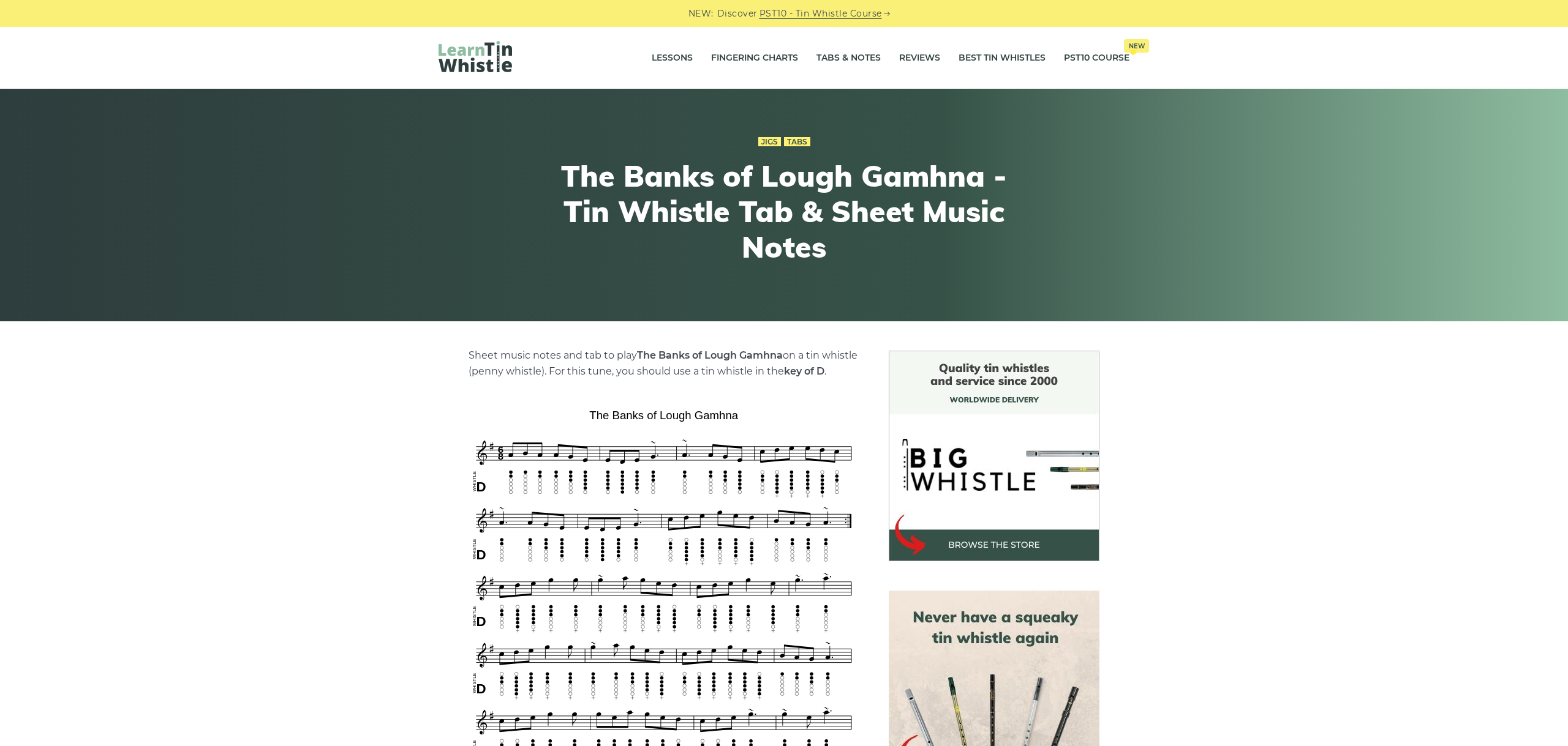
scroll to position [206, 0]
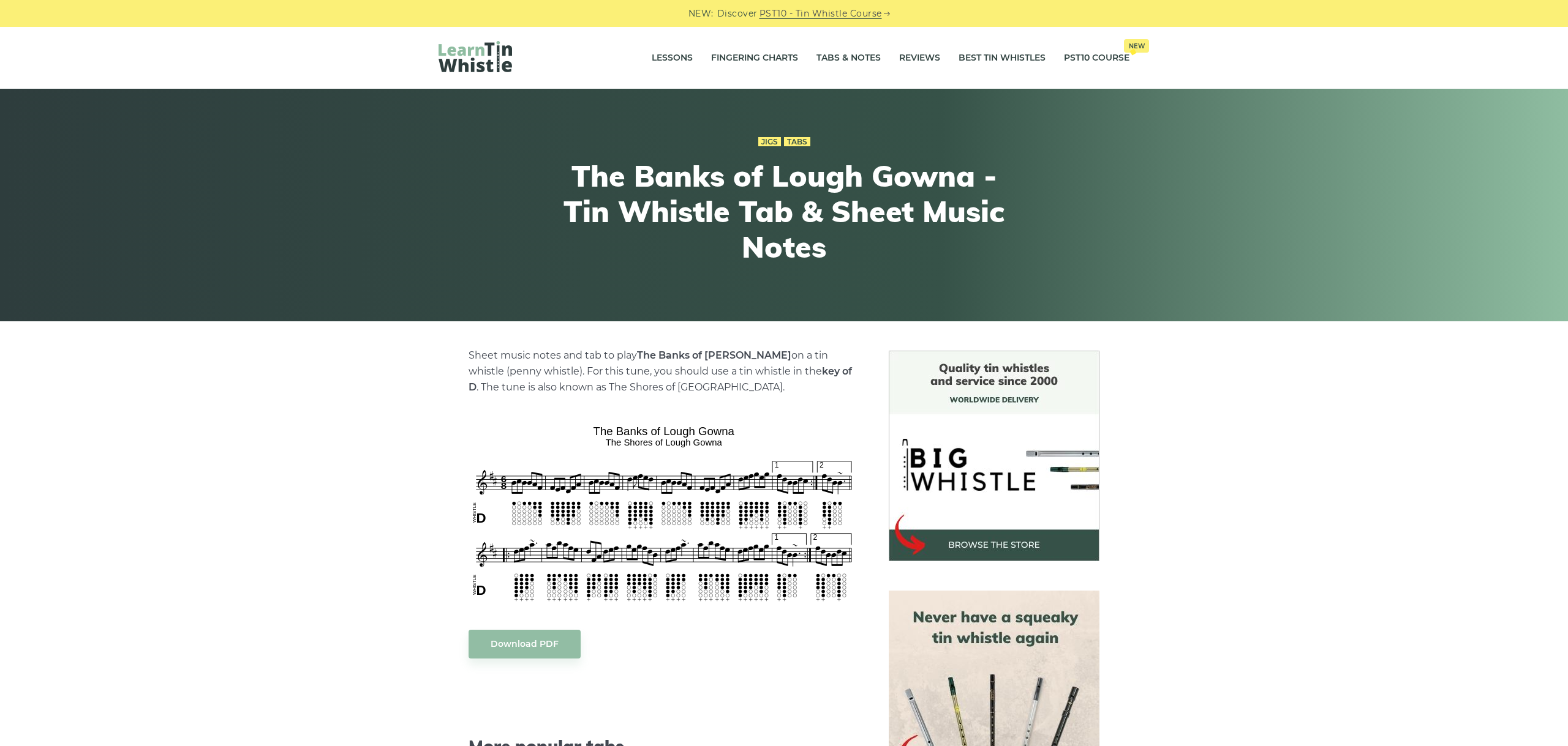
scroll to position [69, 0]
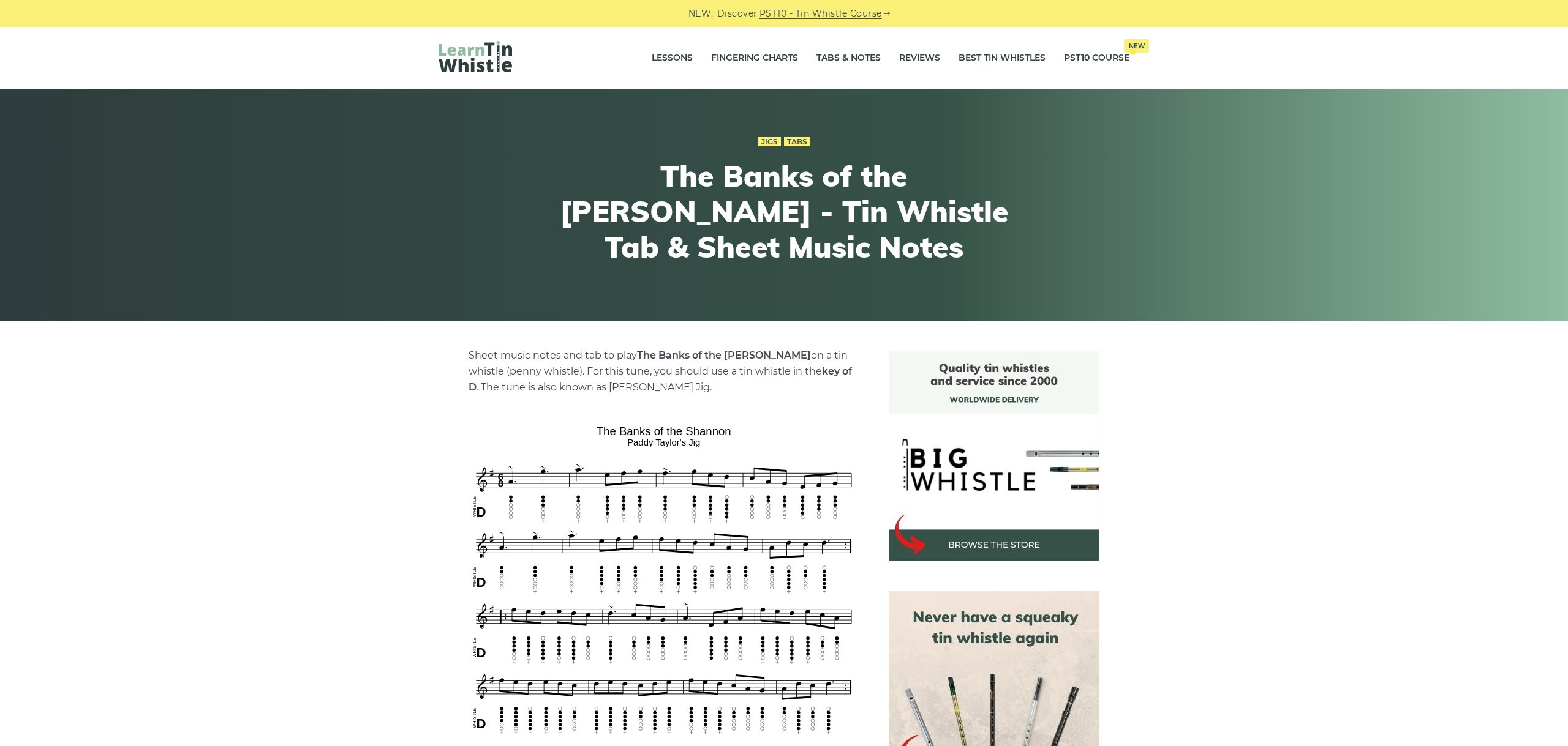
scroll to position [137, 0]
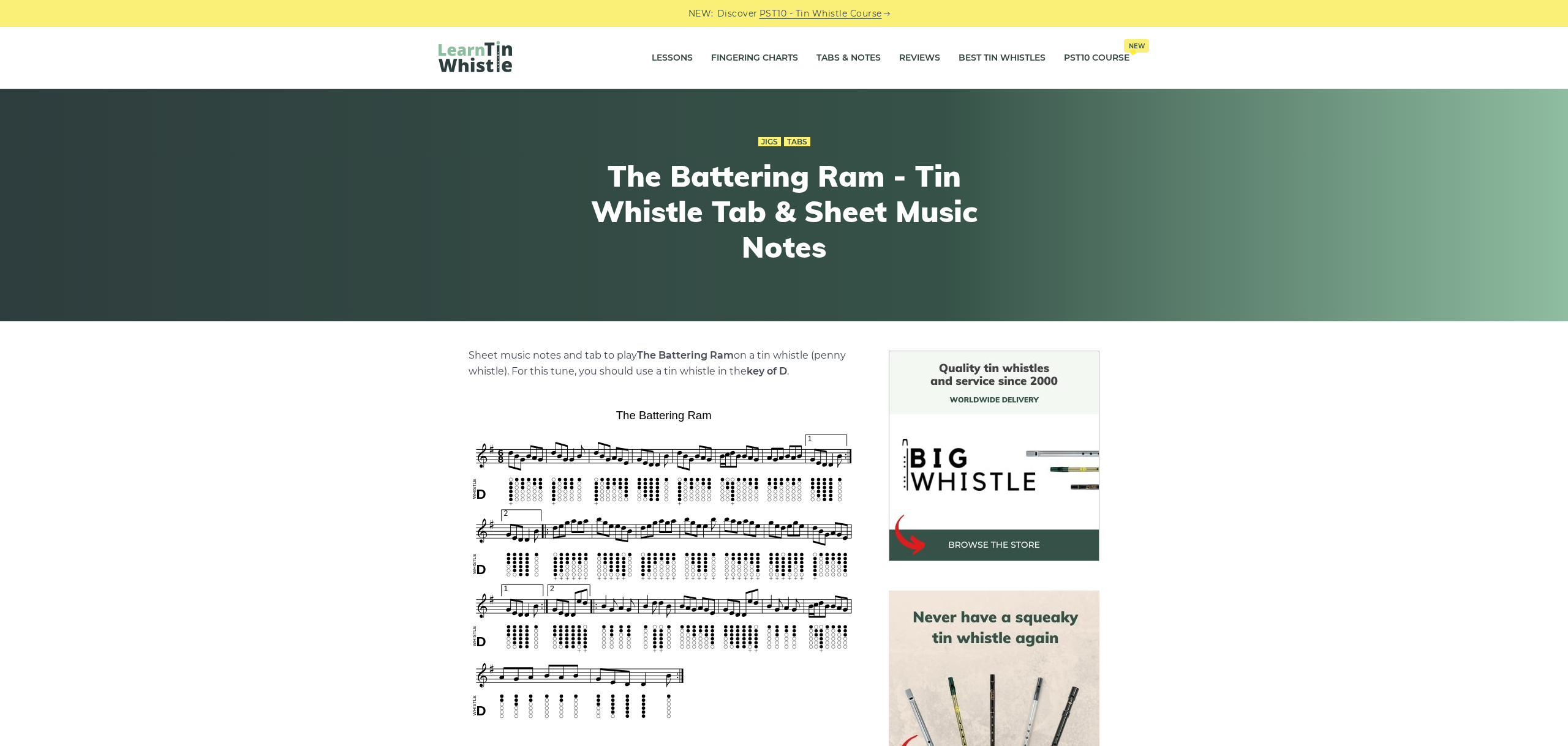
scroll to position [137, 0]
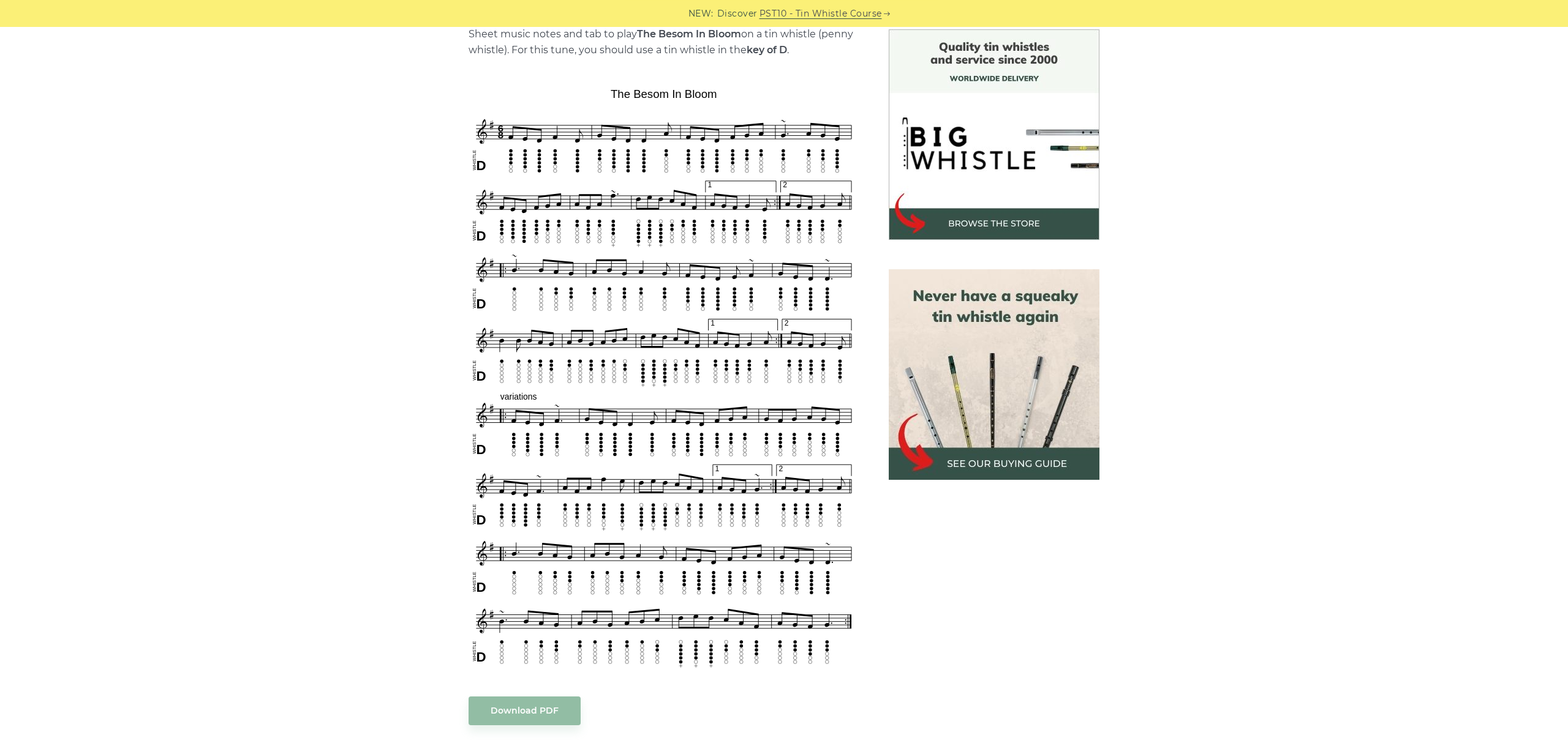
scroll to position [343, 0]
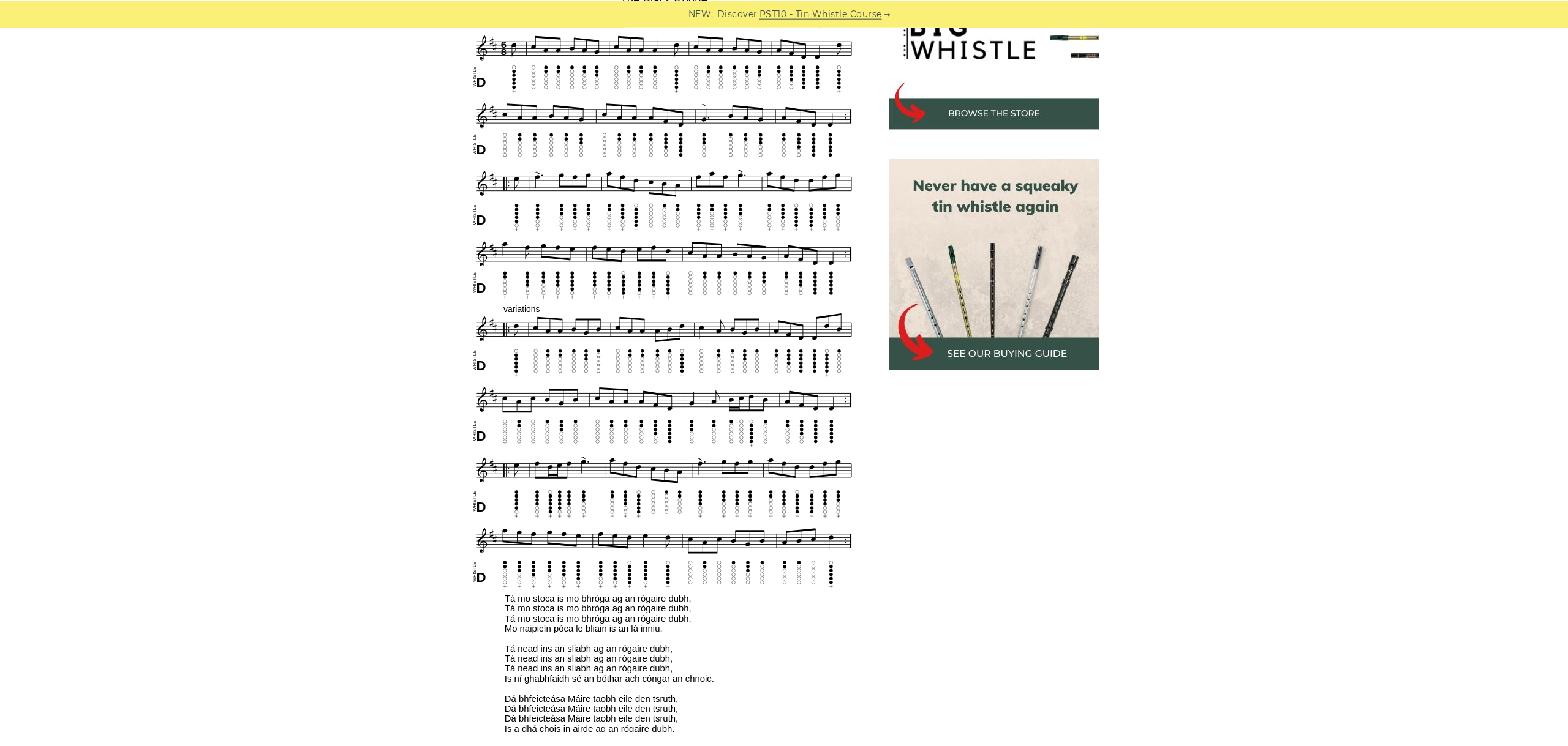
scroll to position [412, 0]
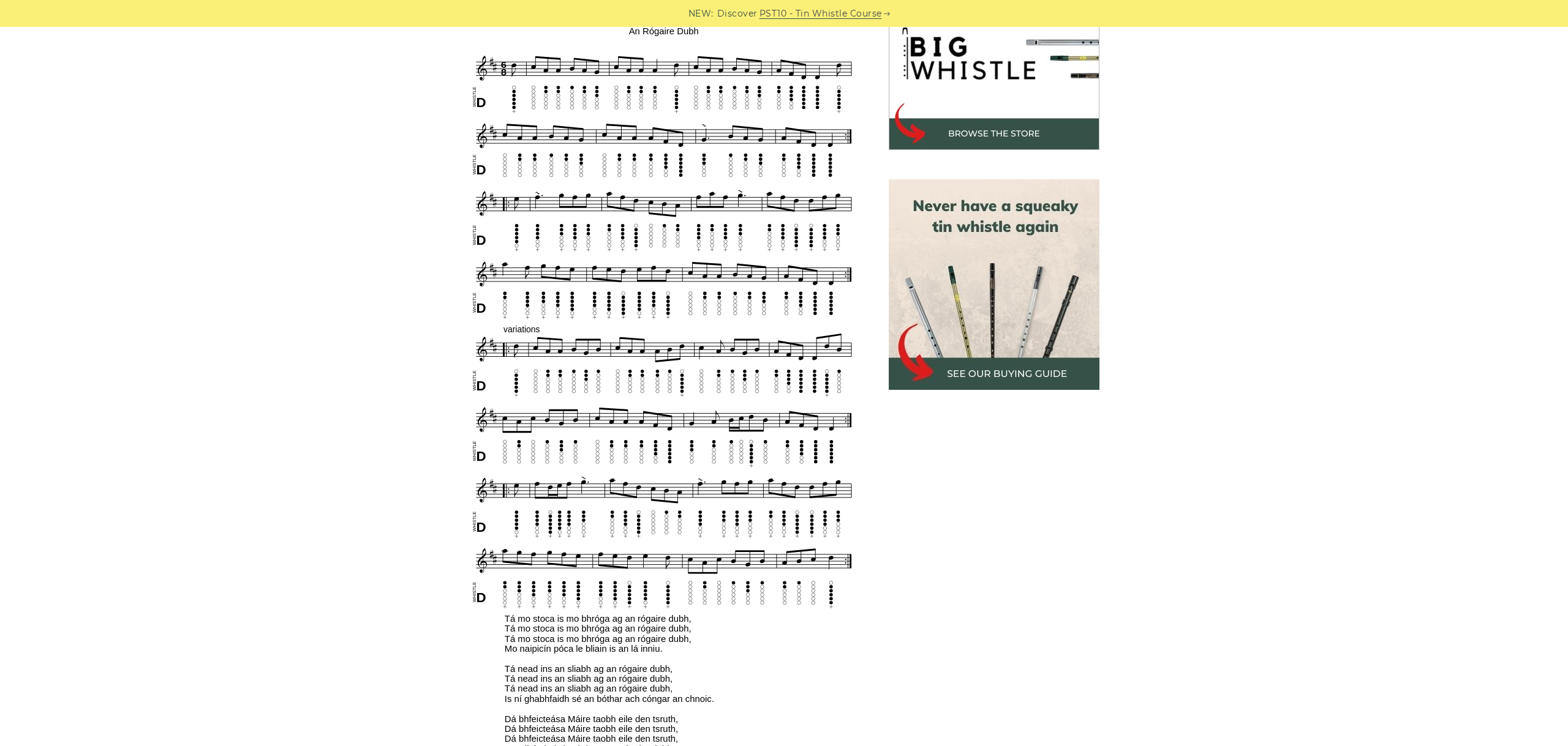
click at [1274, 361] on div "Sheet music notes and tab to play The Black Rogue on a tin whistle (penny whist…" at bounding box center [784, 575] width 1568 height 1272
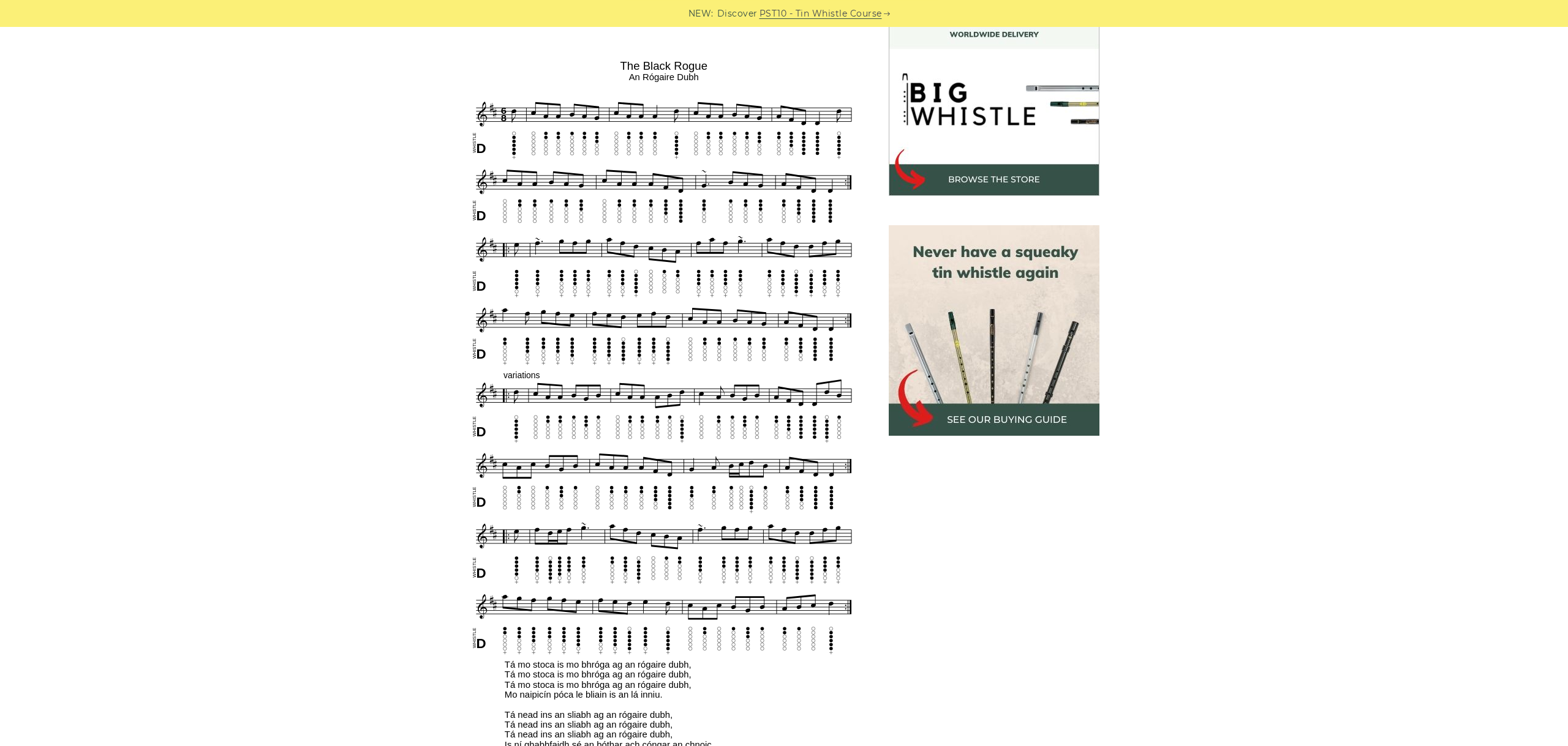
scroll to position [343, 0]
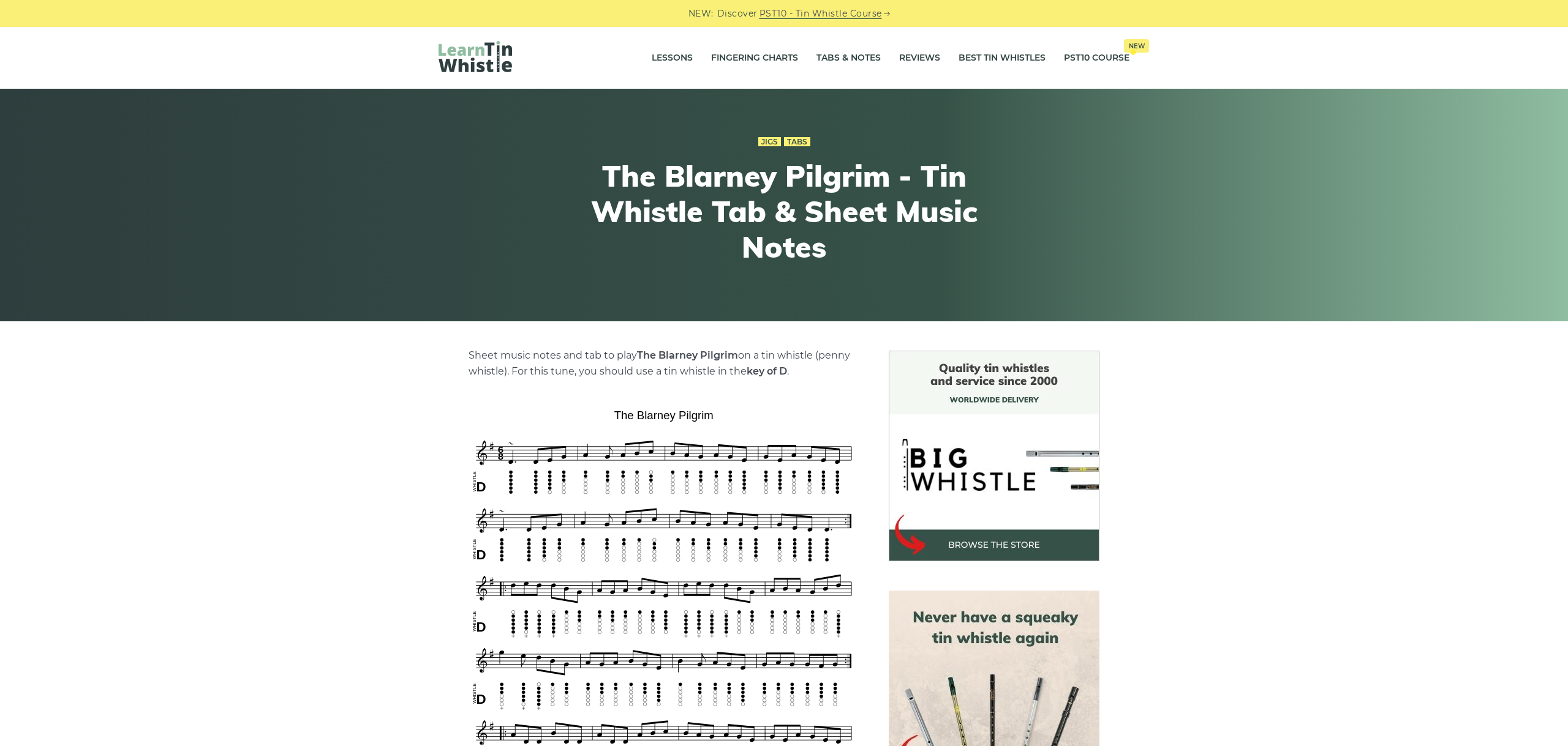
scroll to position [206, 0]
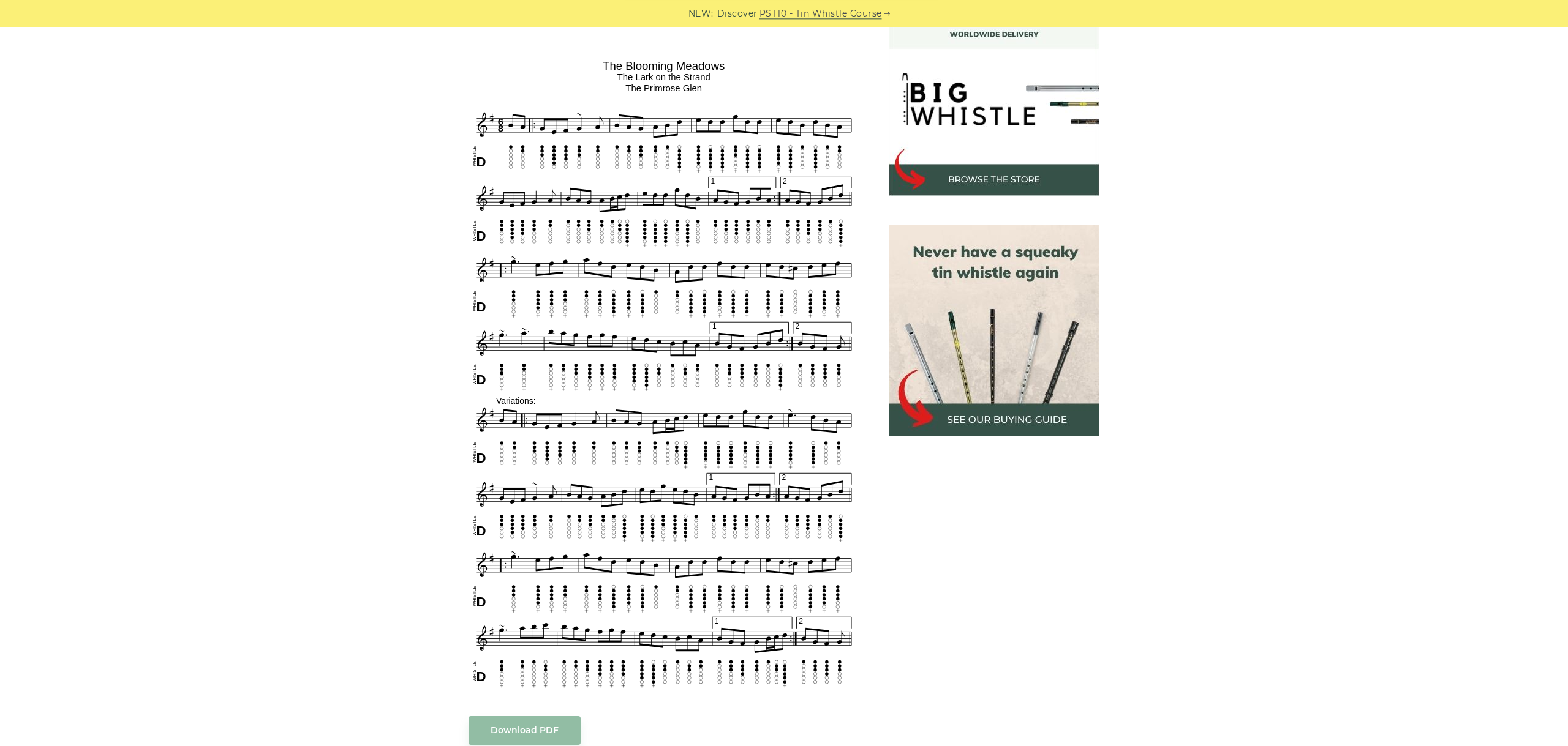
scroll to position [343, 0]
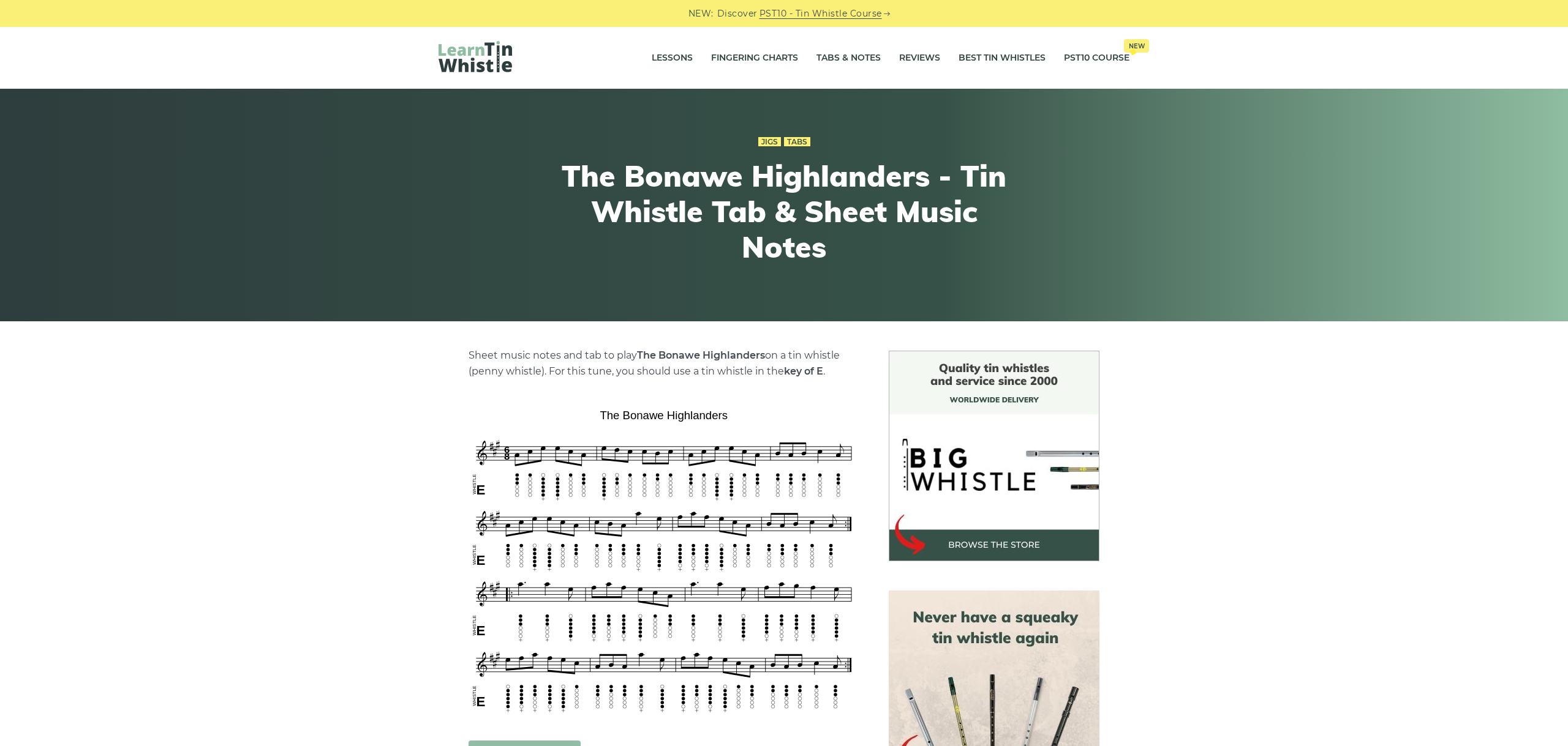
scroll to position [137, 0]
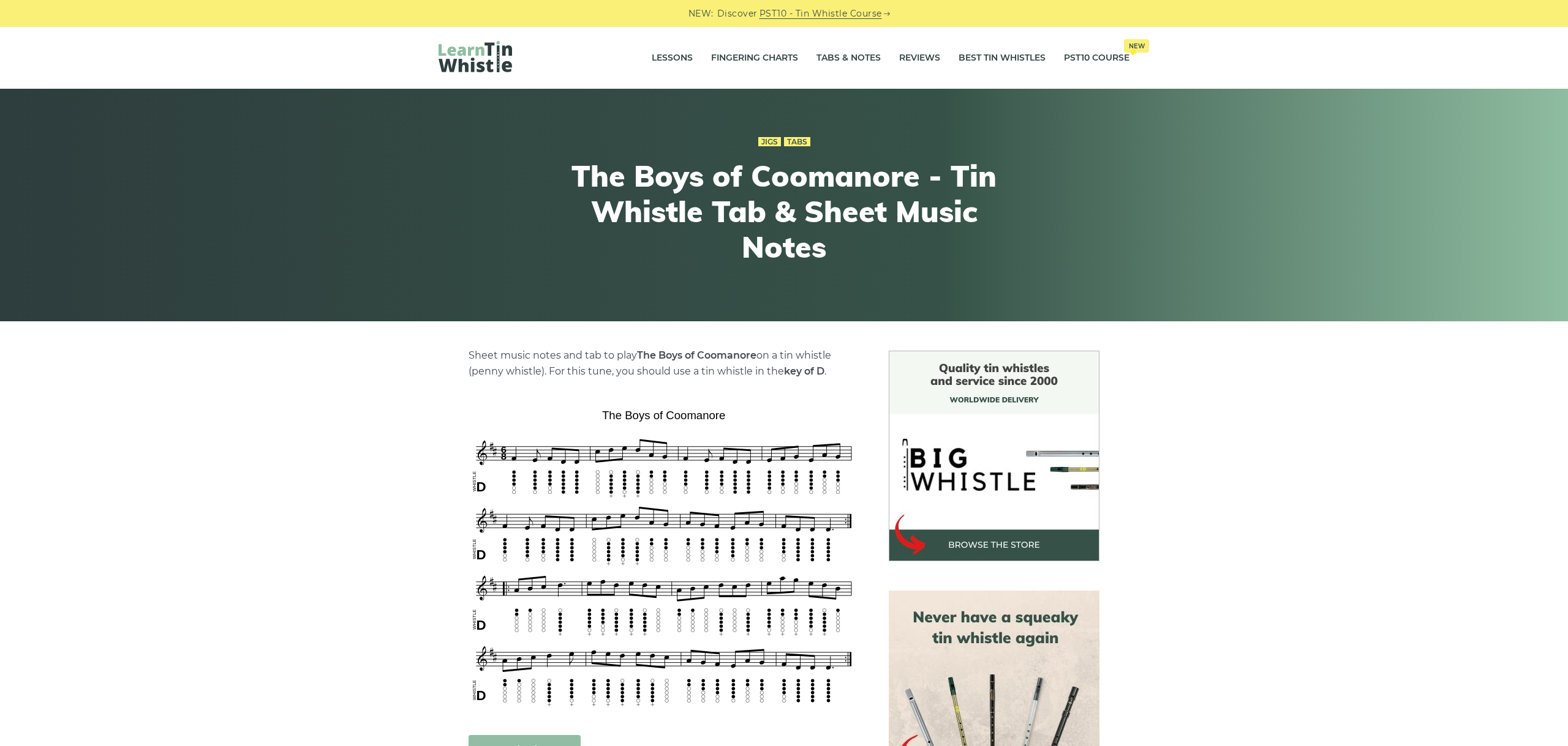
scroll to position [69, 0]
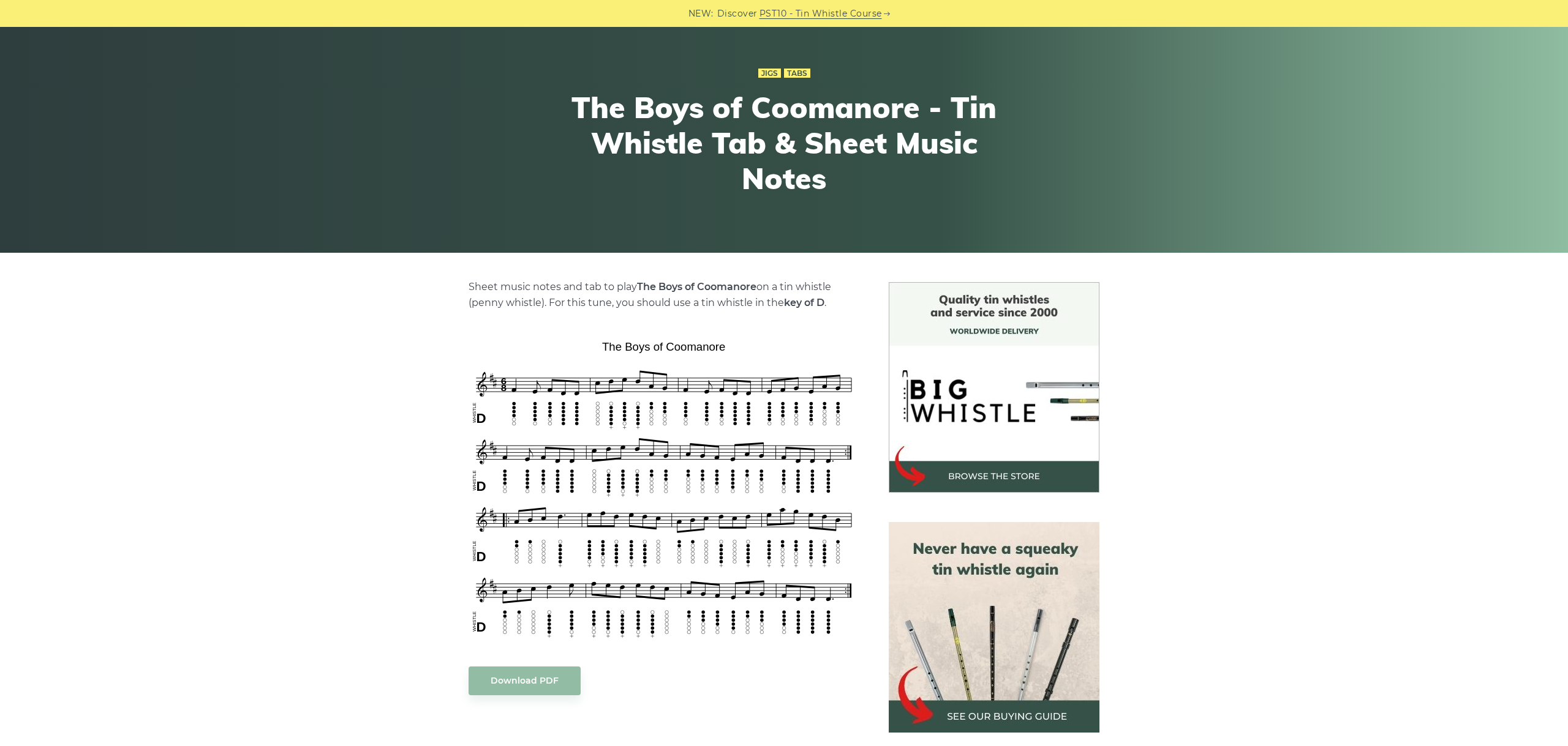
click at [1359, 442] on div "Sheet music notes and tab to play The Boys of Coomanore on a tin whistle (penny…" at bounding box center [784, 691] width 1568 height 818
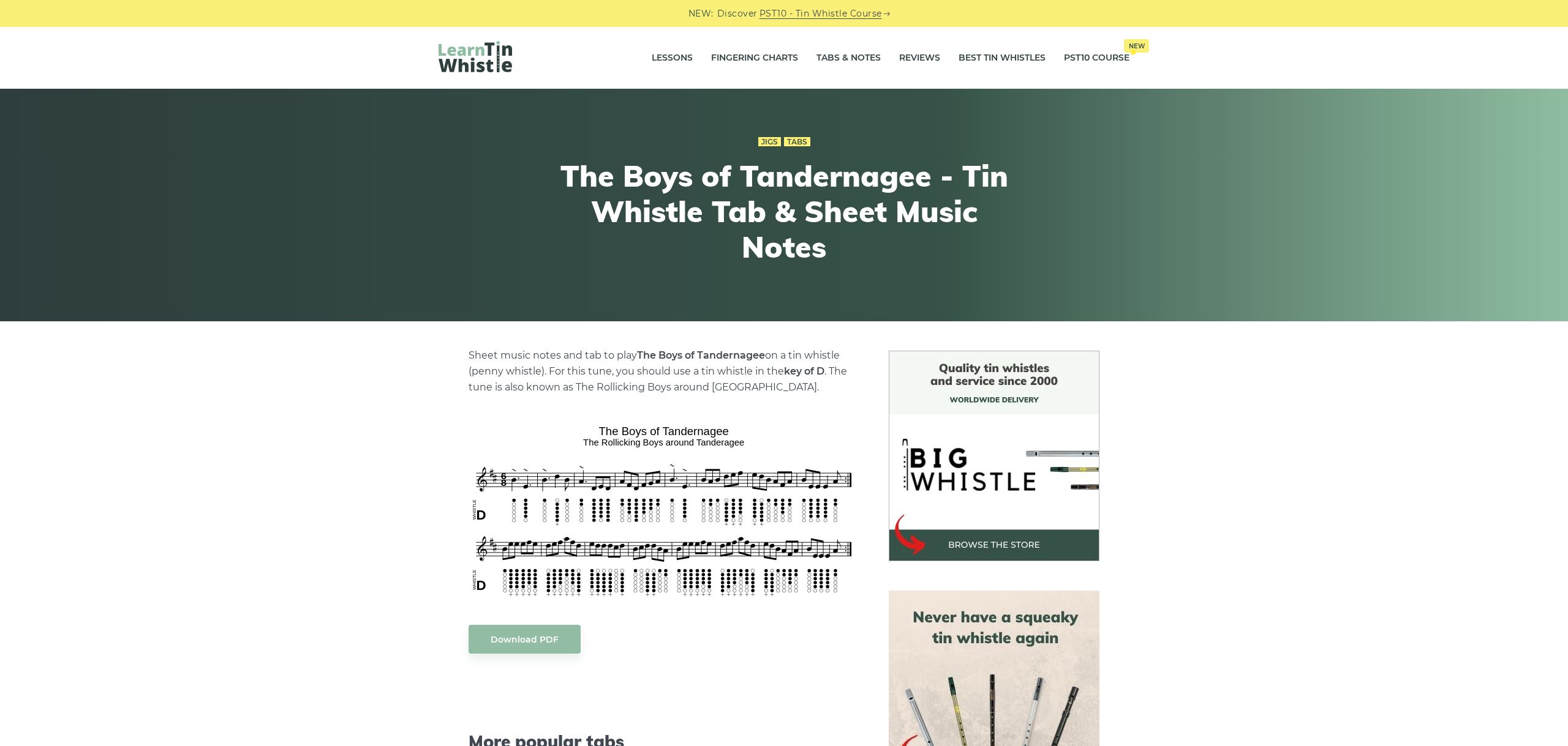
scroll to position [206, 0]
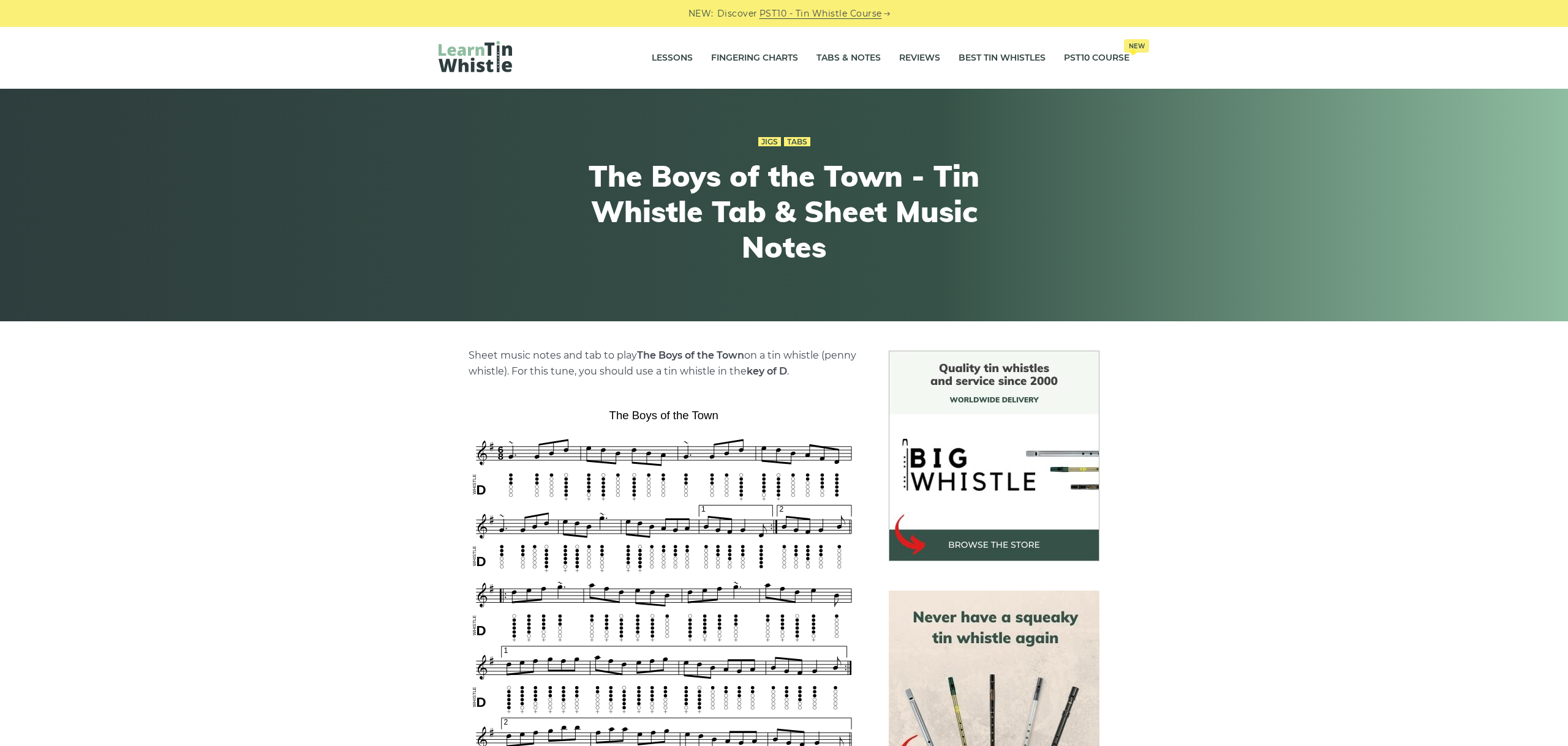
scroll to position [274, 0]
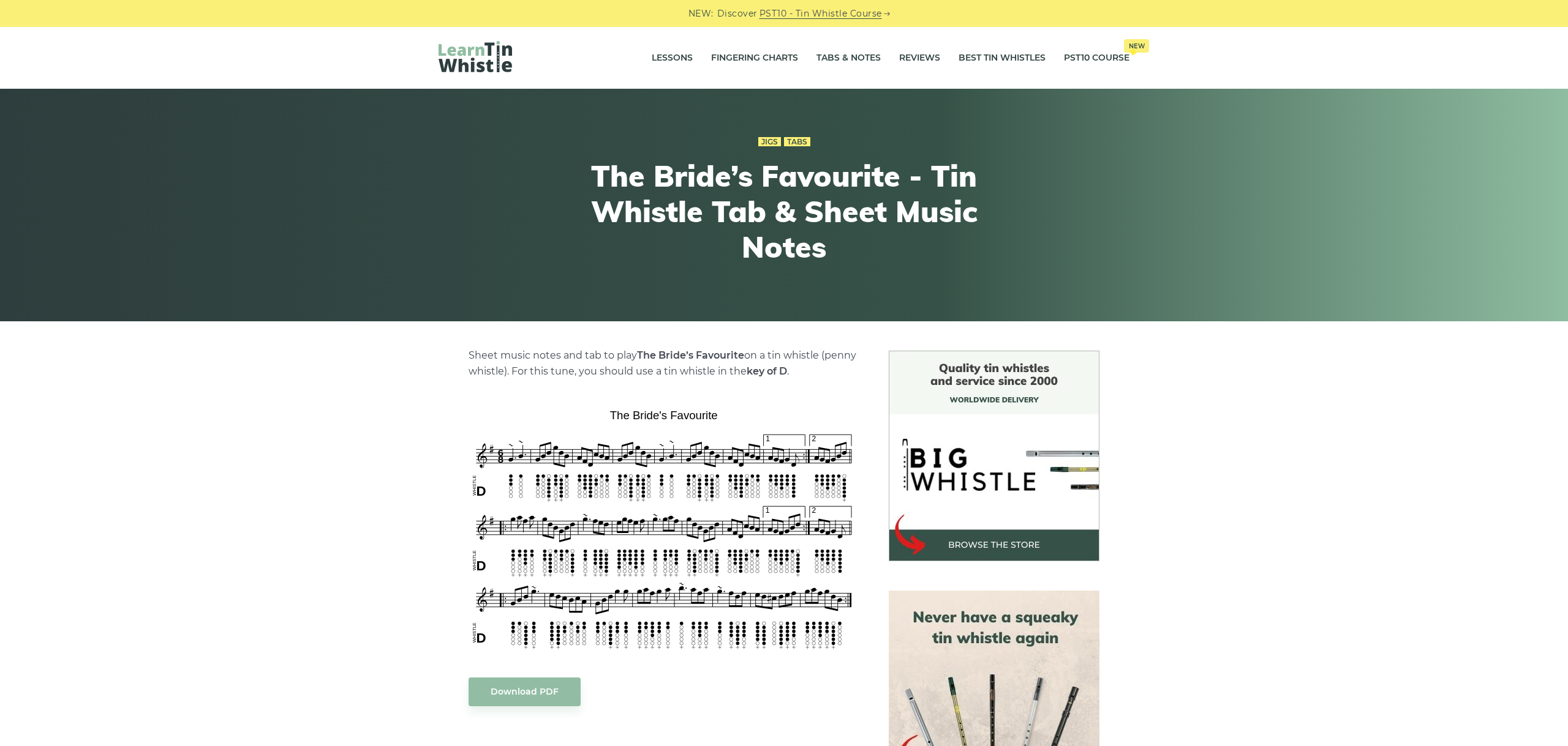
scroll to position [69, 0]
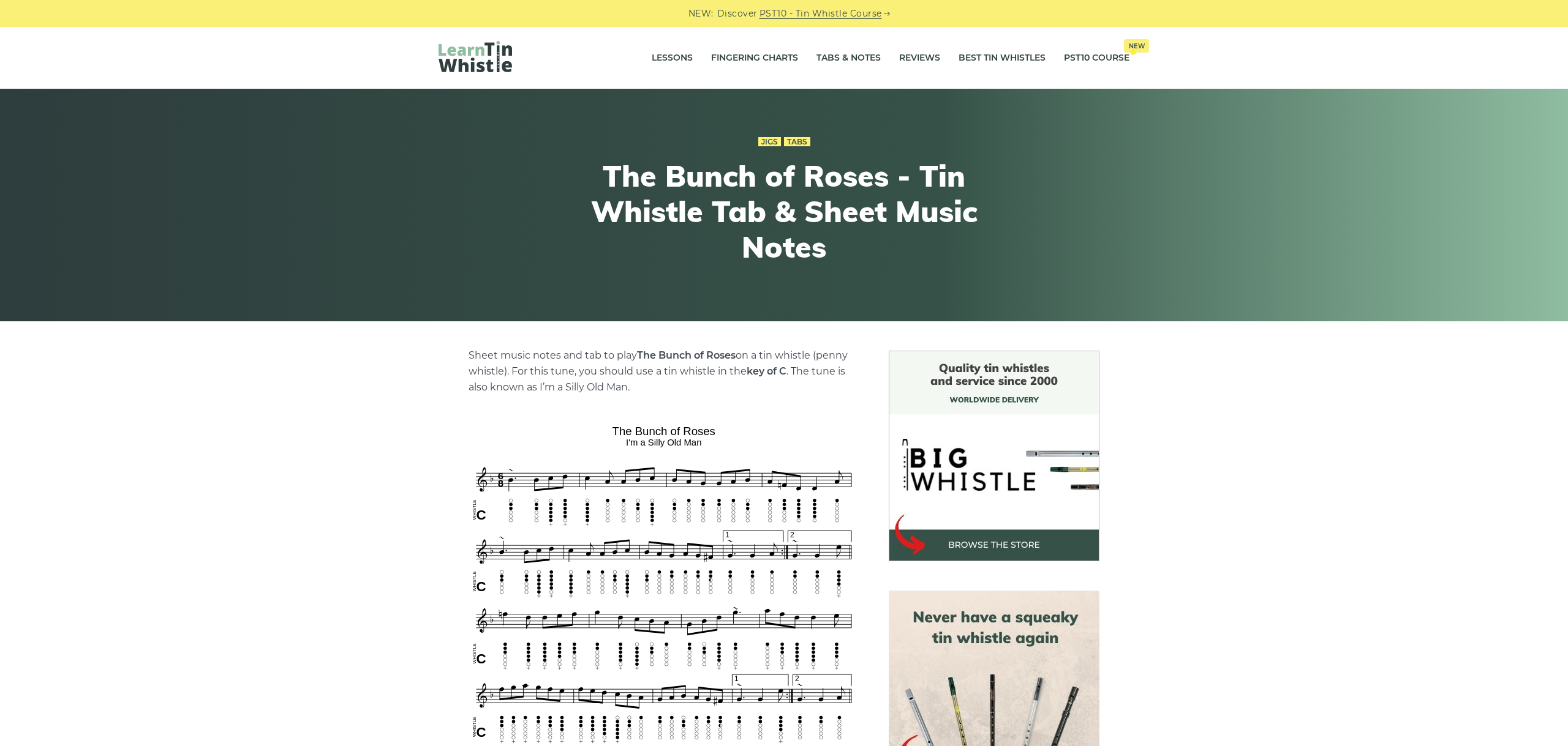
scroll to position [343, 0]
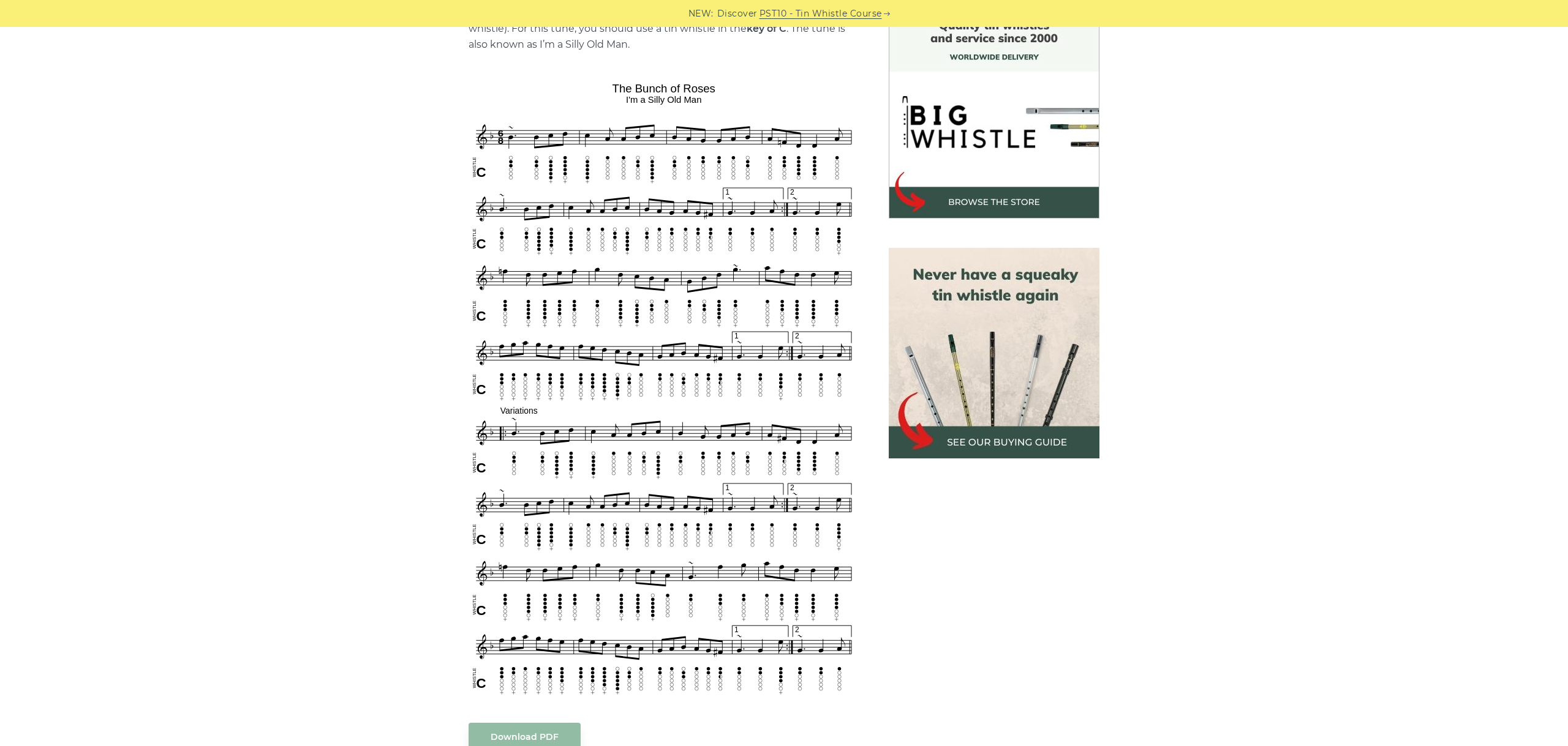
click at [1170, 423] on div "Sheet music notes and tab to play The Bunch of Roses on a tin whistle ([PERSON_…" at bounding box center [784, 582] width 1568 height 1149
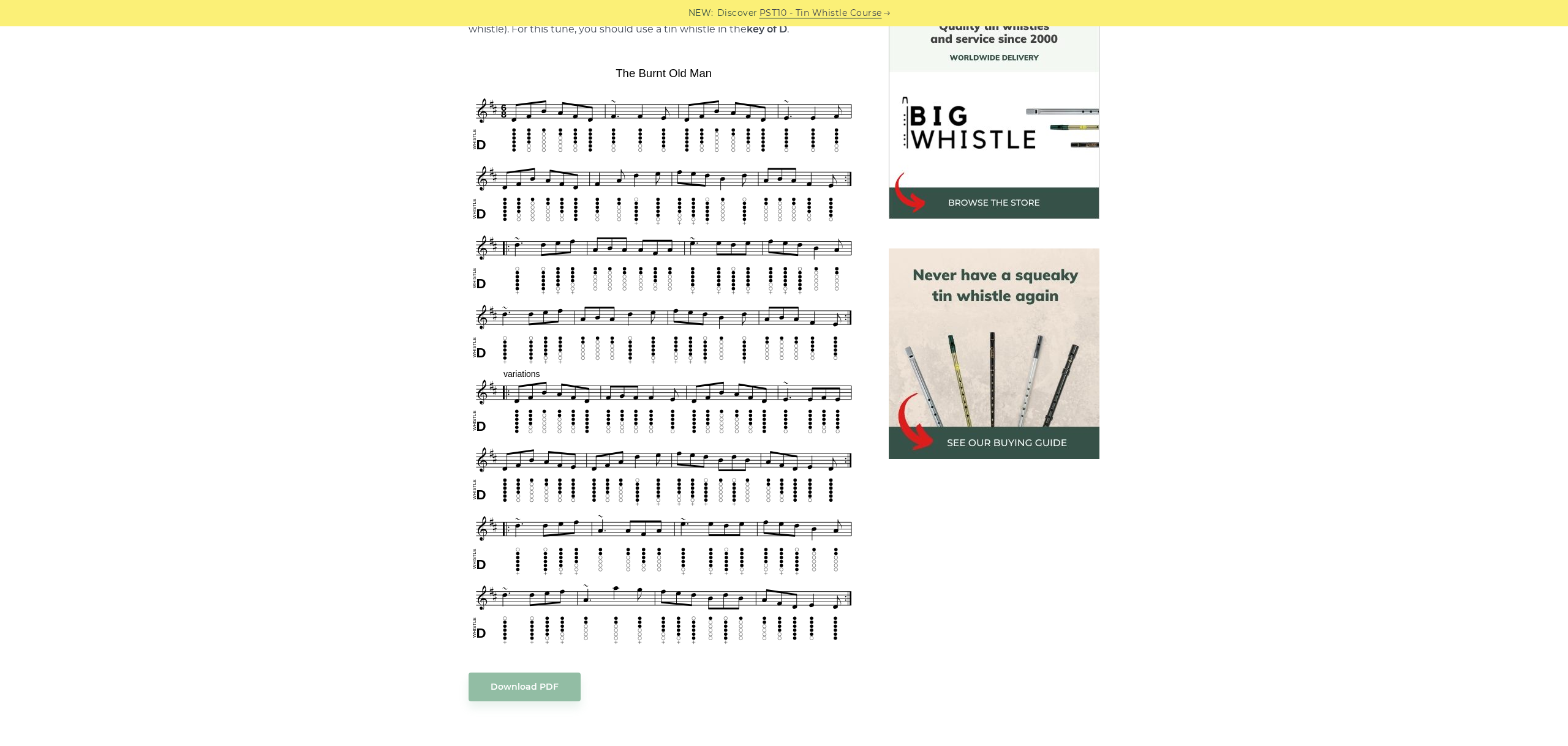
scroll to position [343, 0]
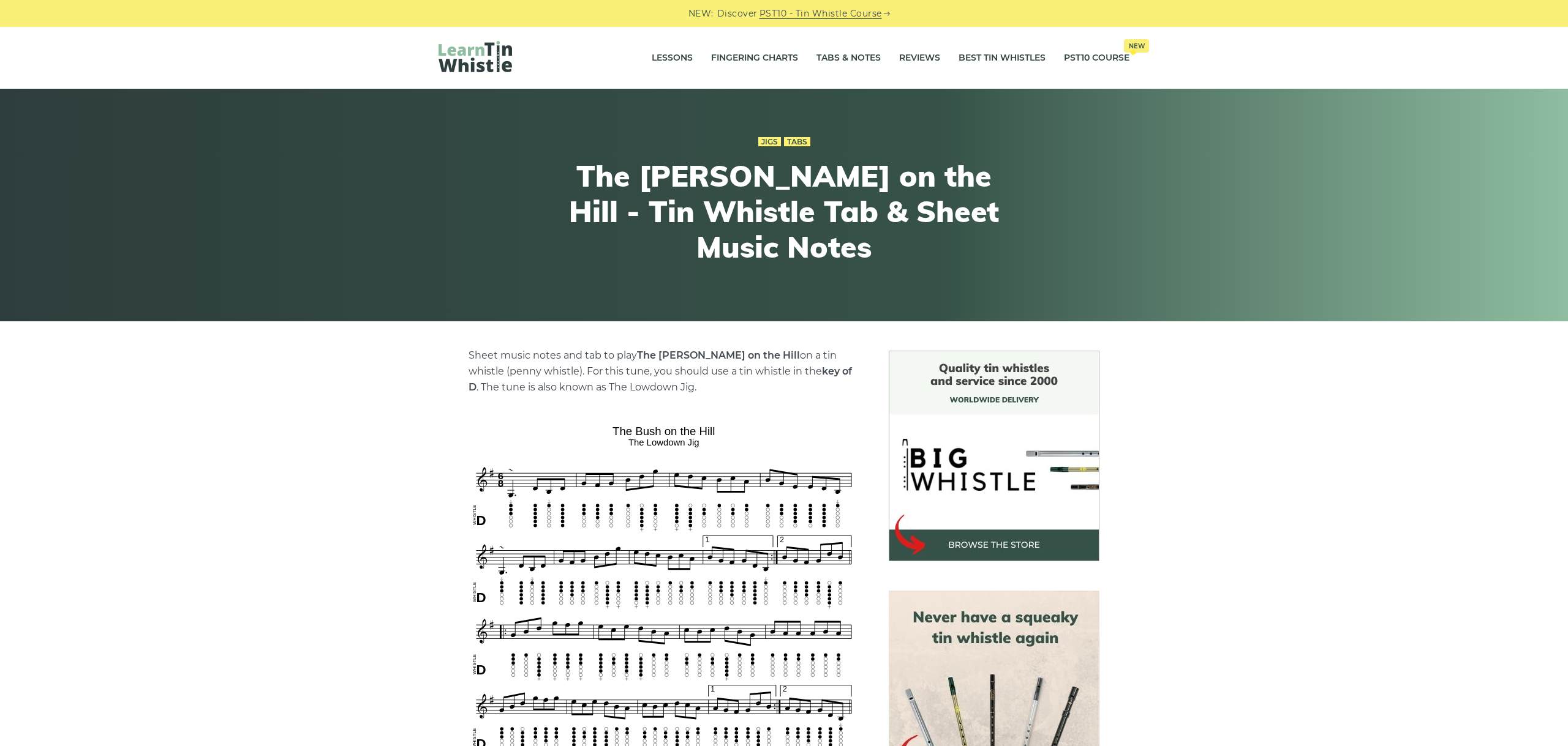
scroll to position [343, 0]
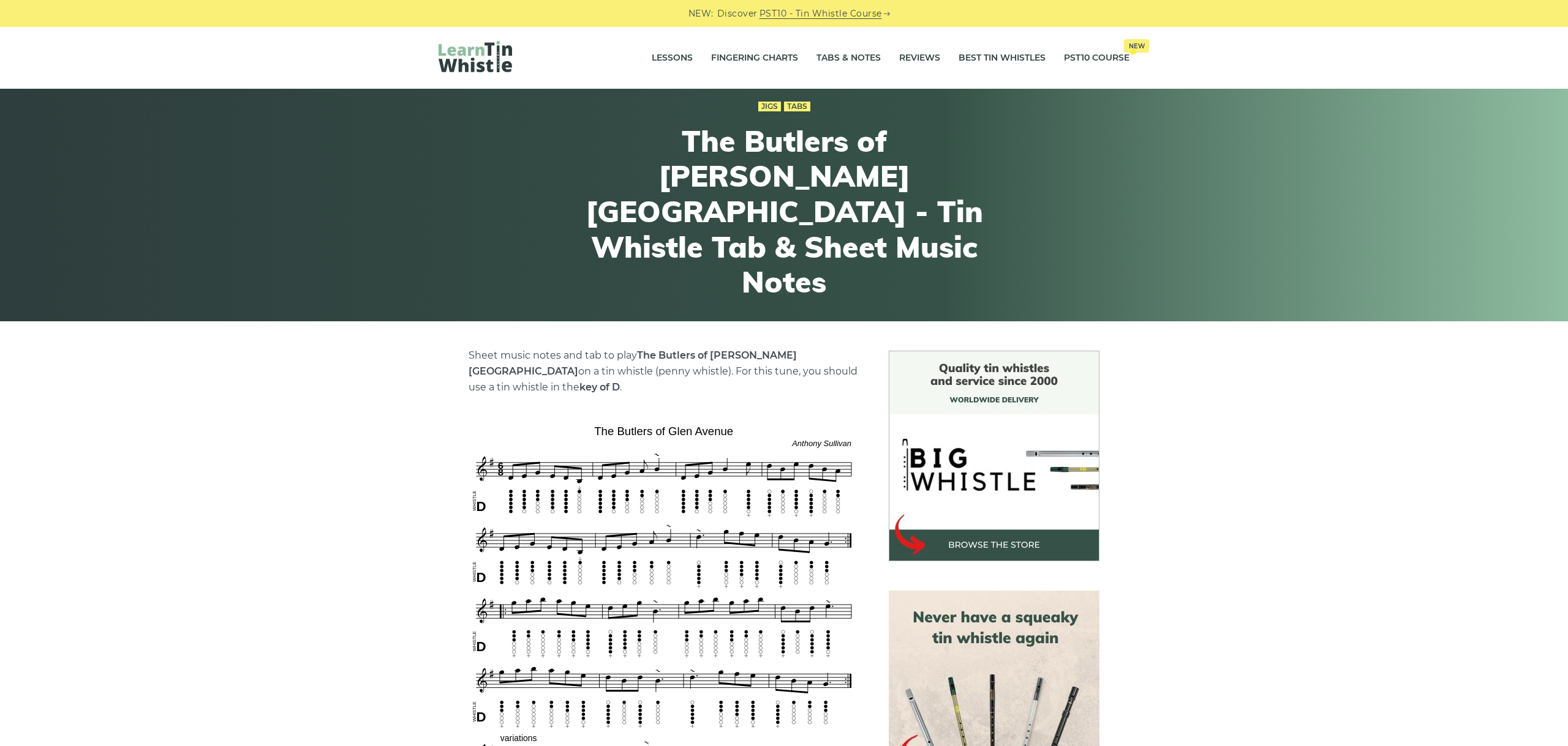
scroll to position [343, 0]
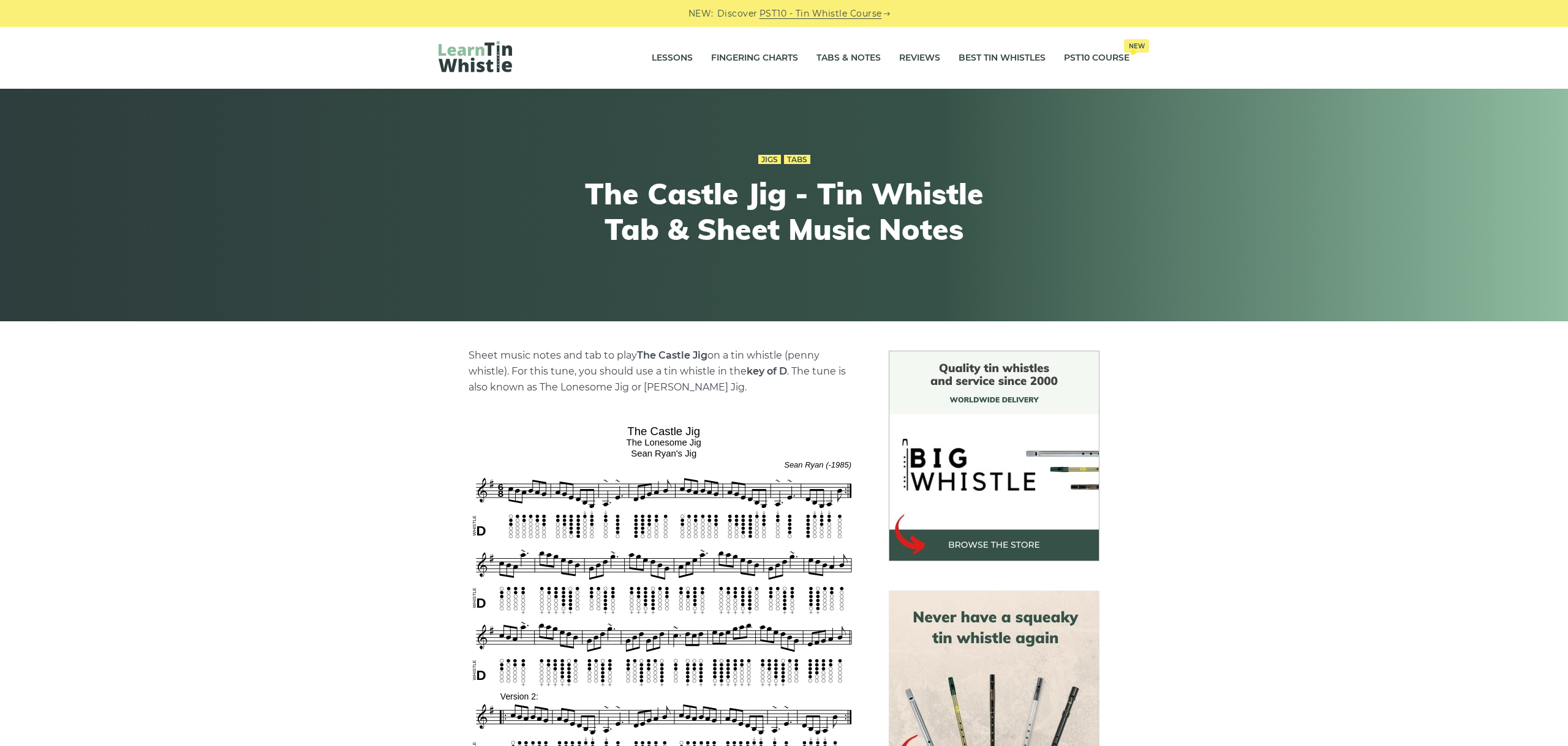
scroll to position [343, 0]
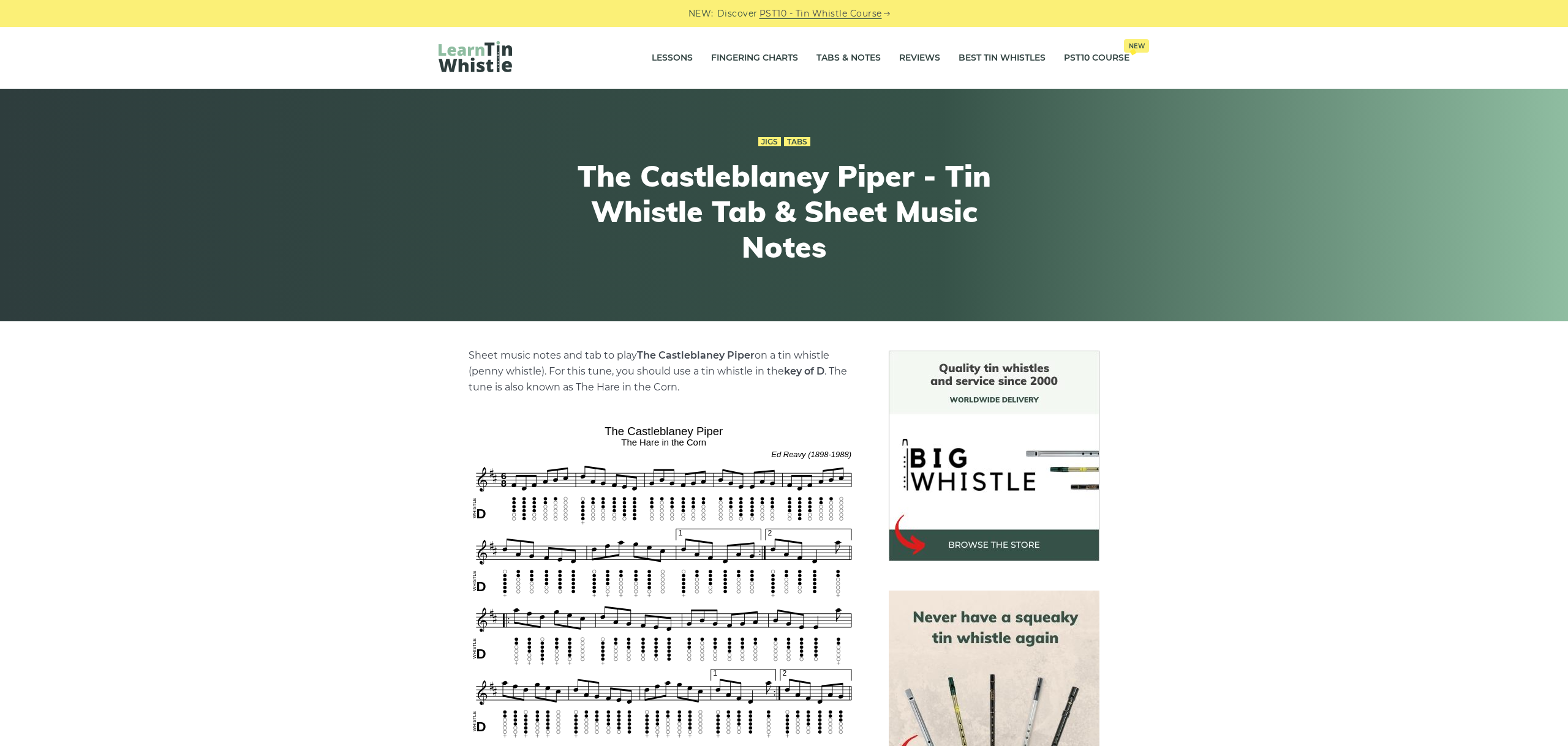
scroll to position [206, 0]
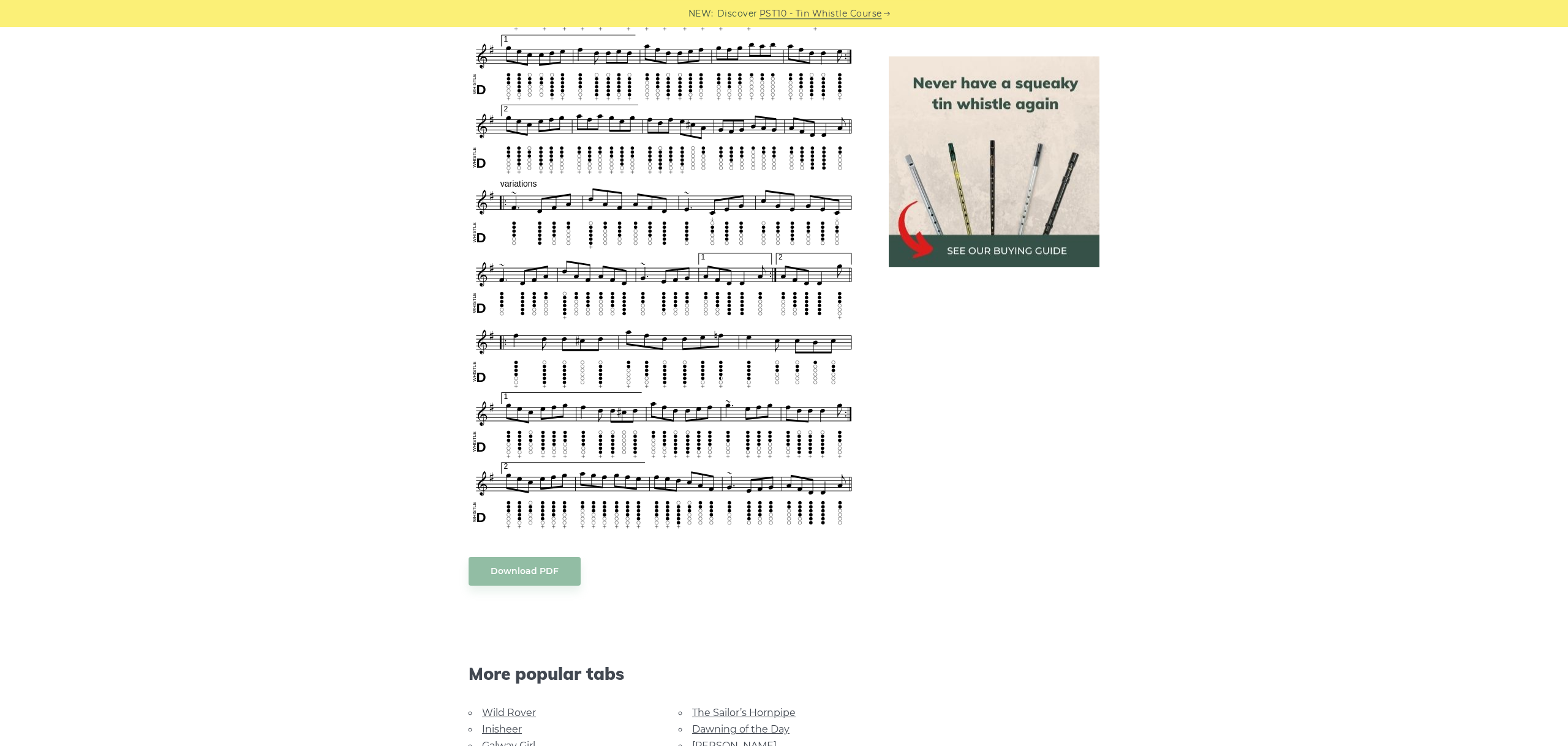
scroll to position [609, 0]
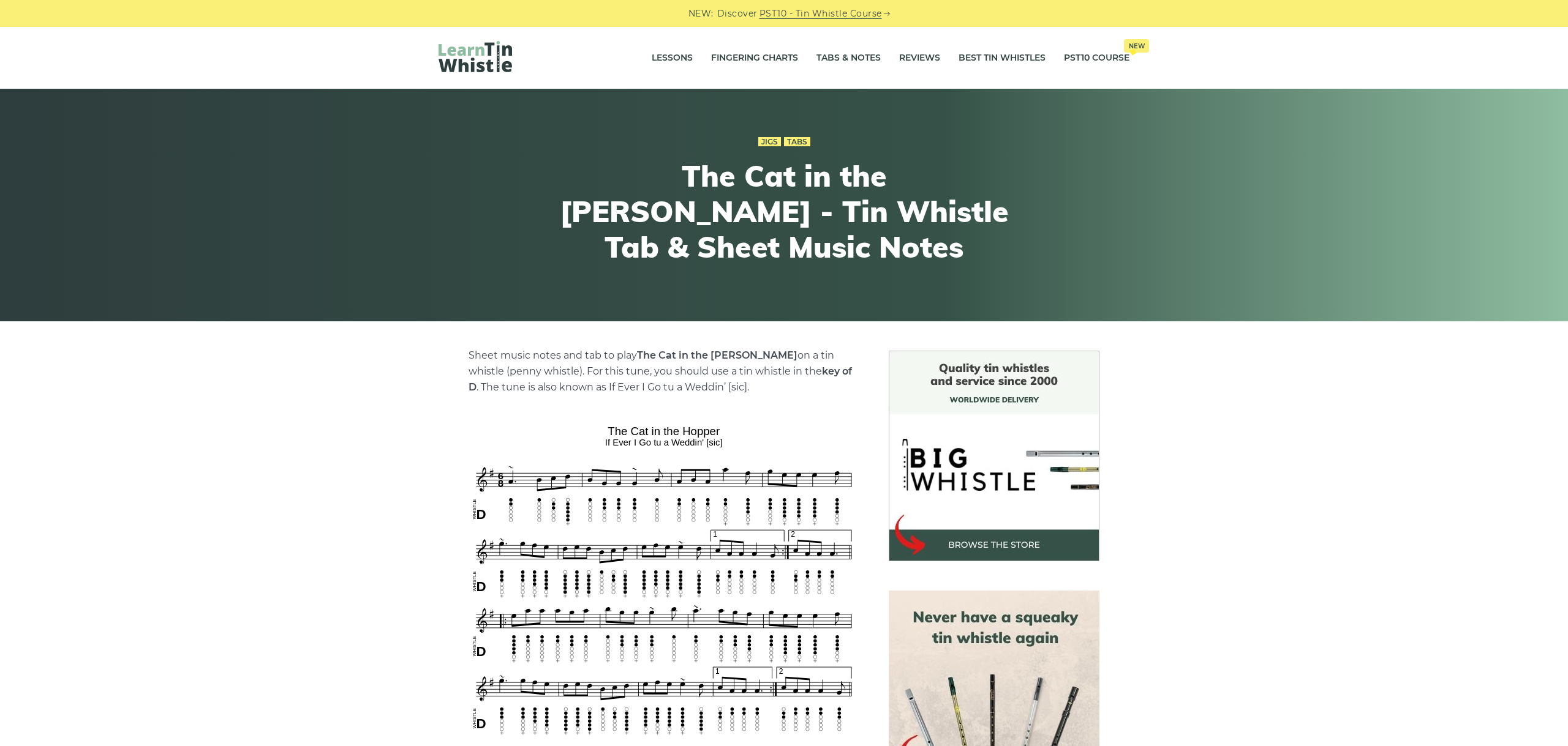
scroll to position [206, 0]
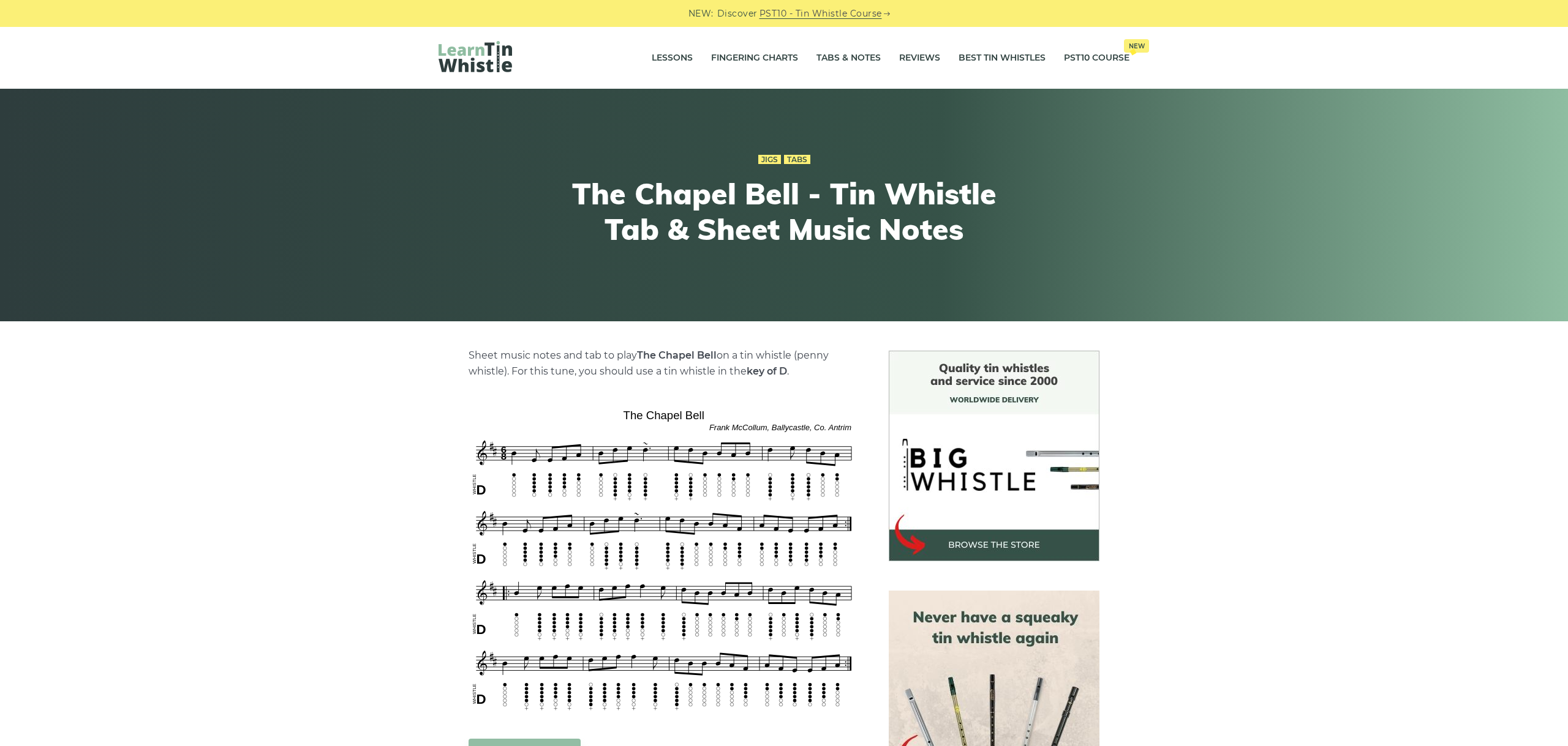
scroll to position [137, 0]
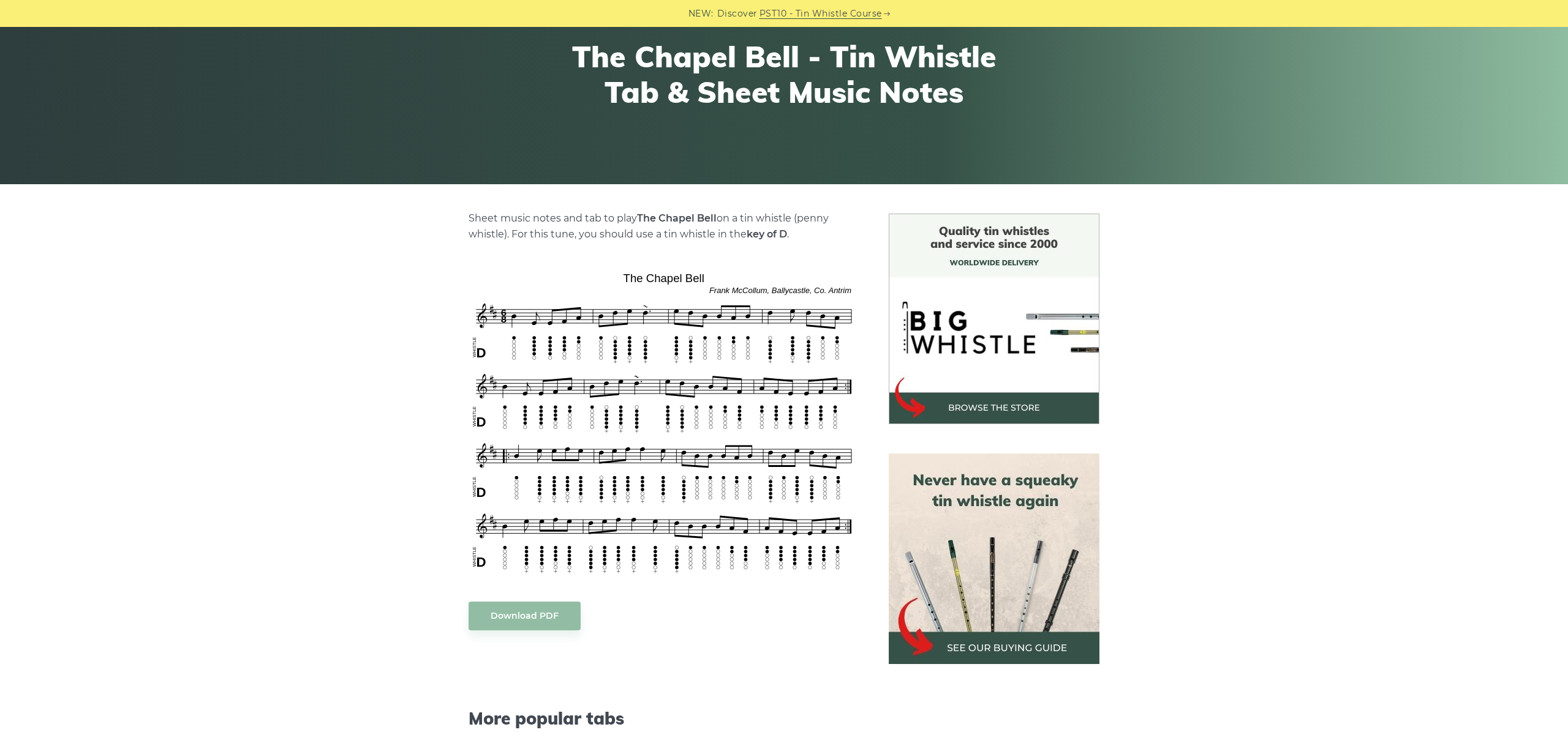
drag, startPoint x: 165, startPoint y: 12, endPoint x: 84, endPoint y: 17, distance: 81.2
click at [84, 18] on div "NEW: Discover PST10 - Tin Whistle Course" at bounding box center [784, 13] width 1568 height 27
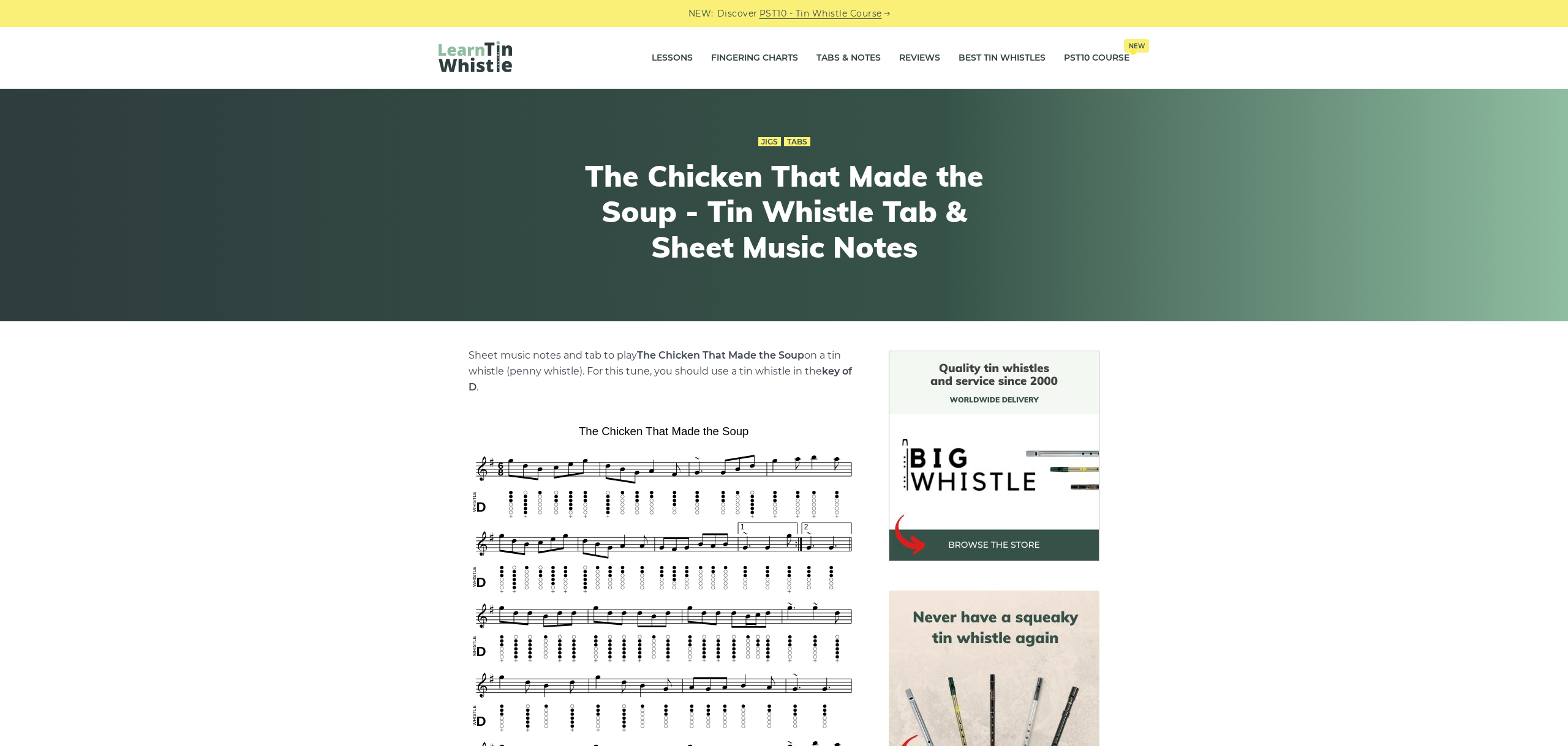
scroll to position [274, 0]
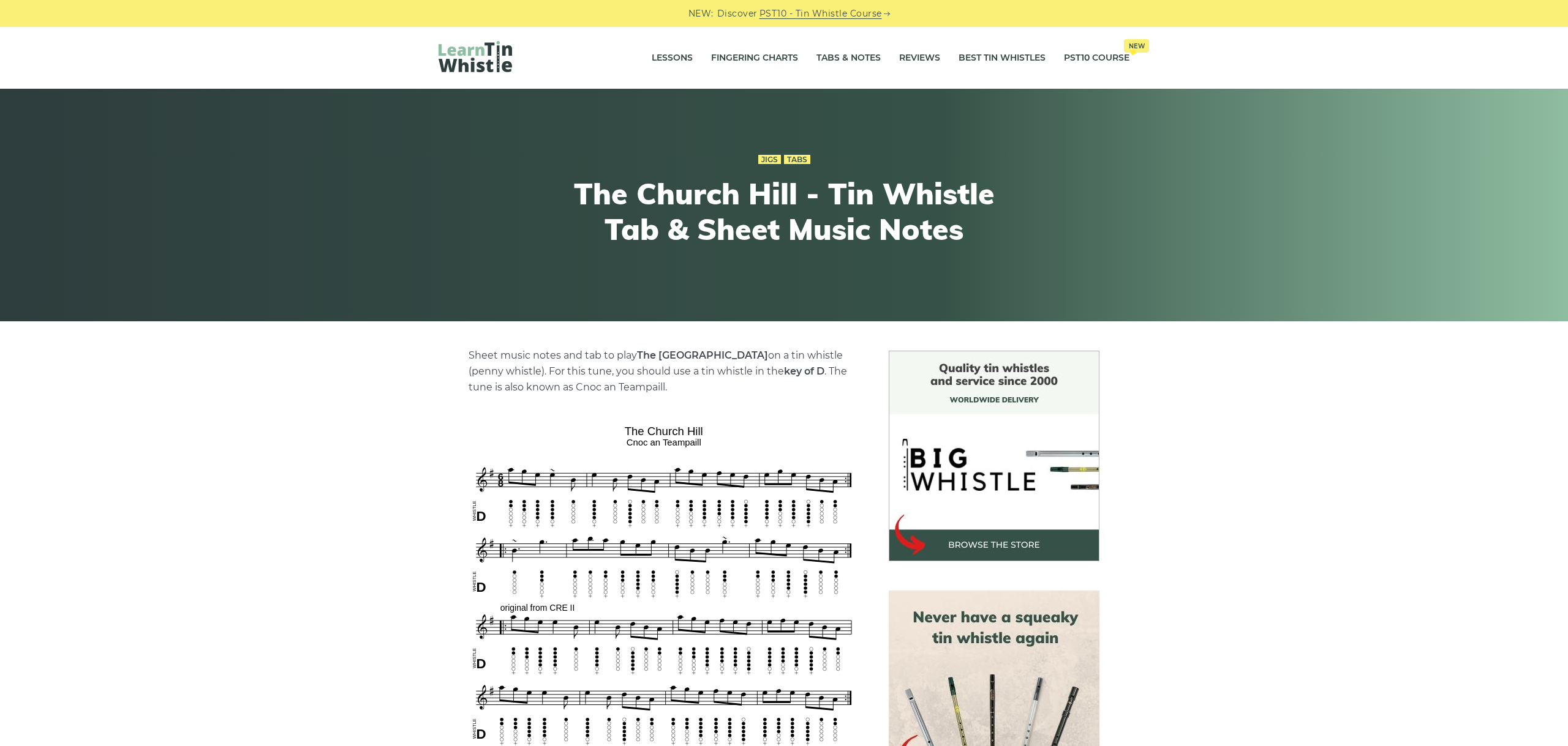
scroll to position [274, 0]
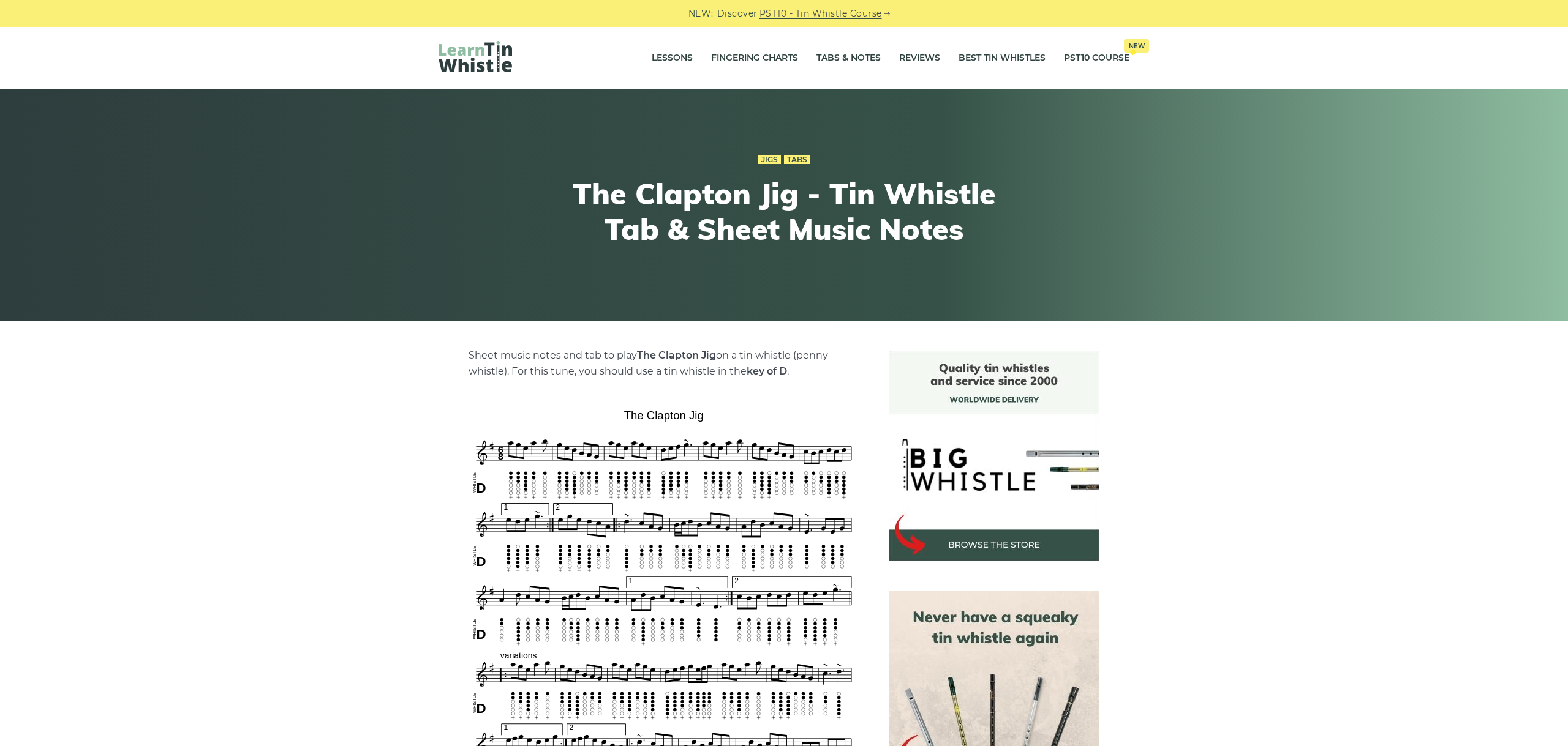
scroll to position [206, 0]
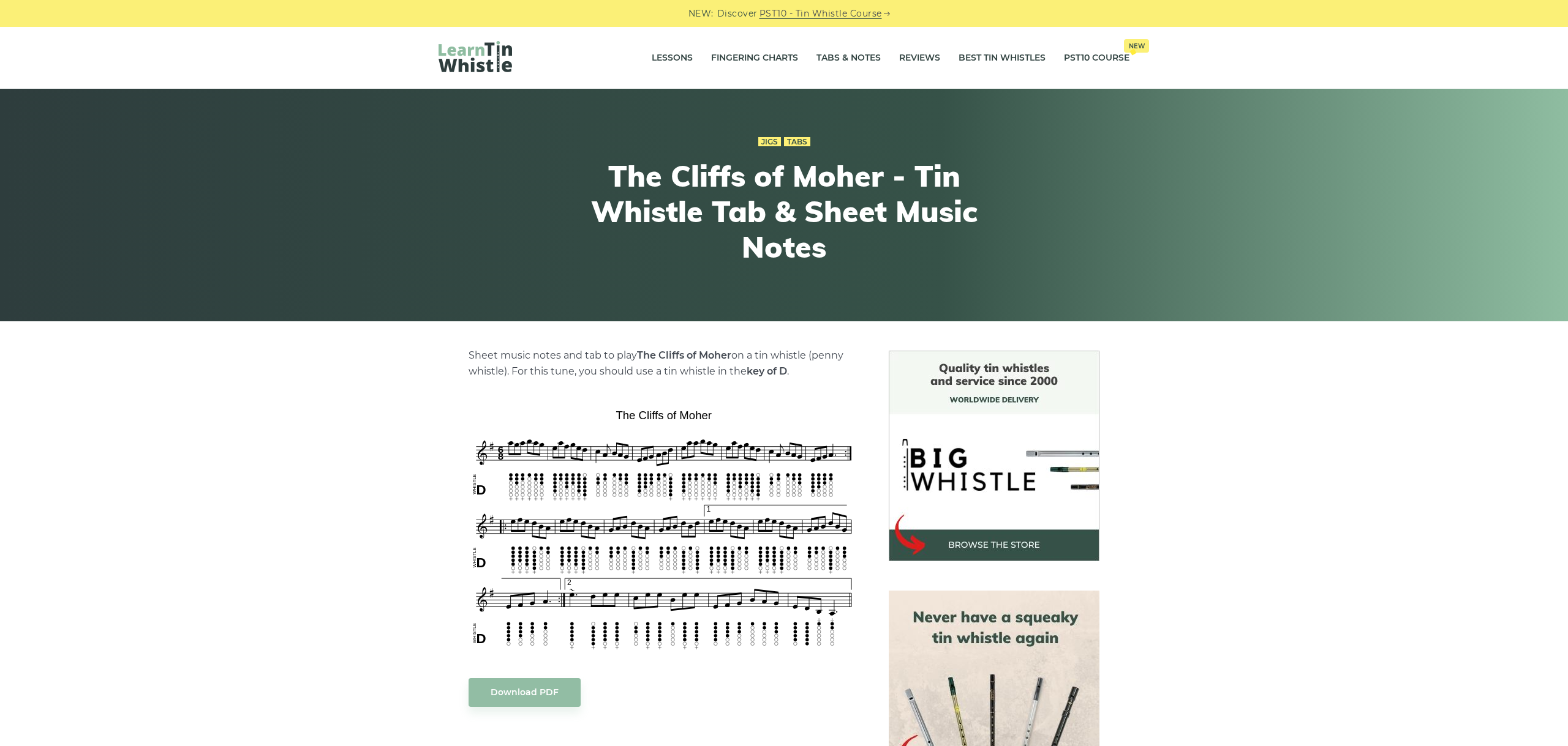
scroll to position [137, 0]
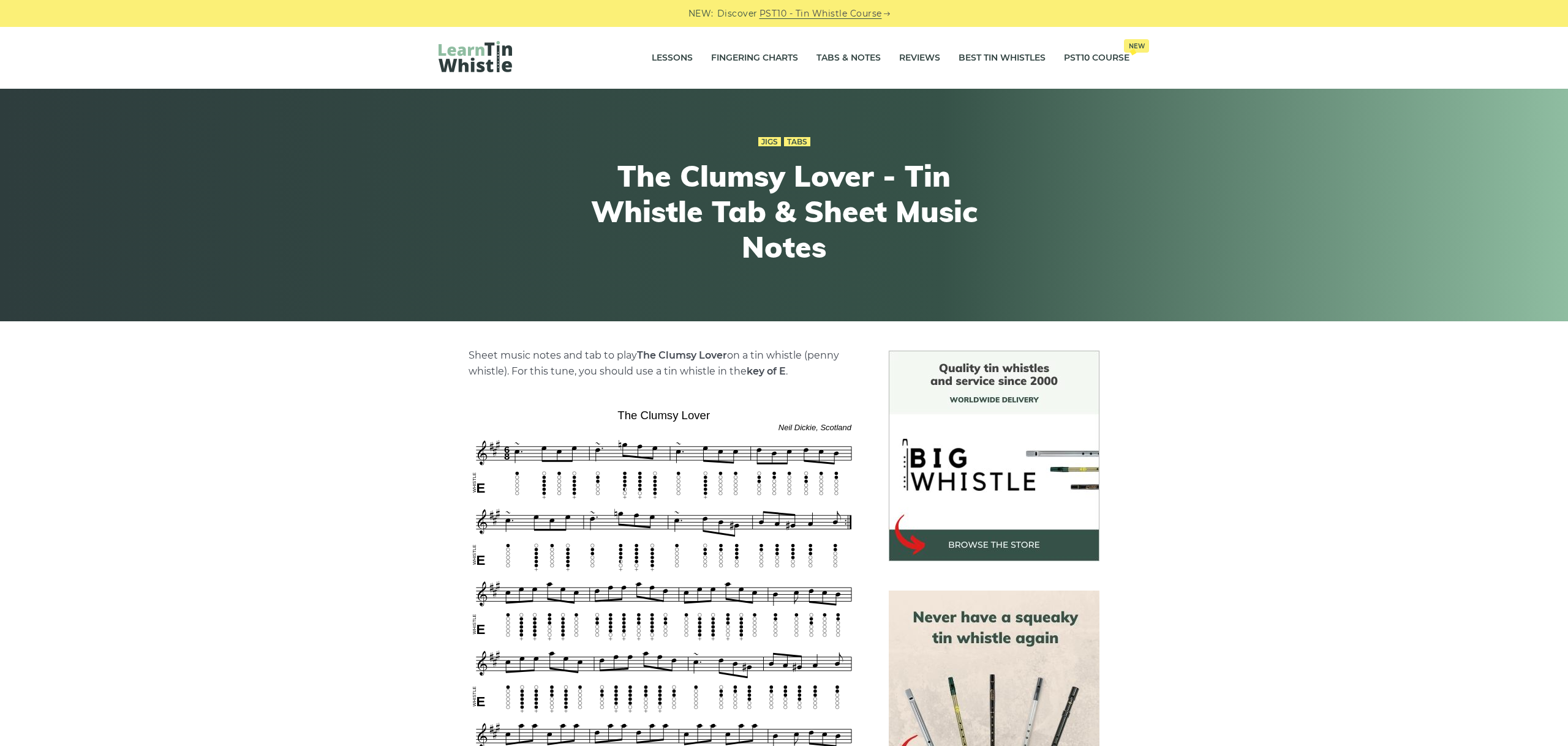
scroll to position [206, 0]
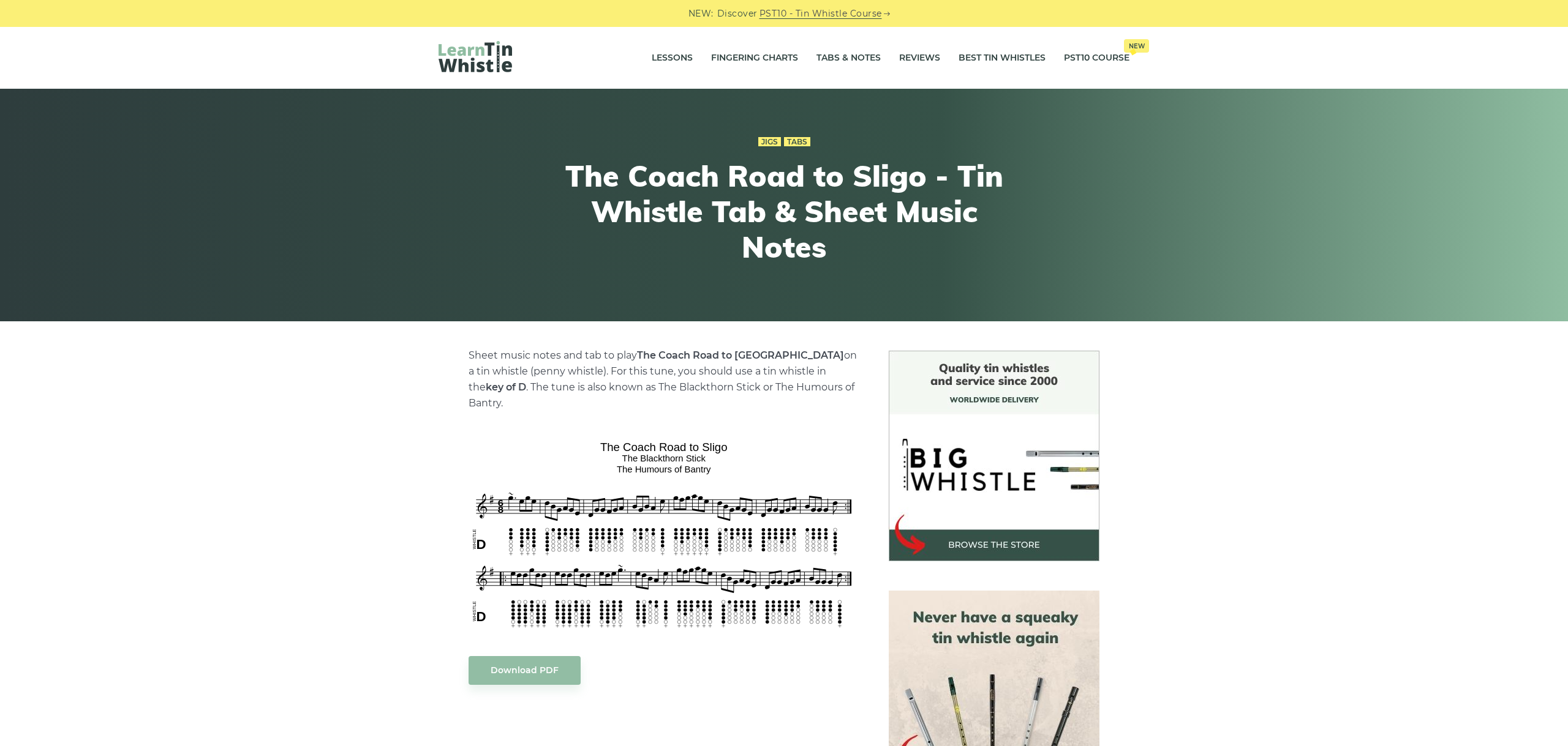
scroll to position [69, 0]
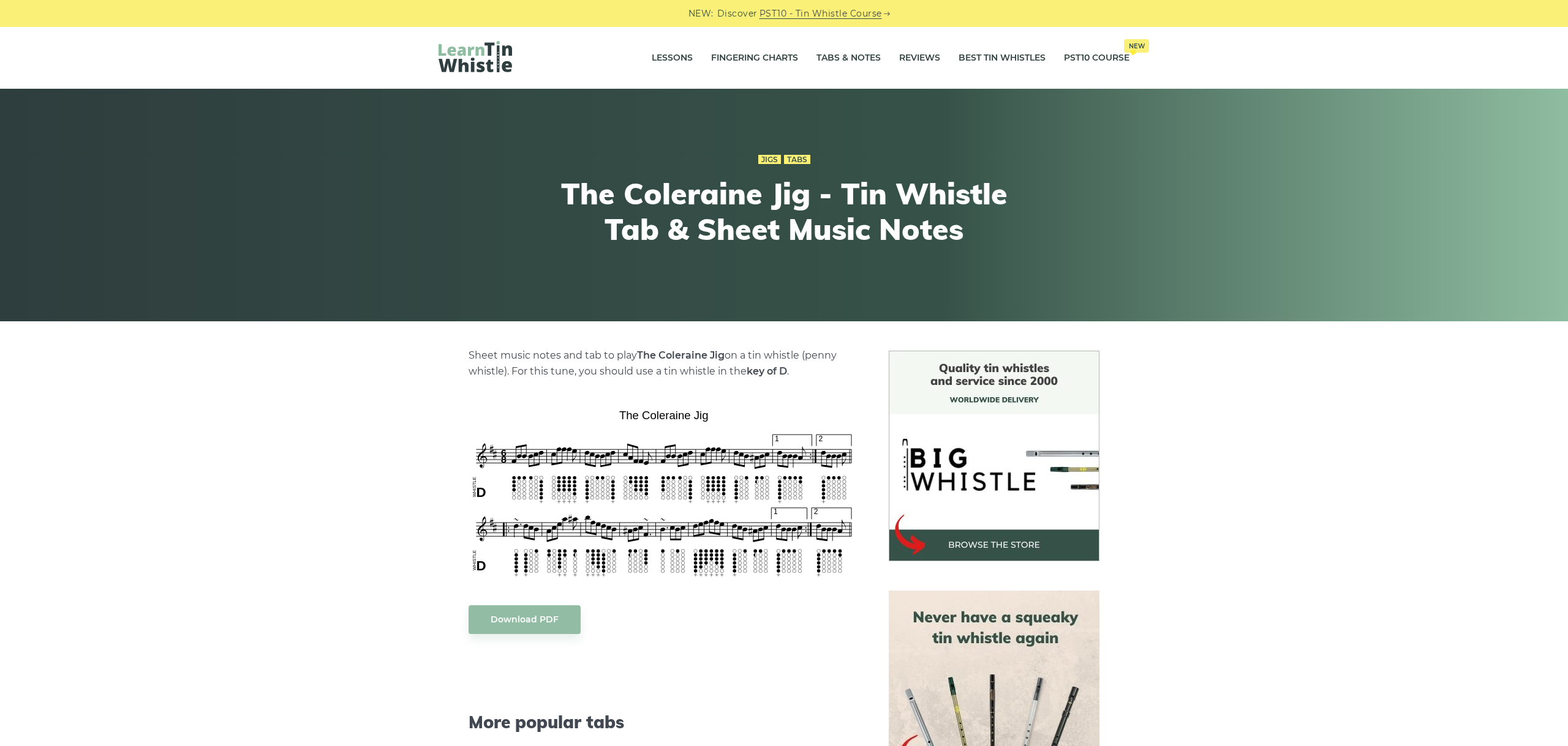
scroll to position [69, 0]
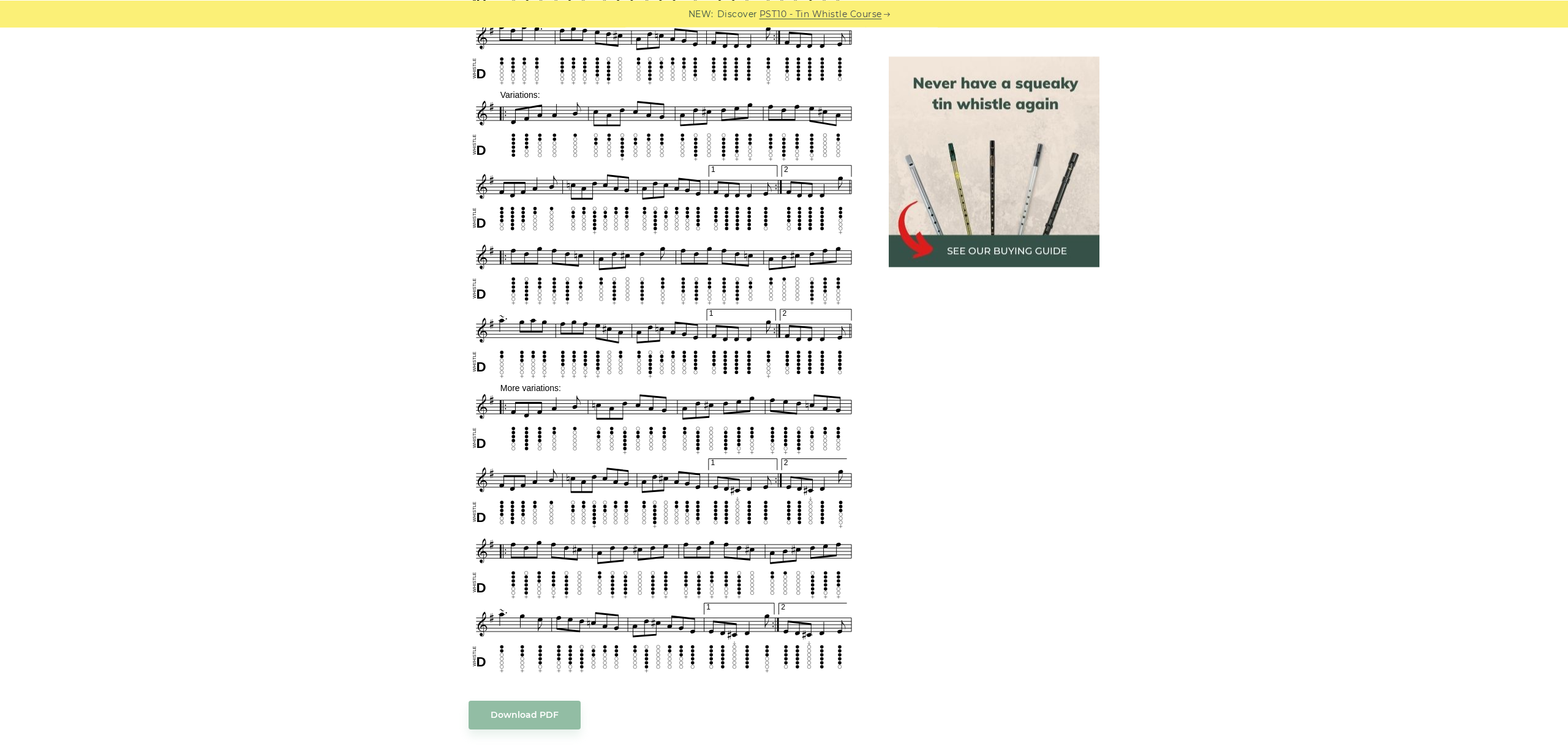
scroll to position [662, 0]
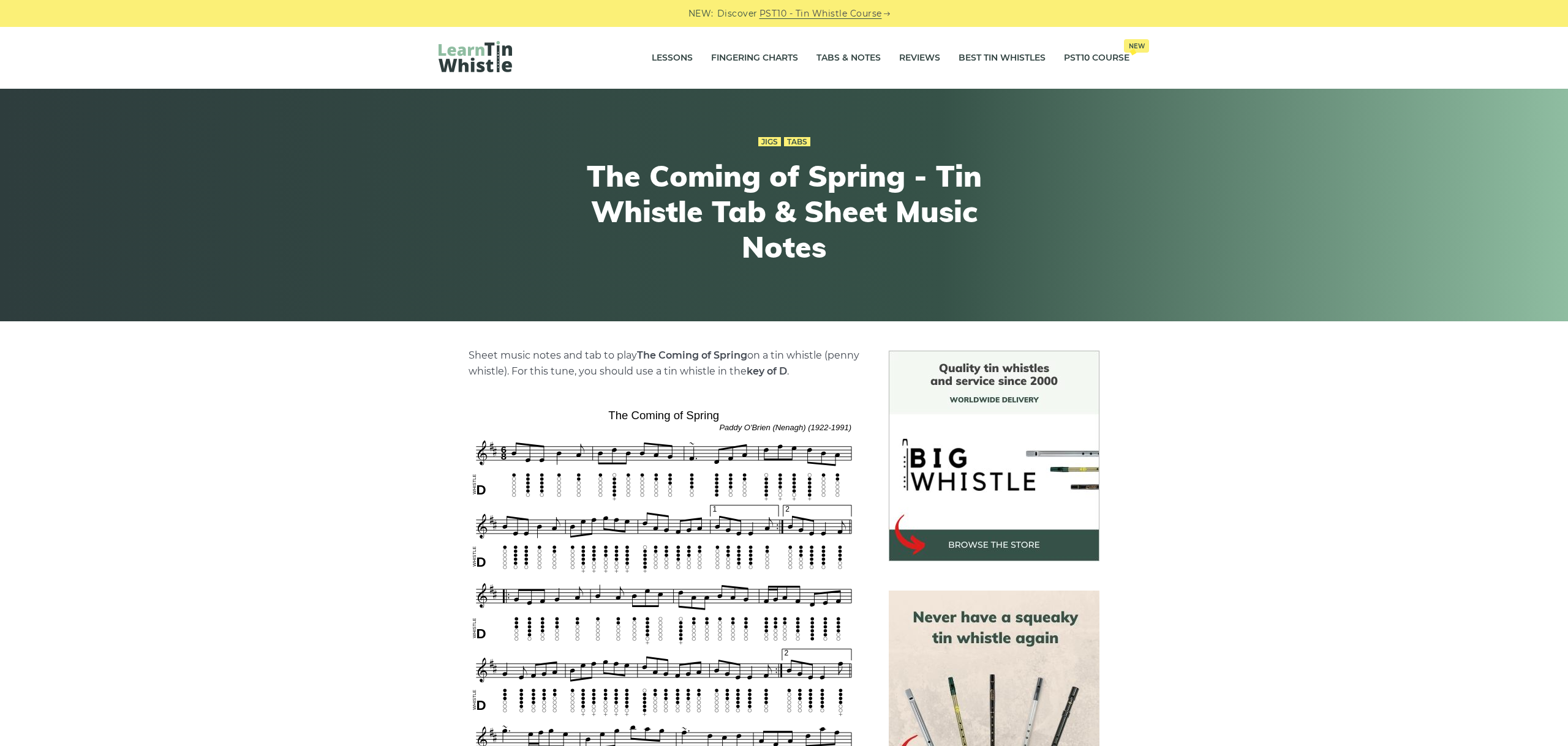
scroll to position [343, 0]
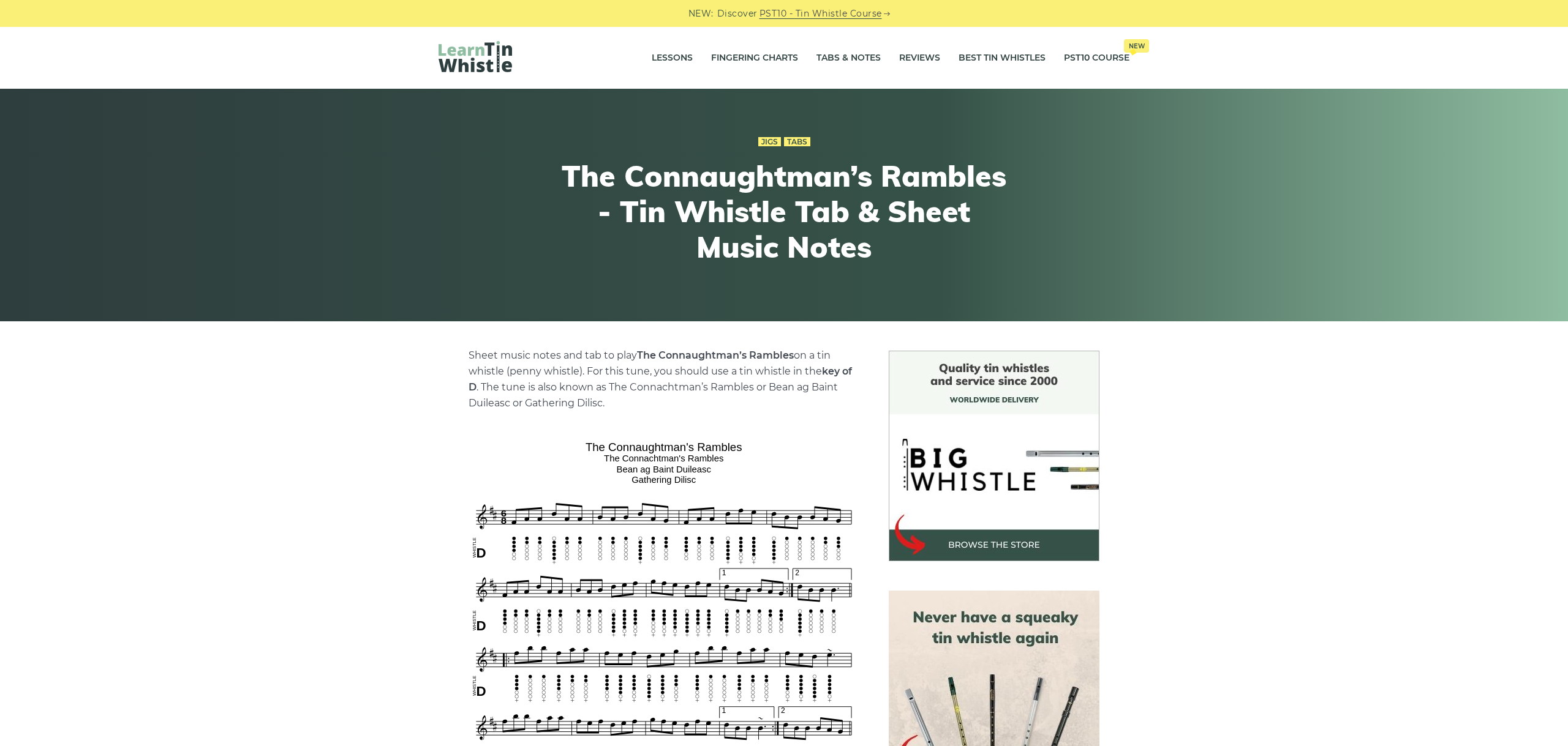
scroll to position [412, 0]
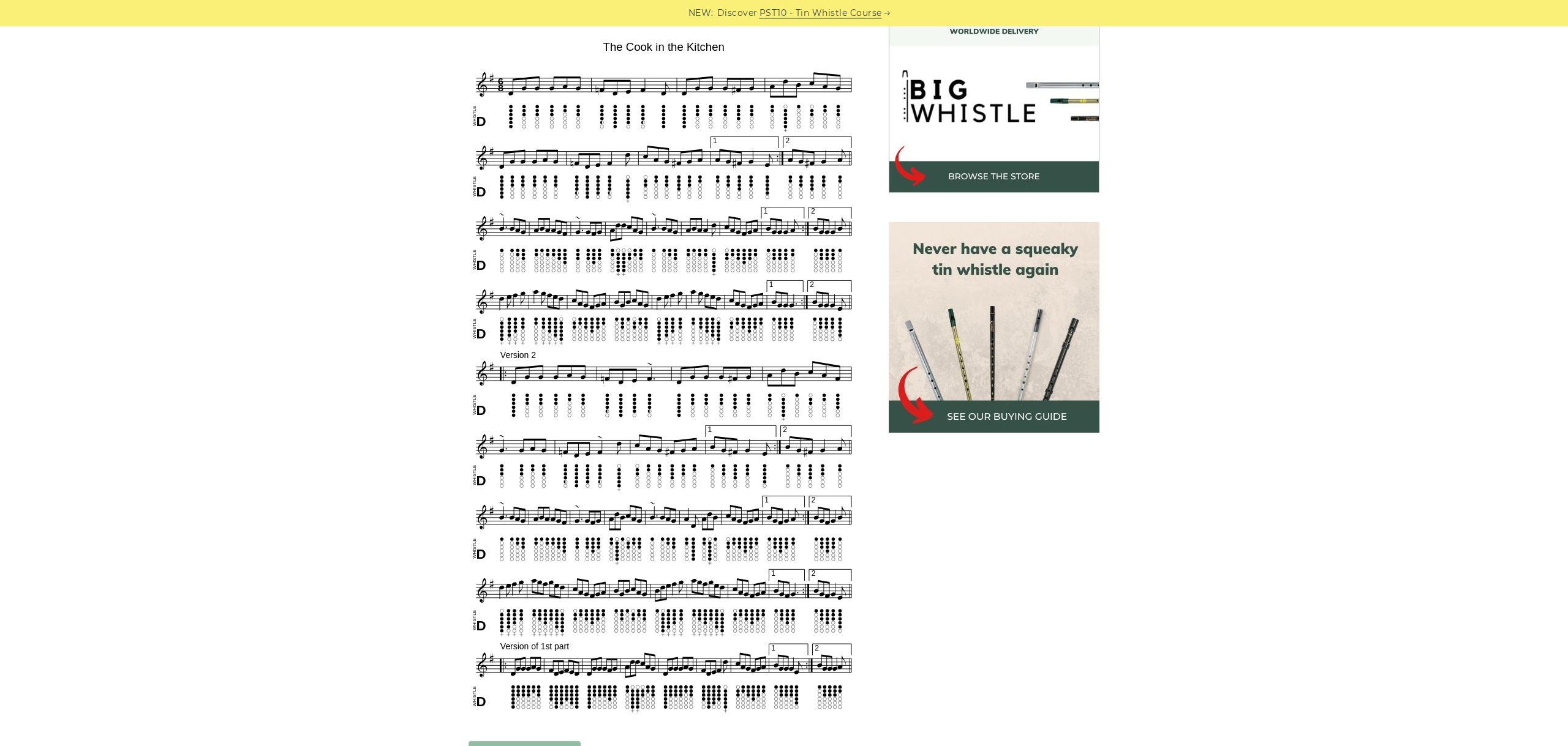
scroll to position [343, 0]
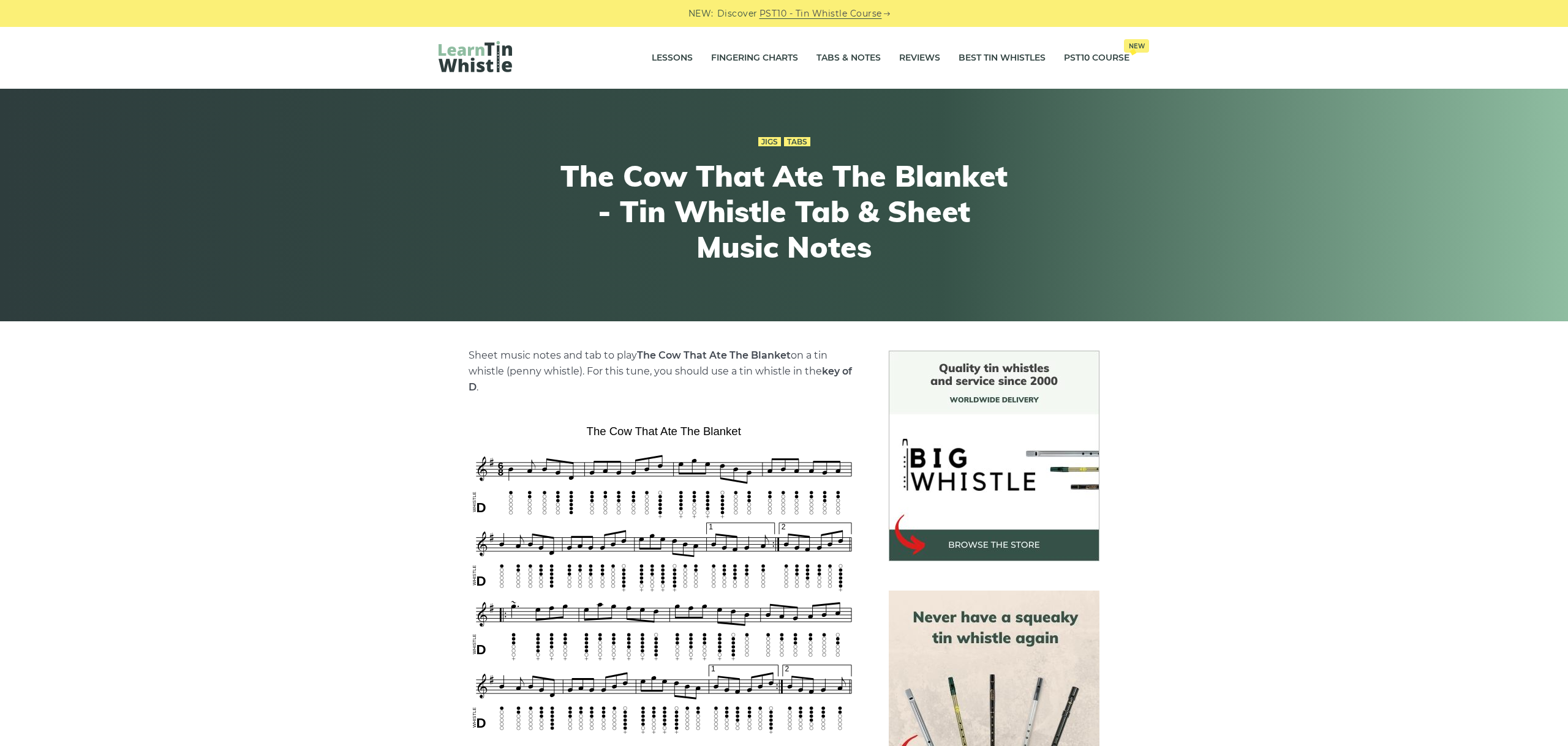
scroll to position [137, 0]
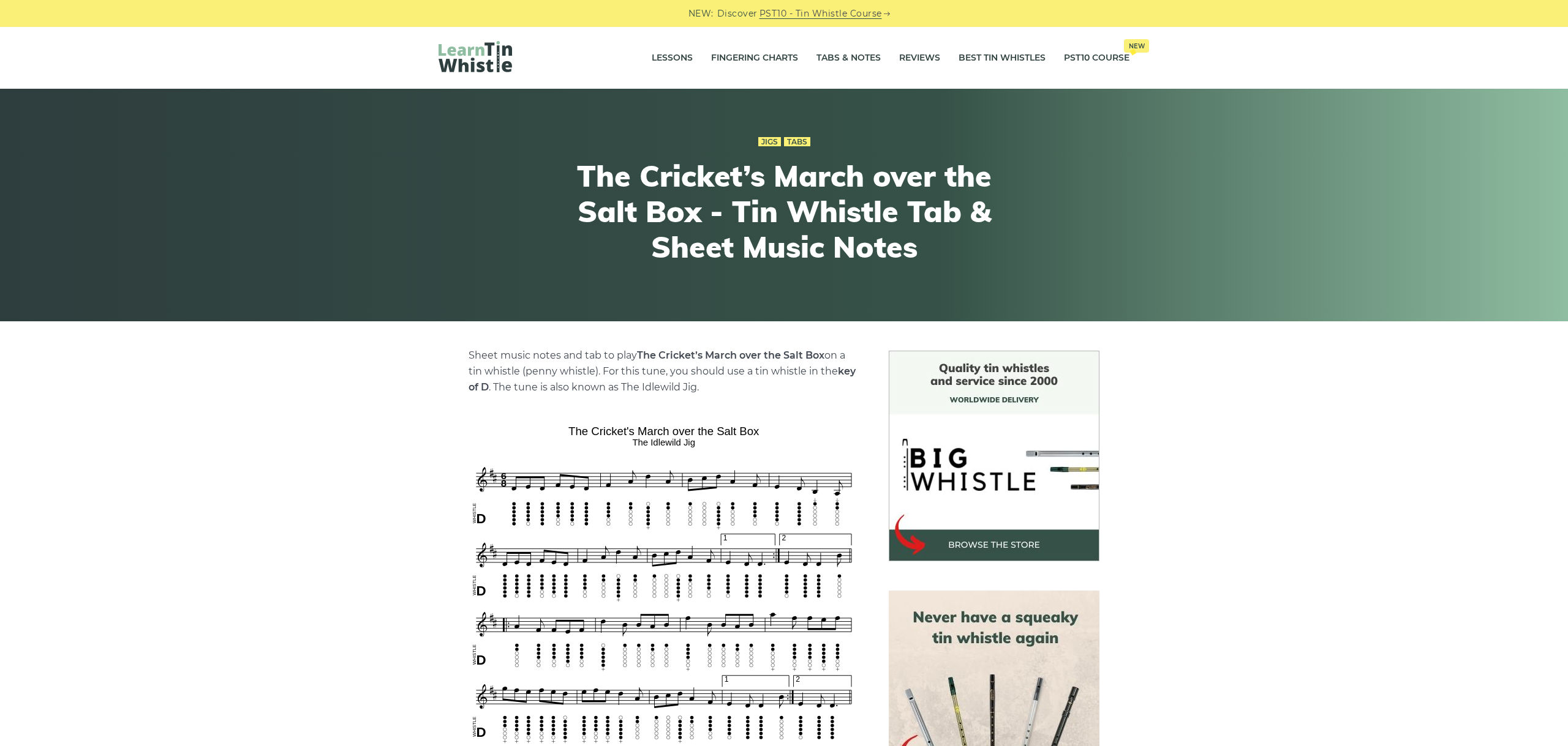
scroll to position [343, 0]
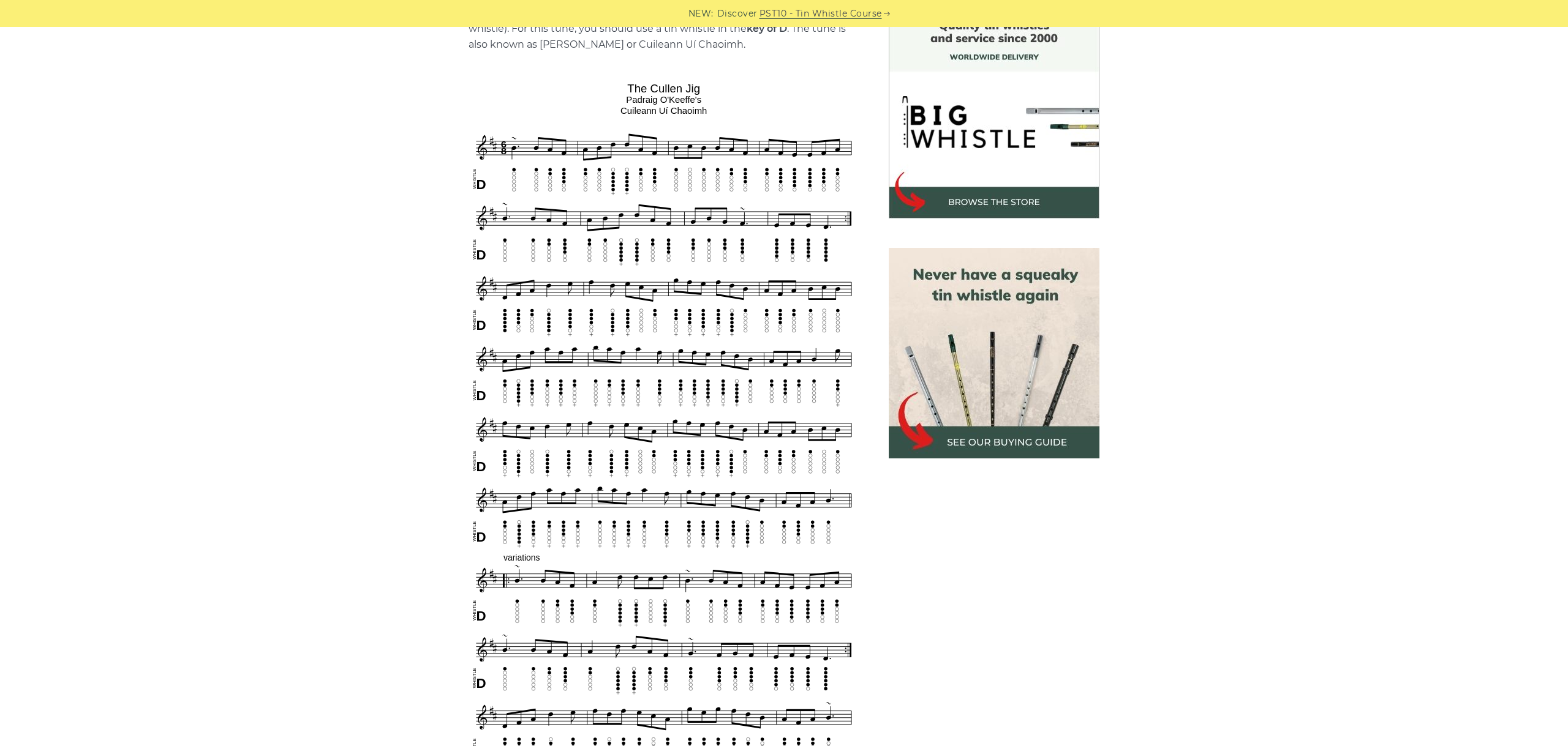
scroll to position [412, 0]
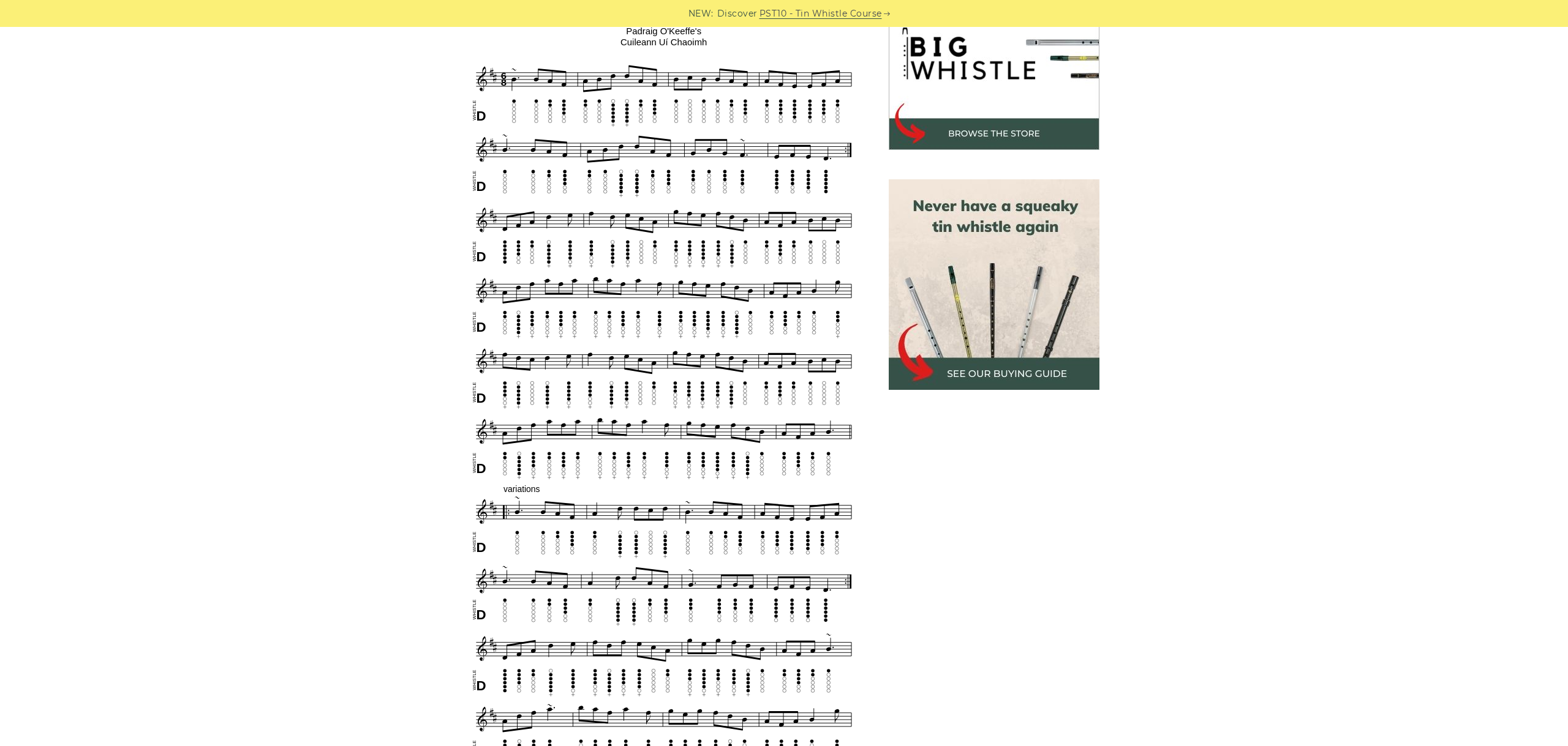
click at [1553, 234] on div "Sheet music notes and tab to play The [PERSON_NAME] on a tin whistle ([PERSON_N…" at bounding box center [784, 655] width 1568 height 1431
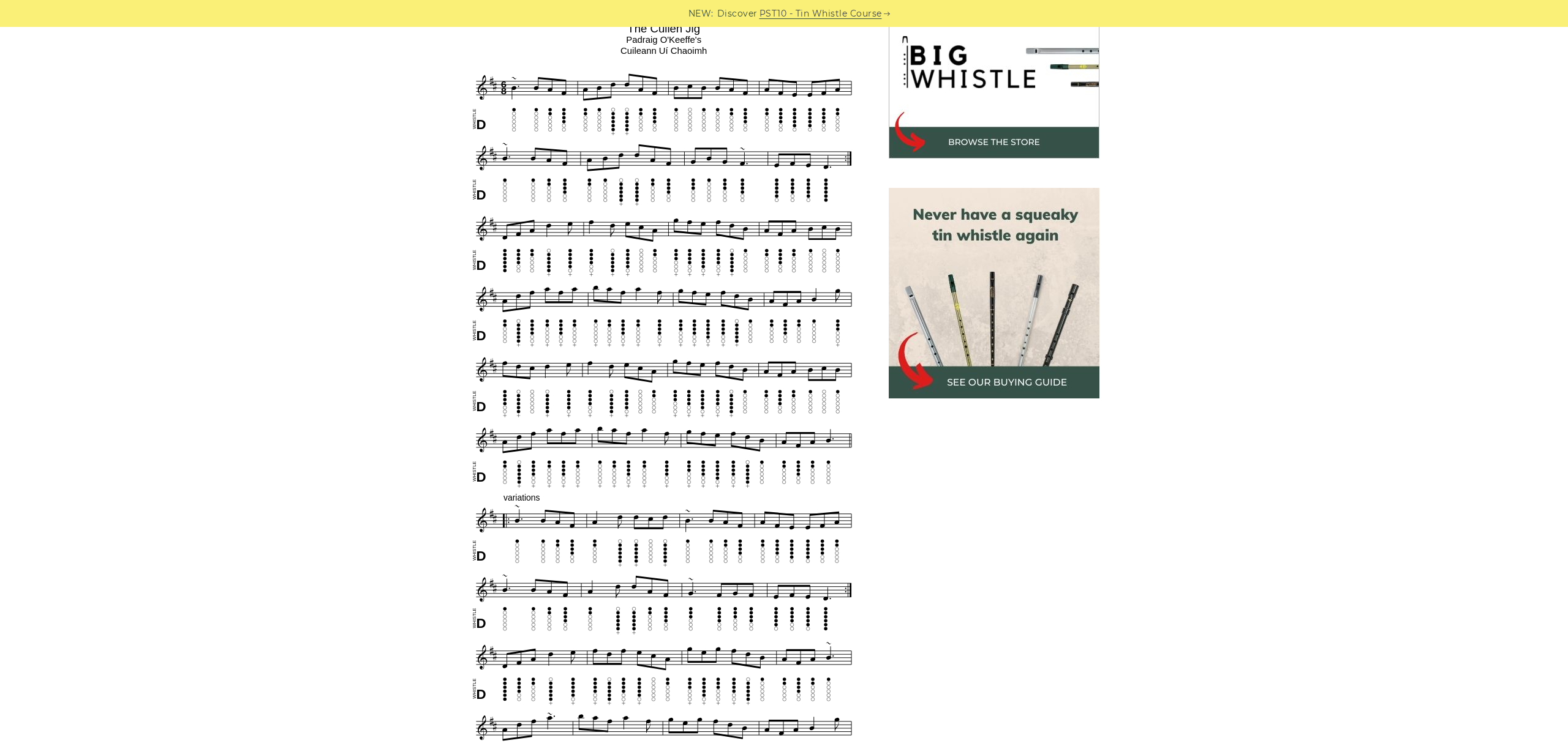
scroll to position [392, 0]
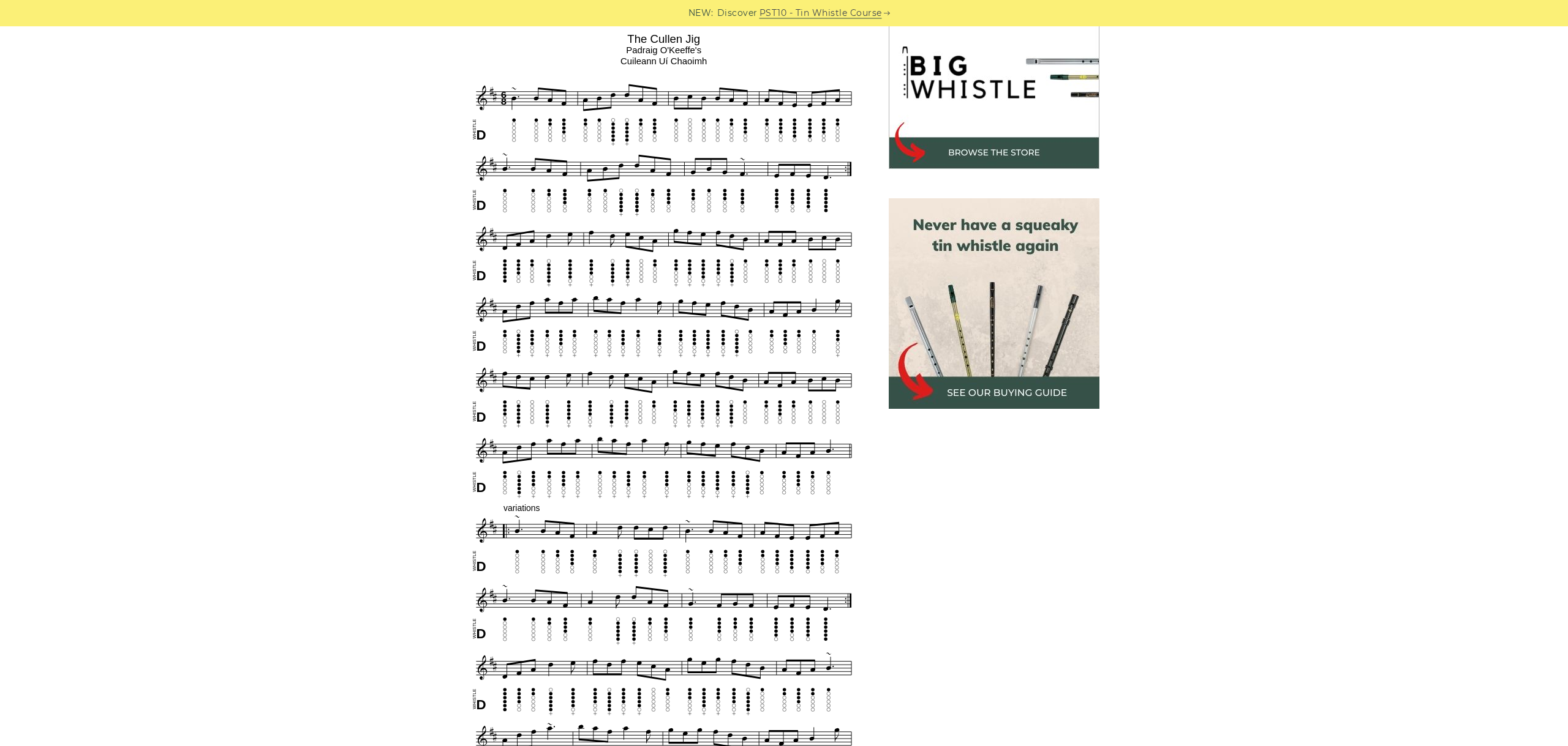
click at [1428, 553] on div "Sheet music notes and tab to play The Cullen Jig on a tin whistle (penny whistl…" at bounding box center [784, 674] width 1568 height 1431
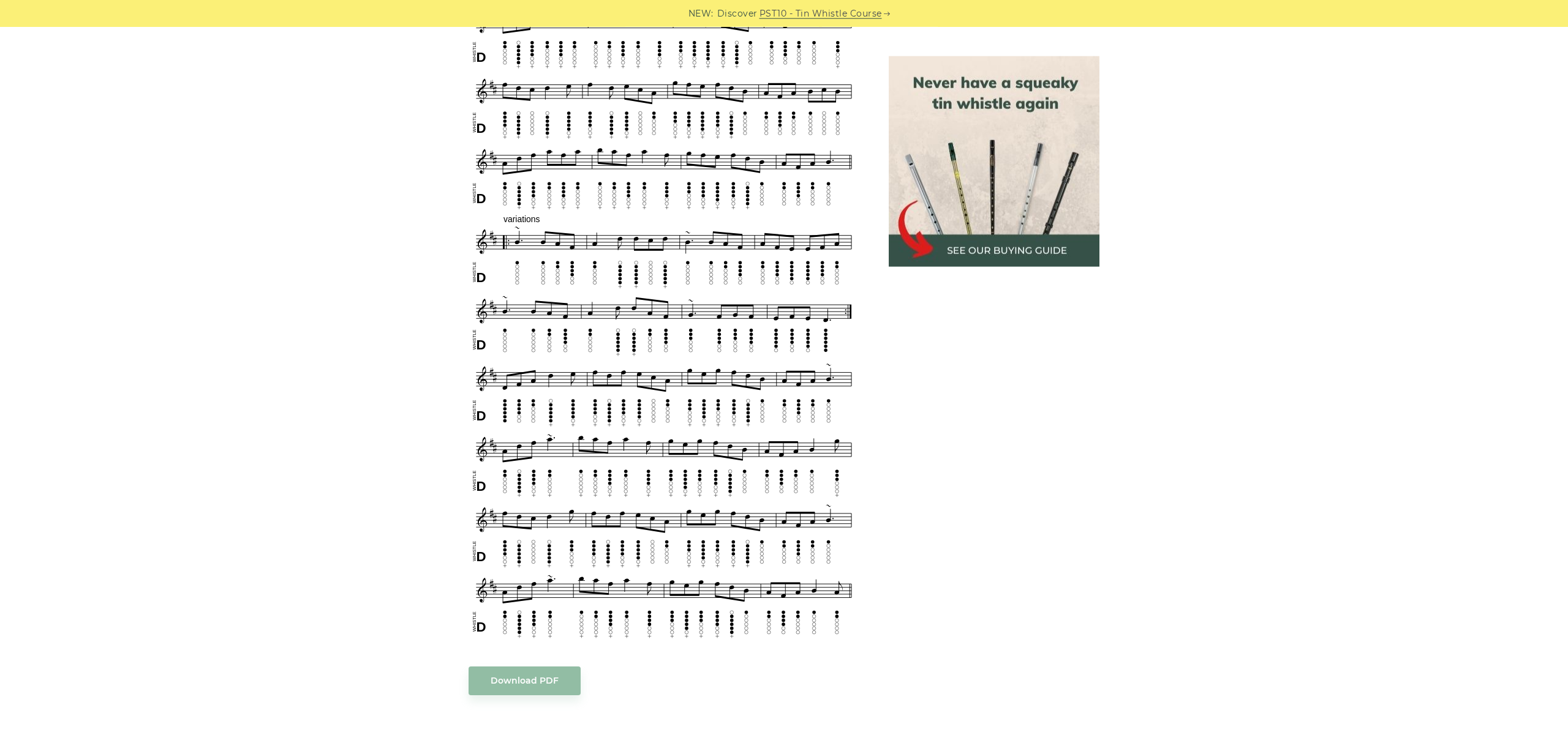
scroll to position [734, 0]
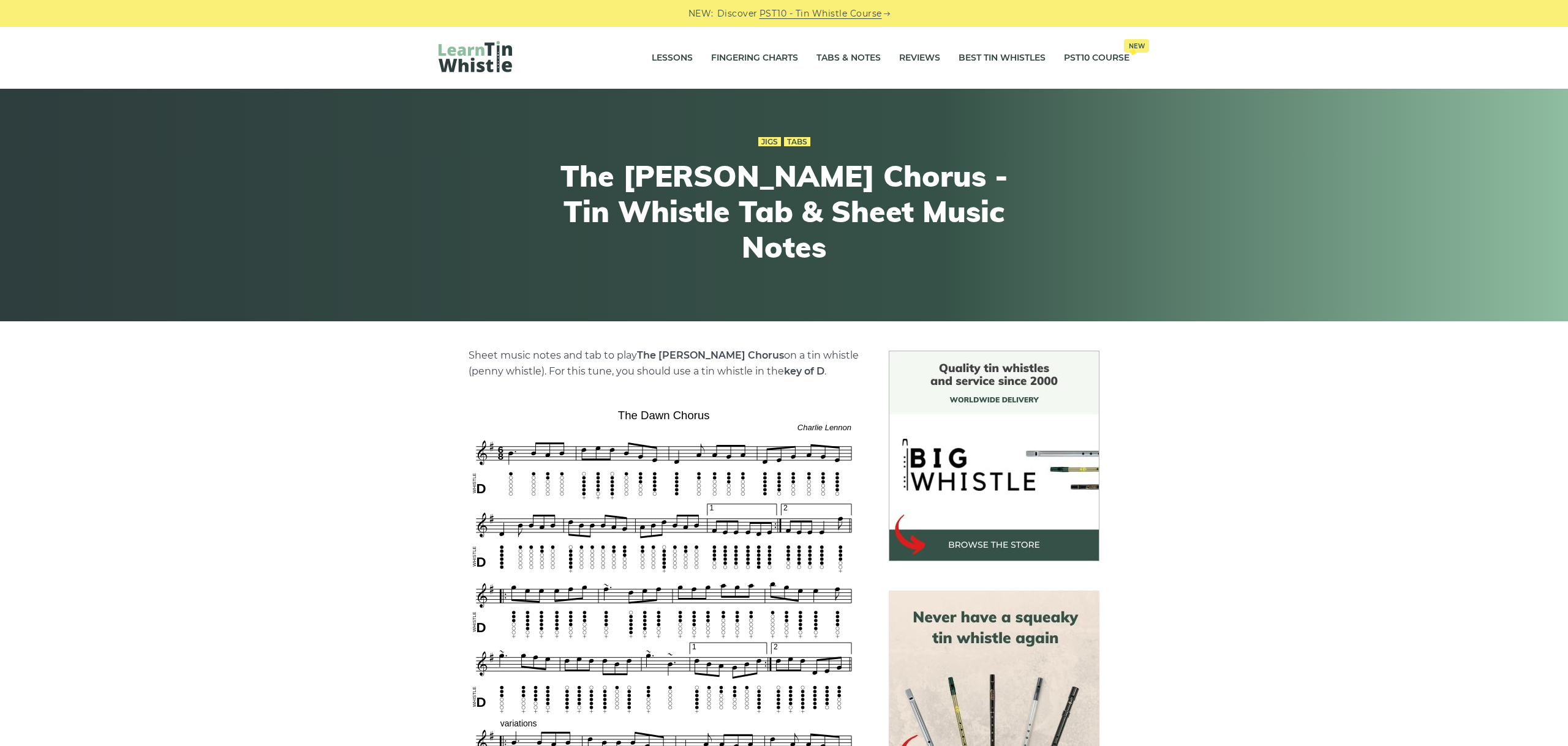
scroll to position [343, 0]
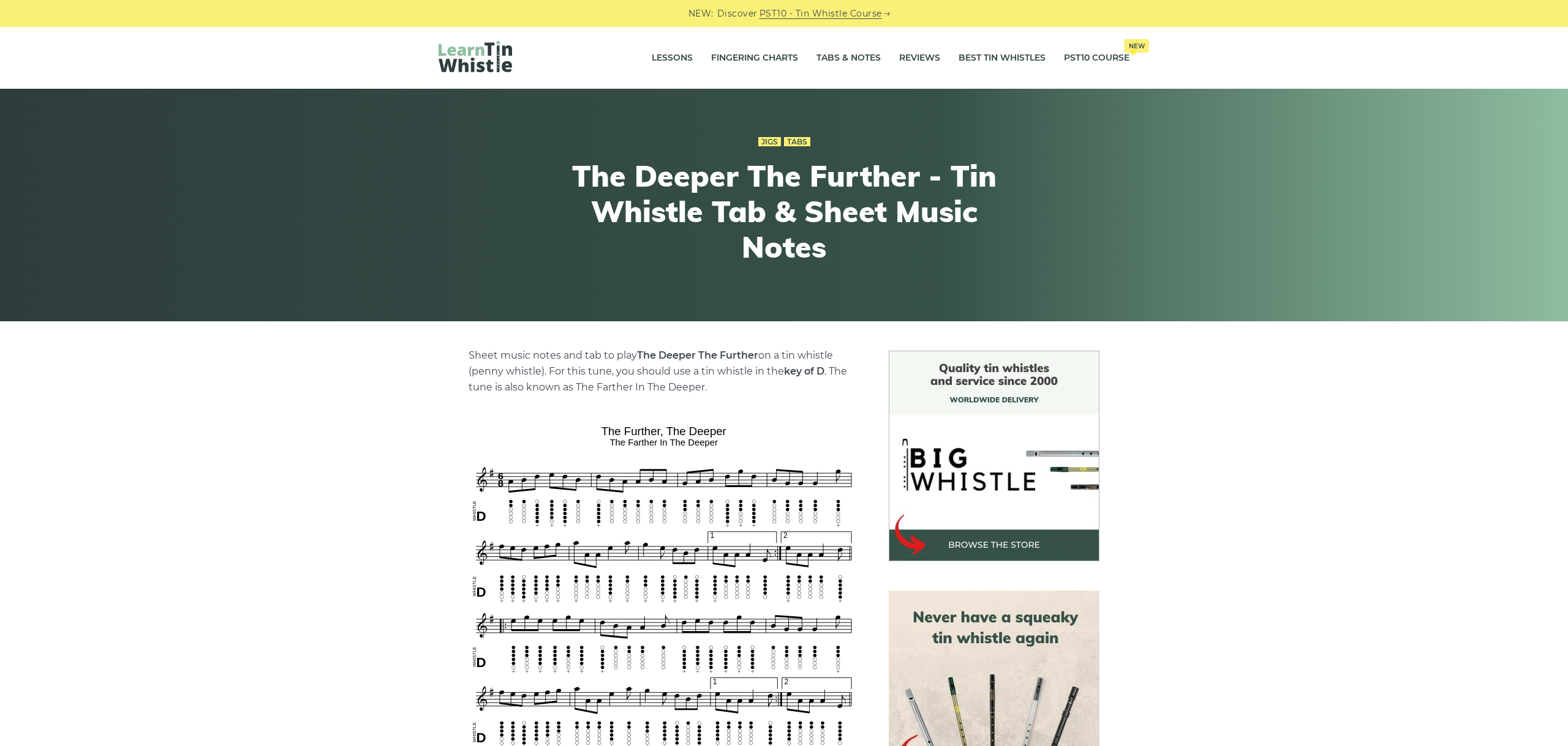
scroll to position [274, 0]
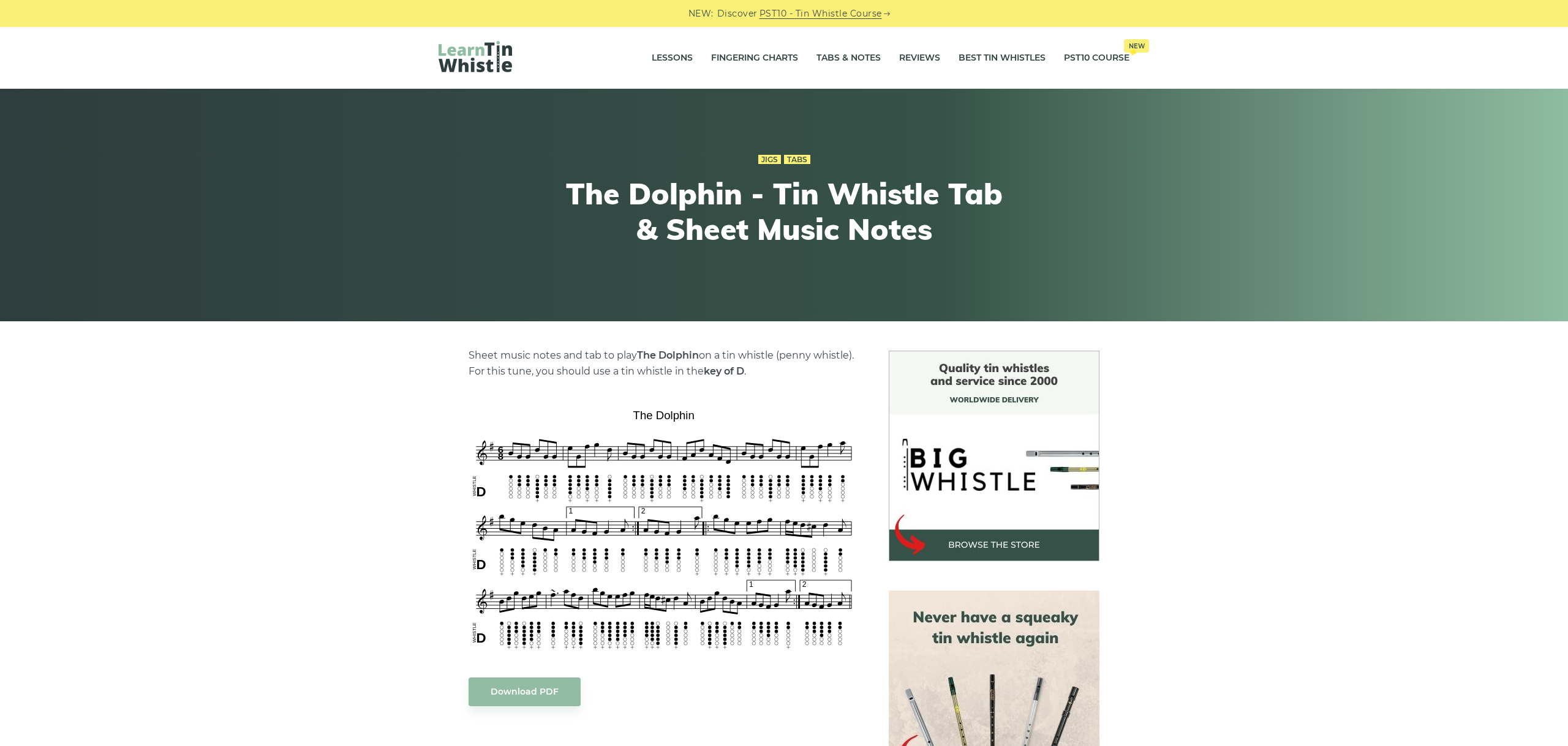
scroll to position [206, 0]
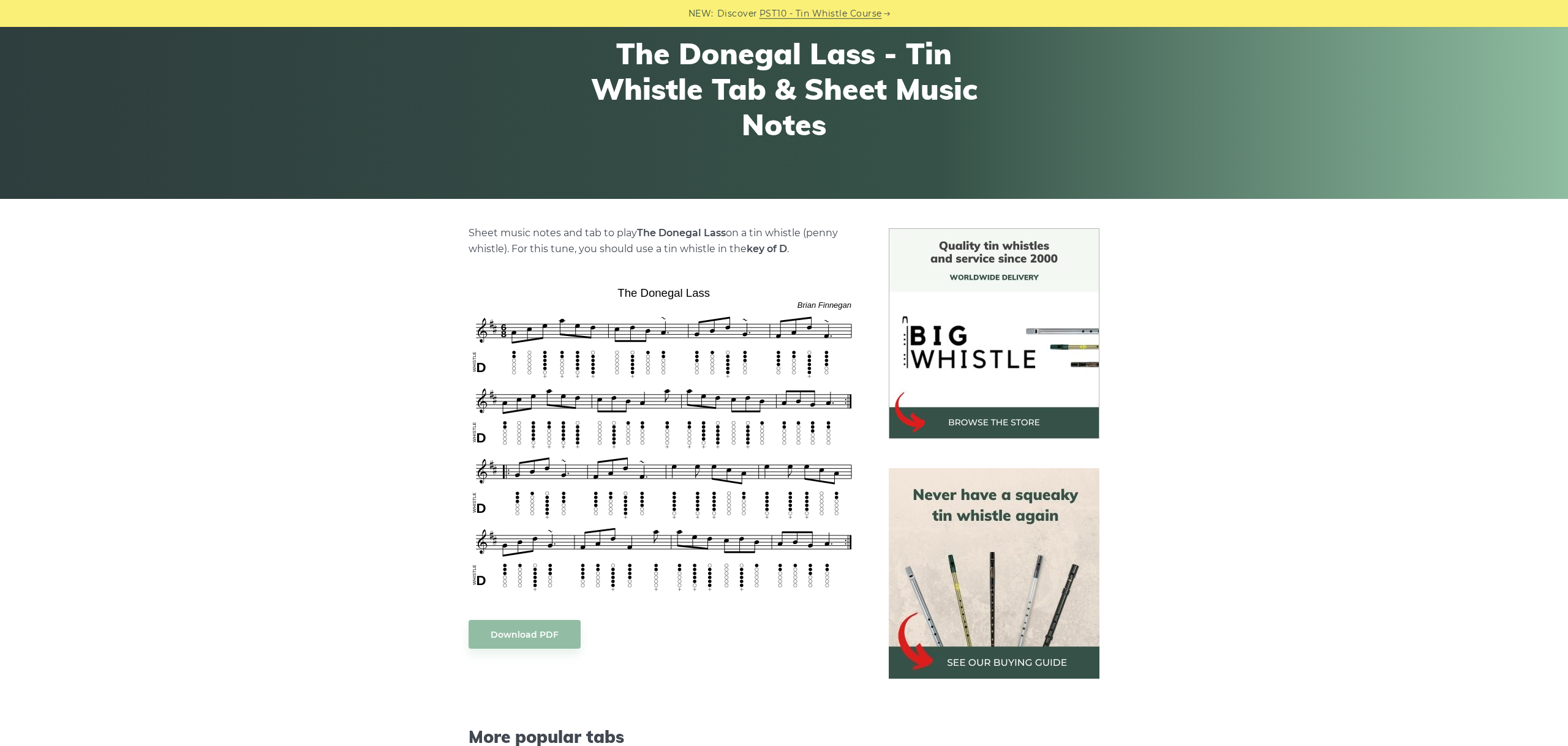
scroll to position [137, 0]
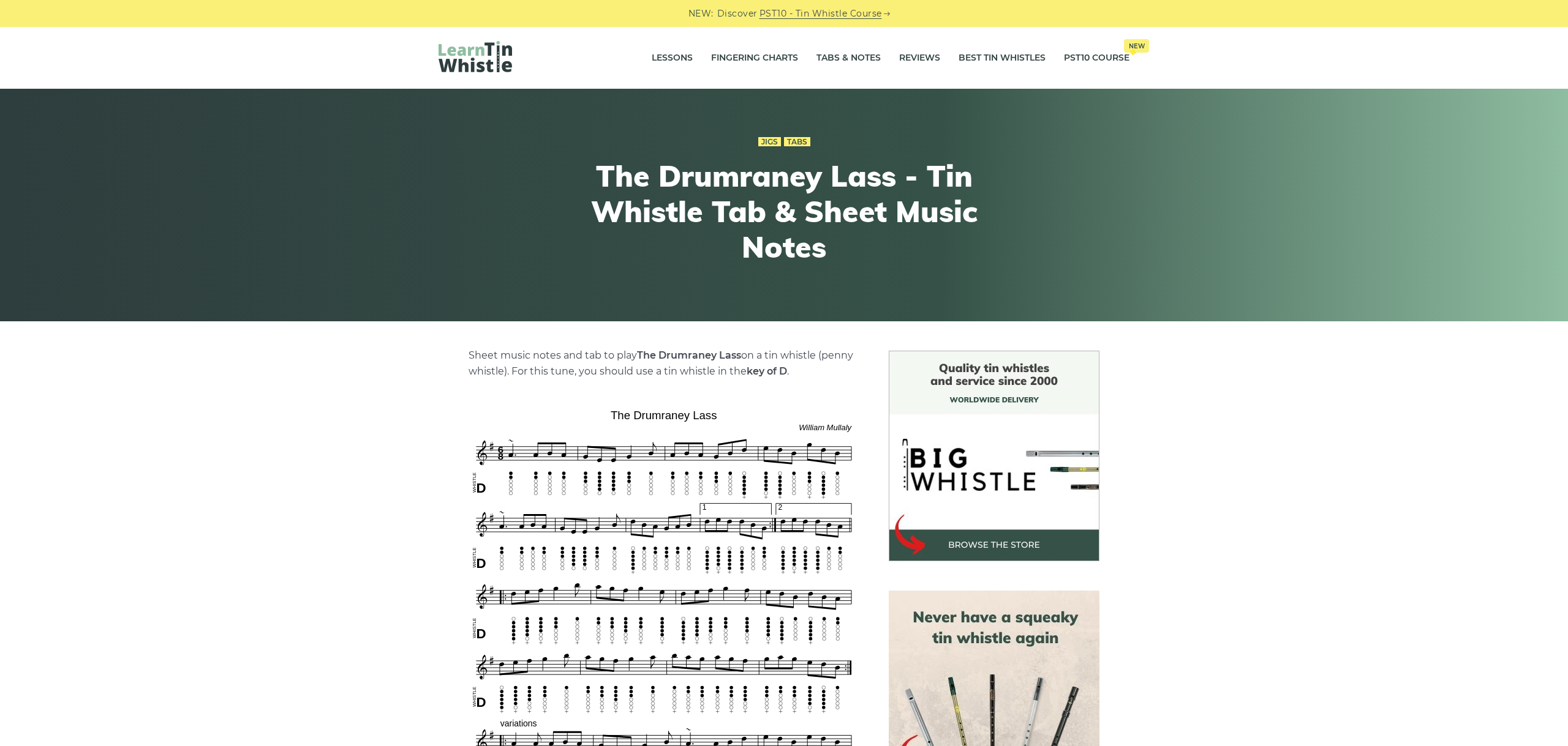
scroll to position [343, 0]
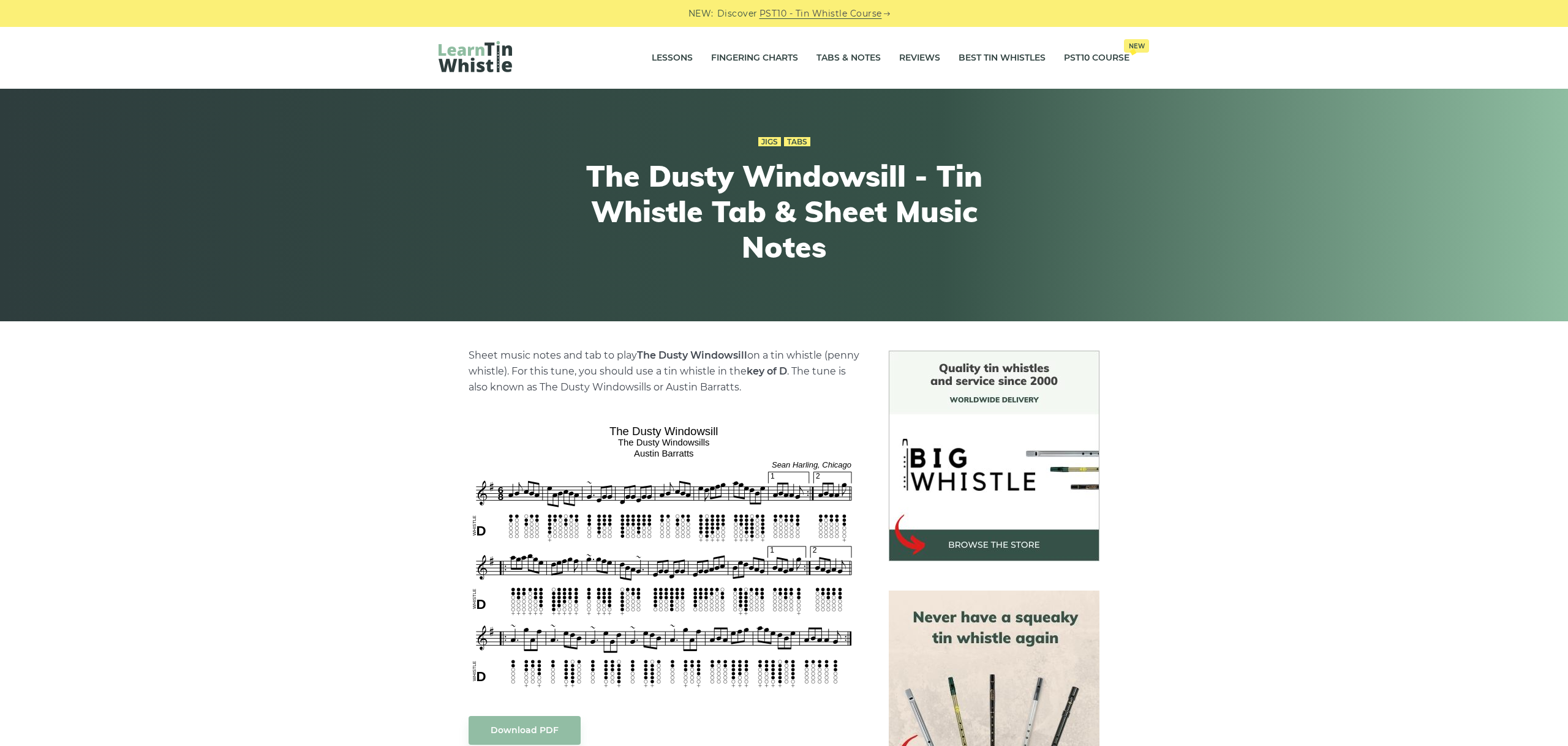
scroll to position [137, 0]
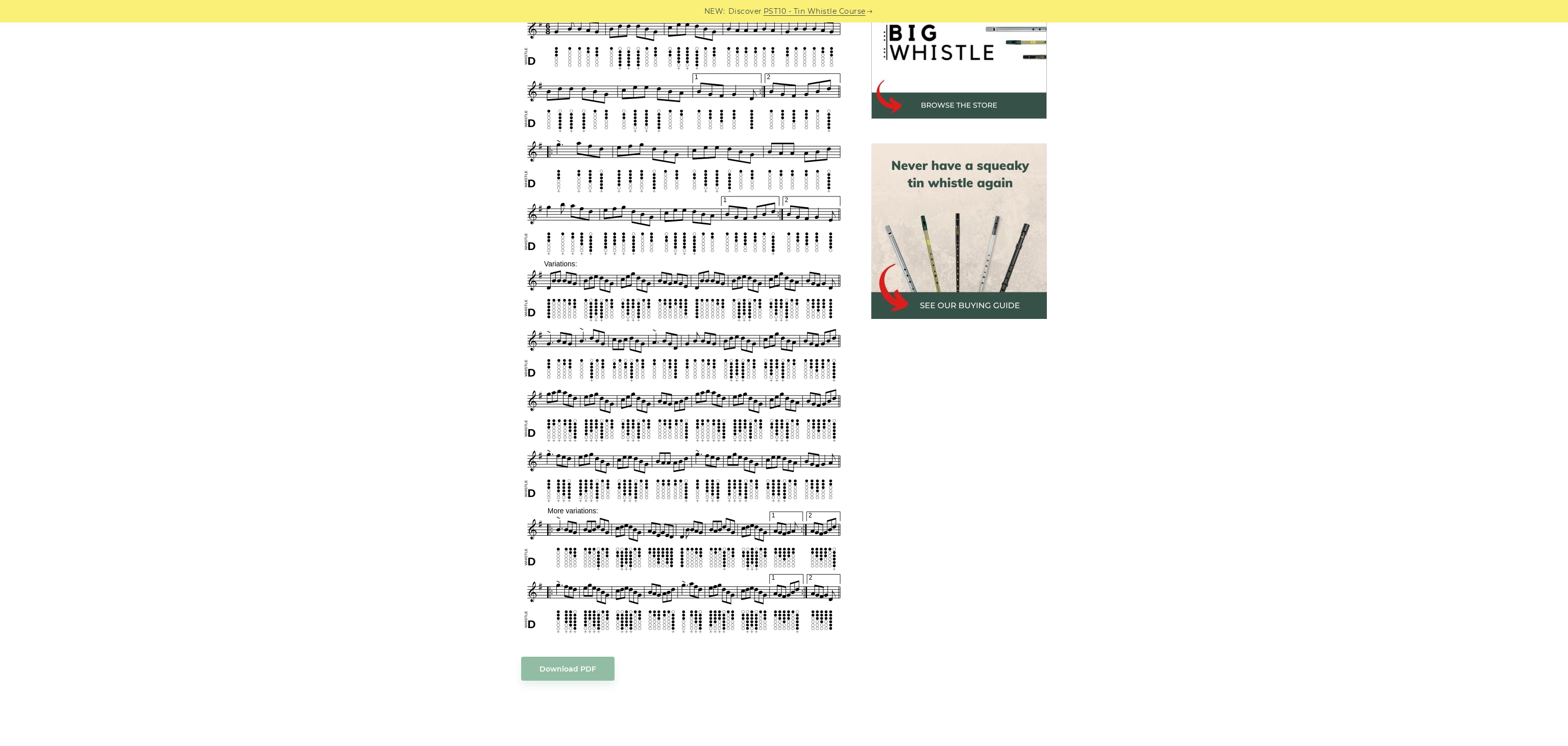
scroll to position [296, 0]
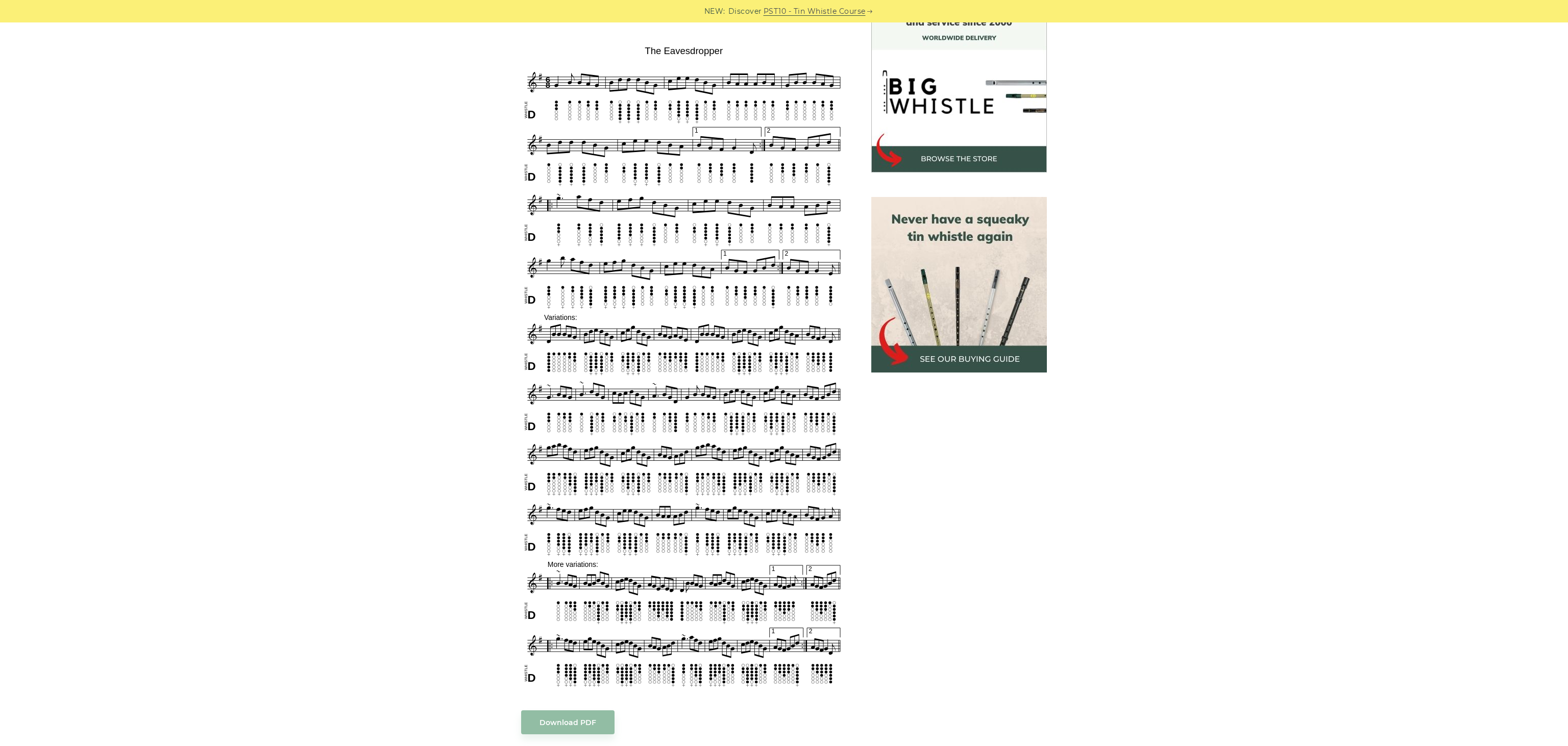
click at [1180, 377] on div "Sheet music notes and tab to play The Eavesdropper on a tin whistle (penny whis…" at bounding box center [784, 535] width 1568 height 1076
click at [1306, 402] on div "Sheet music notes and tab to play The Eavesdropper on a tin whistle (penny whis…" at bounding box center [784, 535] width 1568 height 1076
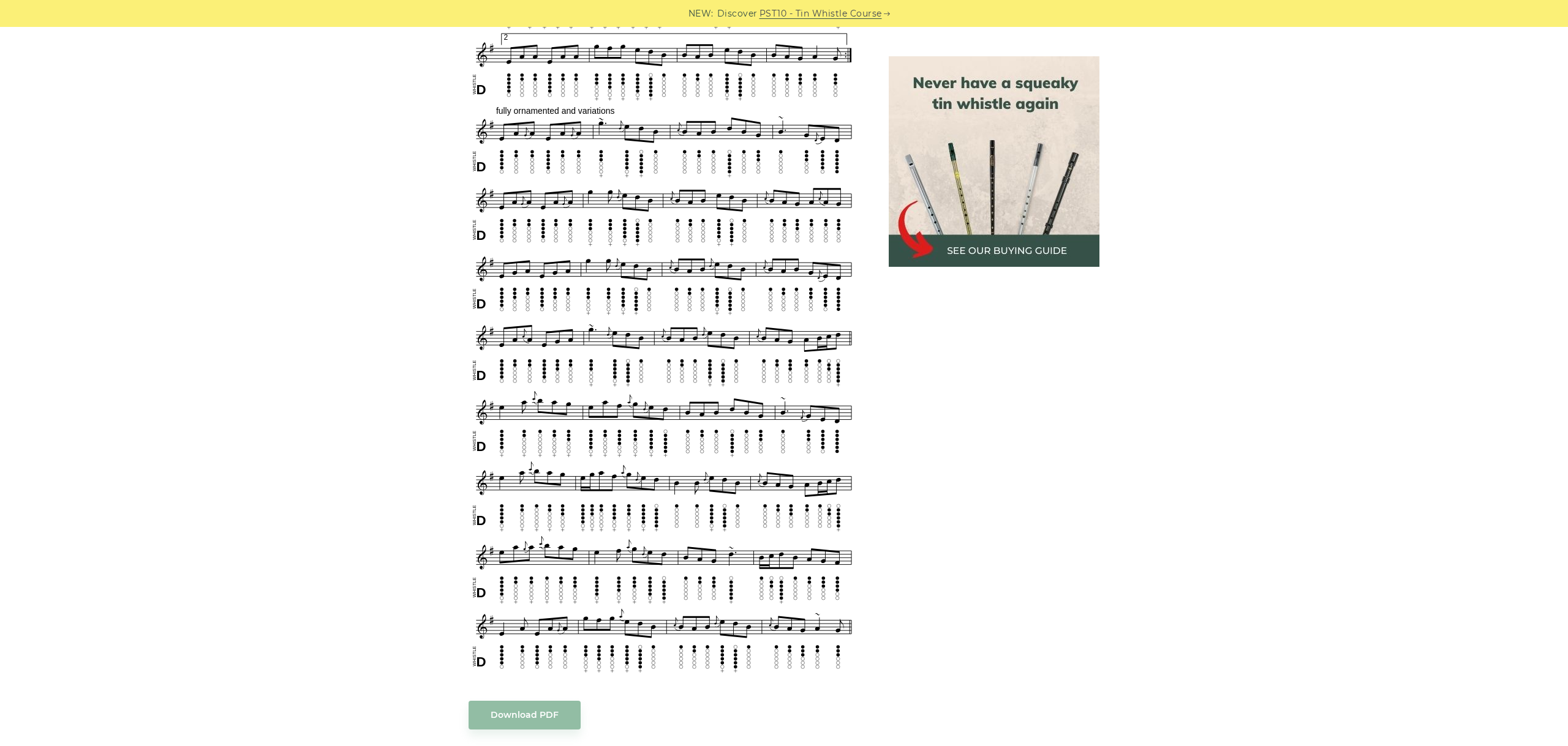
scroll to position [791, 0]
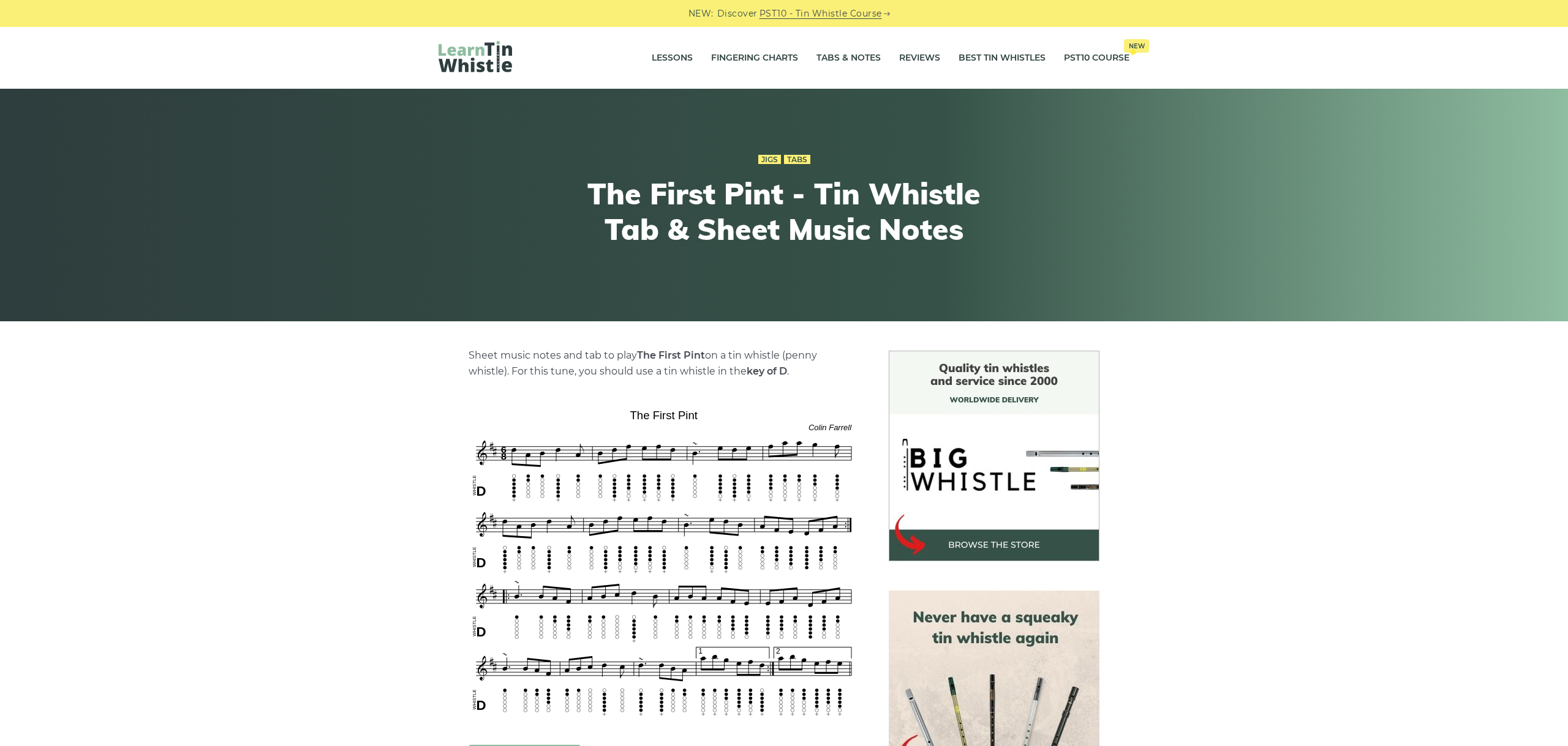
scroll to position [206, 0]
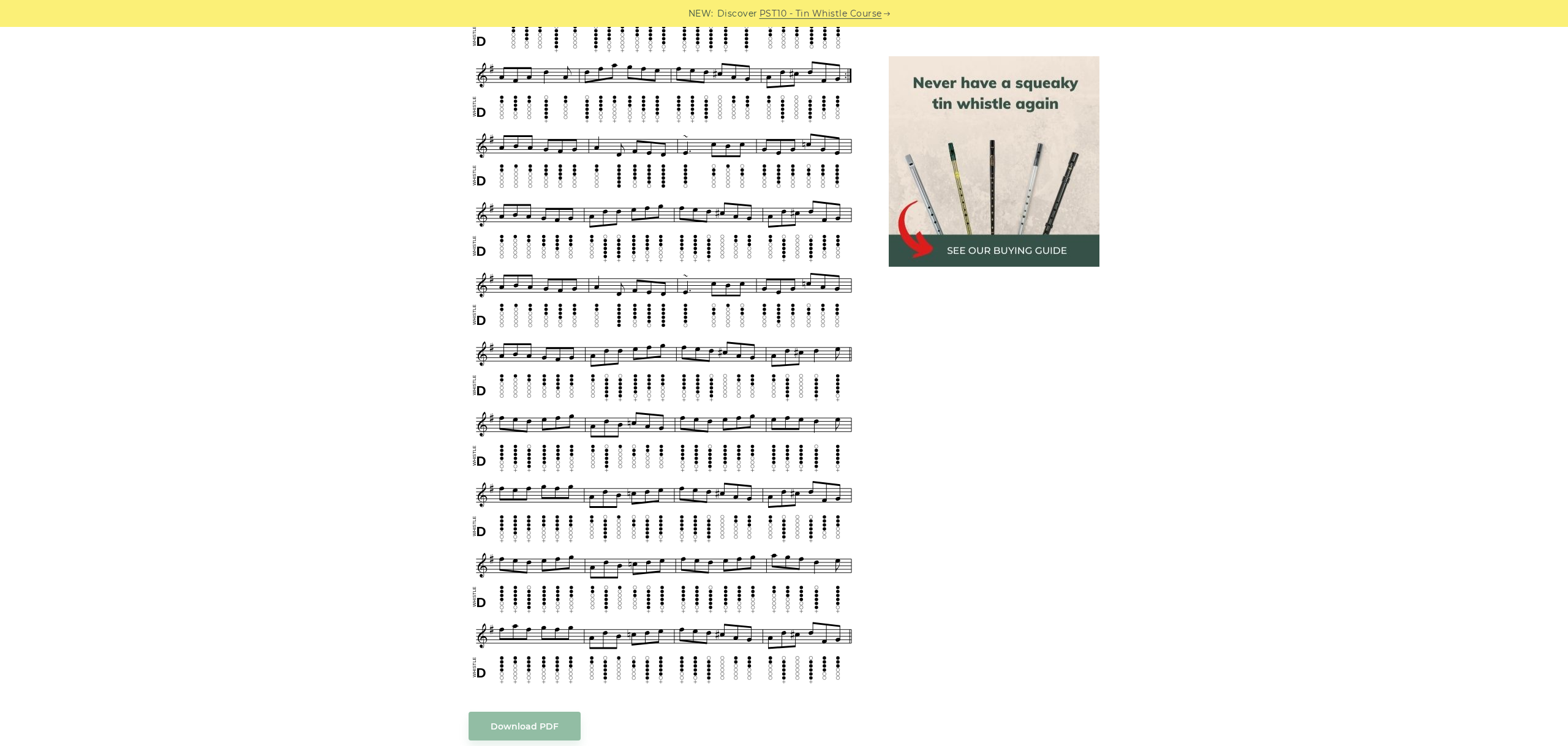
scroll to position [928, 0]
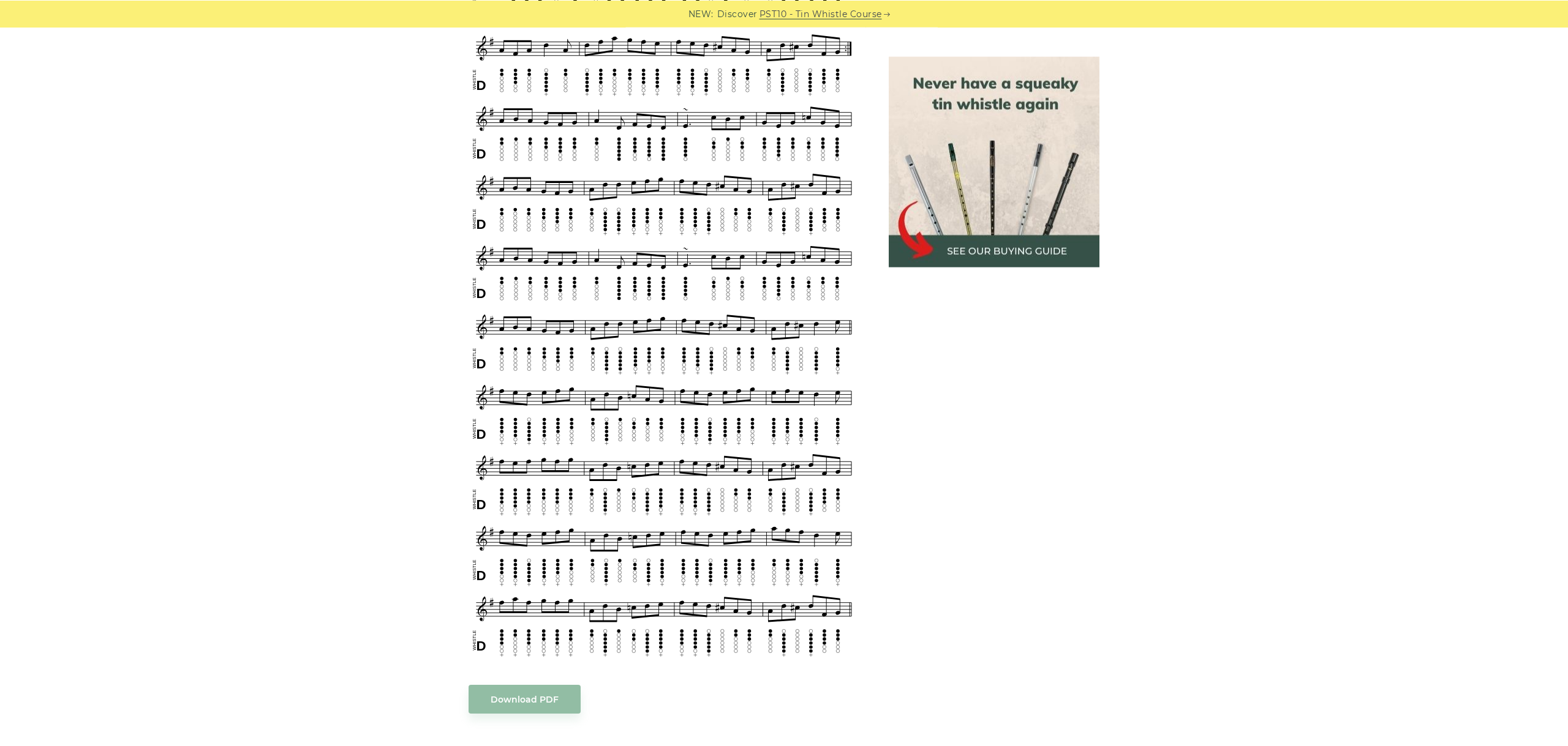
click at [1337, 422] on div "Sheet music notes and tab to play The Fly in the Pint on a tin whistle (penny w…" at bounding box center [784, 270] width 1568 height 1696
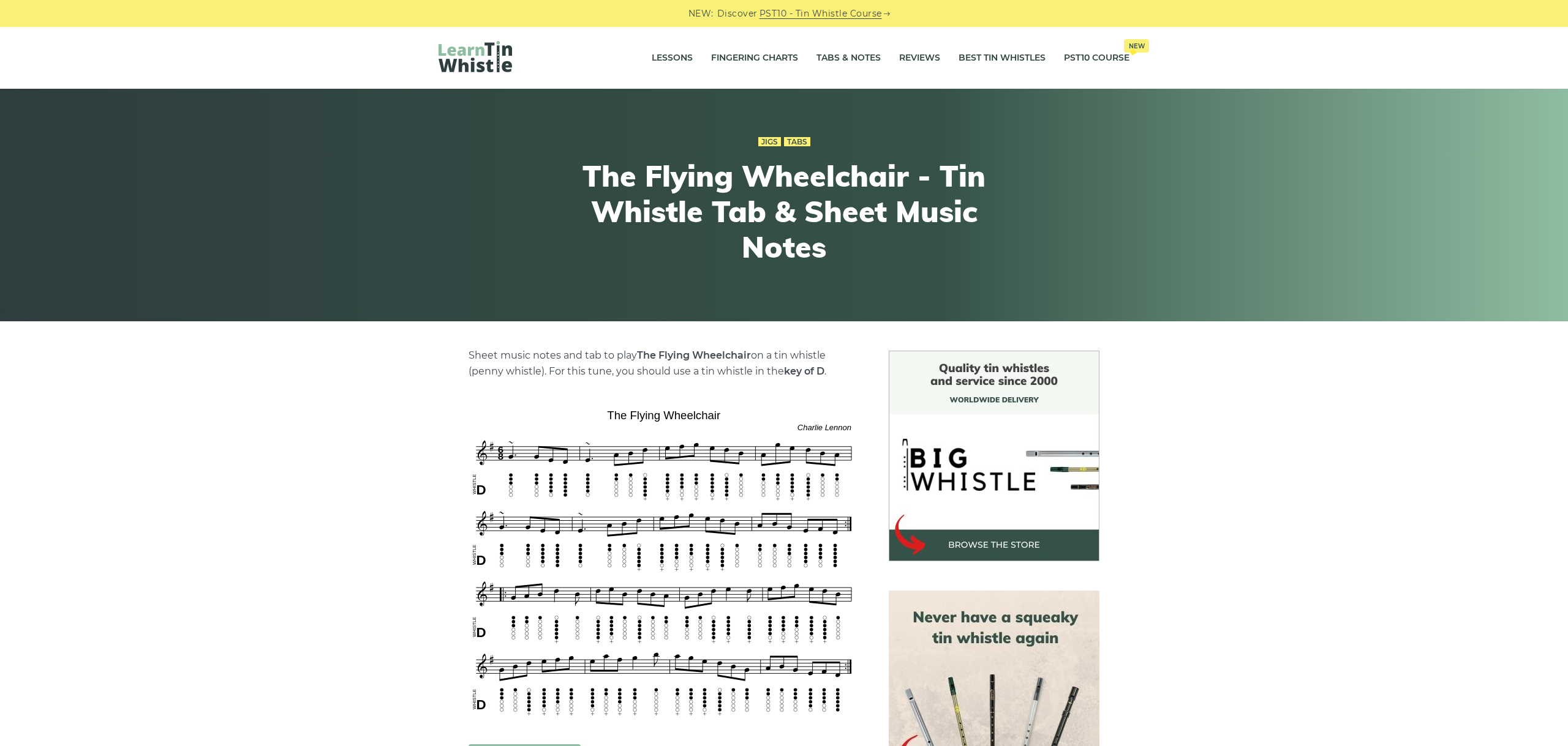
scroll to position [274, 0]
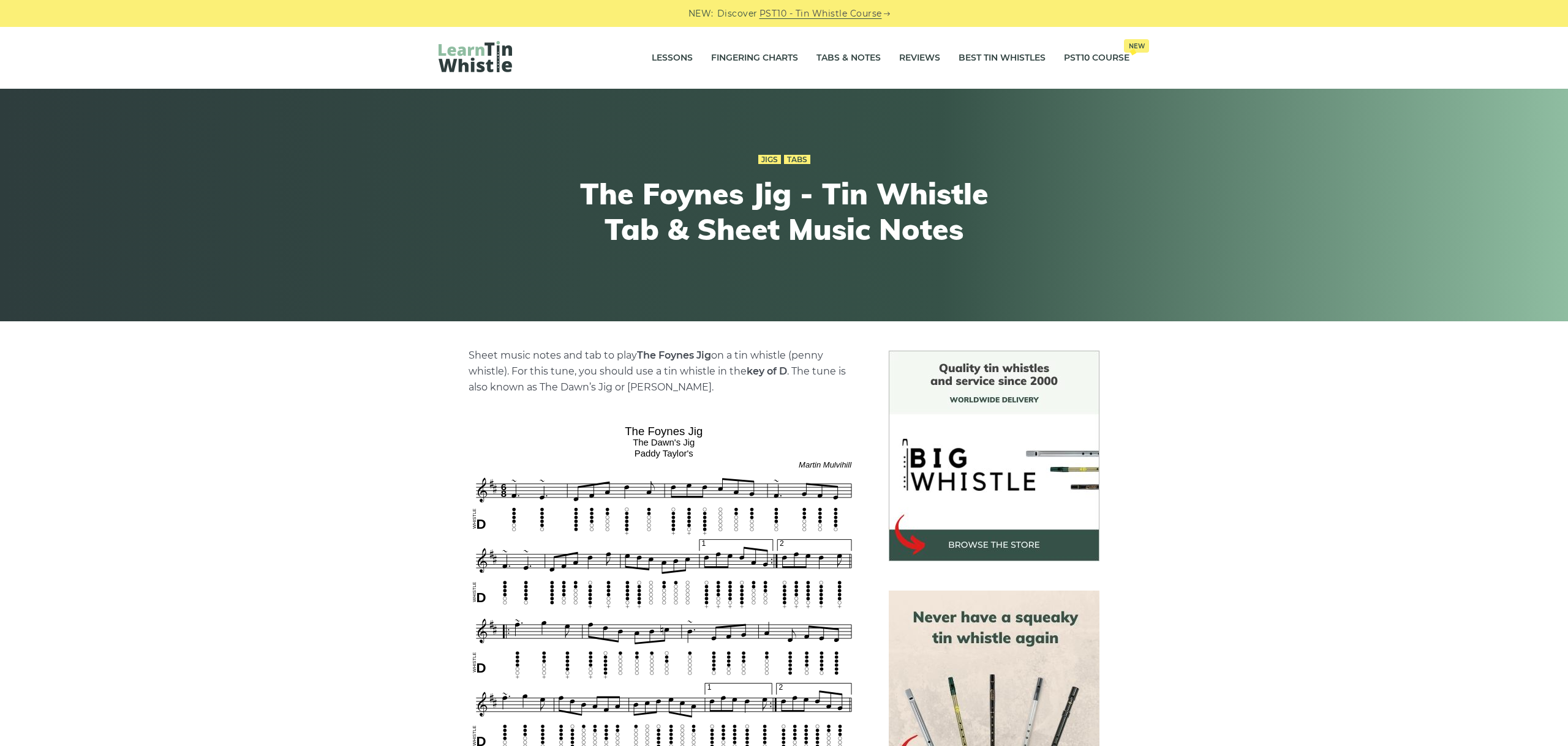
scroll to position [137, 0]
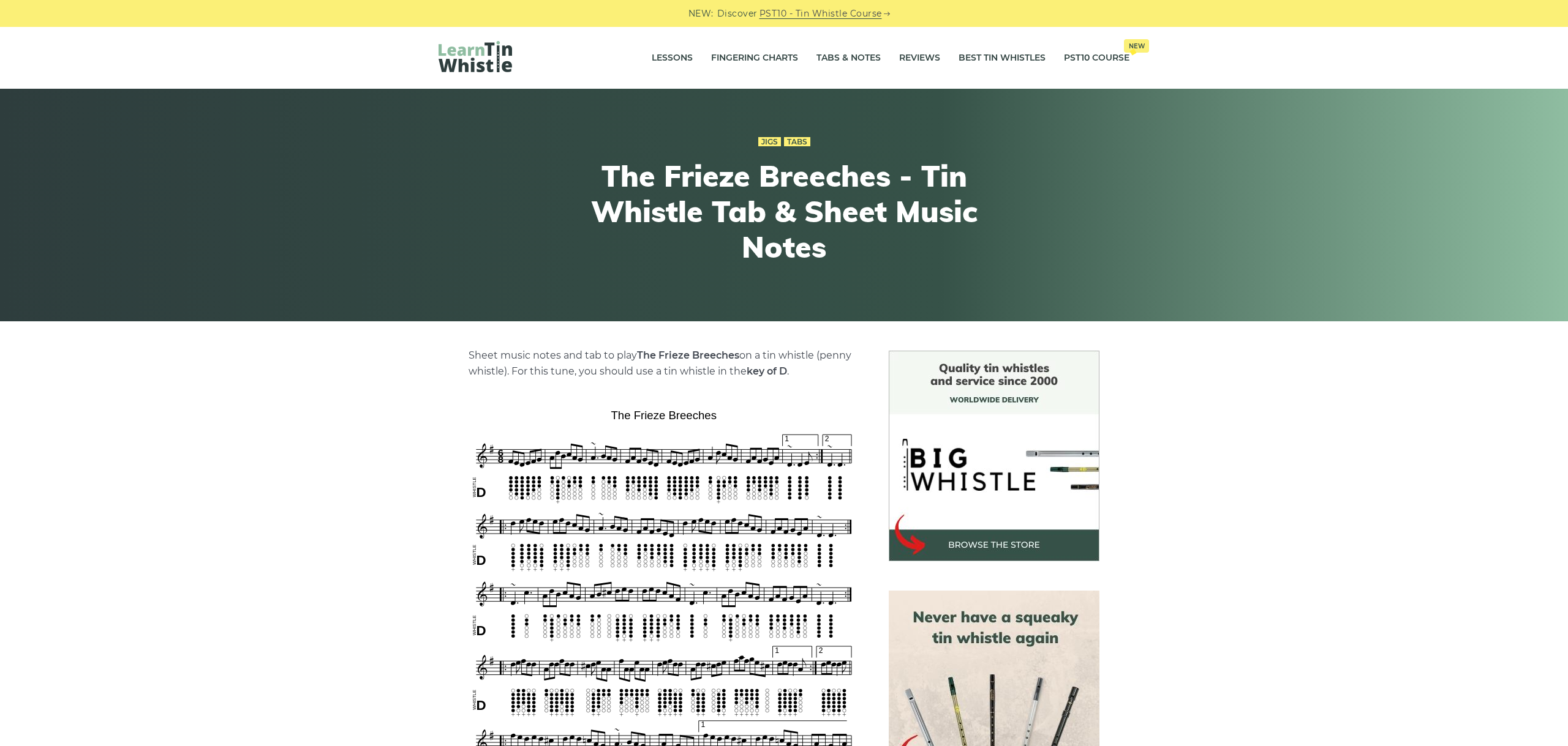
scroll to position [274, 0]
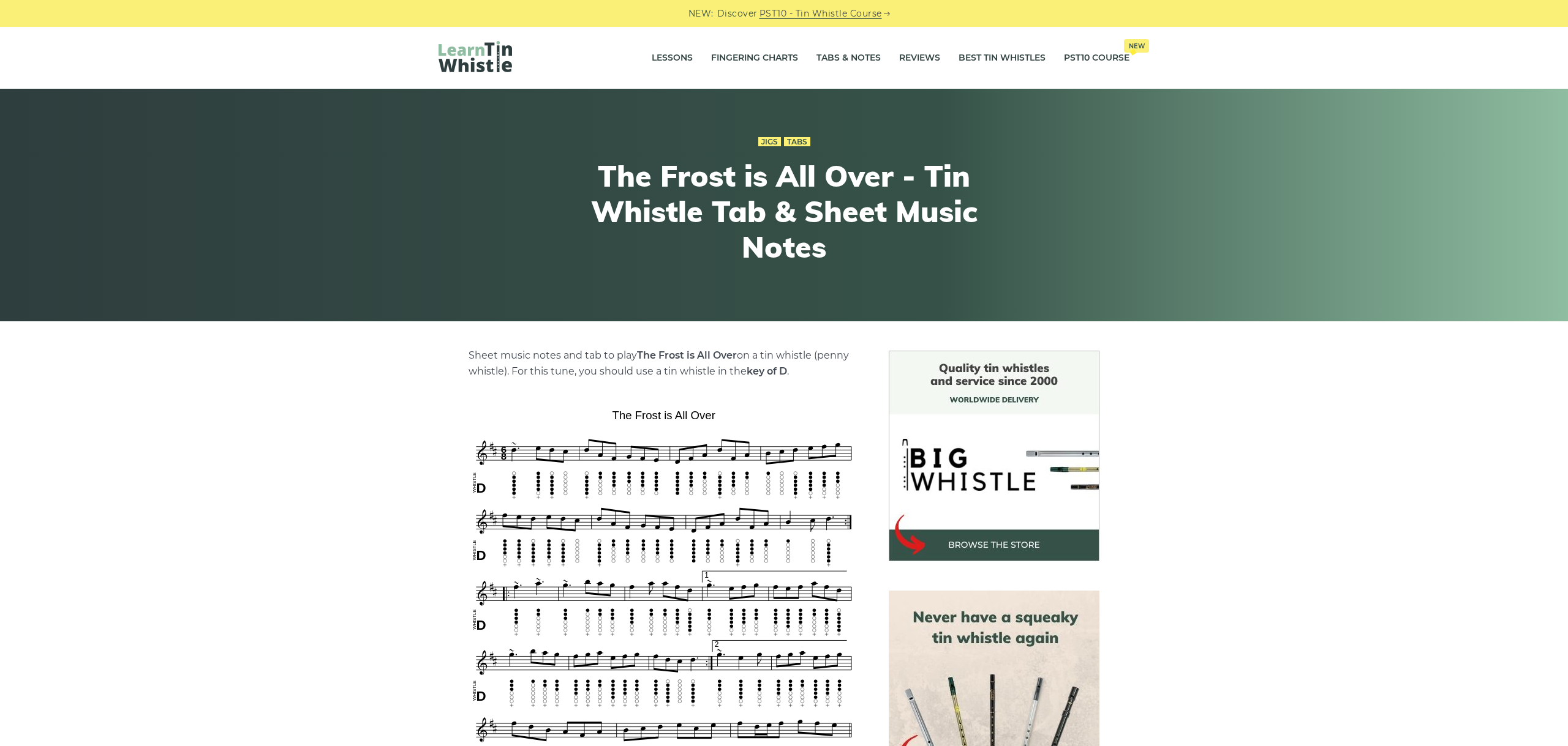
scroll to position [206, 0]
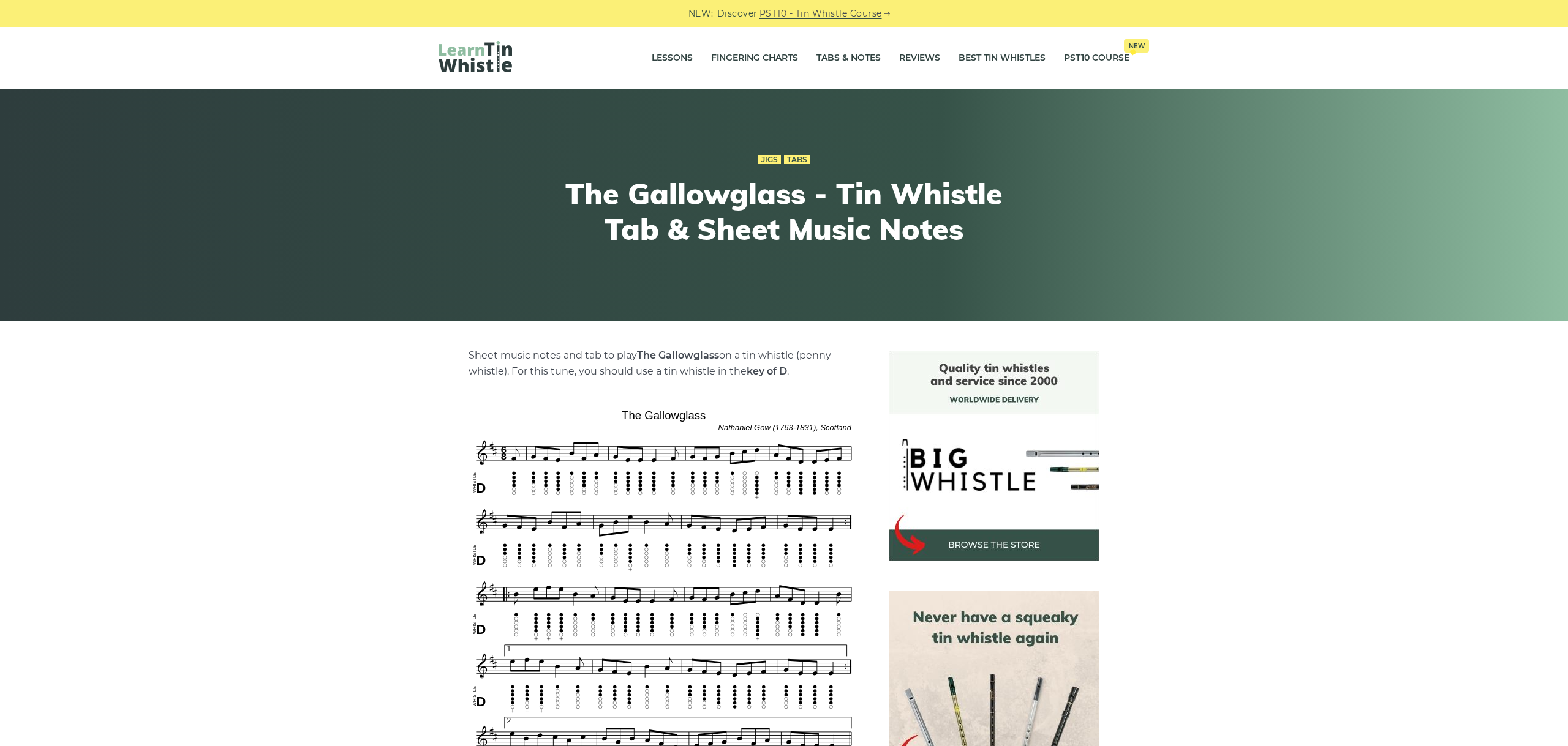
scroll to position [206, 0]
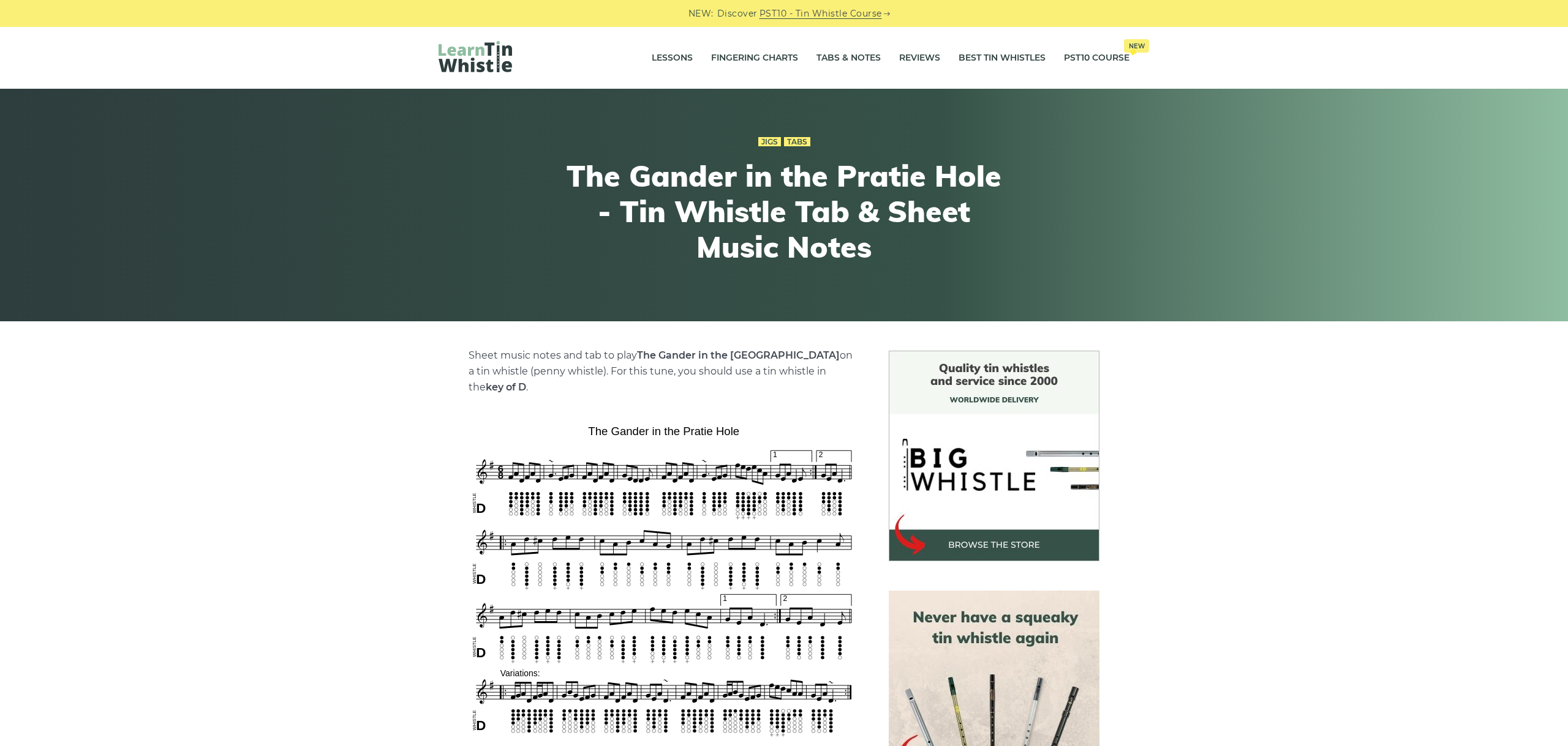
scroll to position [343, 0]
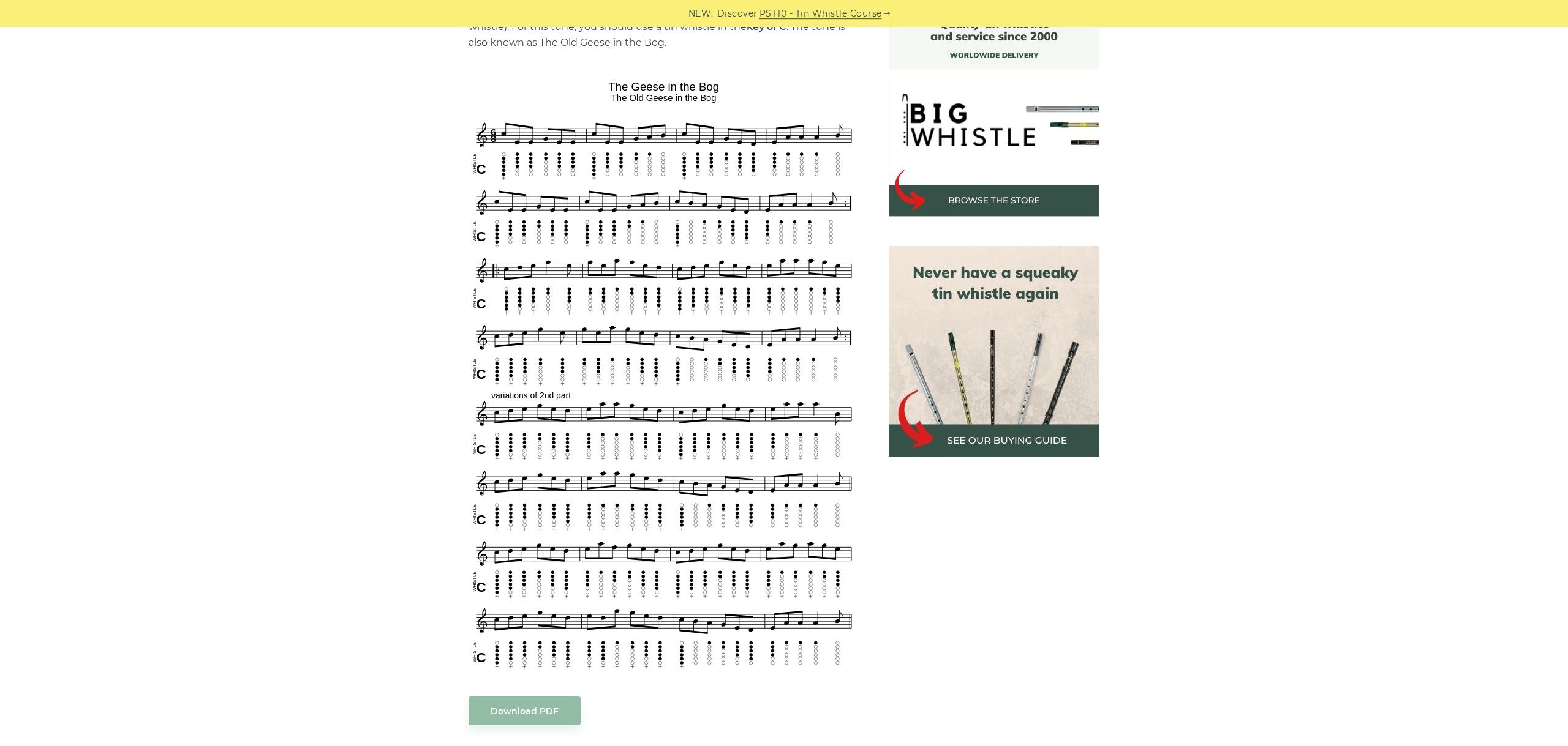
scroll to position [343, 0]
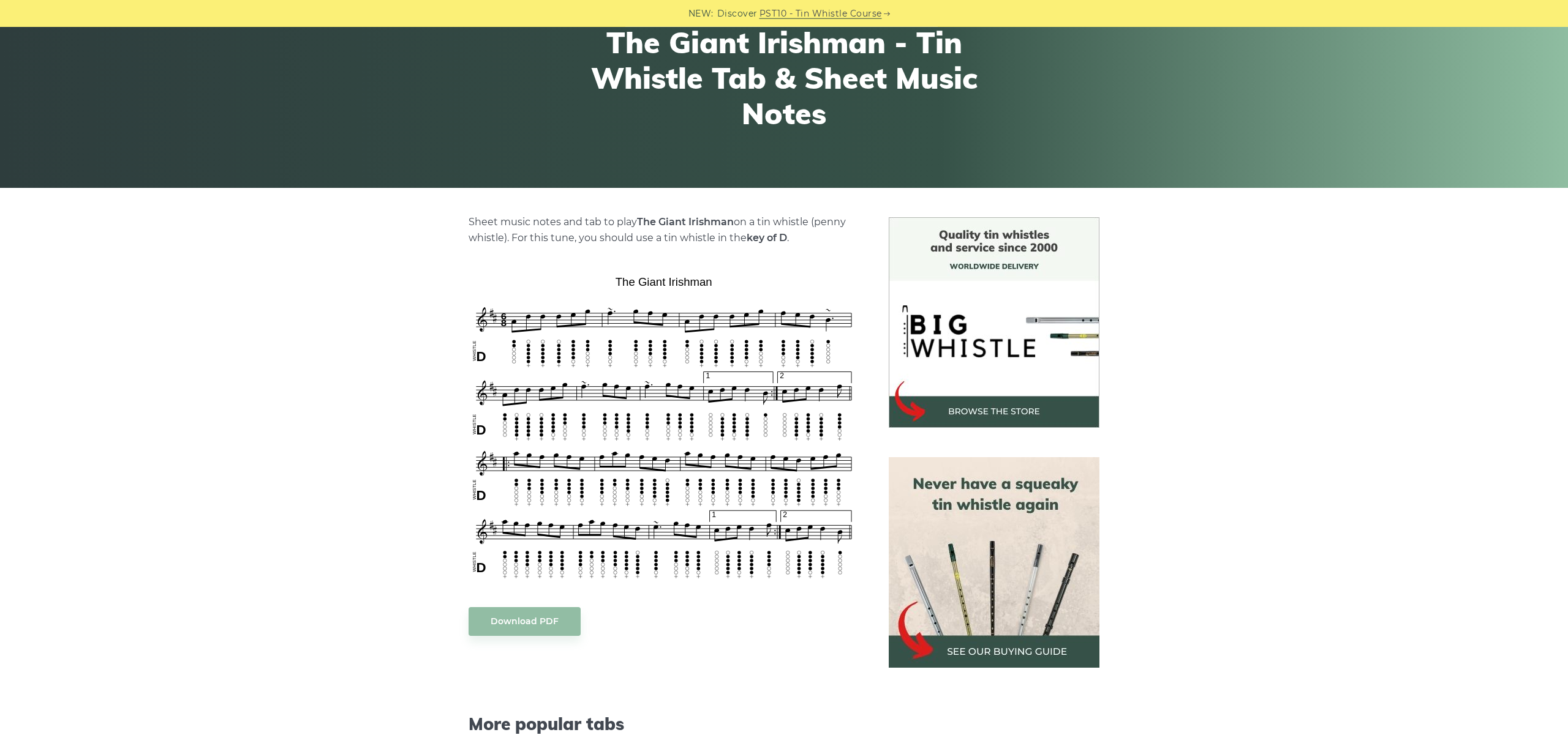
scroll to position [137, 0]
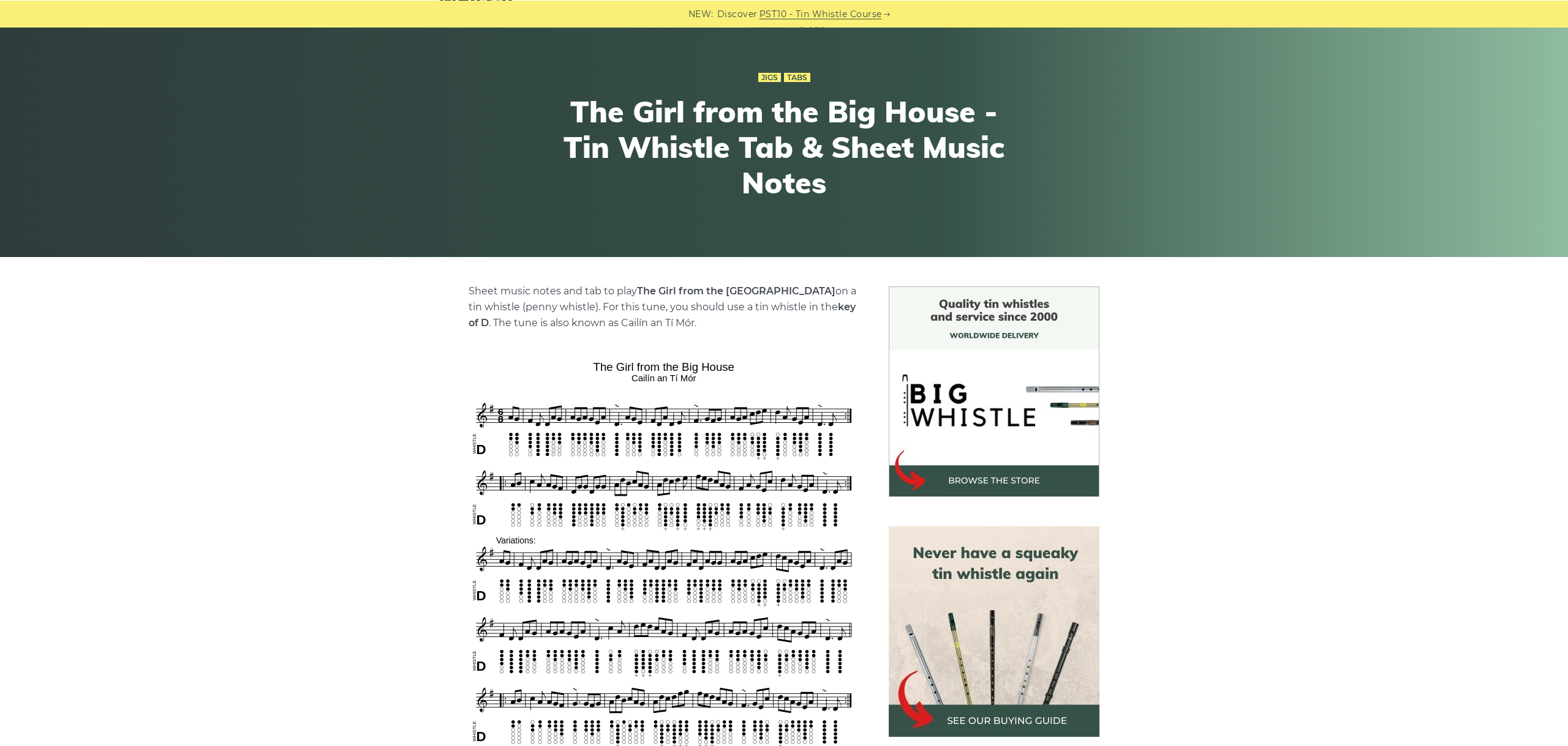
scroll to position [206, 0]
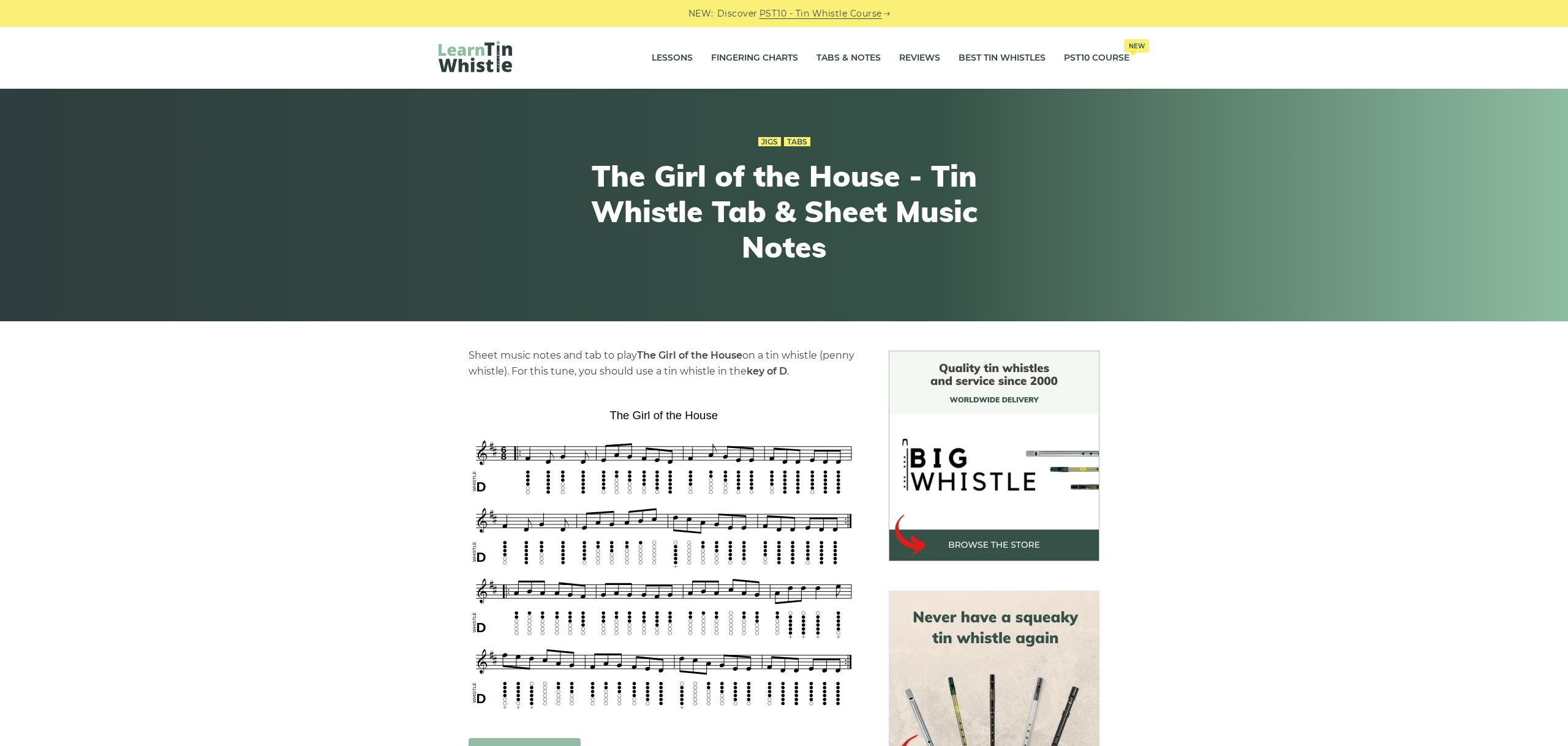
scroll to position [206, 0]
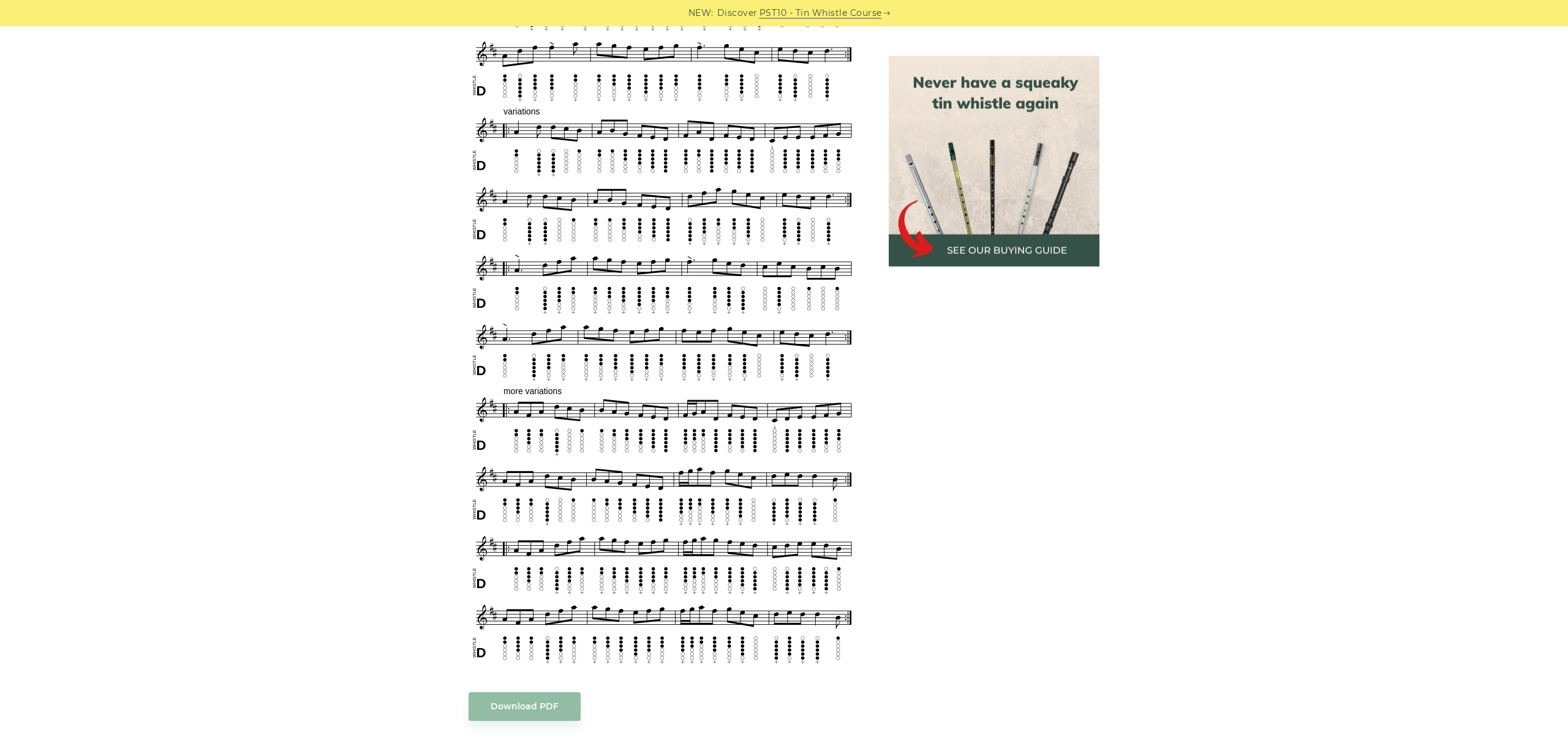
scroll to position [661, 0]
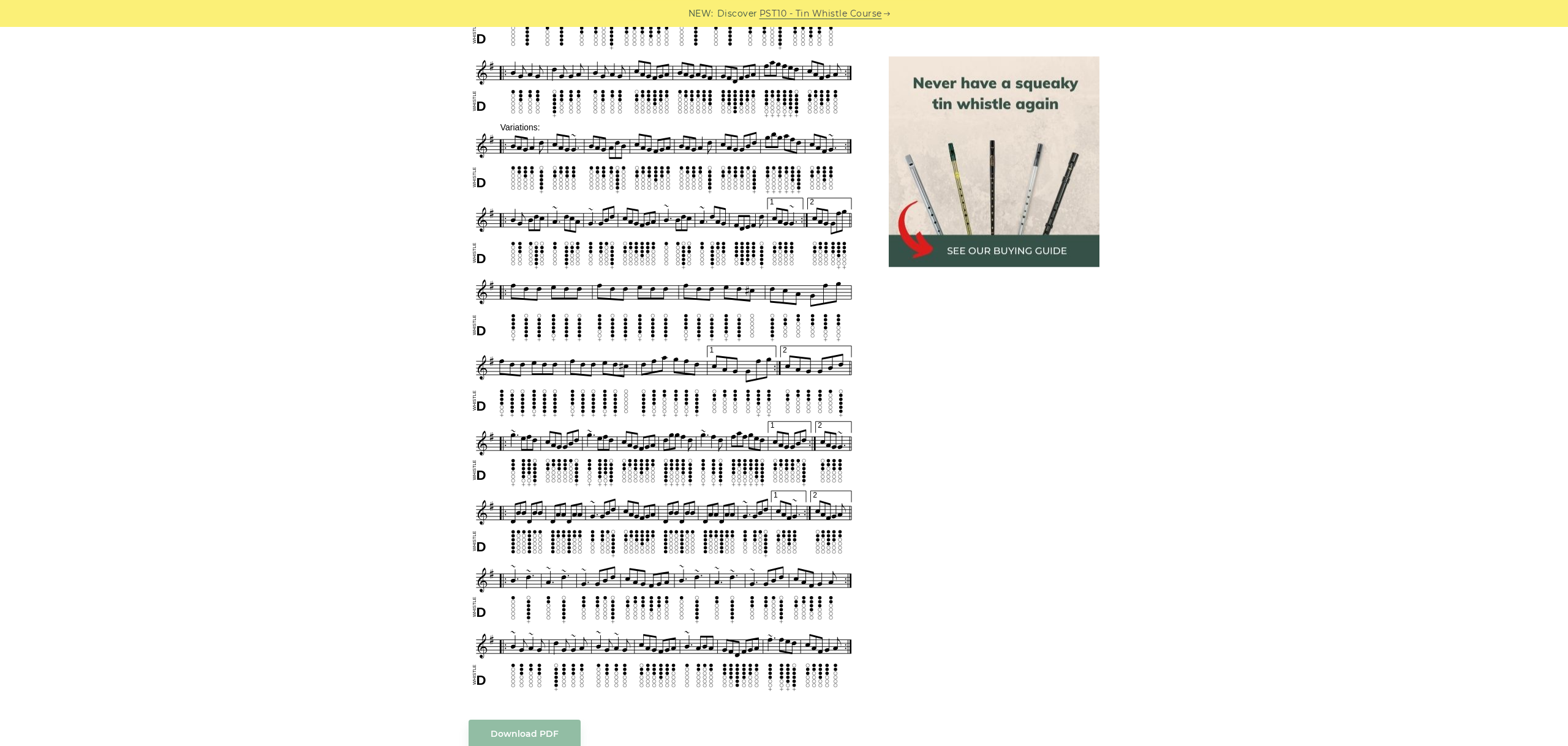
scroll to position [960, 0]
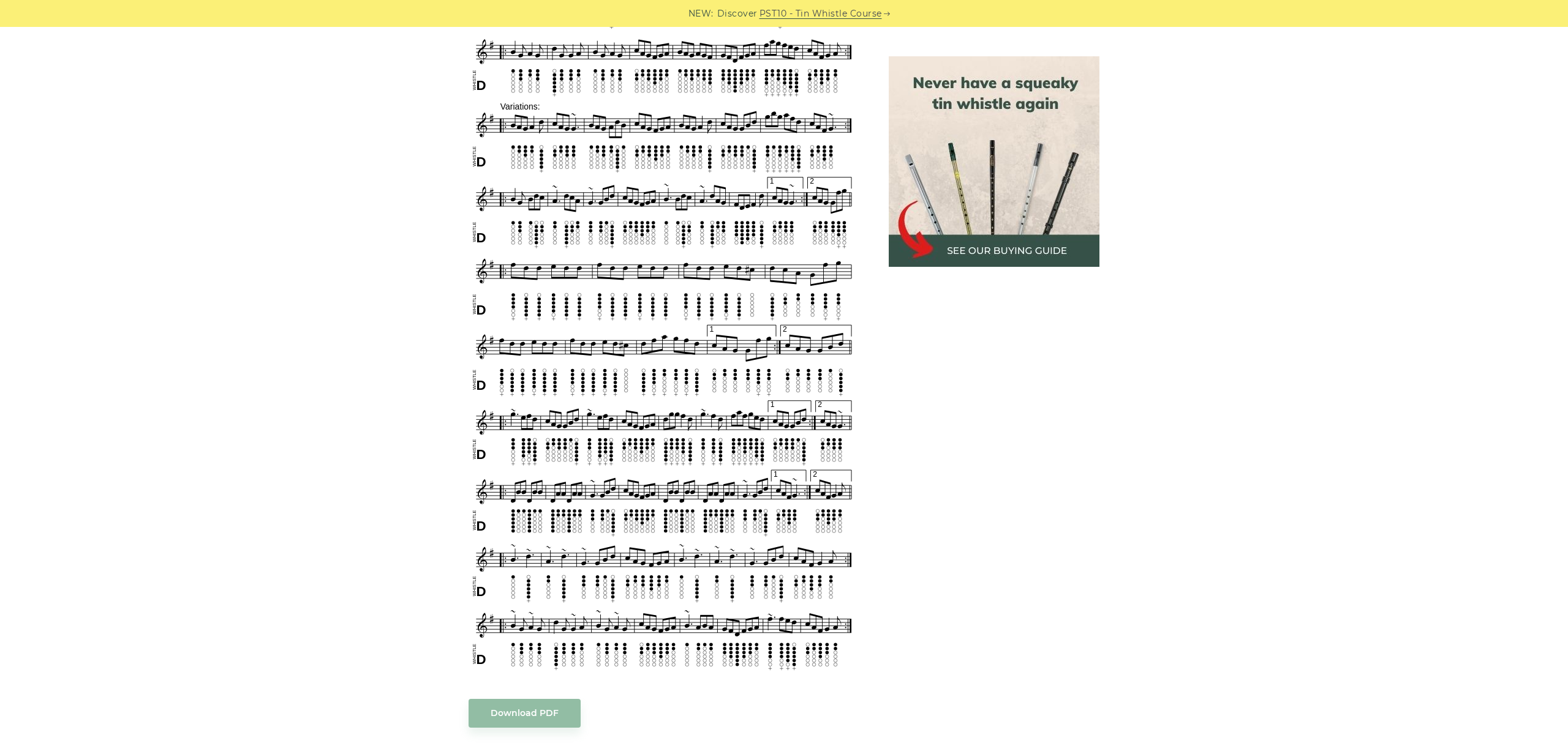
click at [66, 722] on div "Sheet music notes and tab to play The Gold Ring on a tin whistle (penny whistle…" at bounding box center [784, 262] width 1568 height 1742
